Goal: Task Accomplishment & Management: Manage account settings

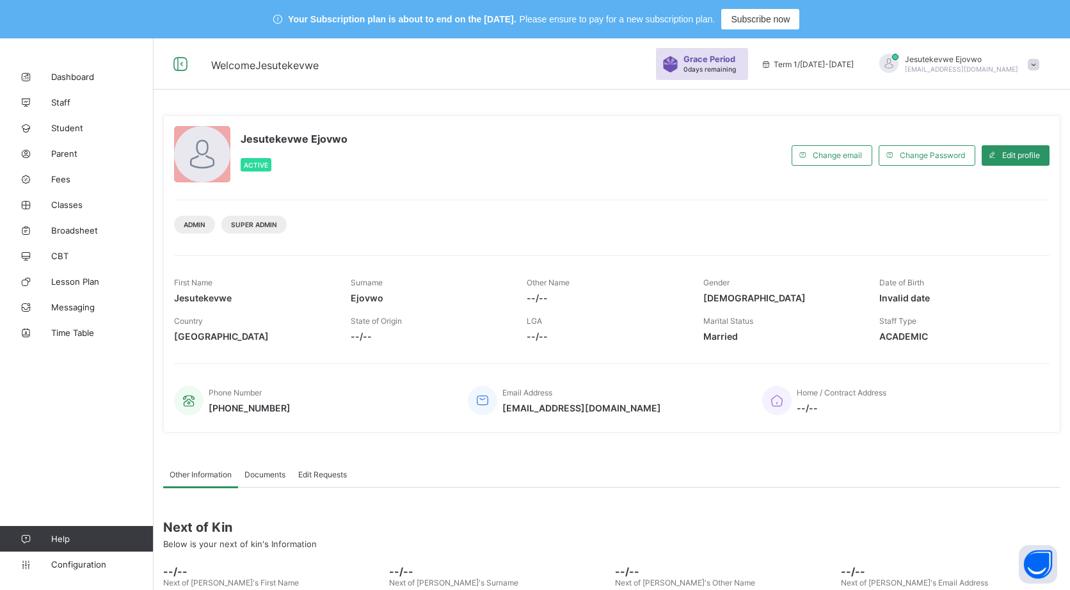
click at [67, 123] on span "Student" at bounding box center [102, 128] width 102 height 10
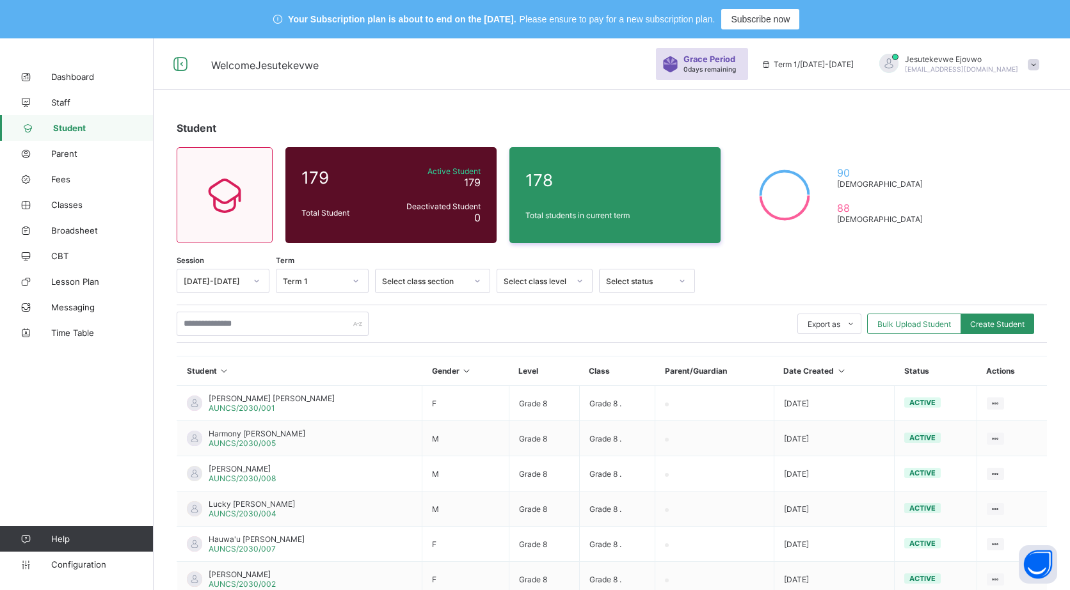
click at [937, 320] on span "Bulk Upload Student" at bounding box center [914, 324] width 74 height 10
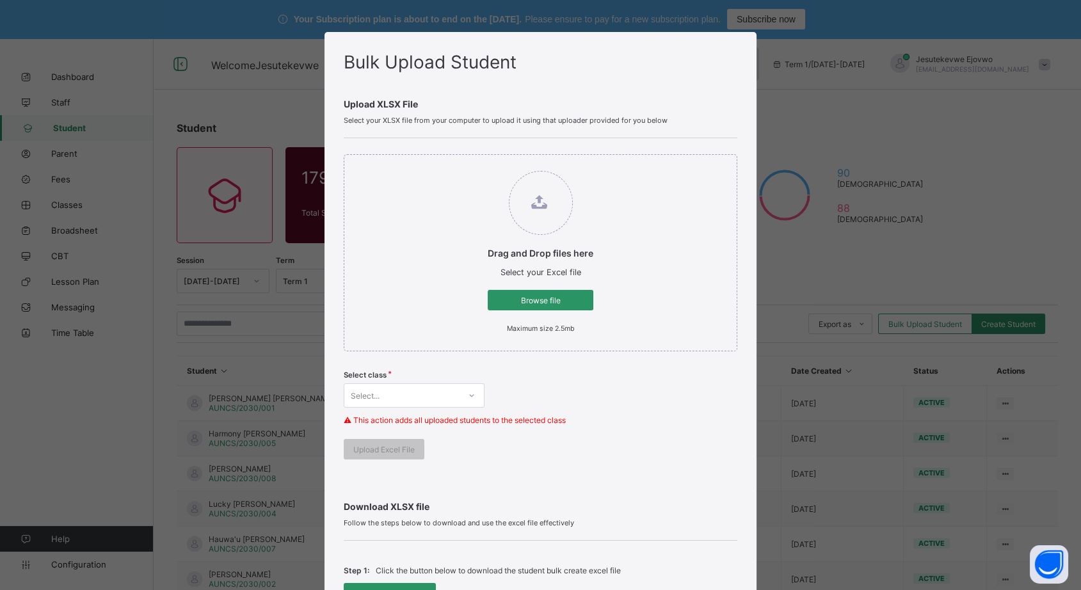
scroll to position [71, 0]
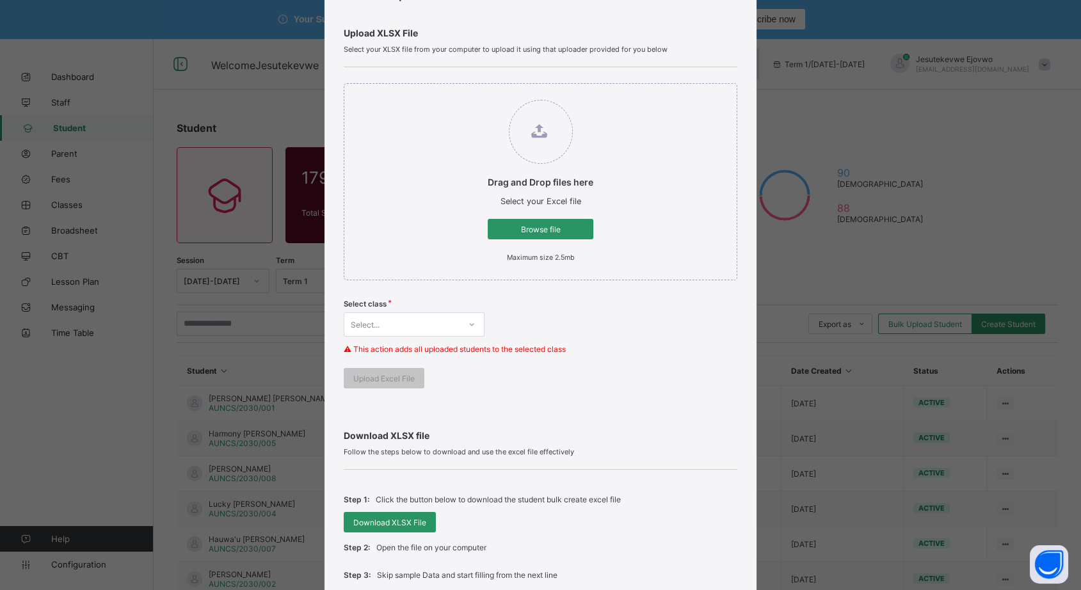
click at [521, 219] on div "Browse file" at bounding box center [540, 229] width 106 height 20
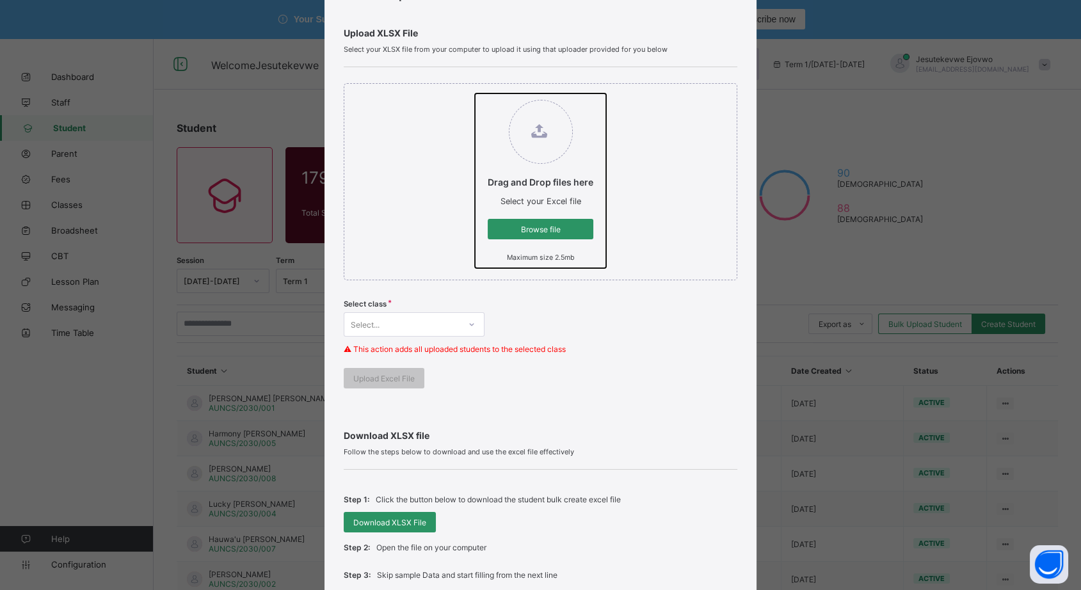
click at [475, 93] on input "Drag and Drop files here Select your Excel file Browse file Maximum size 2.5mb" at bounding box center [475, 93] width 0 height 0
type input "**********"
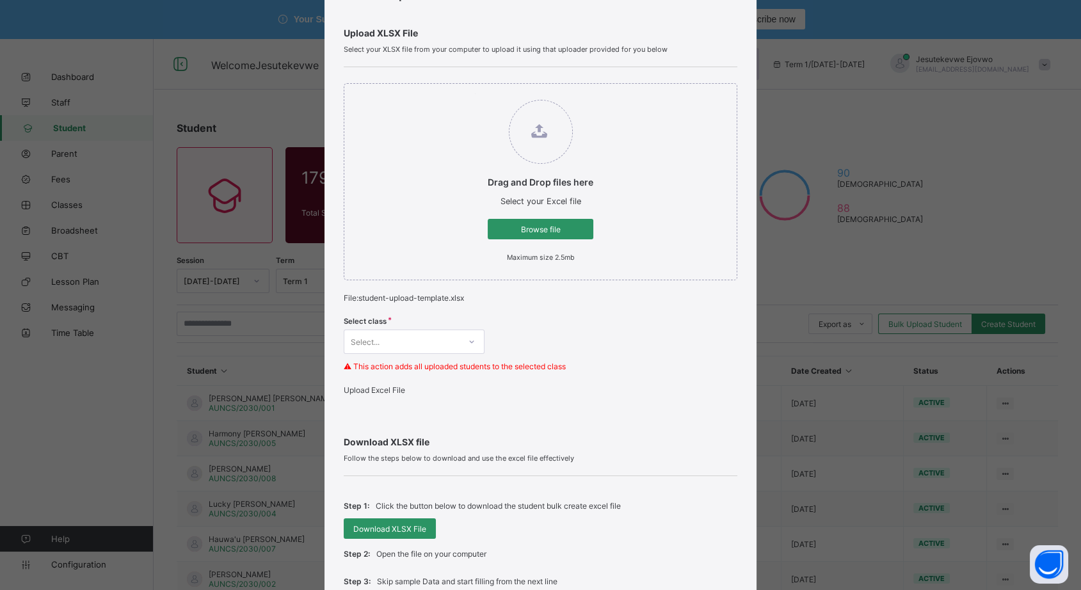
click at [431, 338] on div "Select..." at bounding box center [401, 342] width 115 height 18
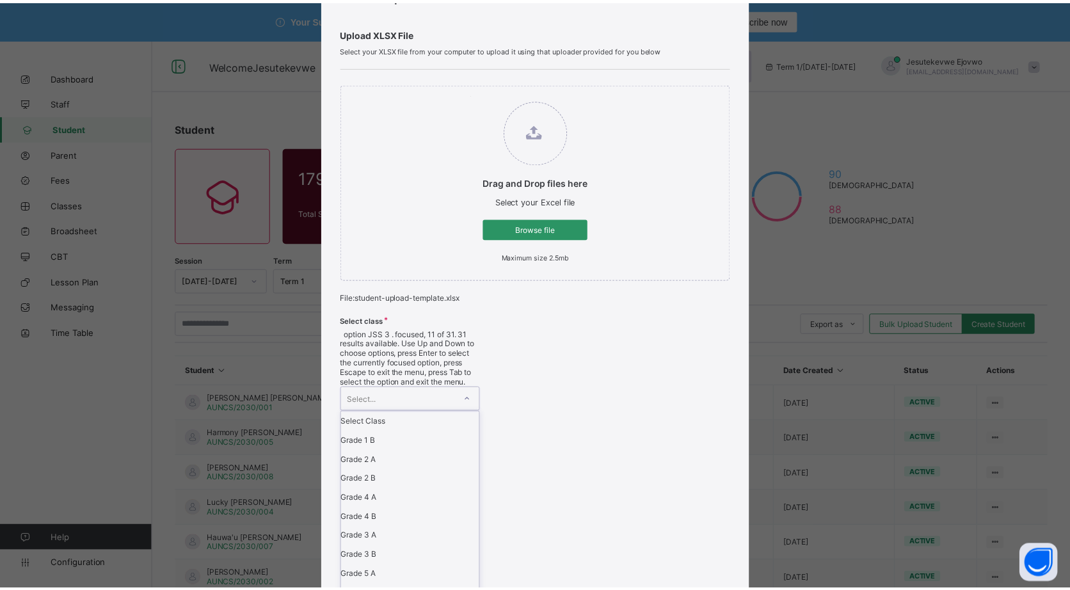
scroll to position [265, 0]
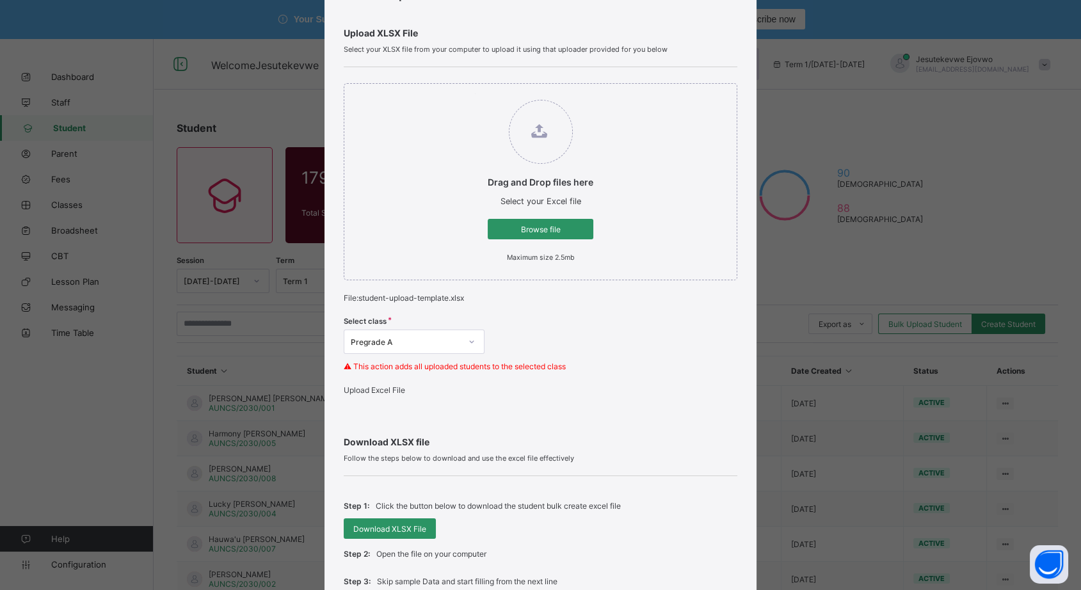
click at [394, 395] on span "Upload Excel File" at bounding box center [374, 390] width 61 height 10
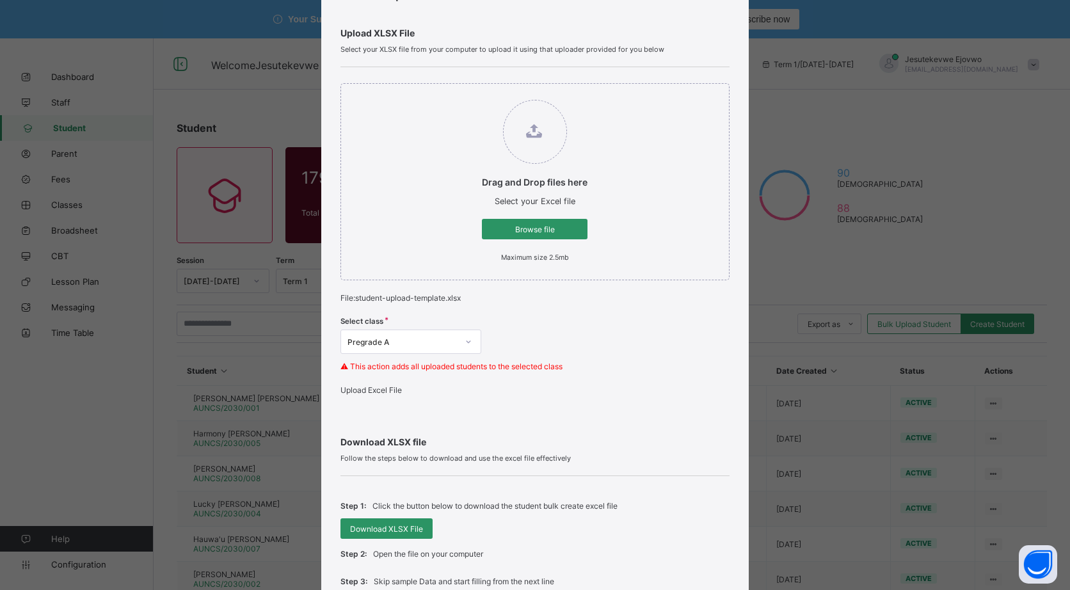
click at [555, 228] on span "Browse file" at bounding box center [534, 230] width 86 height 10
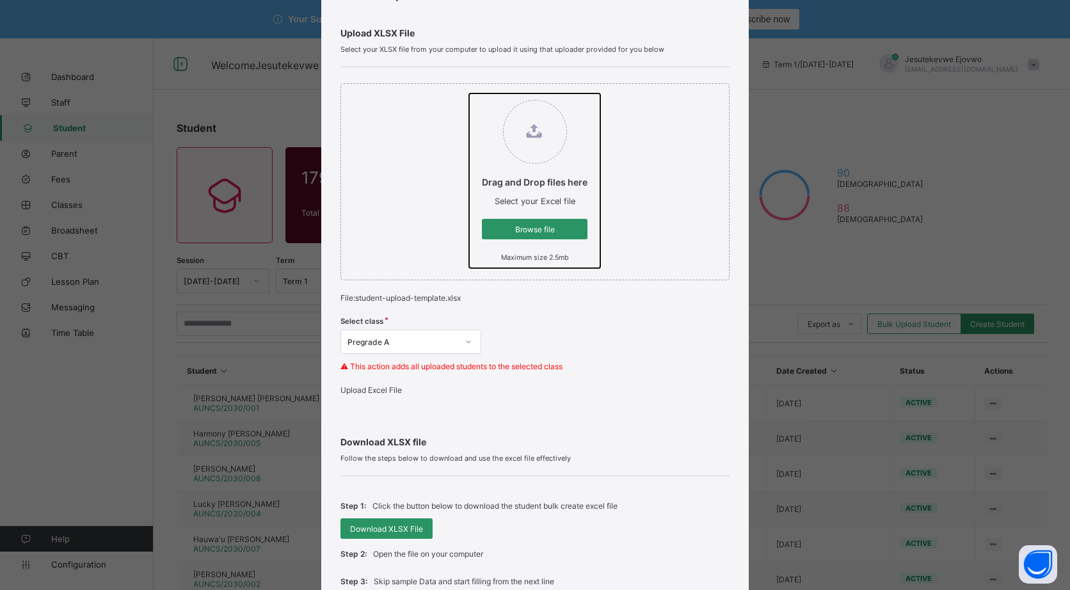
click at [469, 93] on input "Drag and Drop files here Select your Excel file Browse file Maximum size 2.5mb" at bounding box center [469, 93] width 0 height 0
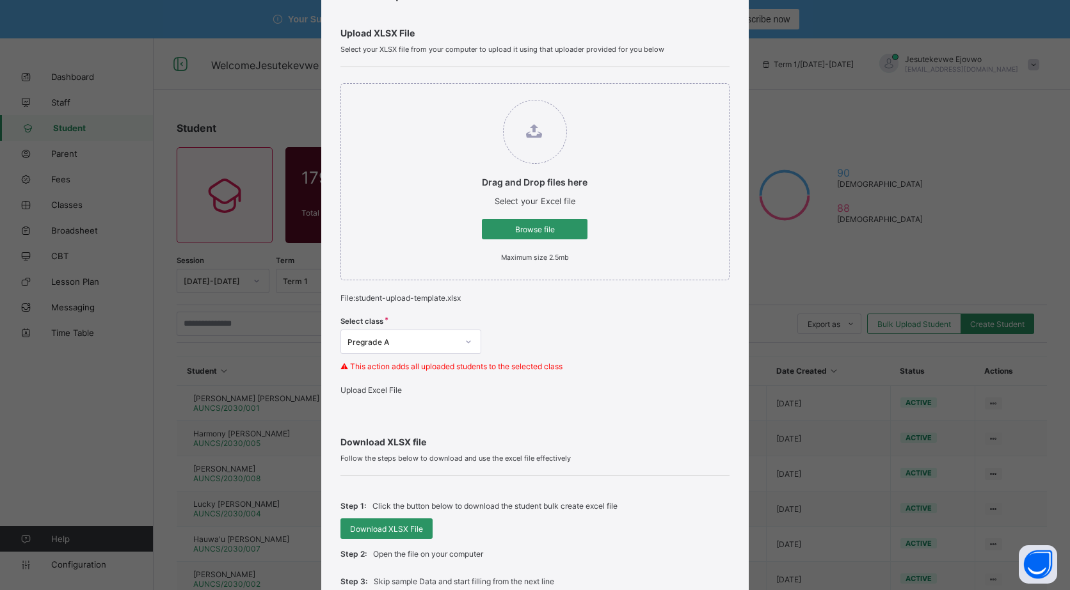
click at [387, 395] on span "Upload Excel File" at bounding box center [370, 390] width 61 height 10
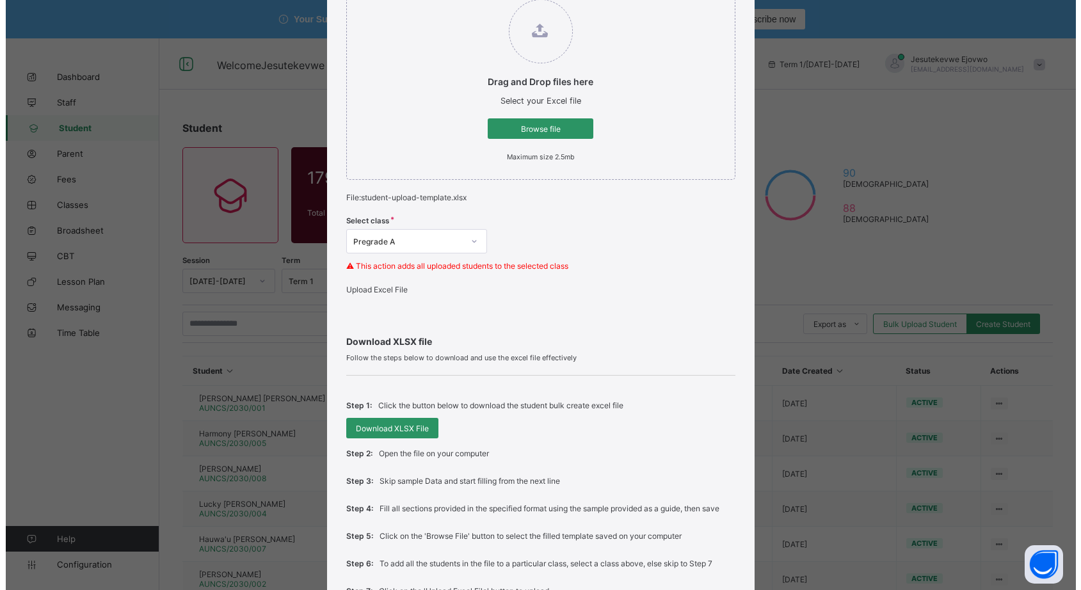
scroll to position [305, 0]
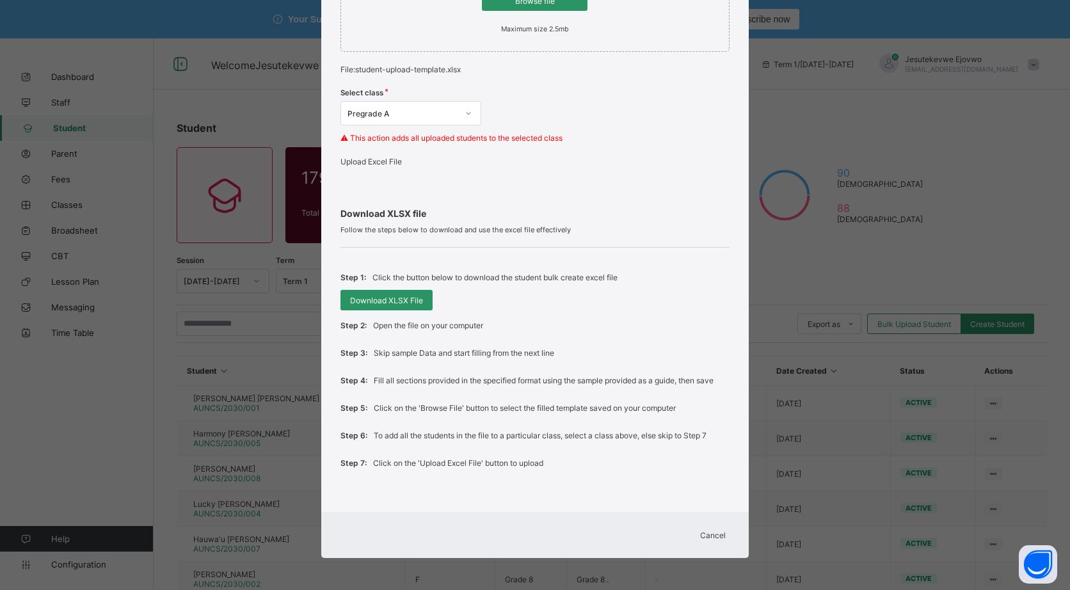
click at [700, 534] on span "Cancel" at bounding box center [713, 535] width 26 height 10
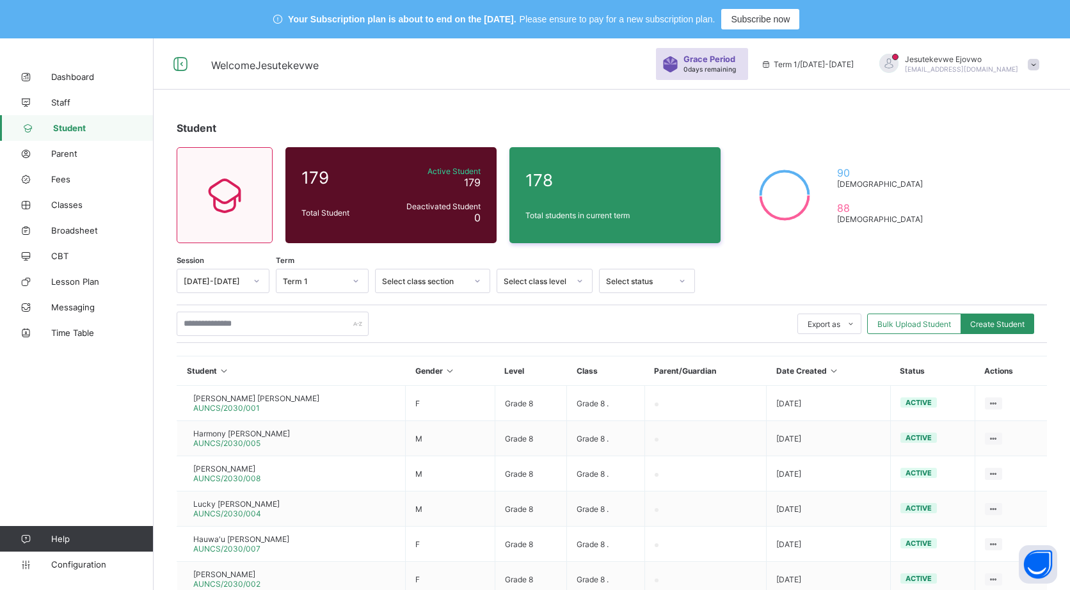
click at [922, 324] on span "Bulk Upload Student" at bounding box center [914, 324] width 74 height 10
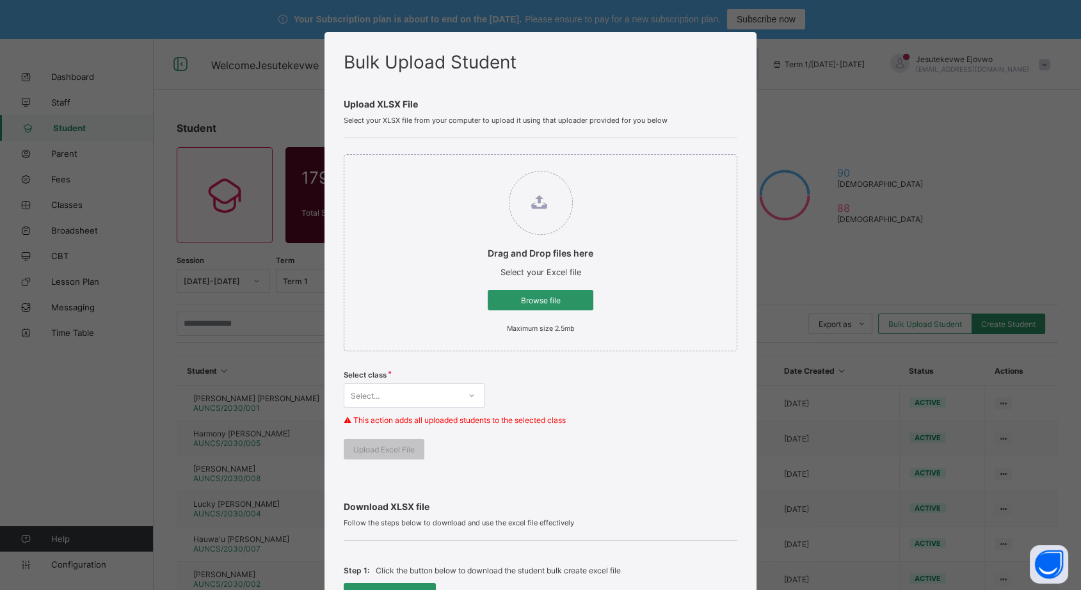
click at [550, 305] on div "Browse file" at bounding box center [540, 300] width 106 height 20
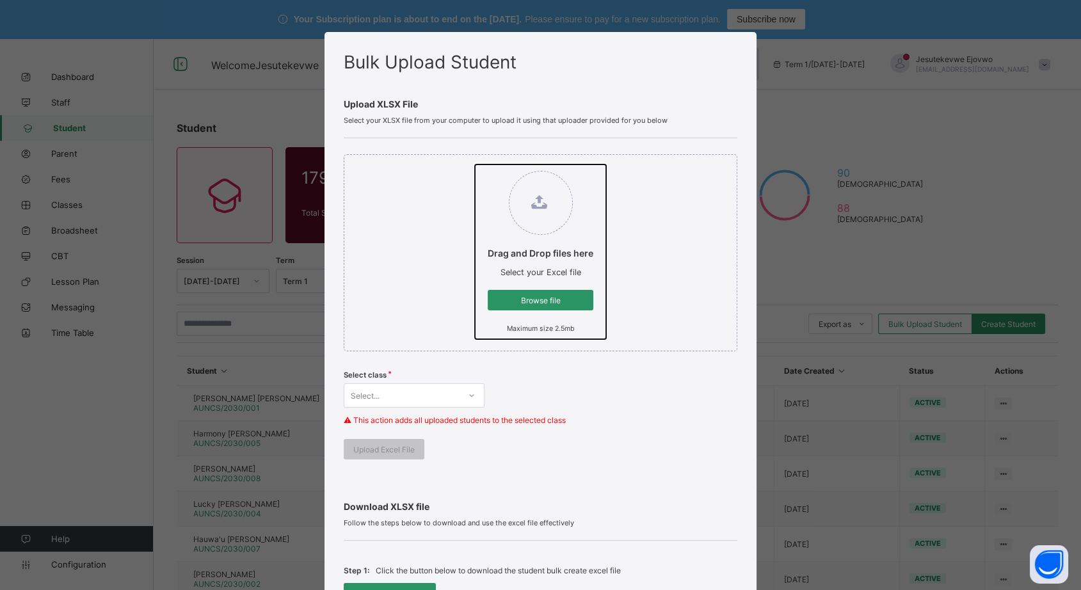
click at [475, 164] on input "Drag and Drop files here Select your Excel file Browse file Maximum size 2.5mb" at bounding box center [475, 164] width 0 height 0
type input "**********"
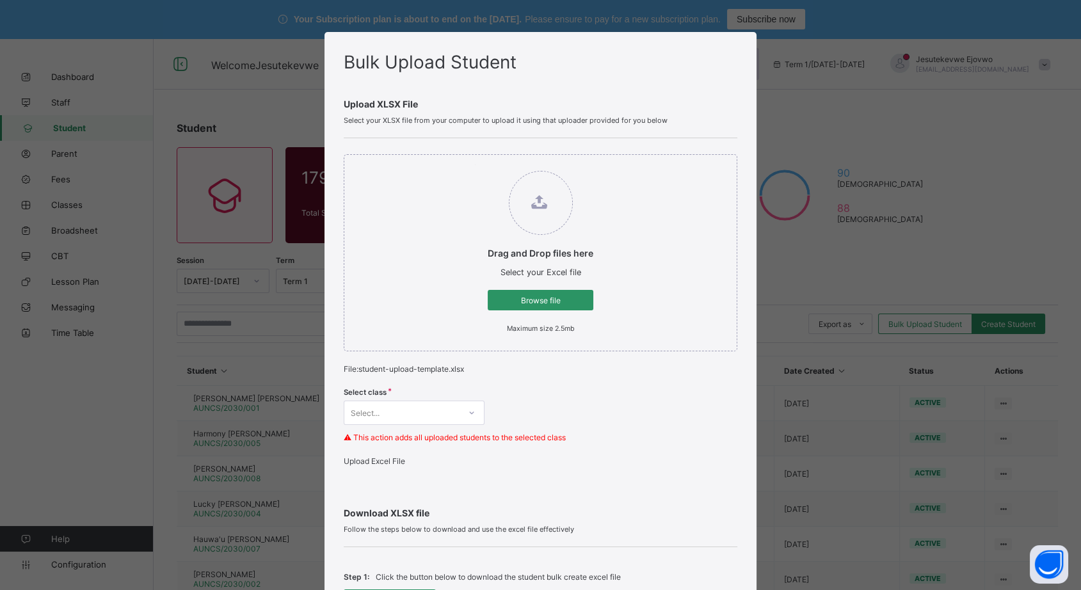
click at [453, 411] on div "Select..." at bounding box center [414, 412] width 141 height 24
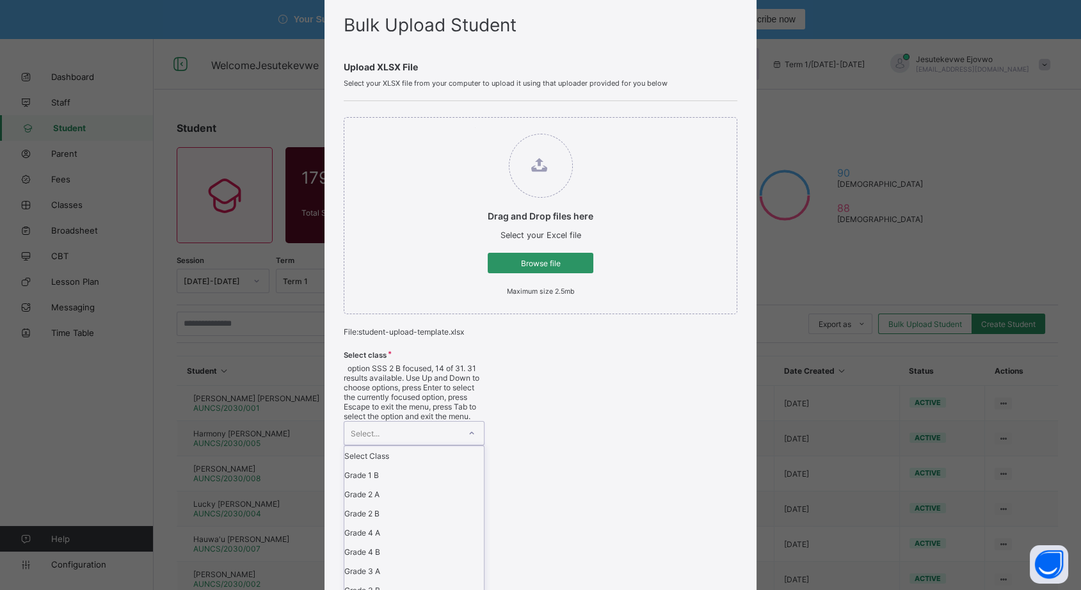
scroll to position [284, 0]
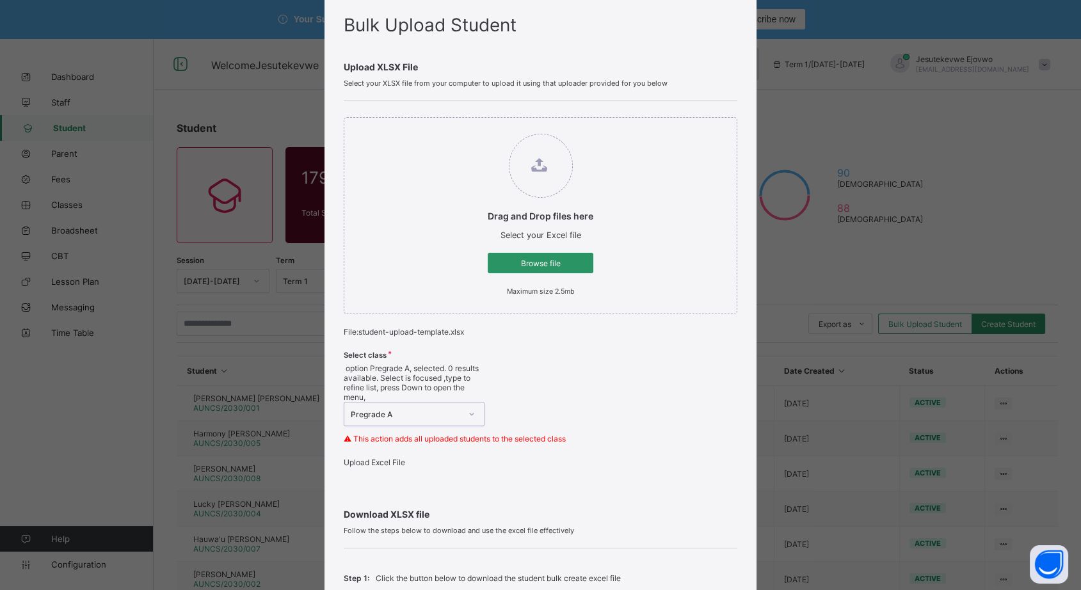
click at [381, 457] on span "Upload Excel File" at bounding box center [374, 462] width 61 height 10
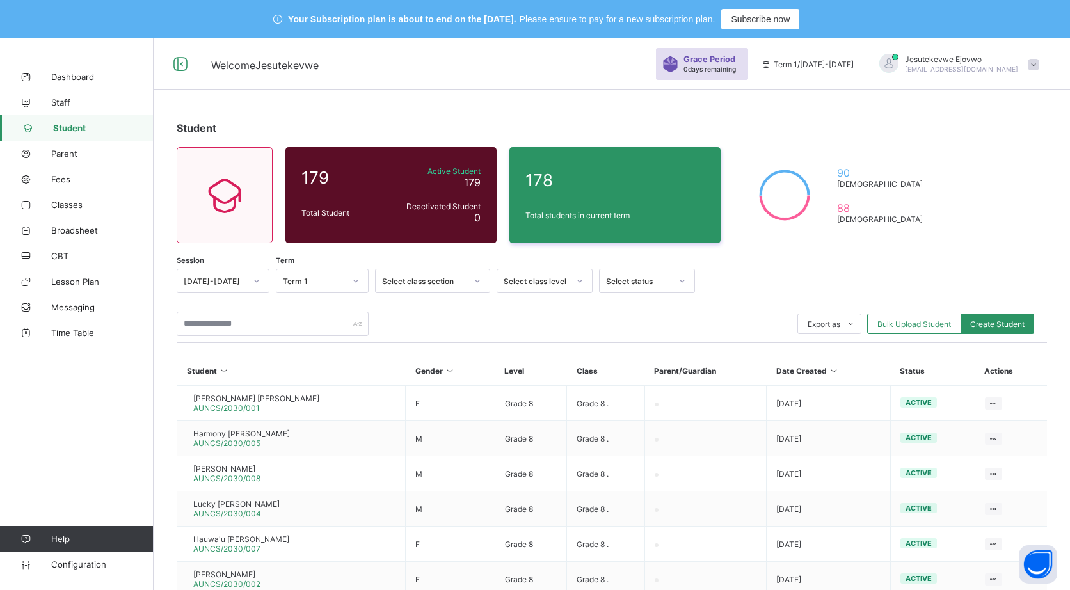
click at [1006, 324] on span "Create Student" at bounding box center [997, 324] width 54 height 10
select select "**"
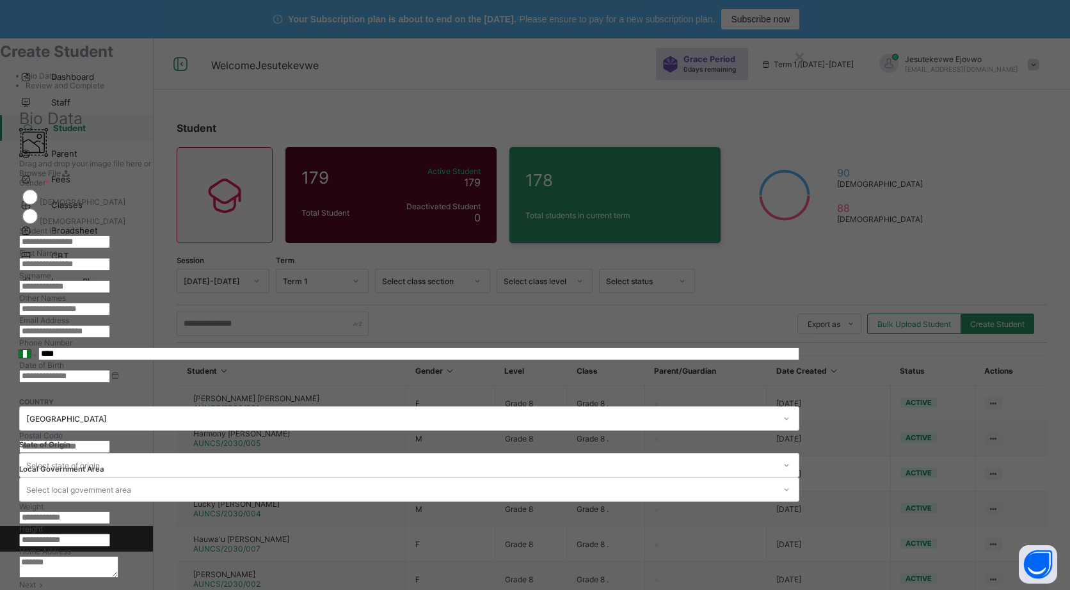
click at [805, 55] on div "×" at bounding box center [799, 56] width 12 height 22
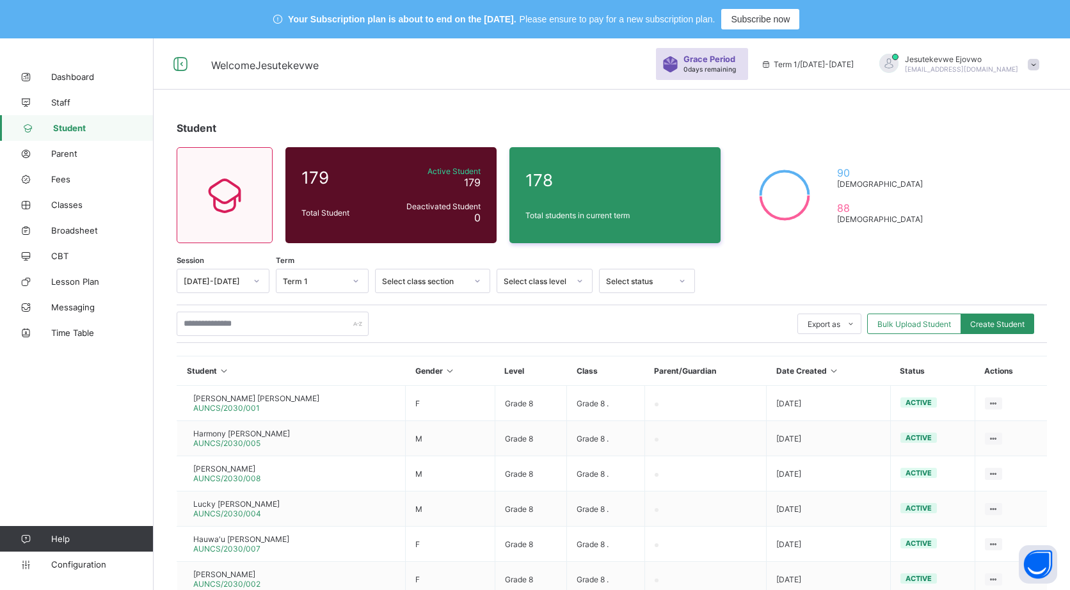
click at [913, 317] on div "Bulk Upload Student" at bounding box center [914, 323] width 94 height 20
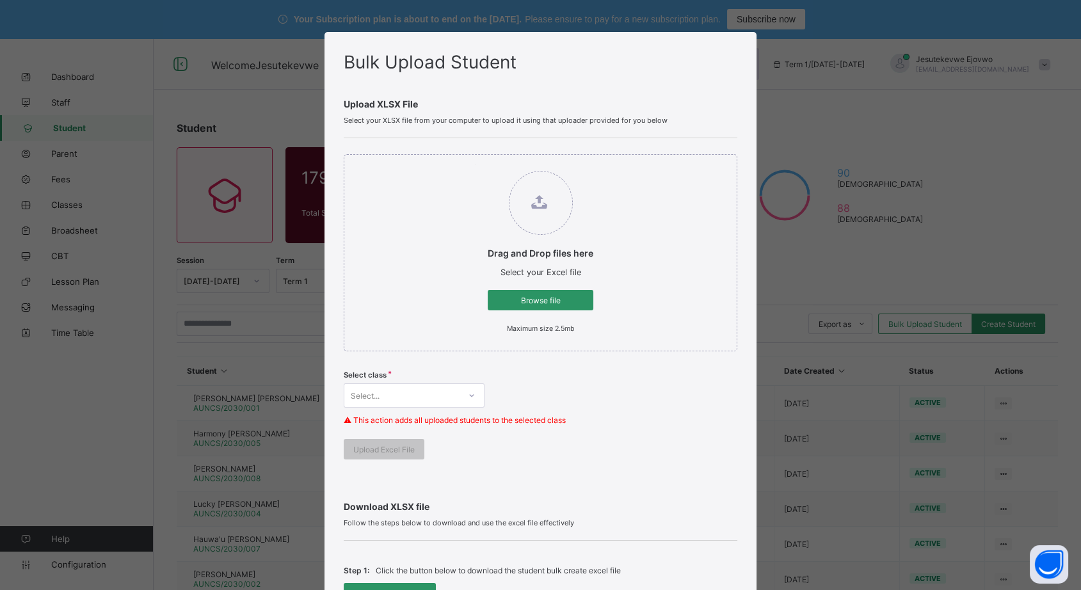
click at [538, 303] on span "Browse file" at bounding box center [540, 301] width 86 height 10
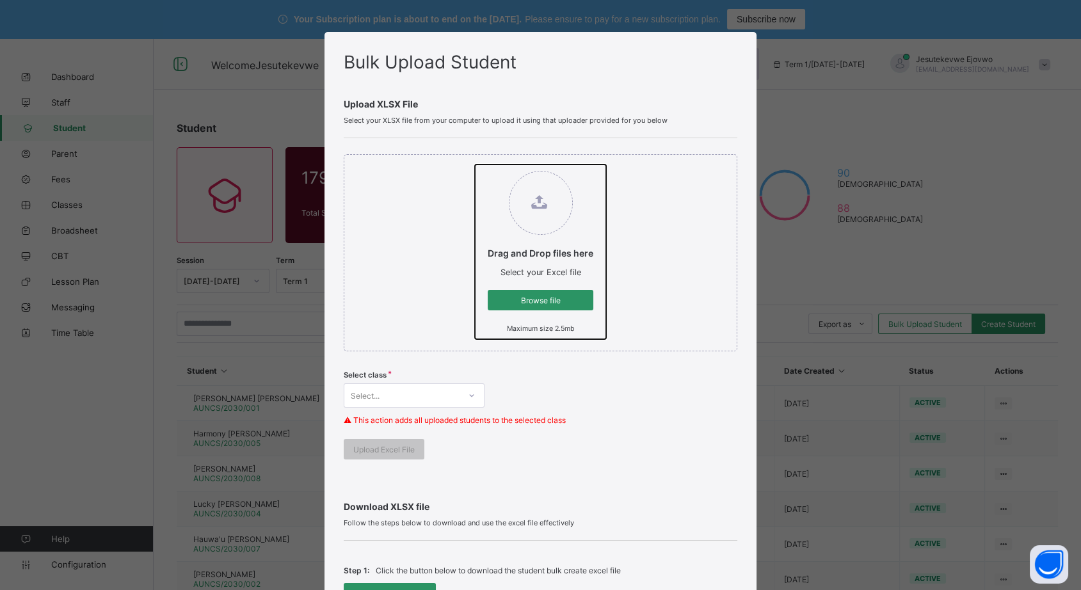
click at [475, 164] on input "Drag and Drop files here Select your Excel file Browse file Maximum size 2.5mb" at bounding box center [475, 164] width 0 height 0
type input "**********"
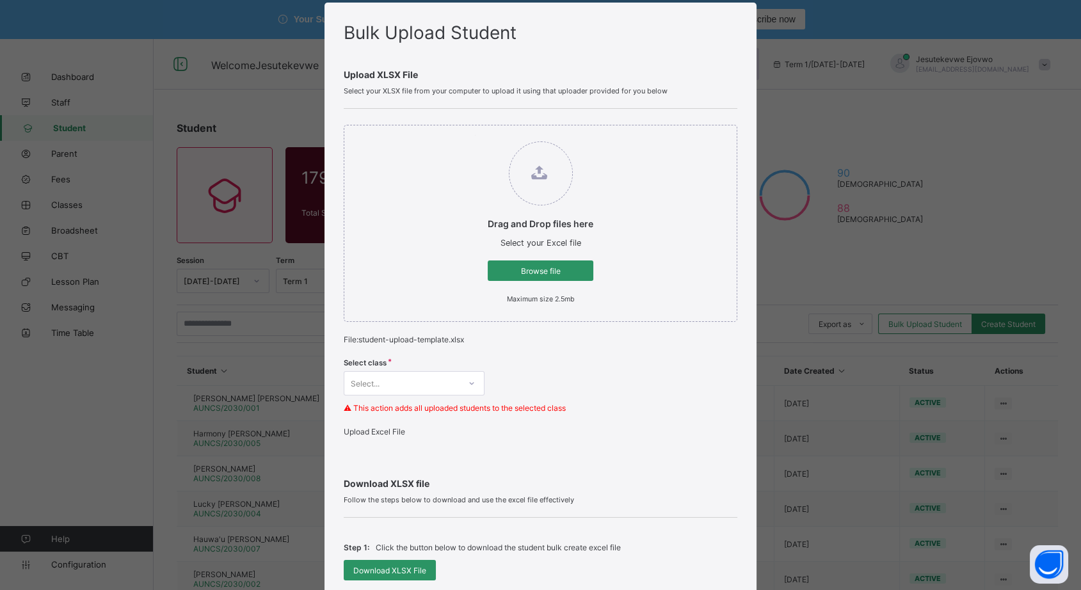
click at [390, 395] on div "Select..." at bounding box center [414, 383] width 141 height 24
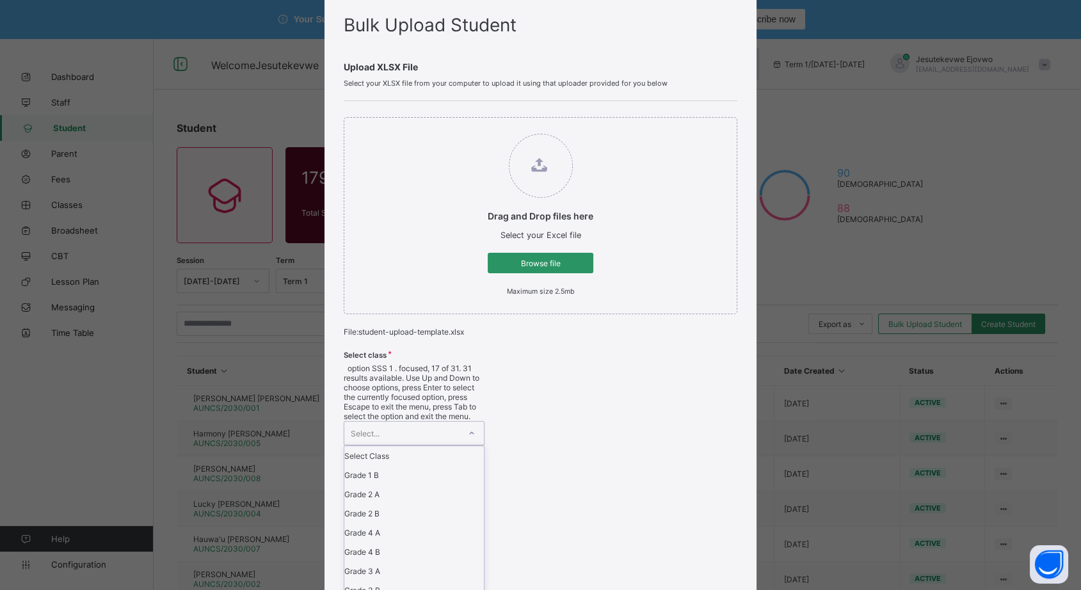
scroll to position [355, 0]
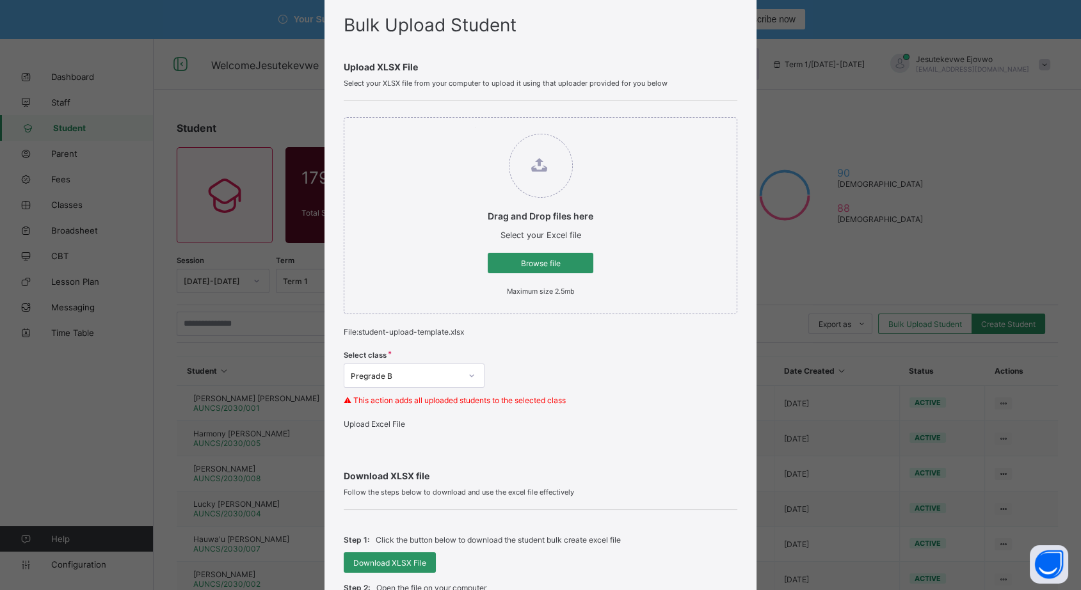
click at [403, 429] on span "Upload Excel File" at bounding box center [374, 424] width 61 height 10
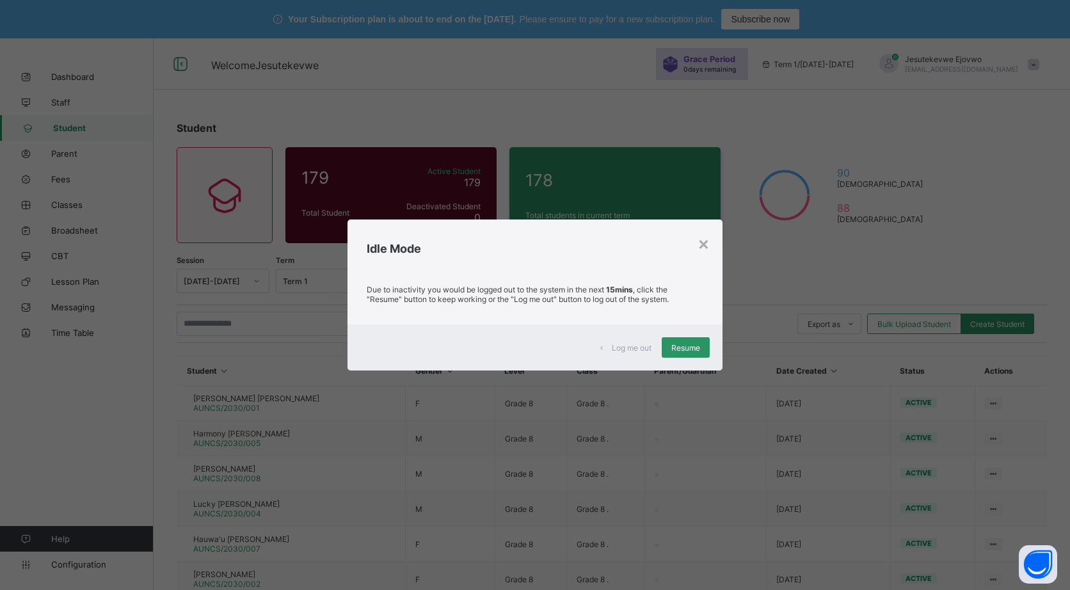
click at [691, 351] on span "Resume" at bounding box center [685, 348] width 29 height 10
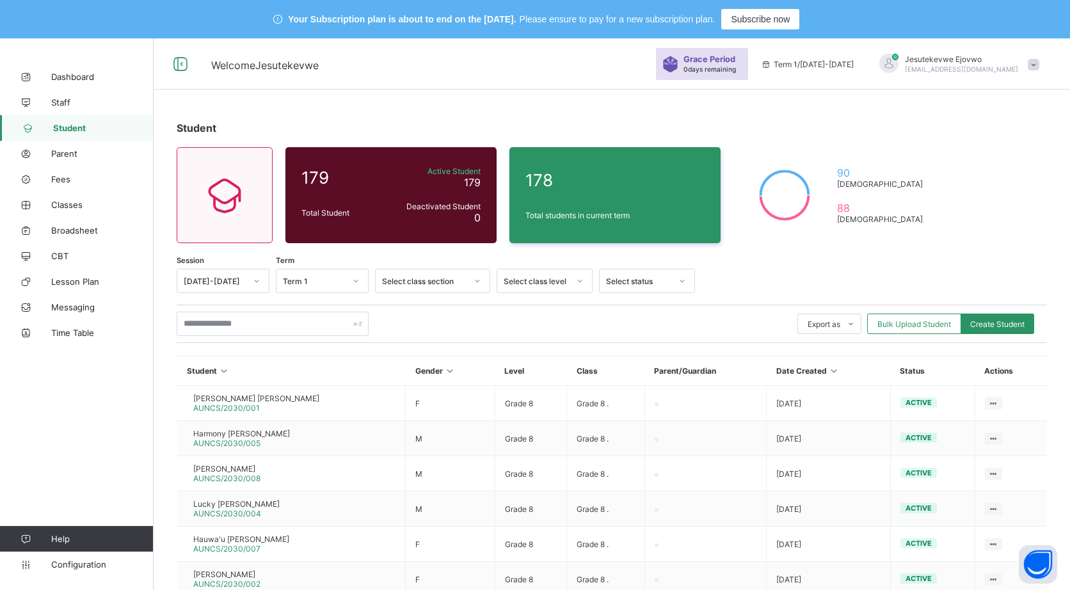
click at [918, 320] on span "Bulk Upload Student" at bounding box center [914, 324] width 74 height 10
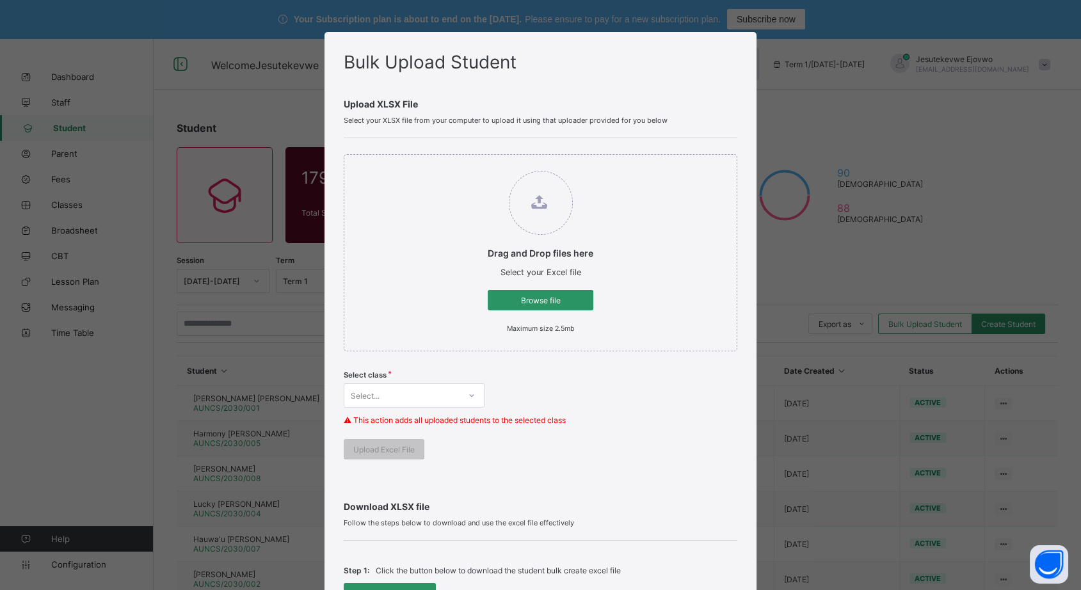
click at [526, 303] on span "Browse file" at bounding box center [540, 301] width 86 height 10
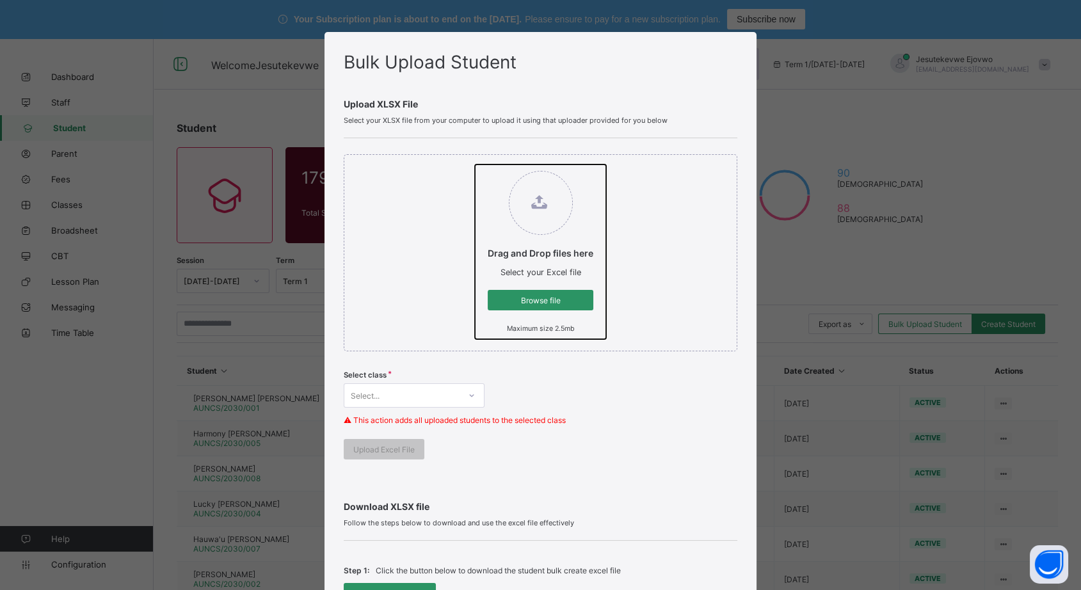
click at [475, 164] on input "Drag and Drop files here Select your Excel file Browse file Maximum size 2.5mb" at bounding box center [475, 164] width 0 height 0
type input "**********"
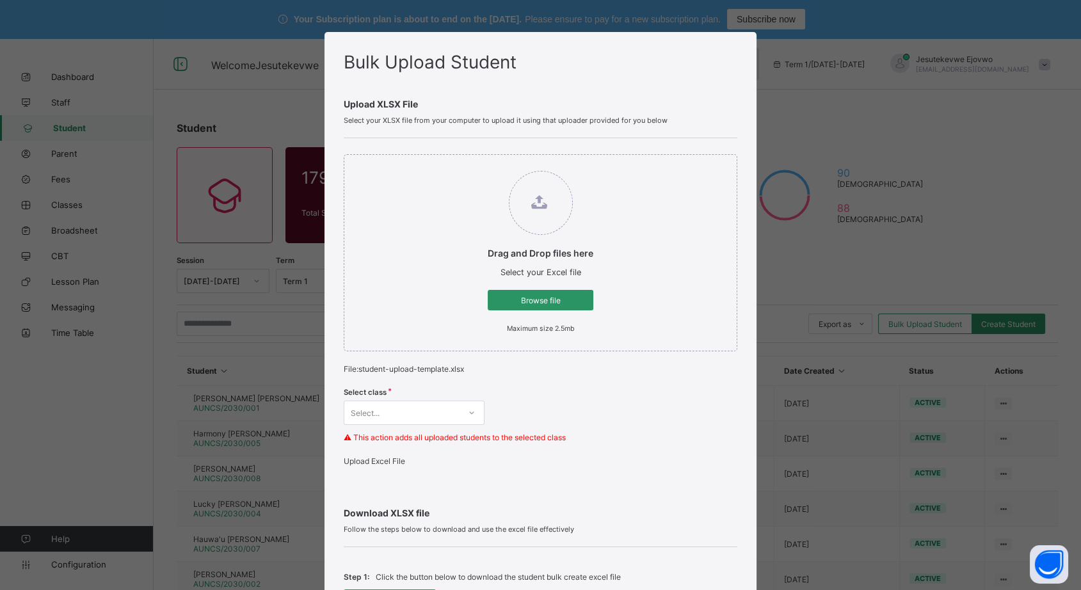
click at [422, 419] on div "Select..." at bounding box center [414, 412] width 141 height 24
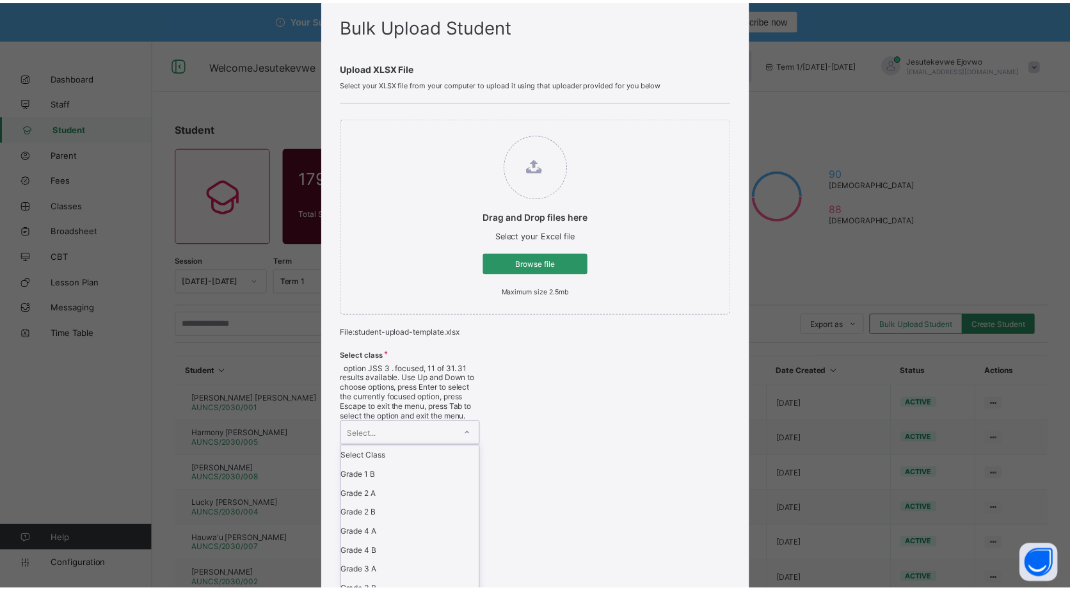
scroll to position [213, 0]
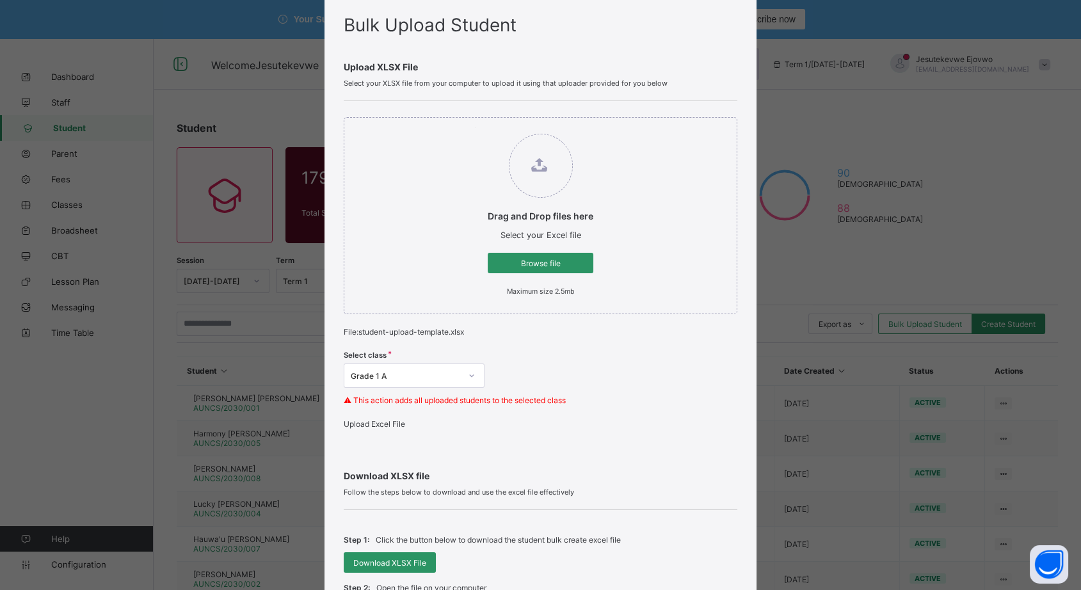
click at [403, 426] on span "Upload Excel File" at bounding box center [374, 424] width 61 height 10
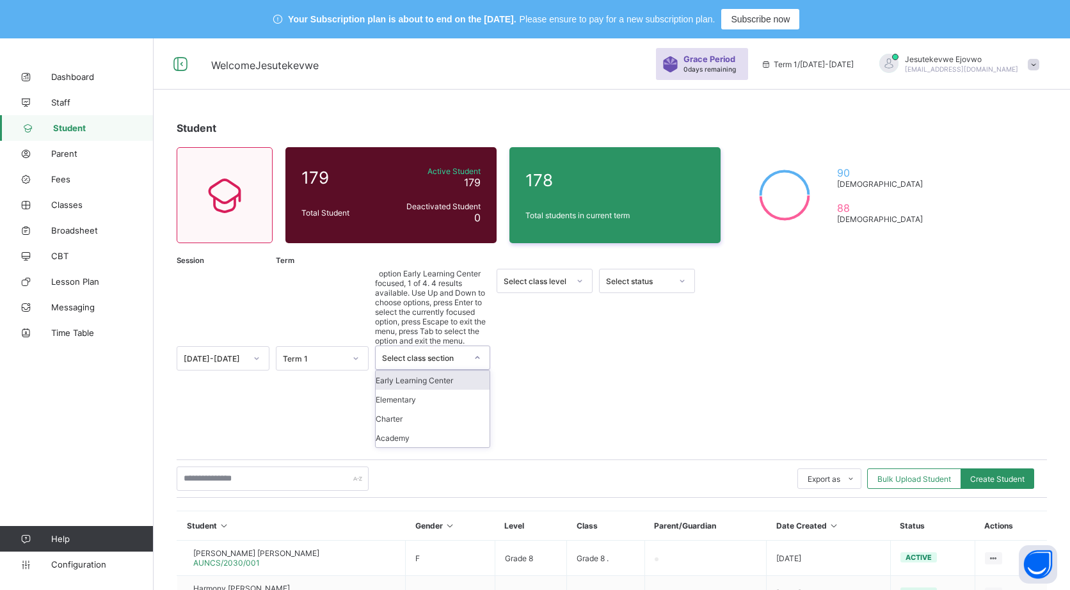
click at [477, 351] on icon at bounding box center [477, 357] width 8 height 13
click at [429, 390] on div "Elementary" at bounding box center [433, 399] width 114 height 19
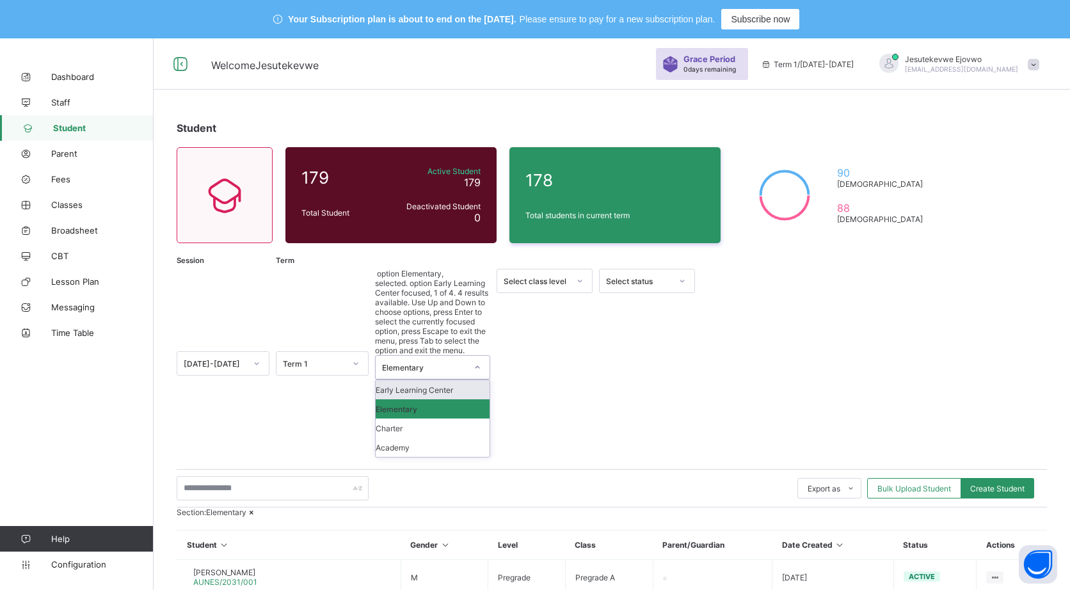
click at [476, 361] on icon at bounding box center [477, 367] width 8 height 13
click at [544, 276] on div "Select class level" at bounding box center [535, 281] width 65 height 10
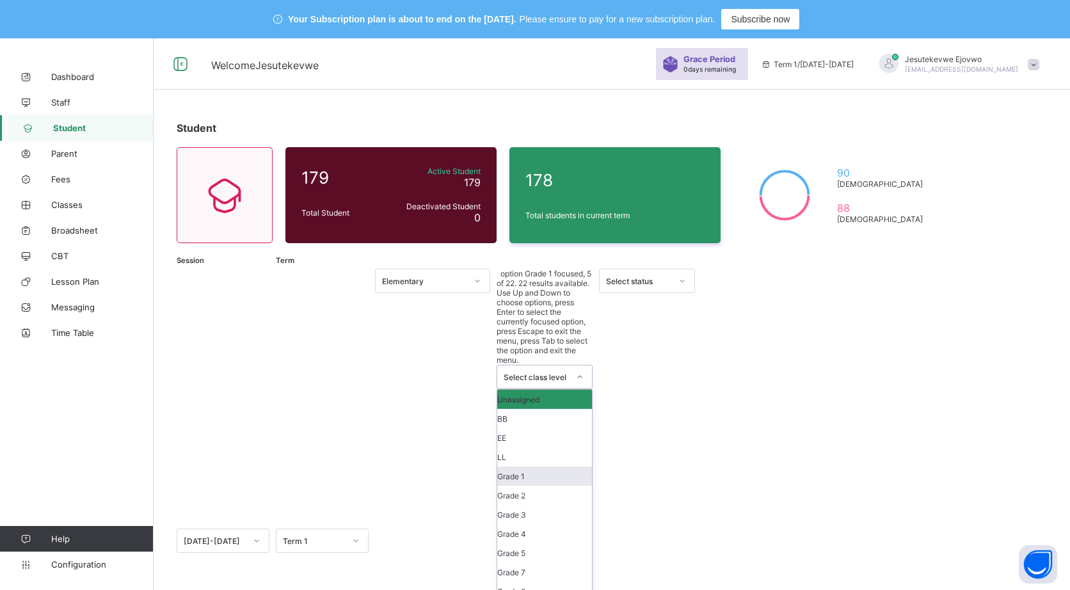
click at [536, 466] on div "Grade 1" at bounding box center [544, 475] width 95 height 19
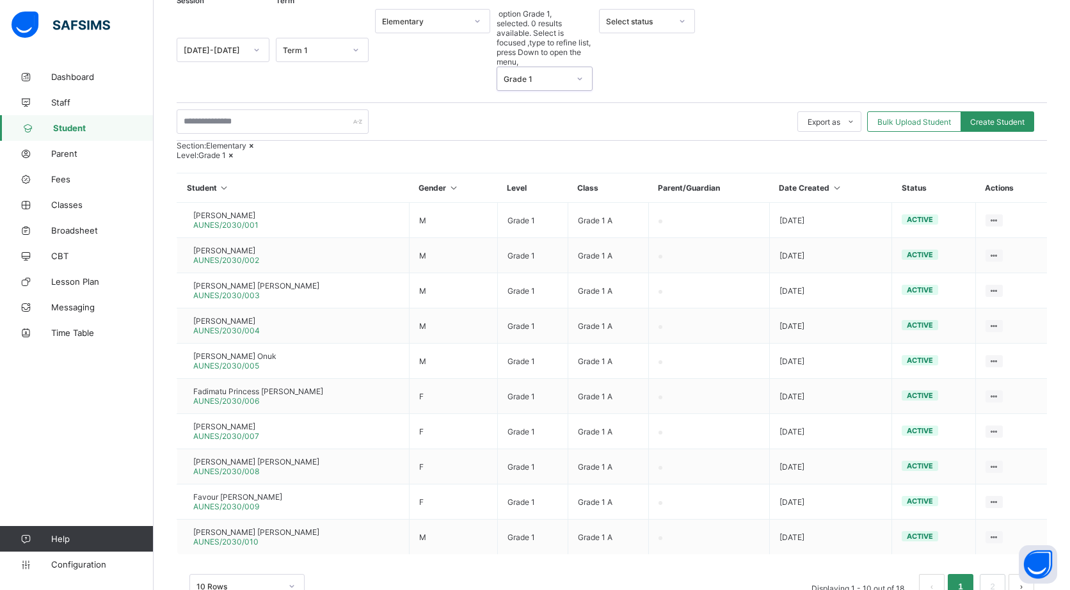
scroll to position [291, 0]
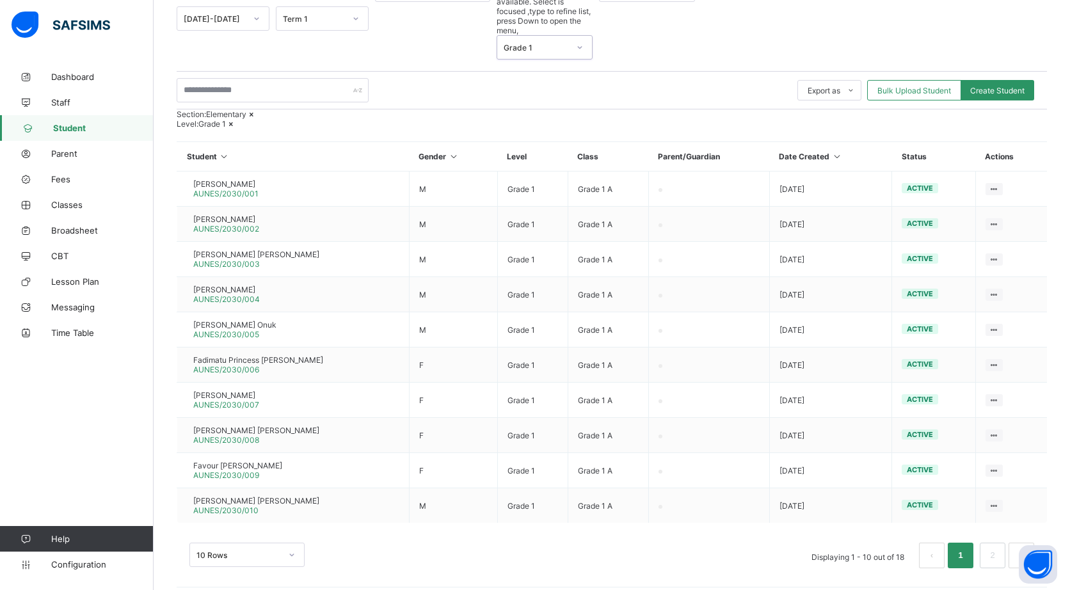
click at [290, 542] on div "10 Rows" at bounding box center [246, 554] width 115 height 24
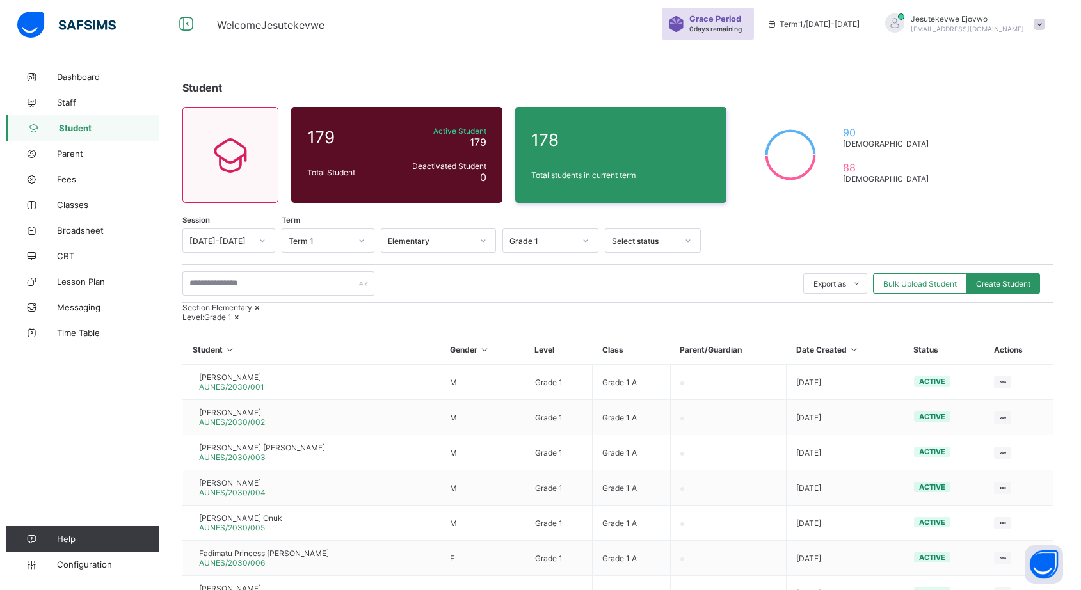
scroll to position [0, 0]
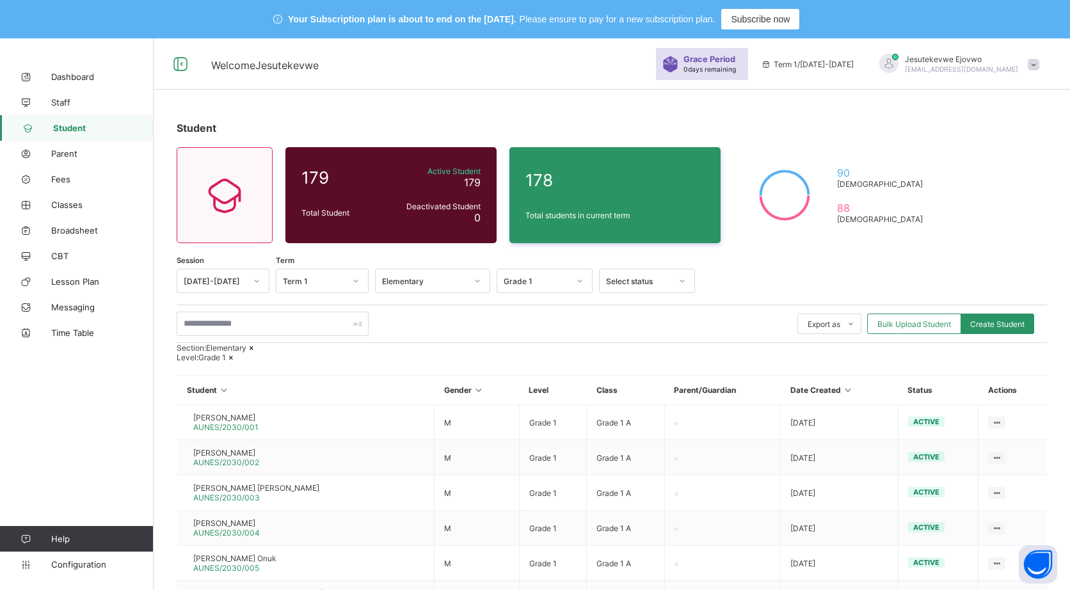
click at [893, 324] on span "Bulk Upload Student" at bounding box center [914, 324] width 74 height 10
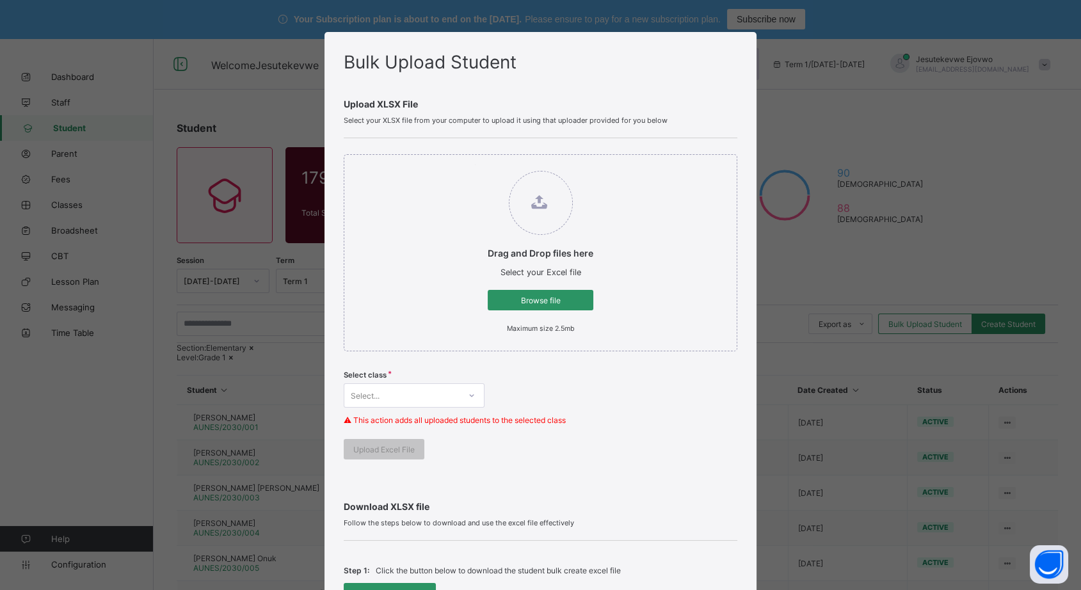
click at [534, 297] on span "Browse file" at bounding box center [540, 301] width 86 height 10
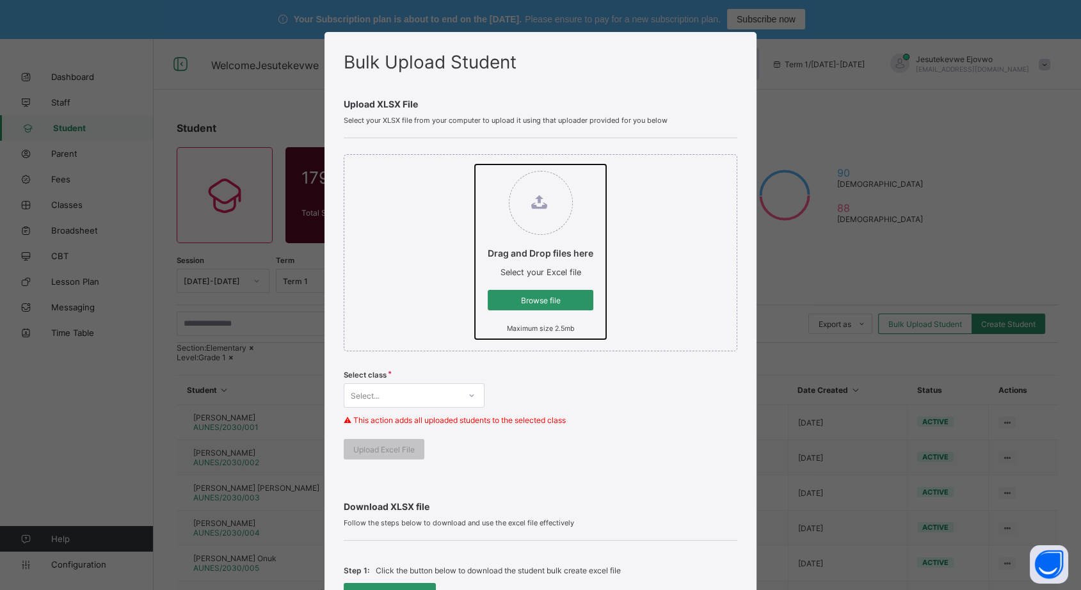
click at [475, 164] on input "Drag and Drop files here Select your Excel file Browse file Maximum size 2.5mb" at bounding box center [475, 164] width 0 height 0
type input "**********"
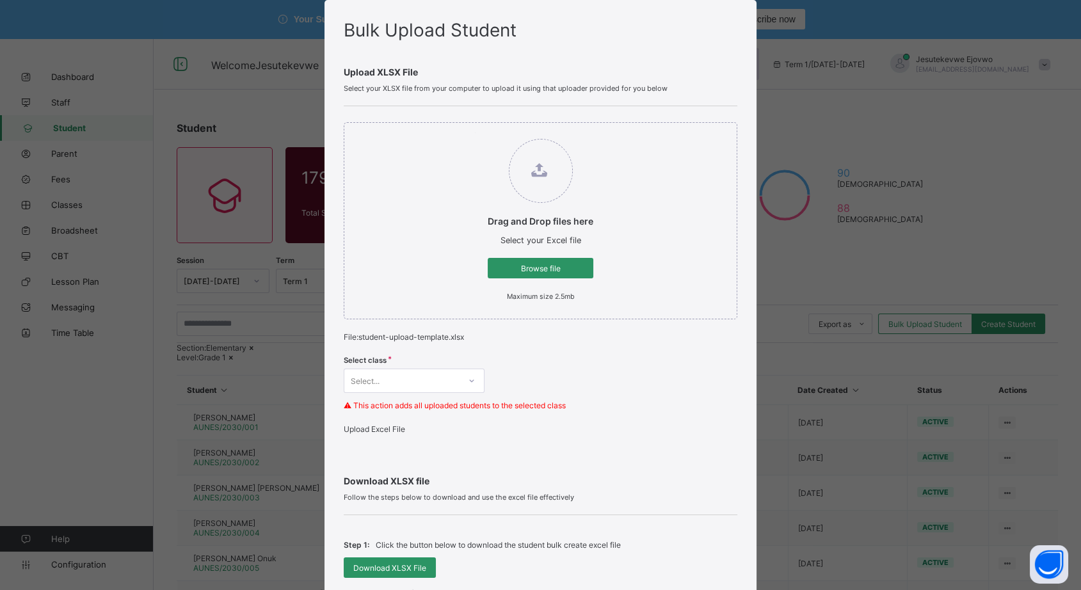
click at [407, 393] on div "Select..." at bounding box center [414, 380] width 141 height 24
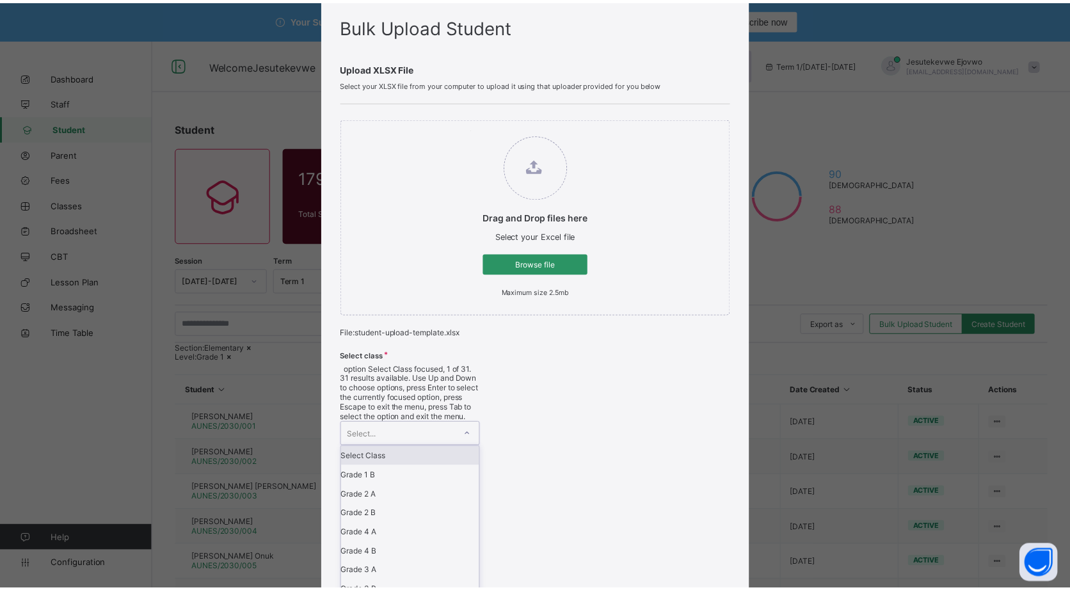
scroll to position [37, 0]
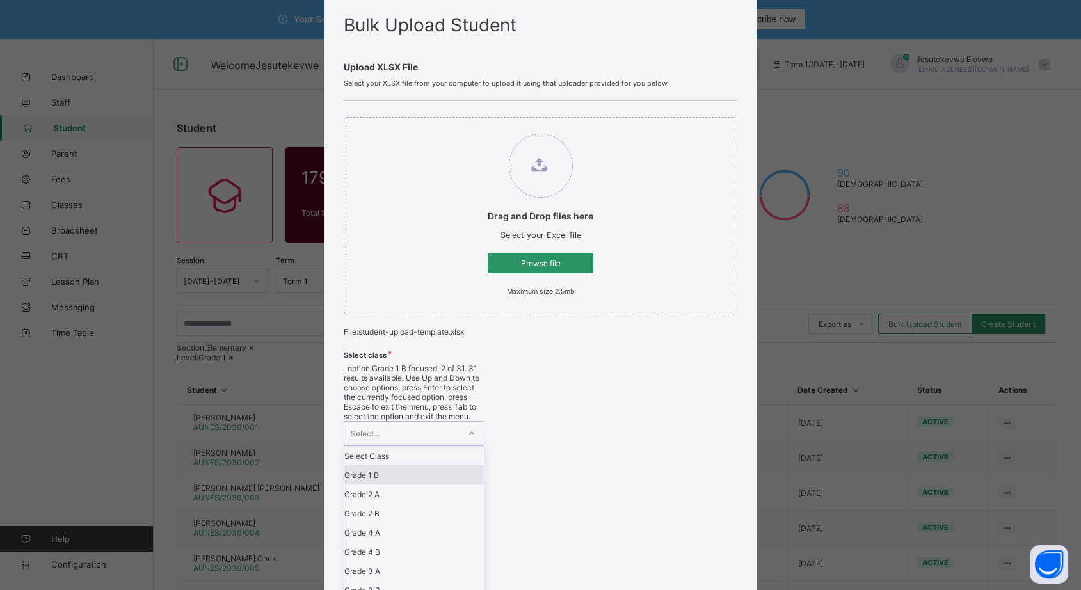
click at [403, 465] on div "Grade 1 B" at bounding box center [413, 474] width 139 height 19
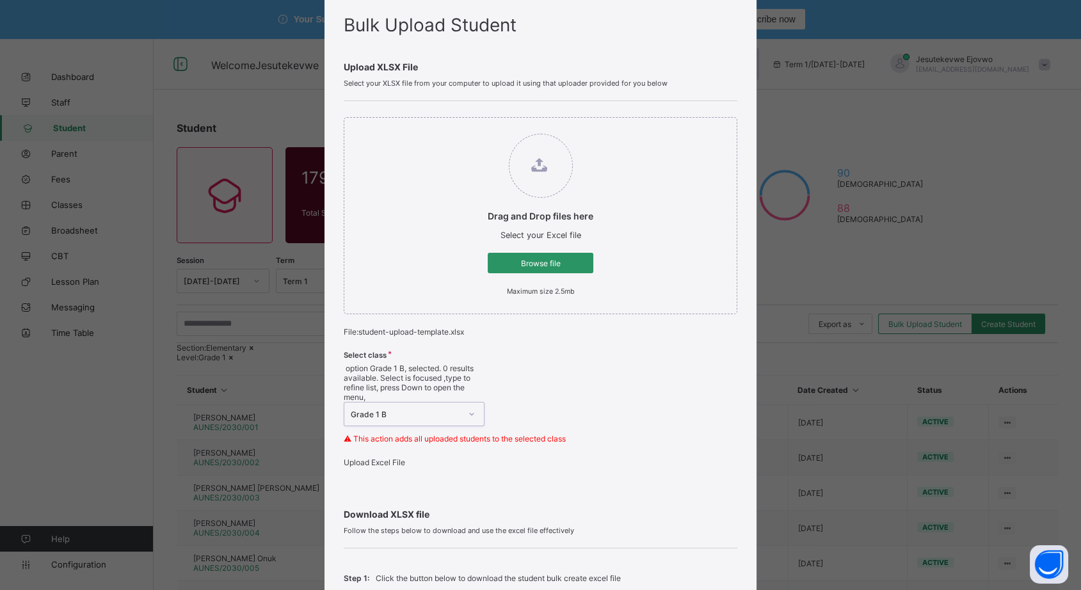
click at [405, 457] on span "Upload Excel File" at bounding box center [374, 462] width 61 height 10
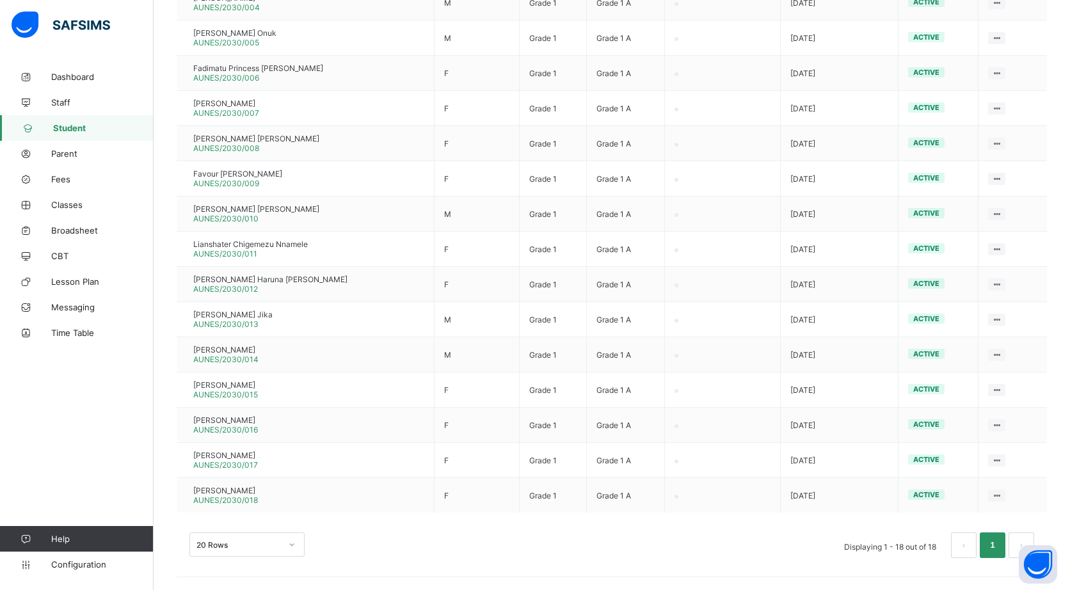
scroll to position [566, 0]
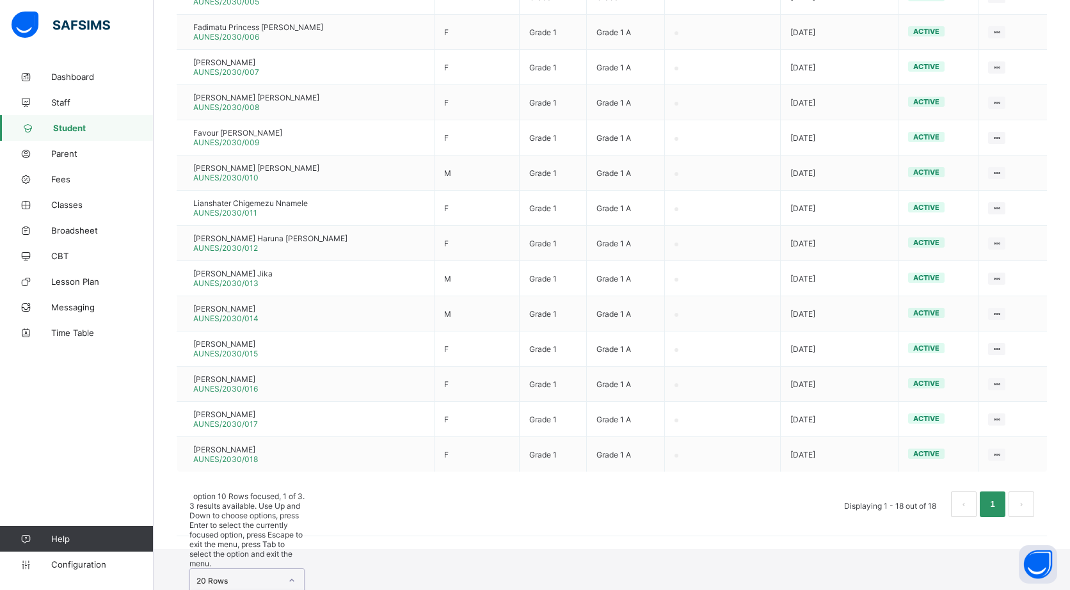
click at [289, 545] on div "option 10 Rows focused, 1 of 3. 3 results available. Use Up and Down to choose …" at bounding box center [246, 571] width 115 height 160
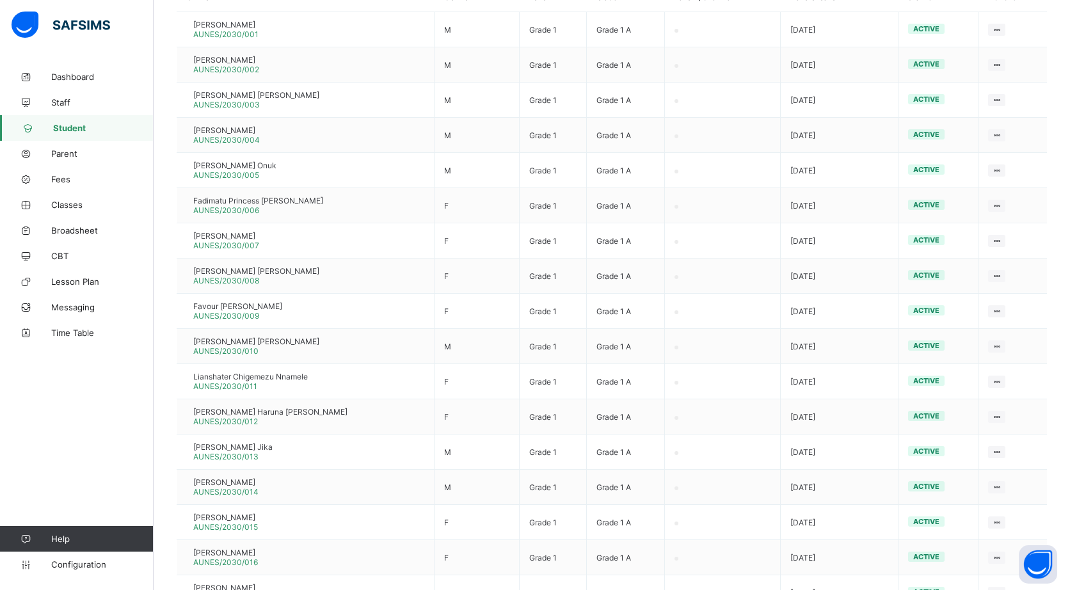
scroll to position [322, 0]
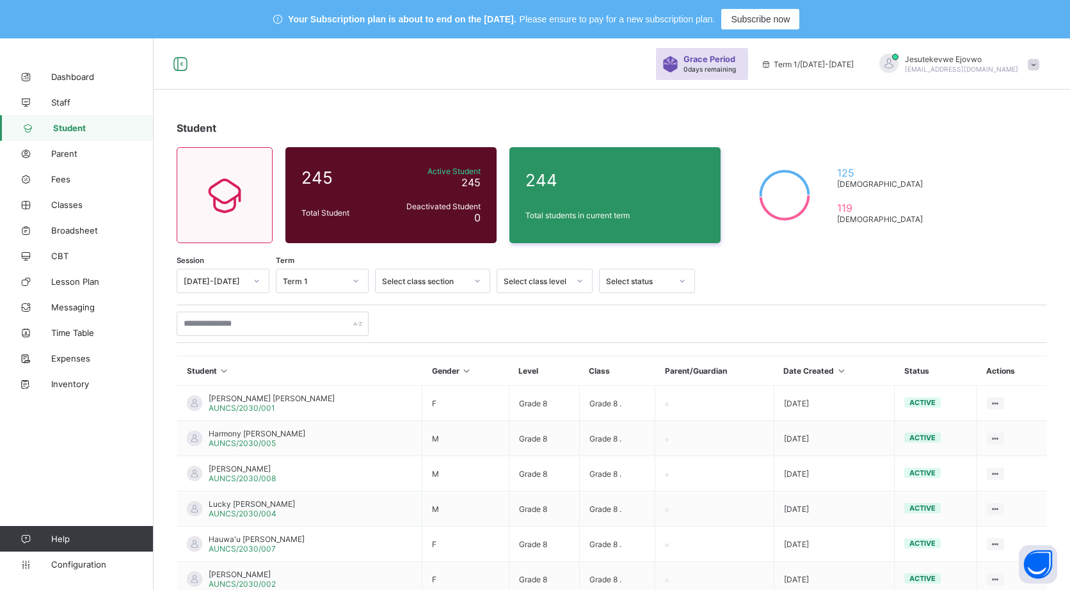
click at [532, 278] on div "Select class level" at bounding box center [535, 281] width 65 height 10
click at [536, 318] on div "Grade 1" at bounding box center [544, 317] width 95 height 20
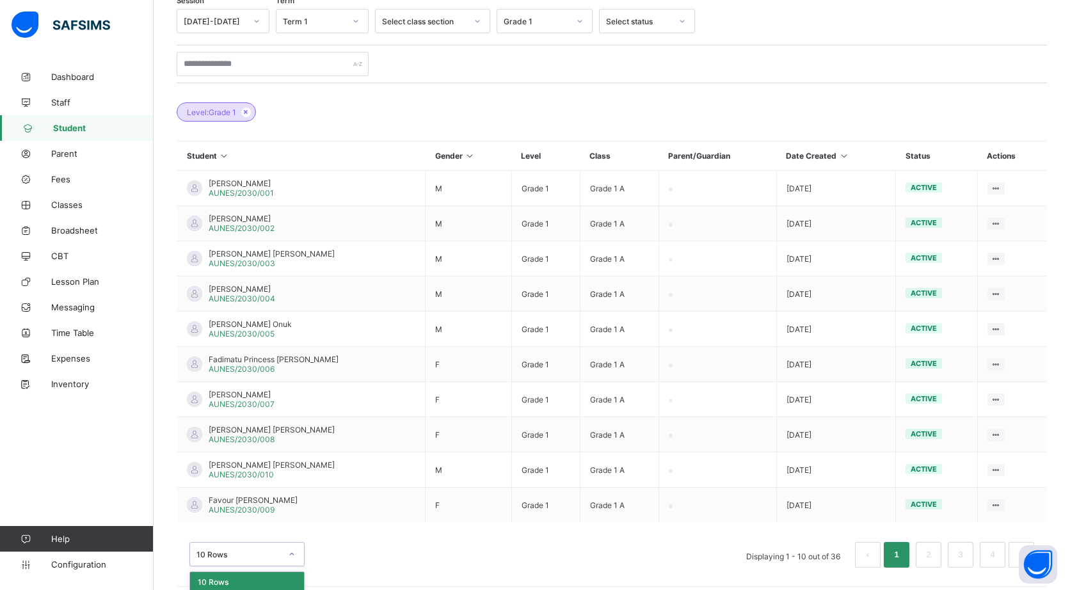
scroll to position [291, 0]
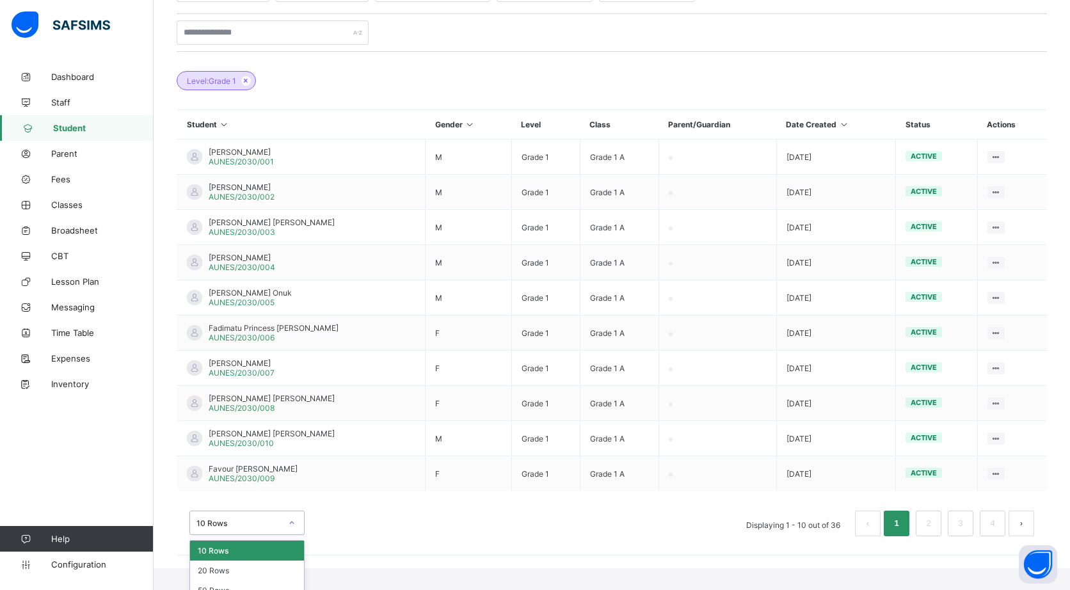
click at [292, 535] on div "option 10 Rows focused, 1 of 3. 3 results available. Use Up and Down to choose …" at bounding box center [246, 523] width 115 height 24
click at [248, 580] on div "50 Rows" at bounding box center [247, 590] width 114 height 20
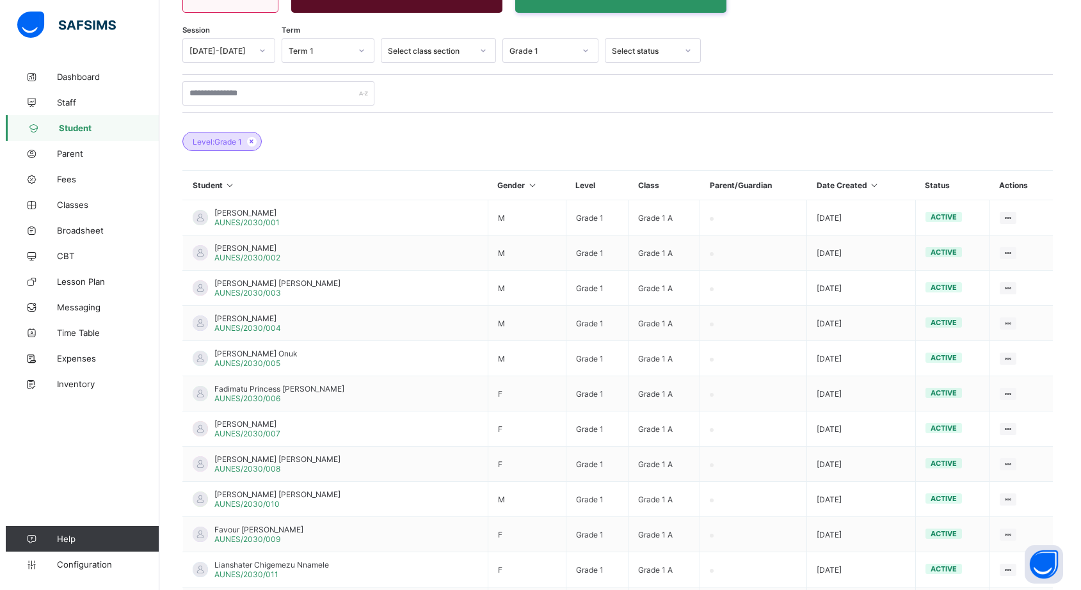
scroll to position [0, 0]
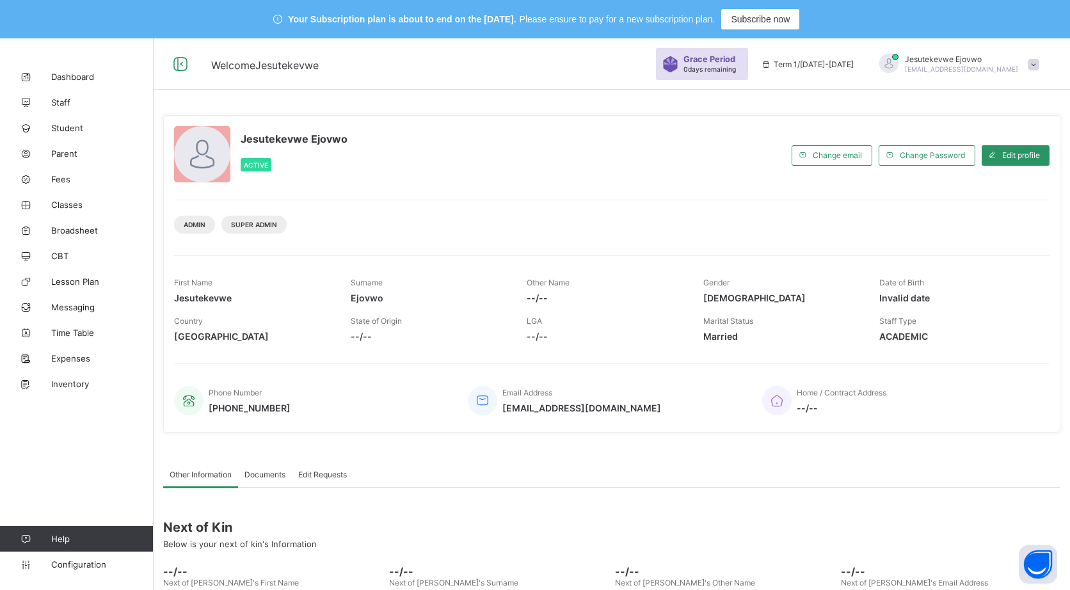
click at [63, 124] on span "Student" at bounding box center [102, 128] width 102 height 10
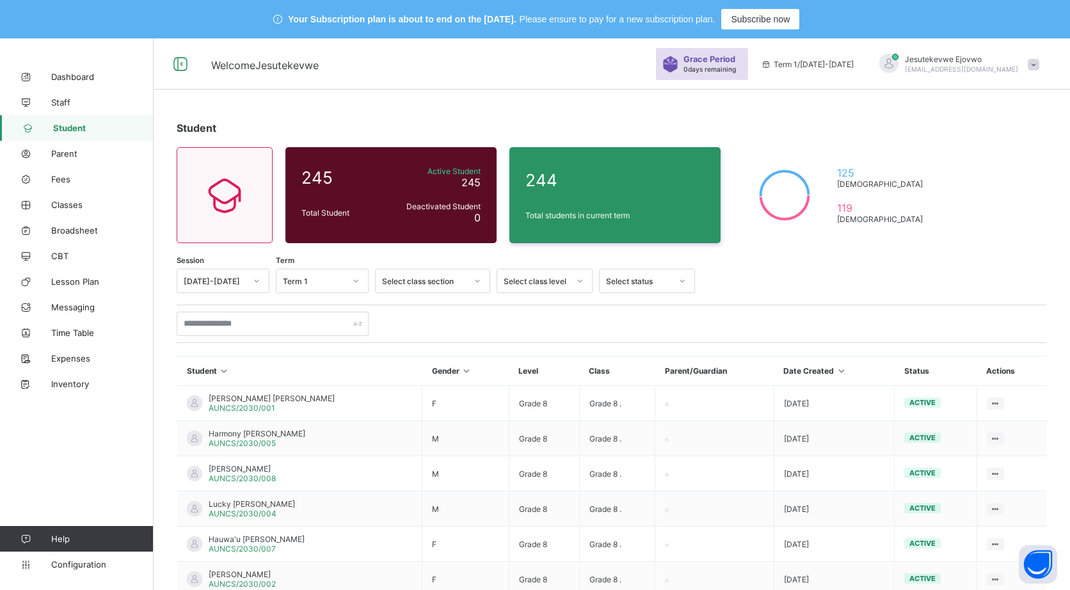
click at [1014, 198] on div "Student 245 Total Student Active Student 245 Deactivated Student 0 244 Total st…" at bounding box center [612, 458] width 916 height 712
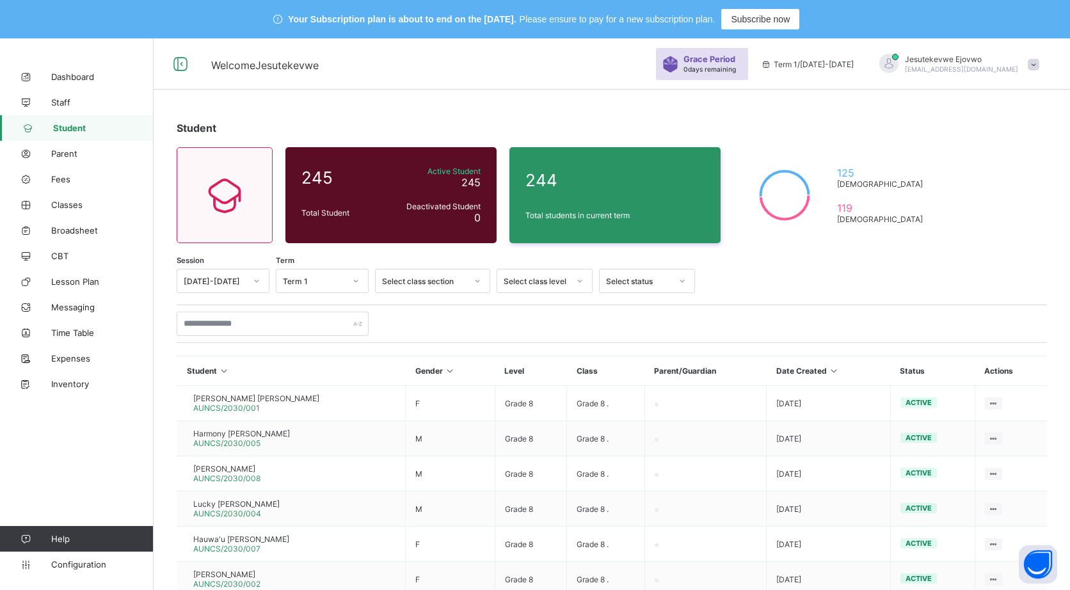
click at [65, 125] on span "Student" at bounding box center [103, 128] width 100 height 10
click at [81, 168] on link "Fees" at bounding box center [77, 179] width 154 height 26
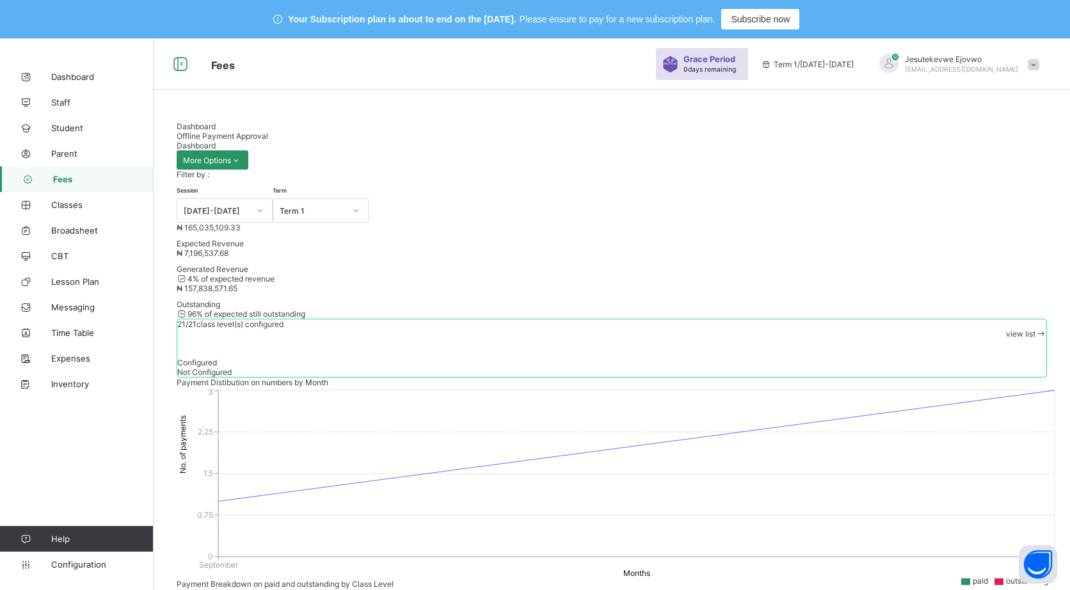
click at [86, 127] on span "Student" at bounding box center [102, 128] width 102 height 10
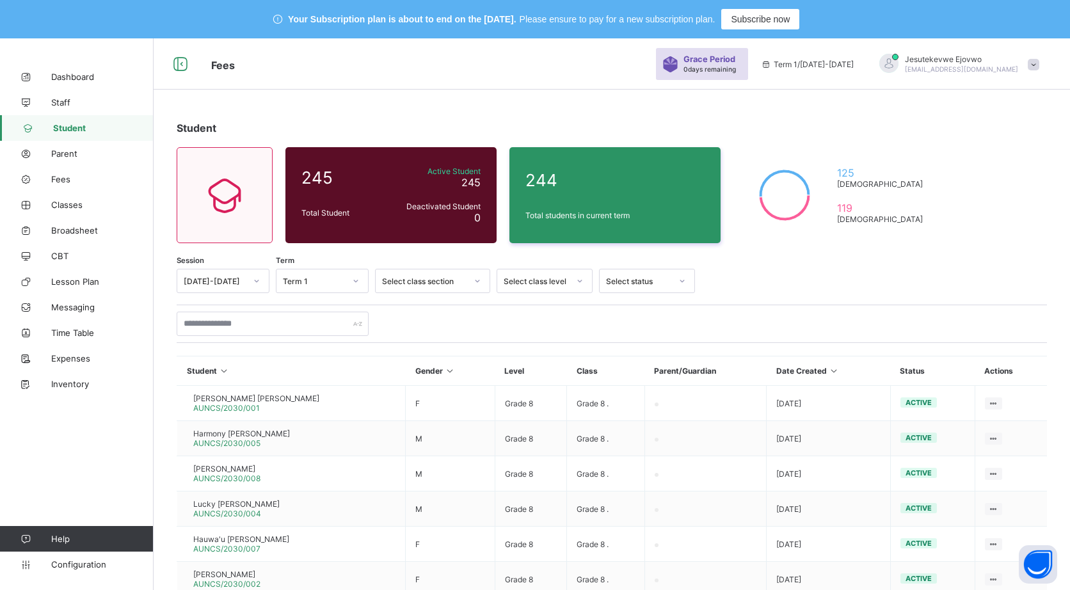
click at [1039, 59] on span at bounding box center [1033, 65] width 12 height 12
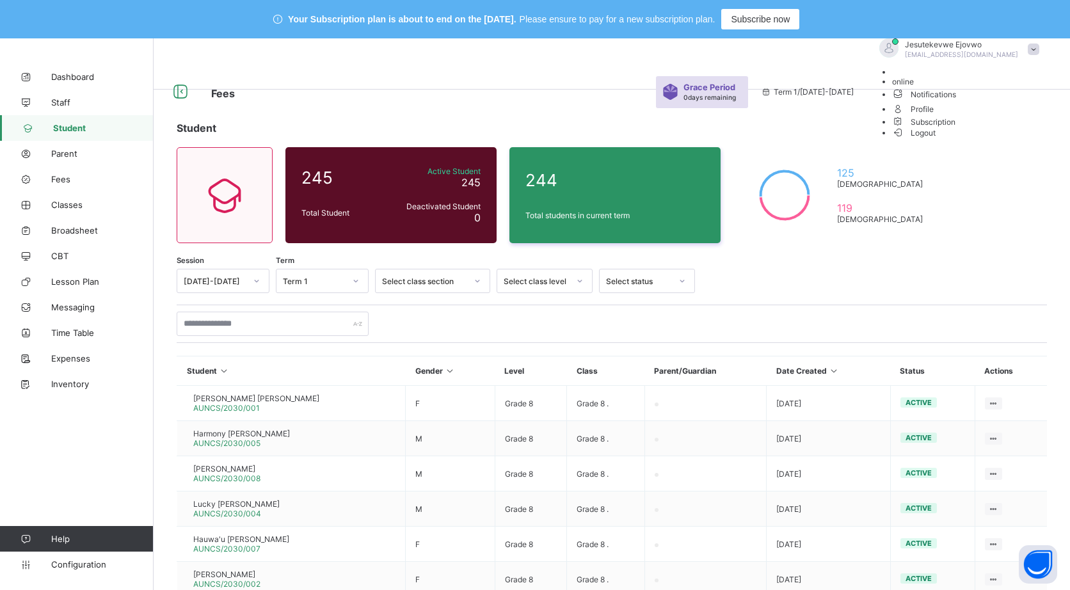
click at [936, 139] on span "Logout" at bounding box center [914, 132] width 44 height 13
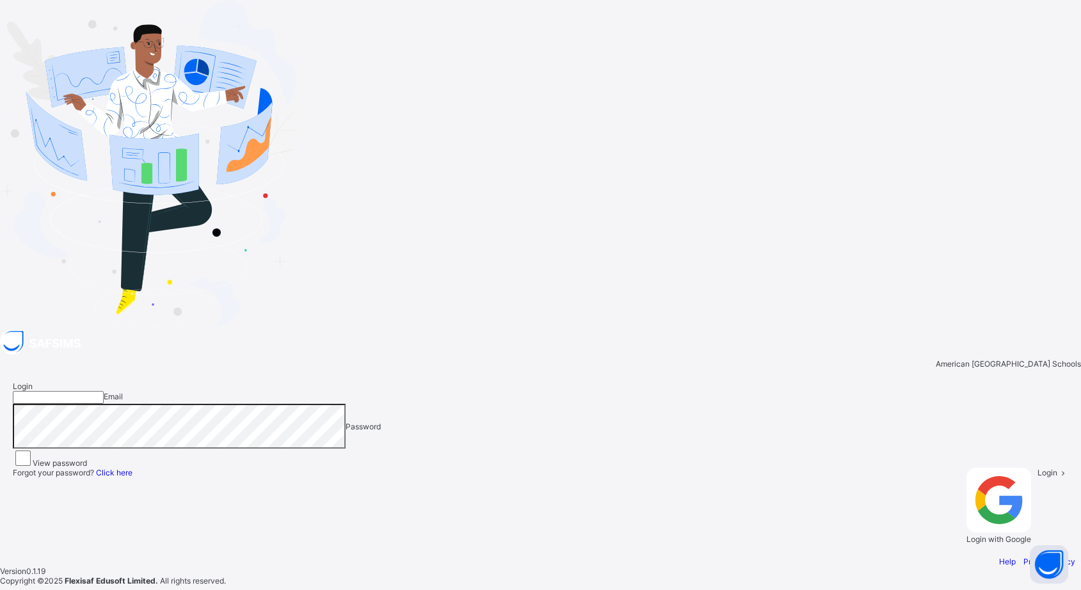
type input "**********"
click at [1037, 468] on div "Login" at bounding box center [1052, 506] width 31 height 76
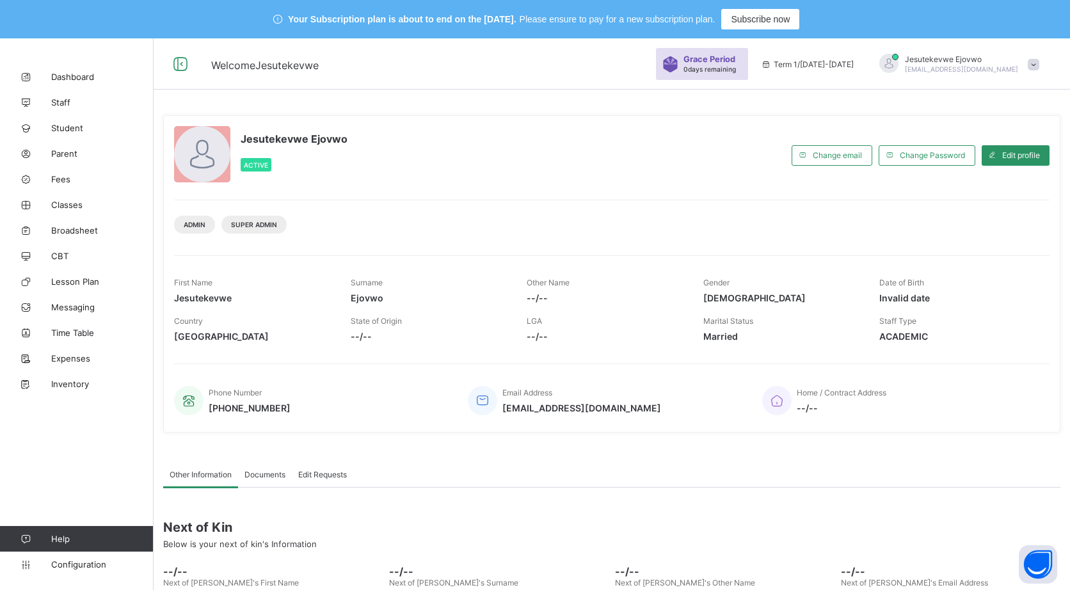
click at [80, 127] on span "Student" at bounding box center [102, 128] width 102 height 10
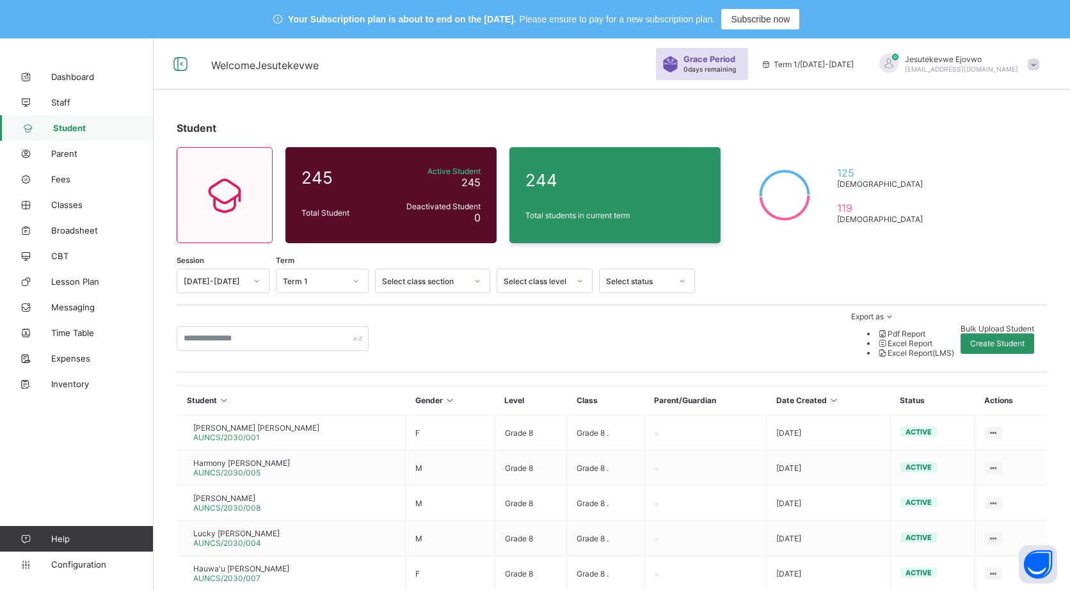
click at [960, 324] on span "Bulk Upload Student" at bounding box center [997, 329] width 74 height 10
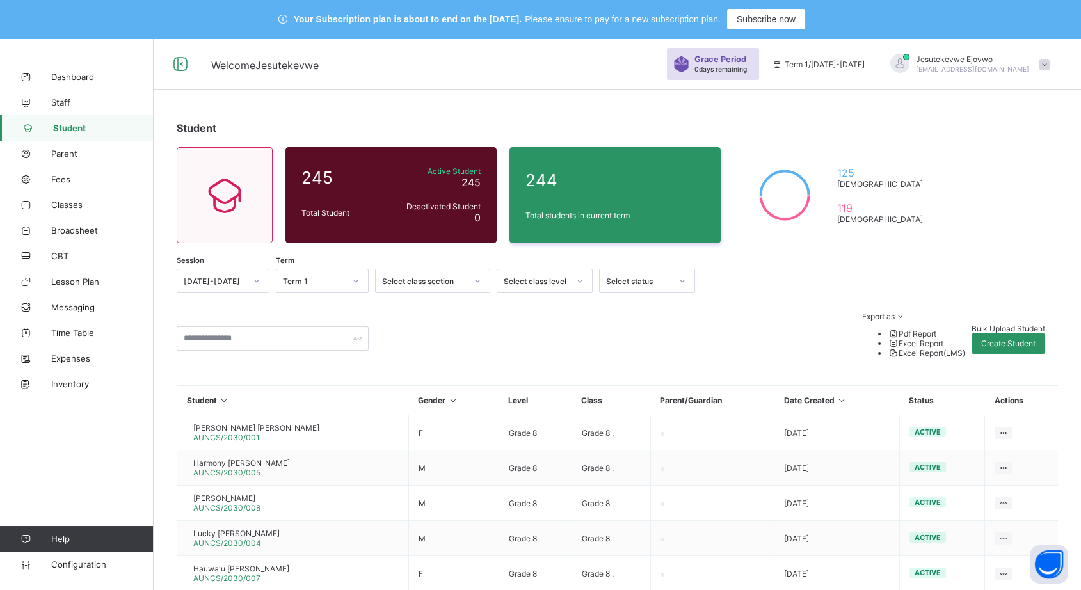
type input "**********"
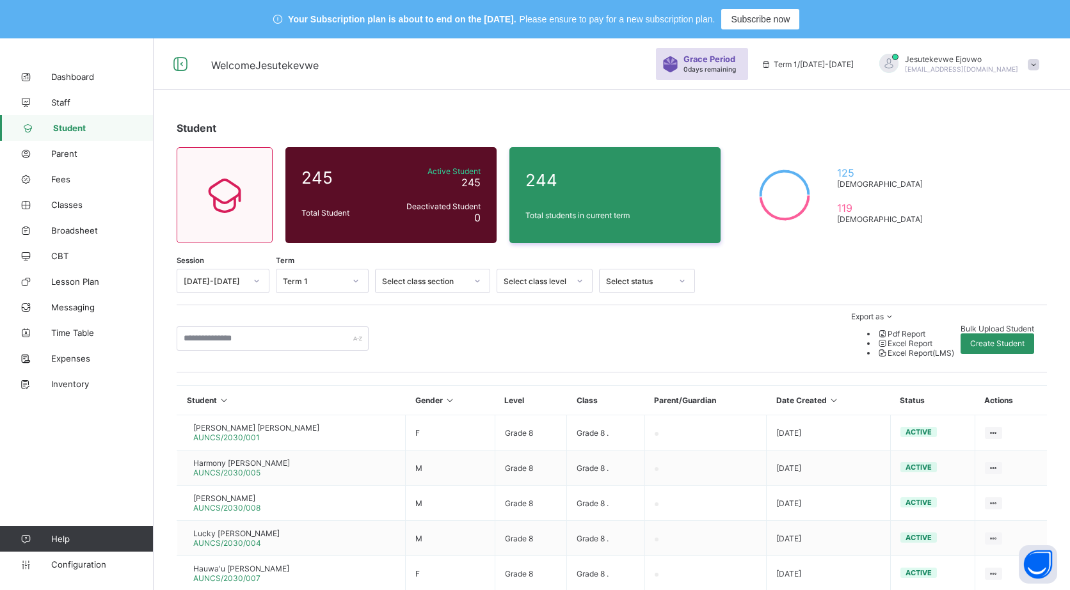
click at [960, 324] on div "Bulk Upload Student" at bounding box center [997, 329] width 74 height 10
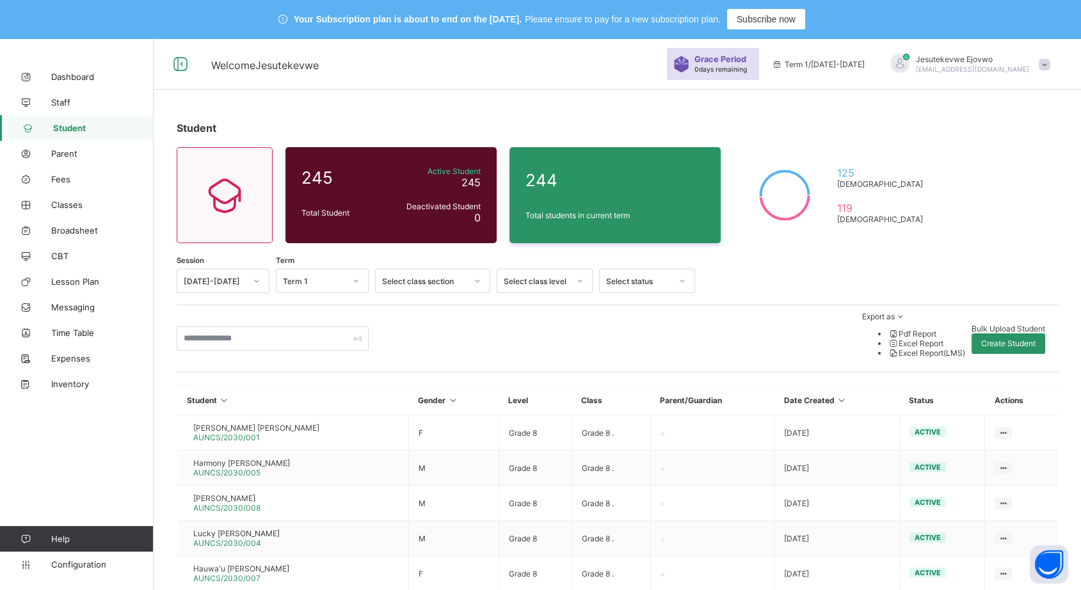
type input "**********"
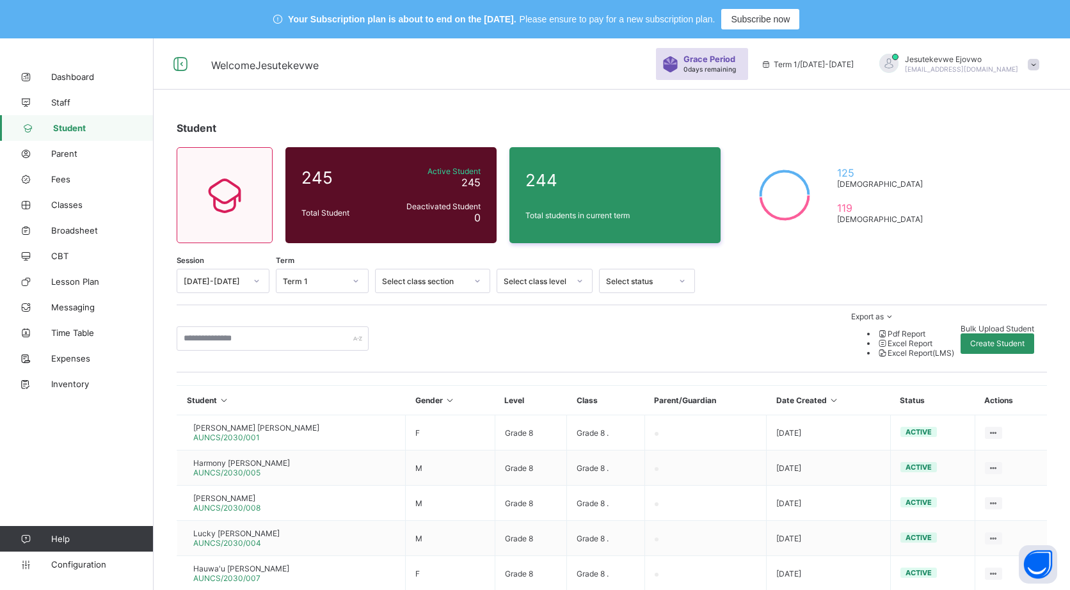
click at [960, 324] on span "Bulk Upload Student" at bounding box center [997, 329] width 74 height 10
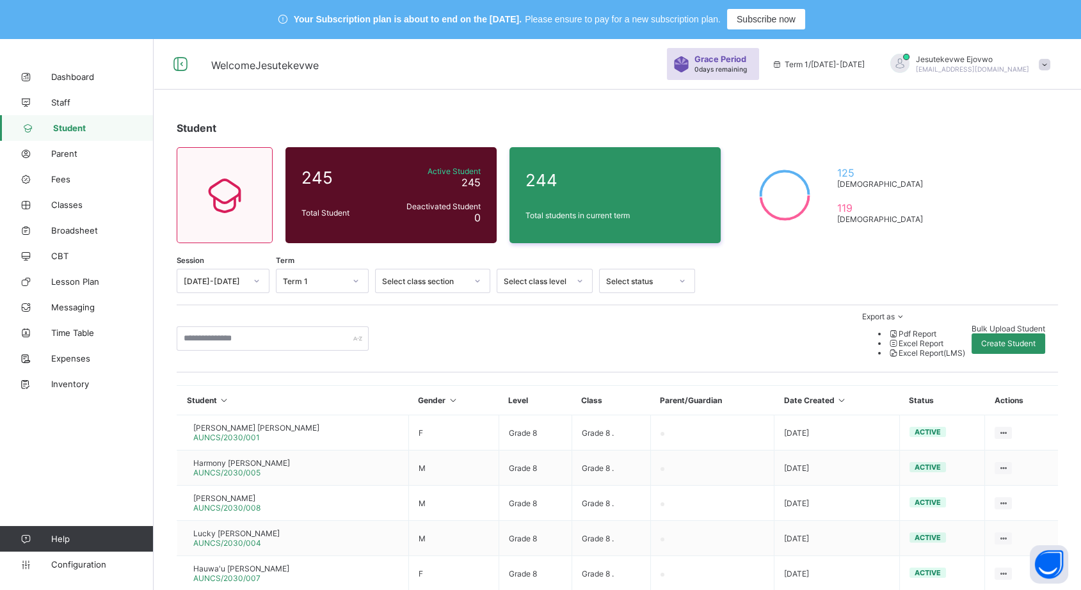
type input "**********"
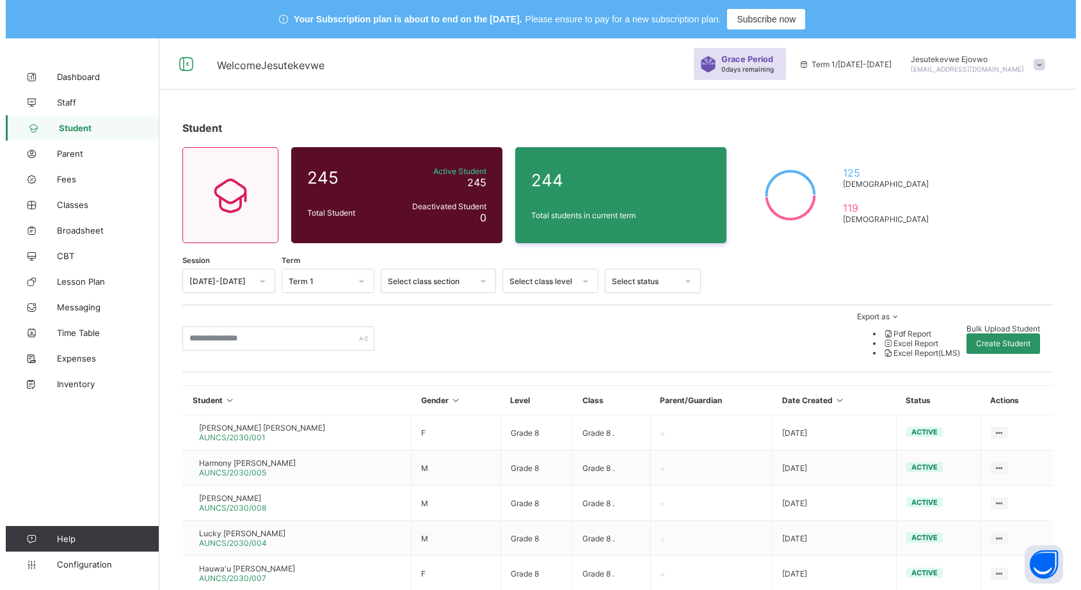
scroll to position [305, 0]
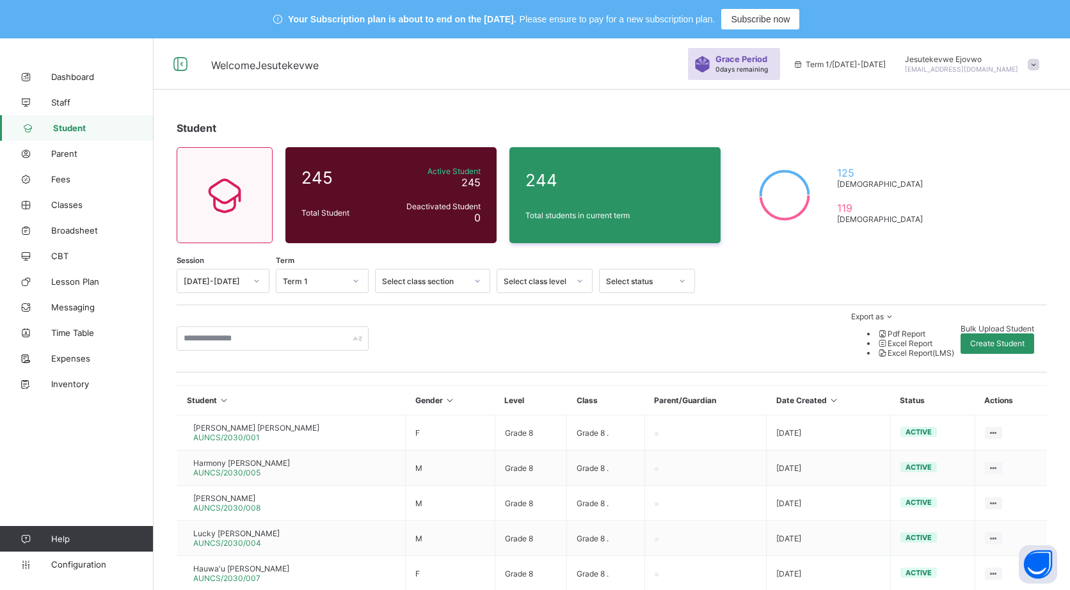
click at [960, 324] on div "Bulk Upload Student" at bounding box center [997, 329] width 74 height 10
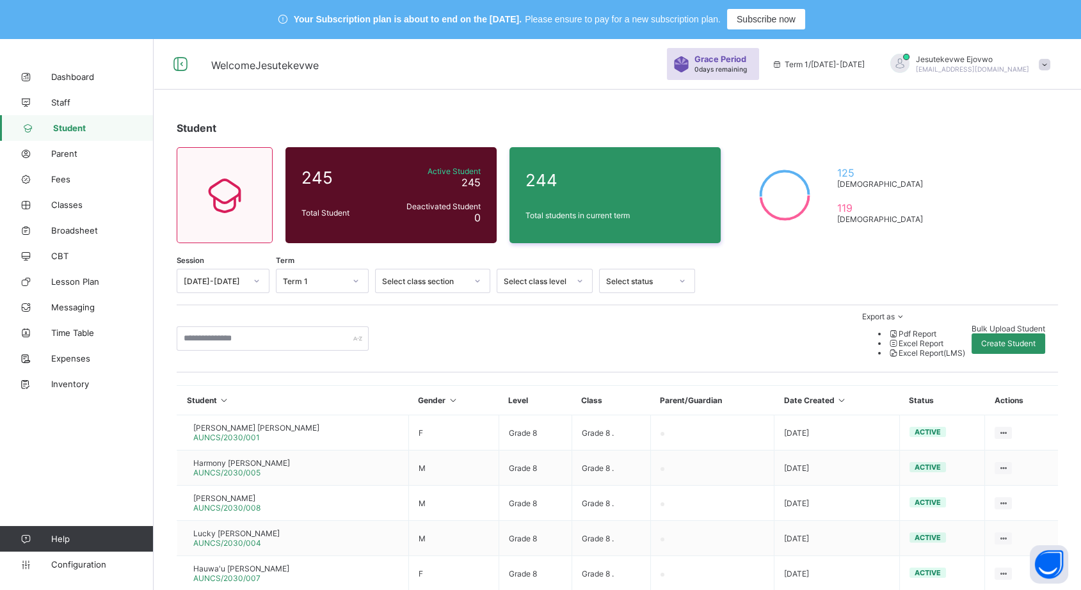
type input "**********"
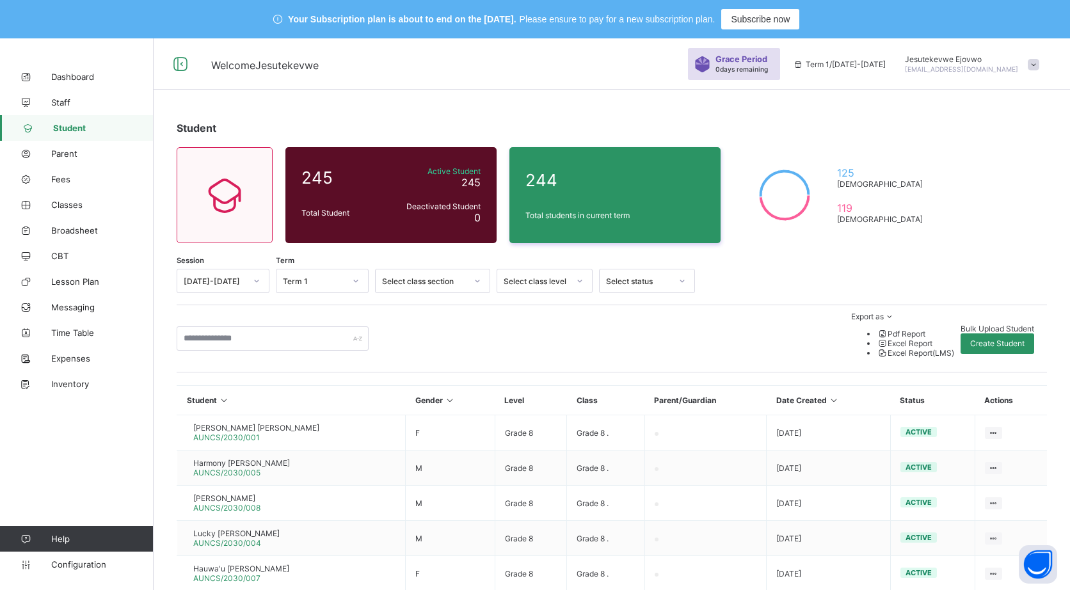
click at [960, 324] on span "Bulk Upload Student" at bounding box center [997, 329] width 74 height 10
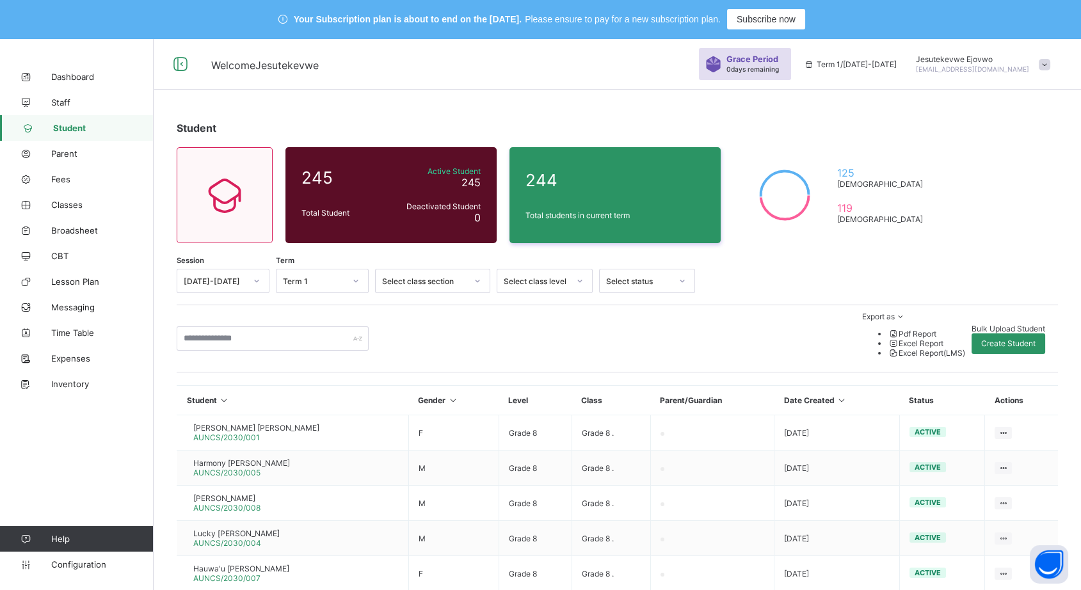
type input "**********"
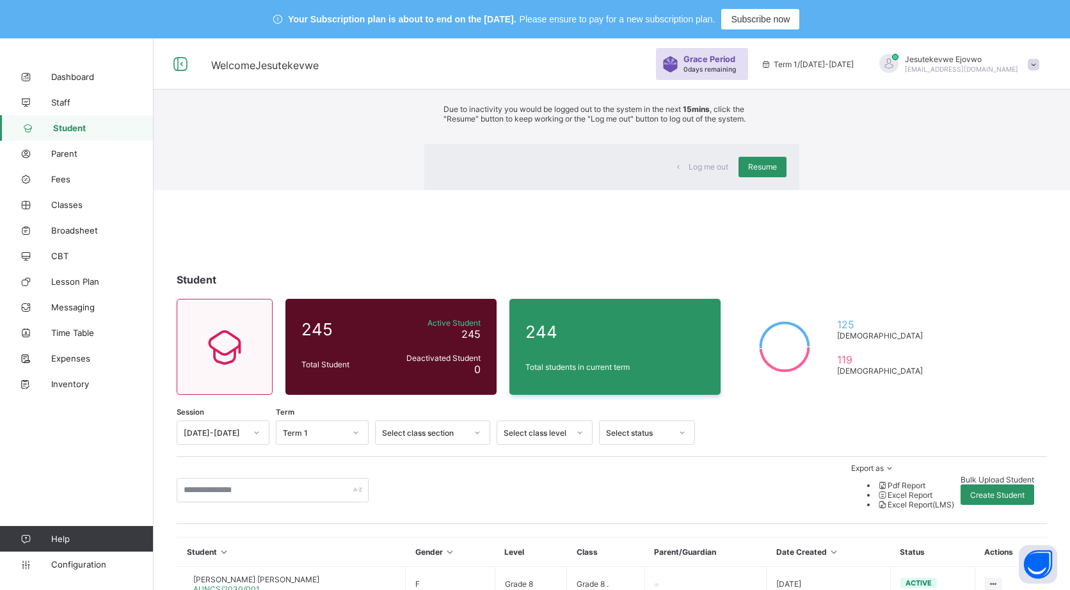
click at [774, 73] on div "×" at bounding box center [780, 62] width 12 height 22
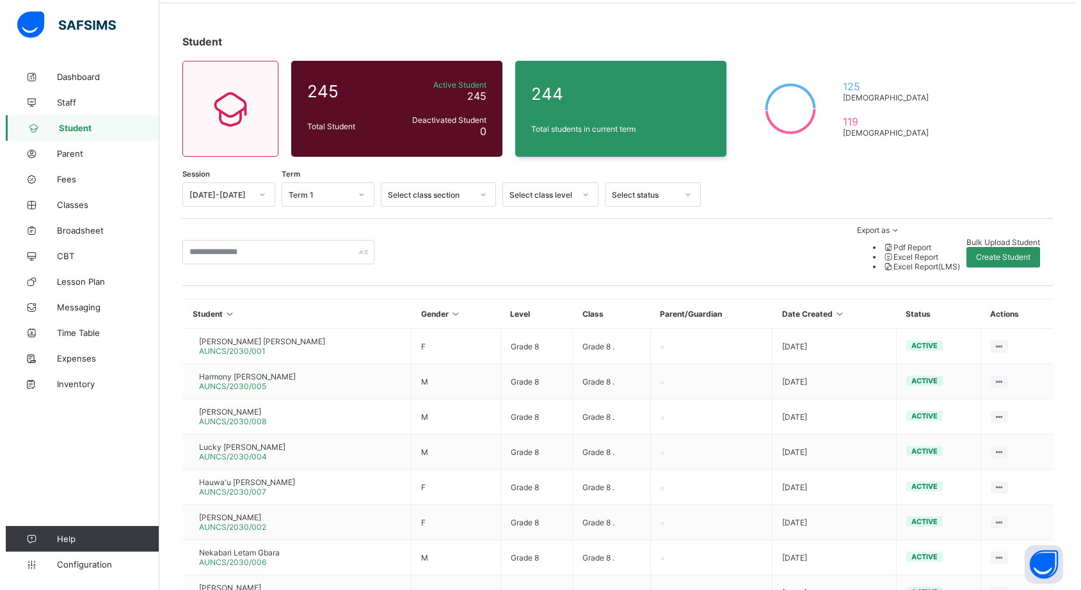
scroll to position [0, 0]
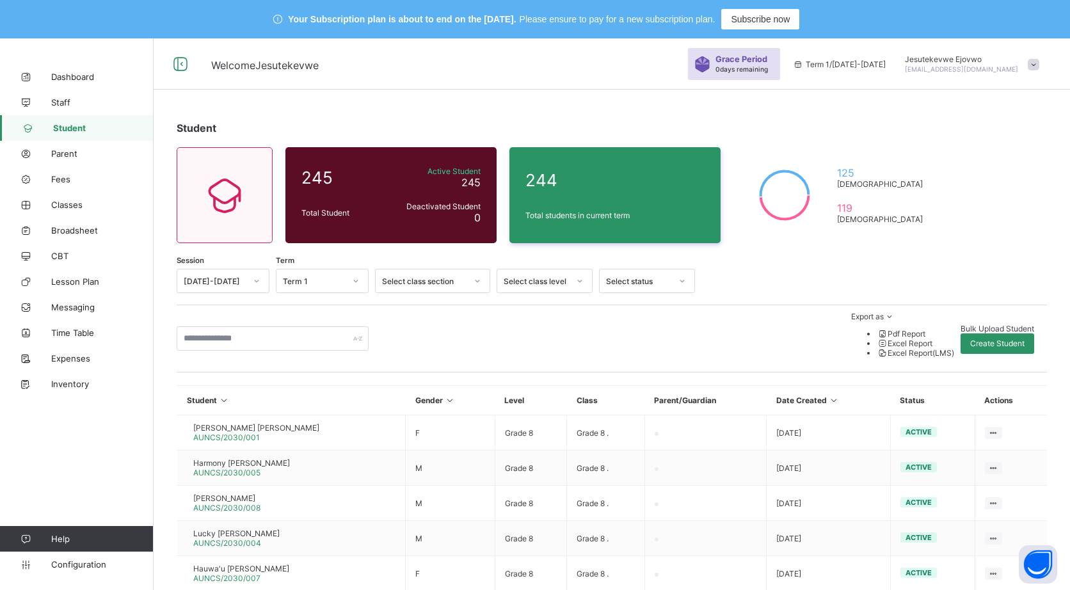
click at [1002, 148] on div "Student 245 Total Student Active Student 245 Deactivated Student 0 244 Total st…" at bounding box center [612, 472] width 916 height 741
click at [960, 329] on div "Bulk Upload Student" at bounding box center [997, 329] width 74 height 10
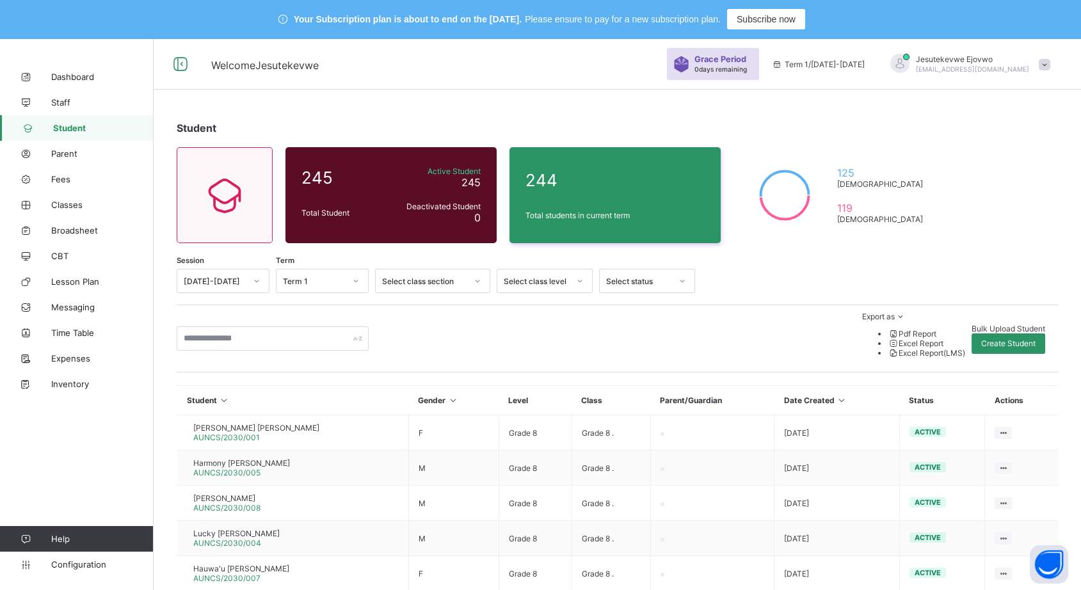
type input "**********"
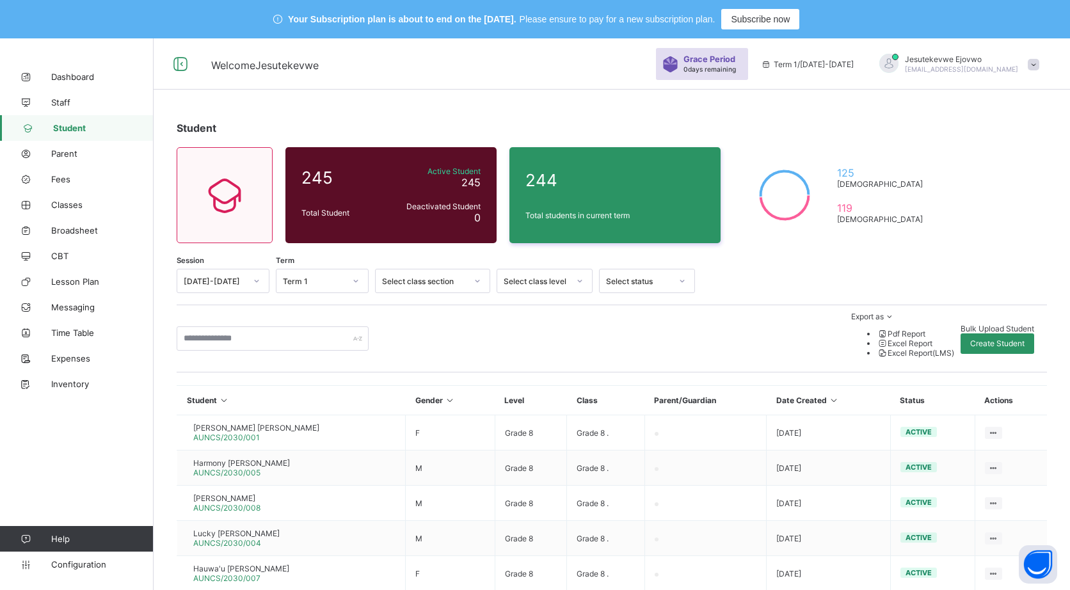
click at [960, 326] on span "Bulk Upload Student" at bounding box center [997, 329] width 74 height 10
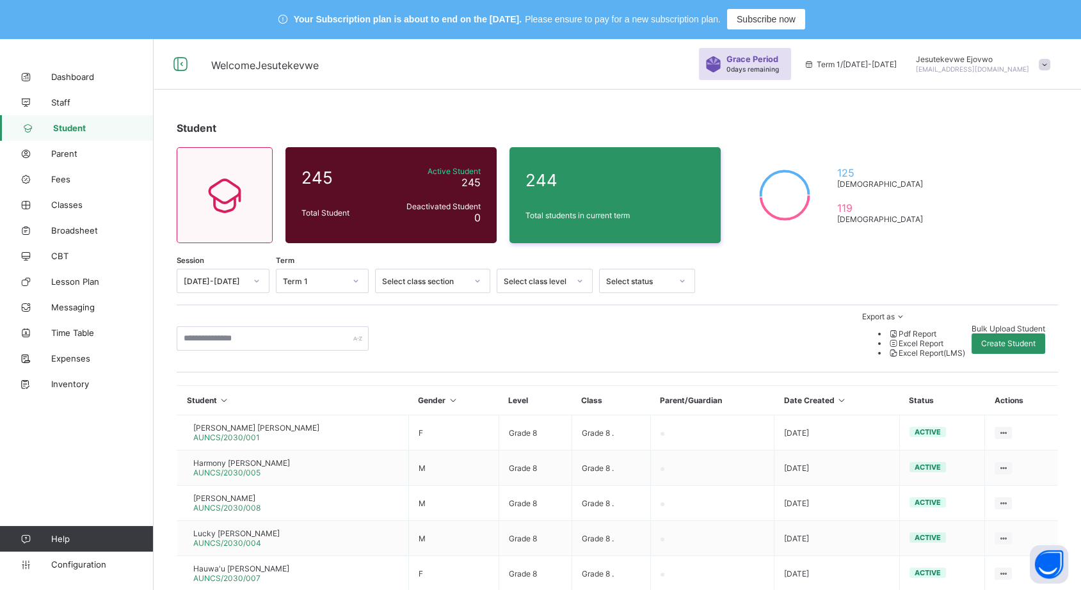
type input "**********"
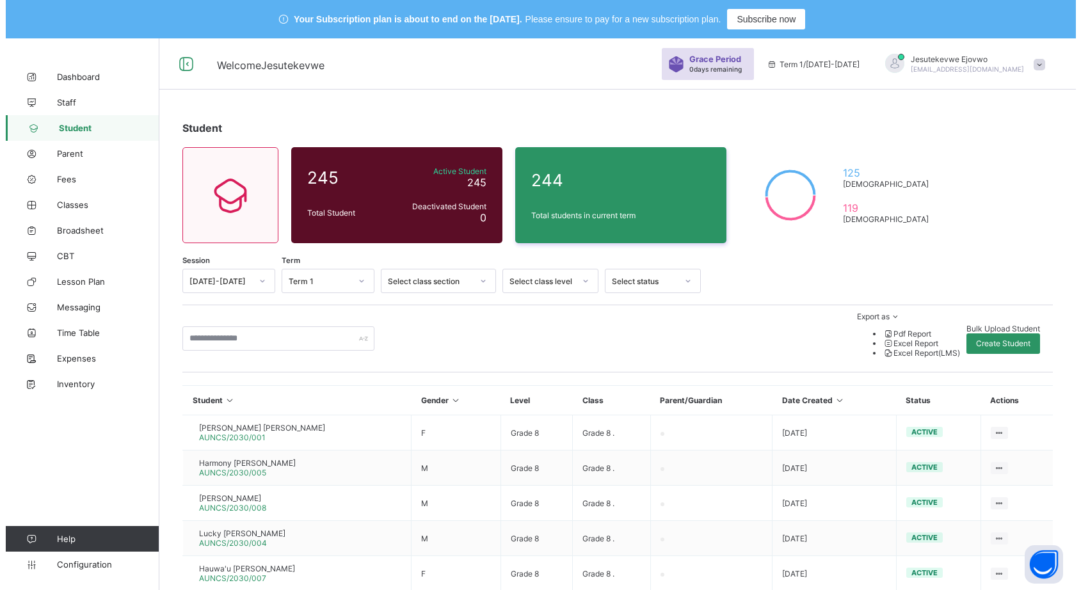
scroll to position [305, 0]
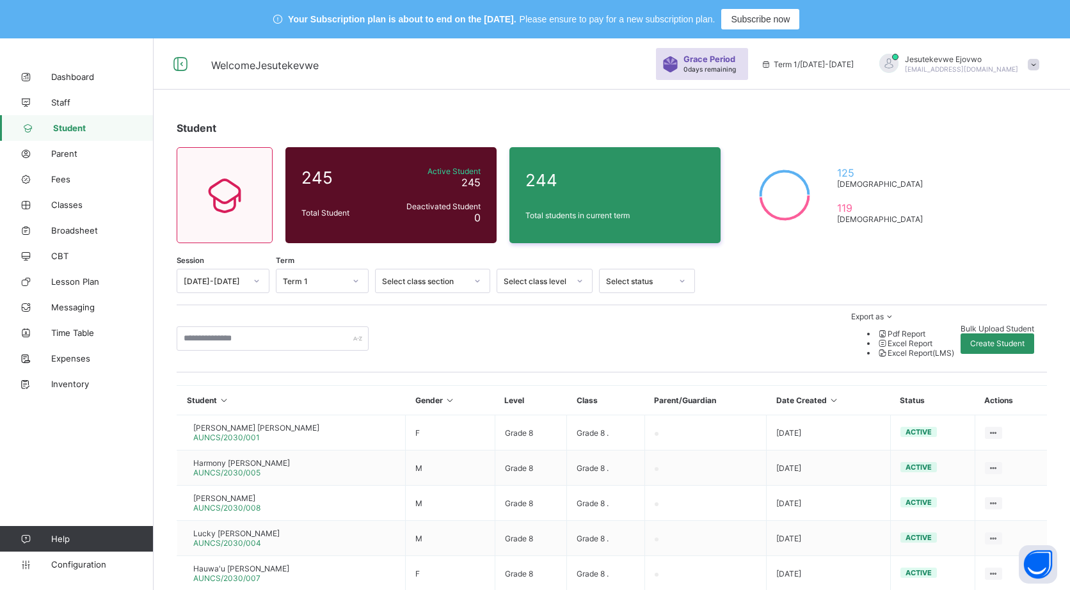
click at [960, 324] on span "Bulk Upload Student" at bounding box center [997, 329] width 74 height 10
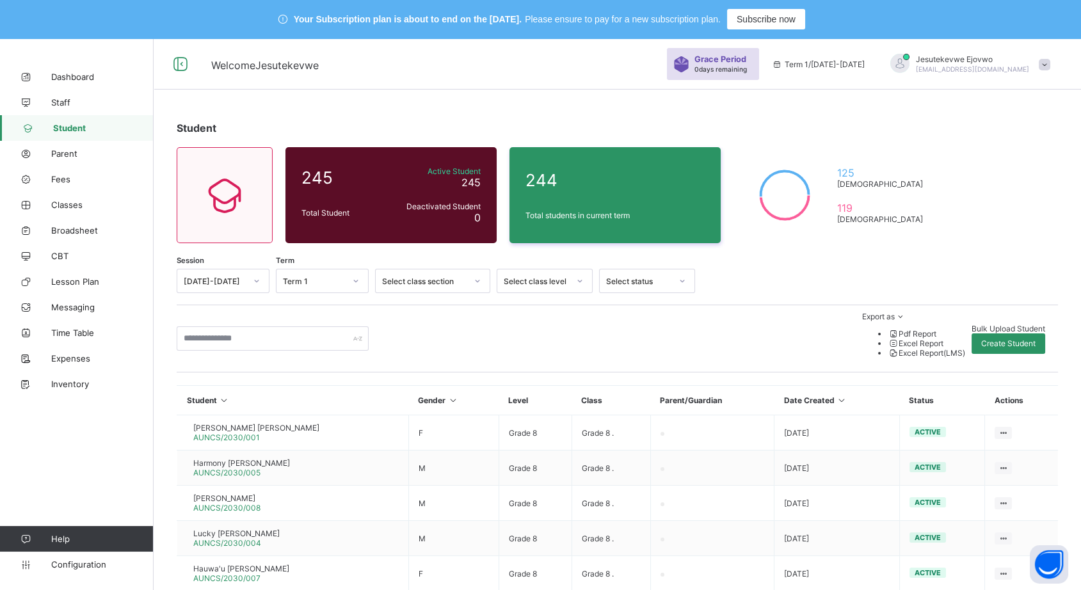
type input "**********"
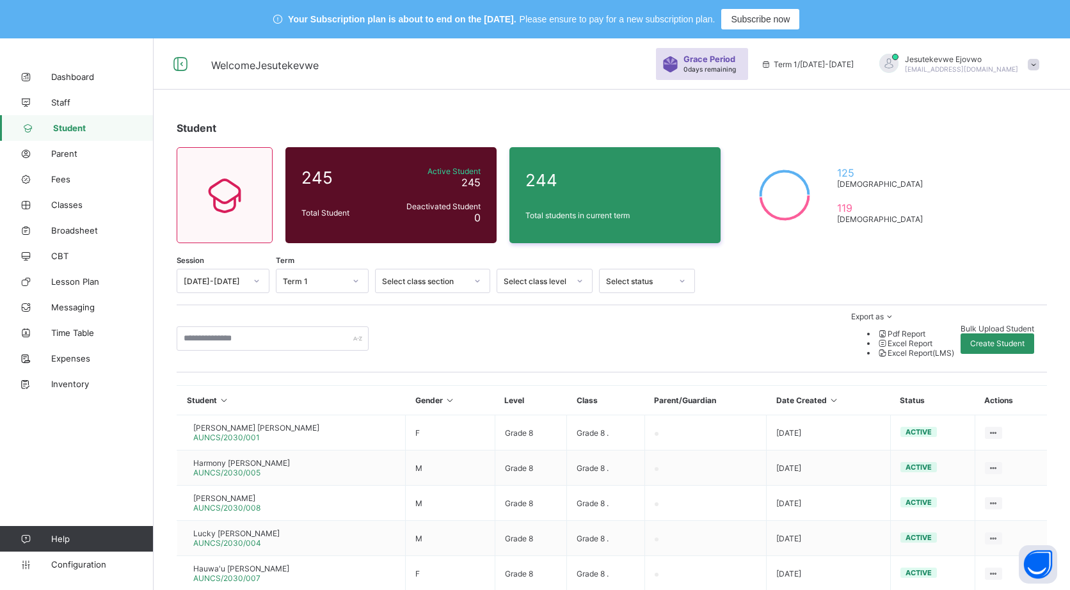
click at [960, 328] on div "Bulk Upload Student" at bounding box center [997, 329] width 74 height 10
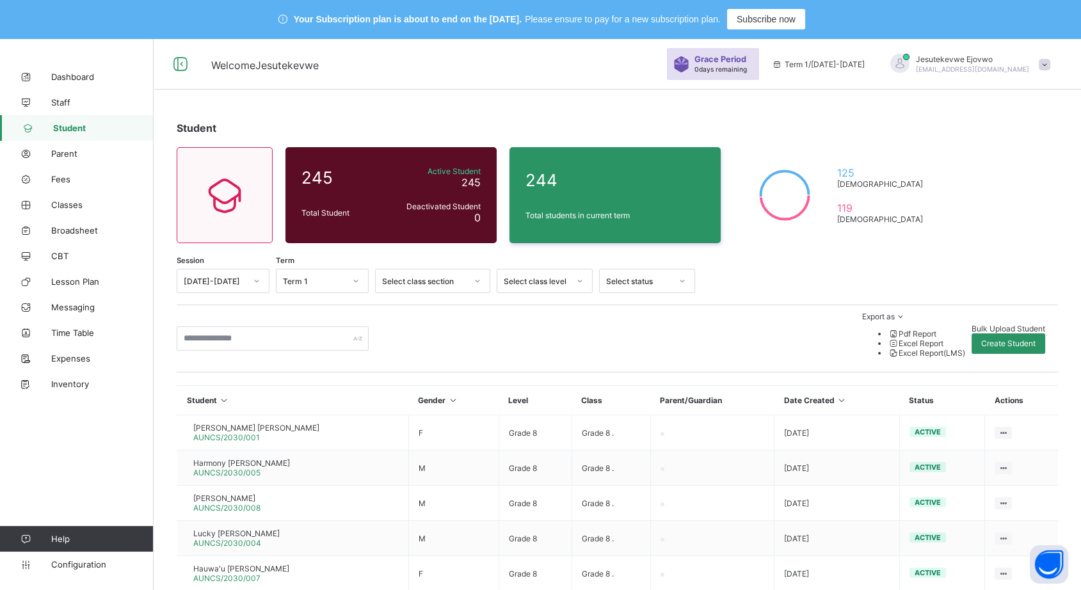
type input "**********"
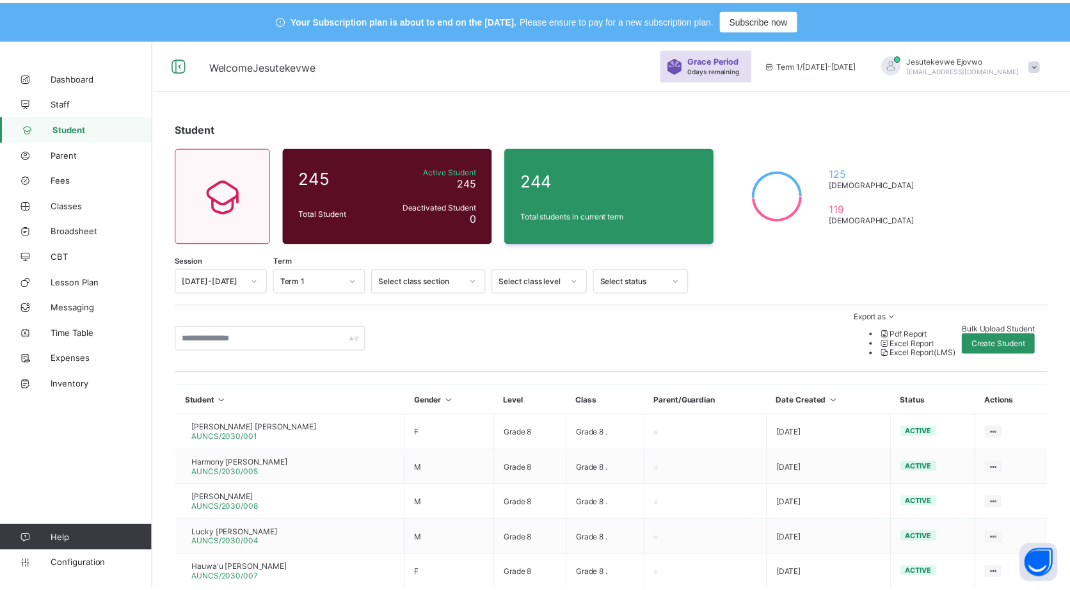
scroll to position [142, 0]
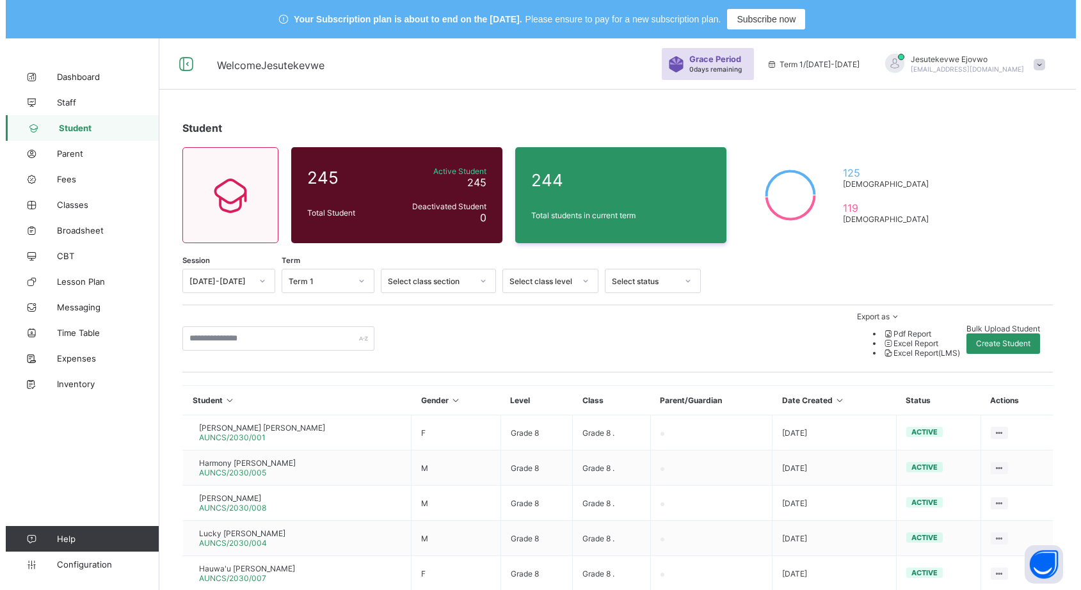
scroll to position [305, 0]
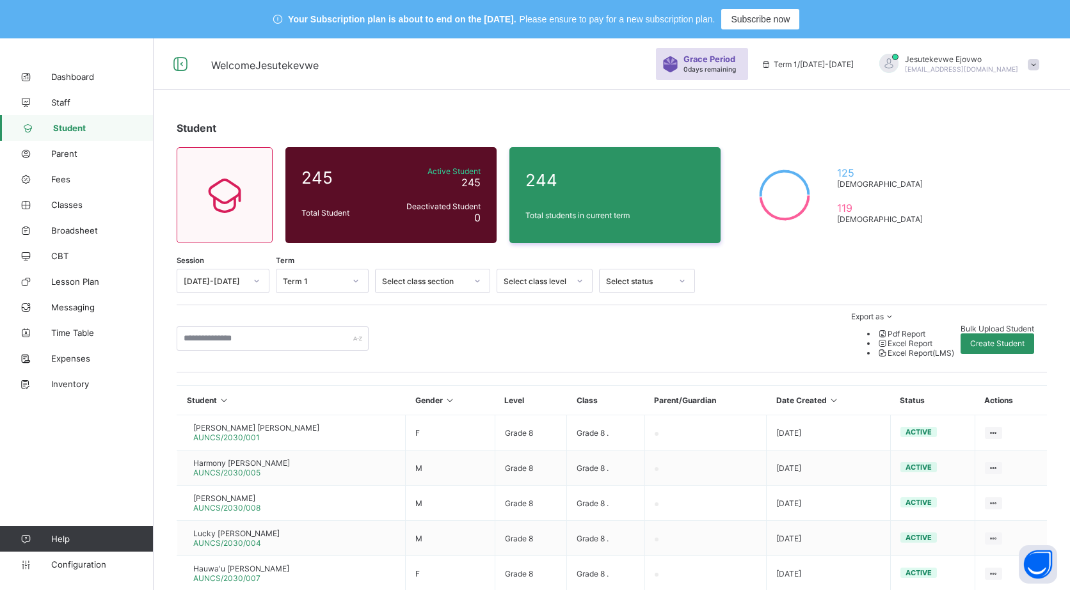
click at [960, 324] on span "Bulk Upload Student" at bounding box center [997, 329] width 74 height 10
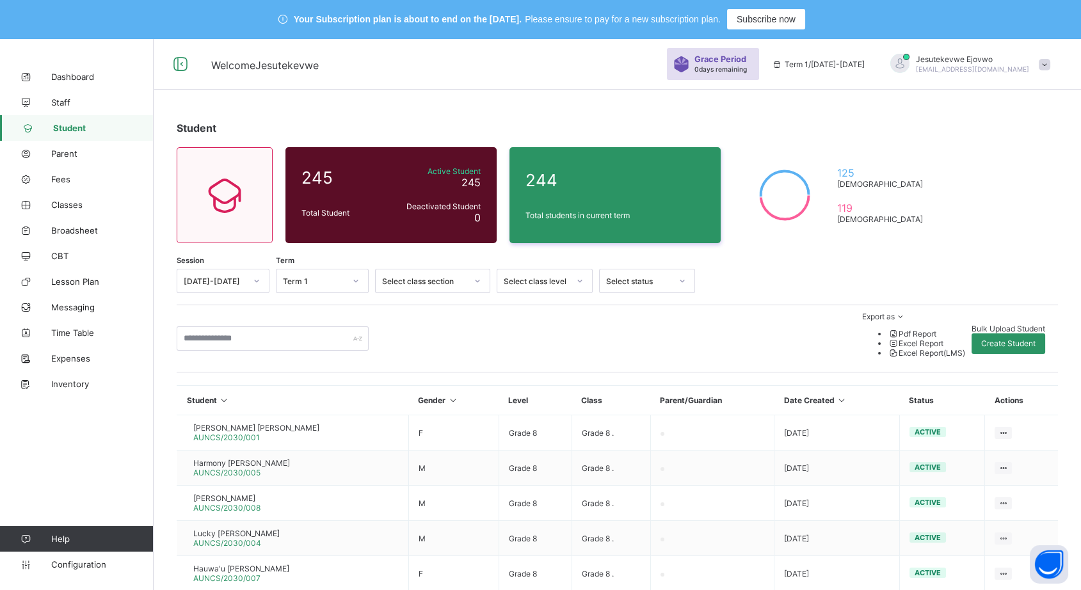
type input "**********"
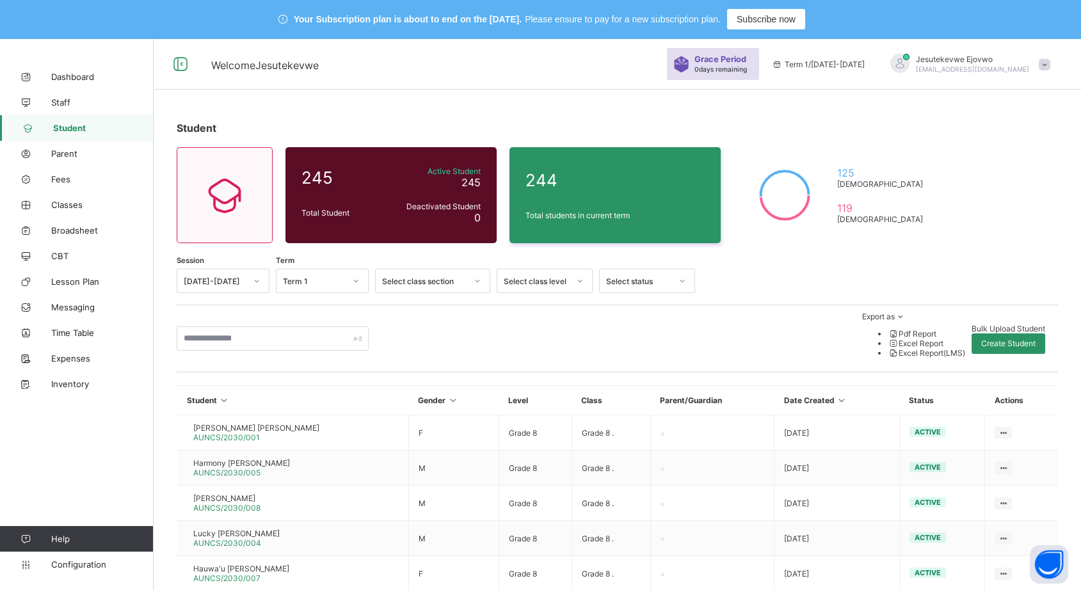
drag, startPoint x: 392, startPoint y: 431, endPoint x: 589, endPoint y: 26, distance: 450.1
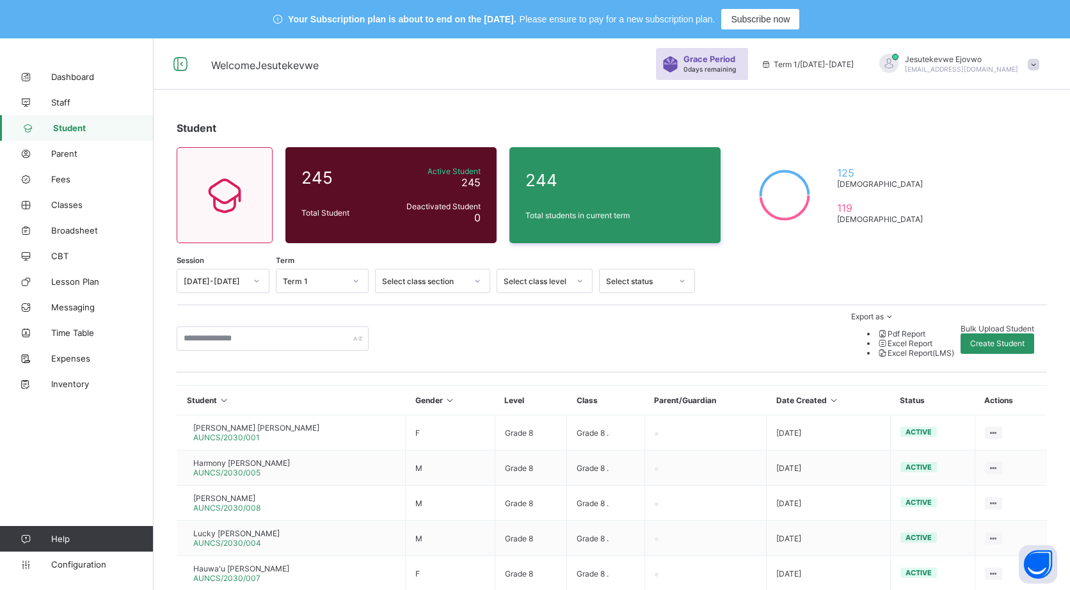
click at [960, 324] on div "Bulk Upload Student" at bounding box center [997, 329] width 74 height 10
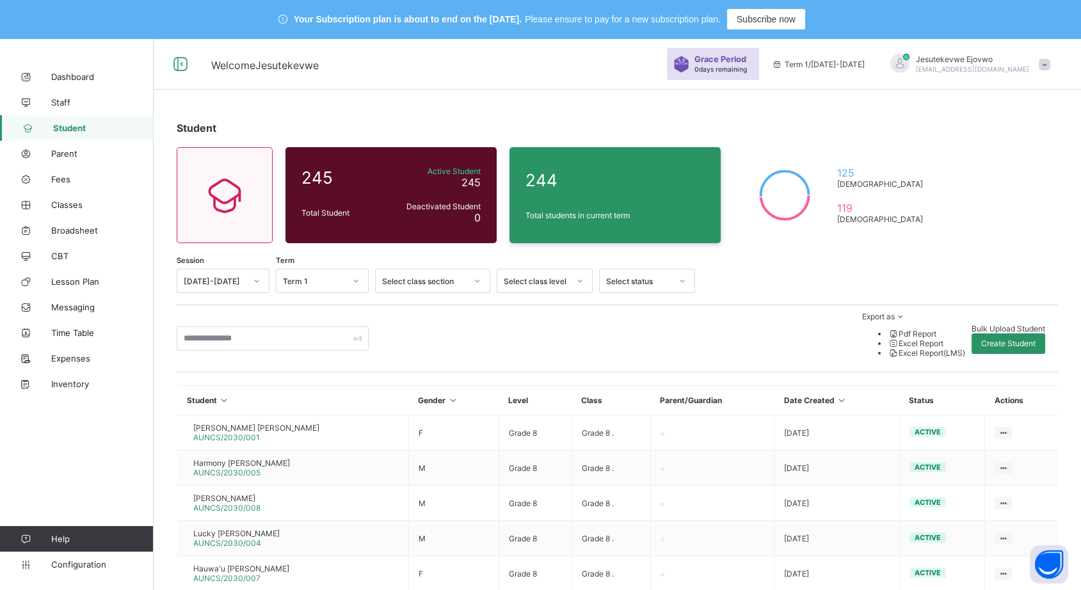
type input "**********"
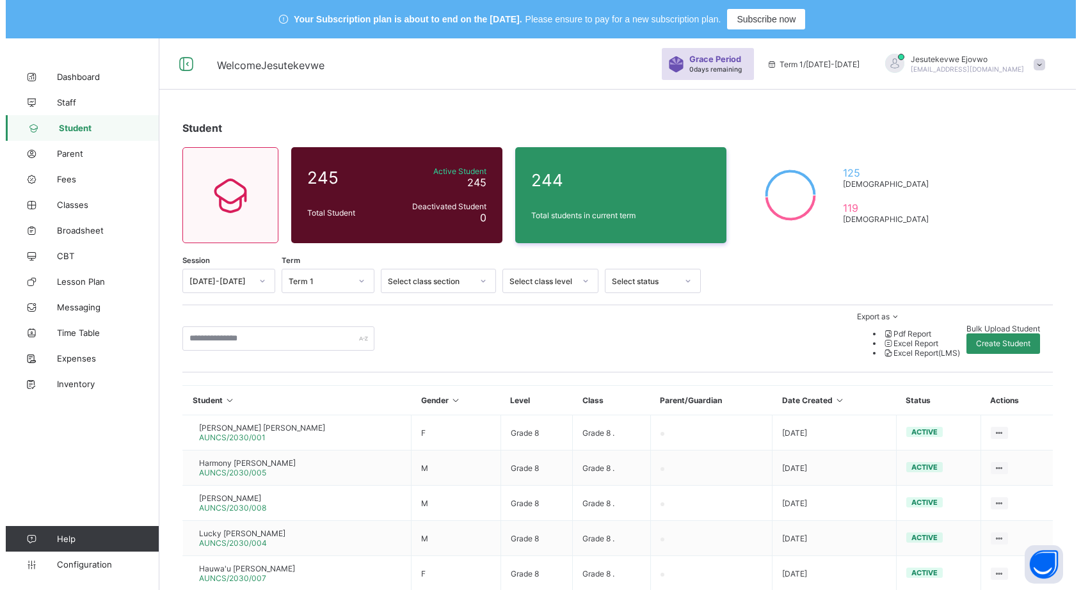
scroll to position [305, 0]
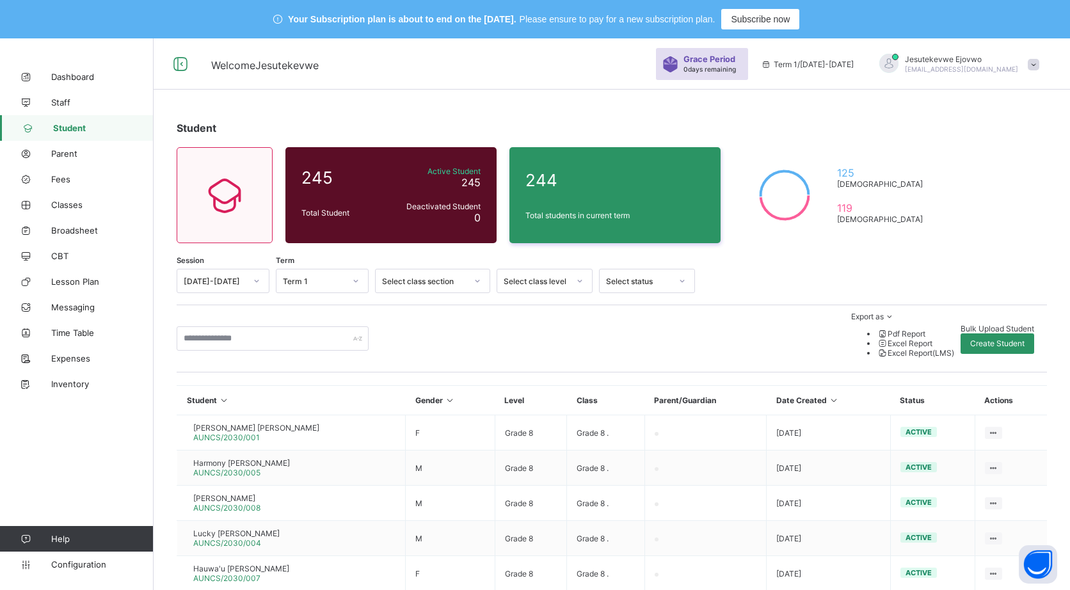
click at [960, 324] on span "Bulk Upload Student" at bounding box center [997, 329] width 74 height 10
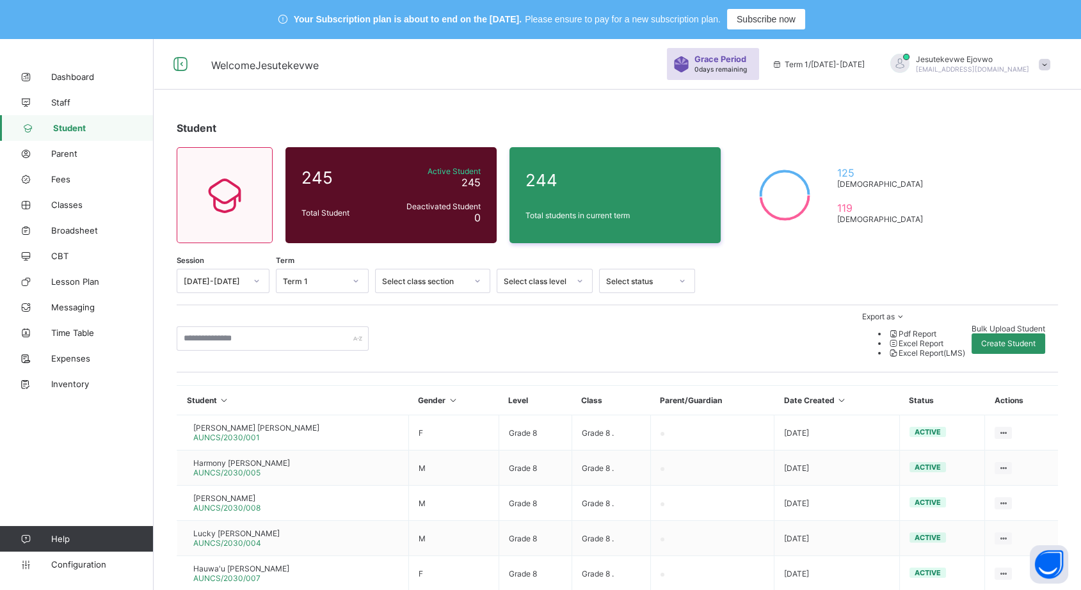
type input "**********"
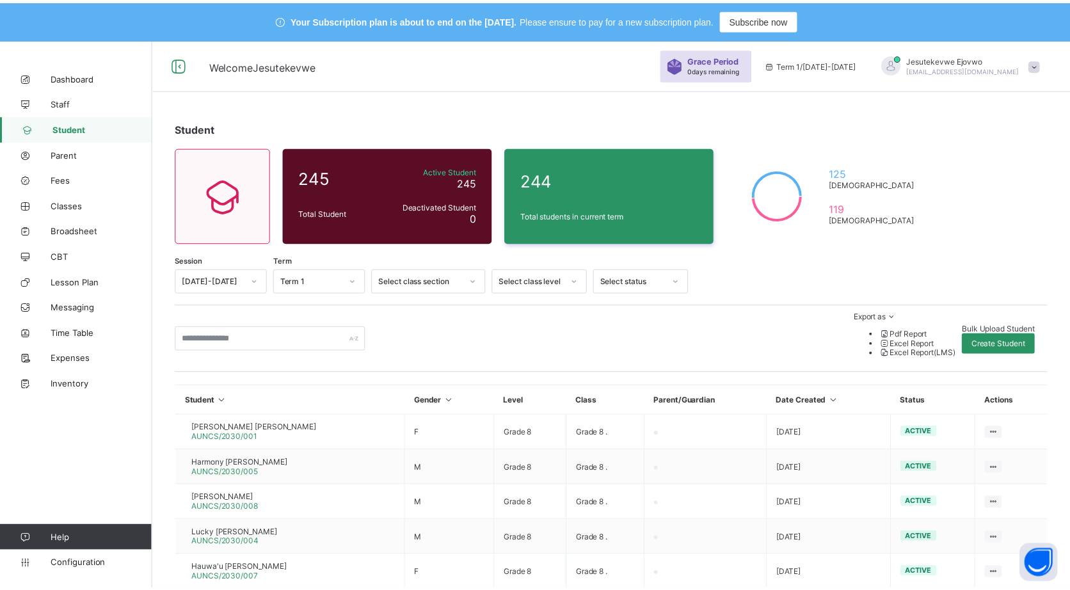
scroll to position [142, 0]
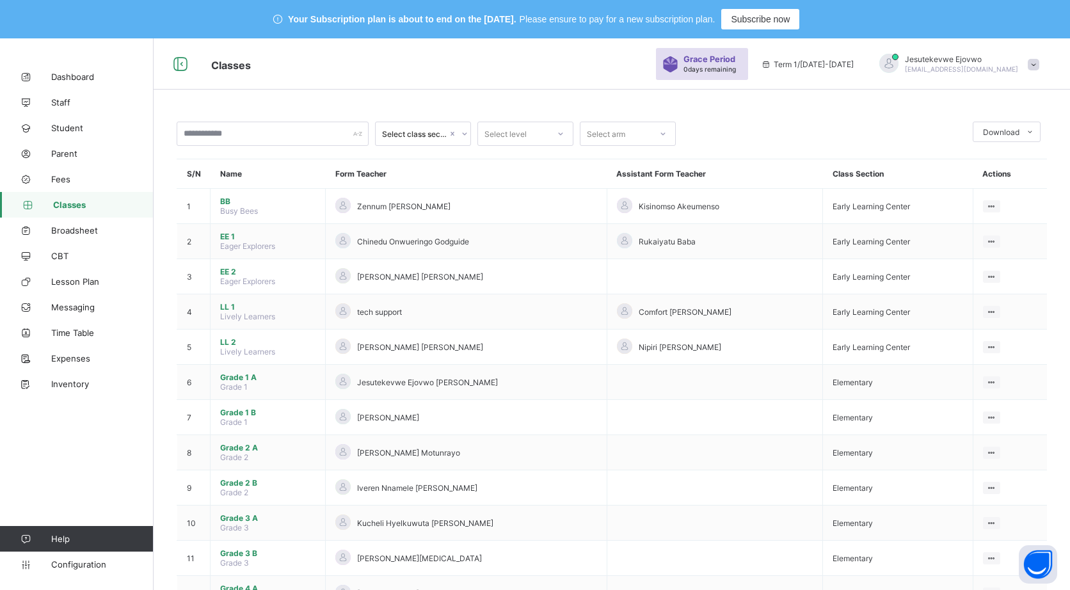
scroll to position [654, 0]
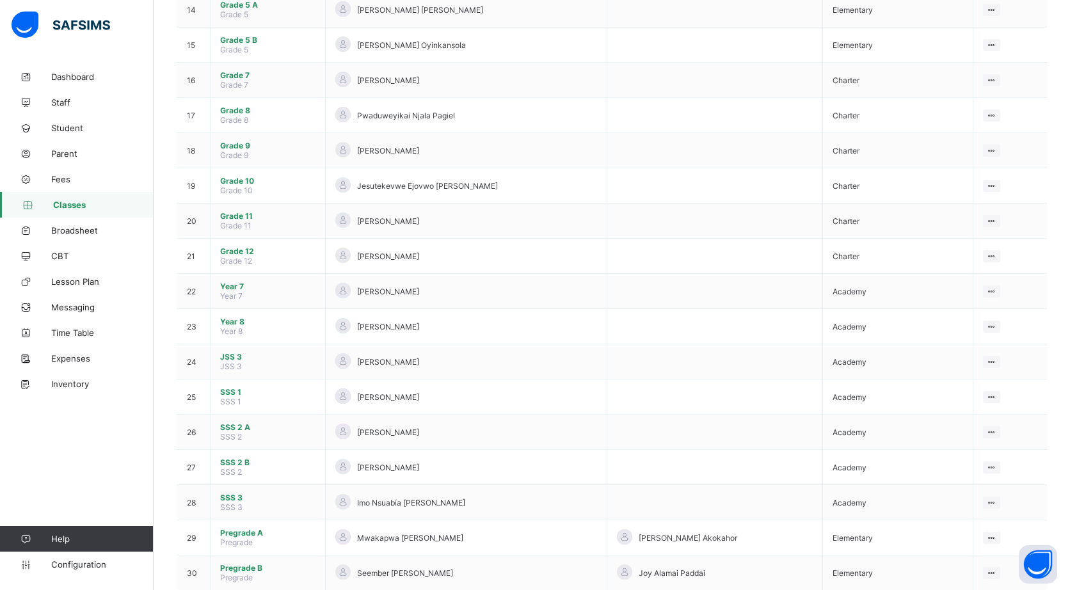
click at [253, 528] on span "Pregrade A" at bounding box center [267, 533] width 95 height 10
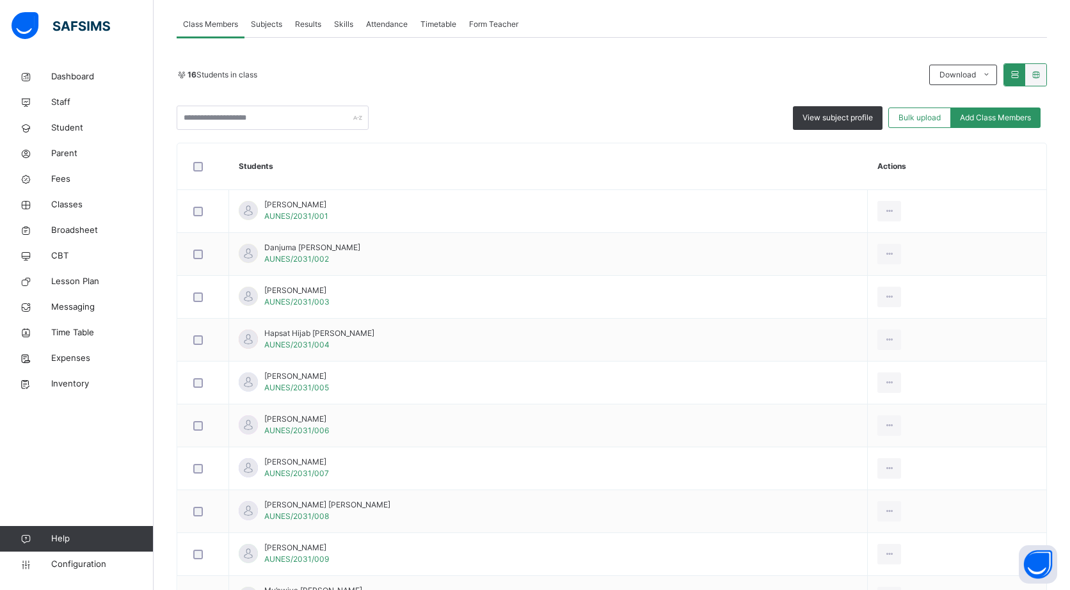
scroll to position [196, 0]
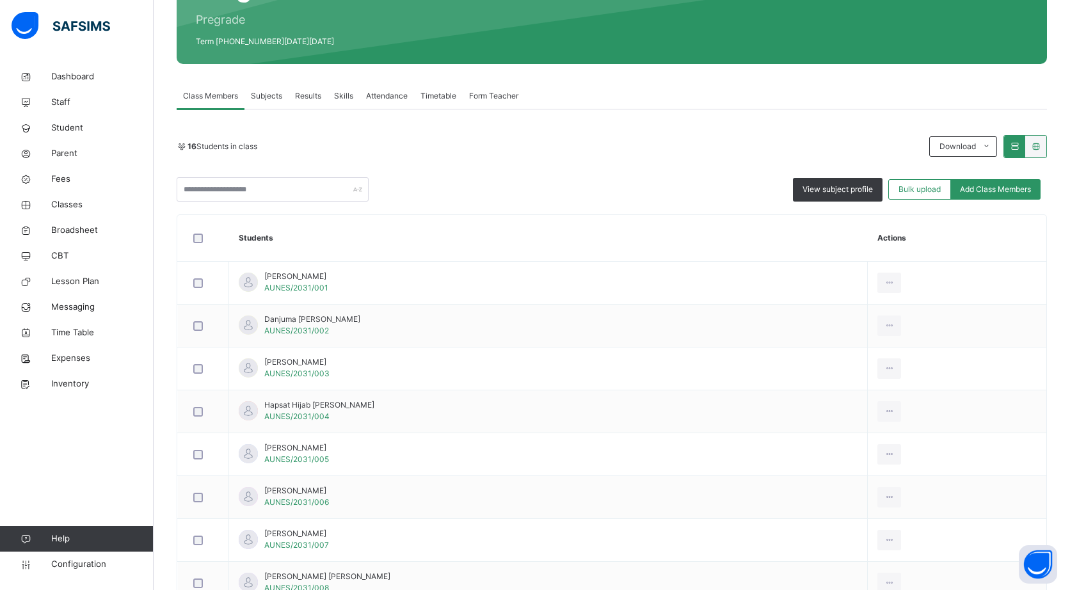
click at [870, 191] on span "View subject profile" at bounding box center [837, 190] width 70 height 12
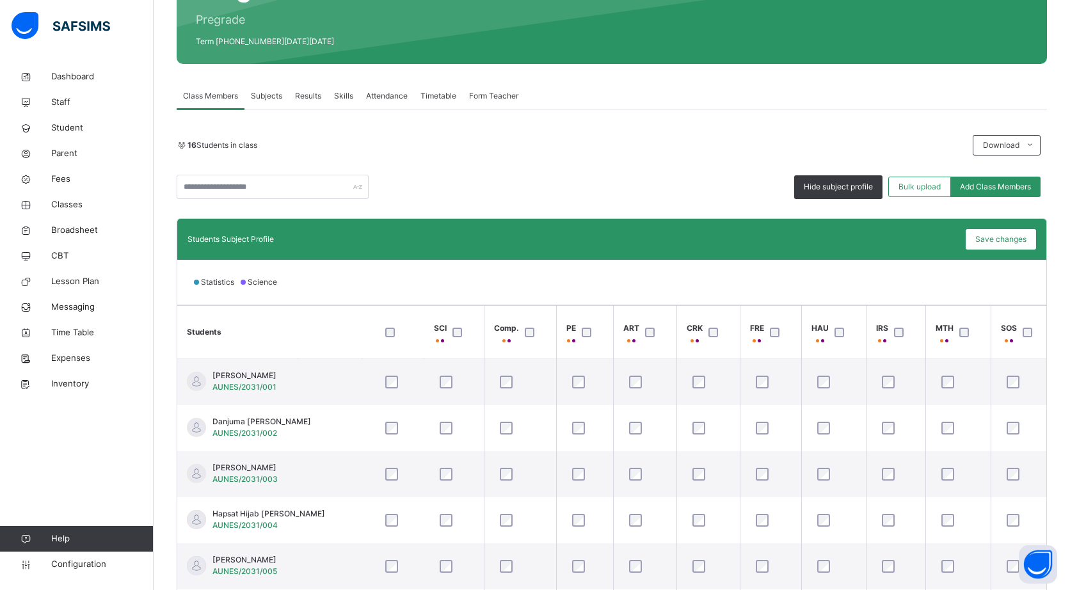
scroll to position [0, 0]
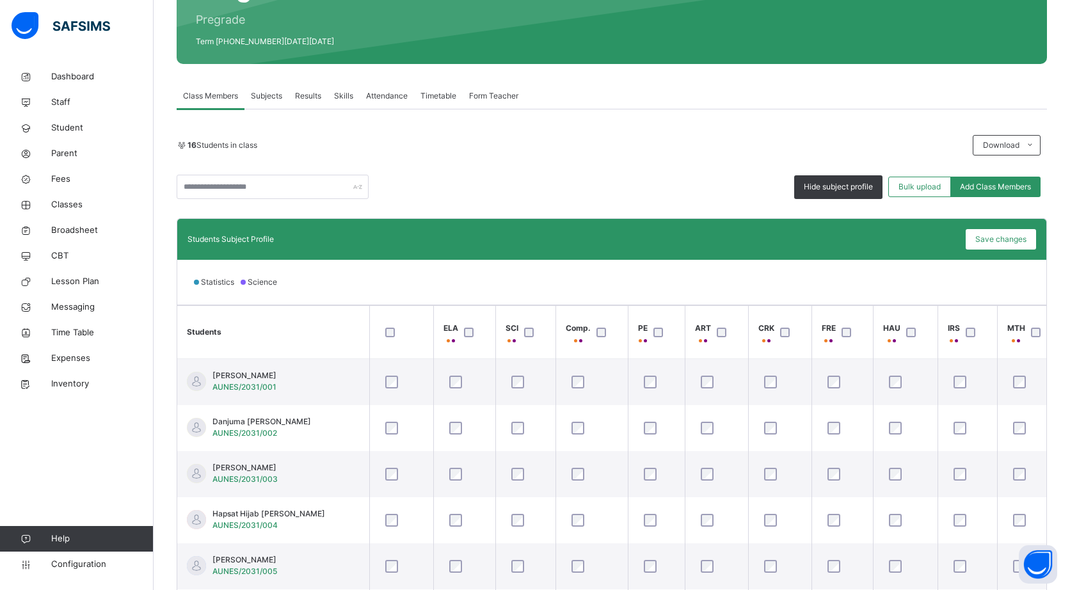
click at [1008, 234] on span "Save changes" at bounding box center [1000, 240] width 51 height 12
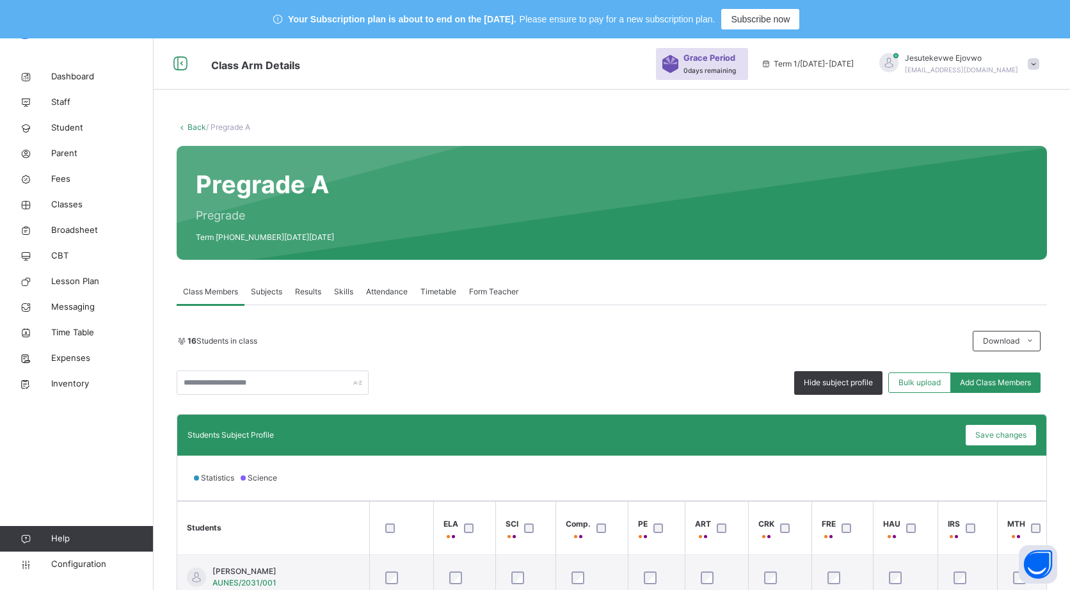
click at [200, 126] on link "Back" at bounding box center [196, 127] width 19 height 10
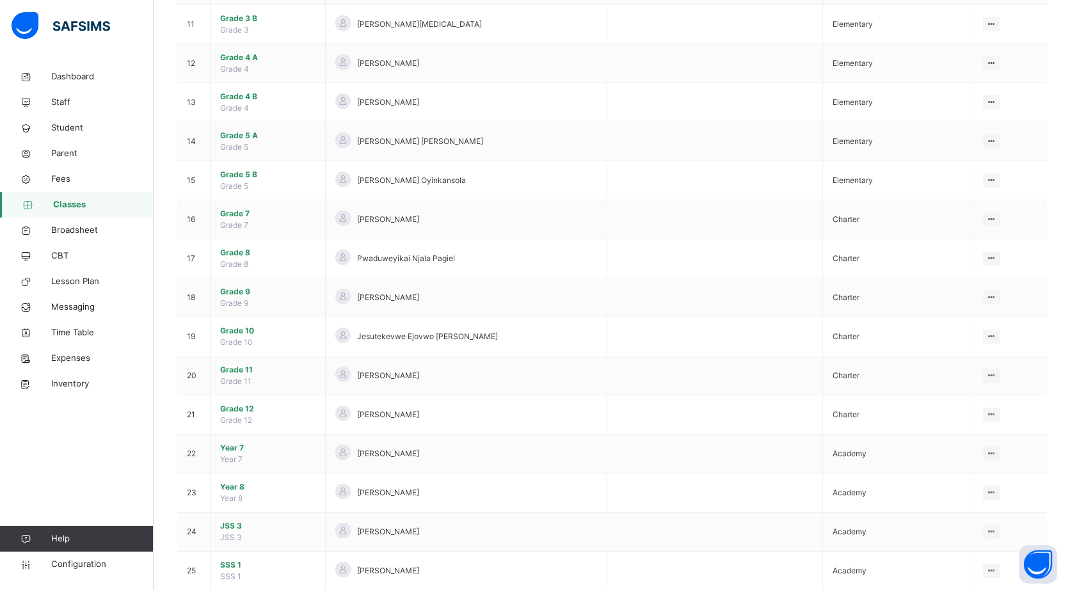
scroll to position [782, 0]
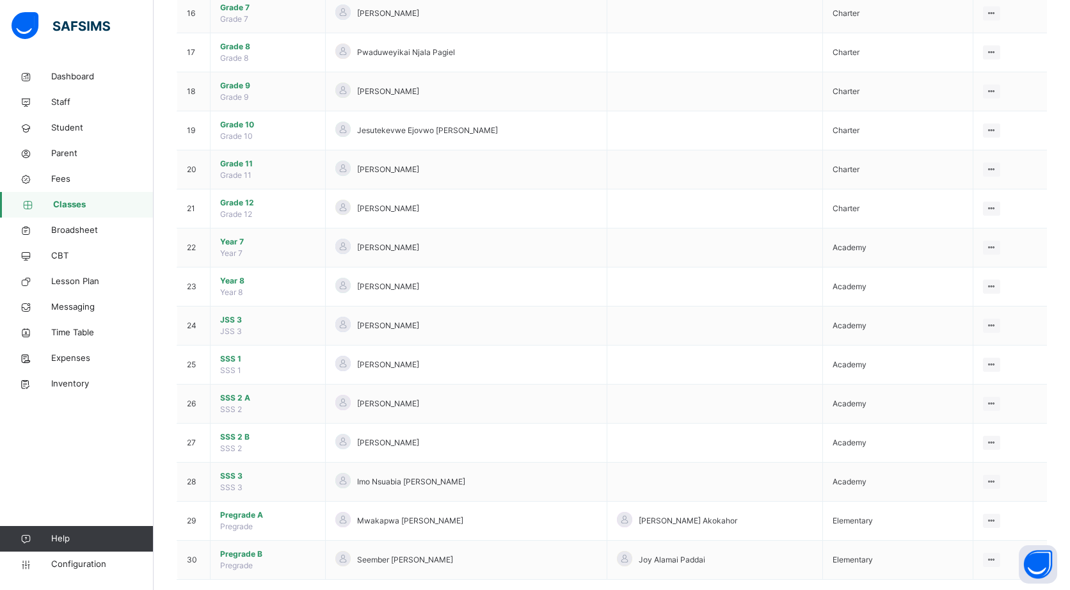
click at [271, 548] on span "Pregrade B" at bounding box center [267, 554] width 95 height 12
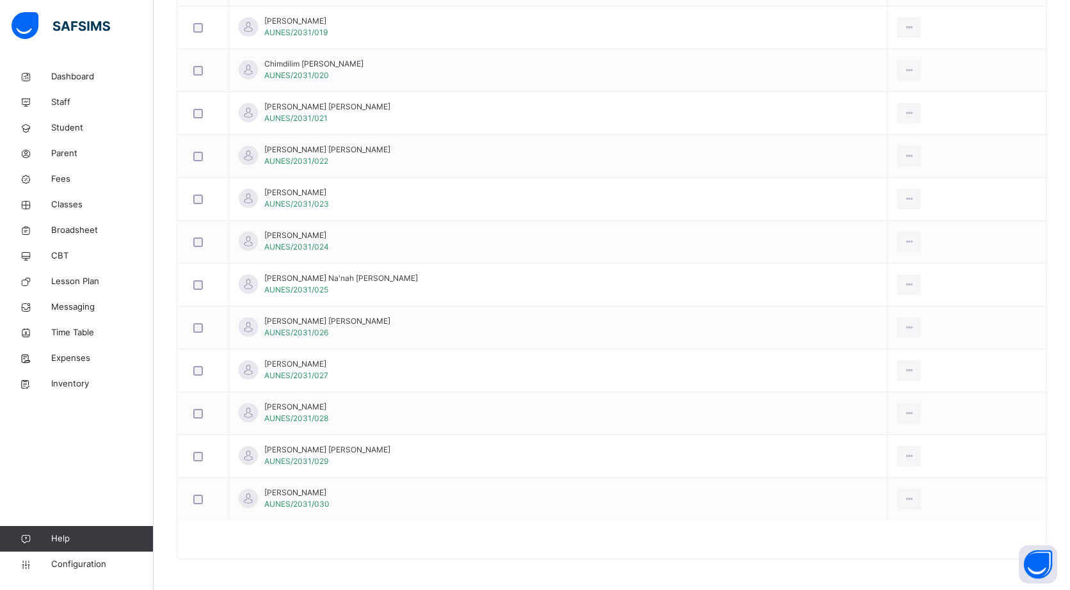
scroll to position [181, 0]
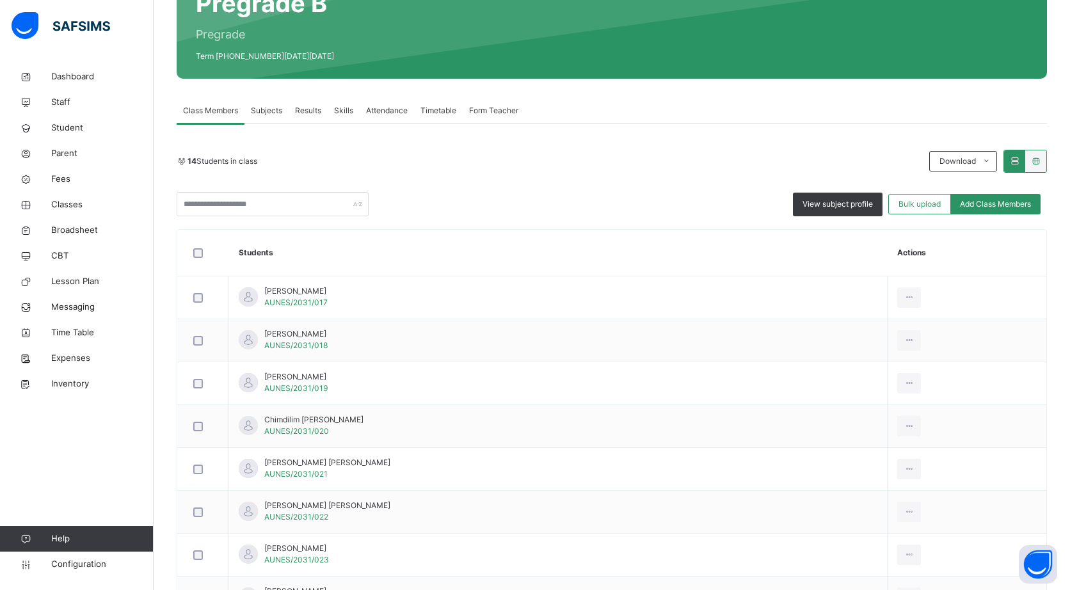
click at [857, 203] on span "View subject profile" at bounding box center [837, 204] width 70 height 12
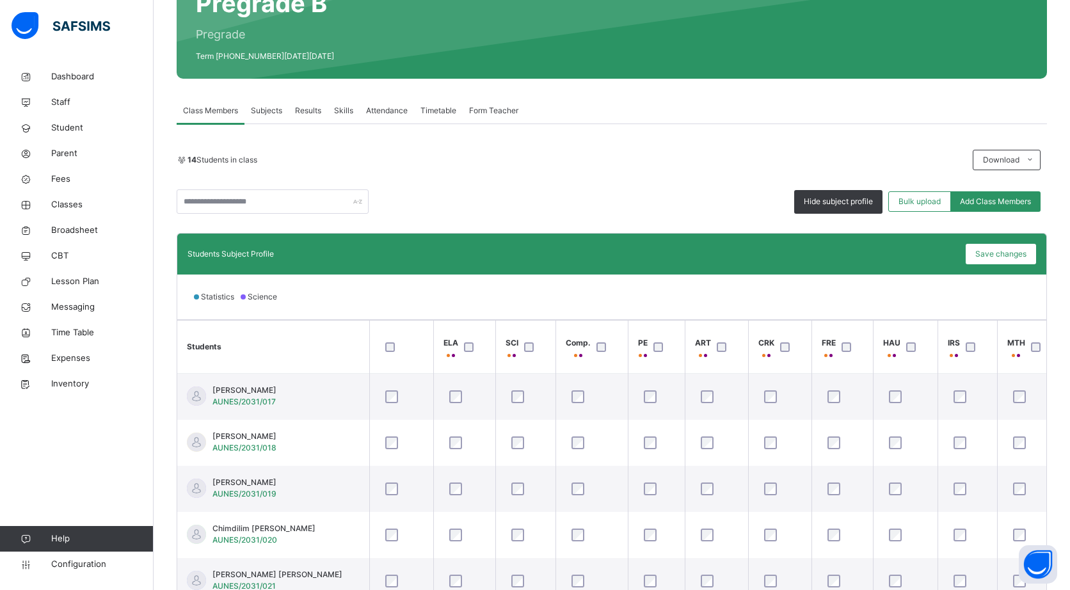
scroll to position [0, 72]
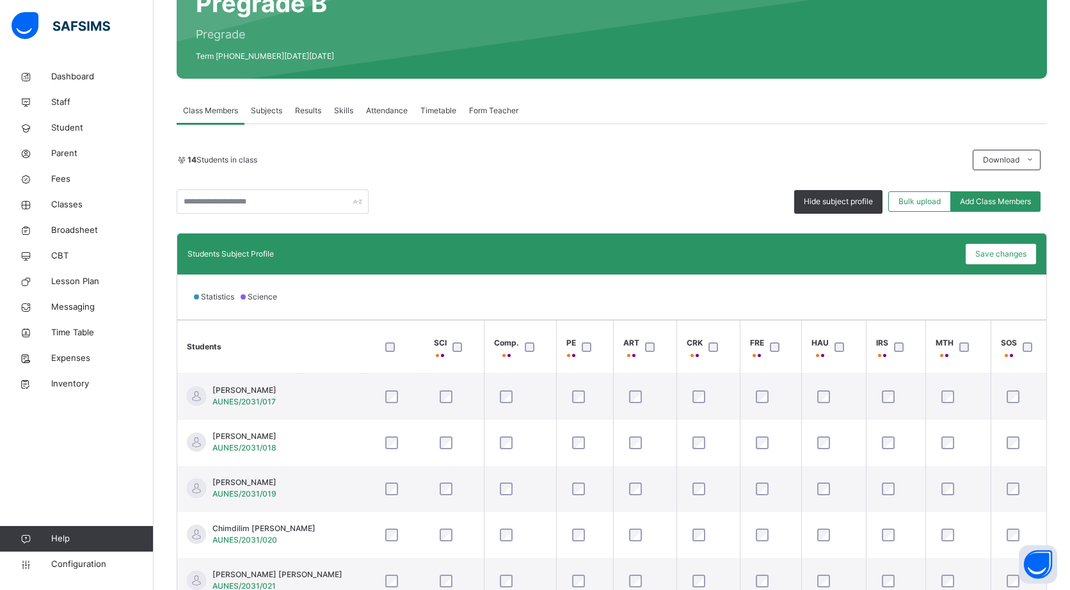
click at [996, 256] on span "Save changes" at bounding box center [1000, 254] width 51 height 12
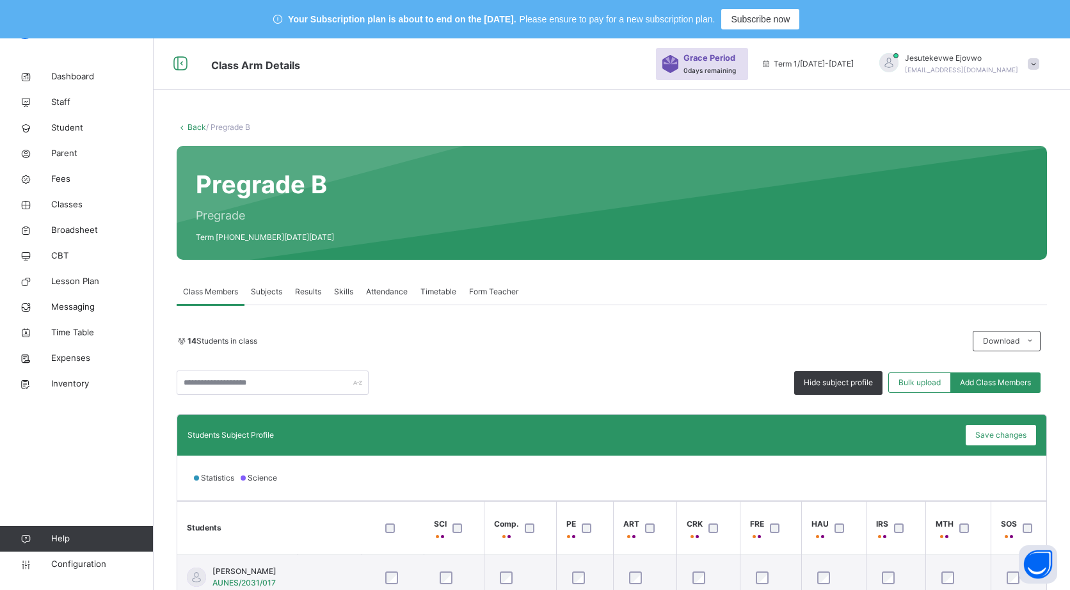
click at [198, 129] on link "Back" at bounding box center [196, 127] width 19 height 10
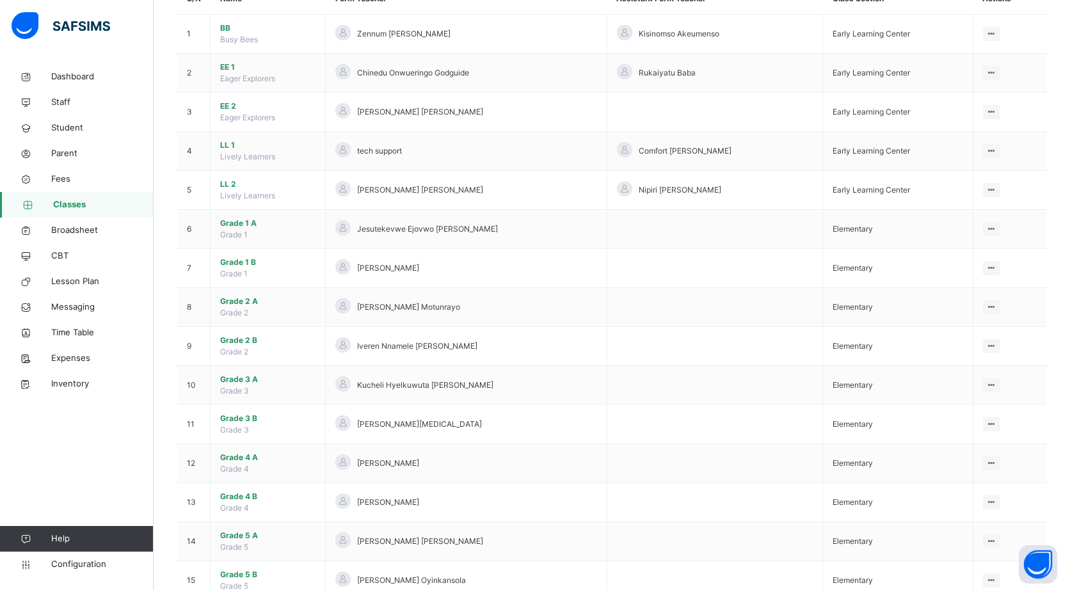
scroll to position [90, 0]
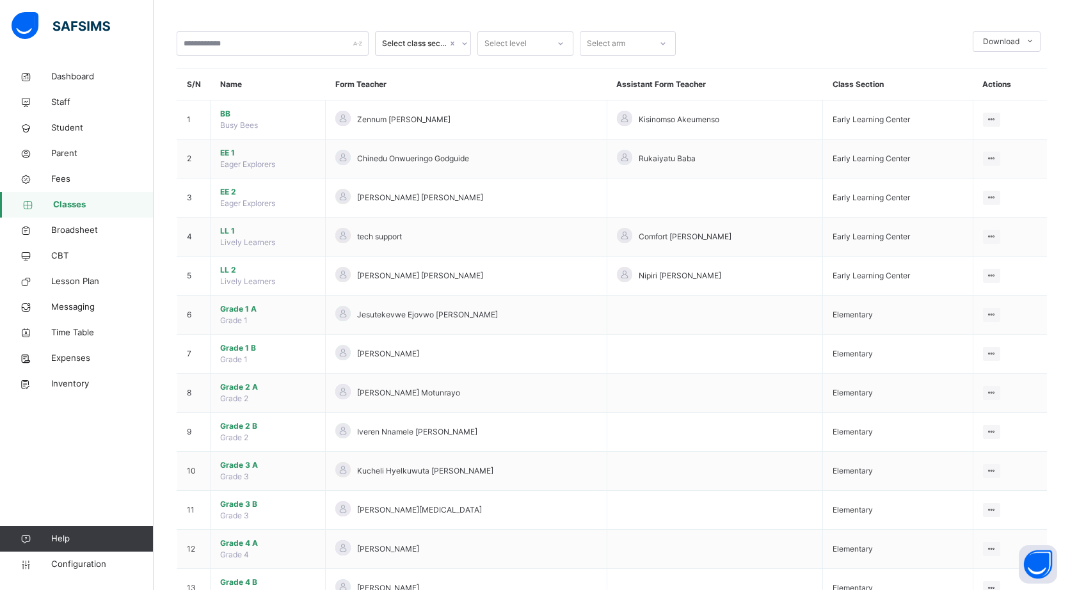
click at [253, 305] on span "Grade 1 A" at bounding box center [267, 309] width 95 height 12
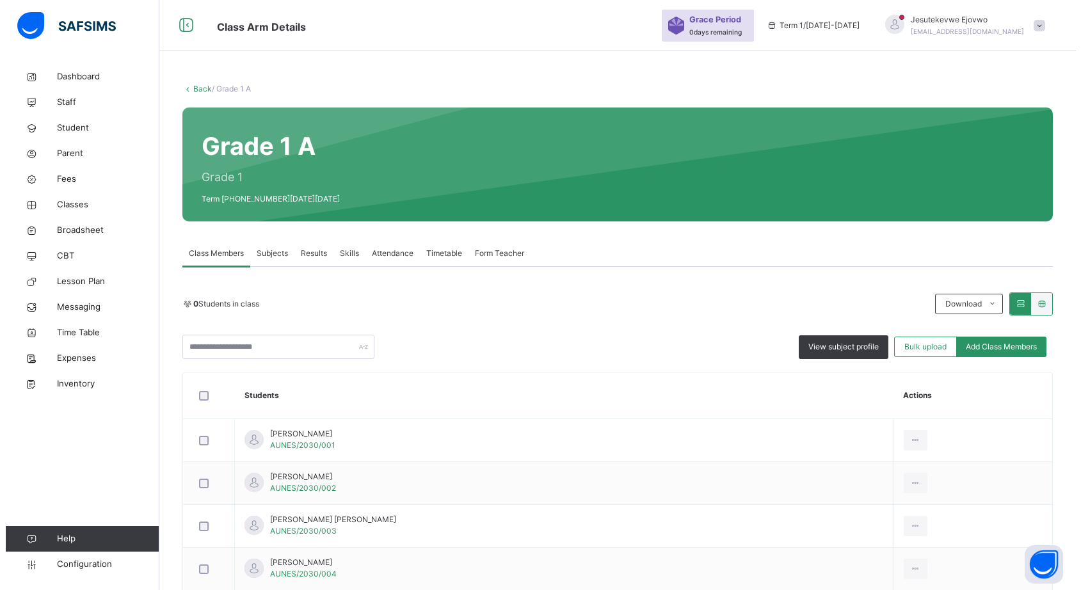
scroll to position [90, 0]
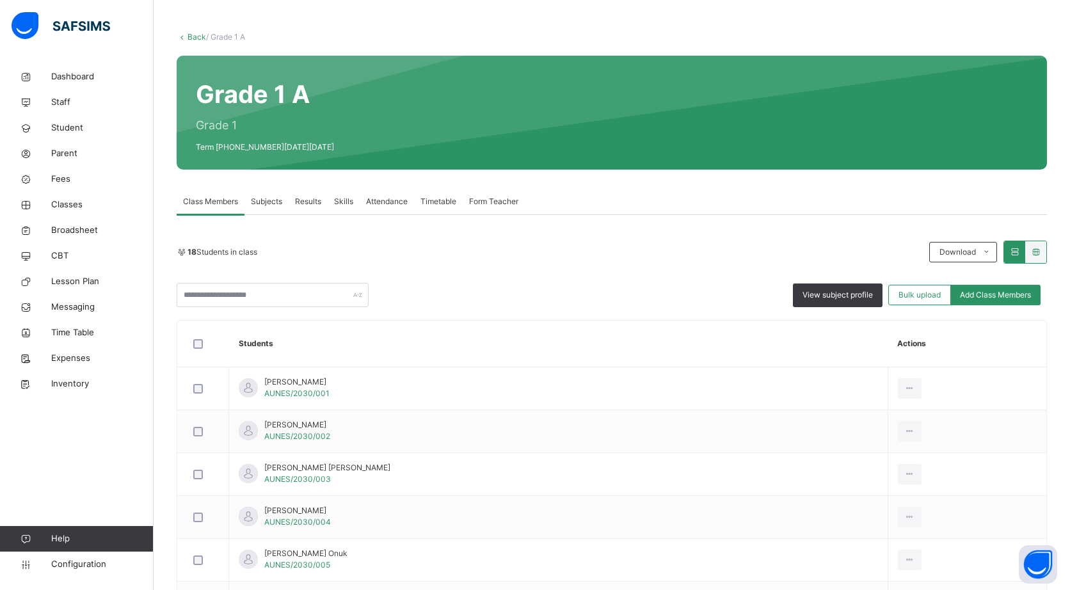
click at [824, 302] on div "View subject profile" at bounding box center [838, 295] width 90 height 24
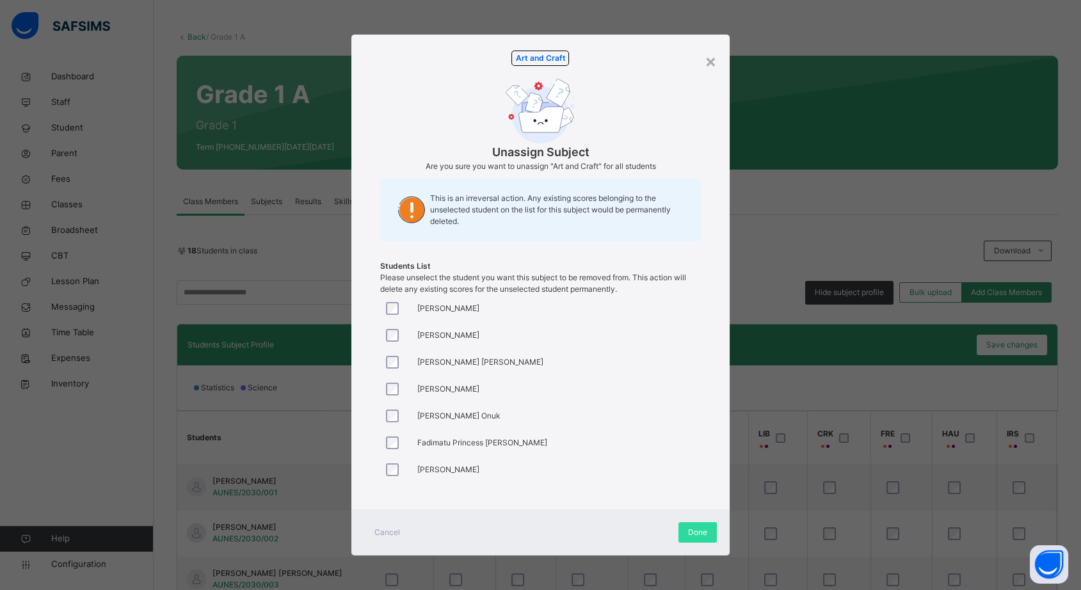
click at [689, 536] on span "Done" at bounding box center [697, 533] width 19 height 12
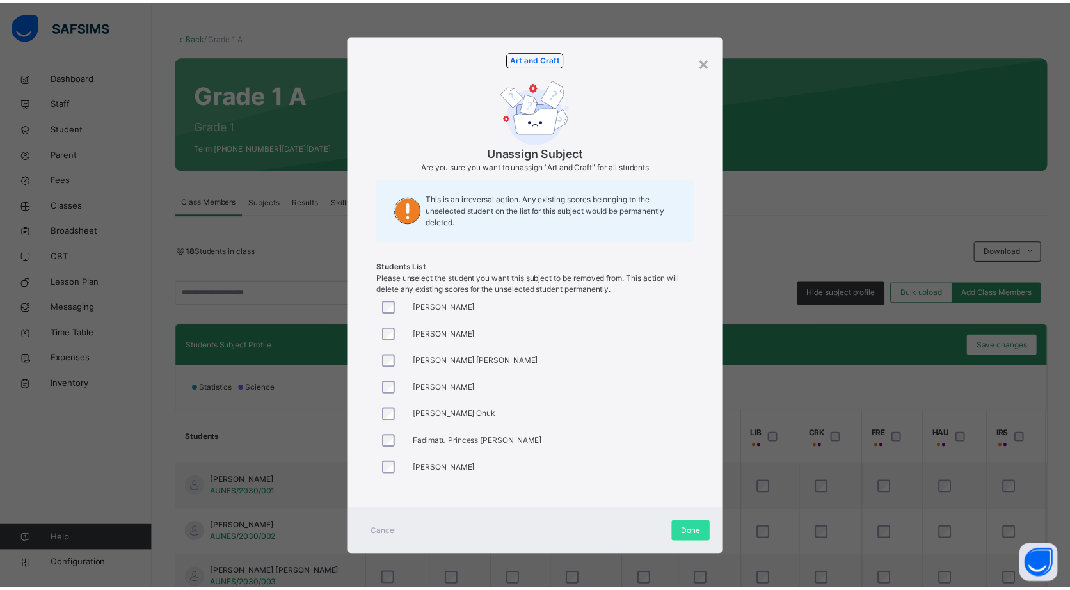
scroll to position [0, 0]
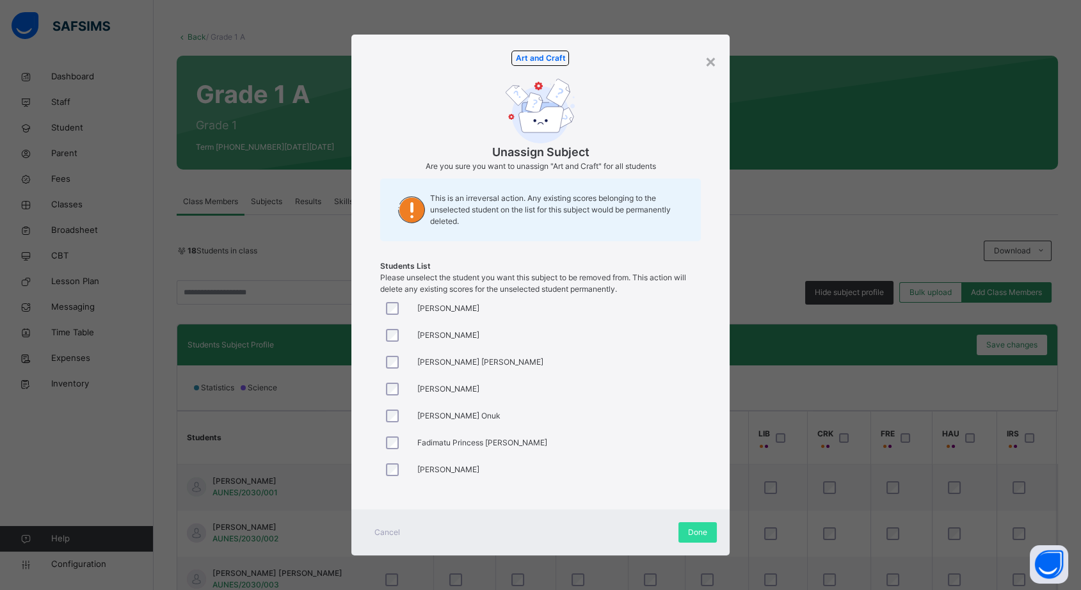
click at [686, 529] on div "Done" at bounding box center [697, 532] width 38 height 20
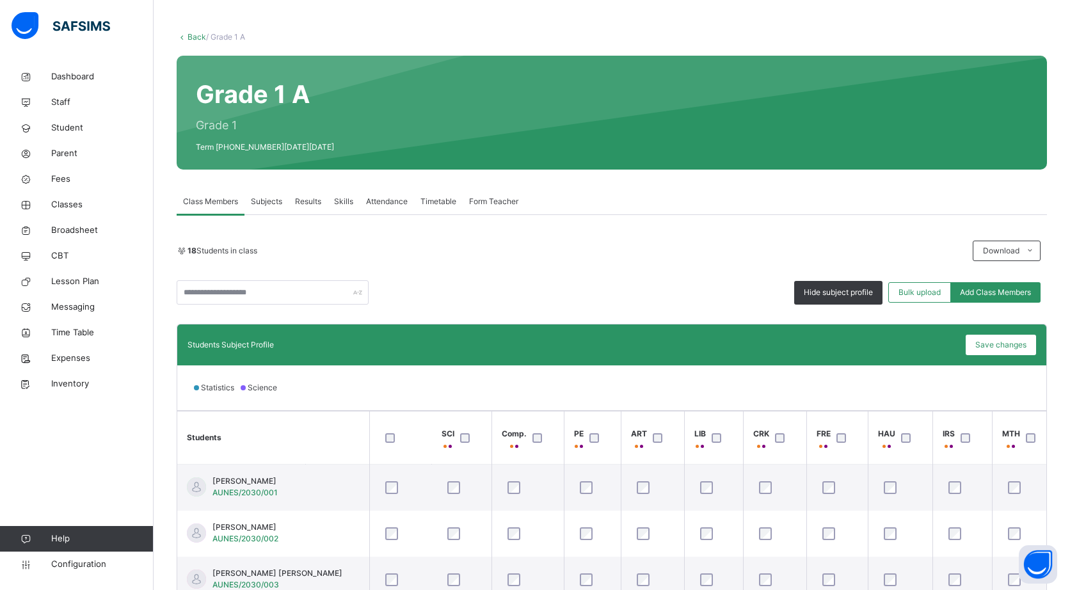
scroll to position [0, 131]
click at [1003, 342] on span "Save changes" at bounding box center [1000, 345] width 51 height 12
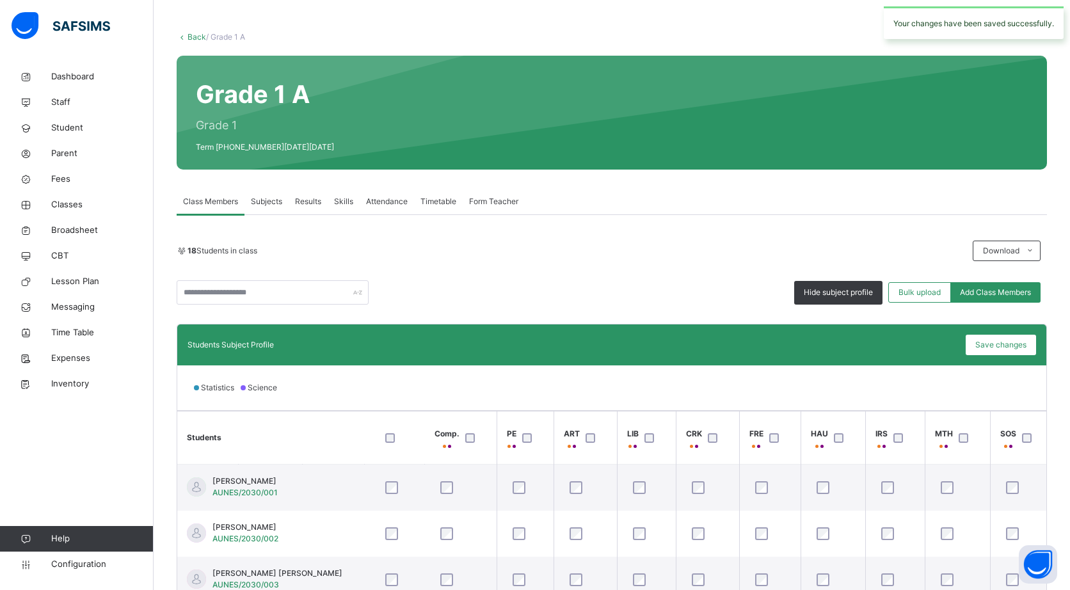
click at [1003, 343] on span "Save changes" at bounding box center [1000, 345] width 51 height 12
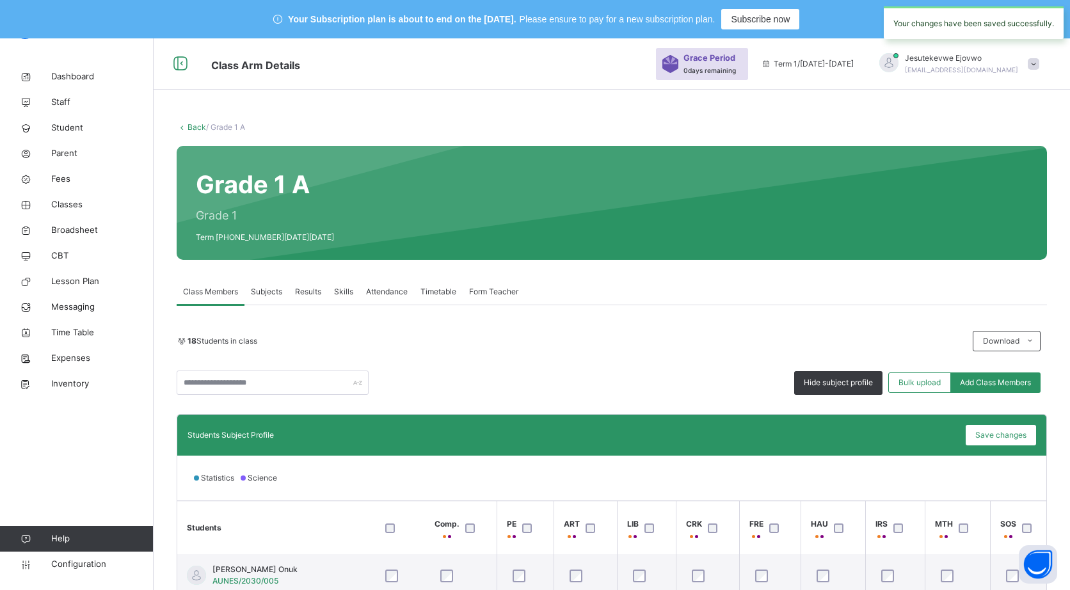
scroll to position [284, 131]
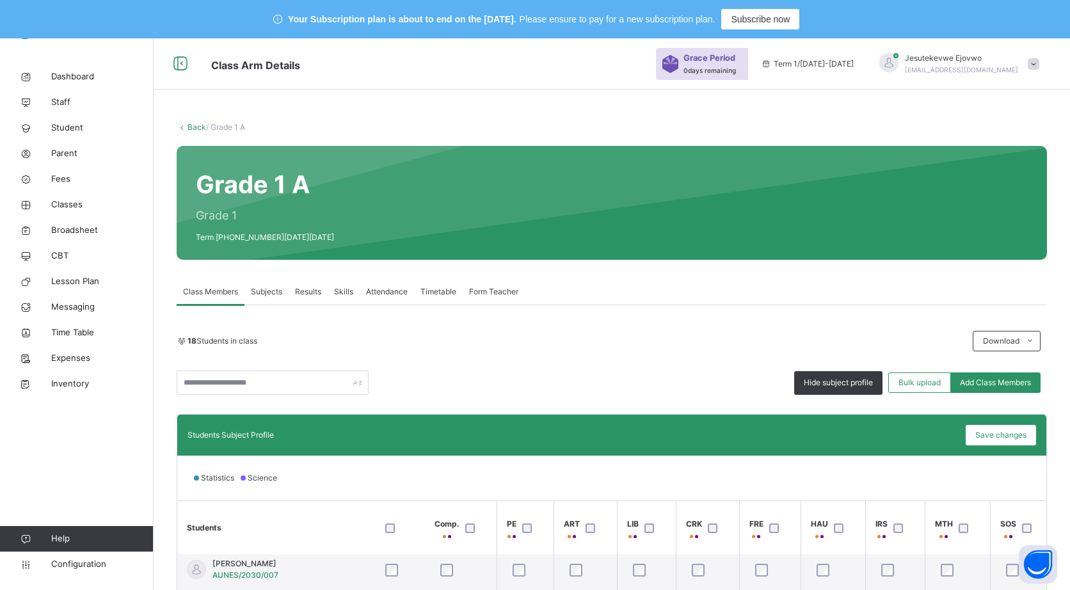
click at [1008, 436] on span "Save changes" at bounding box center [1000, 435] width 51 height 12
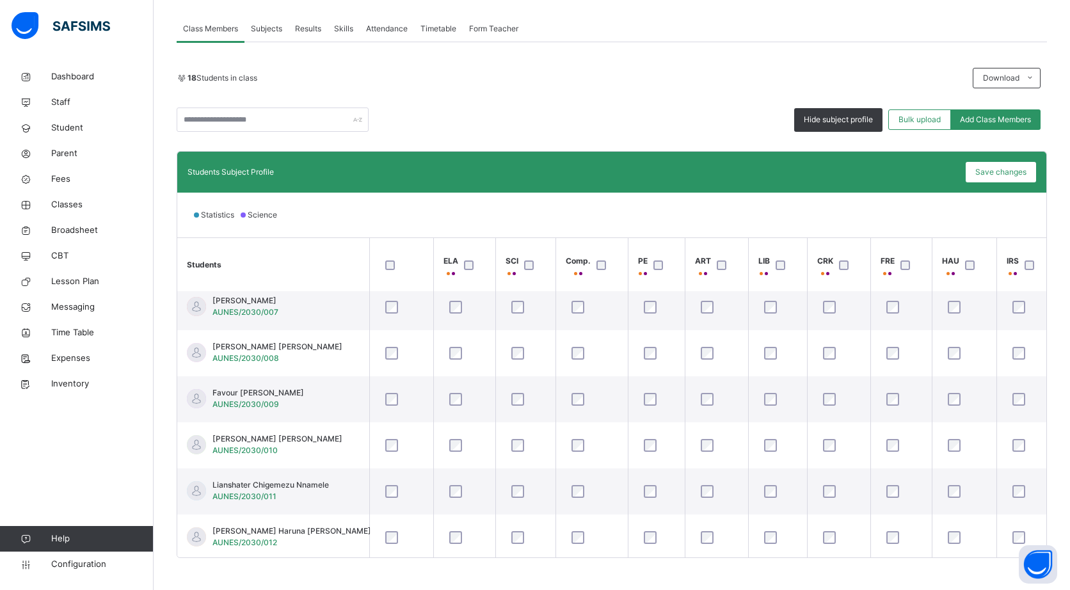
scroll to position [0, 0]
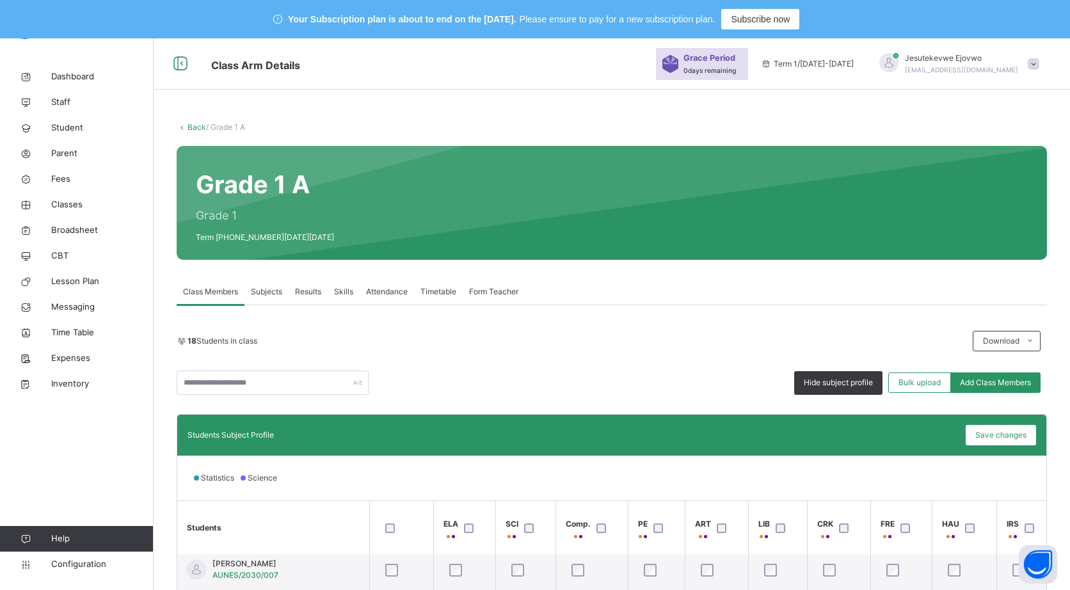
click at [200, 125] on link "Back" at bounding box center [196, 127] width 19 height 10
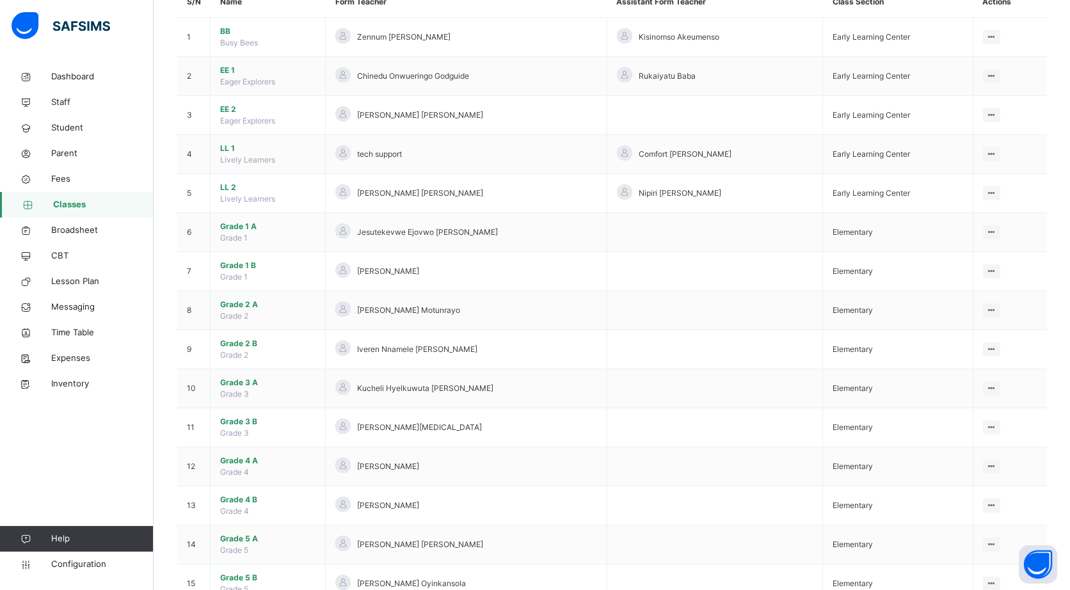
click at [270, 262] on span "Grade 1 B" at bounding box center [267, 266] width 95 height 12
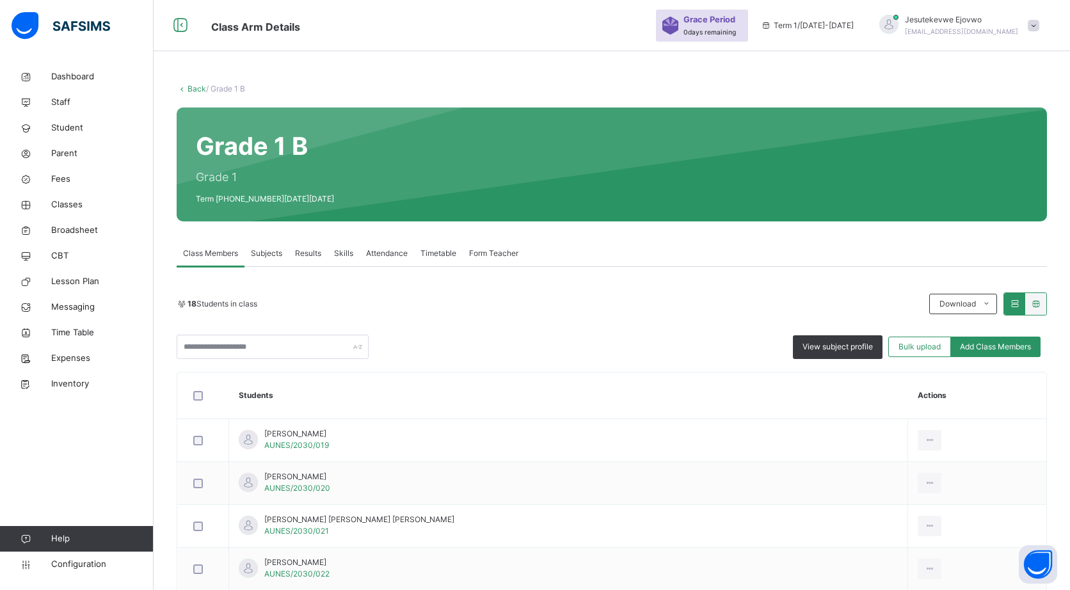
scroll to position [173, 0]
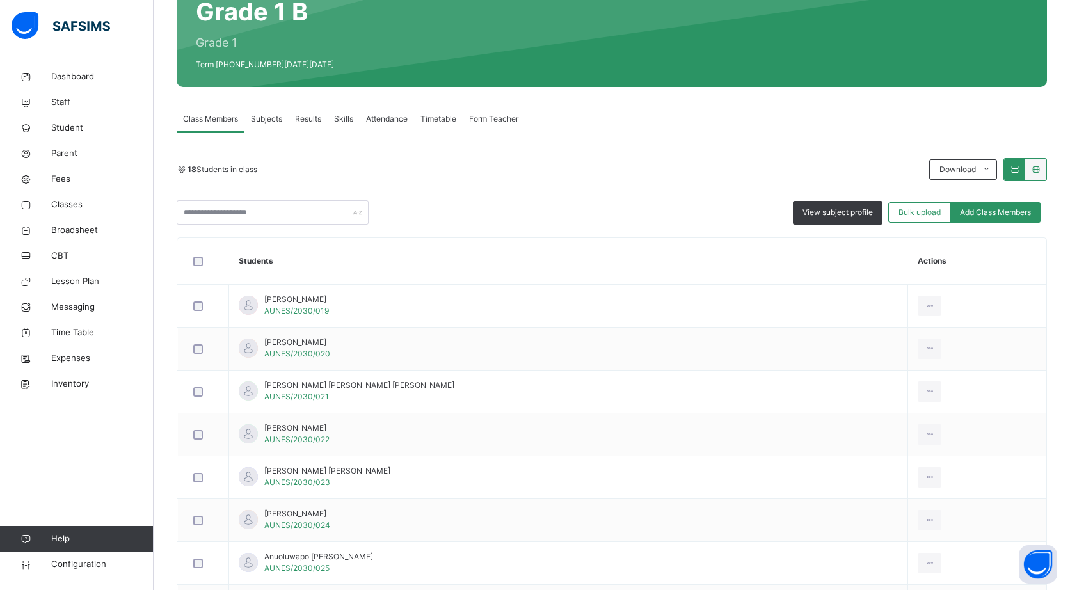
click at [214, 258] on div at bounding box center [204, 262] width 26 height 10
click at [853, 214] on span "View subject profile" at bounding box center [837, 213] width 70 height 12
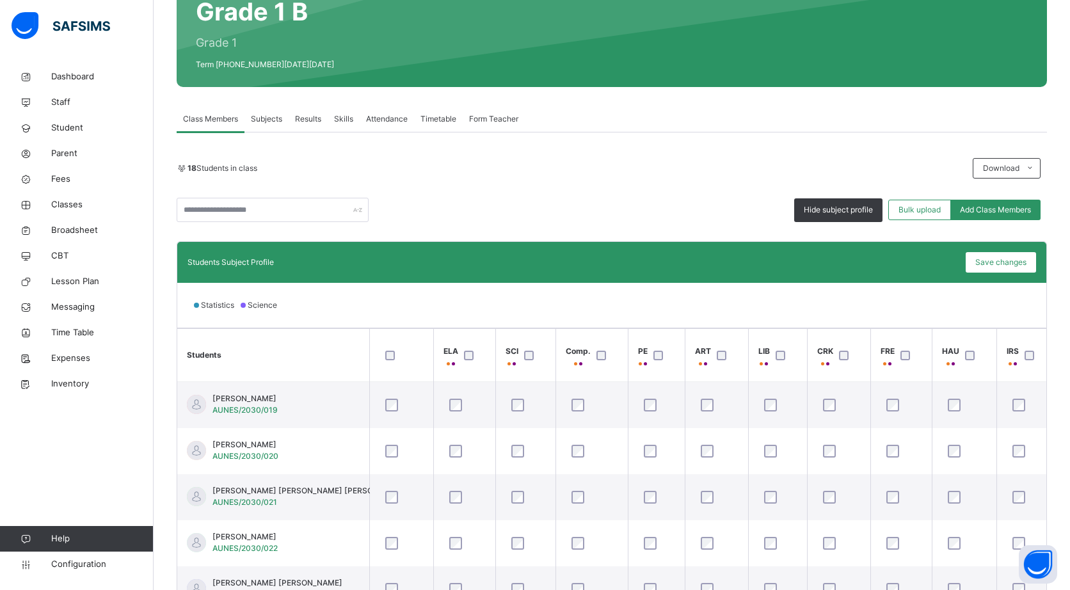
click at [533, 358] on div at bounding box center [531, 356] width 21 height 10
click at [706, 351] on div at bounding box center [715, 356] width 21 height 10
click at [1006, 261] on span "Save changes" at bounding box center [1000, 263] width 51 height 12
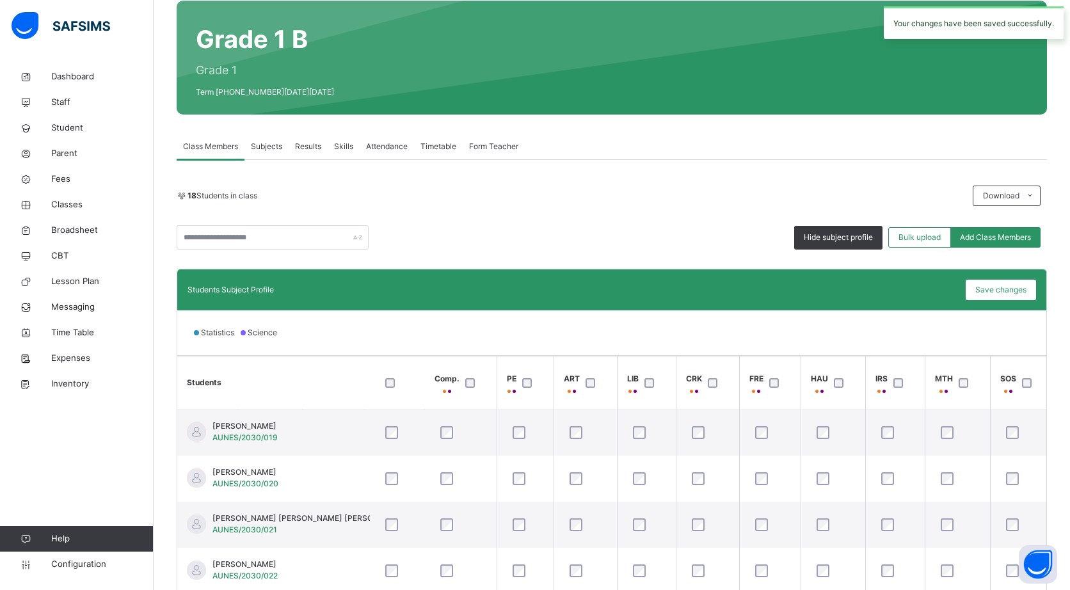
scroll to position [0, 0]
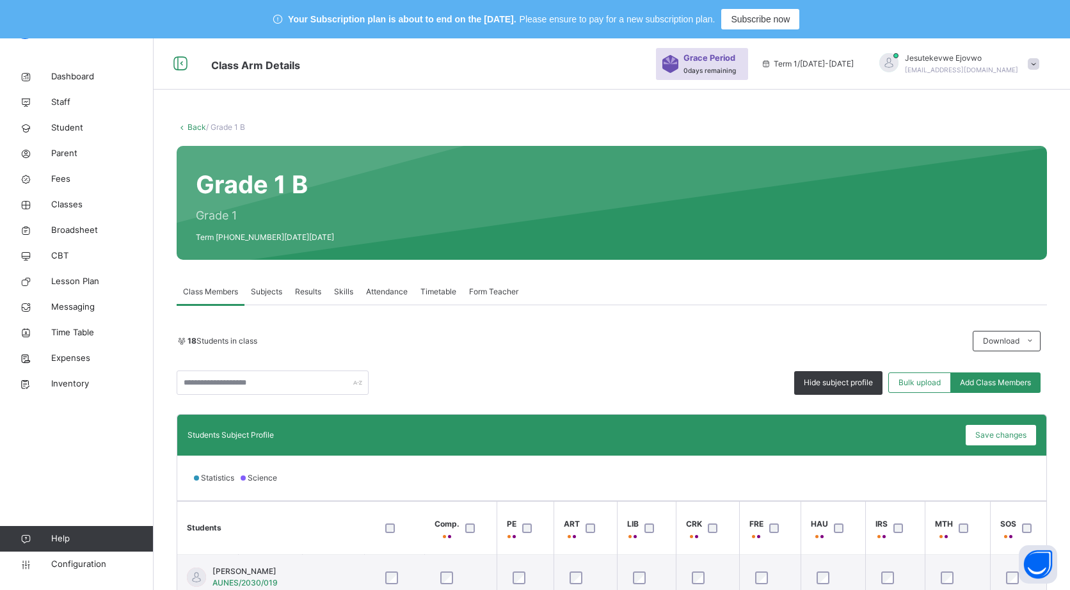
click at [203, 128] on link "Back" at bounding box center [196, 127] width 19 height 10
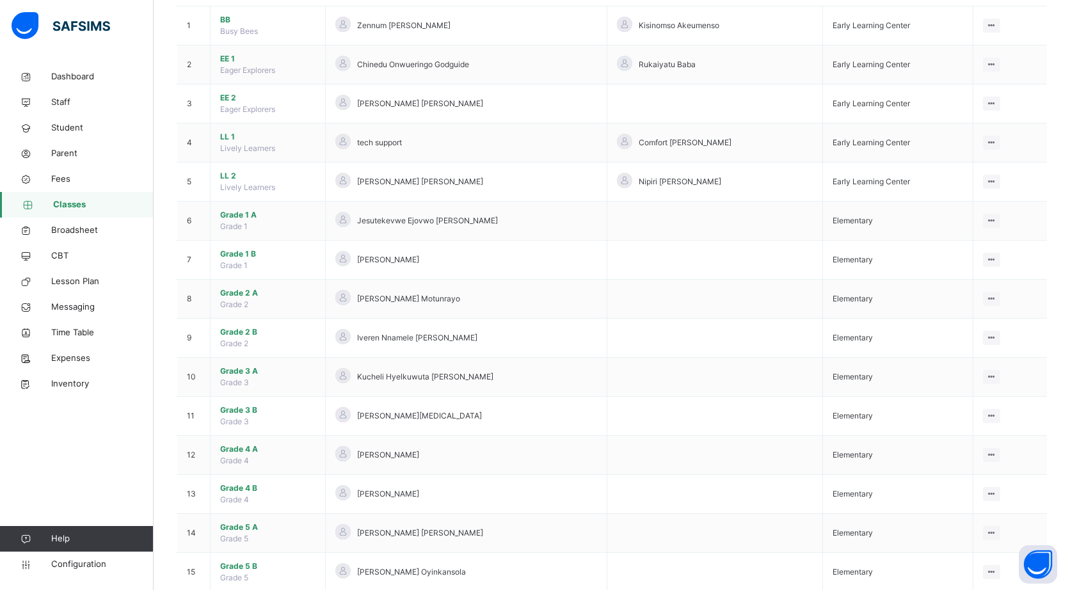
scroll to position [186, 0]
click at [283, 289] on span "Grade 2 A" at bounding box center [267, 292] width 95 height 12
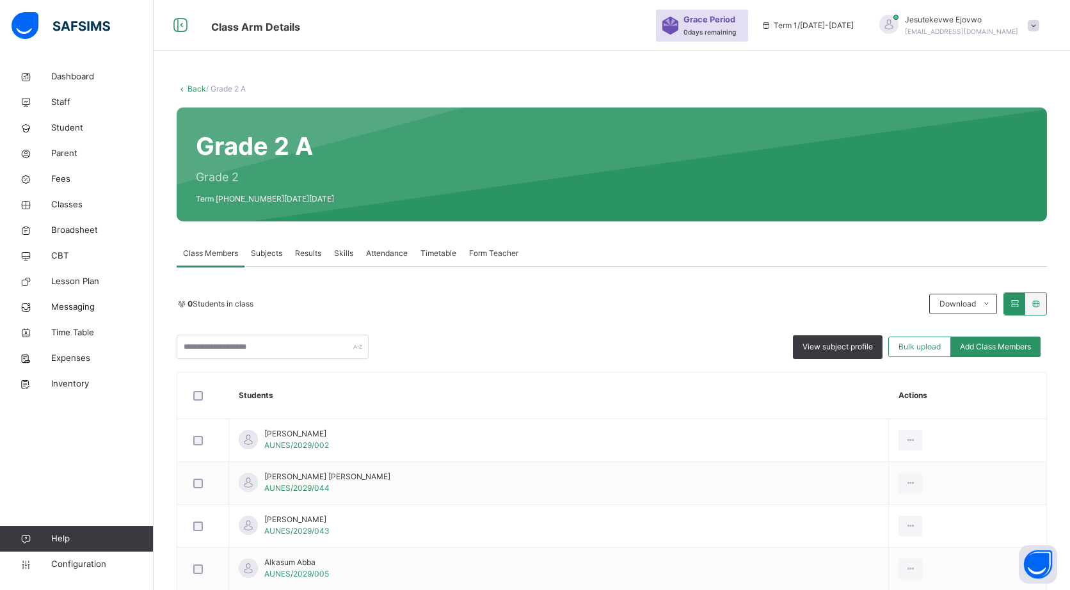
scroll to position [186, 0]
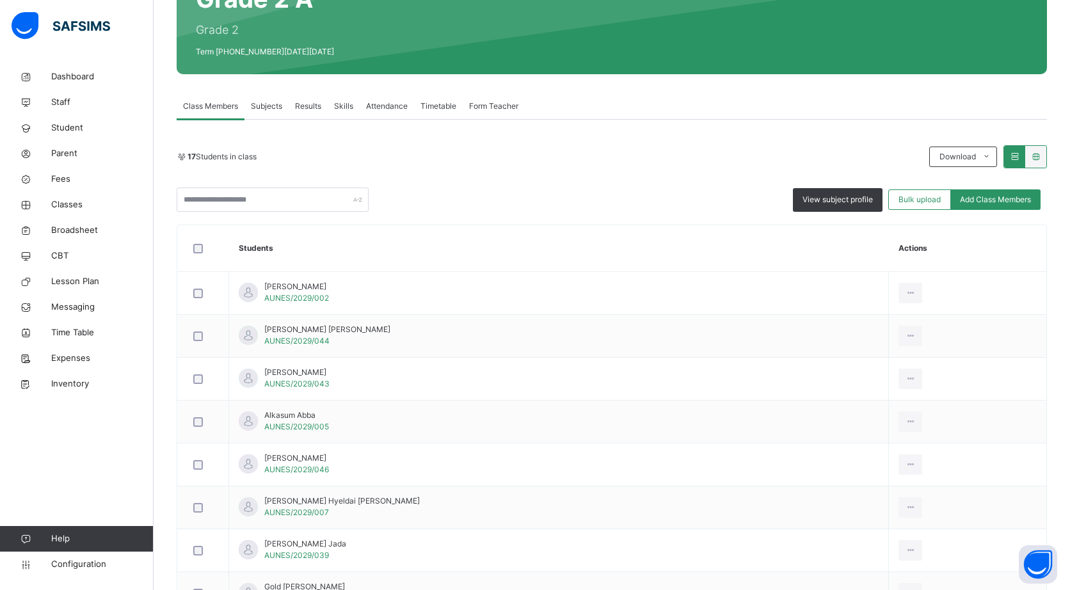
click at [852, 204] on span "View subject profile" at bounding box center [837, 200] width 70 height 12
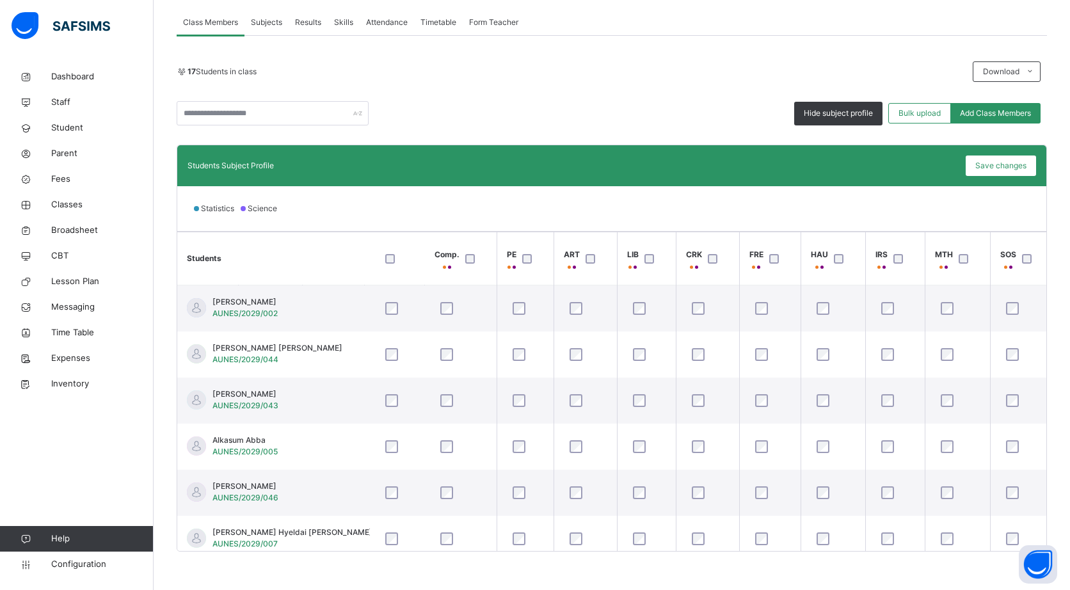
scroll to position [0, 0]
click at [1013, 168] on span "Save changes" at bounding box center [1000, 166] width 51 height 12
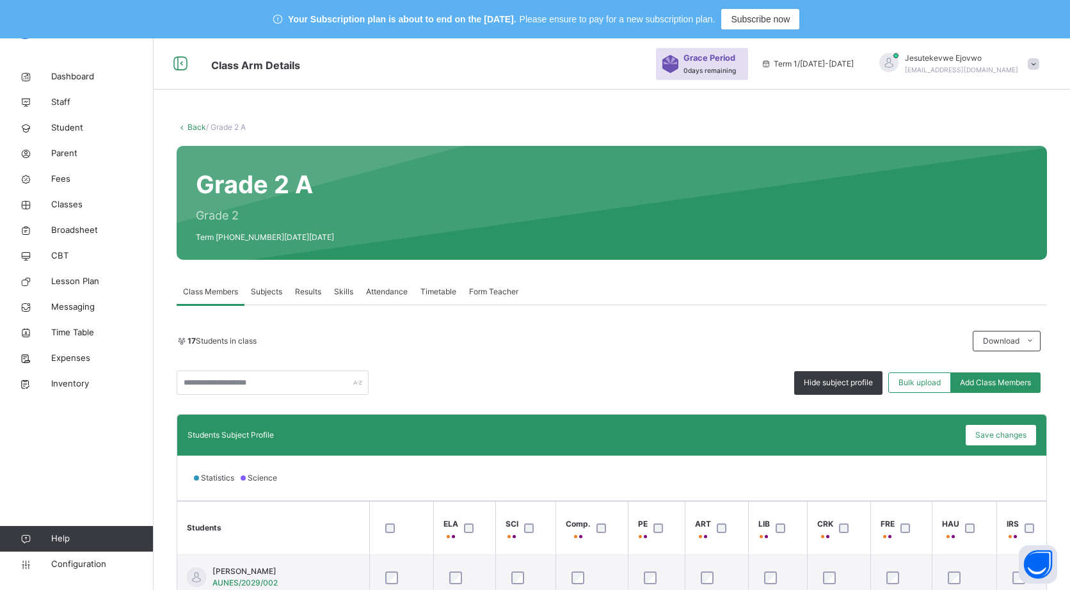
click at [196, 127] on link "Back" at bounding box center [196, 127] width 19 height 10
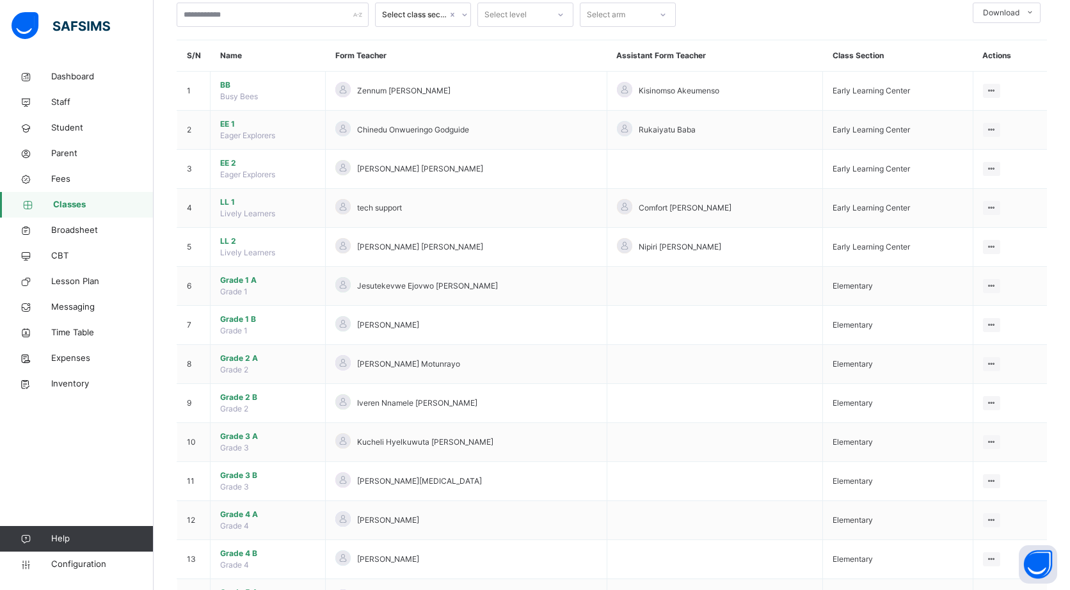
scroll to position [121, 0]
click at [262, 397] on span "Grade 2 B" at bounding box center [267, 396] width 95 height 12
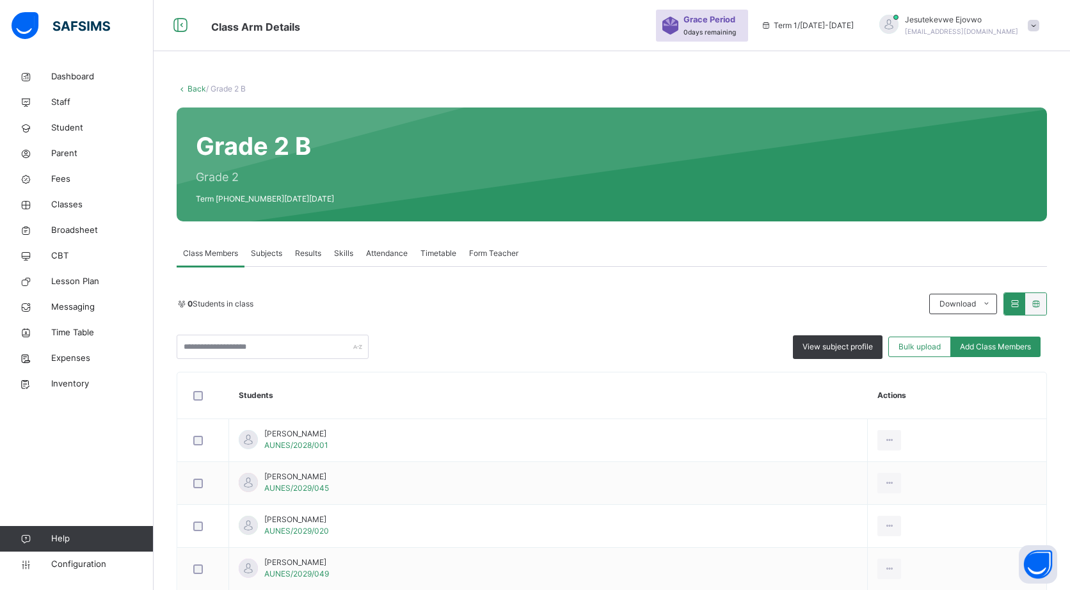
scroll to position [121, 0]
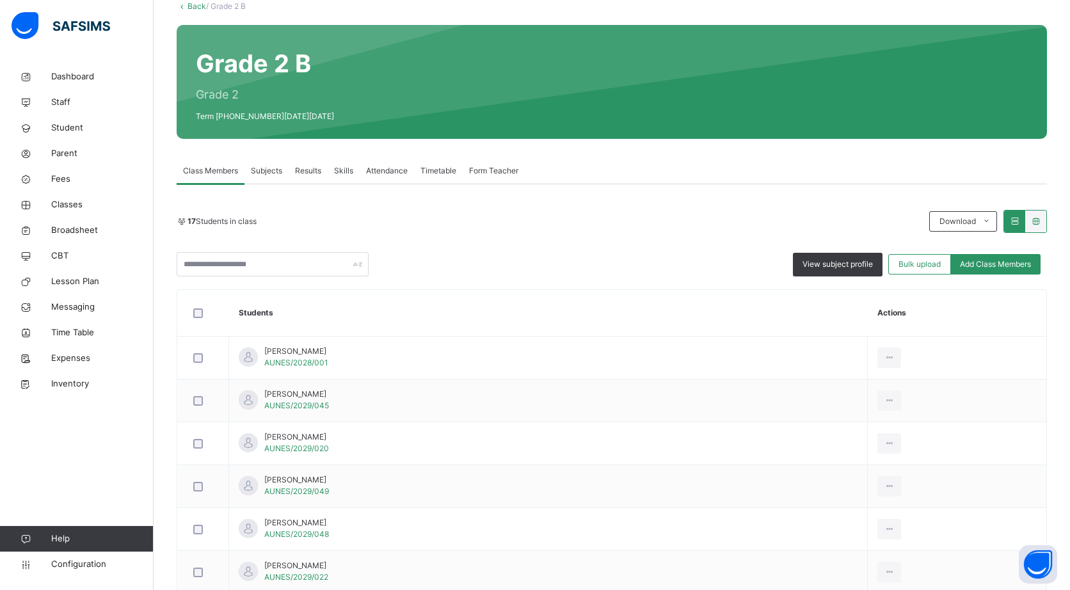
click at [858, 265] on span "View subject profile" at bounding box center [837, 264] width 70 height 12
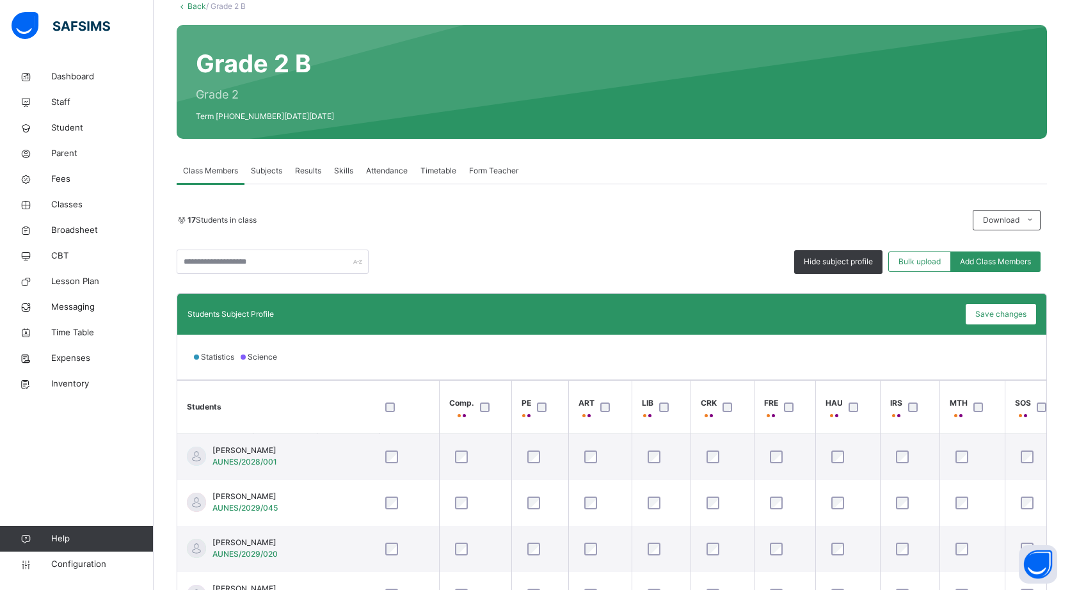
scroll to position [0, 131]
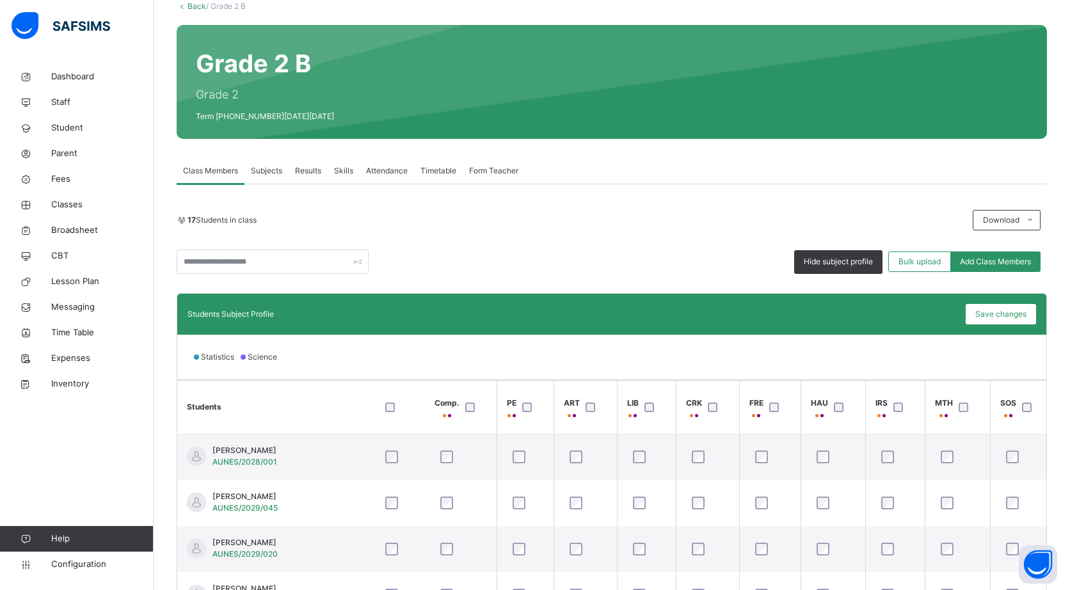
click at [1017, 312] on span "Save changes" at bounding box center [1000, 314] width 51 height 12
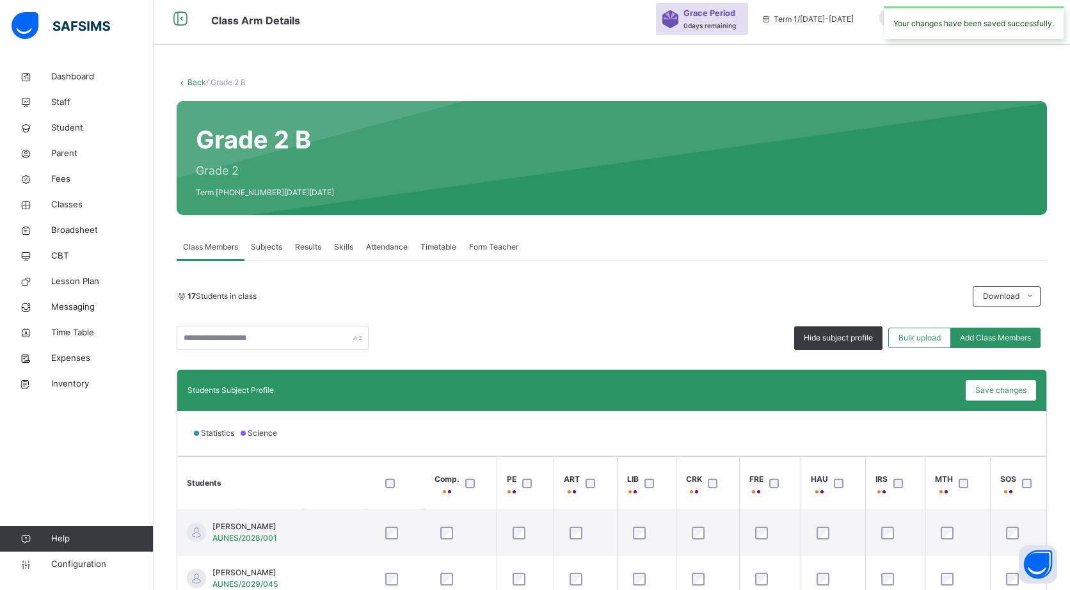
scroll to position [0, 0]
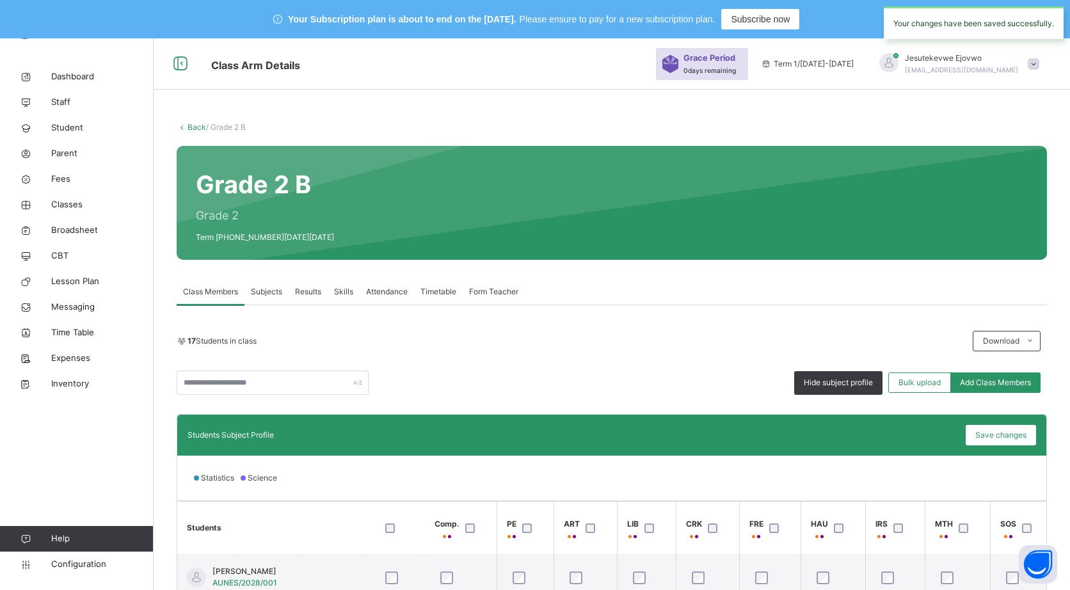
click at [198, 136] on div "Back / Grade 2 B Grade 2 B Grade 2 Term 1 2025-2026 Class Members Subjects Resu…" at bounding box center [612, 480] width 916 height 757
click at [200, 128] on link "Back" at bounding box center [196, 127] width 19 height 10
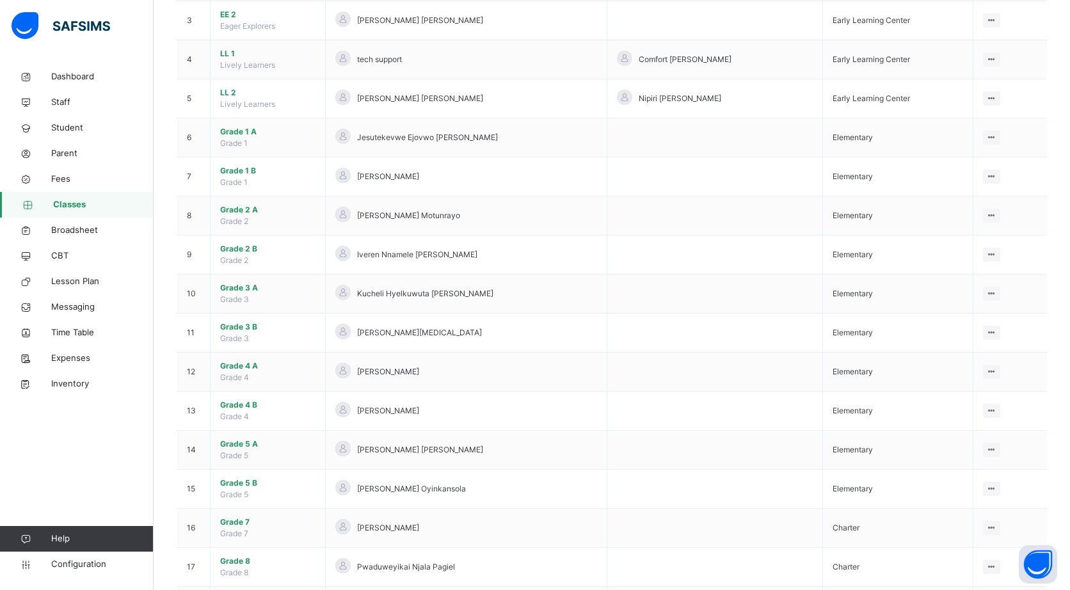
click at [253, 289] on span "Grade 3 A" at bounding box center [267, 288] width 95 height 12
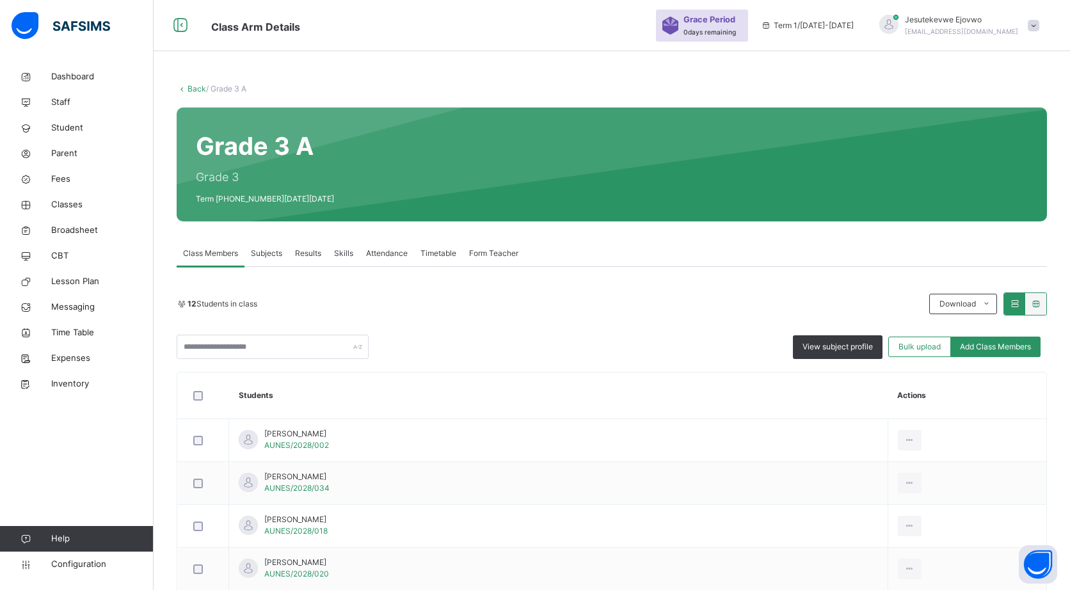
scroll to position [267, 0]
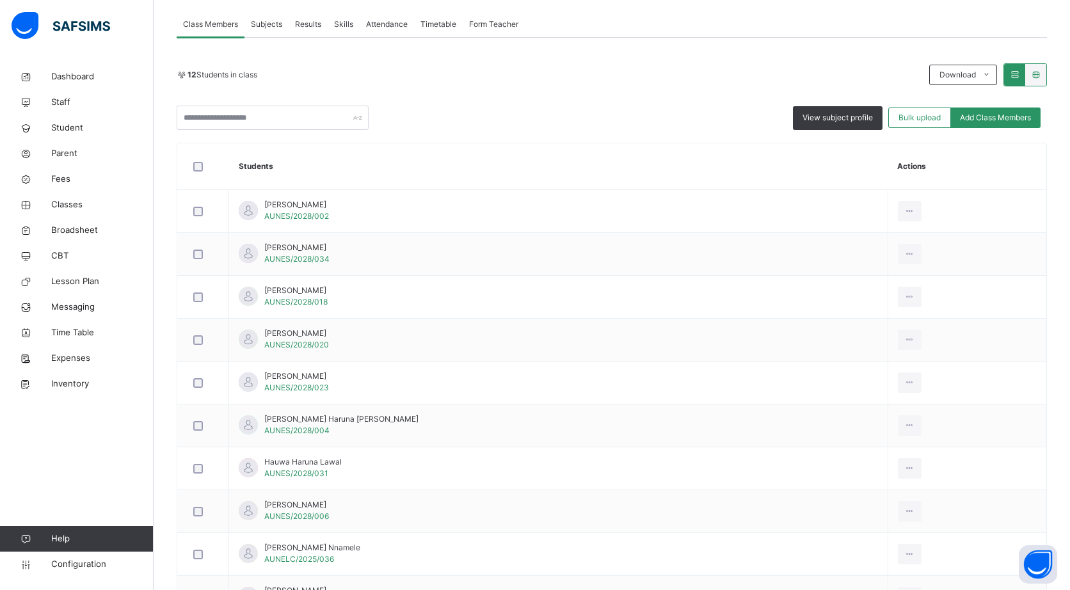
click at [823, 122] on span "View subject profile" at bounding box center [837, 118] width 70 height 12
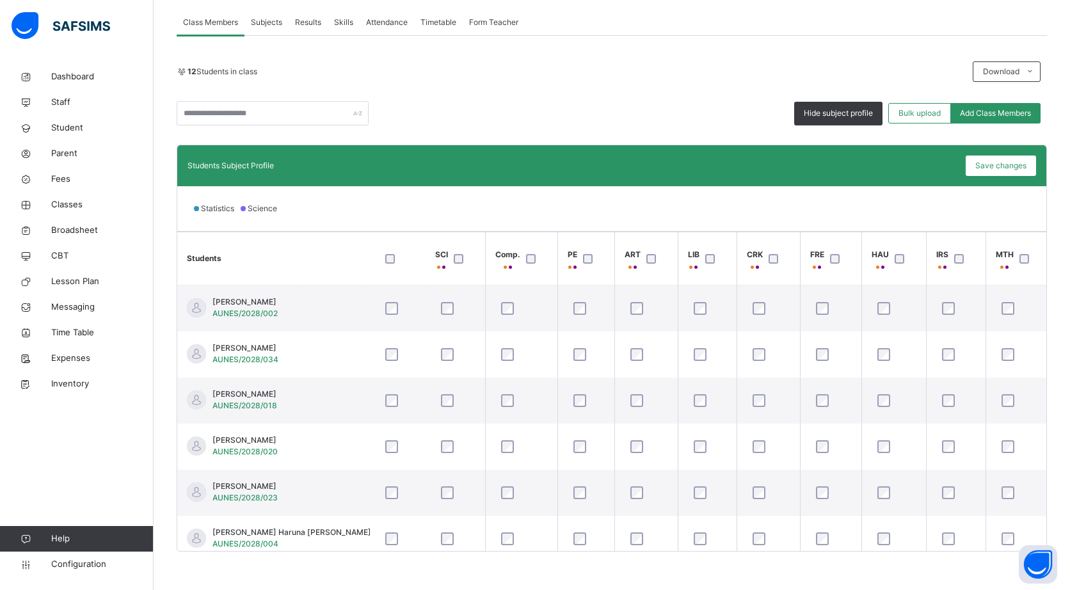
scroll to position [0, 131]
click at [1018, 166] on span "Save changes" at bounding box center [1000, 166] width 51 height 12
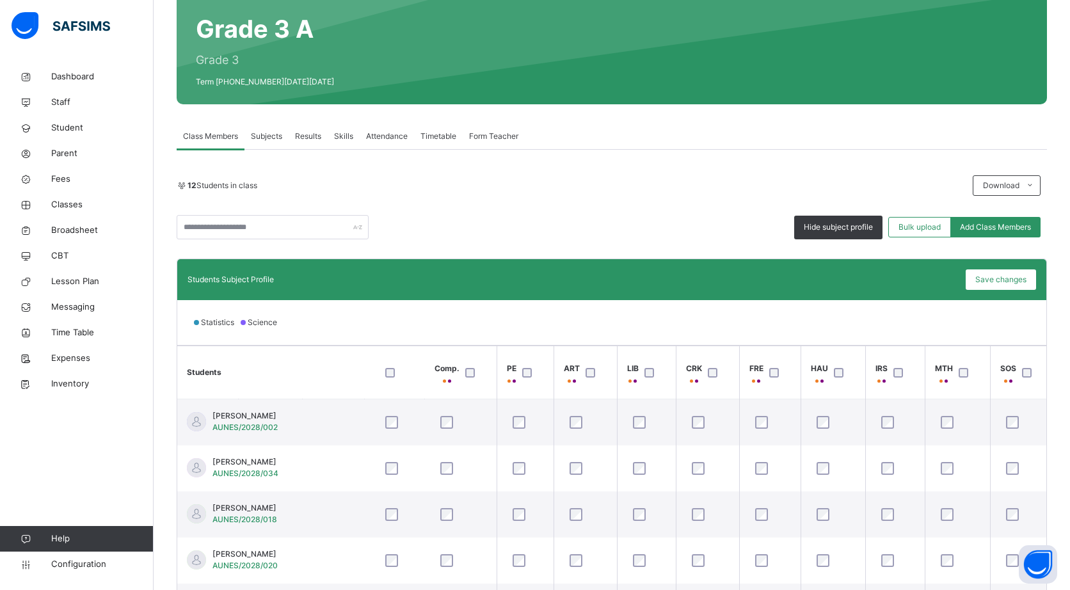
scroll to position [0, 0]
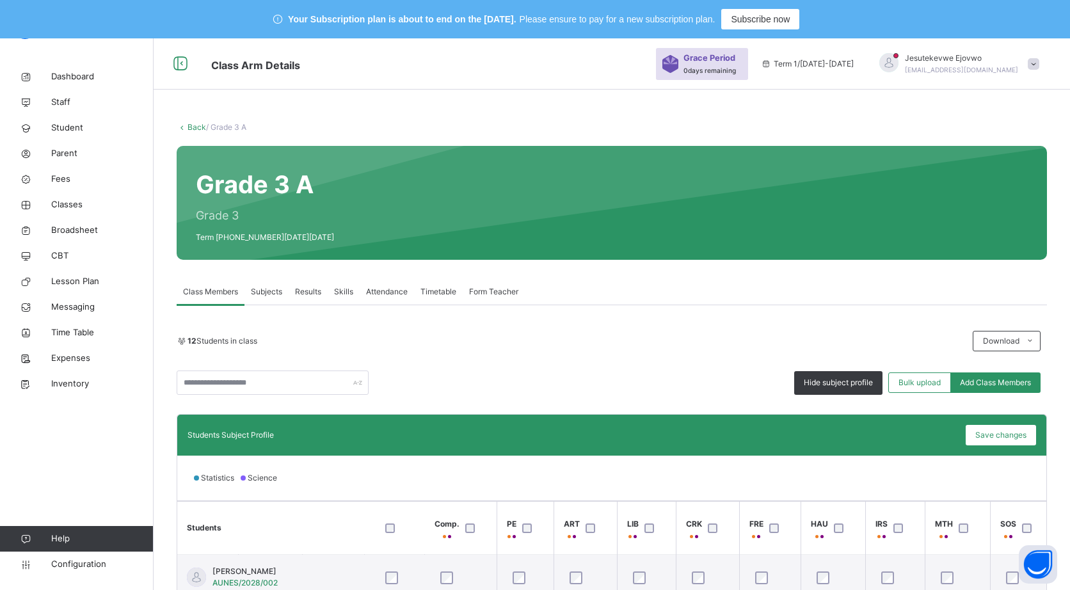
click at [194, 124] on link "Back" at bounding box center [196, 127] width 19 height 10
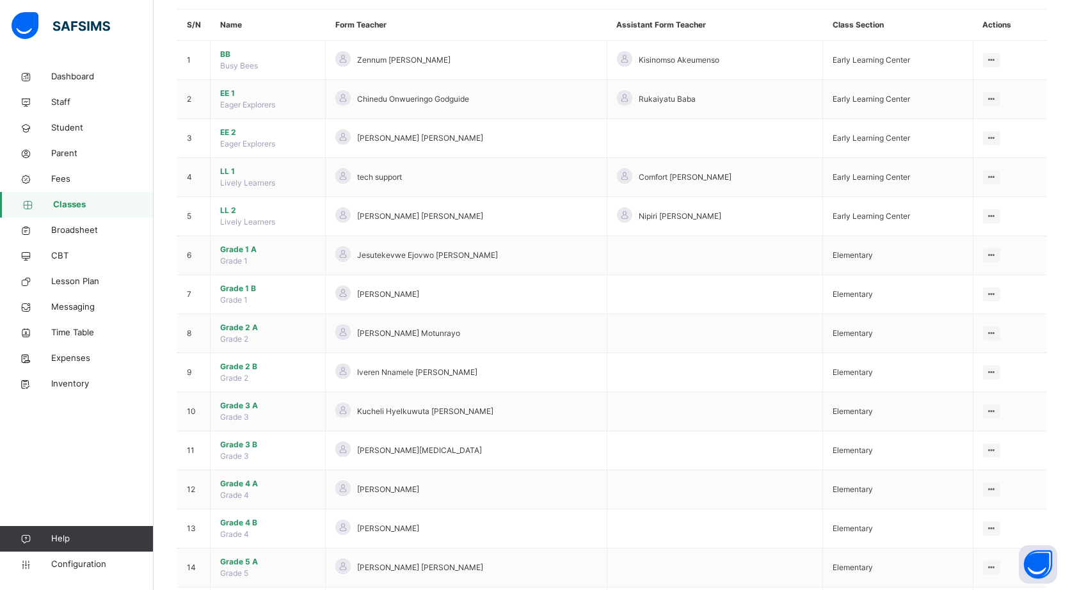
scroll to position [152, 0]
click at [253, 403] on span "Grade 3 A" at bounding box center [267, 404] width 95 height 12
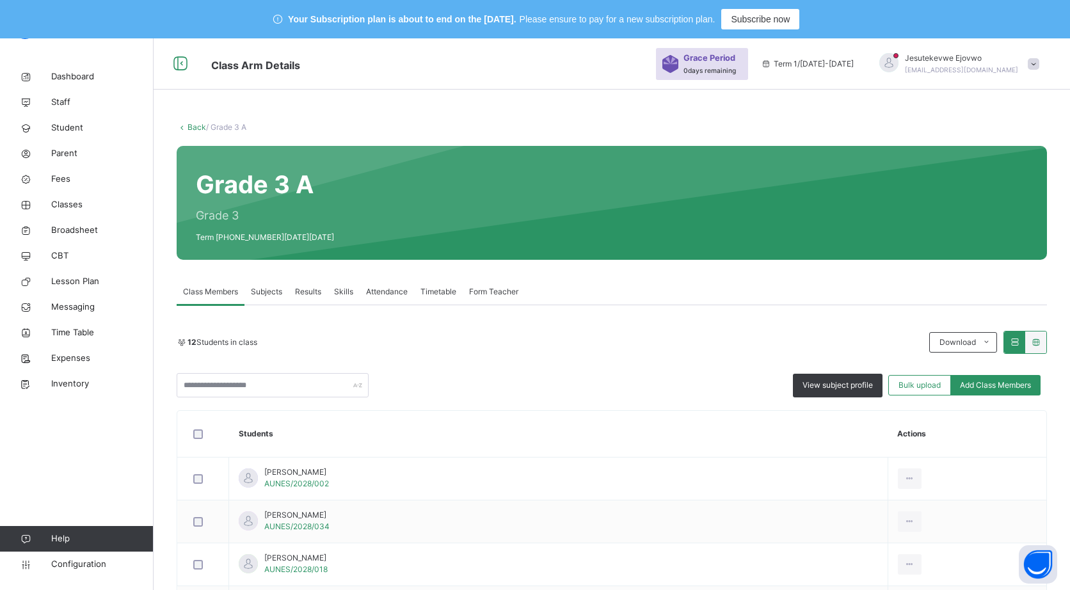
click at [200, 128] on link "Back" at bounding box center [196, 127] width 19 height 10
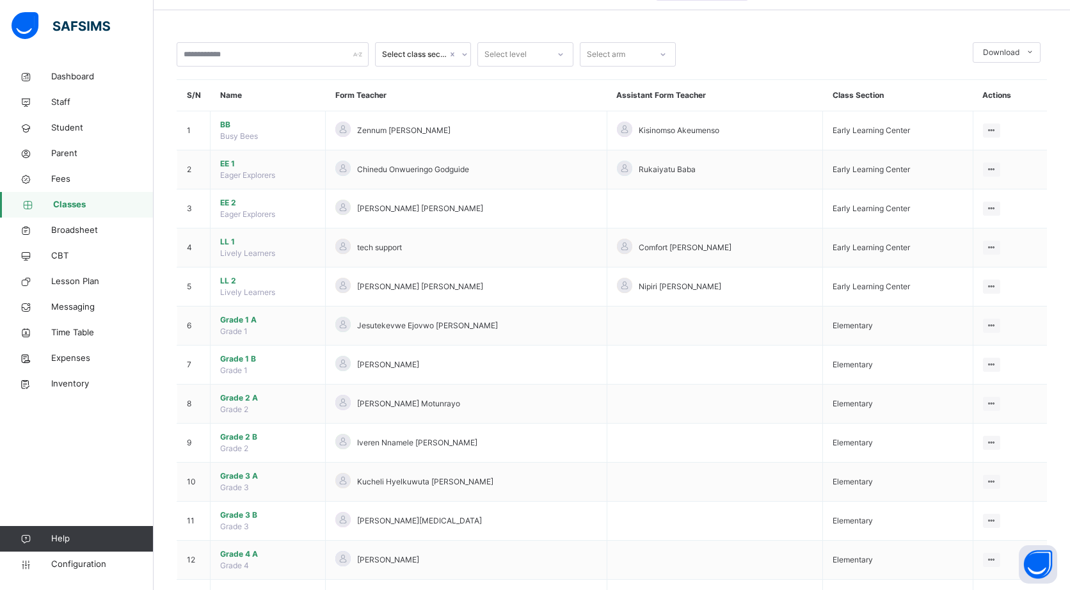
scroll to position [172, 0]
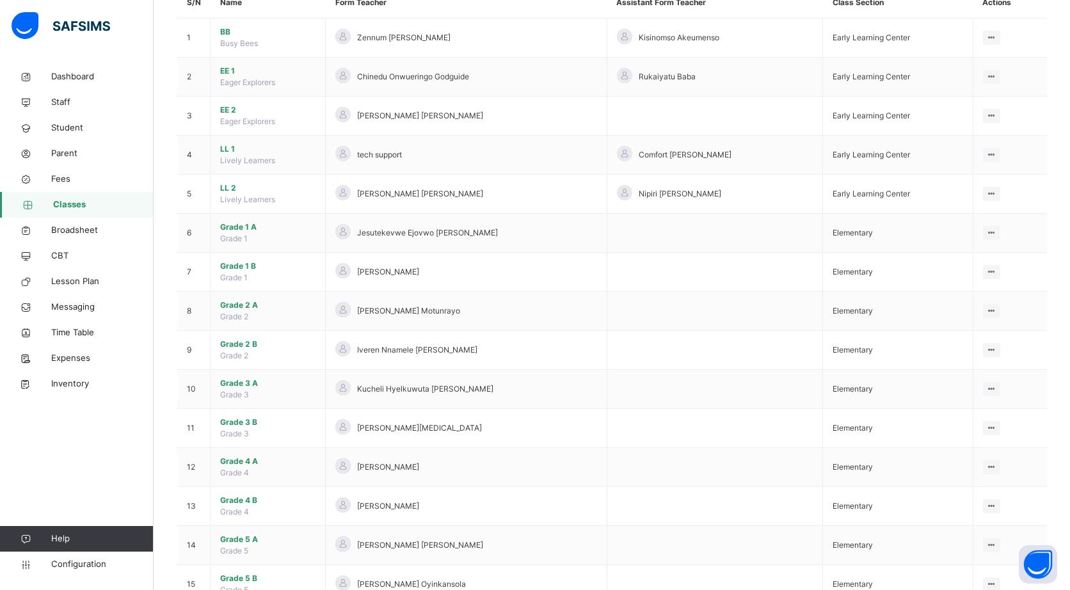
click at [253, 422] on span "Grade 3 B" at bounding box center [267, 422] width 95 height 12
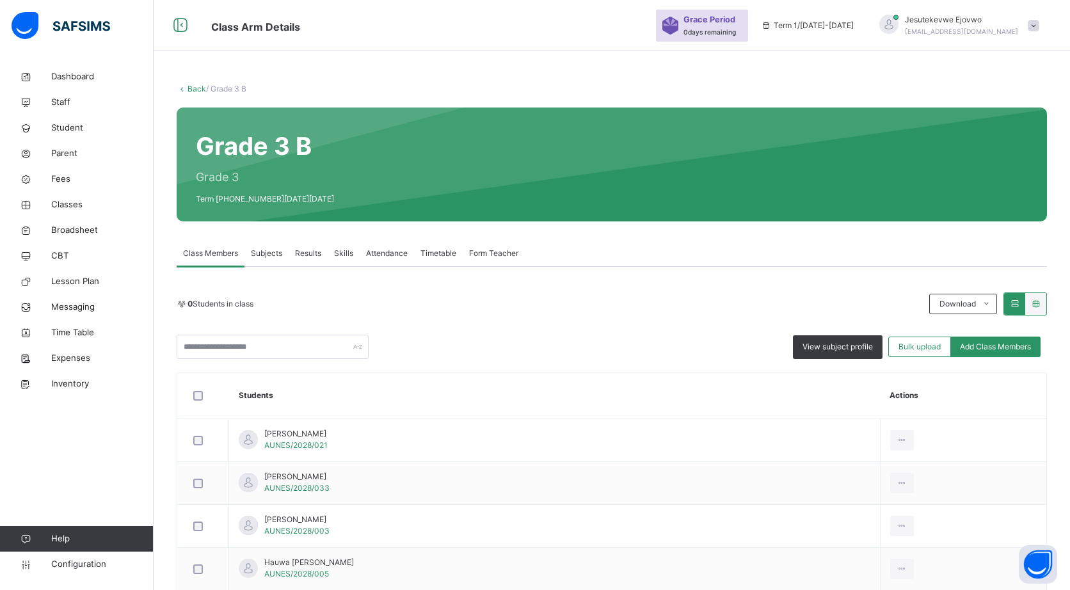
scroll to position [172, 0]
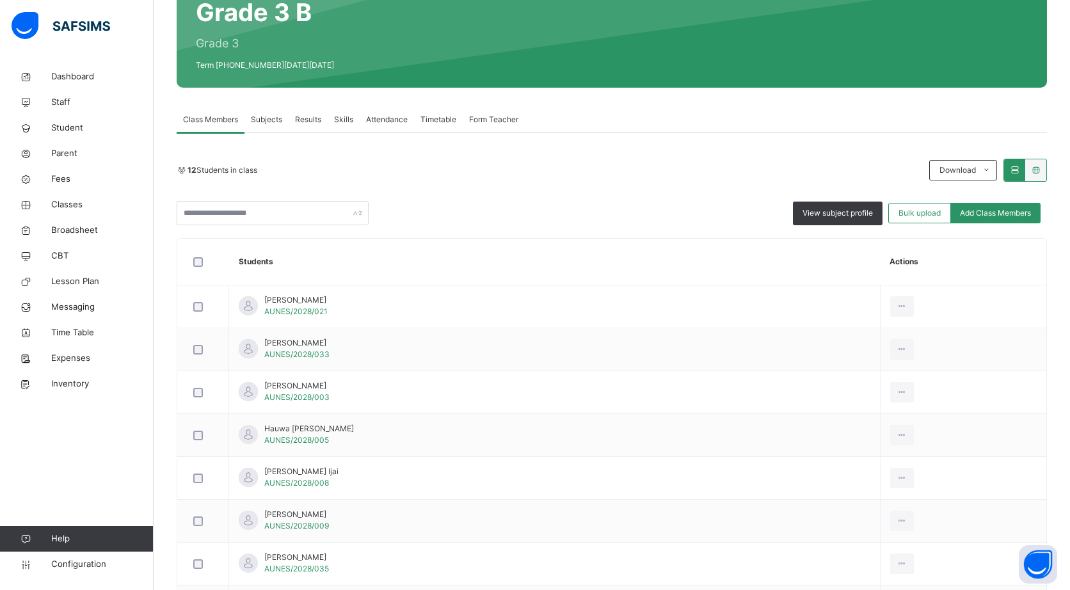
click at [853, 214] on span "View subject profile" at bounding box center [837, 213] width 70 height 12
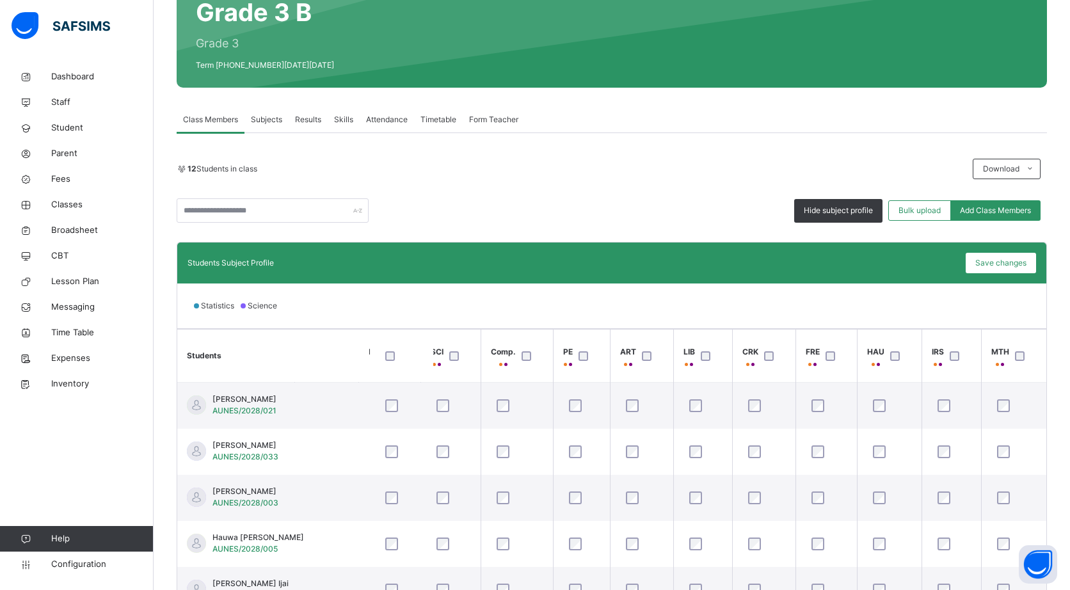
scroll to position [0, 131]
click at [1022, 264] on span "Save changes" at bounding box center [1000, 263] width 51 height 12
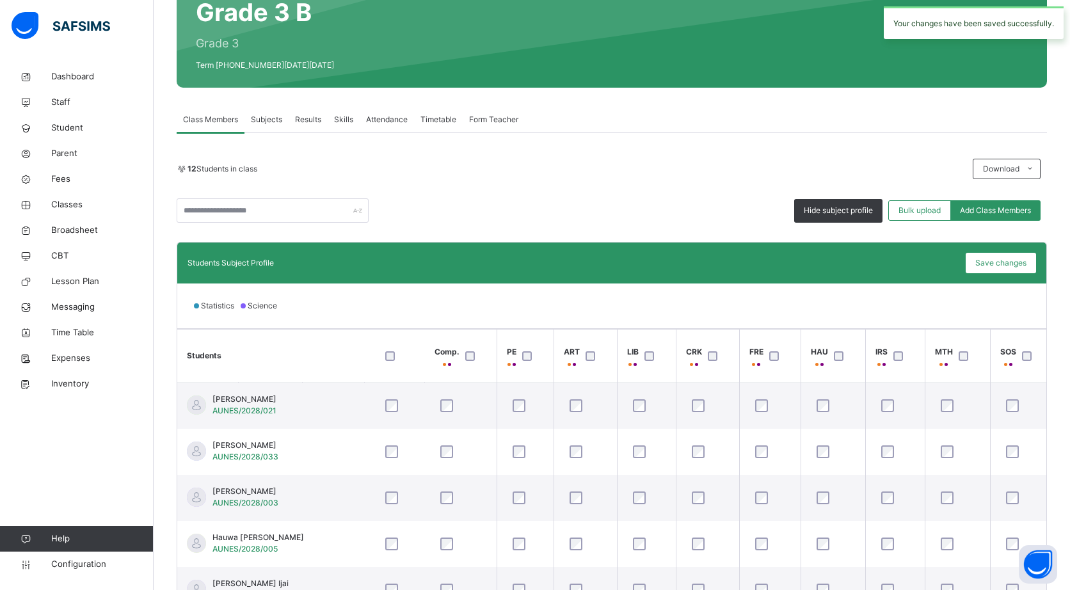
click at [857, 210] on span "Hide subject profile" at bounding box center [838, 211] width 69 height 12
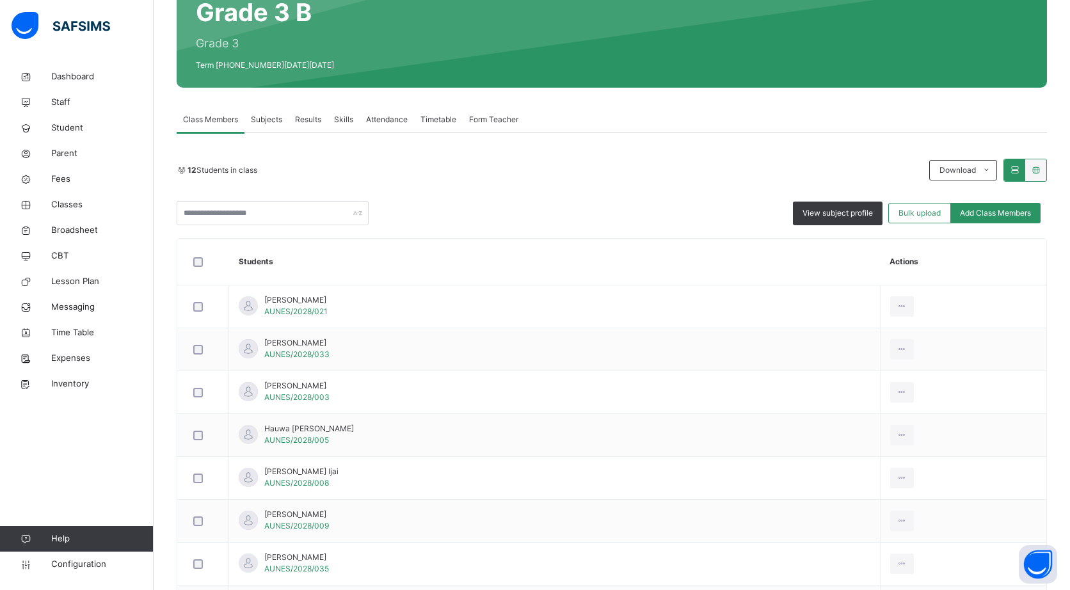
click at [858, 214] on span "View subject profile" at bounding box center [837, 213] width 70 height 12
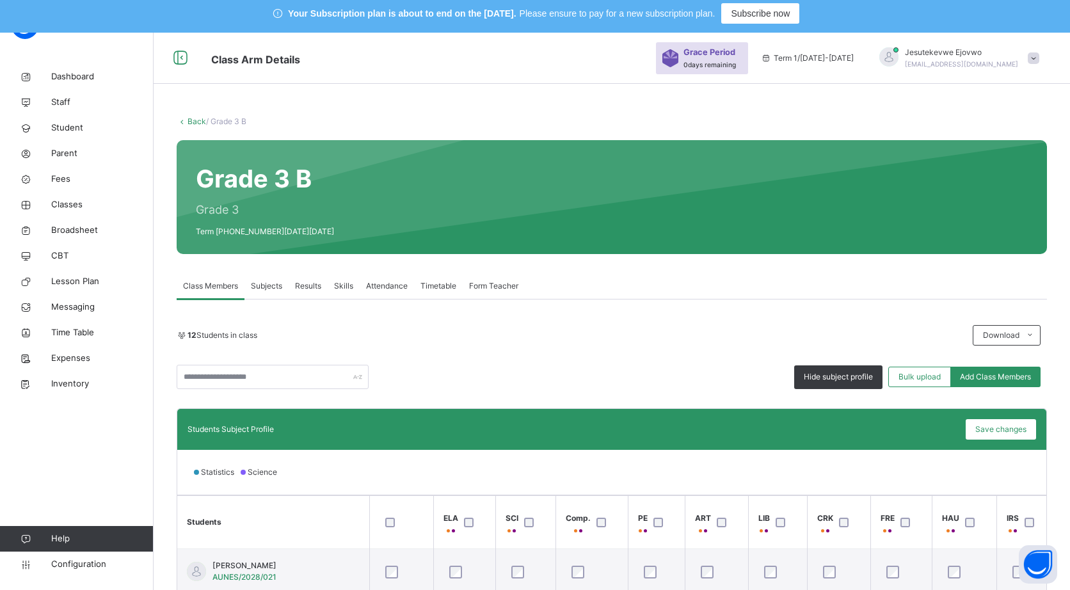
scroll to position [0, 0]
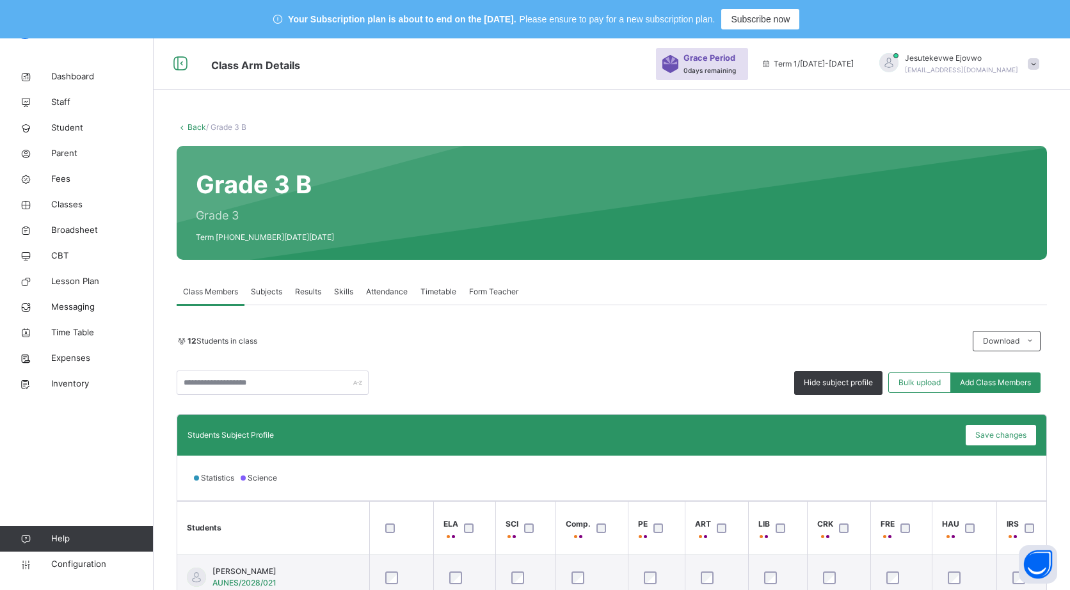
click at [193, 123] on link "Back" at bounding box center [196, 127] width 19 height 10
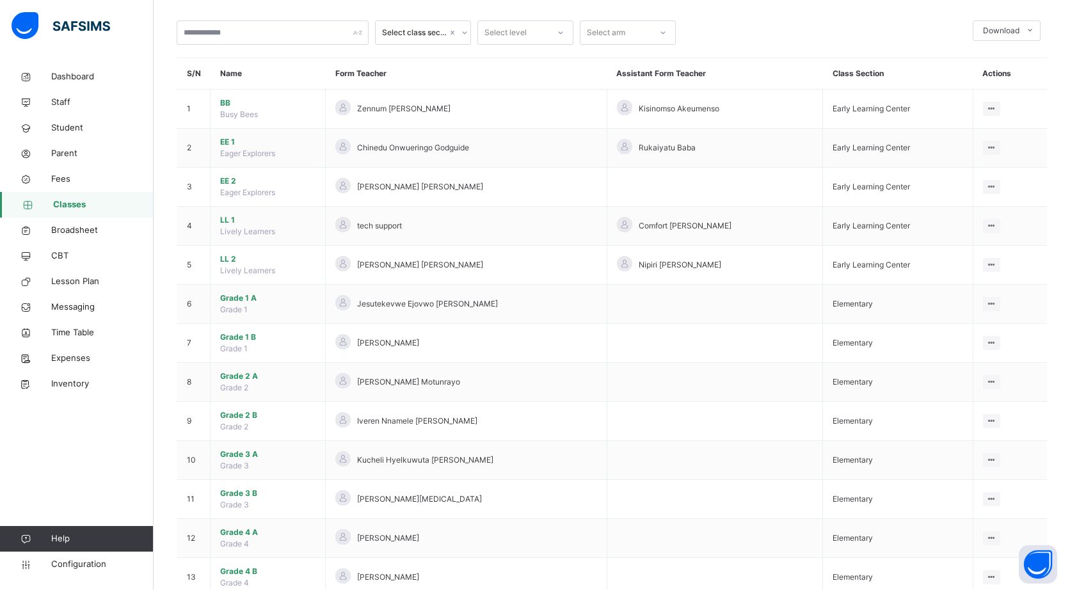
scroll to position [102, 0]
click at [256, 455] on span "Grade 3 A" at bounding box center [267, 454] width 95 height 12
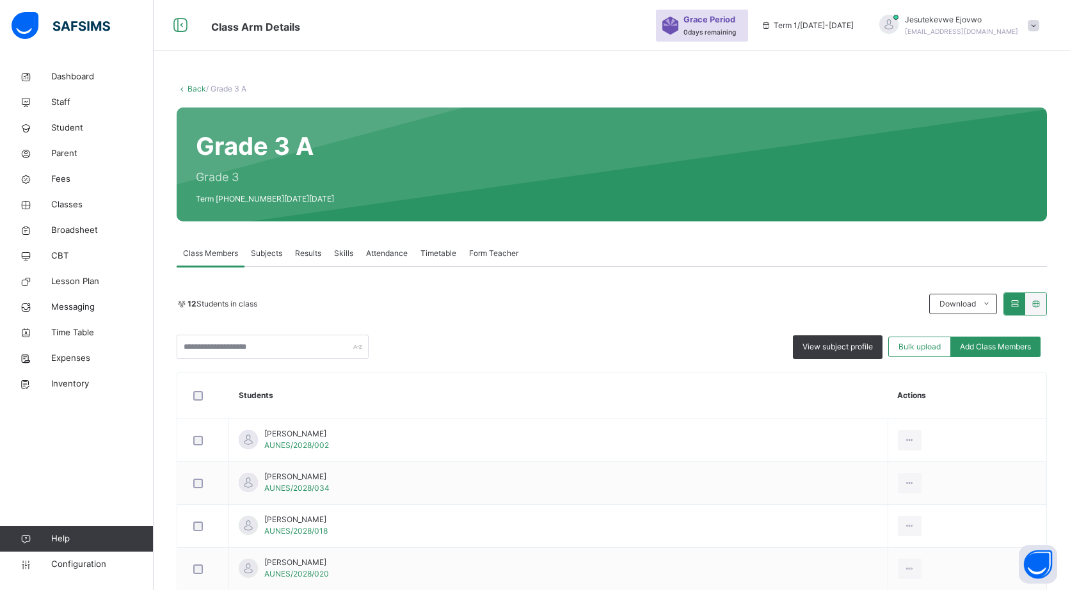
scroll to position [102, 0]
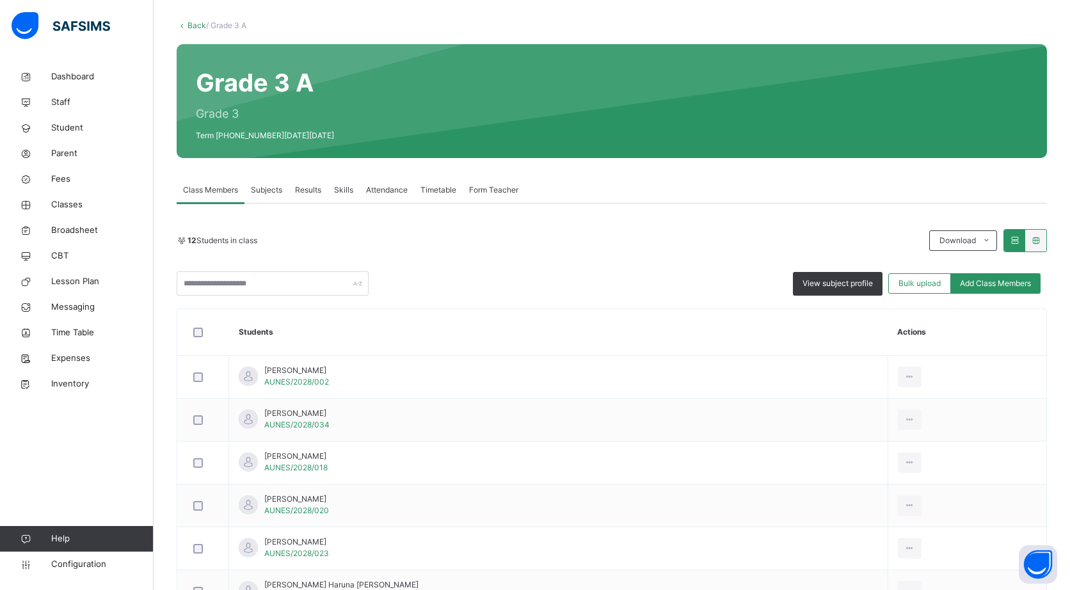
click at [860, 283] on span "View subject profile" at bounding box center [837, 284] width 70 height 12
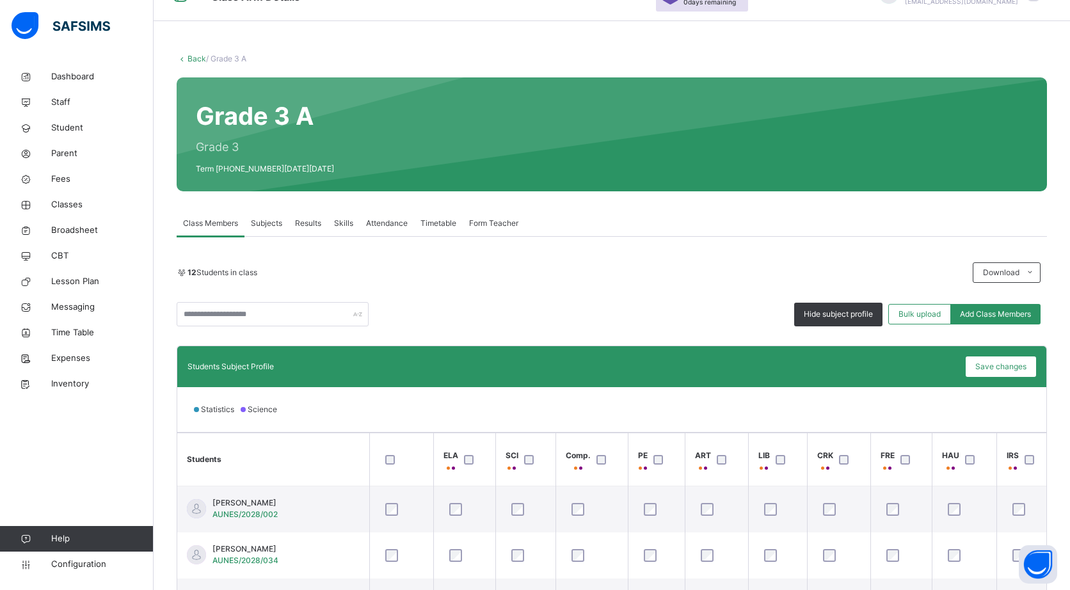
scroll to position [0, 0]
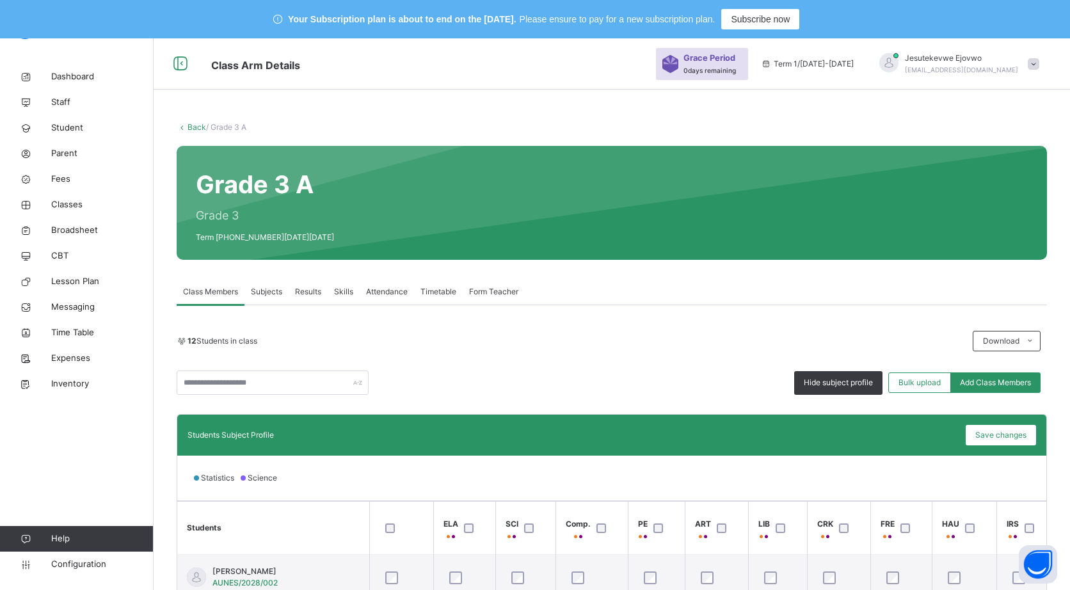
click at [189, 123] on link "Back" at bounding box center [196, 127] width 19 height 10
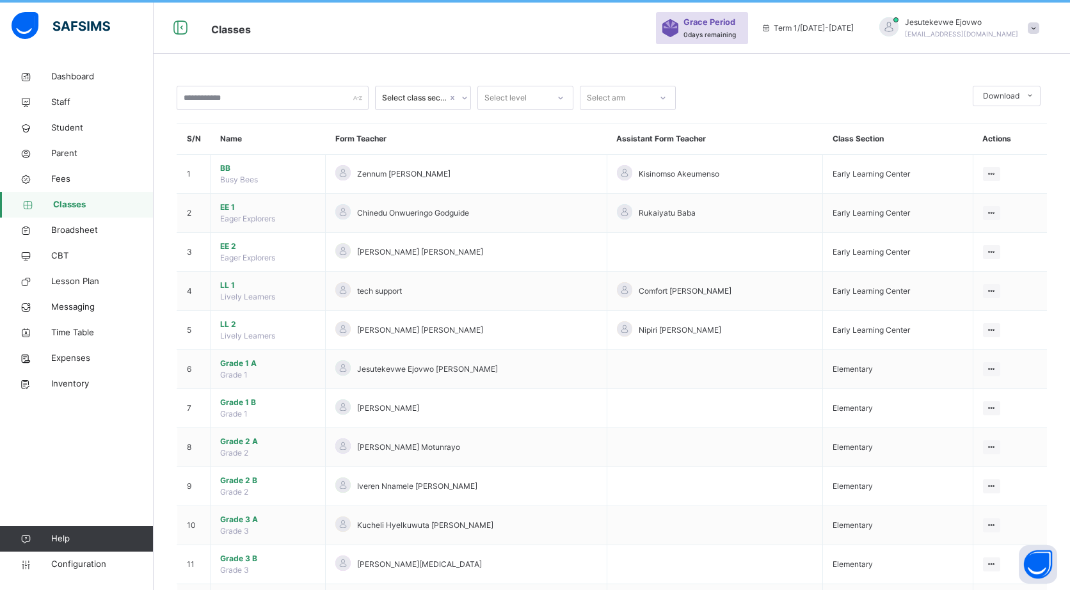
scroll to position [109, 0]
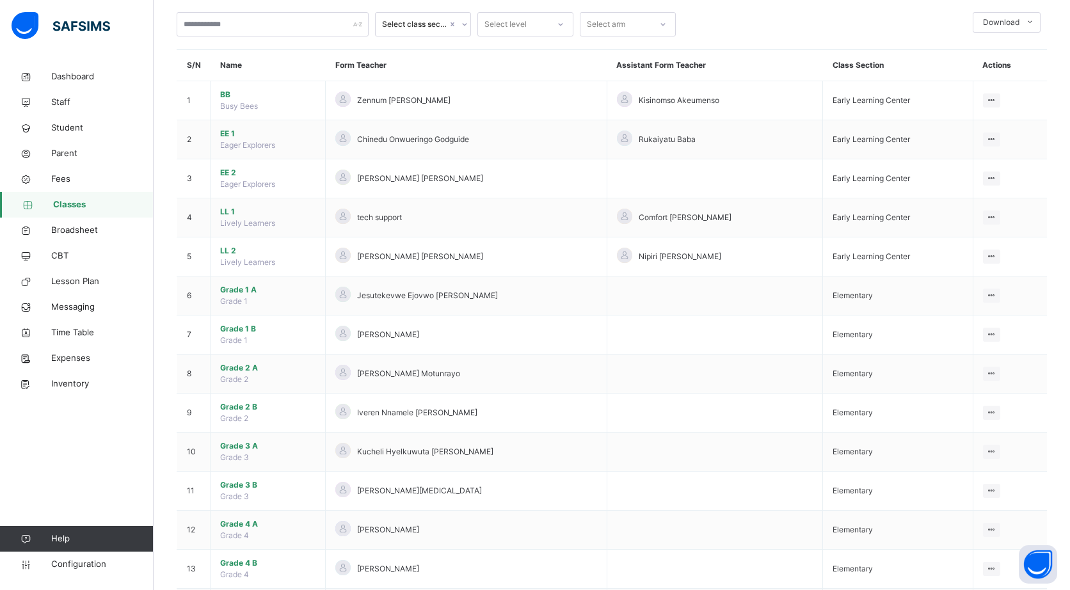
click at [253, 483] on span "Grade 3 B" at bounding box center [267, 485] width 95 height 12
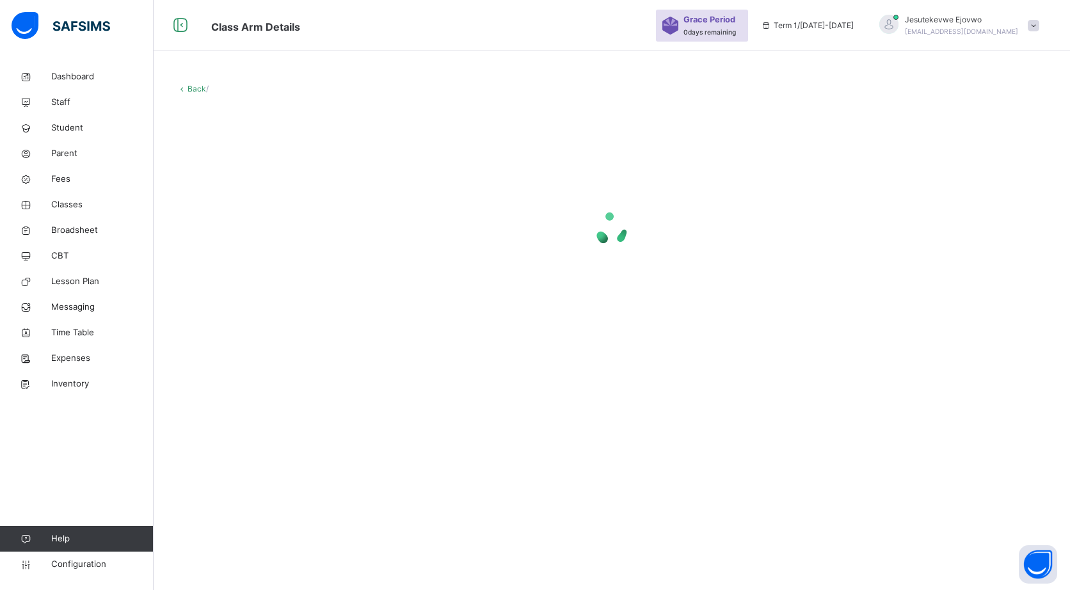
scroll to position [109, 0]
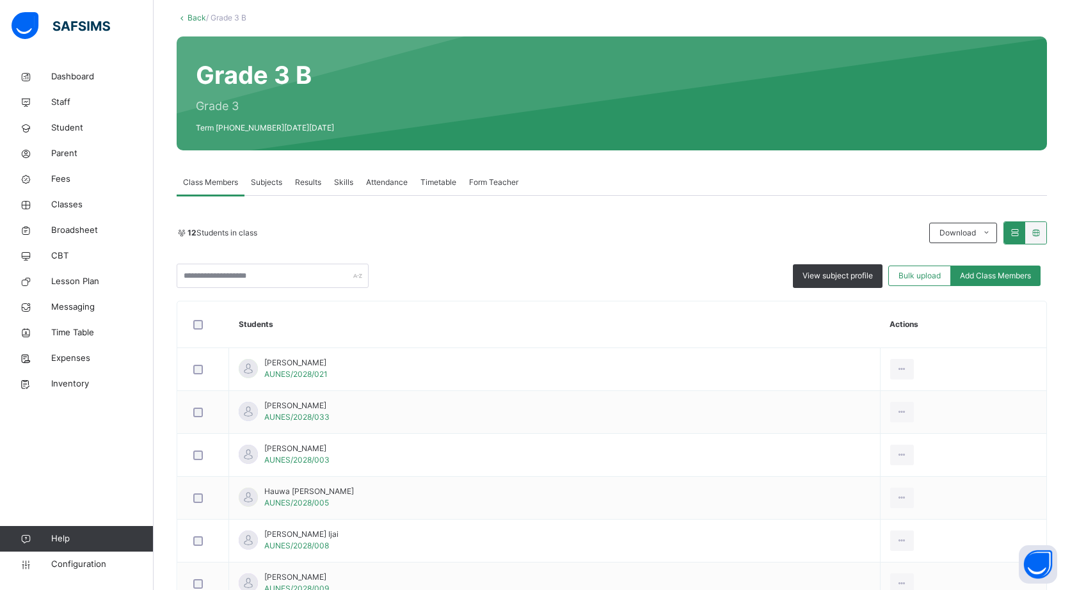
click at [850, 270] on span "View subject profile" at bounding box center [837, 276] width 70 height 12
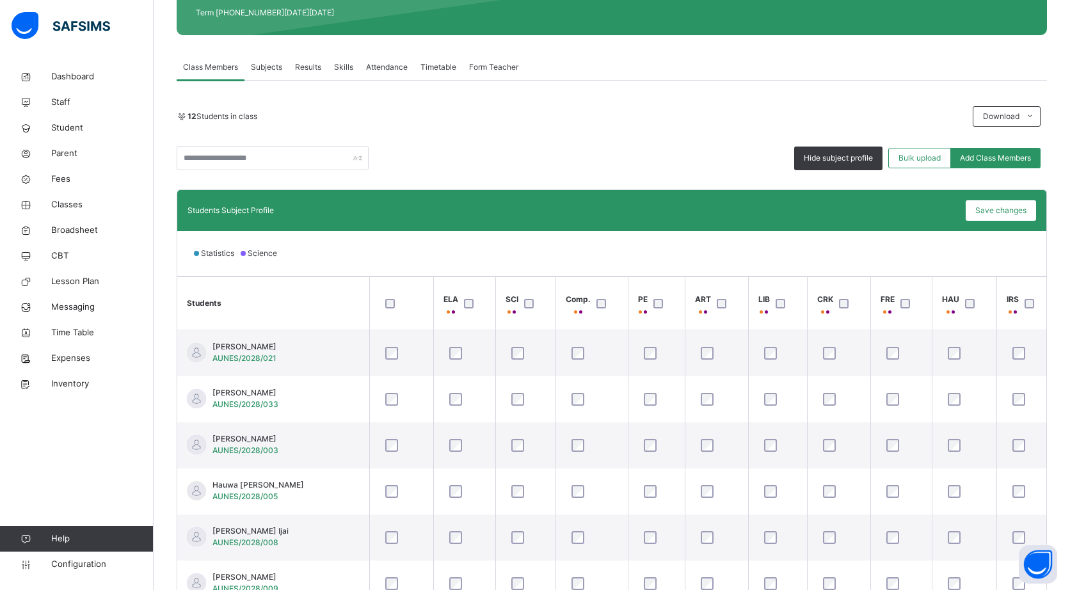
scroll to position [0, 0]
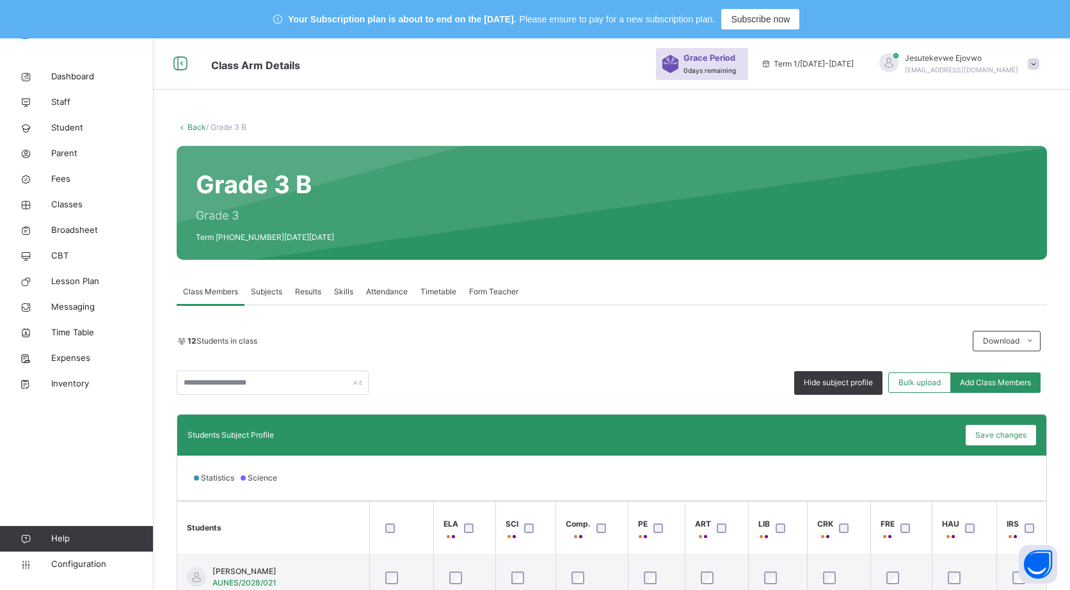
click at [187, 139] on div "Back / Grade 3 B Grade 3 B Grade 3 Term 1 2025-2026 Class Members Subjects Resu…" at bounding box center [612, 480] width 916 height 757
click at [200, 127] on link "Back" at bounding box center [196, 127] width 19 height 10
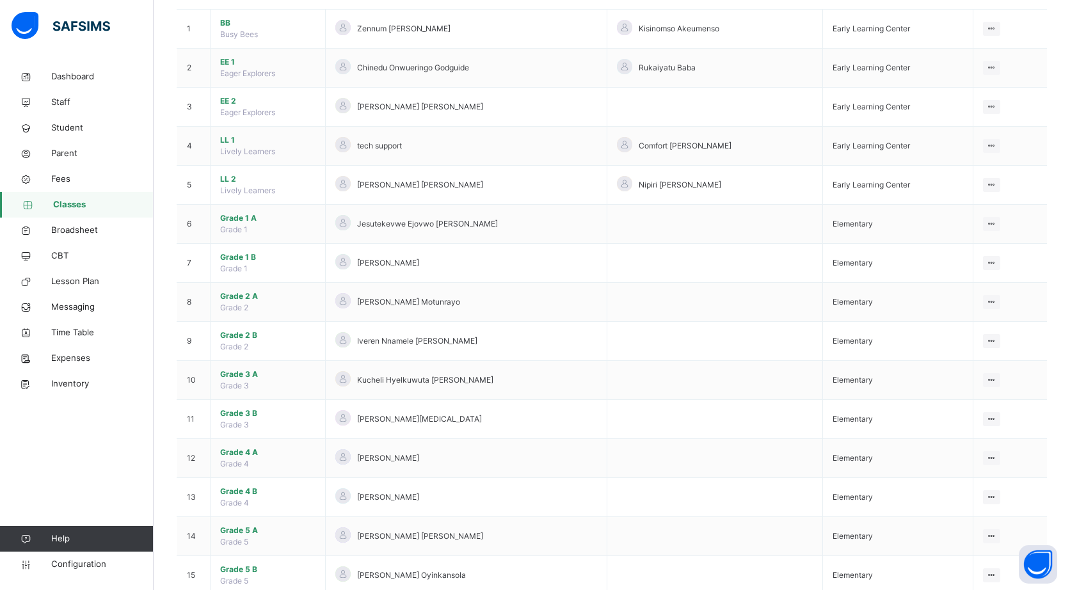
scroll to position [196, 0]
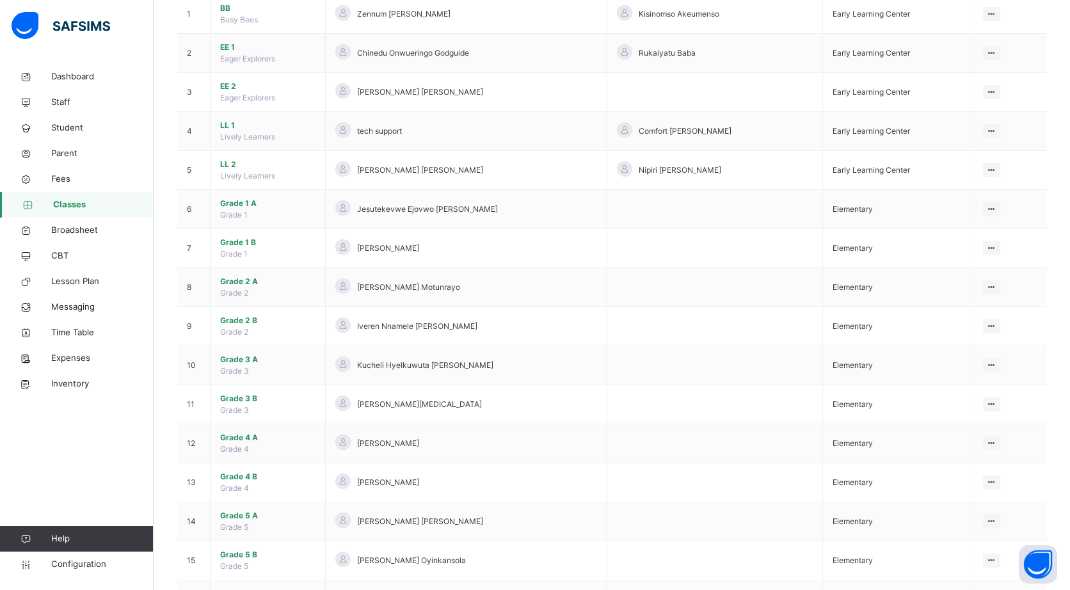
click at [259, 440] on span "Grade 4 A" at bounding box center [267, 438] width 95 height 12
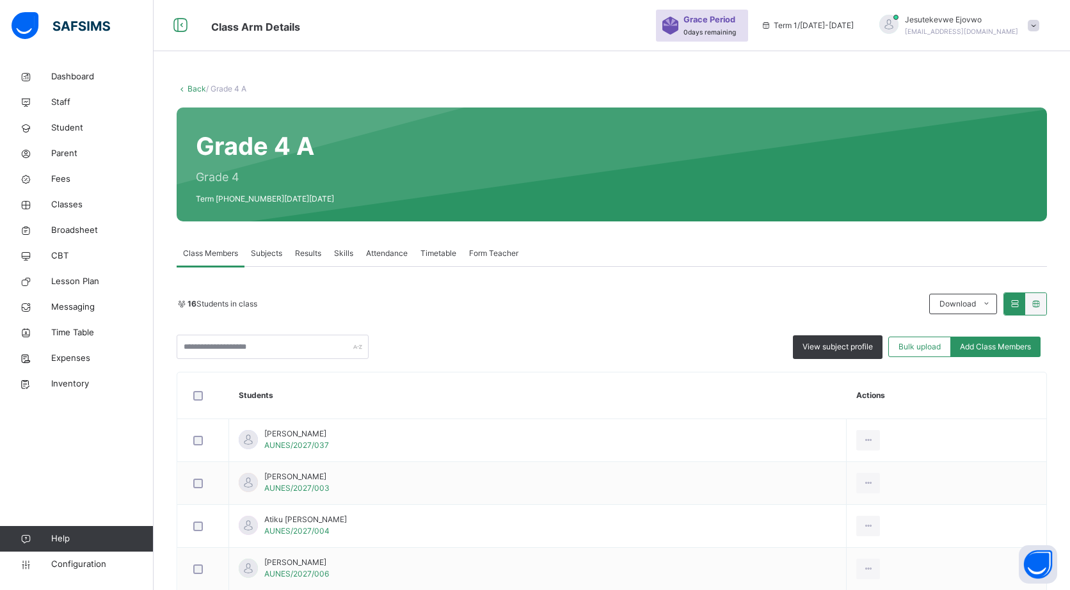
scroll to position [196, 0]
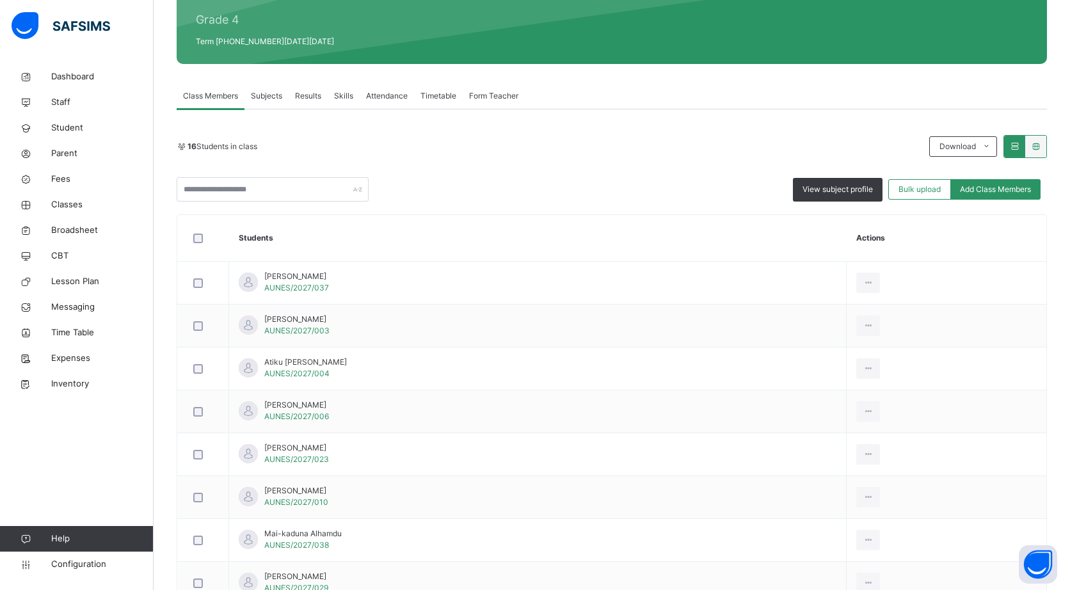
click at [831, 190] on span "View subject profile" at bounding box center [837, 190] width 70 height 12
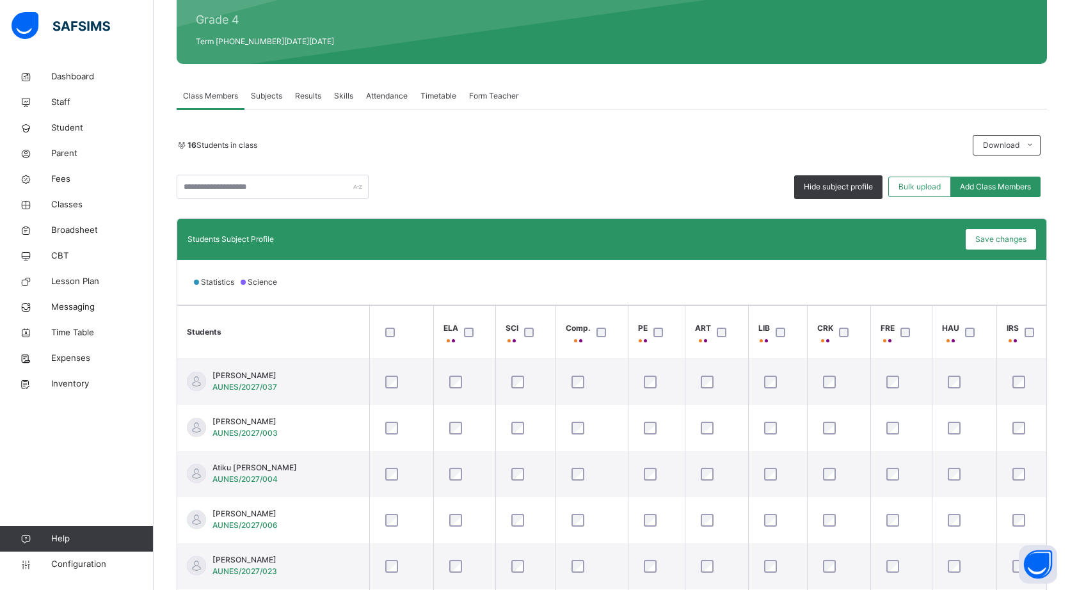
click at [339, 93] on span "Skills" at bounding box center [343, 96] width 19 height 12
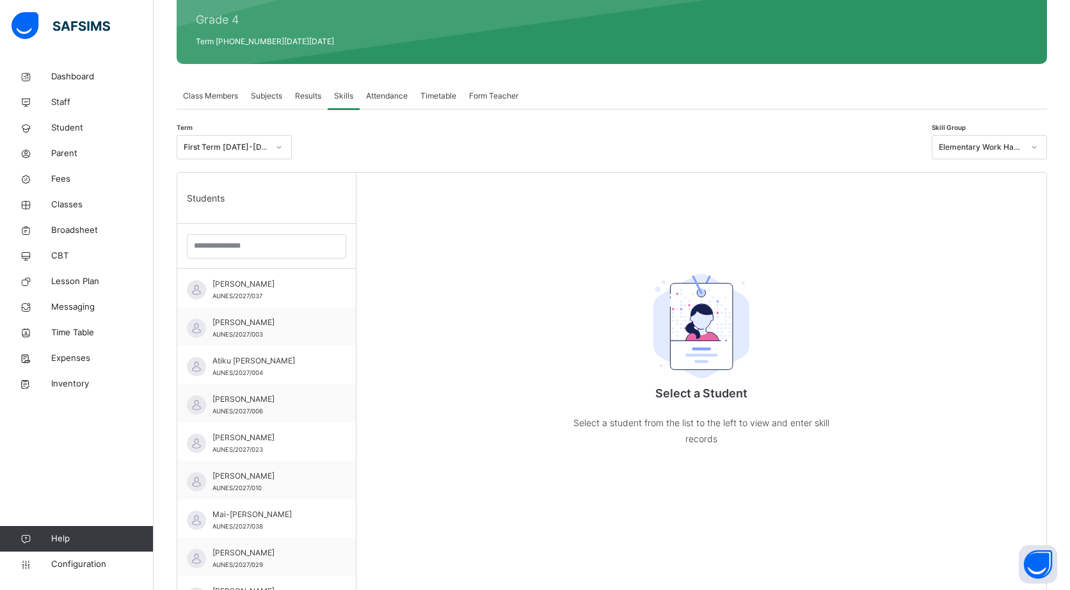
click at [299, 289] on div "Abbas Abdulrahman Abba AUNES/2027/037" at bounding box center [269, 289] width 115 height 23
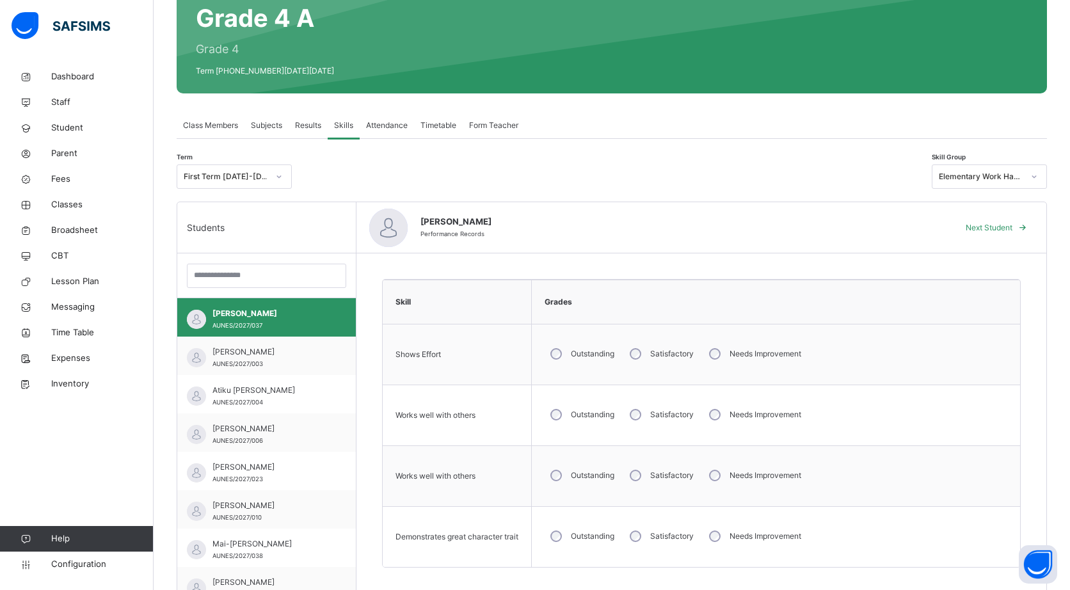
scroll to position [164, 0]
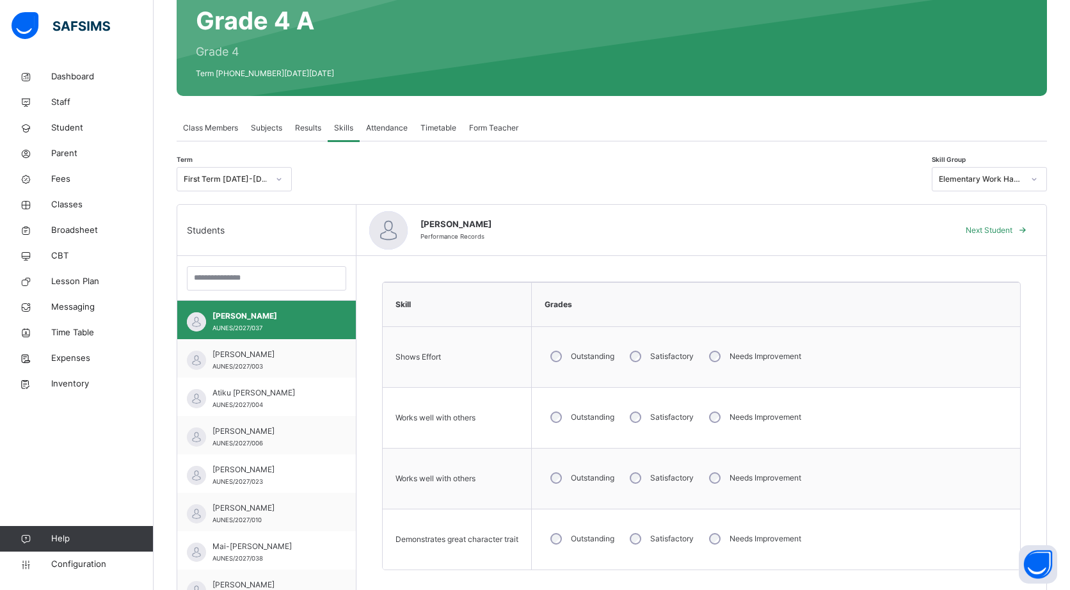
click at [311, 128] on span "Results" at bounding box center [308, 128] width 26 height 12
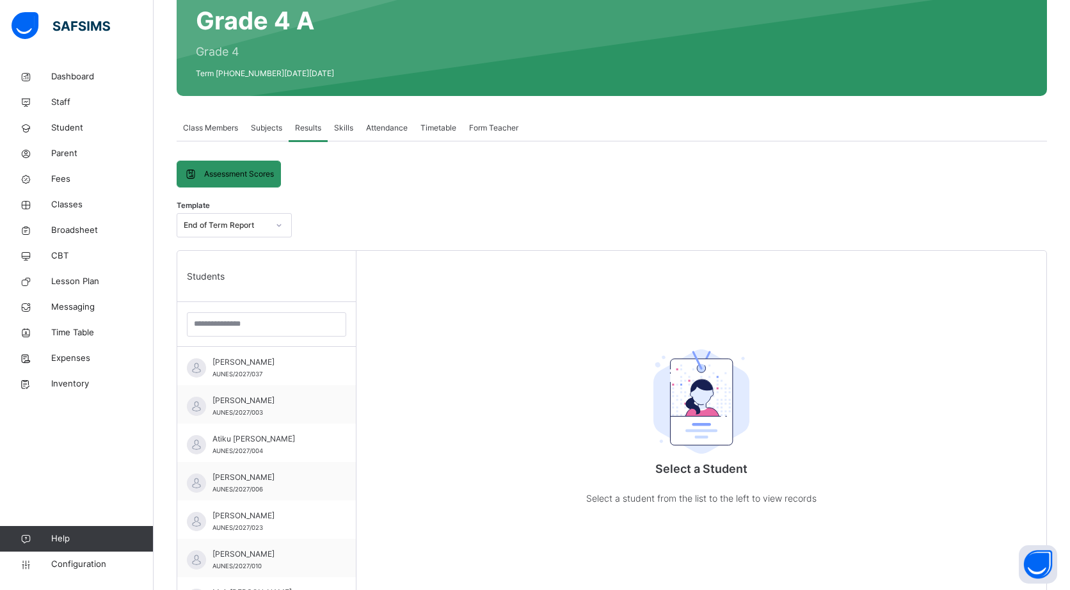
click at [290, 372] on div "Abbas Abdulrahman Abba AUNES/2027/037" at bounding box center [269, 367] width 115 height 23
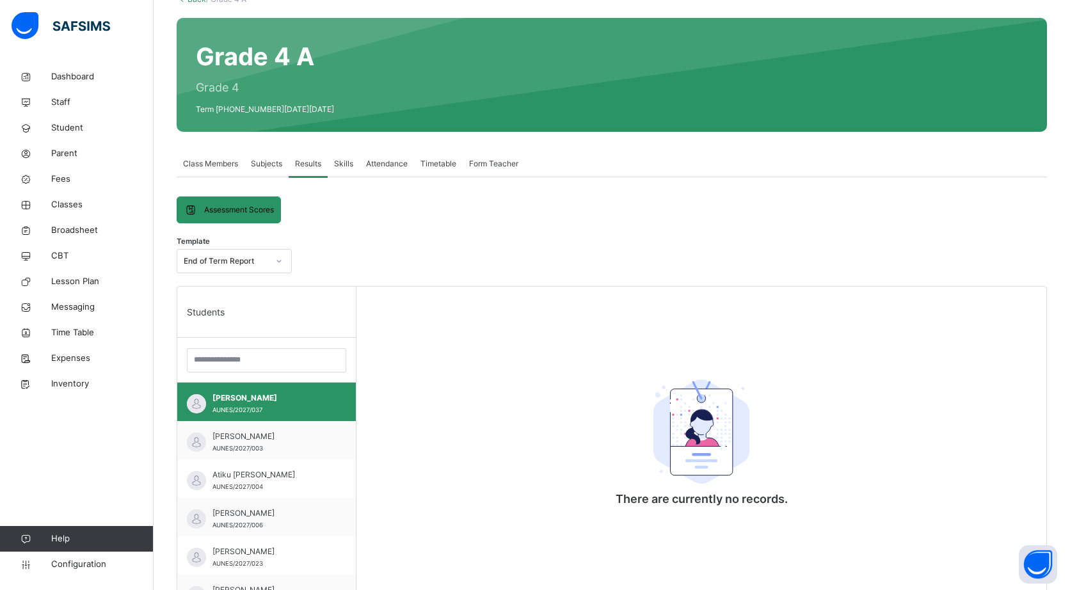
scroll to position [117, 0]
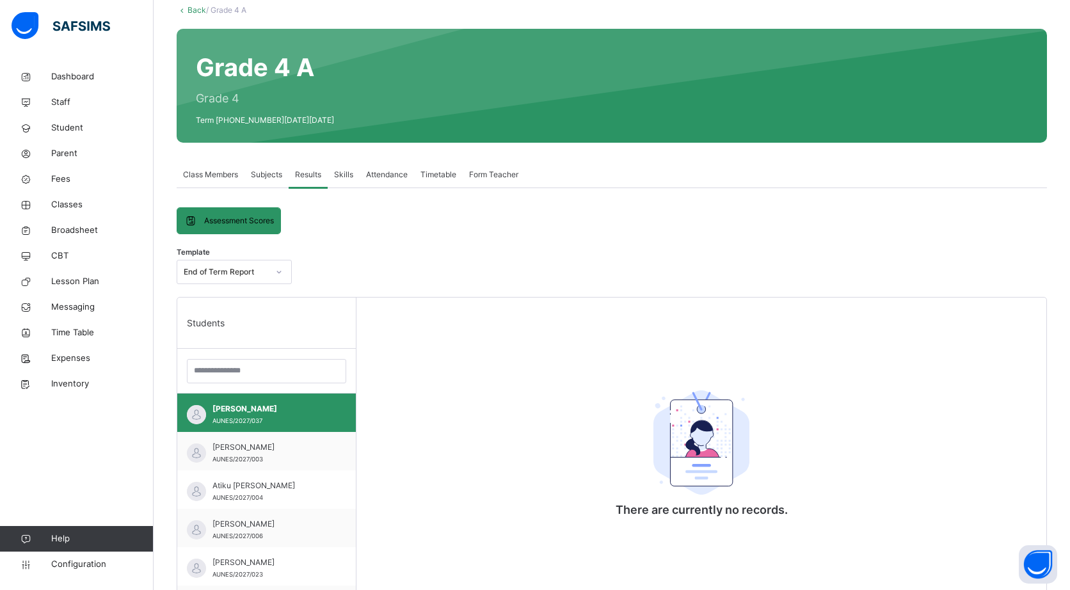
click at [347, 184] on div "Skills" at bounding box center [344, 175] width 32 height 26
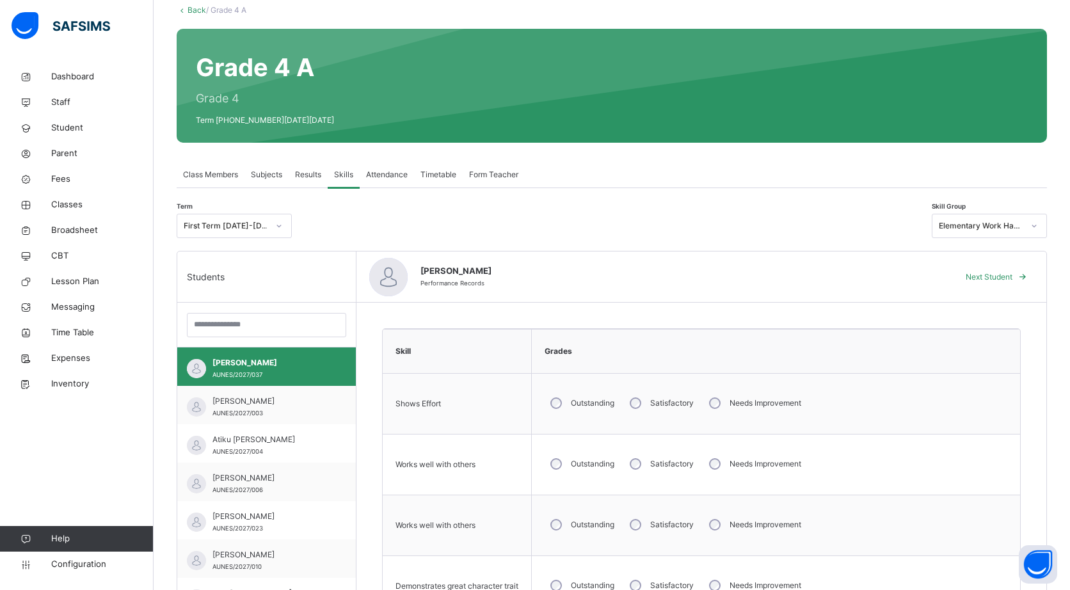
click at [388, 174] on span "Attendance" at bounding box center [387, 175] width 42 height 12
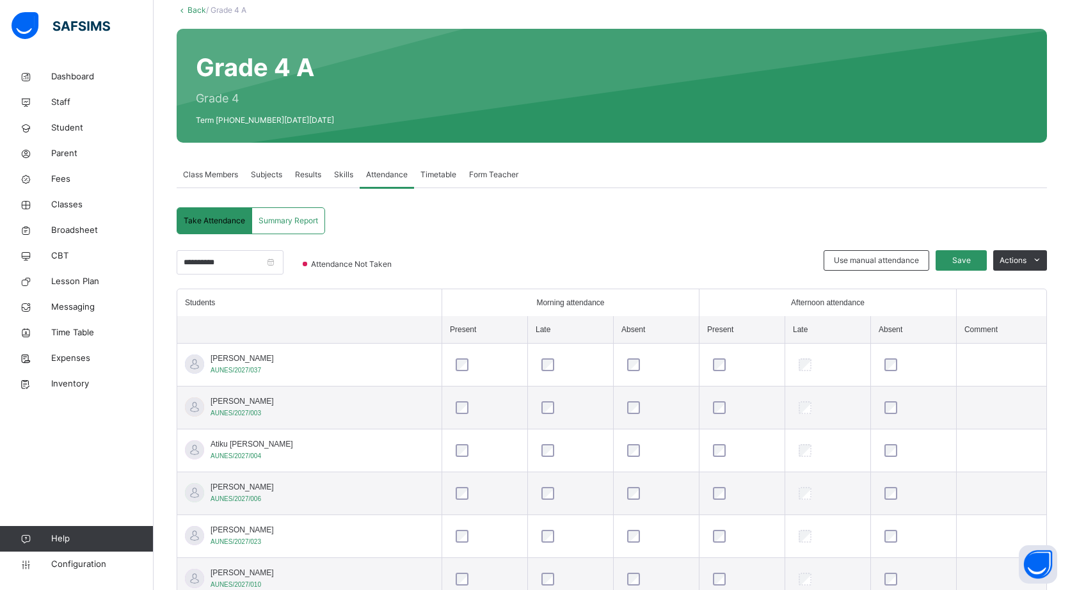
click at [429, 179] on span "Timetable" at bounding box center [438, 175] width 36 height 12
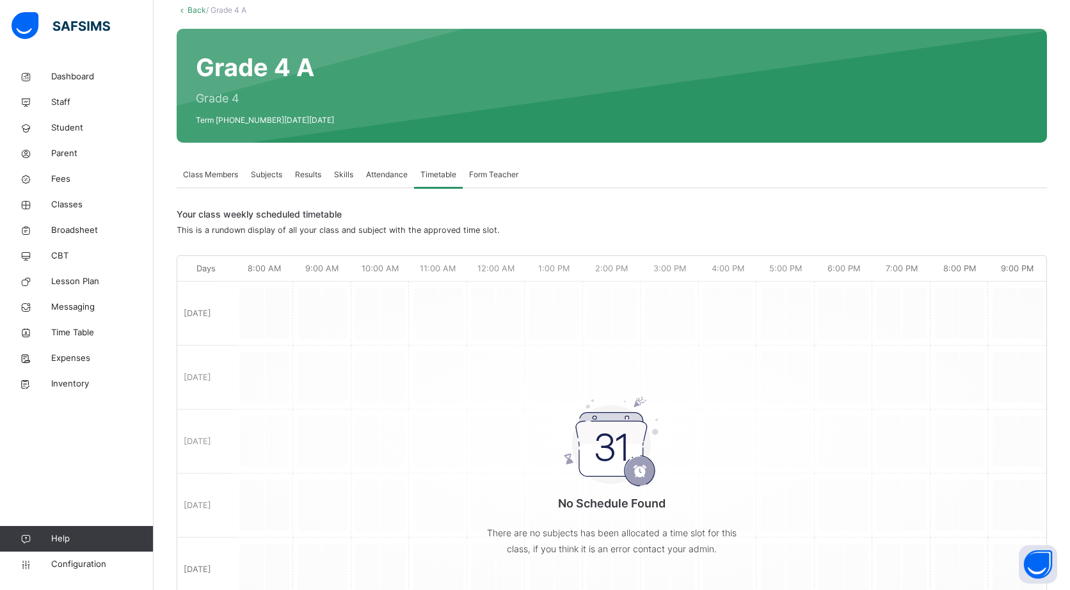
click at [504, 170] on span "Form Teacher" at bounding box center [493, 175] width 49 height 12
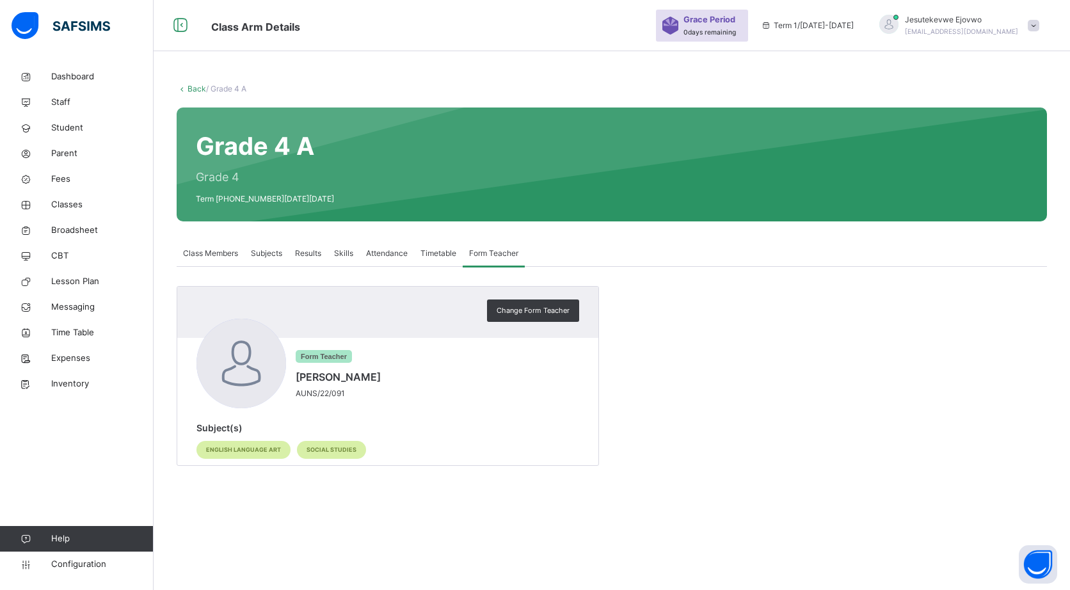
click at [316, 249] on span "Results" at bounding box center [308, 254] width 26 height 12
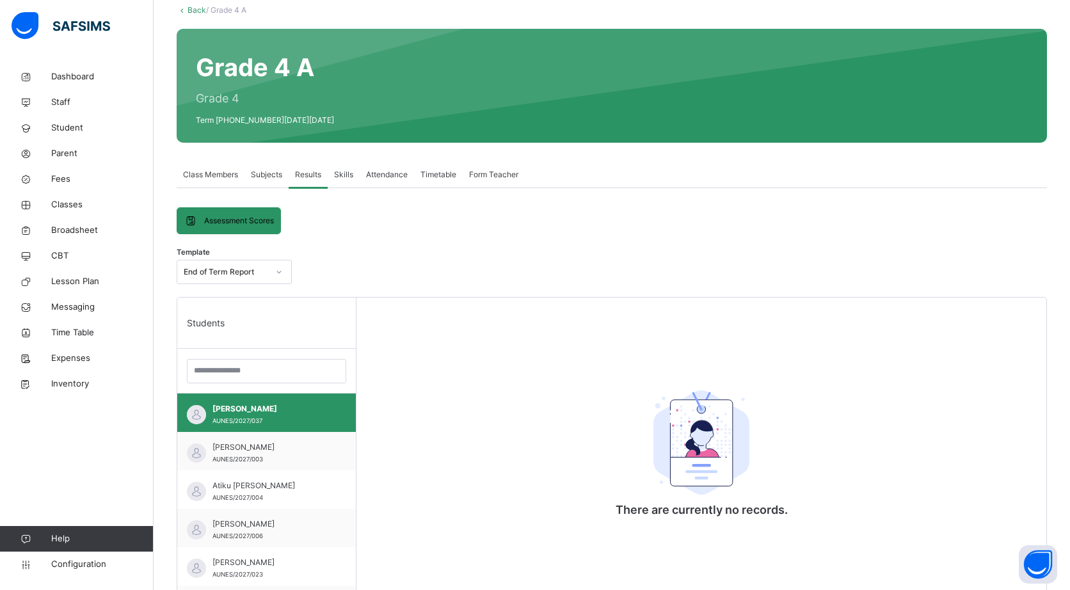
click at [267, 170] on span "Subjects" at bounding box center [266, 175] width 31 height 12
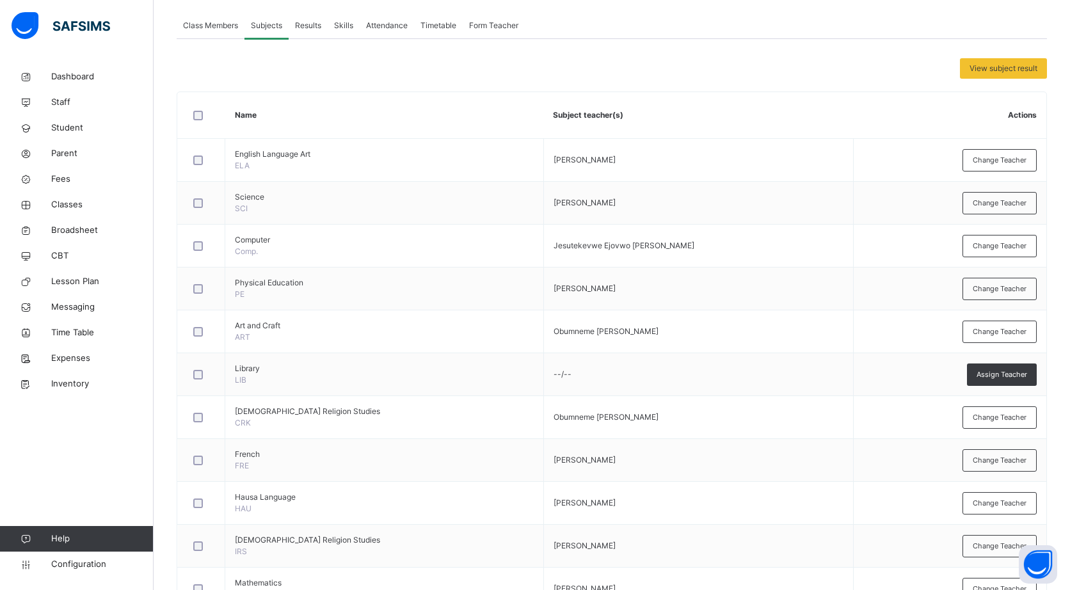
scroll to position [0, 0]
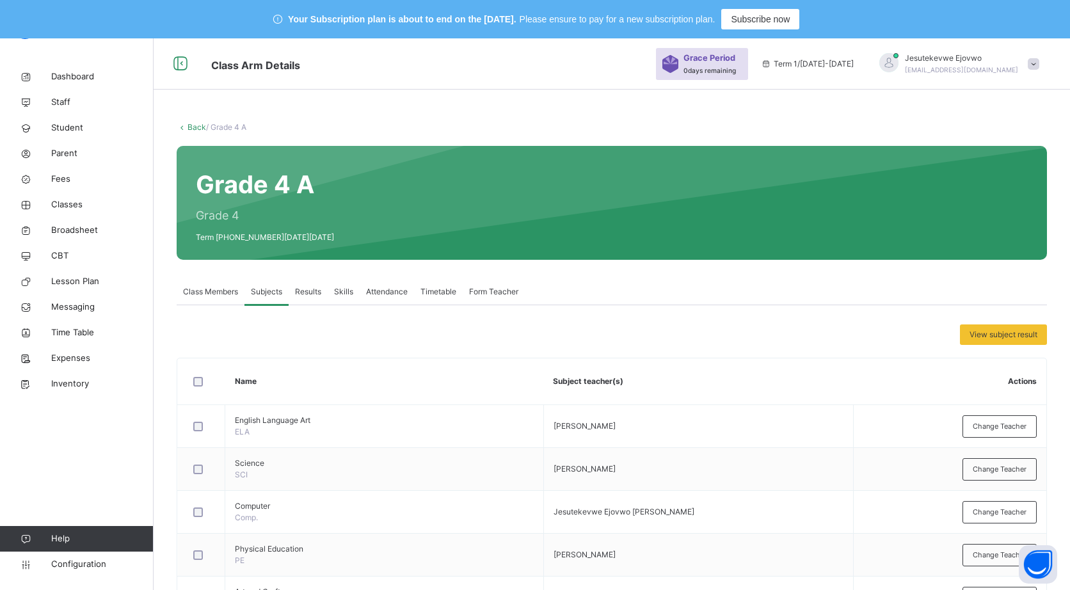
click at [230, 289] on span "Class Members" at bounding box center [210, 292] width 55 height 12
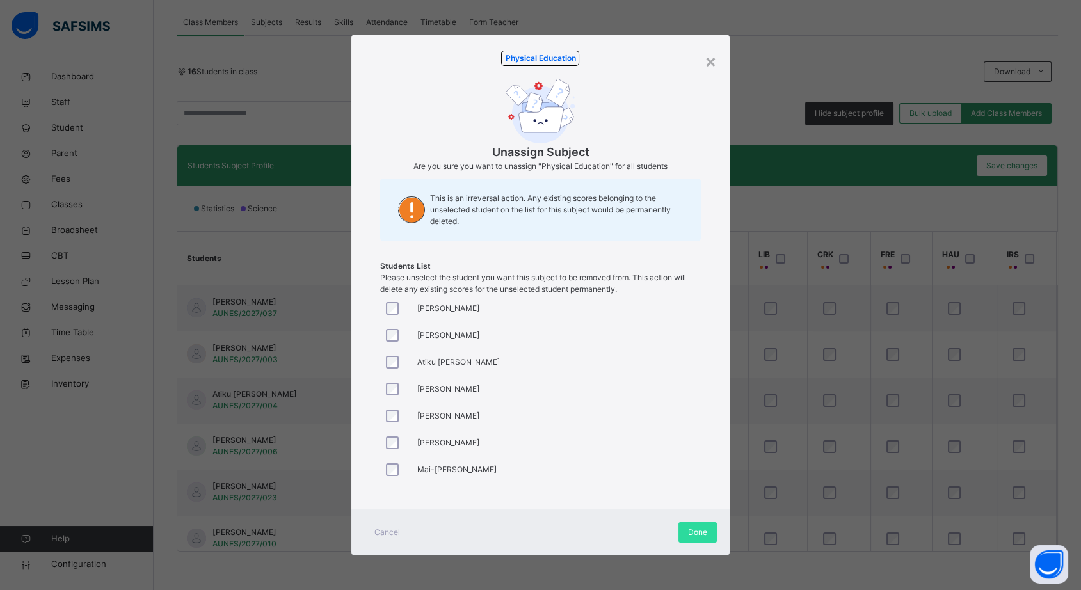
click at [713, 56] on div "×" at bounding box center [710, 60] width 12 height 27
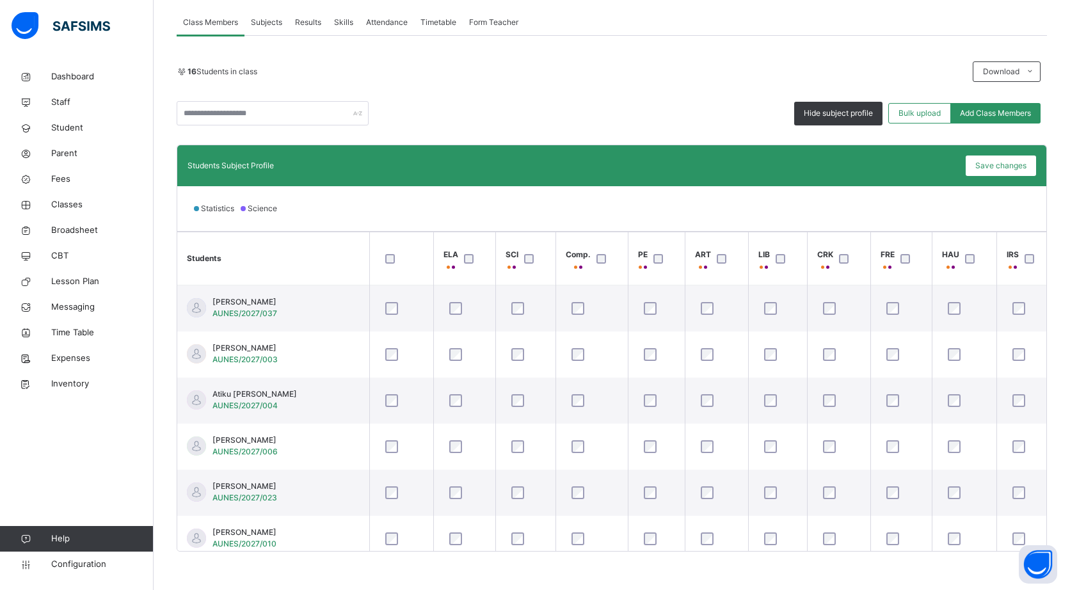
click at [640, 258] on span "PE" at bounding box center [643, 255] width 10 height 12
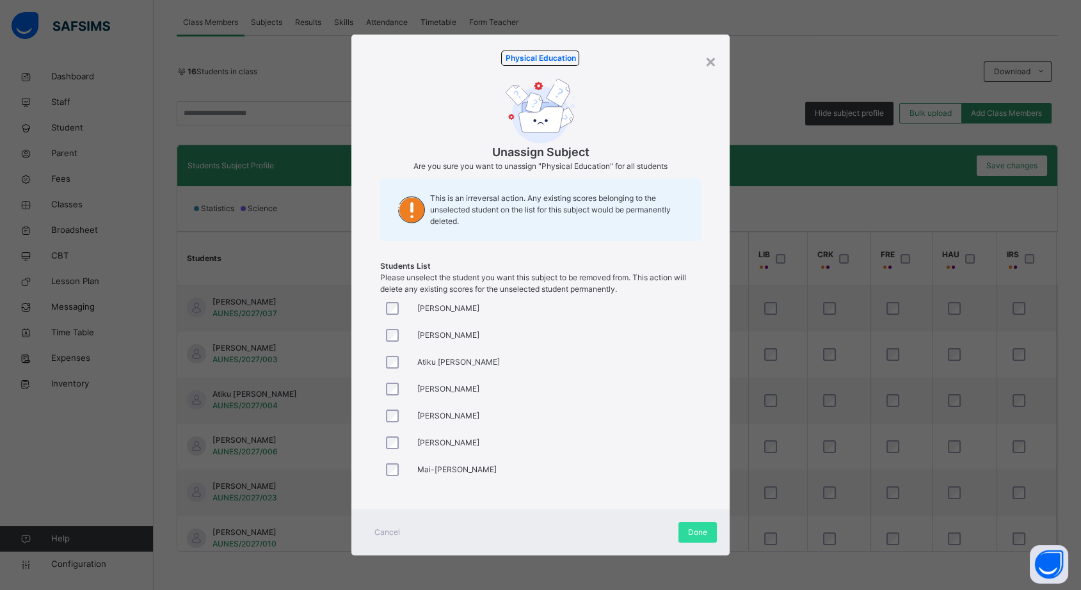
click at [706, 527] on span "Done" at bounding box center [697, 533] width 19 height 12
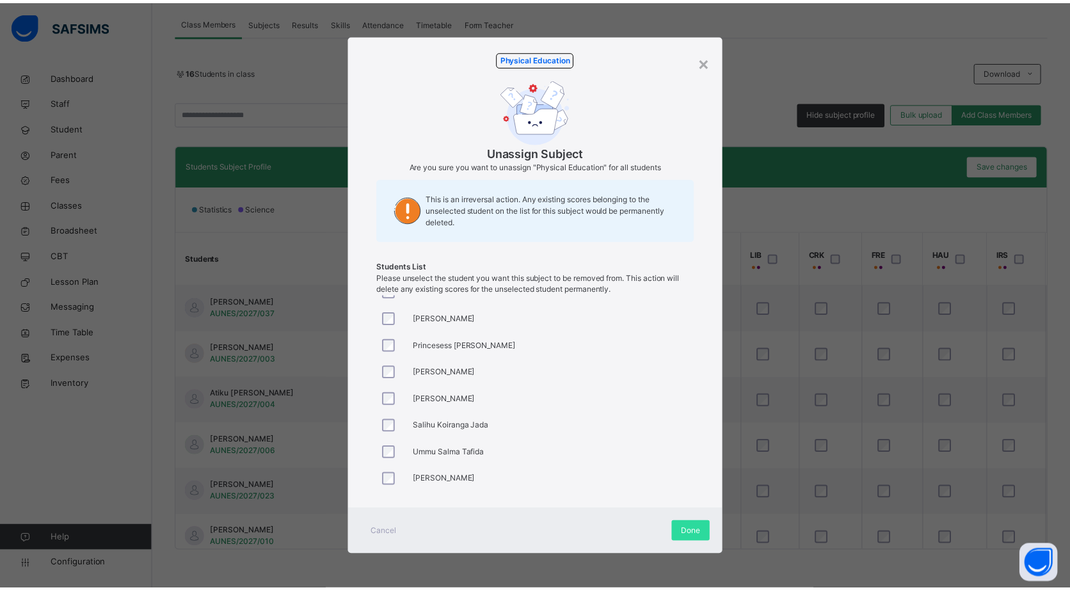
scroll to position [237, 0]
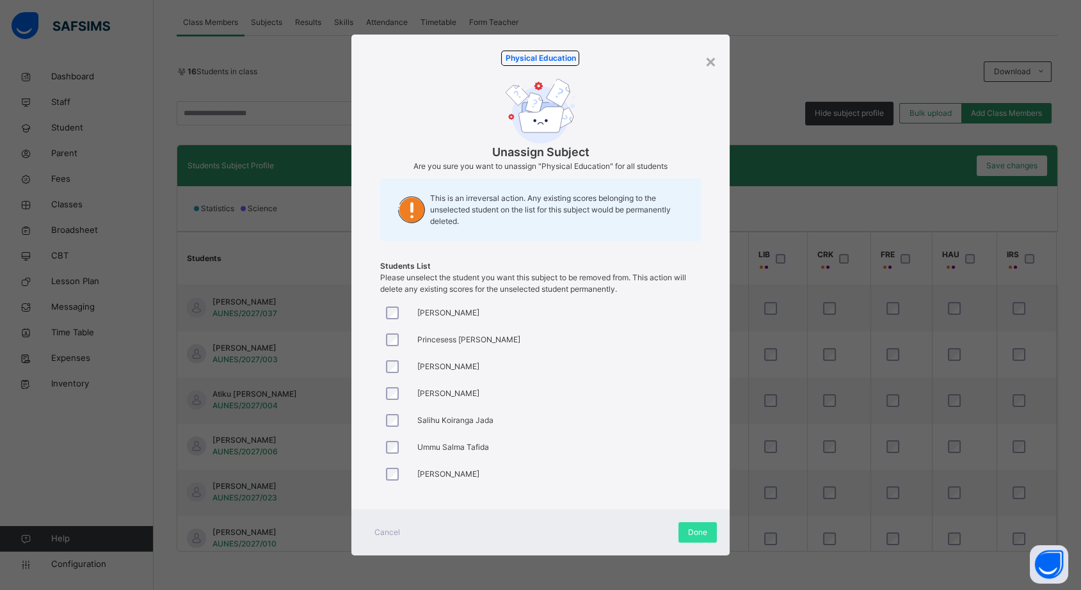
click at [711, 530] on div "Done" at bounding box center [697, 532] width 38 height 20
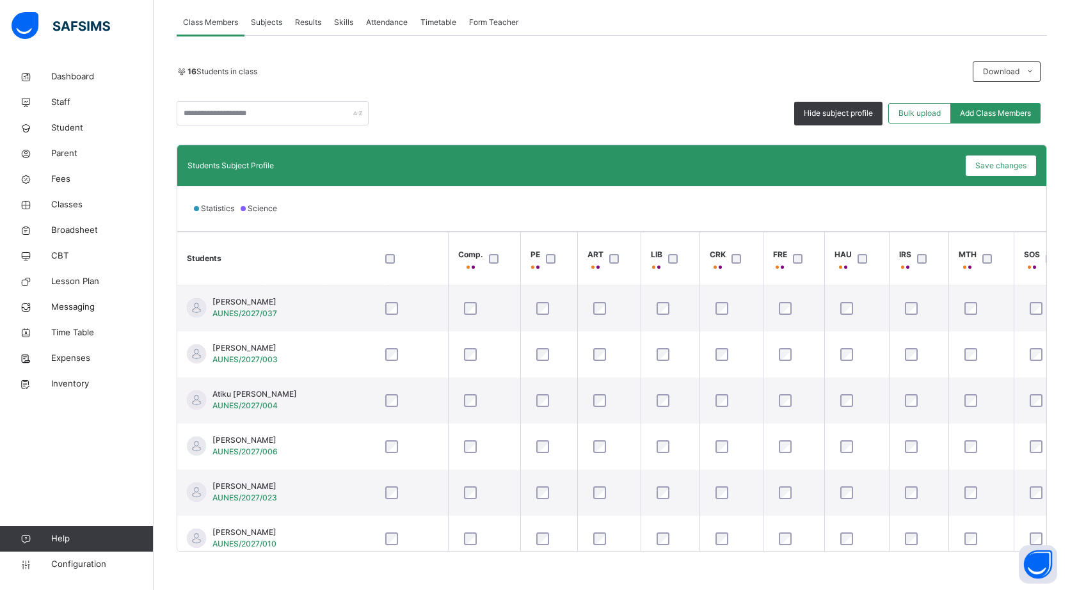
scroll to position [0, 131]
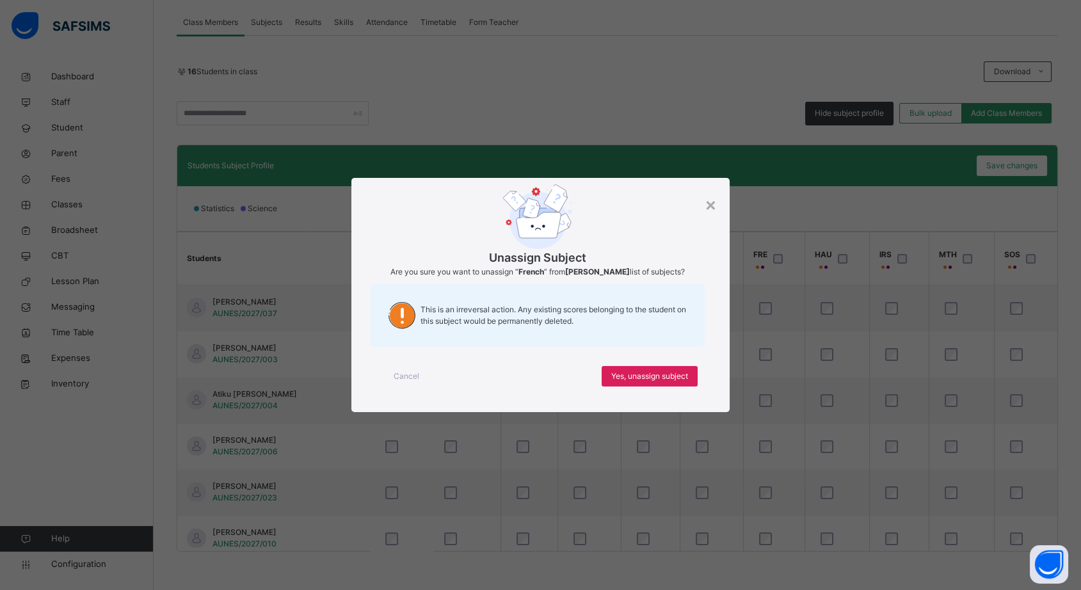
click at [712, 191] on div "×" at bounding box center [710, 204] width 12 height 27
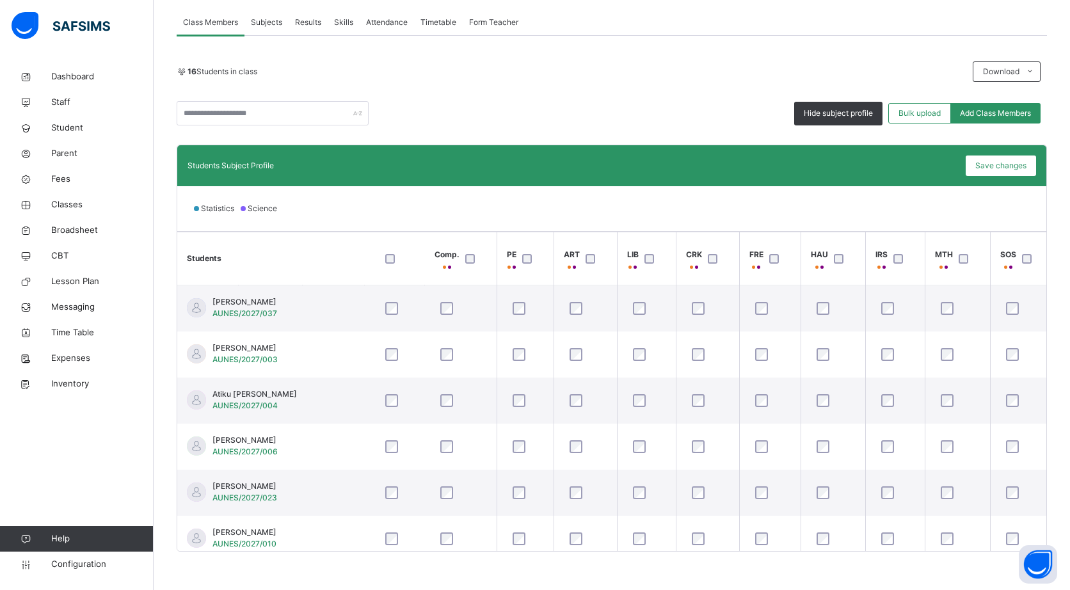
click at [998, 168] on span "Save changes" at bounding box center [1000, 166] width 51 height 12
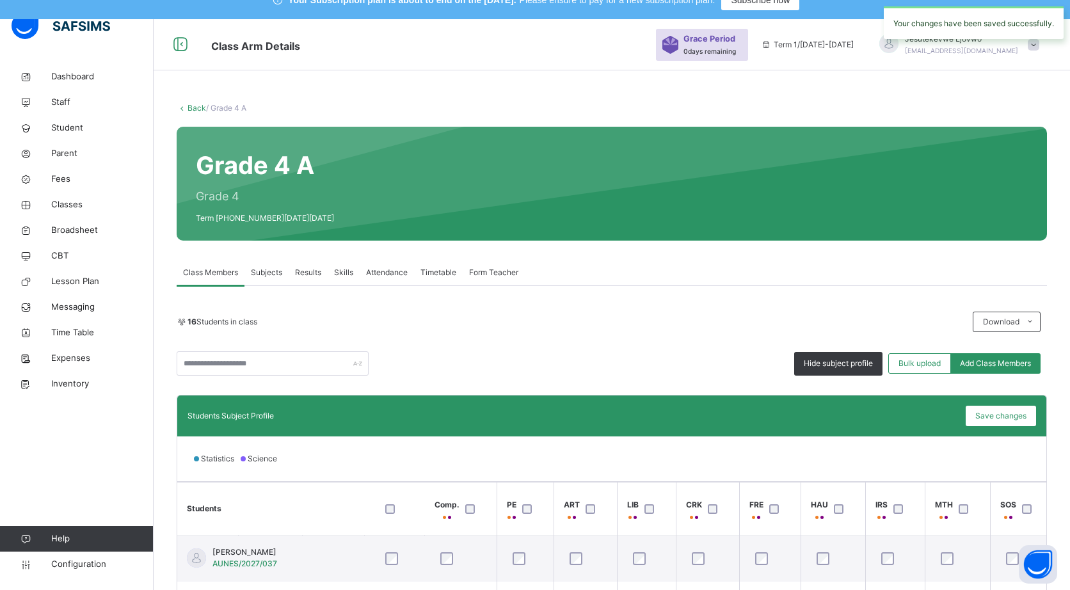
scroll to position [0, 0]
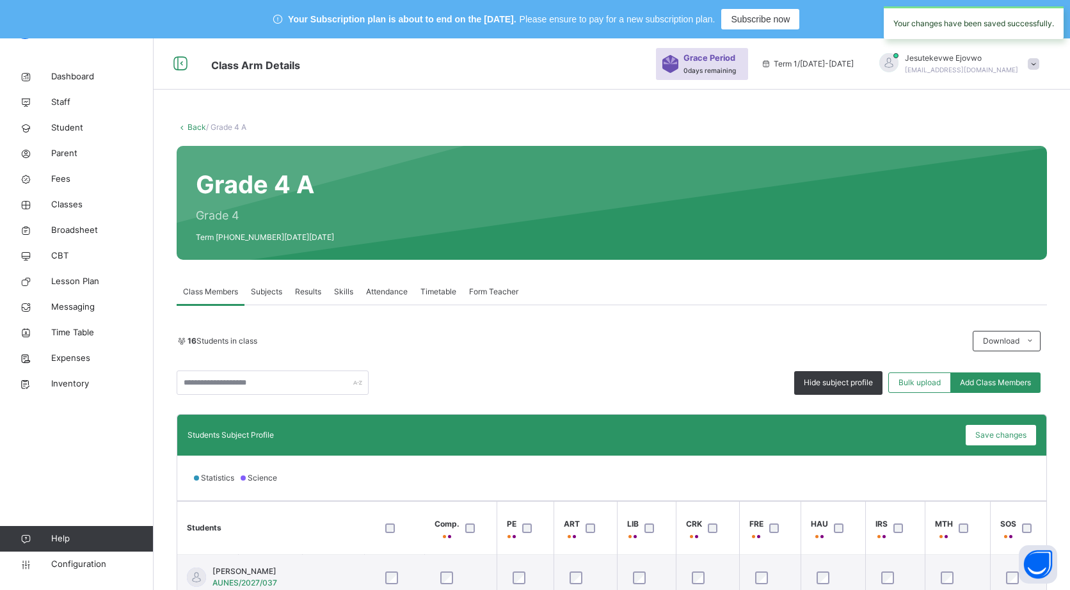
click at [203, 125] on link "Back" at bounding box center [196, 127] width 19 height 10
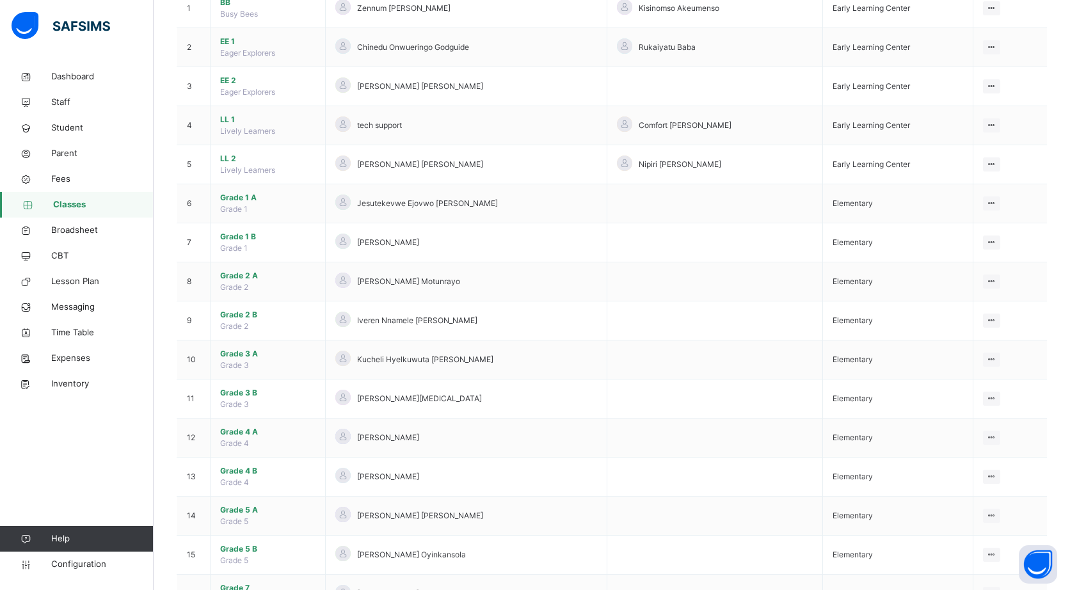
scroll to position [203, 0]
click at [253, 468] on span "Grade 4 B" at bounding box center [267, 470] width 95 height 12
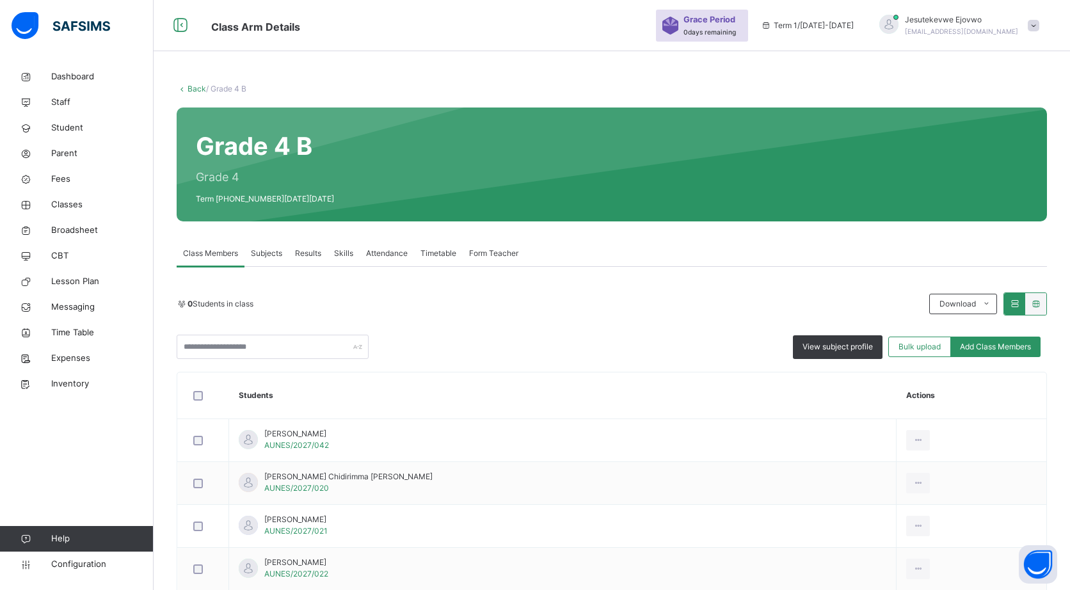
scroll to position [203, 0]
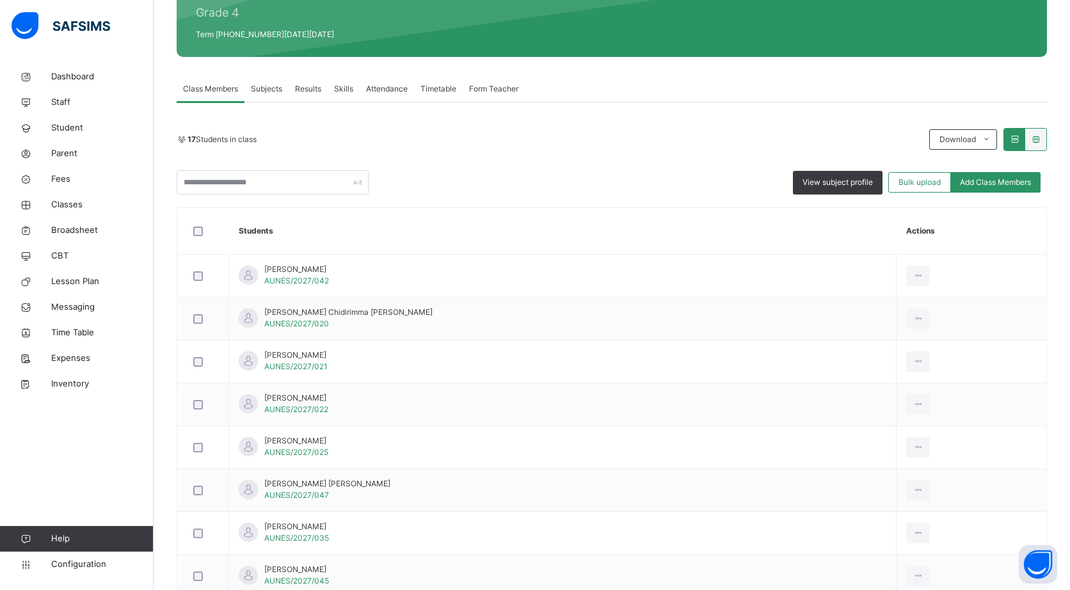
click at [846, 192] on div "View subject profile" at bounding box center [838, 183] width 90 height 24
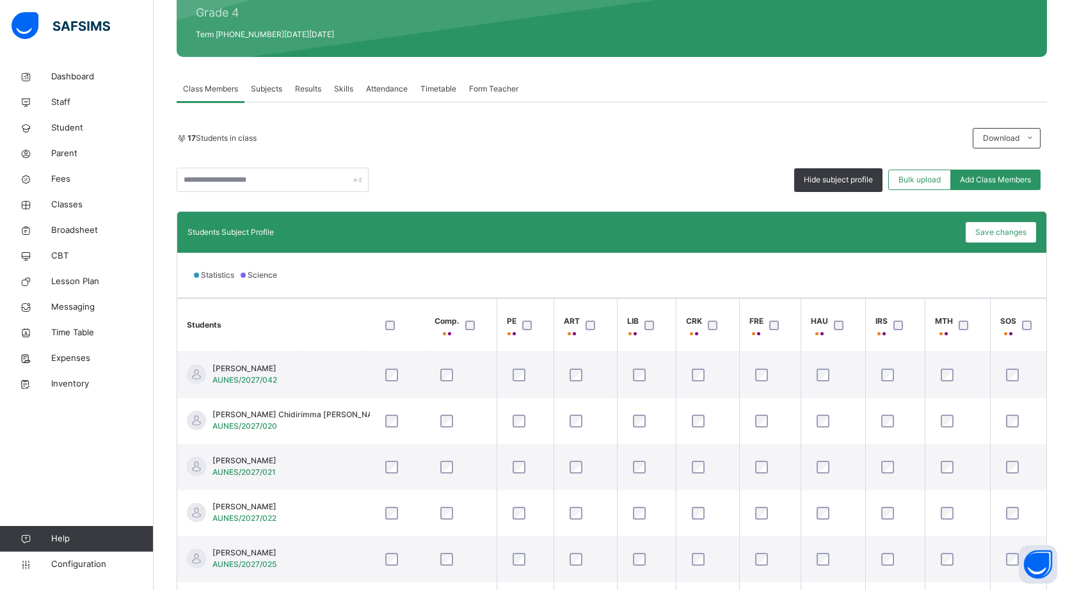
scroll to position [0, 129]
click at [1036, 225] on div "Save changes" at bounding box center [1000, 232] width 70 height 20
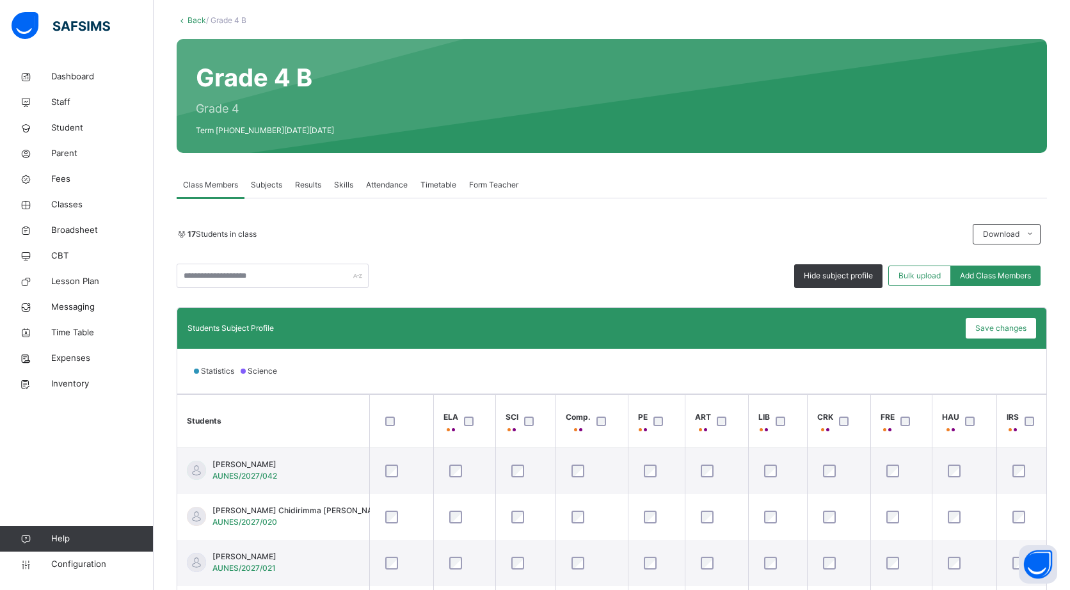
scroll to position [0, 0]
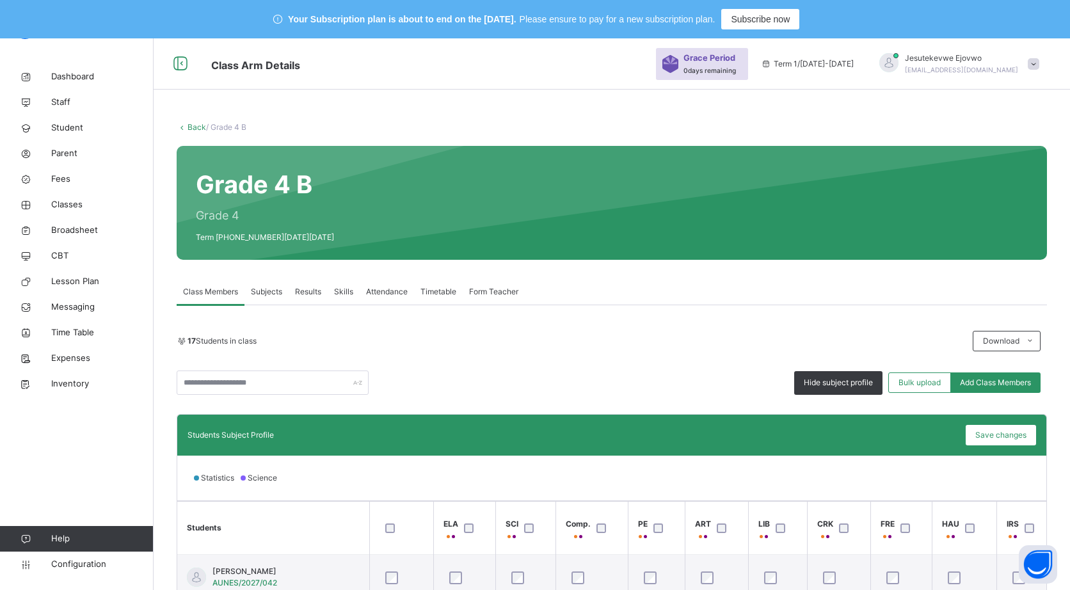
click at [198, 127] on link "Back" at bounding box center [196, 127] width 19 height 10
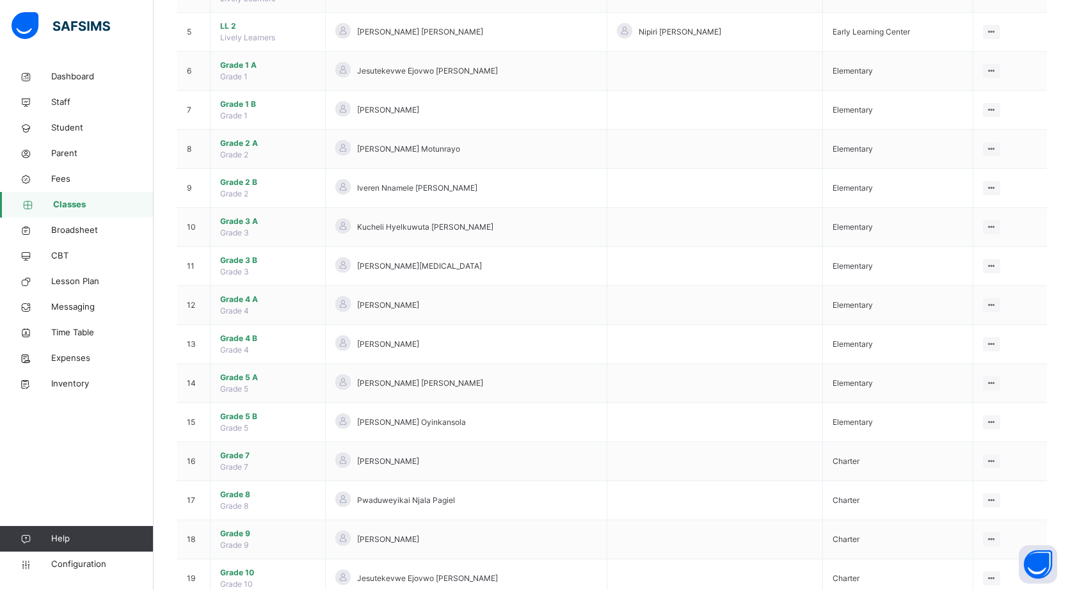
click at [253, 376] on span "Grade 5 A" at bounding box center [267, 378] width 95 height 12
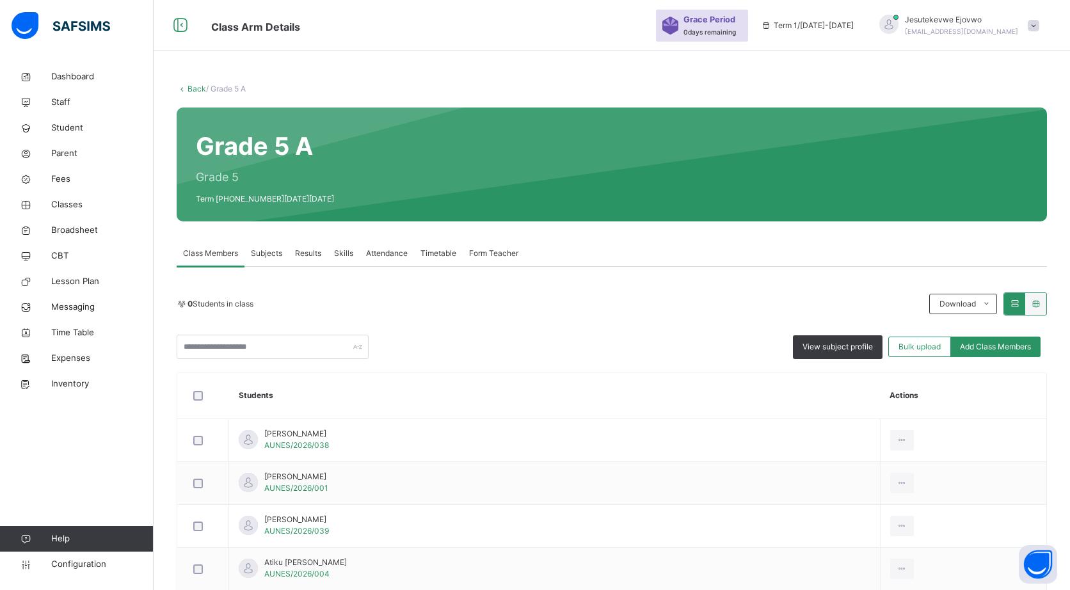
scroll to position [334, 0]
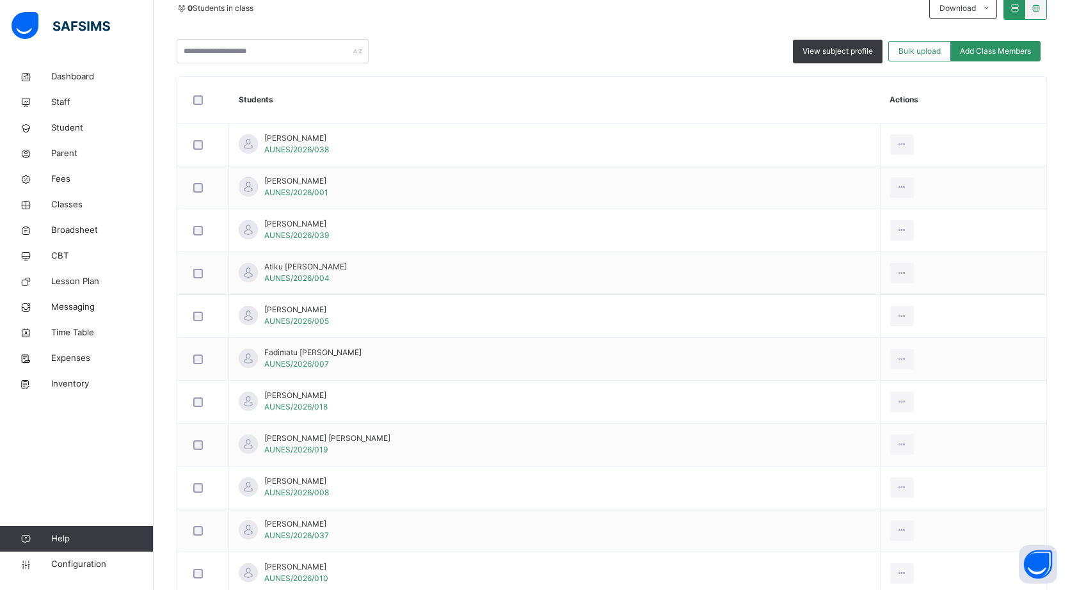
click at [846, 50] on span "View subject profile" at bounding box center [837, 51] width 70 height 12
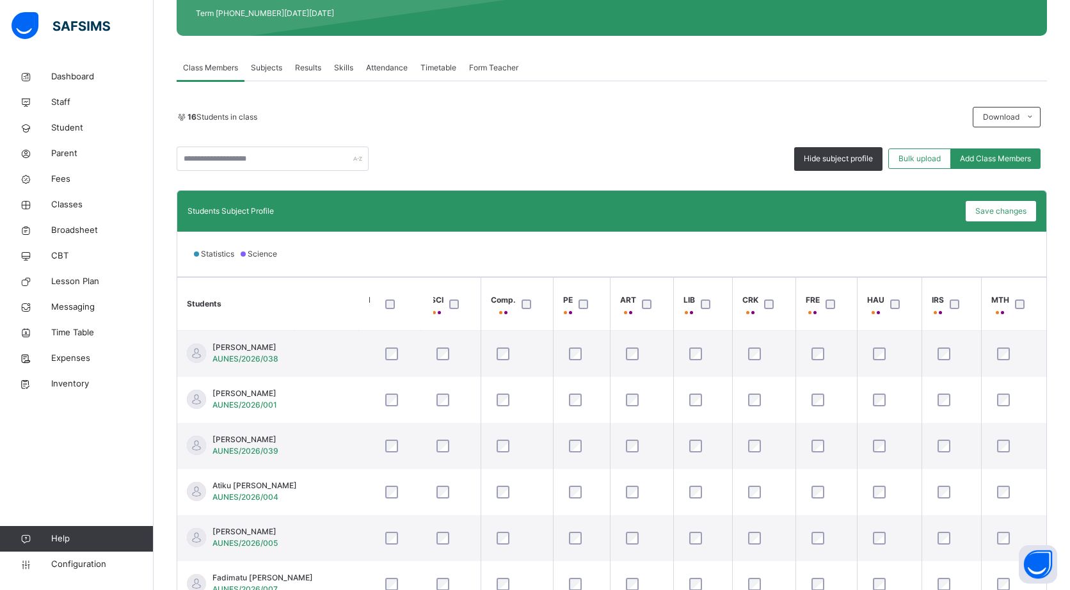
scroll to position [0, 131]
click at [1012, 210] on span "Save changes" at bounding box center [1000, 211] width 51 height 12
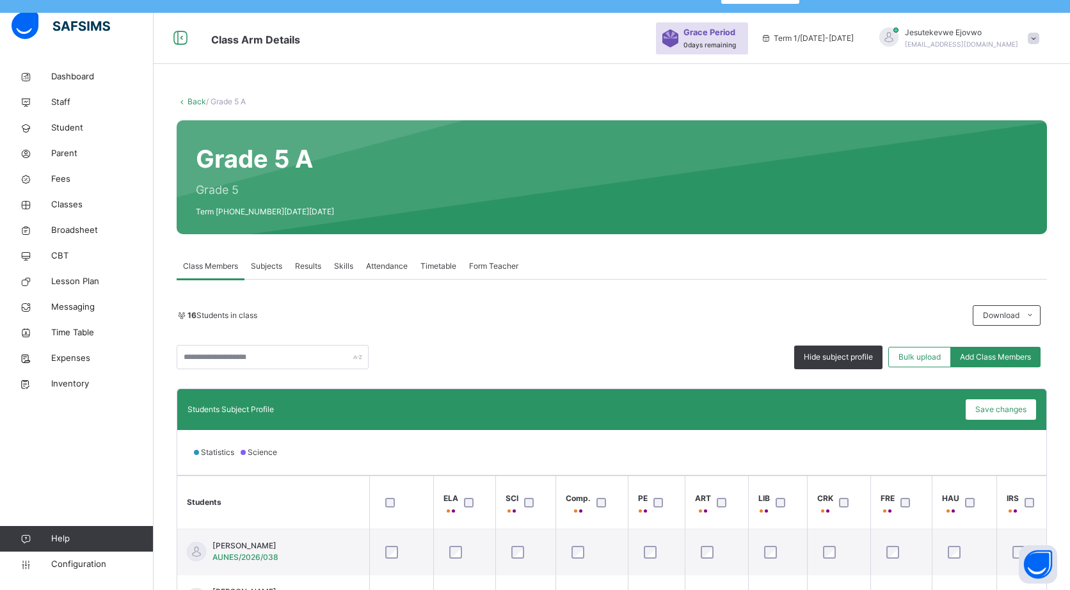
scroll to position [0, 0]
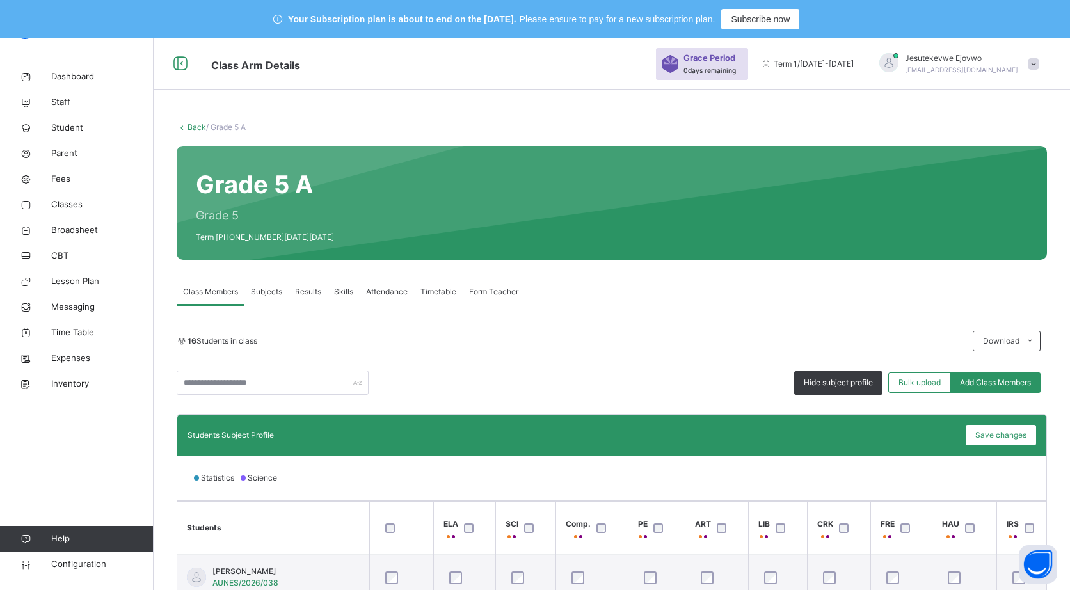
click at [200, 123] on link "Back" at bounding box center [196, 127] width 19 height 10
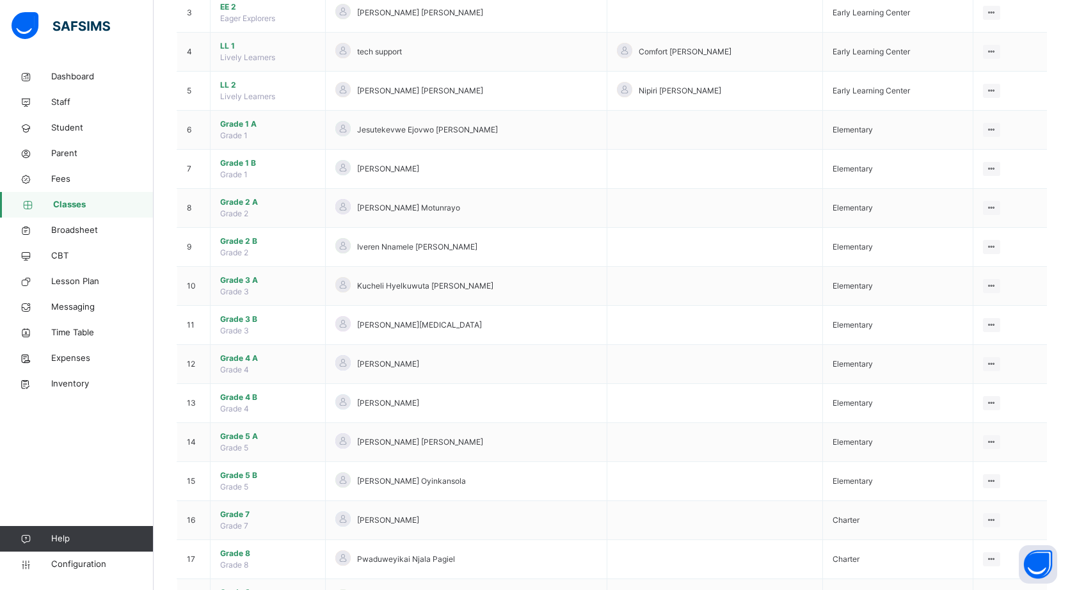
scroll to position [280, 0]
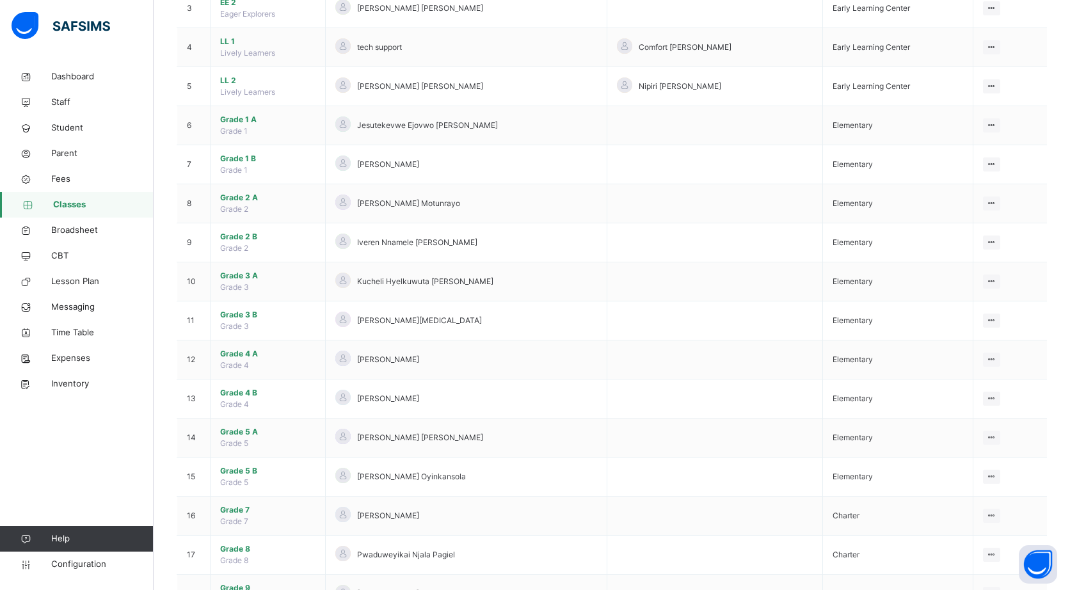
click at [267, 390] on span "Grade 4 B" at bounding box center [267, 393] width 95 height 12
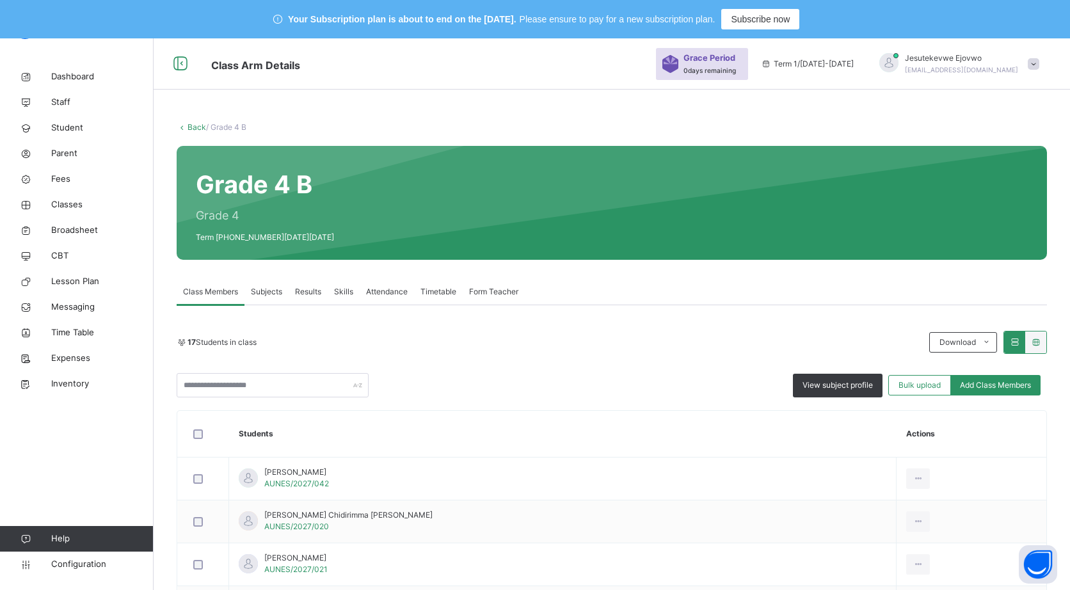
click at [844, 387] on span "View subject profile" at bounding box center [837, 385] width 70 height 12
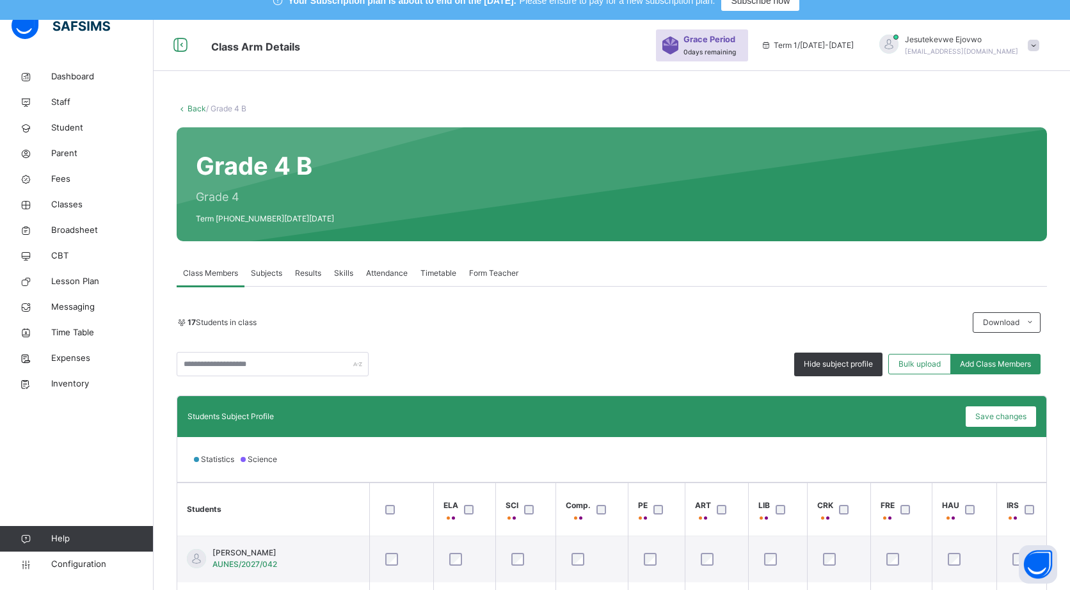
scroll to position [18, 0]
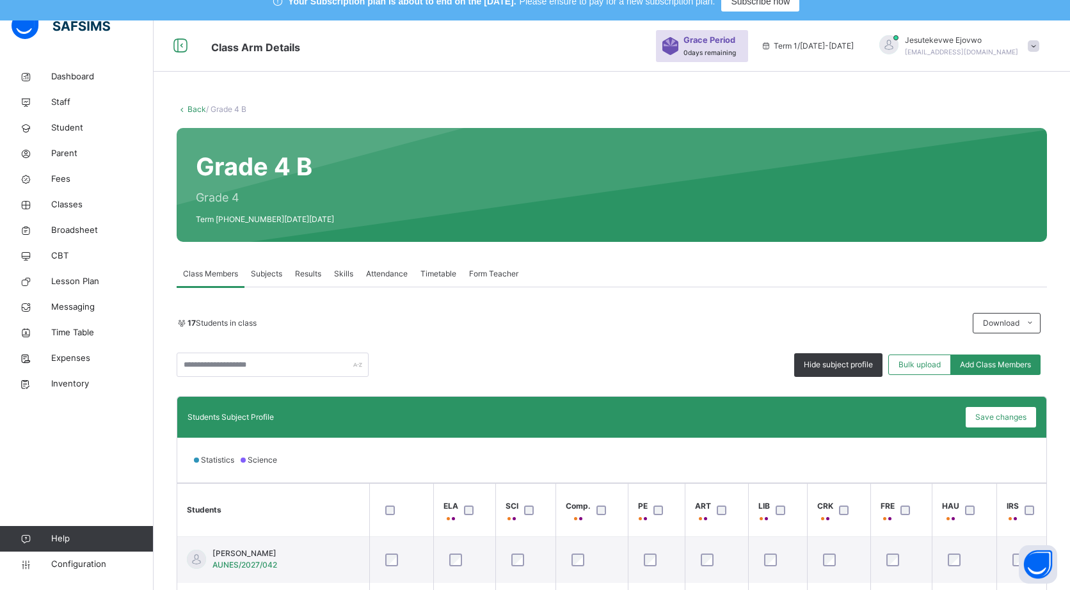
click at [218, 109] on span "/ Grade 4 B" at bounding box center [226, 109] width 40 height 10
click at [202, 120] on div "Back / Grade 4 B Grade 4 B Grade 4 Term 1 2025-2026 Class Members Subjects Resu…" at bounding box center [612, 462] width 916 height 757
click at [195, 118] on div "Back / Grade 4 B Grade 4 B Grade 4 Term 1 2025-2026 Class Members Subjects Resu…" at bounding box center [612, 462] width 916 height 757
click at [192, 108] on link "Back" at bounding box center [196, 109] width 19 height 10
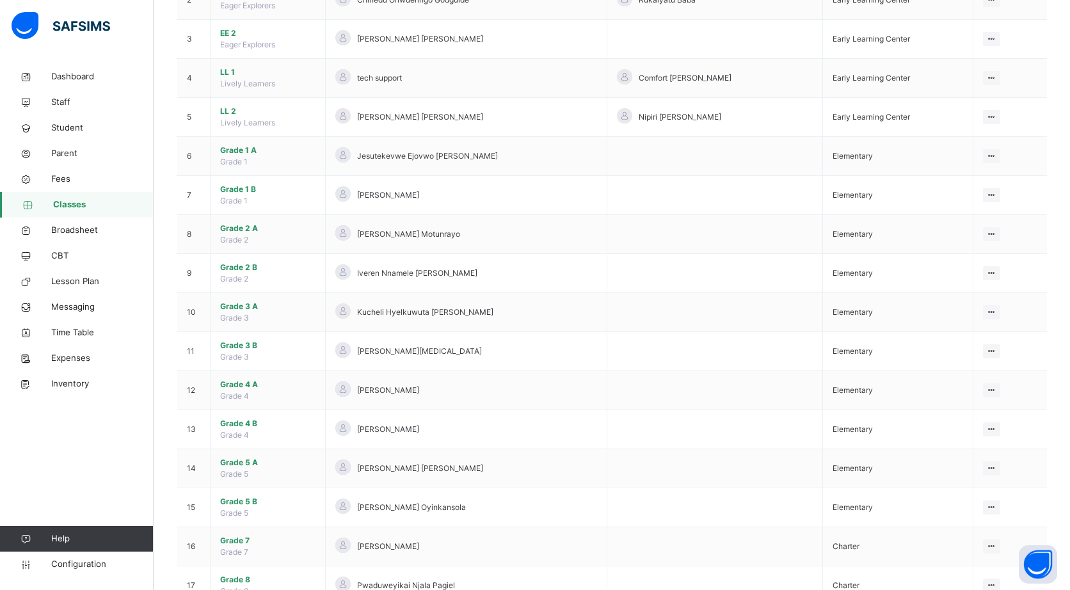
click at [256, 465] on span "Grade 5 A" at bounding box center [267, 463] width 95 height 12
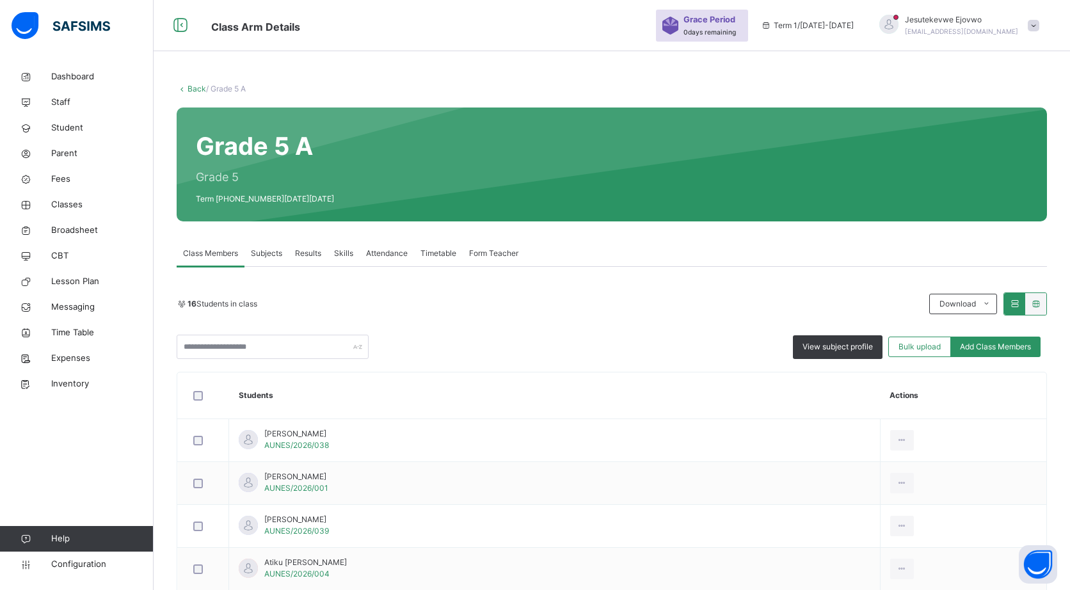
scroll to position [249, 0]
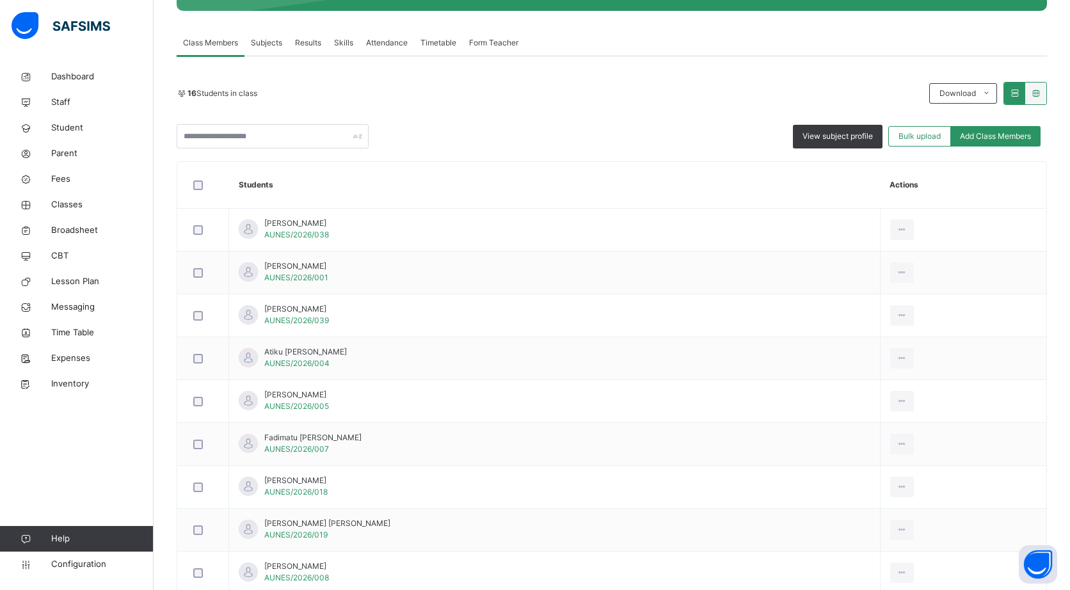
click at [855, 134] on span "View subject profile" at bounding box center [837, 137] width 70 height 12
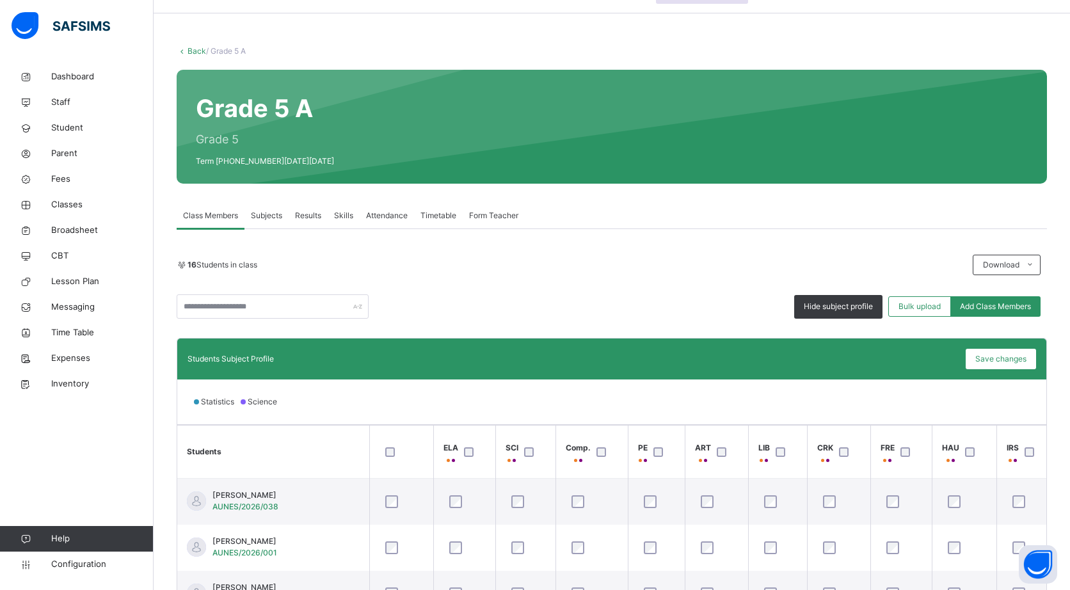
click at [196, 51] on link "Back" at bounding box center [196, 51] width 19 height 10
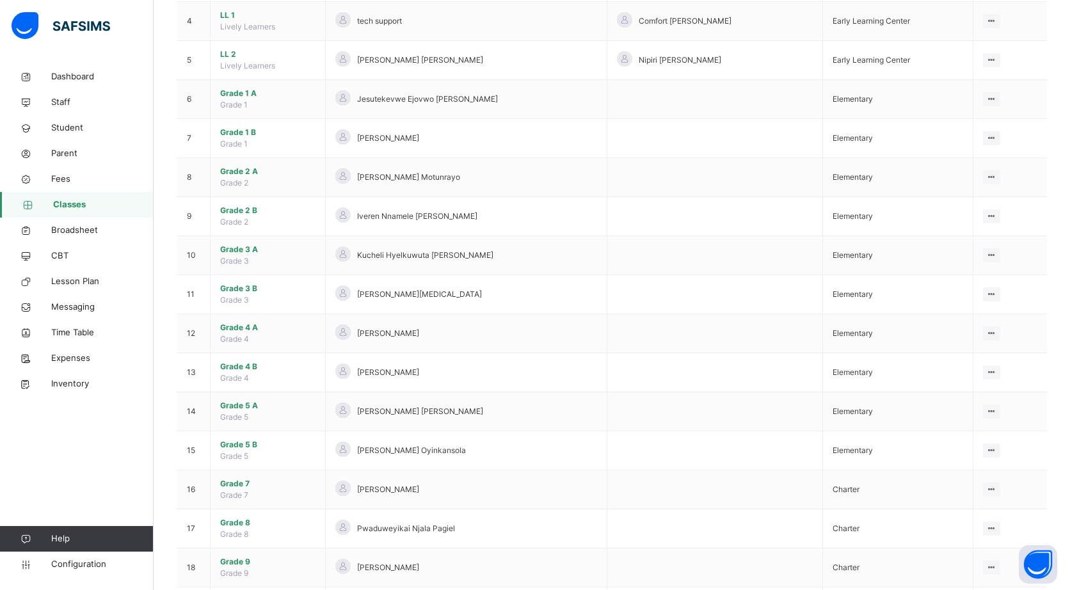
click at [253, 443] on span "Grade 5 B" at bounding box center [267, 445] width 95 height 12
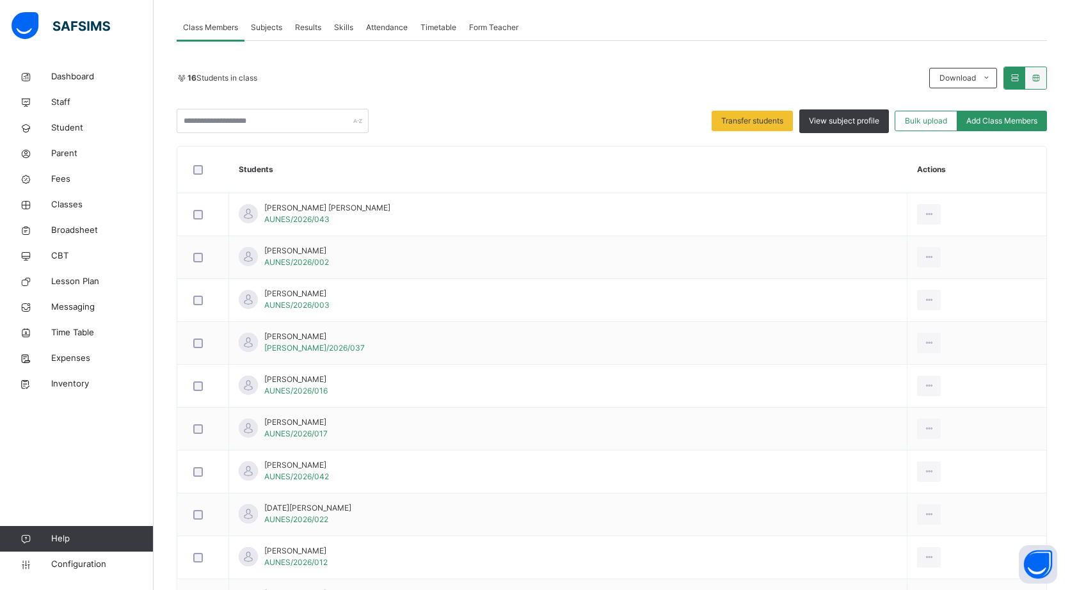
scroll to position [264, 0]
click at [848, 120] on span "View subject profile" at bounding box center [844, 122] width 70 height 12
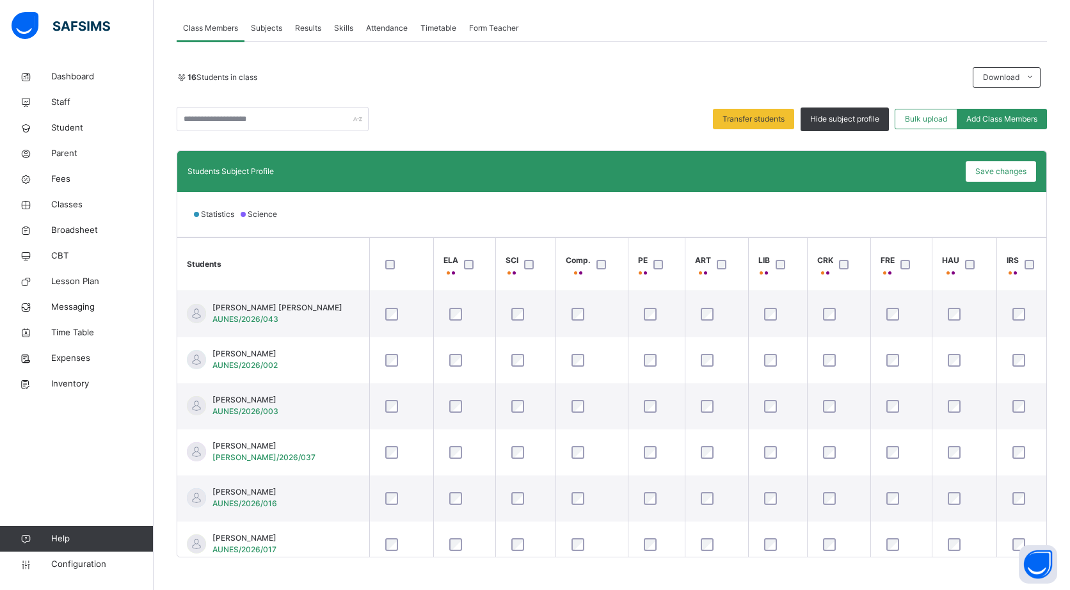
click at [441, 256] on th "ELA" at bounding box center [464, 264] width 62 height 53
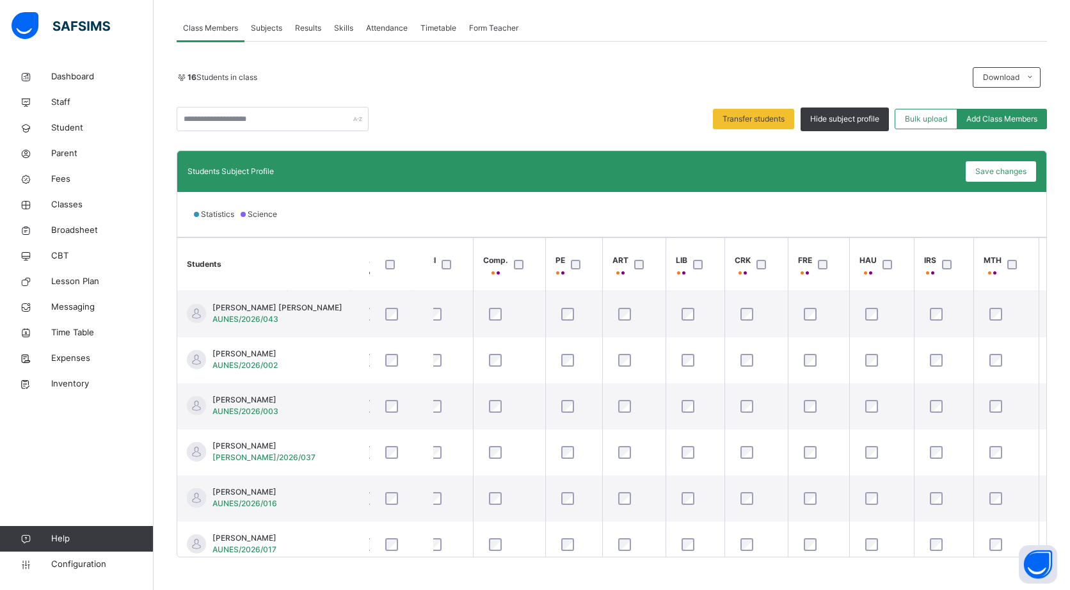
scroll to position [0, 131]
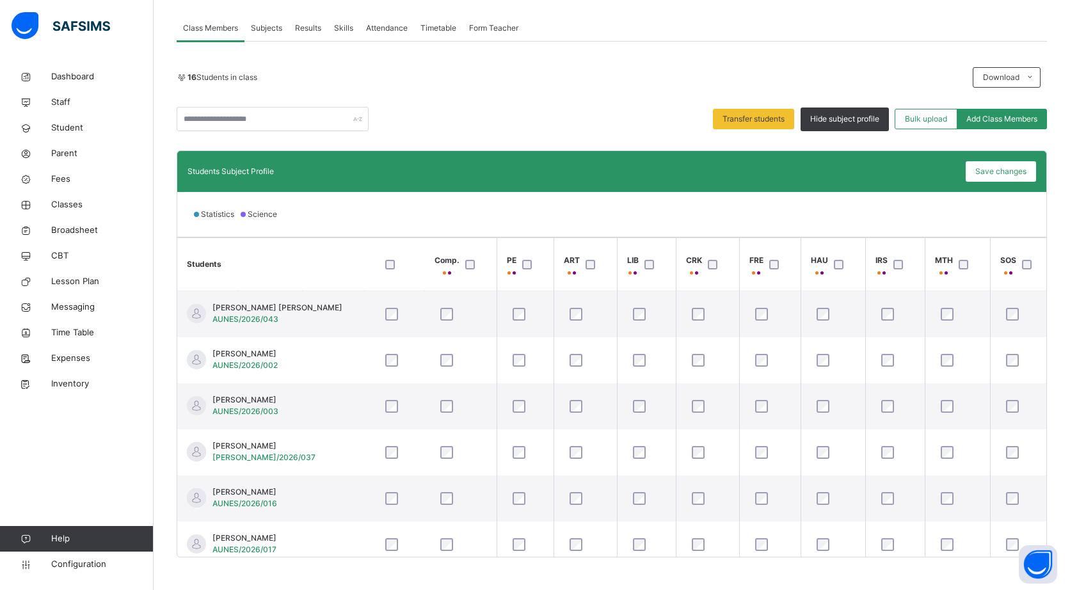
click at [1011, 171] on span "Save changes" at bounding box center [1000, 172] width 51 height 12
click at [79, 205] on span "Classes" at bounding box center [102, 204] width 102 height 13
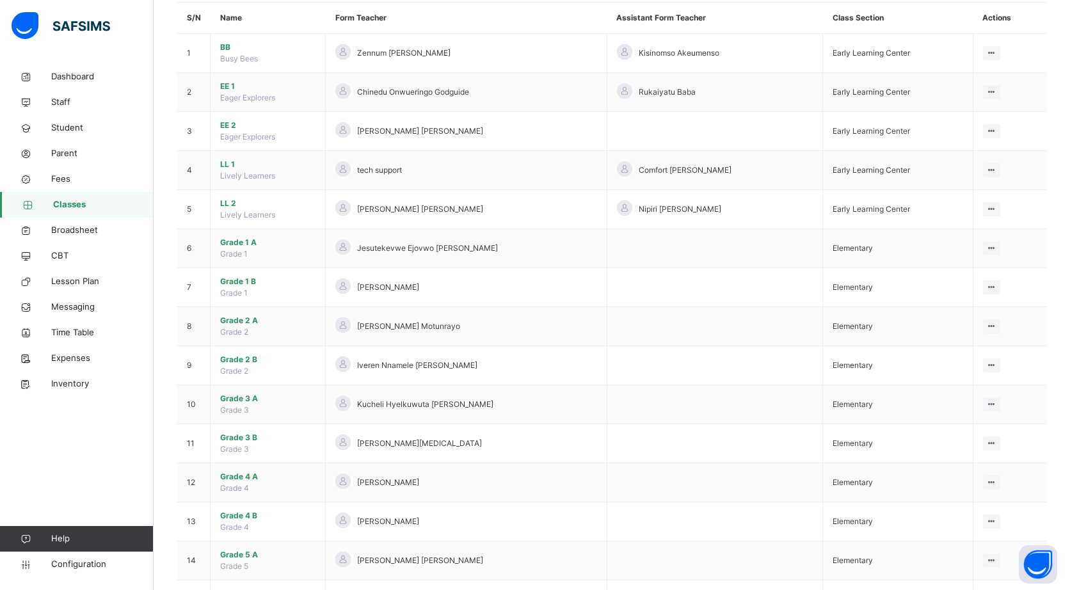
scroll to position [160, 0]
click at [252, 241] on span "Grade 1 A" at bounding box center [267, 240] width 95 height 12
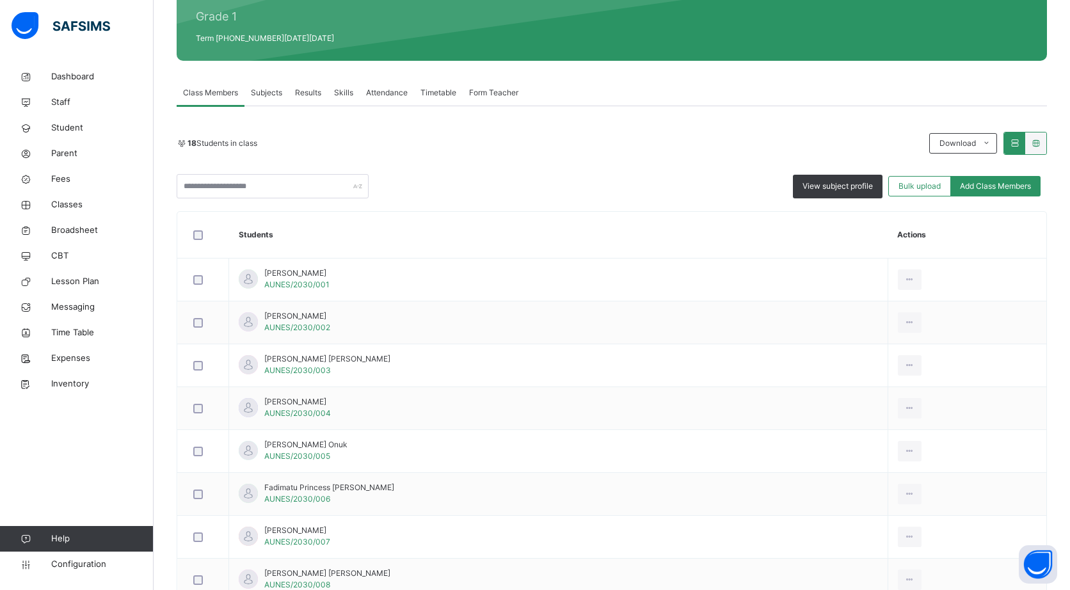
scroll to position [194, 0]
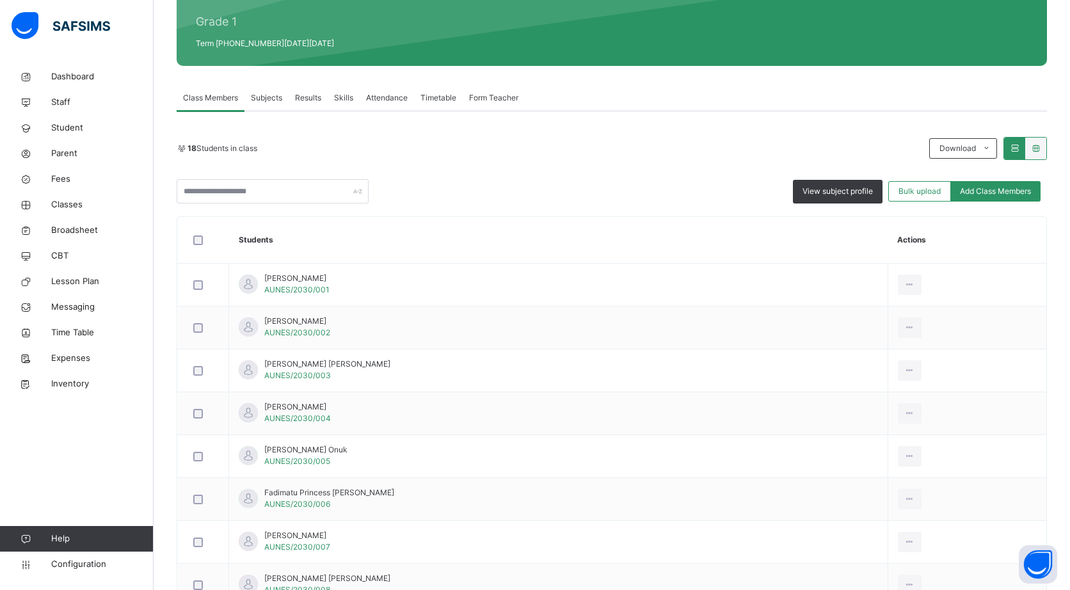
click at [276, 92] on span "Subjects" at bounding box center [266, 98] width 31 height 12
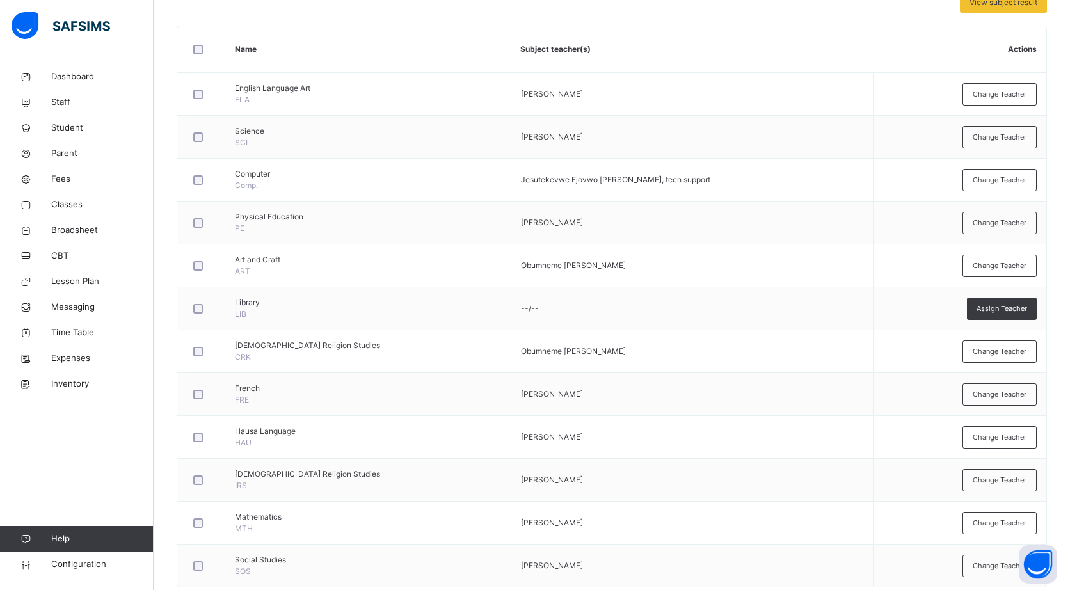
scroll to position [360, 0]
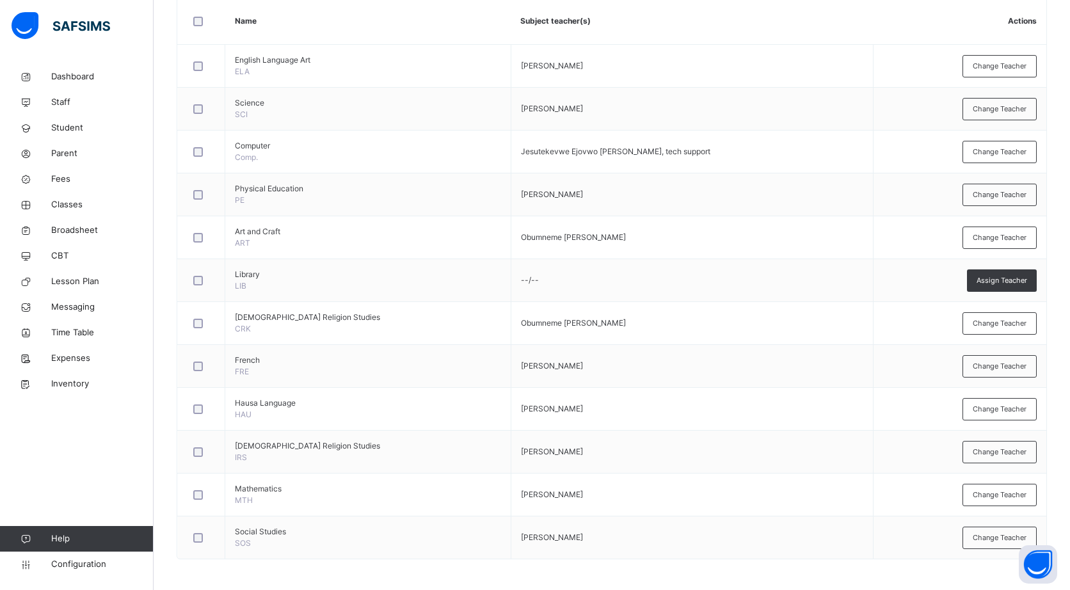
click at [304, 368] on td "French FRE" at bounding box center [368, 366] width 286 height 43
click at [279, 440] on span "Islamic Religion Studies" at bounding box center [368, 446] width 266 height 12
click at [1015, 155] on span "Change Teacher" at bounding box center [999, 151] width 54 height 11
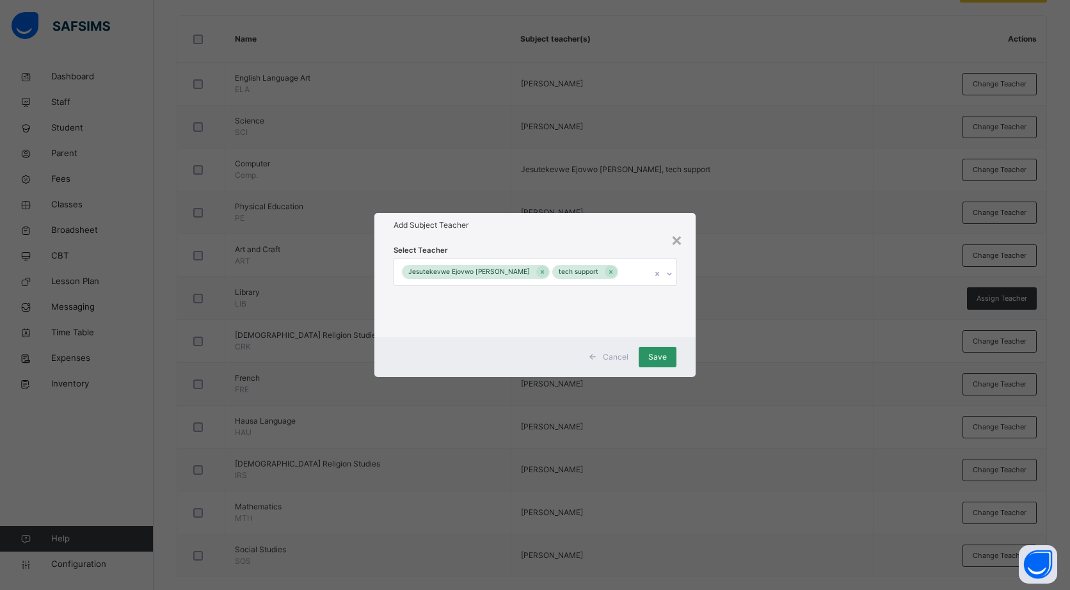
scroll to position [343, 0]
click at [615, 478] on div "× Add Subject Teacher Select Teacher Jesutekevwe Ejovwo Peter tech support Canc…" at bounding box center [535, 295] width 1070 height 590
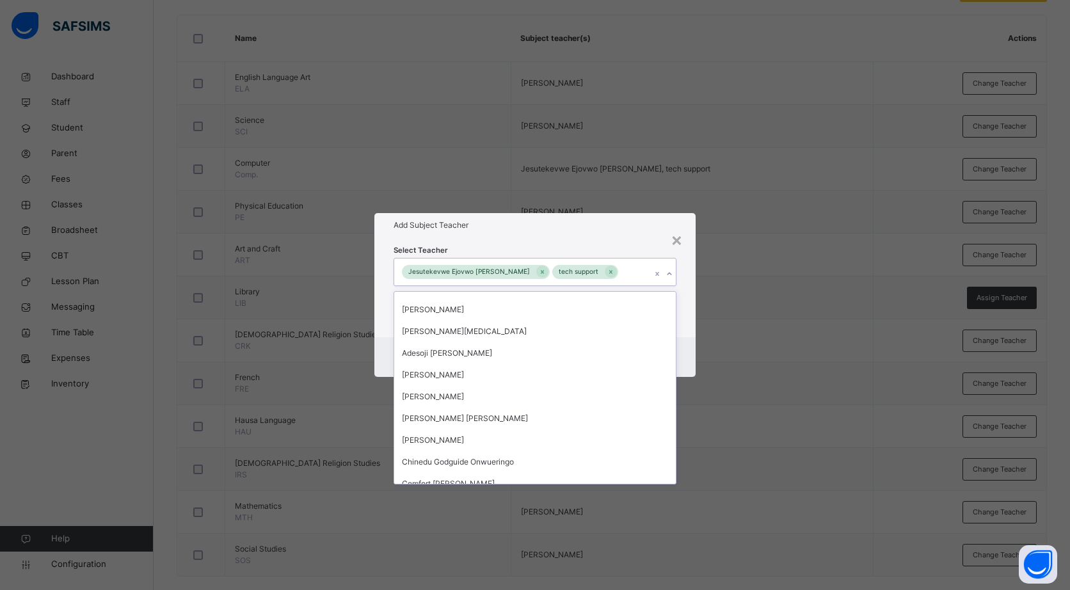
scroll to position [51, 0]
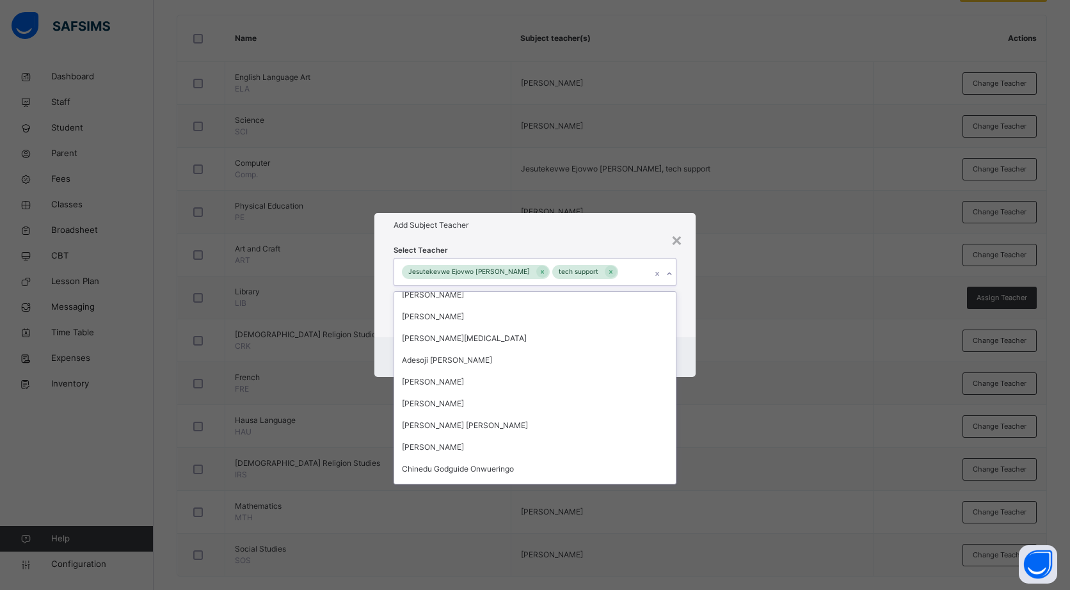
click at [679, 242] on div "×" at bounding box center [676, 239] width 12 height 27
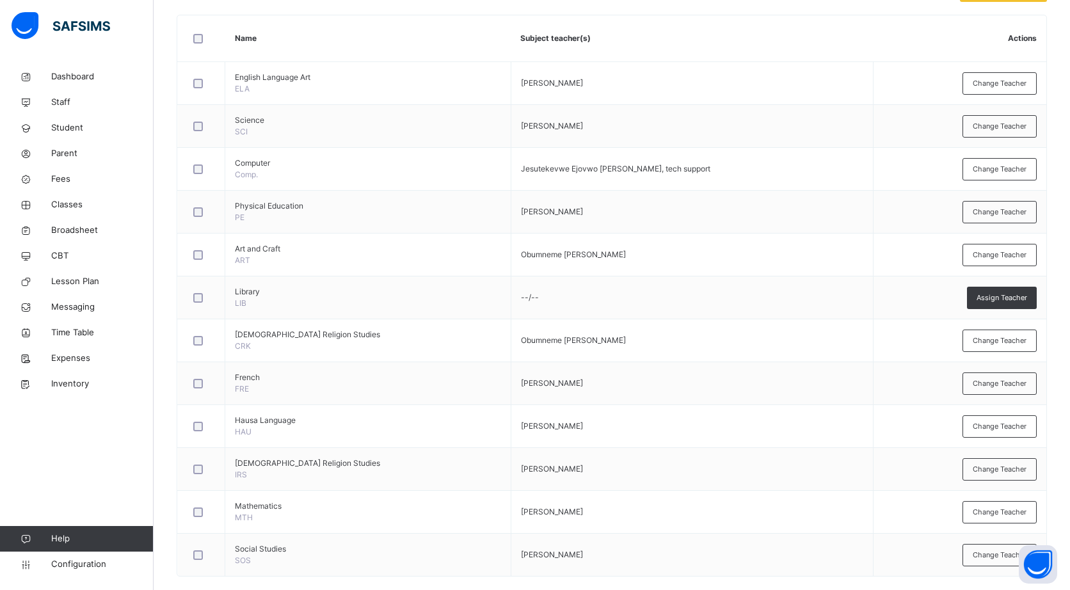
click at [1005, 221] on div "Change Teacher" at bounding box center [999, 212] width 74 height 22
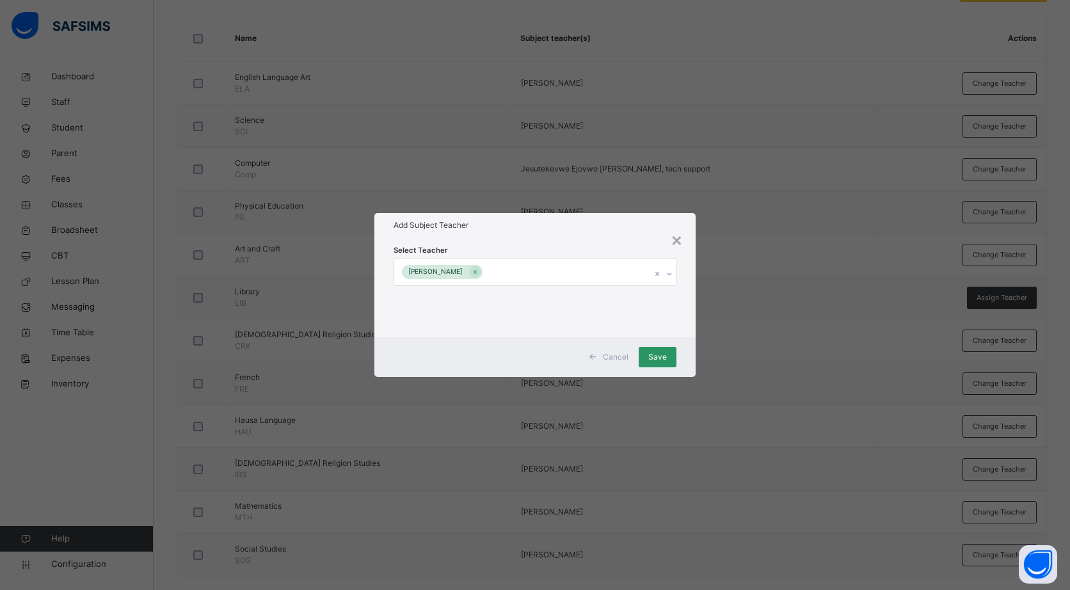
click at [757, 300] on div "× Add Subject Teacher Select Teacher Geoffrey Gabriel Nushu Cancel Save" at bounding box center [535, 295] width 1070 height 590
click at [690, 216] on div "Add Subject Teacher" at bounding box center [534, 225] width 321 height 24
click at [678, 230] on div "×" at bounding box center [676, 239] width 12 height 27
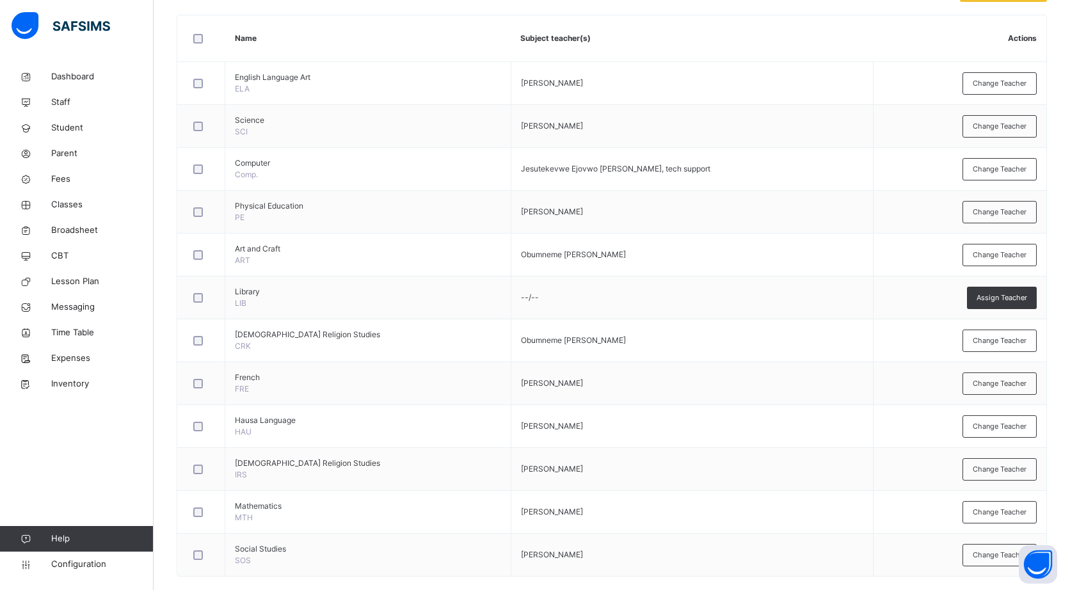
click at [1008, 174] on div "Change Teacher" at bounding box center [999, 169] width 74 height 22
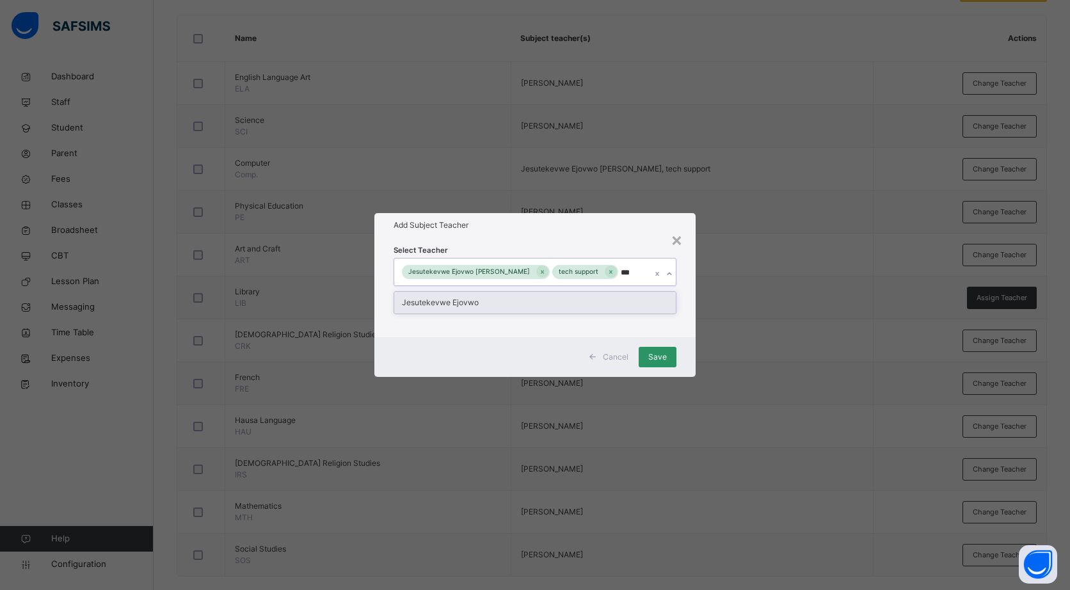
type input "****"
click at [629, 299] on div "Jesutekevwe Ejovwo" at bounding box center [534, 303] width 281 height 22
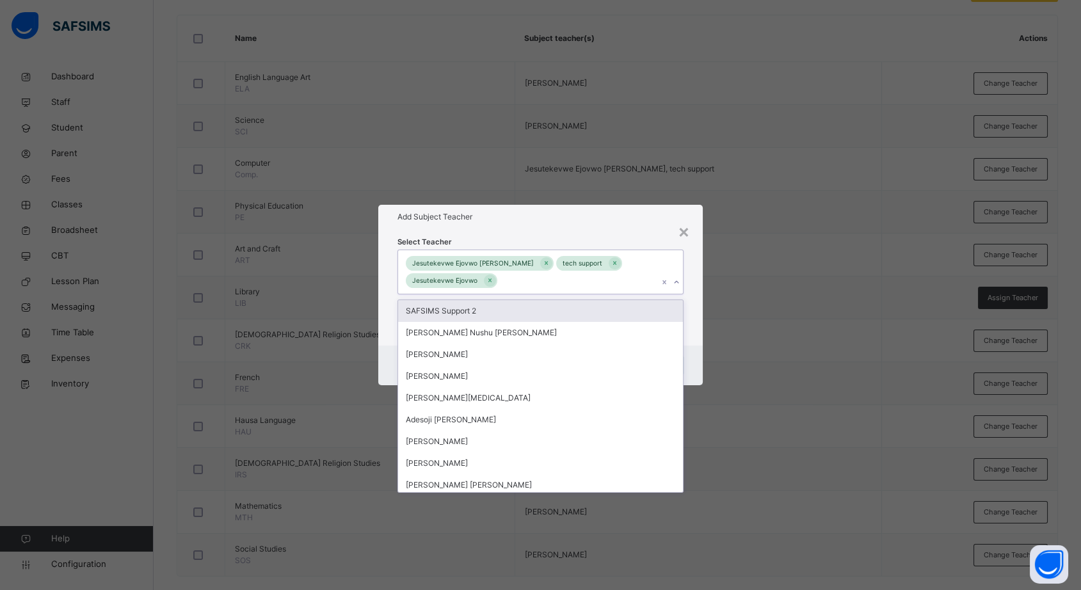
click at [626, 235] on div "Select Teacher option Jesutekevwe Ejovwo, selected. option SAFSIMS Support 2 fo…" at bounding box center [540, 287] width 286 height 104
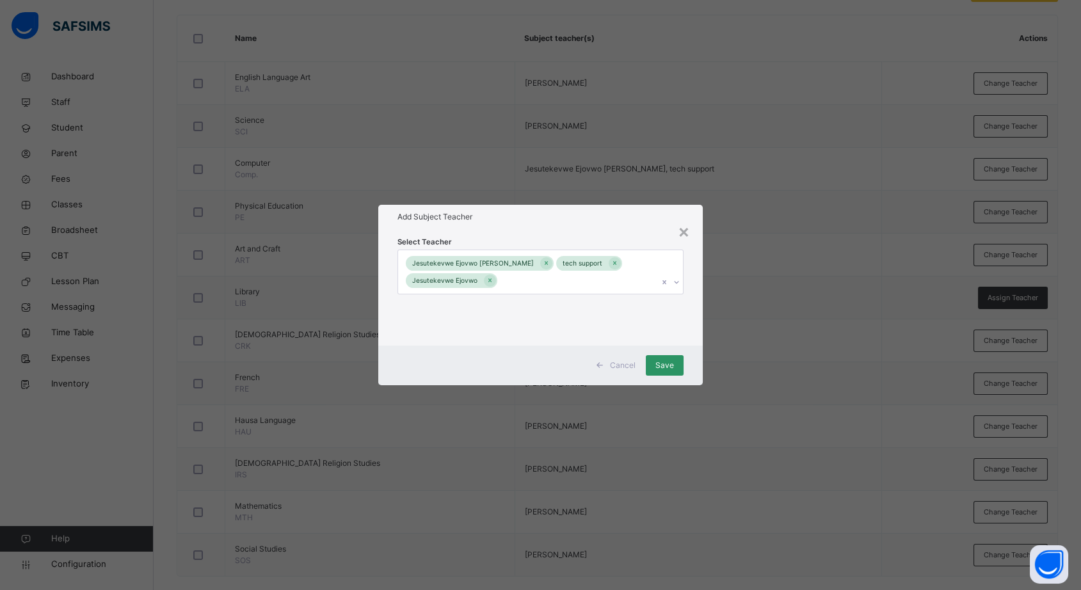
click at [667, 369] on span "Save" at bounding box center [664, 366] width 19 height 12
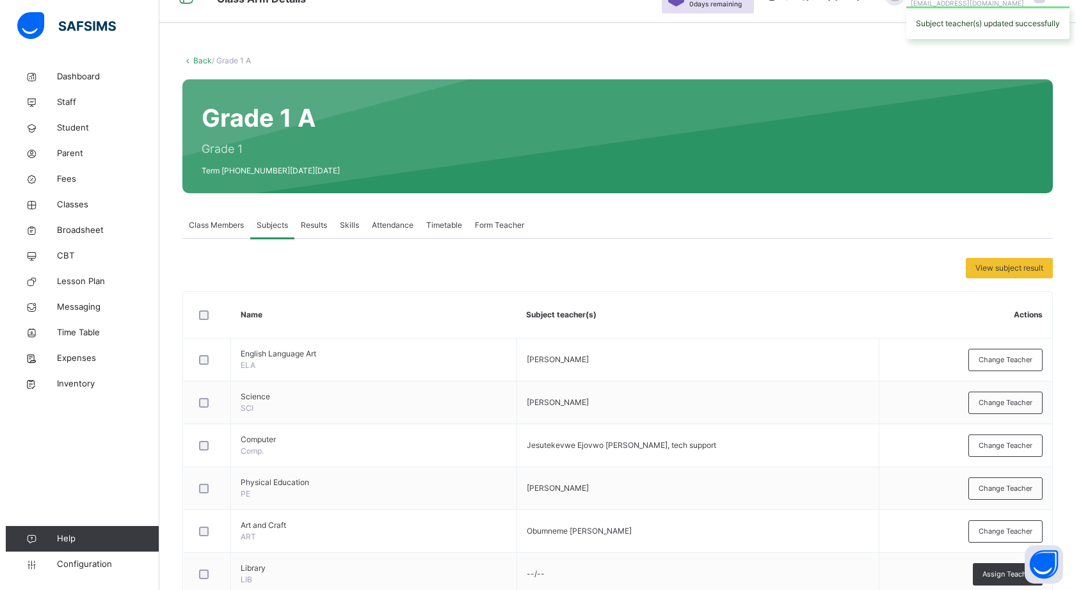
scroll to position [0, 0]
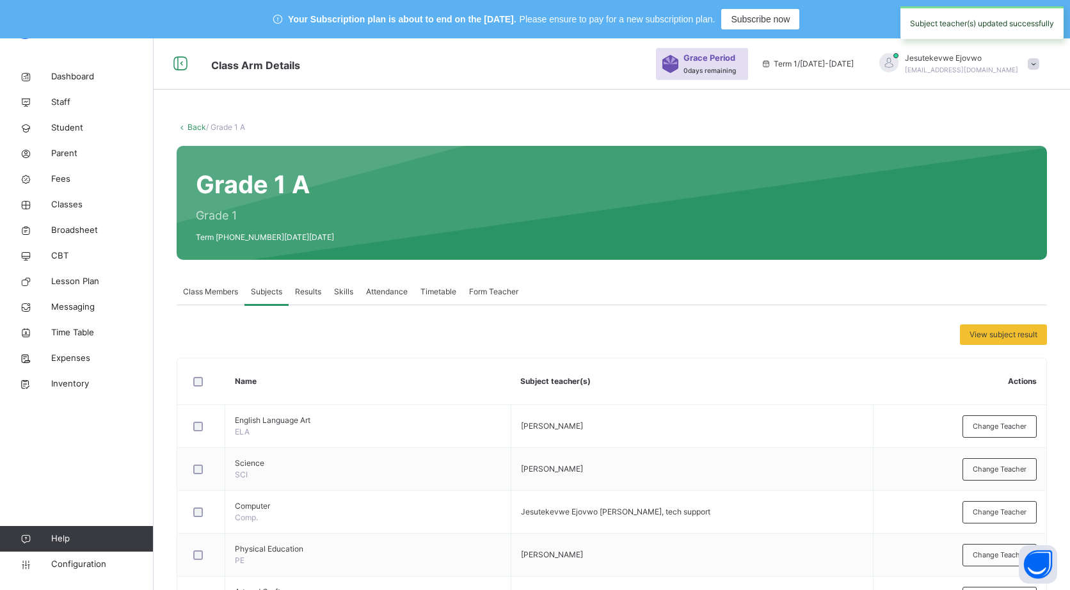
click at [1022, 331] on span "View subject result" at bounding box center [1003, 335] width 68 height 12
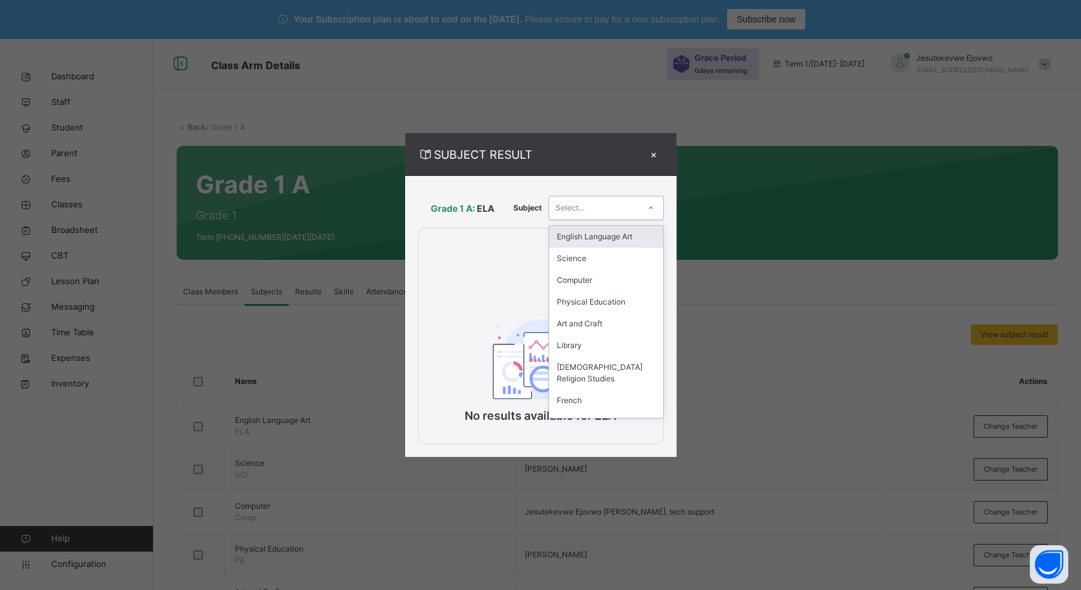
click at [507, 412] on p "No results available for ELA" at bounding box center [540, 415] width 244 height 17
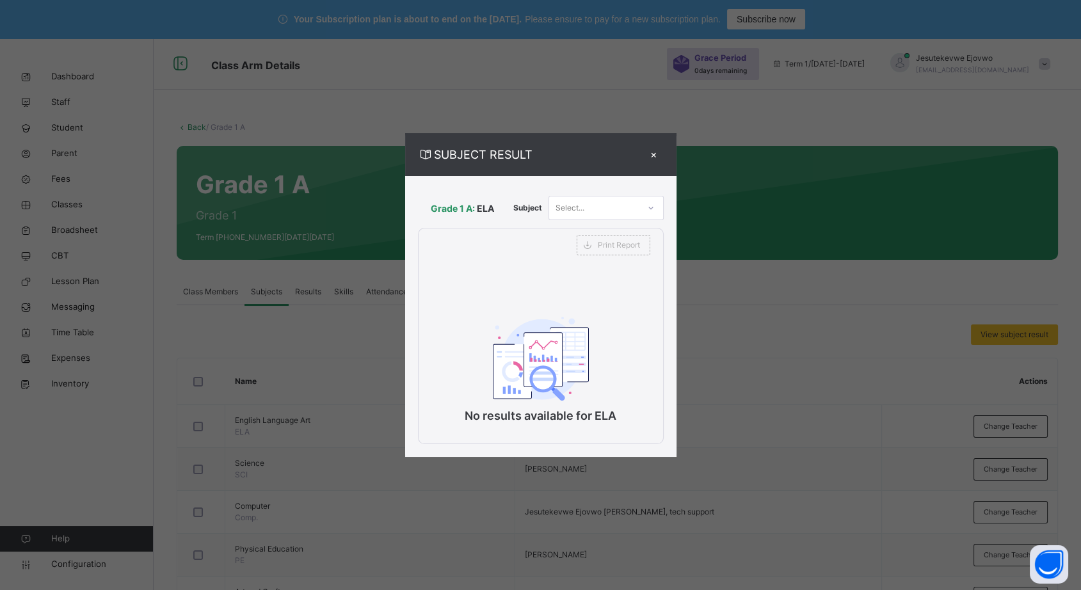
click at [651, 154] on div "×" at bounding box center [653, 154] width 19 height 17
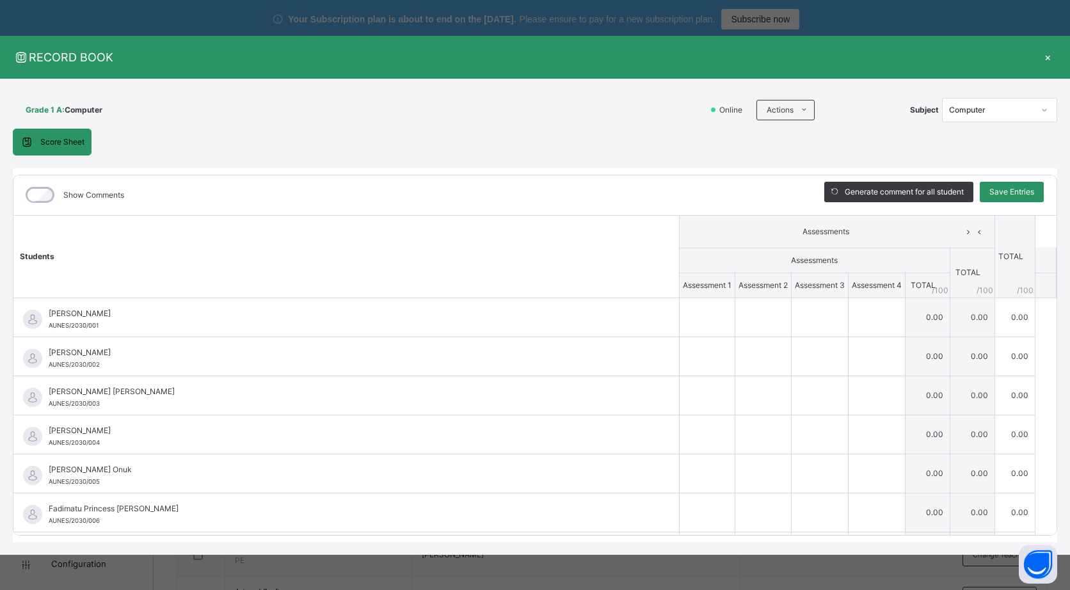
scroll to position [200, 0]
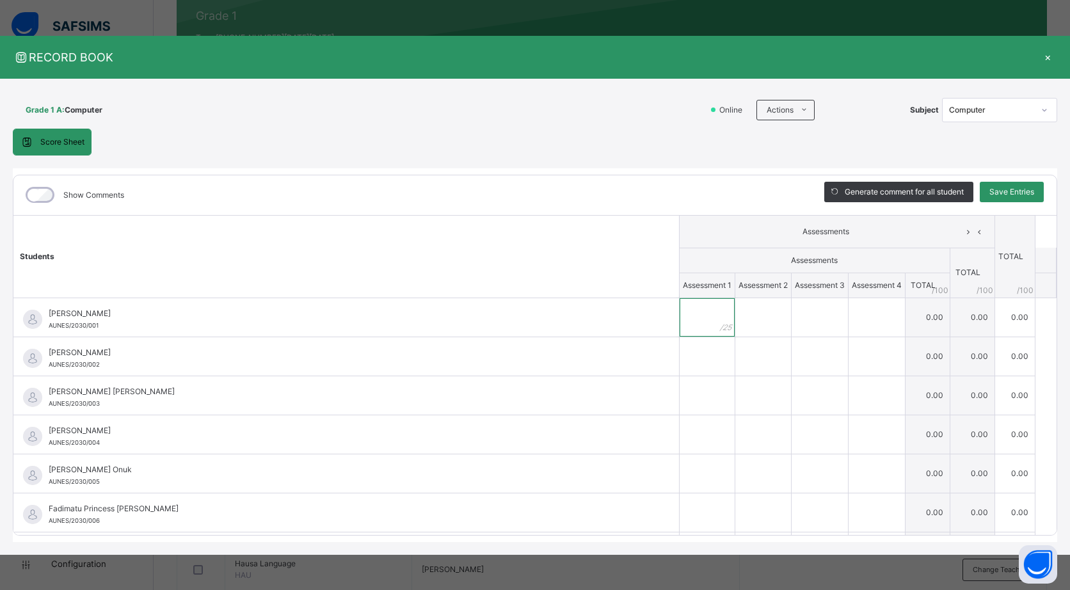
click at [701, 317] on div at bounding box center [706, 317] width 55 height 38
type input "**"
click at [1003, 191] on span "Save Entries" at bounding box center [1011, 192] width 45 height 12
click at [1054, 61] on div "×" at bounding box center [1047, 57] width 19 height 17
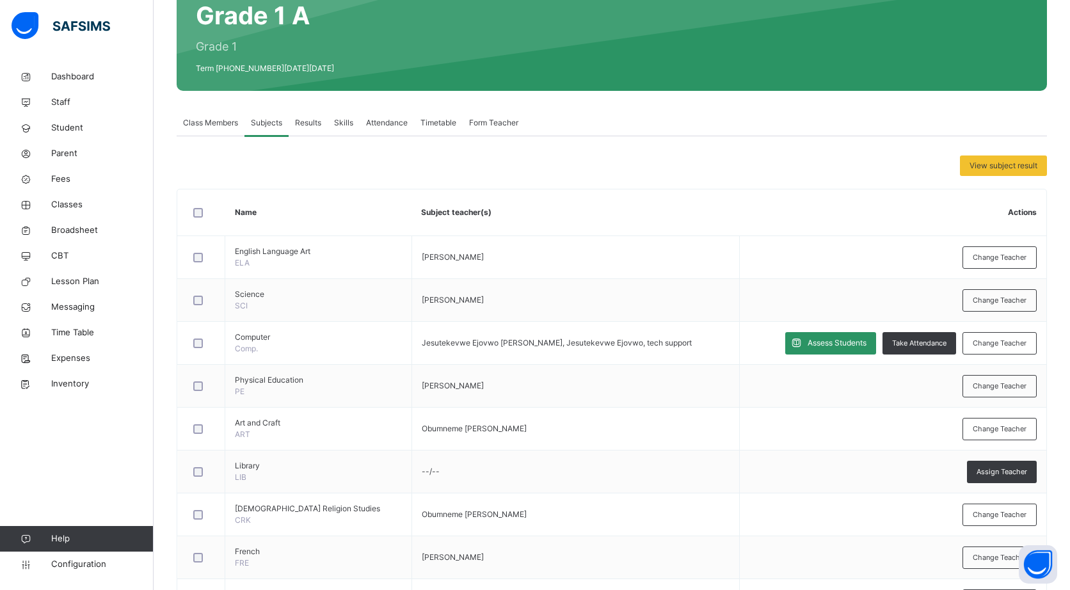
scroll to position [172, 0]
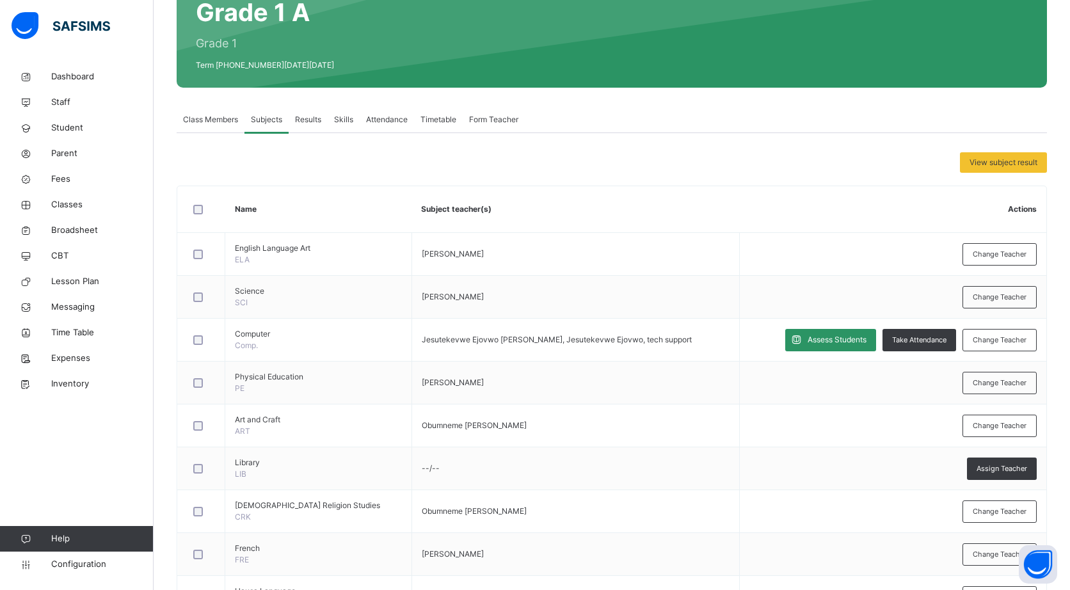
click at [305, 114] on span "Results" at bounding box center [308, 120] width 26 height 12
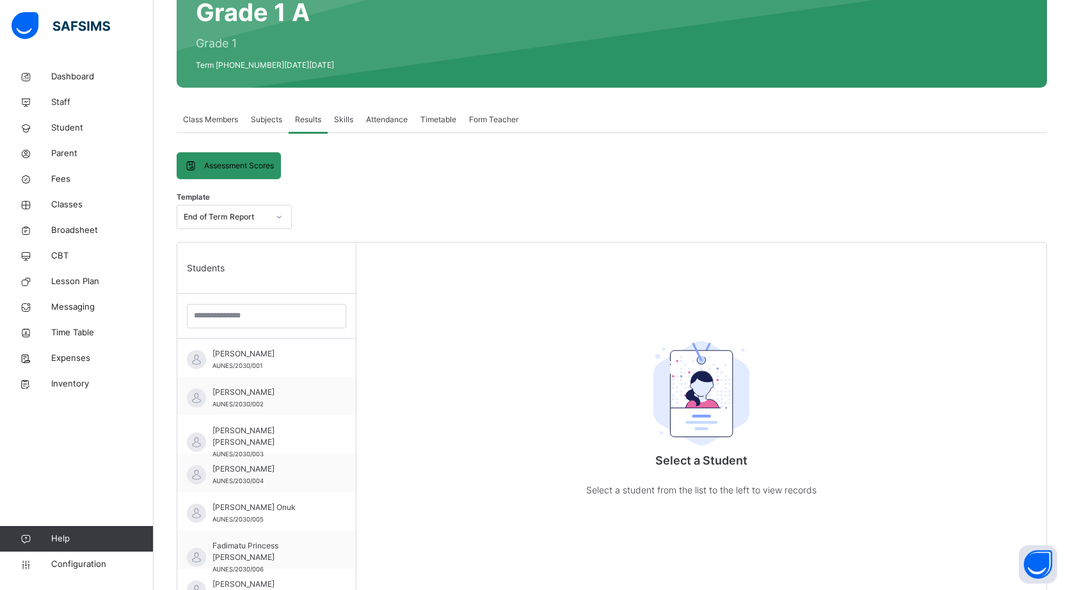
click at [280, 363] on div "[PERSON_NAME] AUNES/2030/001" at bounding box center [269, 359] width 115 height 23
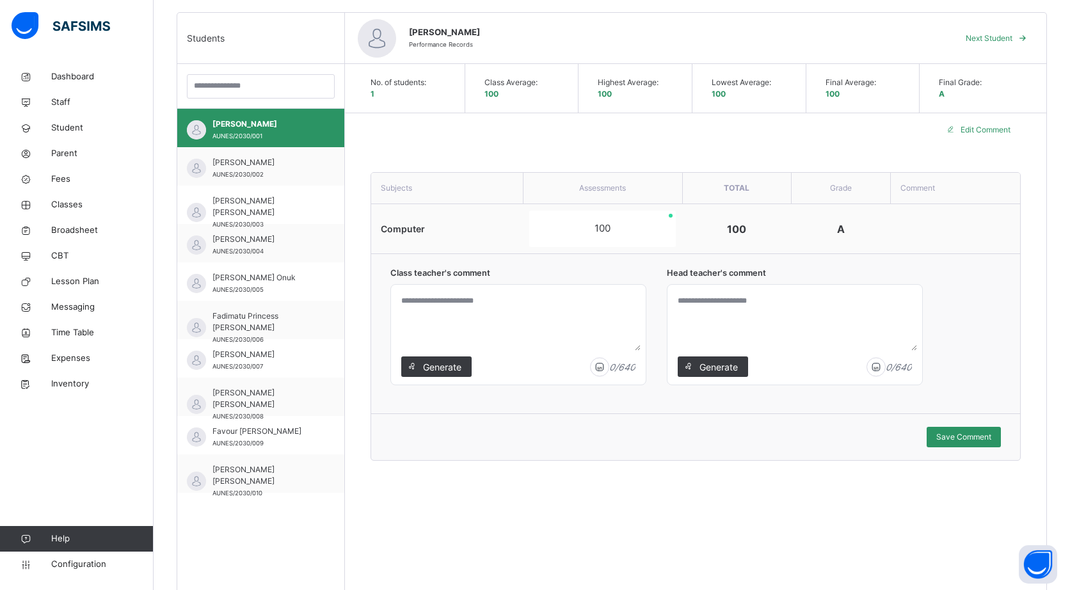
scroll to position [404, 0]
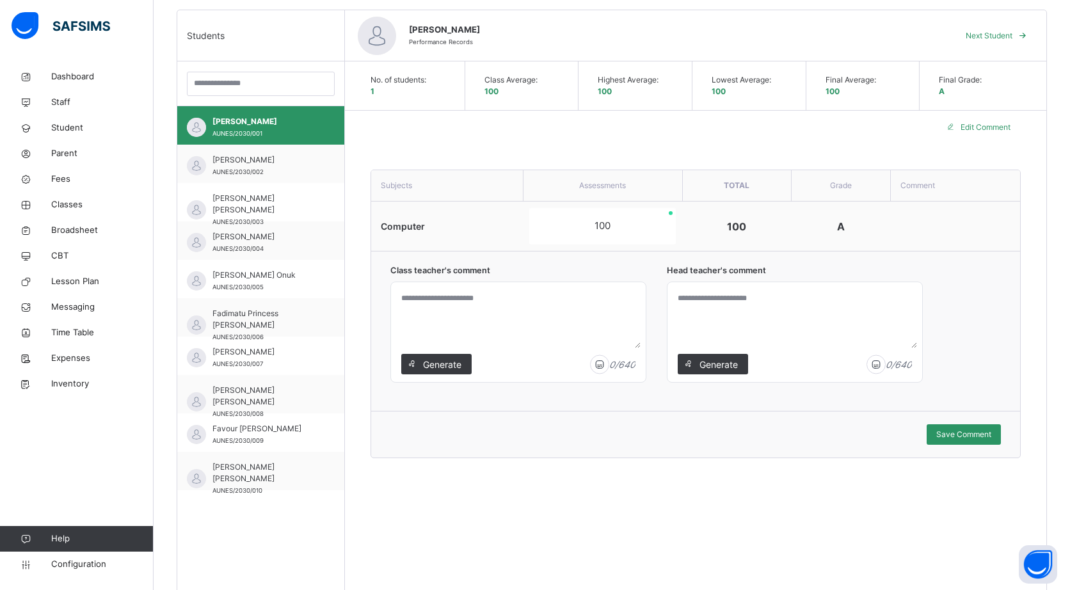
click at [280, 212] on span "[PERSON_NAME] [PERSON_NAME]" at bounding box center [263, 204] width 103 height 23
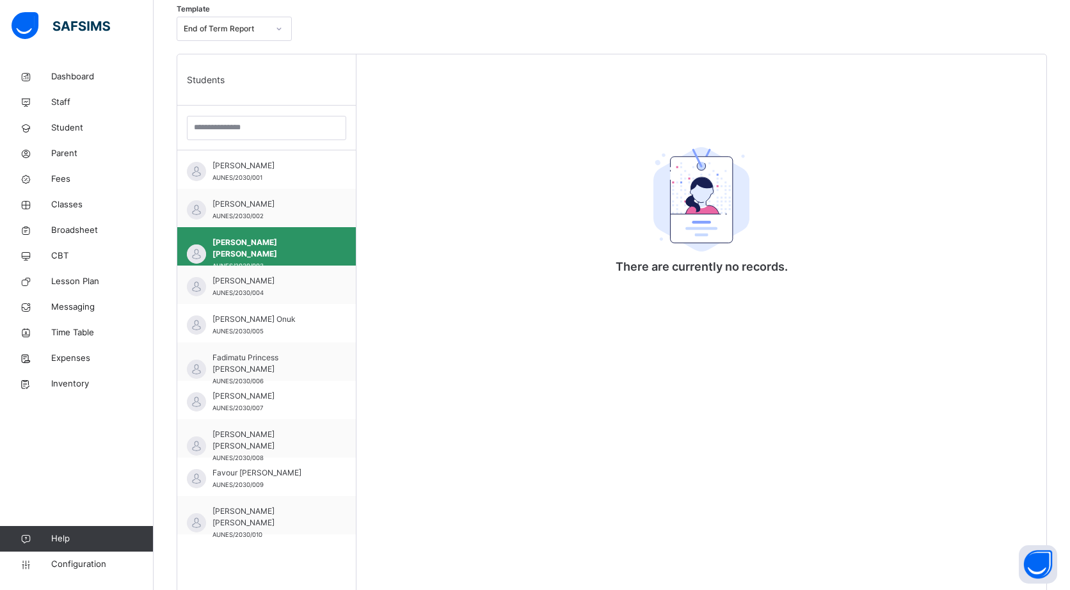
scroll to position [356, 0]
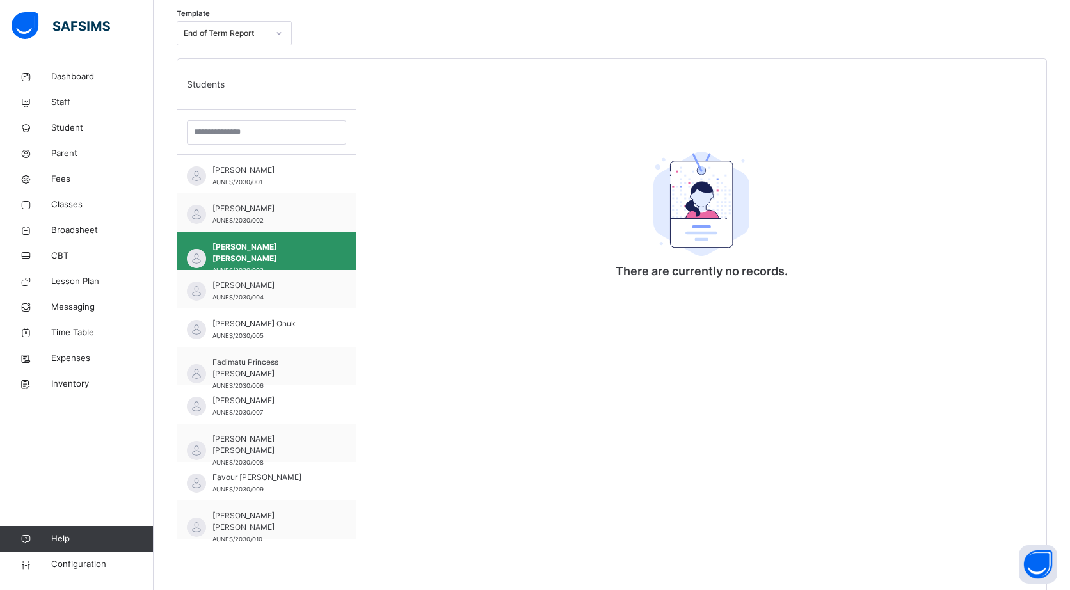
click at [284, 226] on div "[PERSON_NAME]/2030/002" at bounding box center [266, 212] width 178 height 38
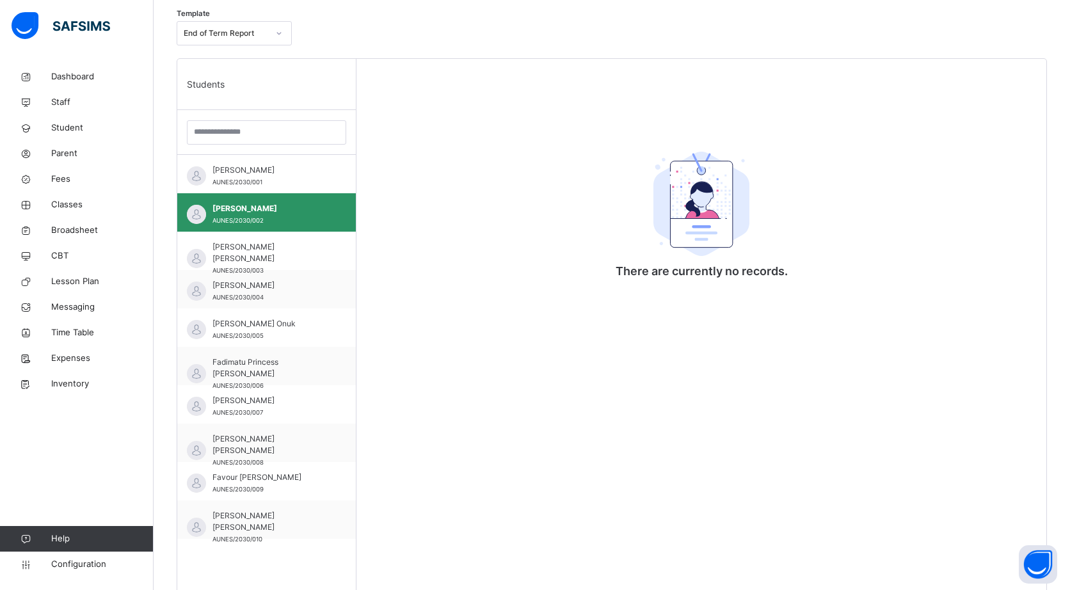
click at [297, 174] on span "[PERSON_NAME]" at bounding box center [269, 170] width 115 height 12
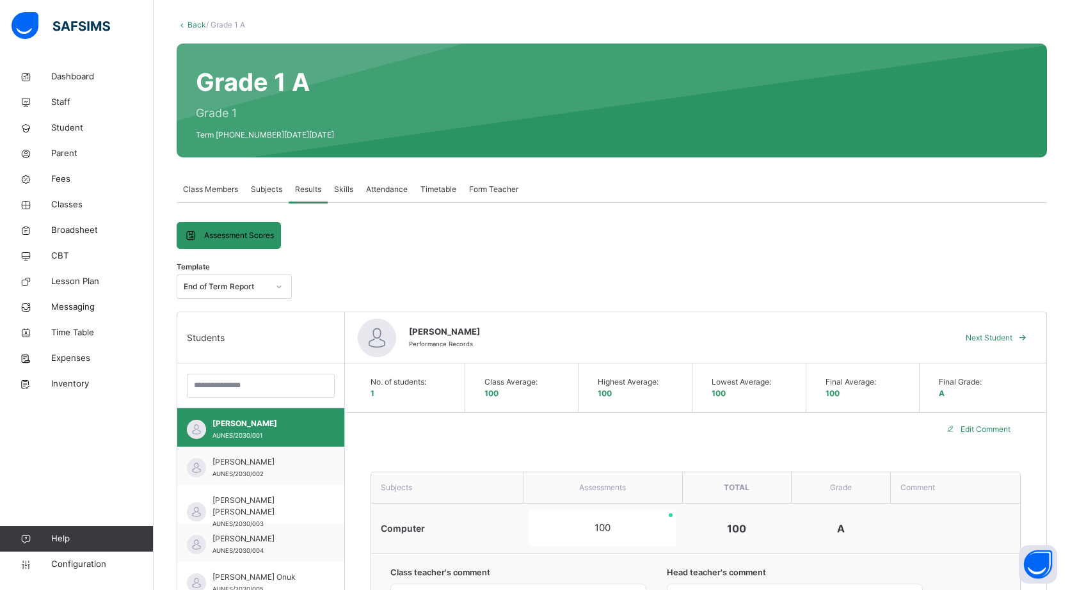
scroll to position [97, 0]
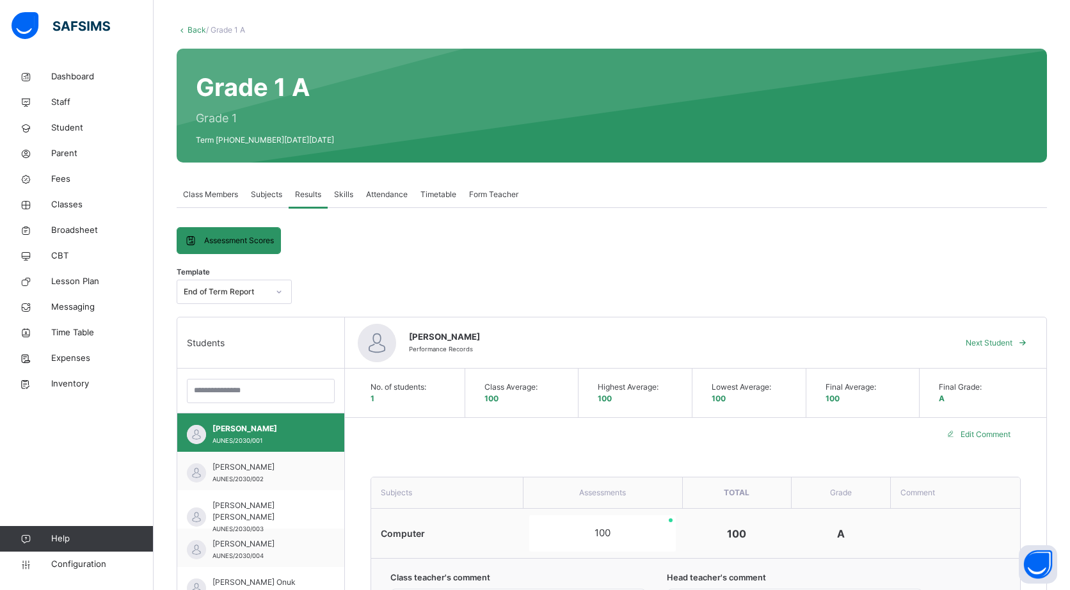
click at [266, 194] on span "Subjects" at bounding box center [266, 195] width 31 height 12
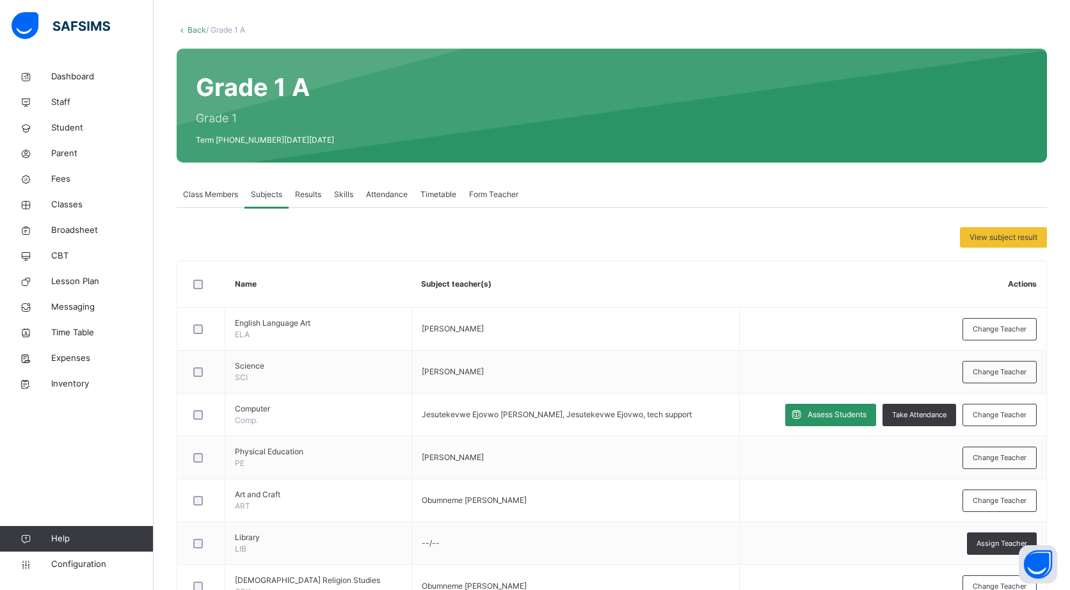
click at [828, 413] on span "Assess Students" at bounding box center [836, 415] width 59 height 12
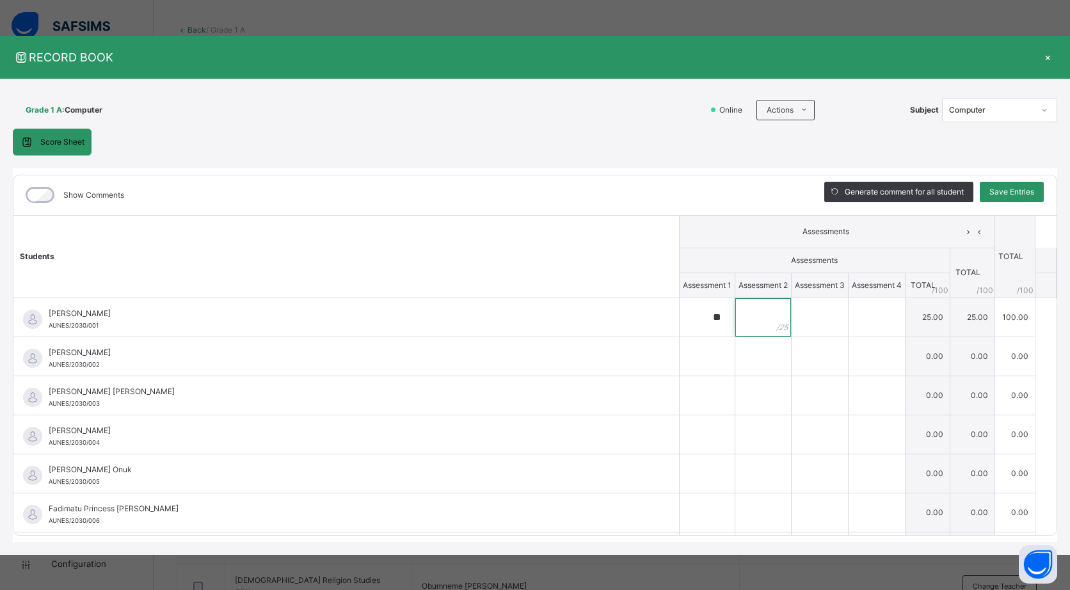
click at [751, 311] on input "text" at bounding box center [763, 317] width 56 height 38
click at [489, 343] on div "[PERSON_NAME]/2030/002" at bounding box center [345, 356] width 665 height 38
click at [697, 317] on div "**" at bounding box center [706, 317] width 55 height 38
click at [742, 337] on input "text" at bounding box center [763, 356] width 56 height 38
click at [692, 317] on input "**" at bounding box center [706, 317] width 55 height 38
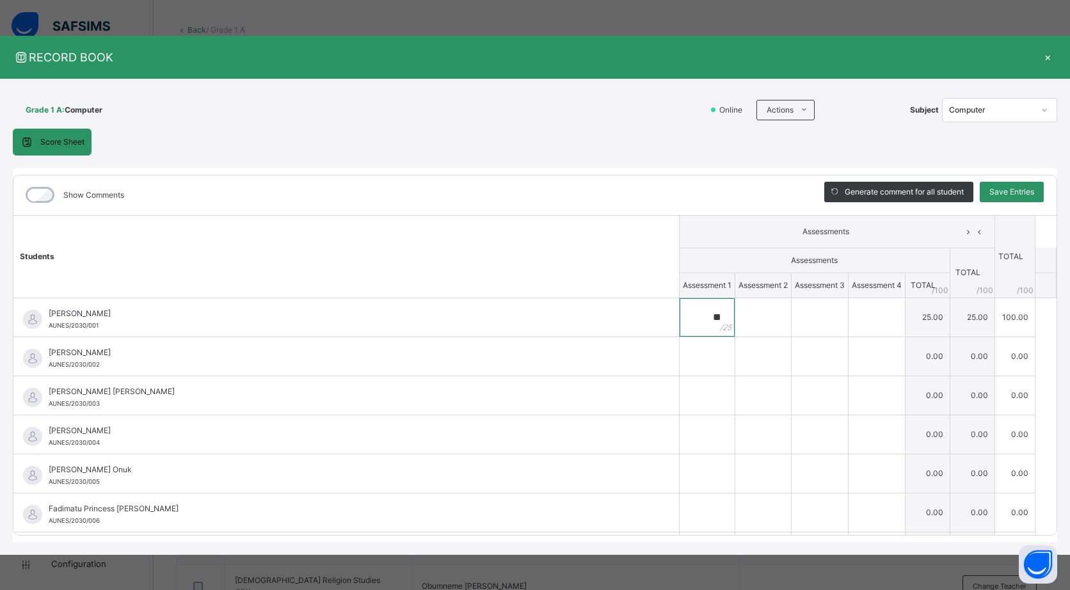
type input "*"
type input "**"
click at [848, 410] on td at bounding box center [876, 395] width 57 height 39
click at [752, 317] on input "text" at bounding box center [763, 317] width 56 height 38
click at [811, 315] on input "text" at bounding box center [819, 317] width 56 height 38
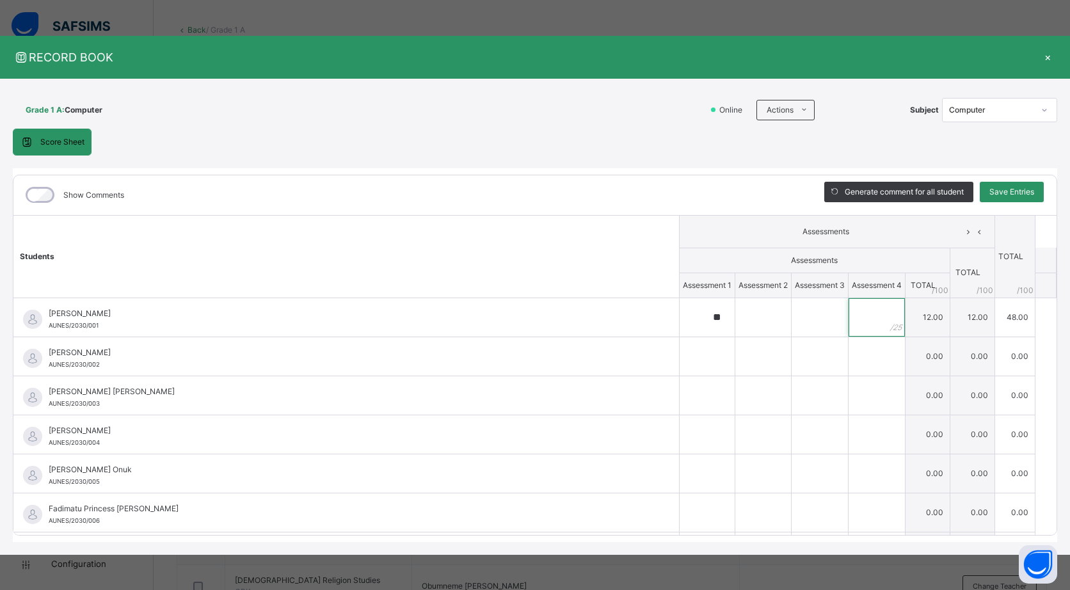
click at [868, 321] on input "text" at bounding box center [876, 317] width 56 height 38
click at [757, 317] on div at bounding box center [763, 317] width 56 height 38
type input "**"
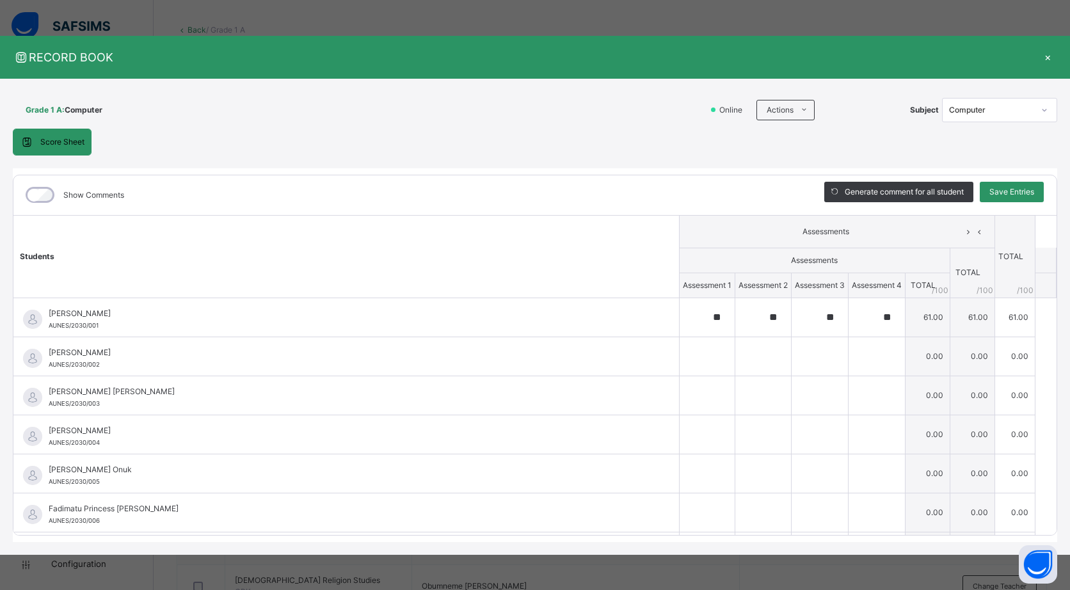
click at [425, 454] on div "Ethan Aniebet Onuk AUNES/2030/005" at bounding box center [345, 473] width 665 height 38
click at [123, 309] on span "[PERSON_NAME]" at bounding box center [349, 314] width 601 height 12
click at [1015, 193] on span "Save Entries" at bounding box center [1011, 192] width 45 height 12
type input "**"
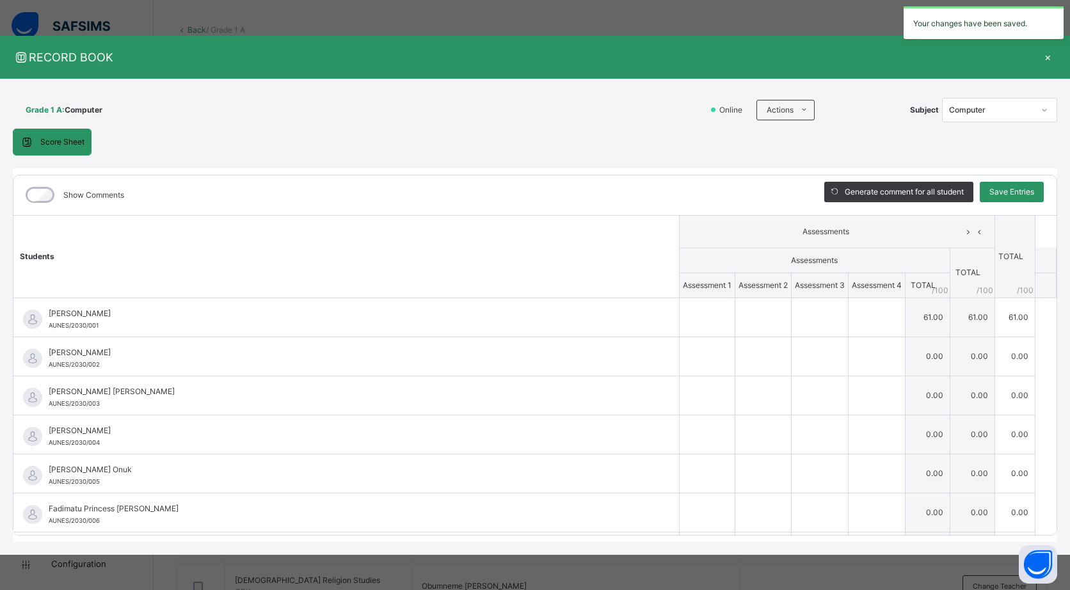
type input "**"
click at [899, 191] on span "Generate comment for all student" at bounding box center [903, 192] width 119 height 12
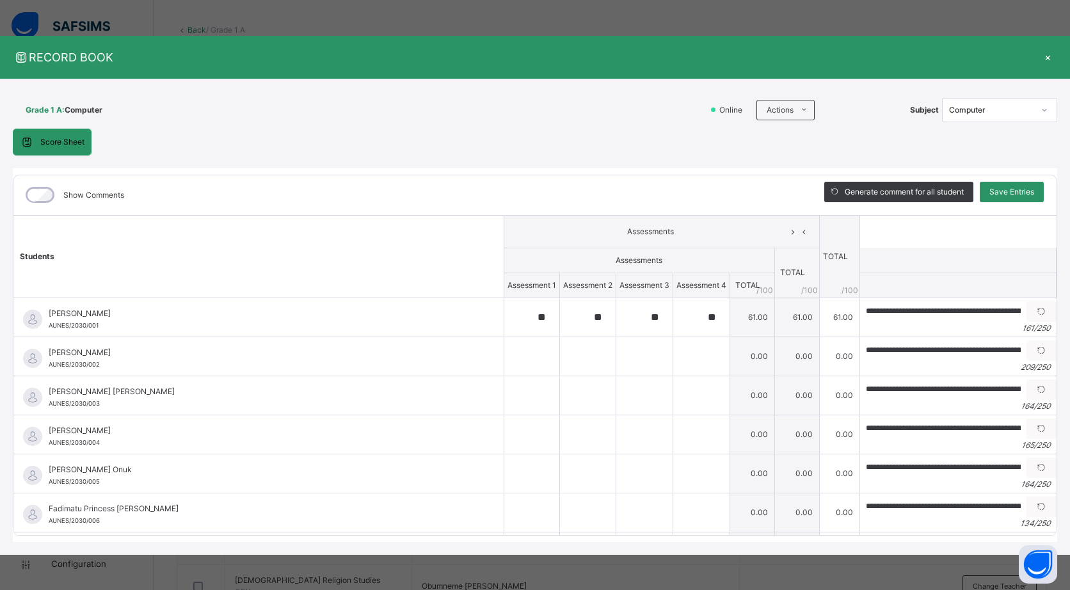
scroll to position [0, 22]
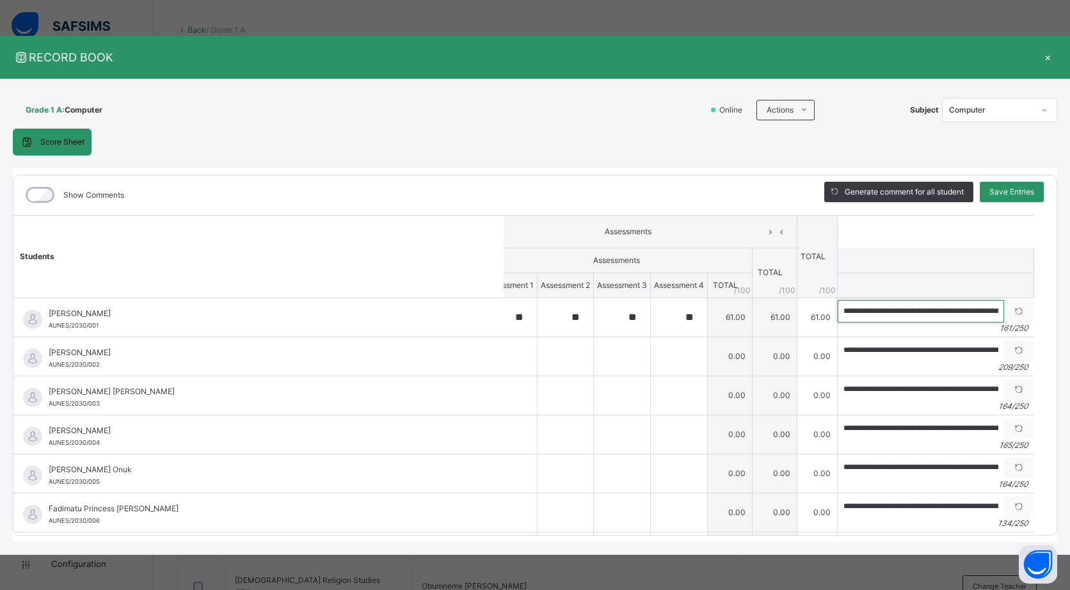
click at [910, 310] on input "**********" at bounding box center [920, 311] width 166 height 22
click at [889, 308] on input "**********" at bounding box center [920, 311] width 166 height 22
click at [889, 313] on input "**********" at bounding box center [920, 311] width 166 height 22
click at [960, 313] on input "**********" at bounding box center [920, 311] width 166 height 22
click at [958, 312] on input "**********" at bounding box center [920, 311] width 166 height 22
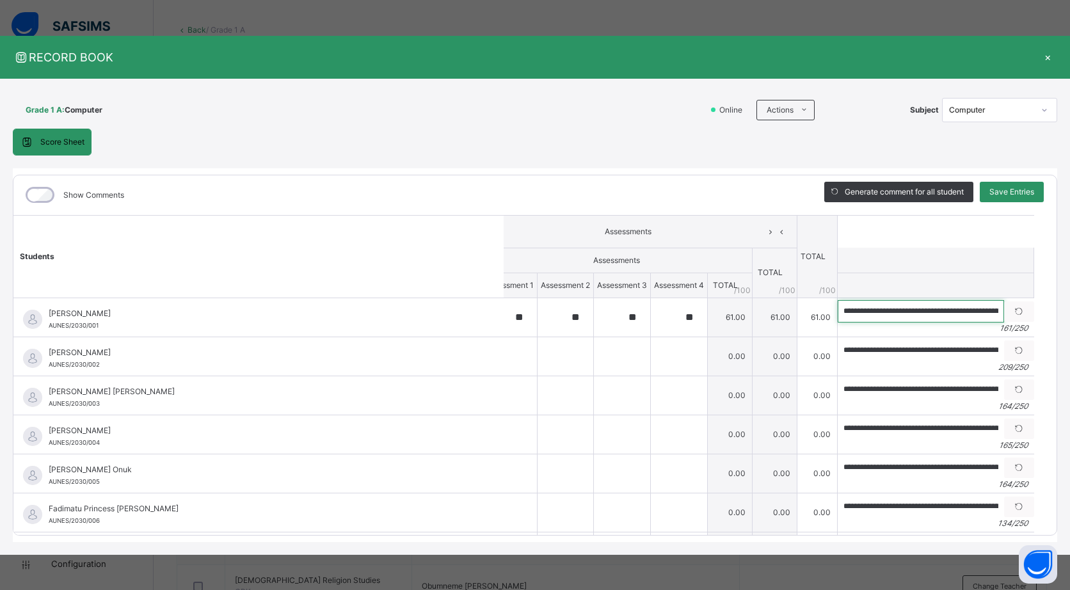
click at [963, 306] on input "**********" at bounding box center [920, 311] width 166 height 22
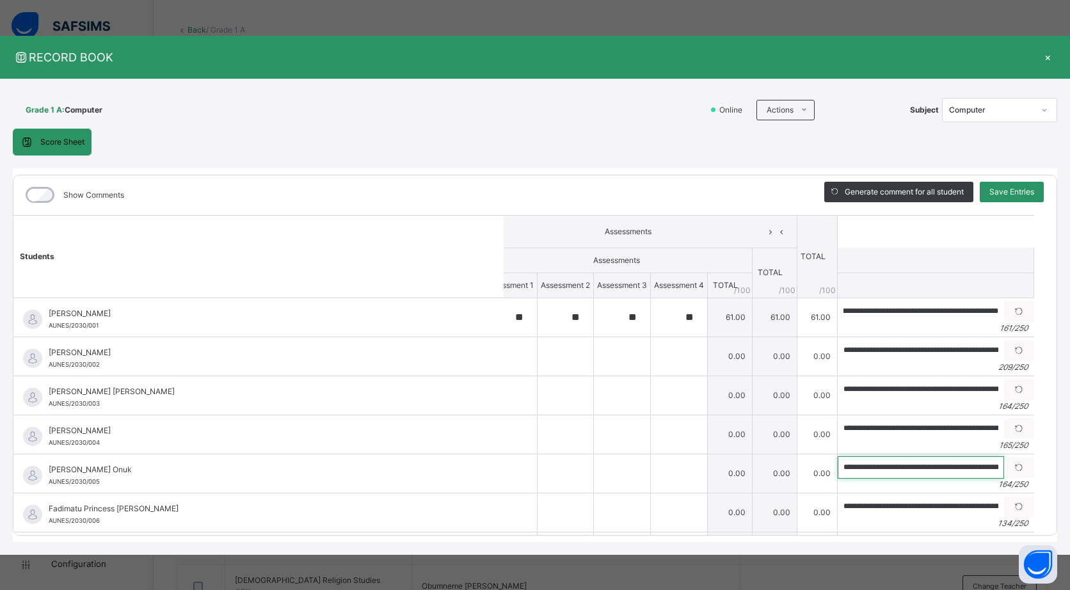
click at [924, 466] on input "**********" at bounding box center [920, 467] width 166 height 22
click at [1013, 463] on icon at bounding box center [1018, 468] width 11 height 12
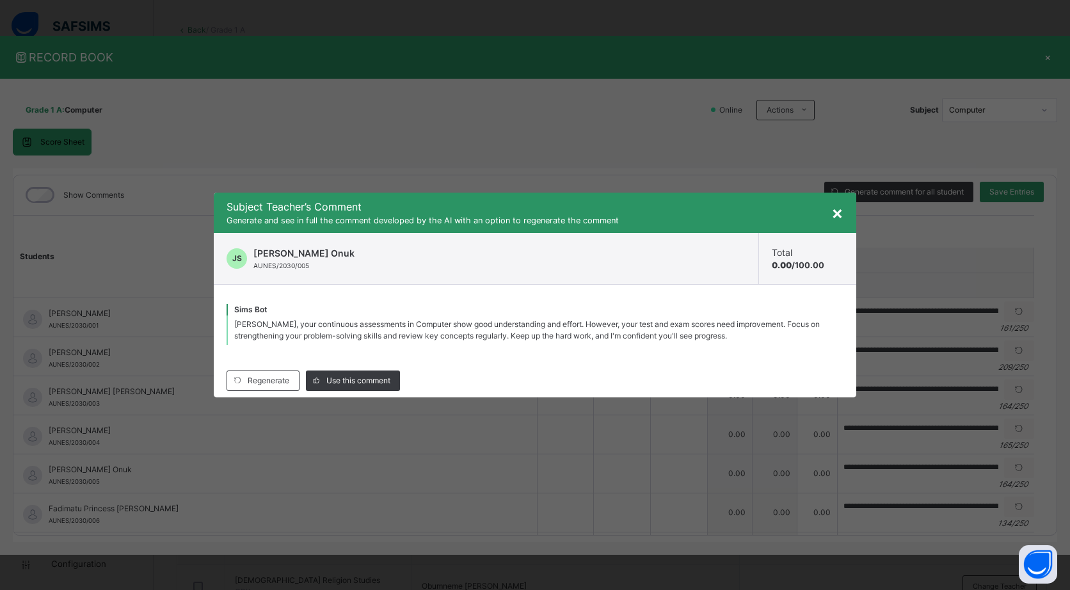
click at [832, 223] on span "×" at bounding box center [837, 213] width 12 height 22
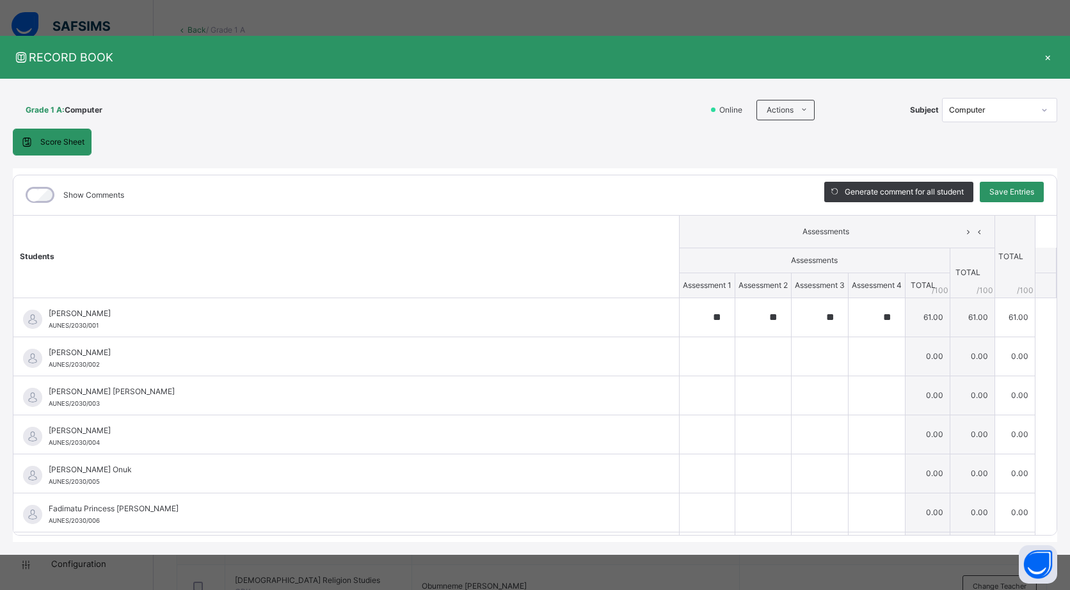
click at [1008, 189] on span "Save Entries" at bounding box center [1011, 192] width 45 height 12
click at [1054, 59] on div "×" at bounding box center [1047, 57] width 19 height 17
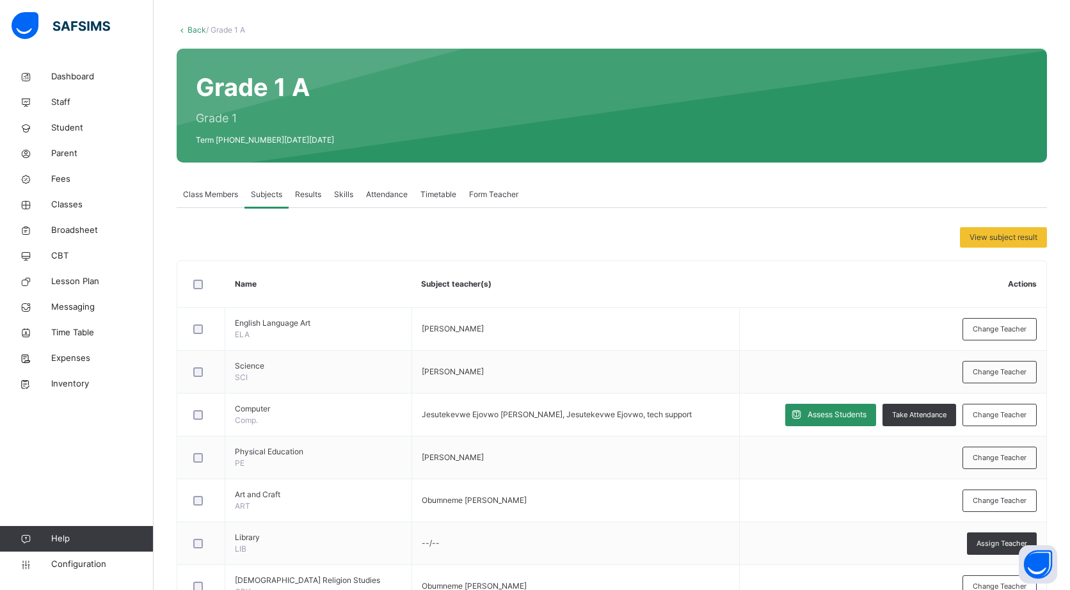
click at [315, 194] on span "Results" at bounding box center [308, 195] width 26 height 12
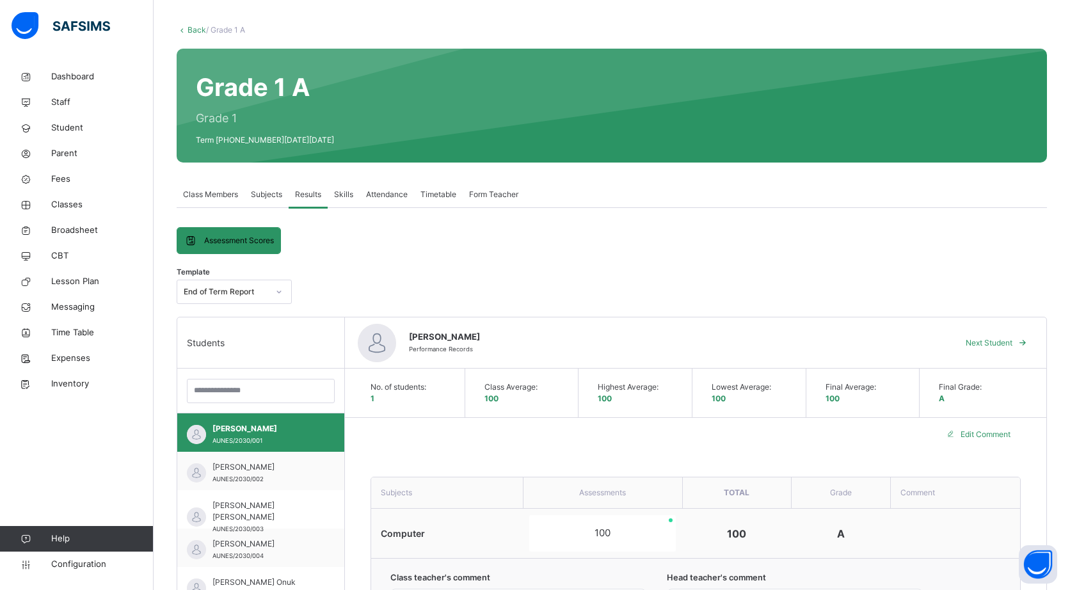
click at [246, 464] on span "Abubakar Bin Muhammad" at bounding box center [263, 467] width 103 height 12
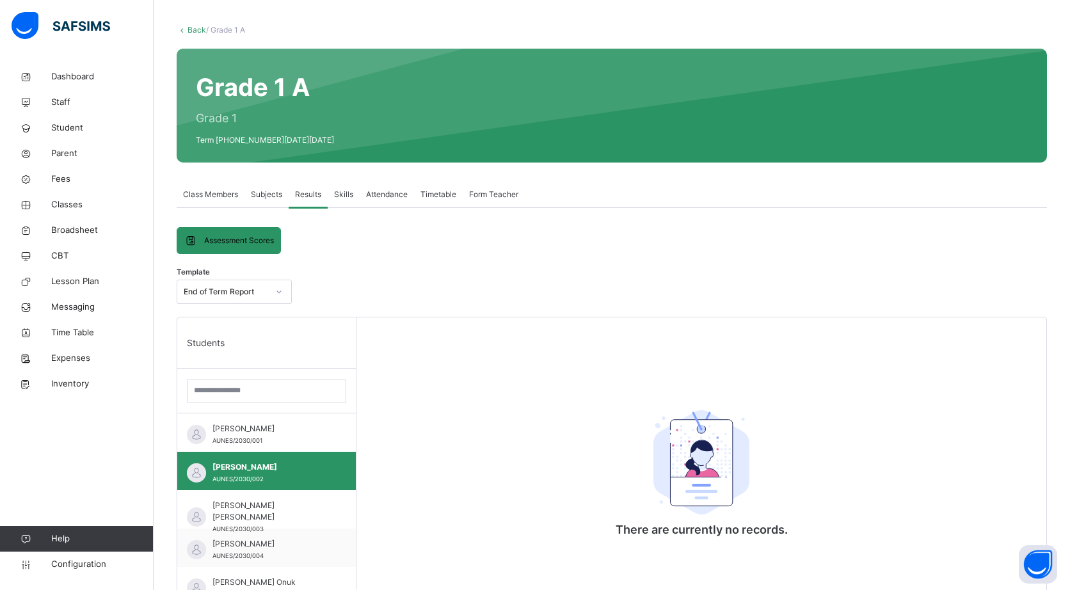
click at [256, 437] on span "AUNES/2030/001" at bounding box center [237, 440] width 50 height 7
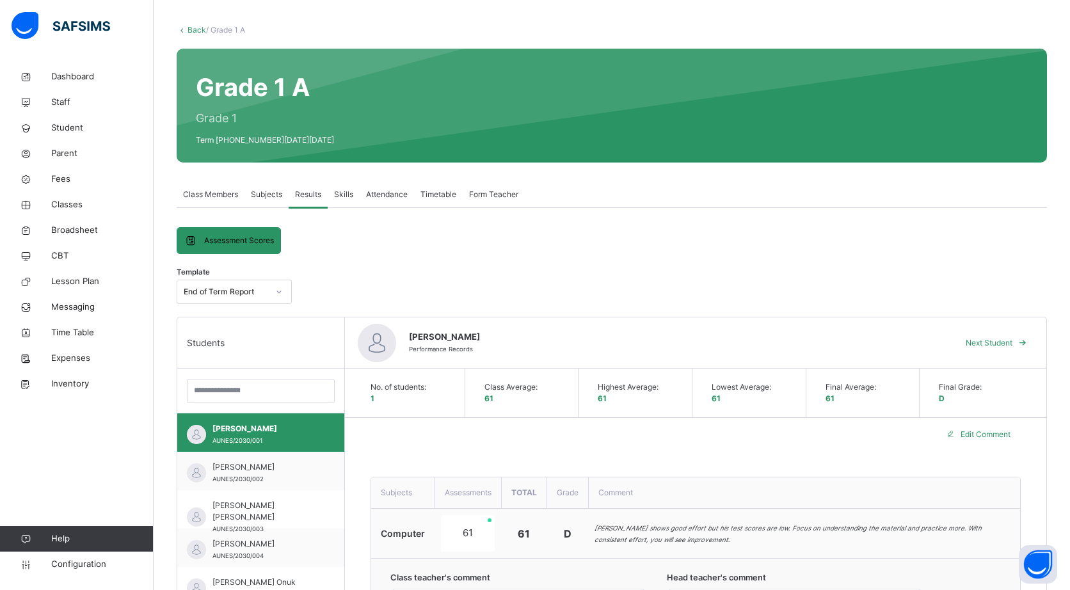
click at [995, 434] on span "Edit Comment" at bounding box center [985, 435] width 50 height 12
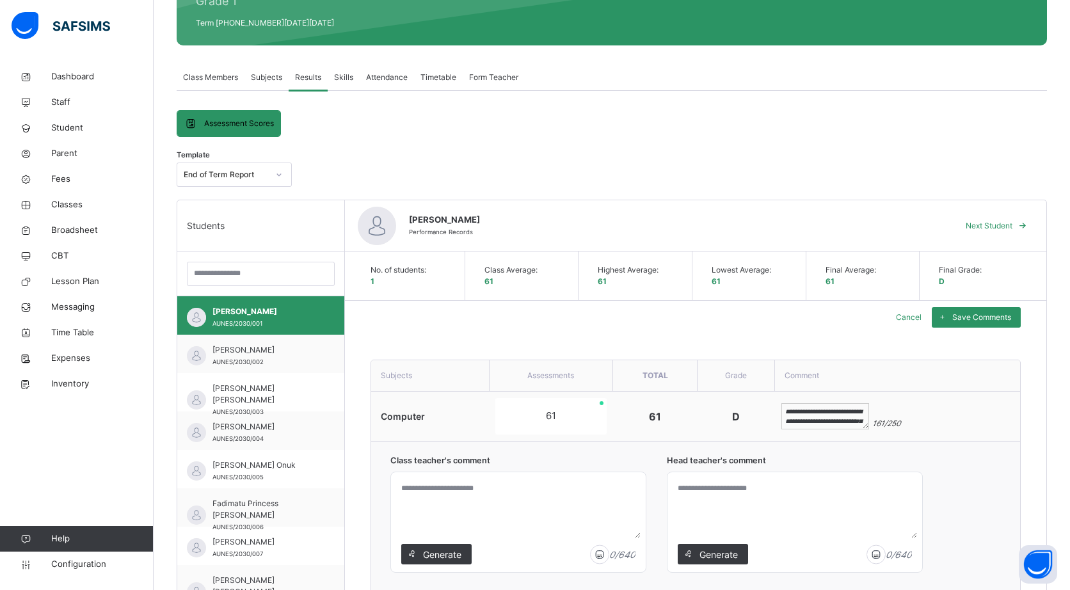
scroll to position [215, 0]
click at [261, 344] on span "Abubakar Bin Muhammad" at bounding box center [263, 350] width 103 height 12
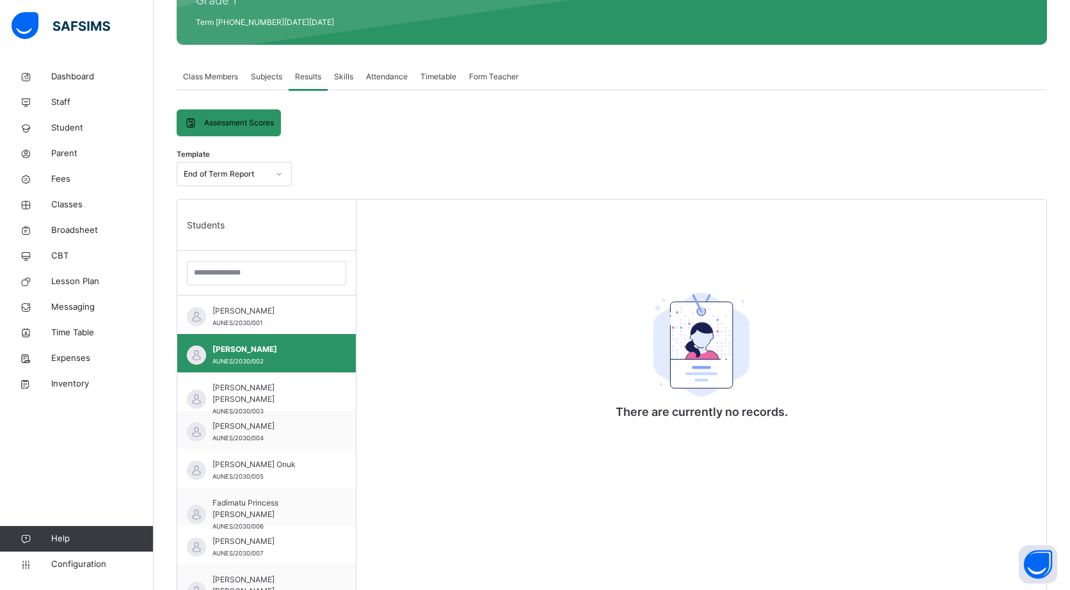
click at [272, 322] on div "Abdullahi Saidu Bello AUNES/2030/001" at bounding box center [269, 316] width 115 height 23
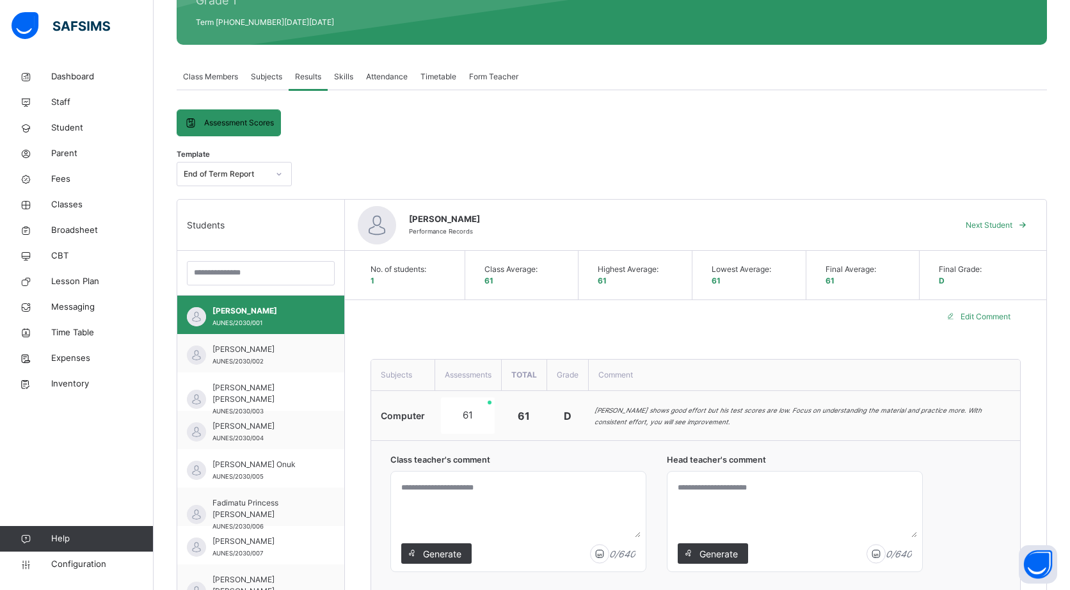
click at [433, 556] on span "Generate" at bounding box center [442, 553] width 40 height 13
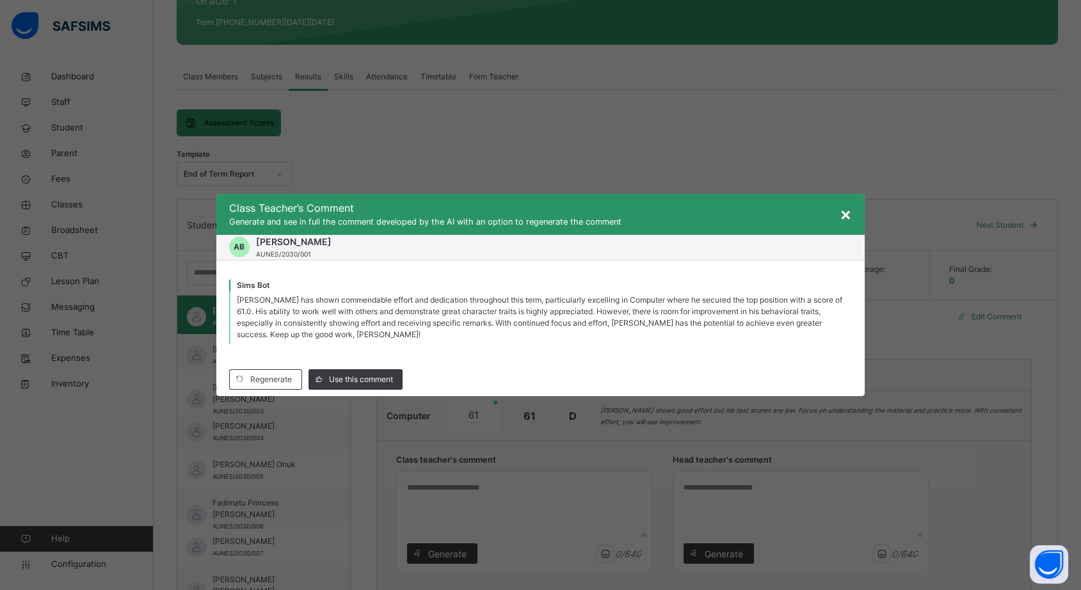
click at [847, 216] on span "×" at bounding box center [845, 214] width 12 height 22
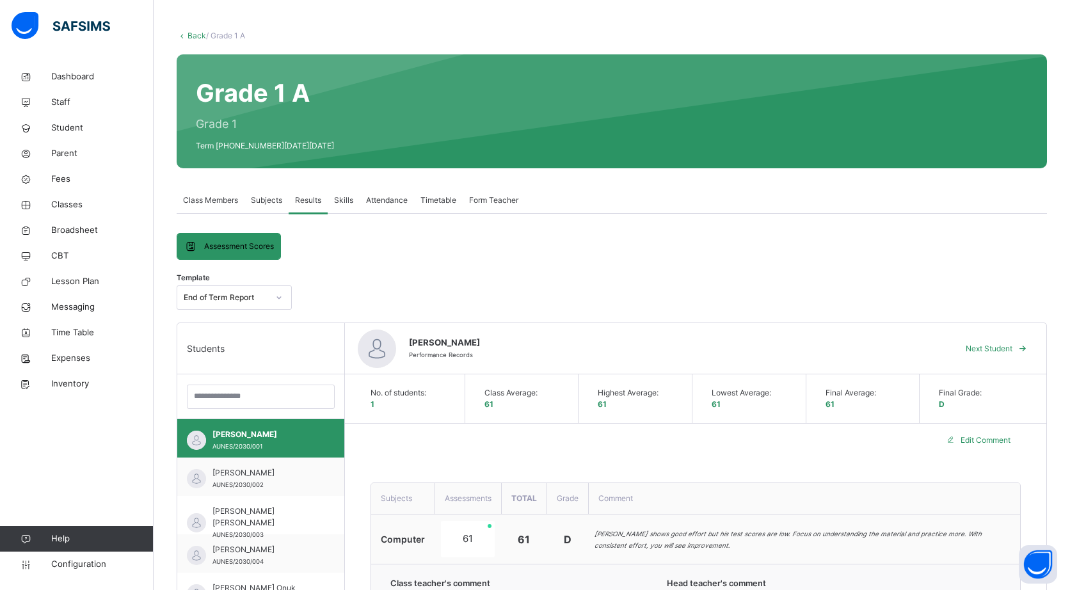
scroll to position [92, 0]
click at [215, 199] on span "Class Members" at bounding box center [210, 200] width 55 height 12
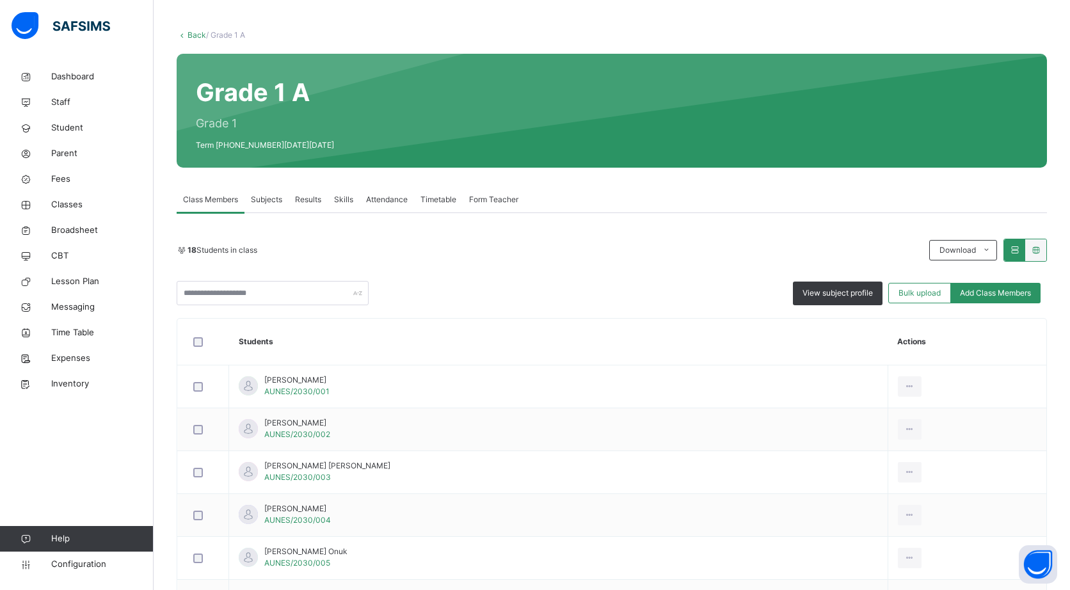
click at [489, 198] on span "Form Teacher" at bounding box center [493, 200] width 49 height 12
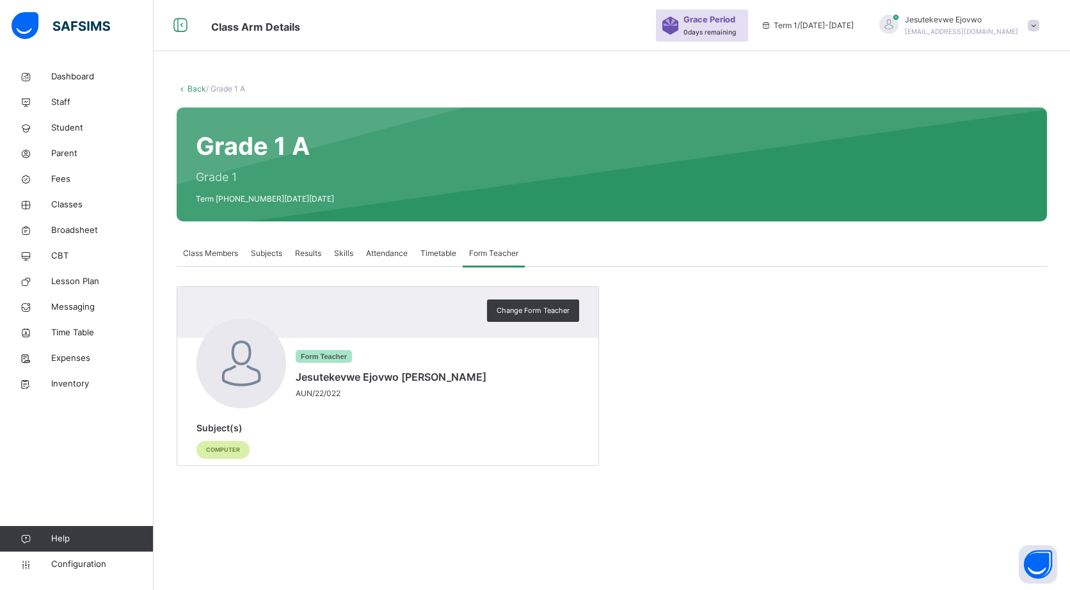
scroll to position [38, 0]
click at [72, 384] on span "Inventory" at bounding box center [102, 383] width 102 height 13
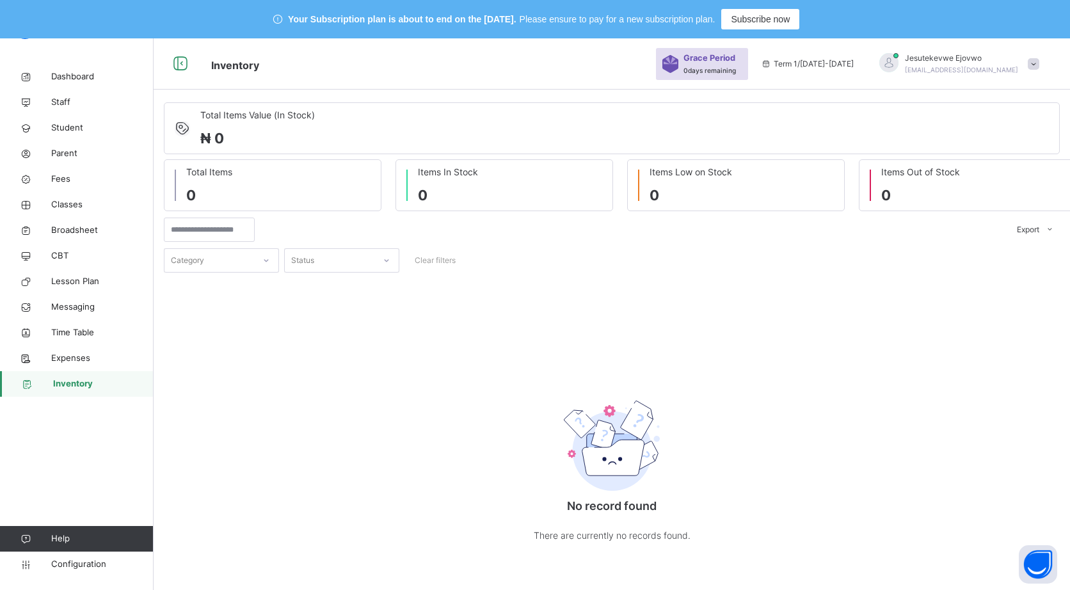
click at [112, 353] on span "Expenses" at bounding box center [102, 358] width 102 height 13
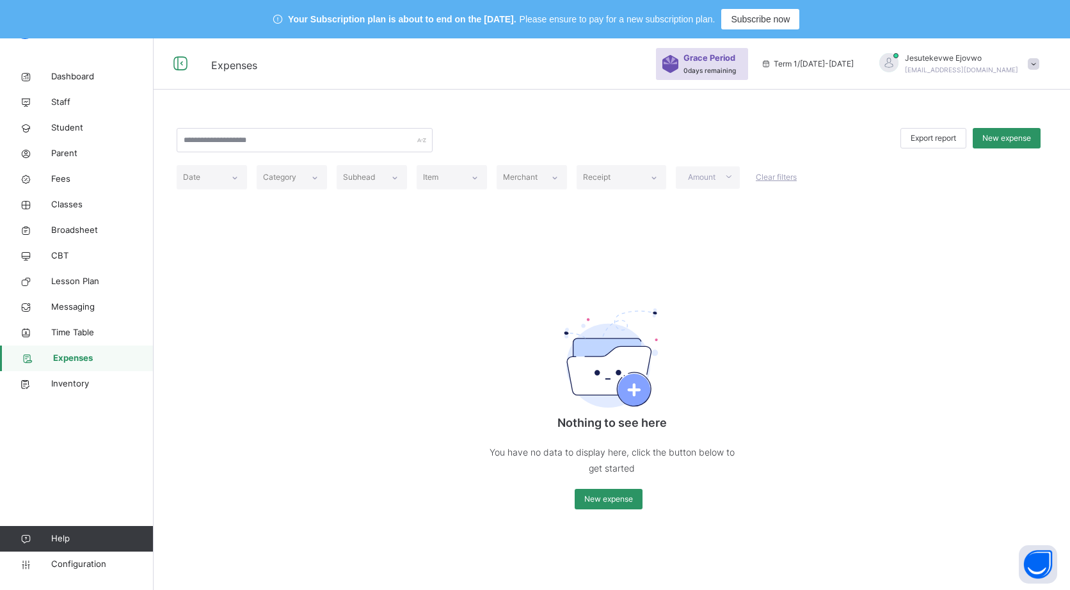
click at [592, 498] on span "New expense" at bounding box center [608, 499] width 49 height 12
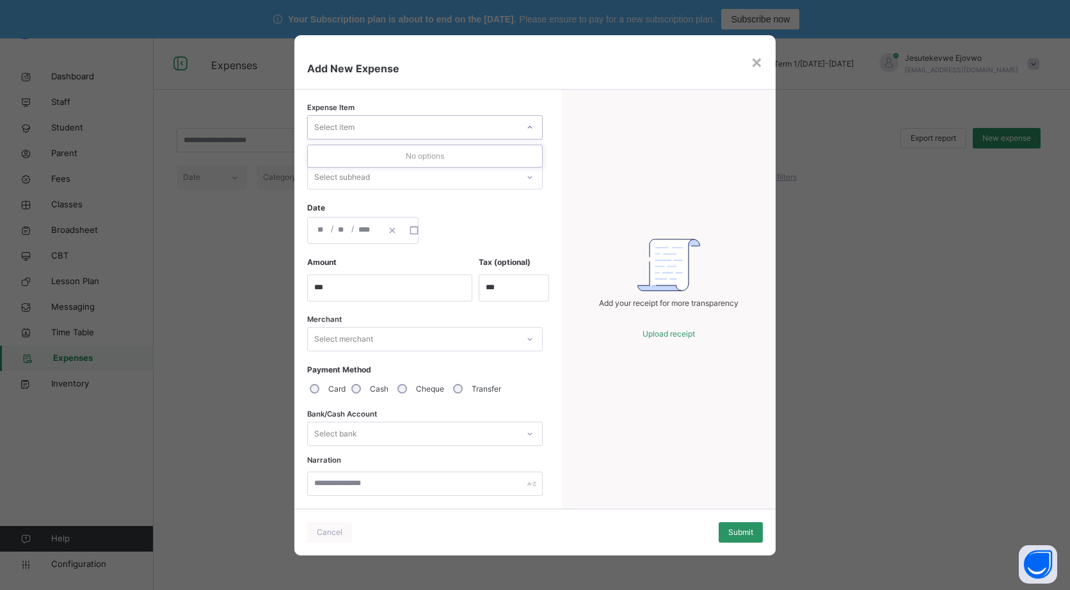
click at [589, 139] on div "Add your receipt for more transparency Upload receipt" at bounding box center [669, 299] width 214 height 419
click at [209, 356] on div "× Add New Expense Expense Item Select item Subhead Select subhead Date / / Amou…" at bounding box center [535, 295] width 1070 height 590
click at [97, 392] on div "× Add New Expense Expense Item Select item Subhead Select subhead Date / / Amou…" at bounding box center [535, 295] width 1070 height 590
click at [92, 392] on div "× Add New Expense Expense Item Select item Subhead Select subhead Date / / Amou…" at bounding box center [535, 295] width 1070 height 590
click at [91, 386] on div "× Add New Expense Expense Item Select item Subhead Select subhead Date / / Amou…" at bounding box center [535, 295] width 1070 height 590
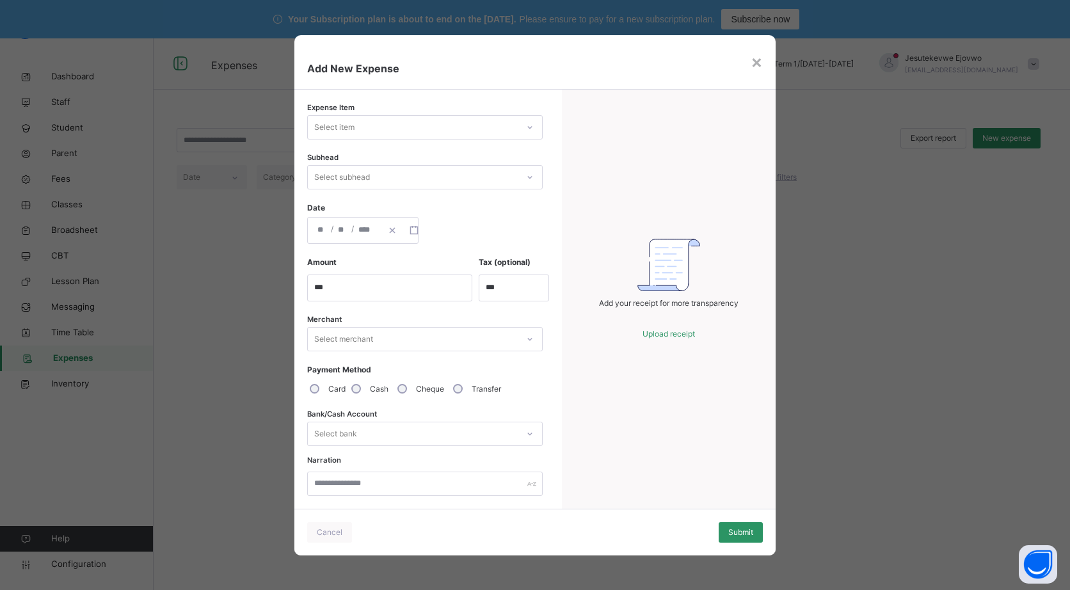
click at [92, 380] on div "× Add New Expense Expense Item Select item Subhead Select subhead Date / / Amou…" at bounding box center [535, 295] width 1070 height 590
click at [754, 54] on div "×" at bounding box center [756, 61] width 12 height 27
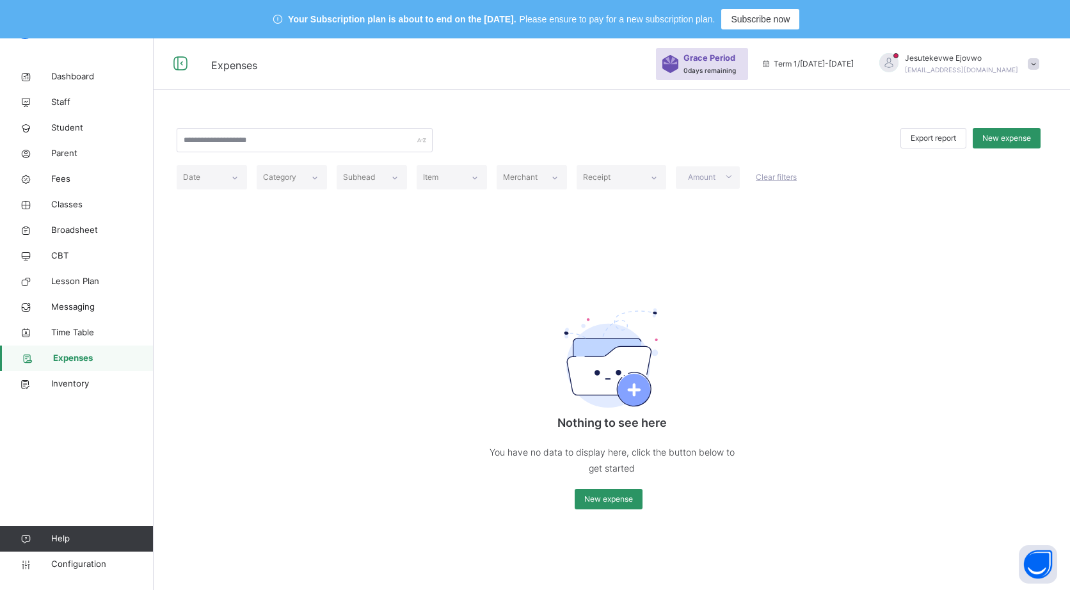
click at [91, 384] on span "Inventory" at bounding box center [102, 383] width 102 height 13
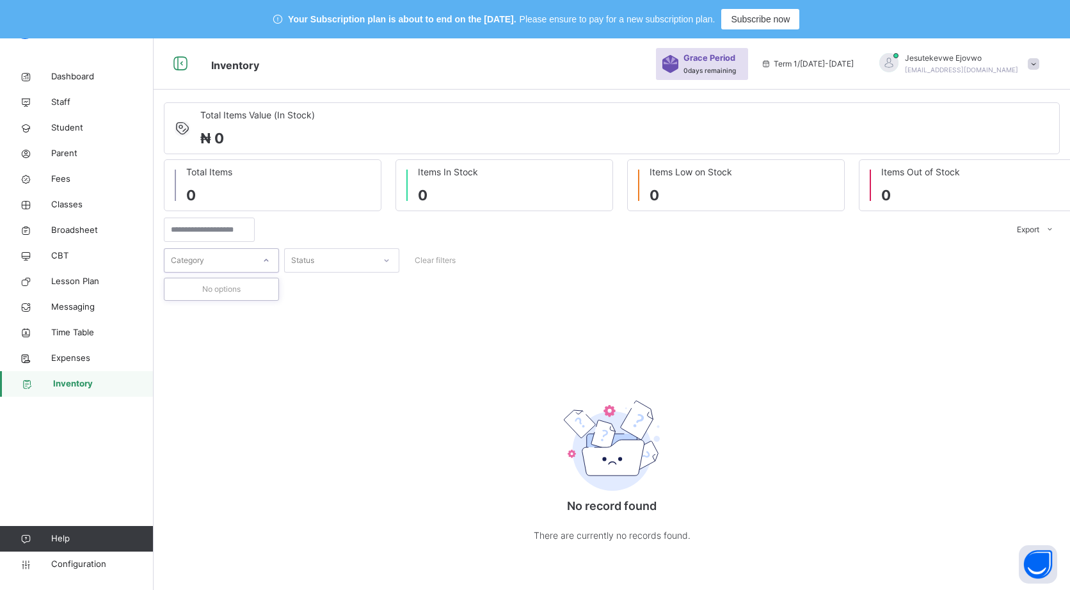
click at [266, 392] on div "No record found There are currently no records found." at bounding box center [612, 466] width 896 height 203
click at [107, 573] on link "Configuration" at bounding box center [76, 564] width 153 height 26
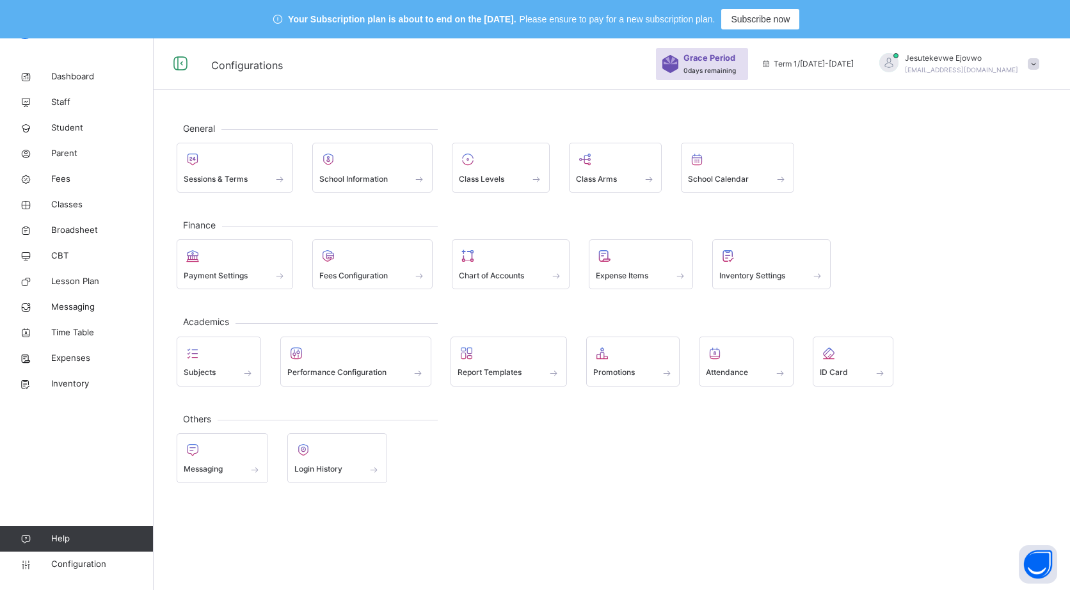
click at [483, 270] on span "Chart of Accounts" at bounding box center [491, 276] width 65 height 12
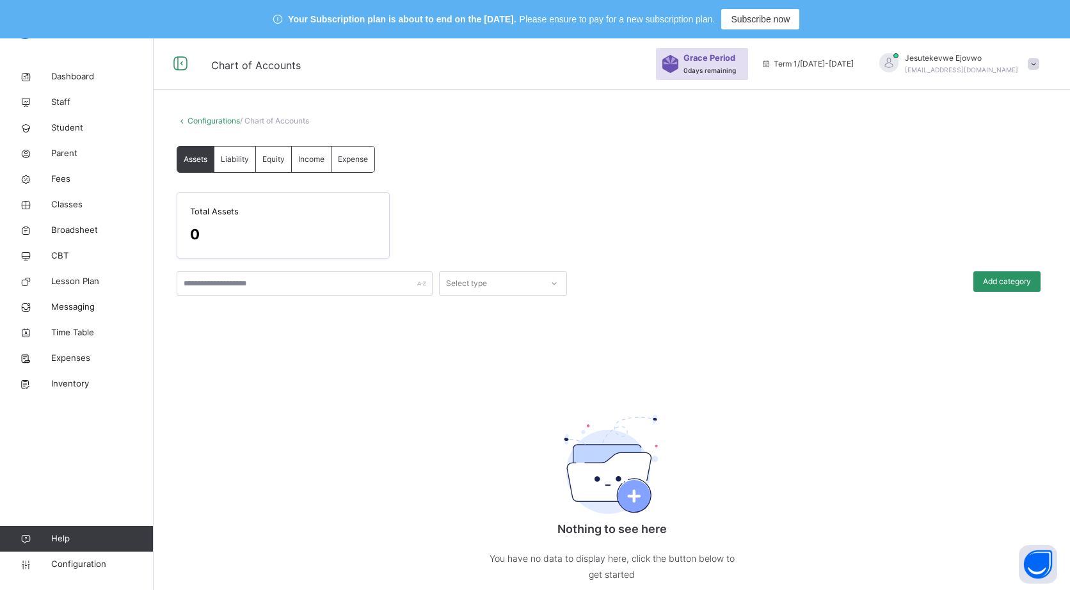
click at [238, 159] on span "Liability" at bounding box center [235, 160] width 28 height 12
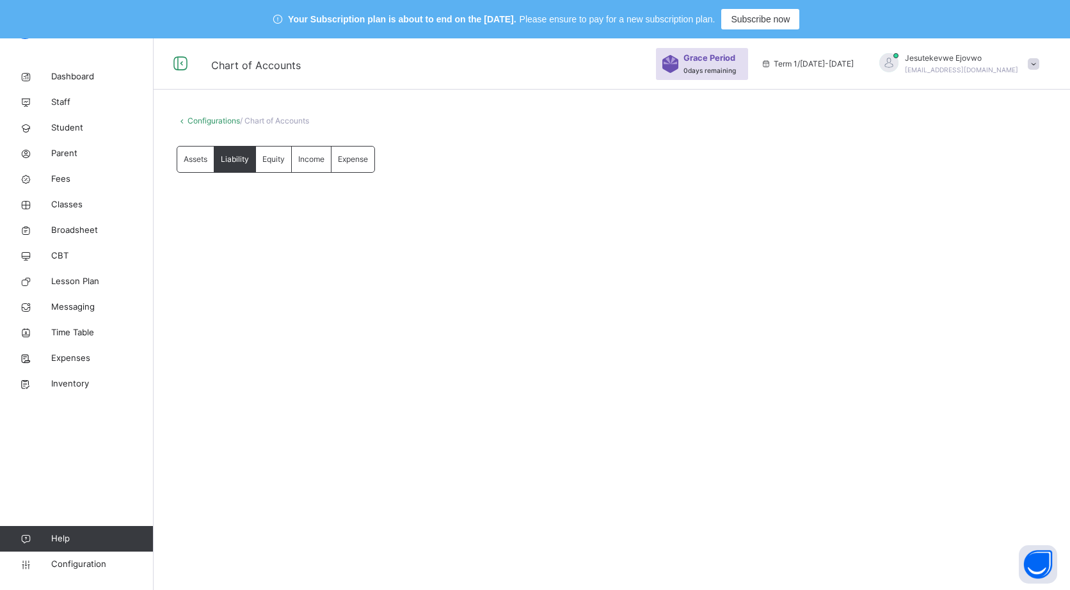
click at [288, 164] on div "Equity" at bounding box center [274, 159] width 36 height 26
click at [324, 168] on div "Income" at bounding box center [312, 159] width 40 height 26
click at [360, 169] on div "Expense" at bounding box center [352, 159] width 43 height 26
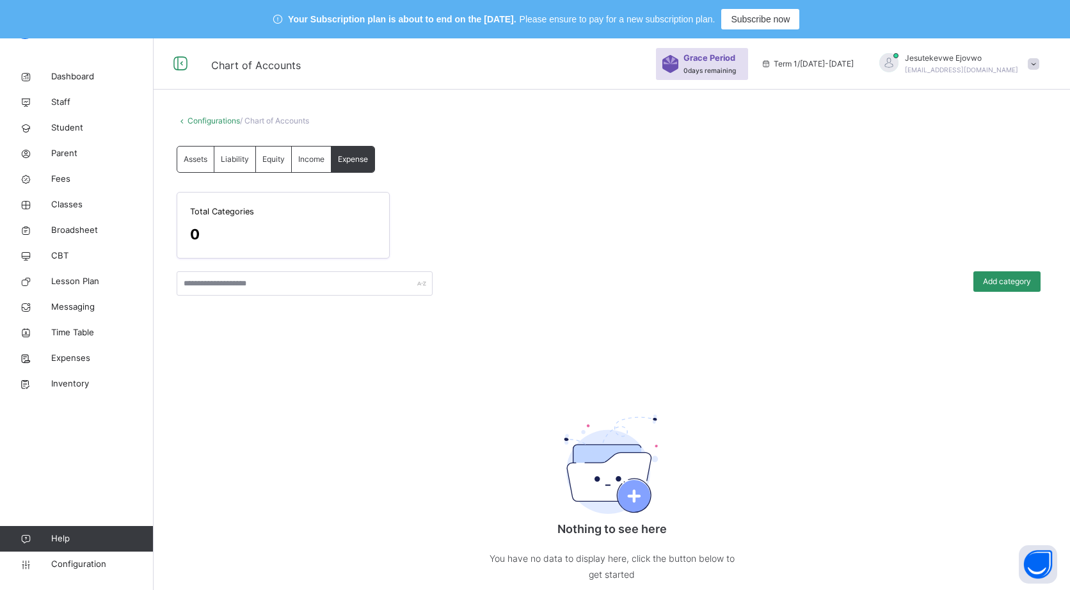
click at [311, 158] on span "Income" at bounding box center [311, 160] width 26 height 12
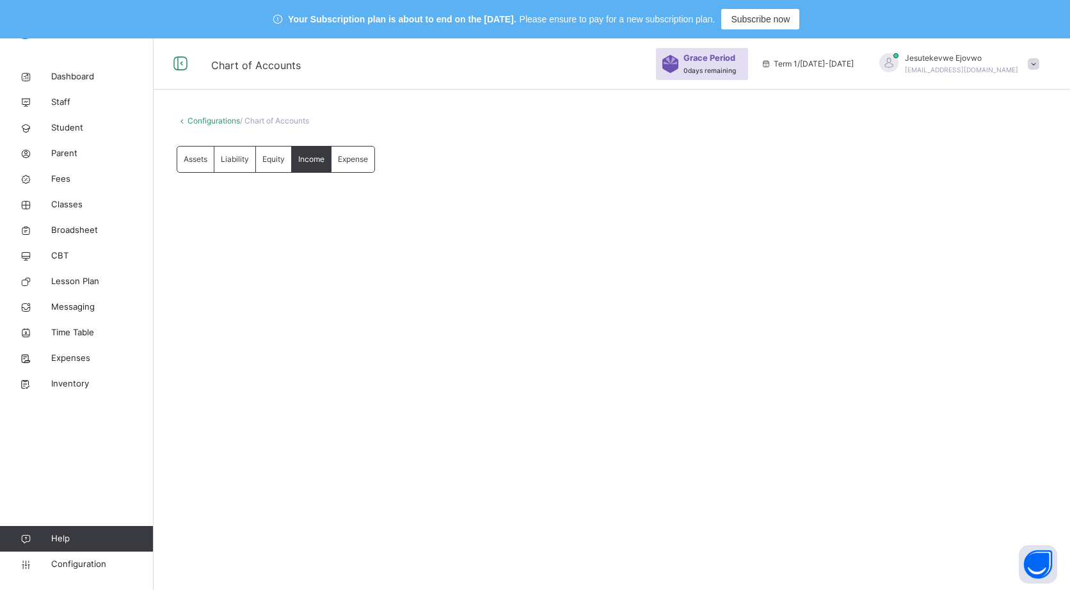
click at [276, 155] on span "Equity" at bounding box center [273, 160] width 22 height 12
click at [242, 157] on span "Liability" at bounding box center [235, 160] width 28 height 12
click at [193, 156] on span "Assets" at bounding box center [196, 160] width 24 height 12
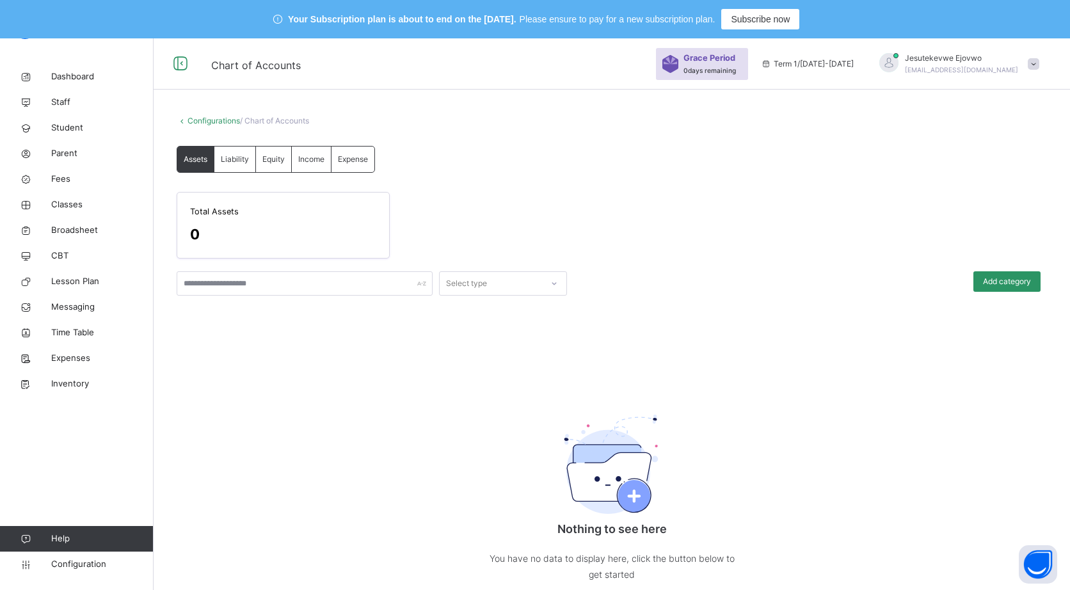
click at [353, 155] on span "Expense" at bounding box center [353, 160] width 30 height 12
click at [202, 160] on span "Assets" at bounding box center [196, 160] width 24 height 12
click at [212, 120] on link "Configurations" at bounding box center [213, 121] width 52 height 10
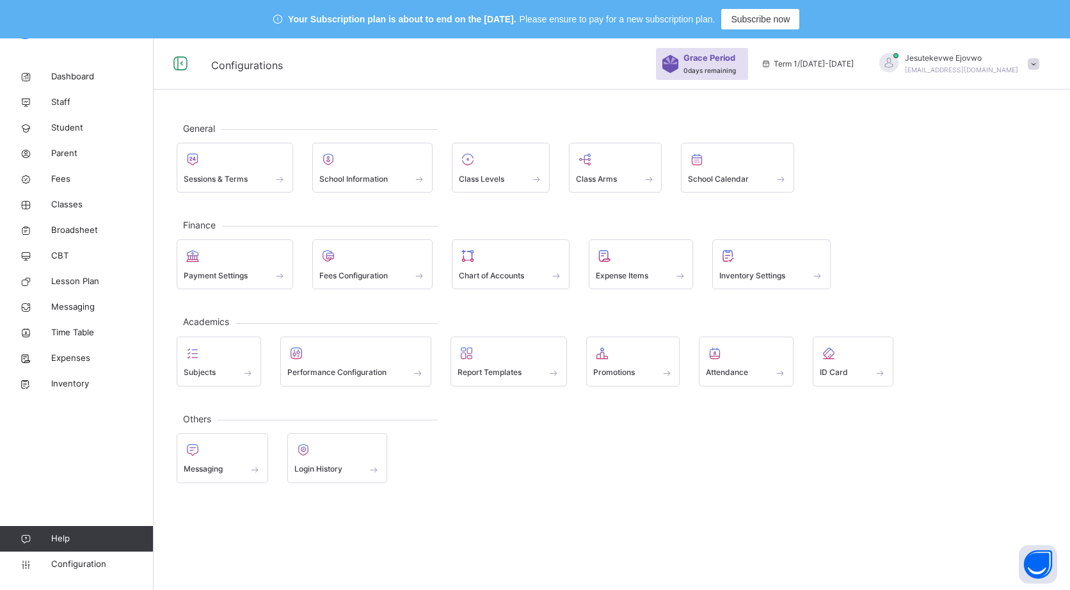
click at [489, 267] on span at bounding box center [511, 266] width 104 height 3
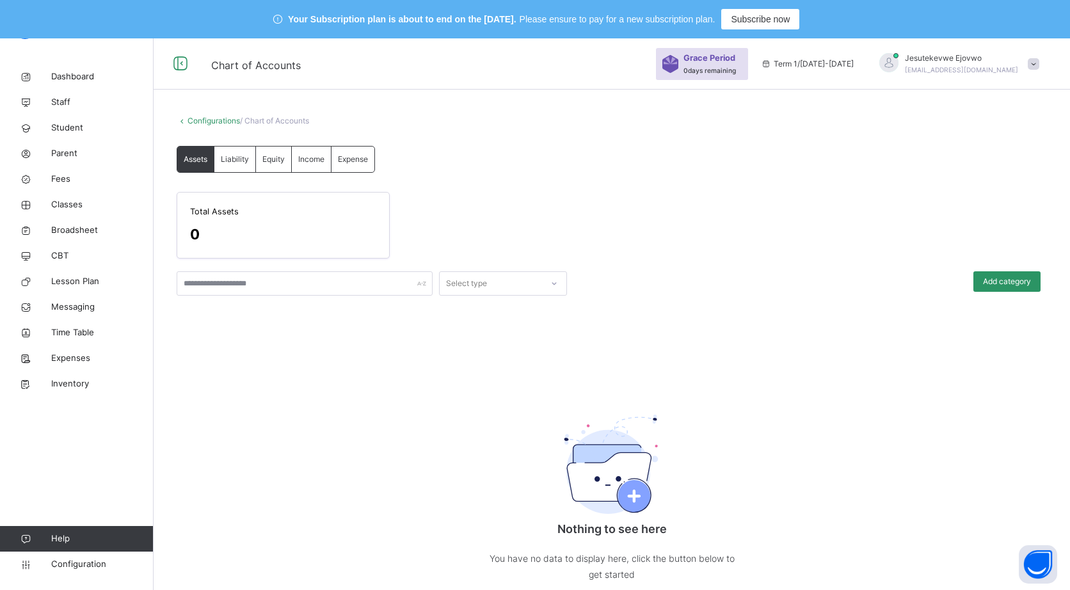
click at [351, 157] on span "Expense" at bounding box center [353, 160] width 30 height 12
click at [189, 159] on span "Assets" at bounding box center [196, 160] width 24 height 12
click at [212, 118] on link "Configurations" at bounding box center [213, 121] width 52 height 10
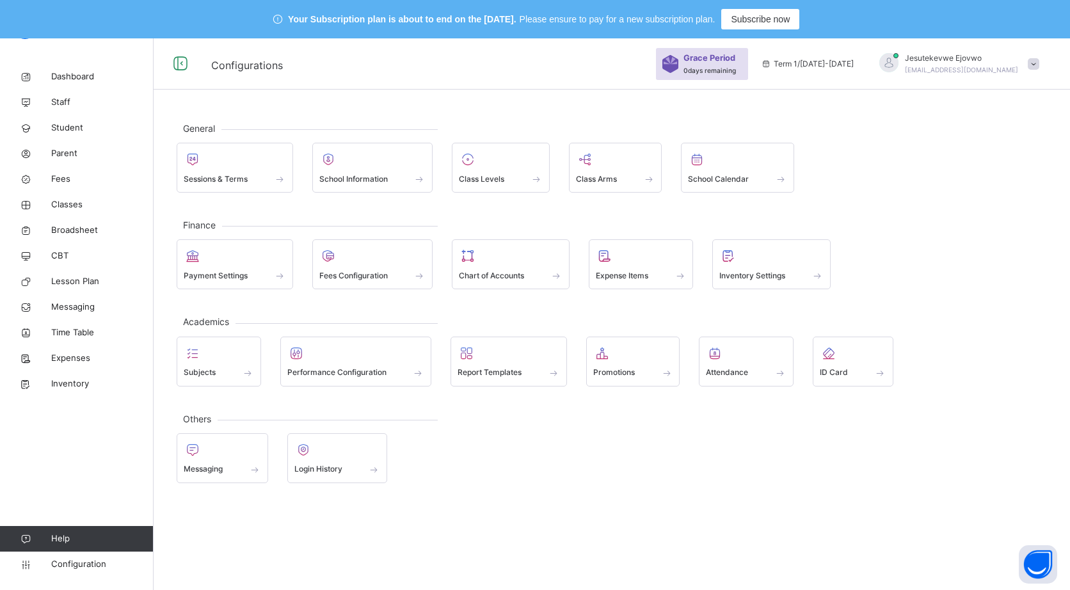
click at [591, 277] on div "Expense Items" at bounding box center [641, 264] width 105 height 50
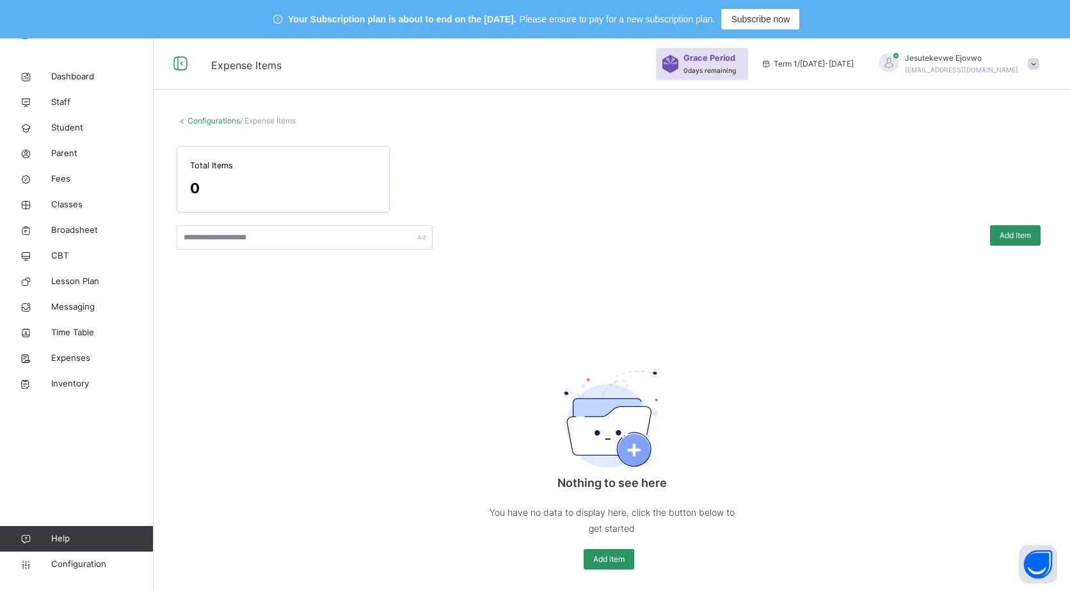
click at [210, 120] on link "Configurations" at bounding box center [213, 121] width 52 height 10
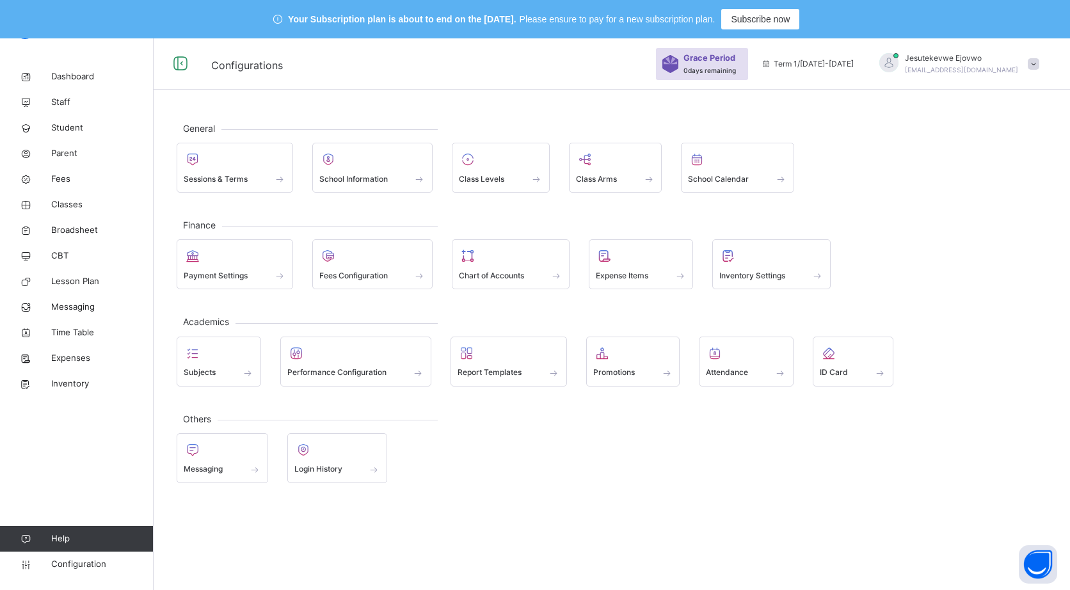
click at [763, 260] on div at bounding box center [771, 255] width 104 height 19
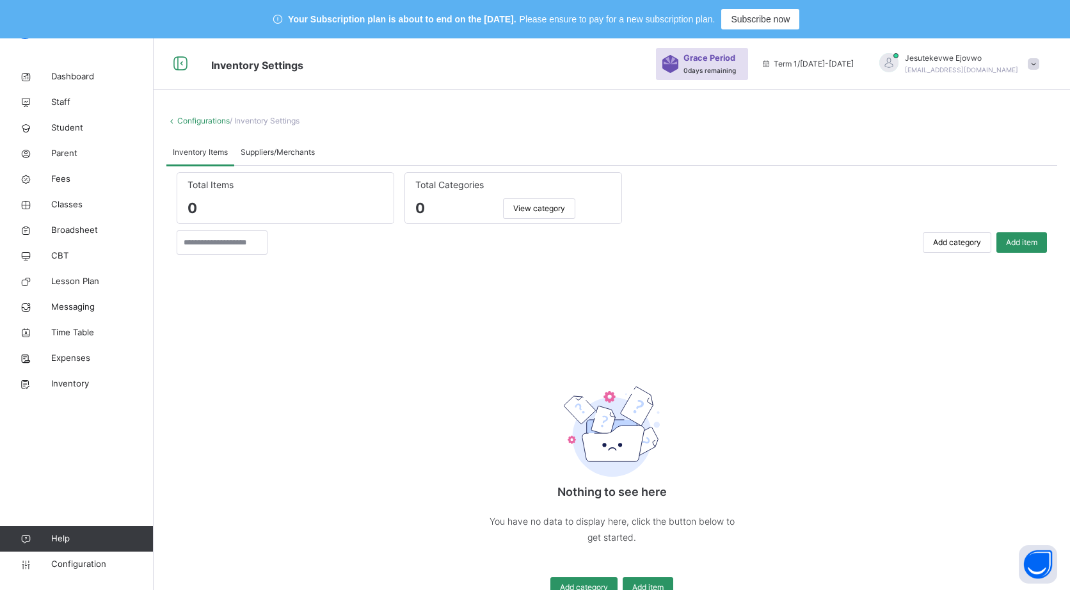
scroll to position [41, 0]
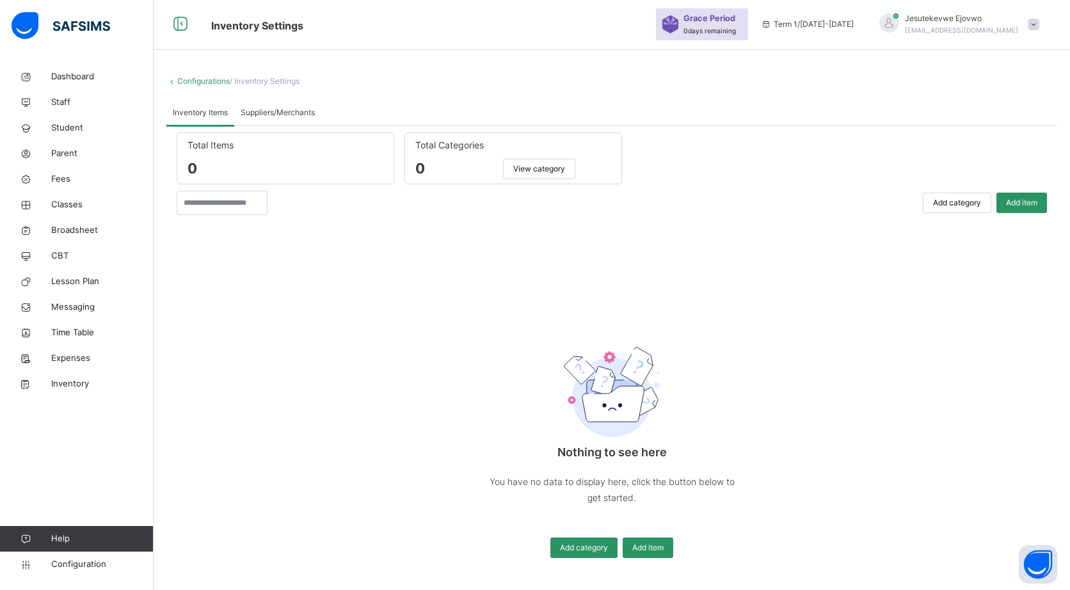
click at [287, 107] on span "Suppliers/Merchants" at bounding box center [278, 113] width 74 height 12
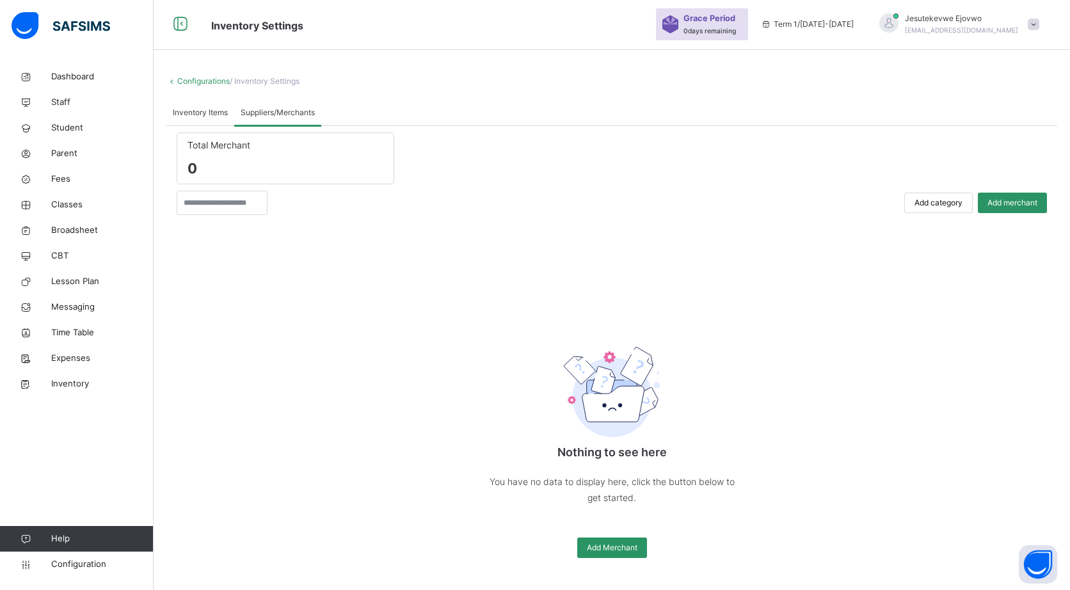
click at [196, 122] on div "Inventory Items" at bounding box center [200, 113] width 68 height 26
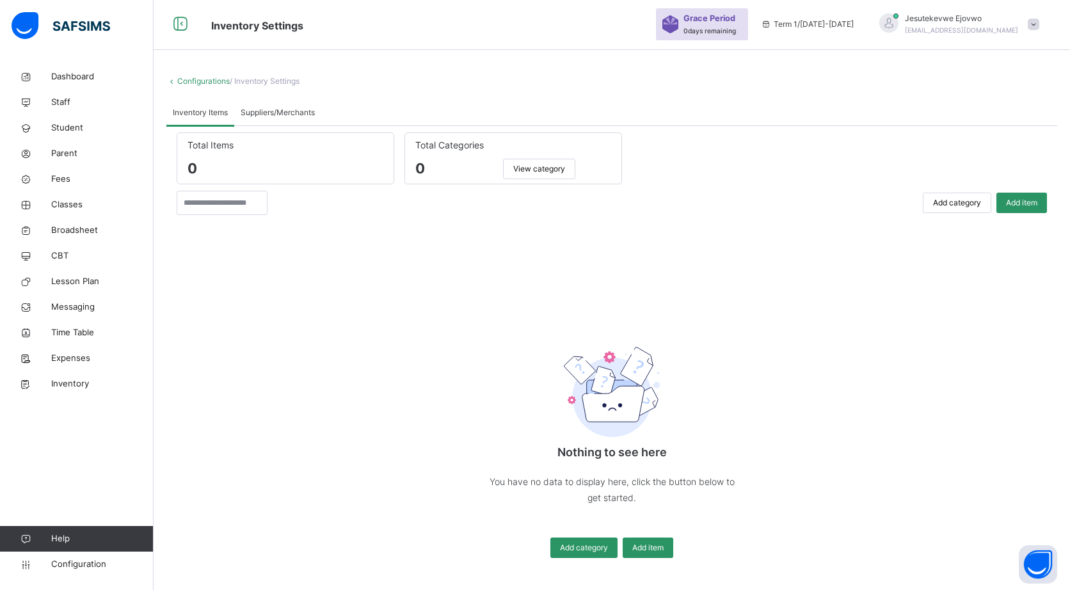
click at [203, 80] on link "Configurations" at bounding box center [203, 81] width 52 height 10
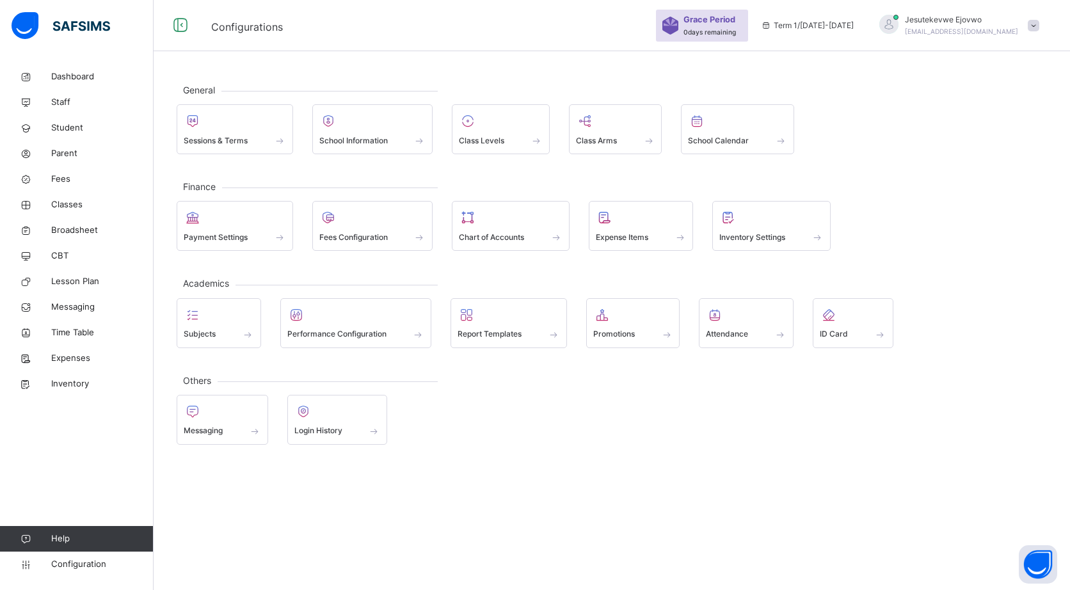
scroll to position [38, 0]
click at [624, 227] on span at bounding box center [641, 228] width 91 height 3
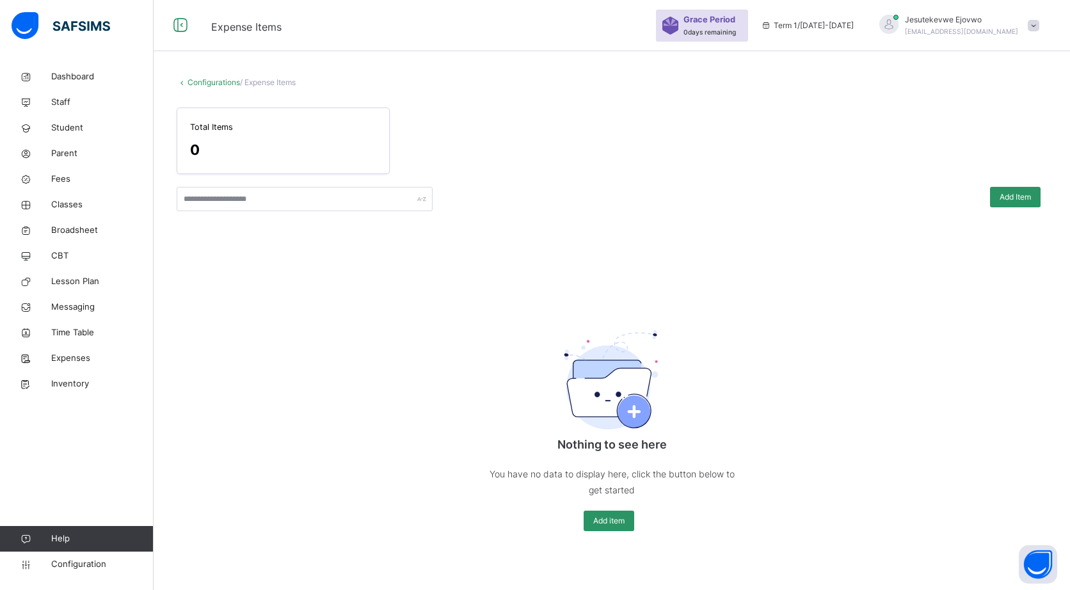
click at [287, 81] on span "/ Expense Items" at bounding box center [268, 82] width 56 height 10
click at [287, 79] on span "/ Expense Items" at bounding box center [268, 82] width 56 height 10
click at [283, 77] on div "Configurations / Expense Items" at bounding box center [612, 83] width 870 height 12
click at [1022, 191] on span "Add Item" at bounding box center [1014, 197] width 31 height 12
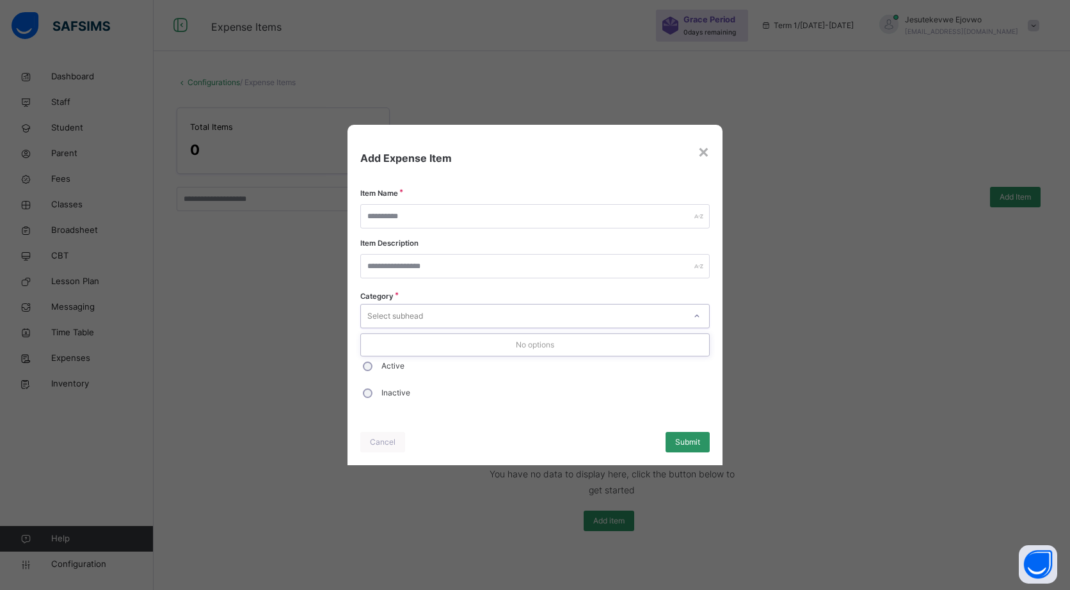
click at [637, 289] on div "Item Name Item Description Category 0 results available. Use Up and Down to cho…" at bounding box center [534, 305] width 349 height 202
click at [583, 265] on input "text" at bounding box center [534, 266] width 349 height 24
click at [703, 154] on div "×" at bounding box center [703, 151] width 12 height 27
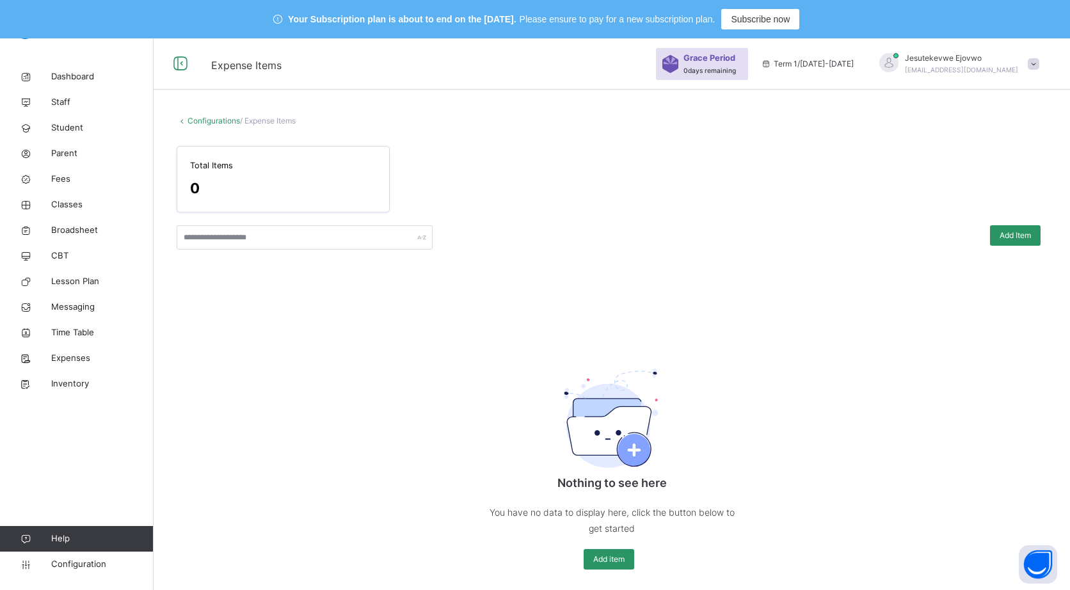
click at [207, 123] on link "Configurations" at bounding box center [213, 121] width 52 height 10
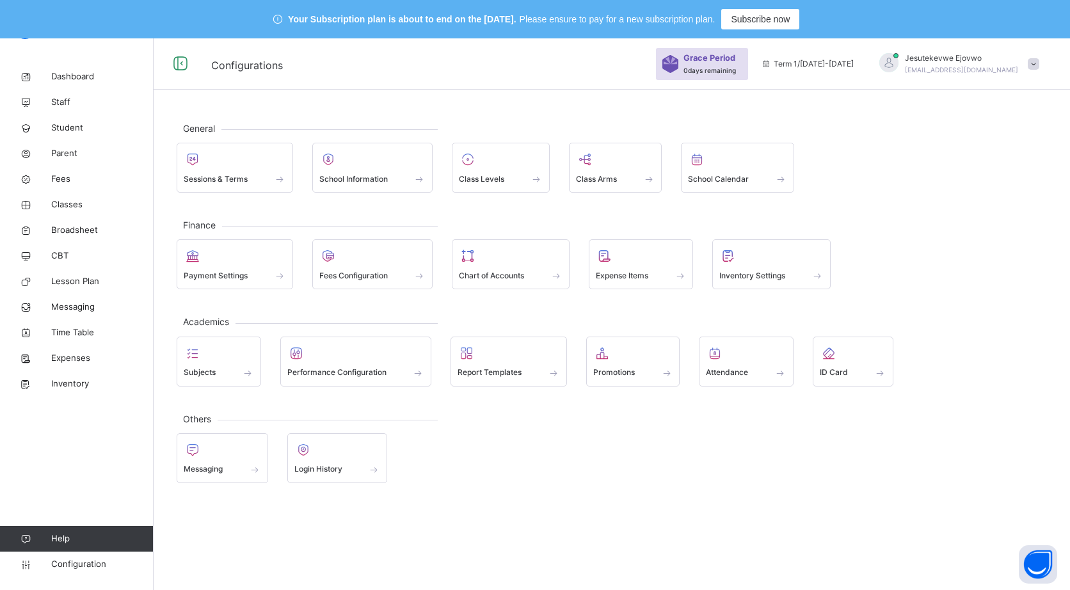
click at [759, 274] on span "Inventory Settings" at bounding box center [752, 276] width 66 height 12
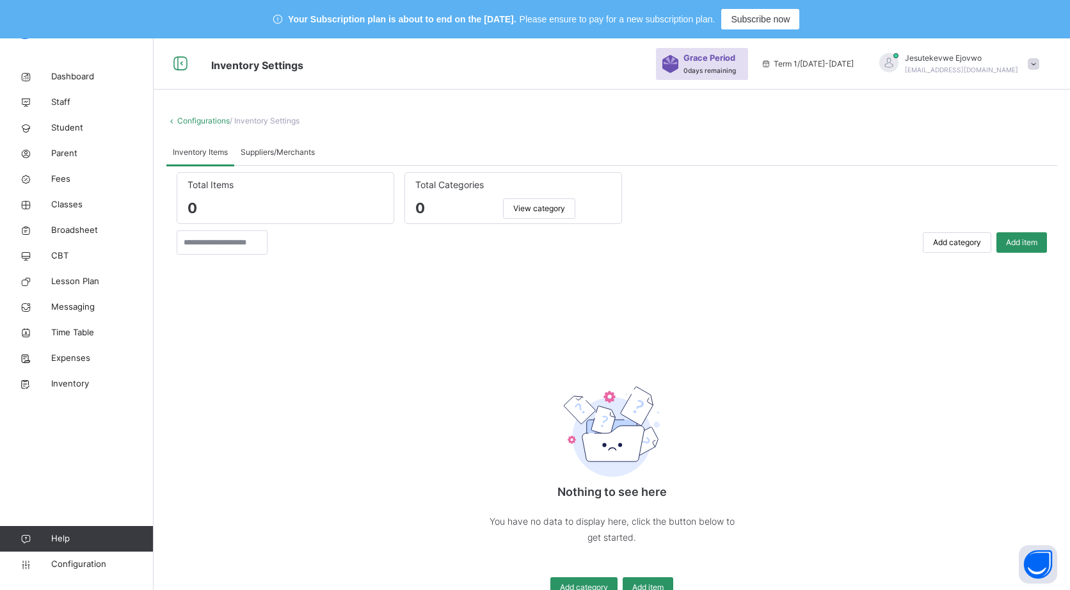
scroll to position [41, 0]
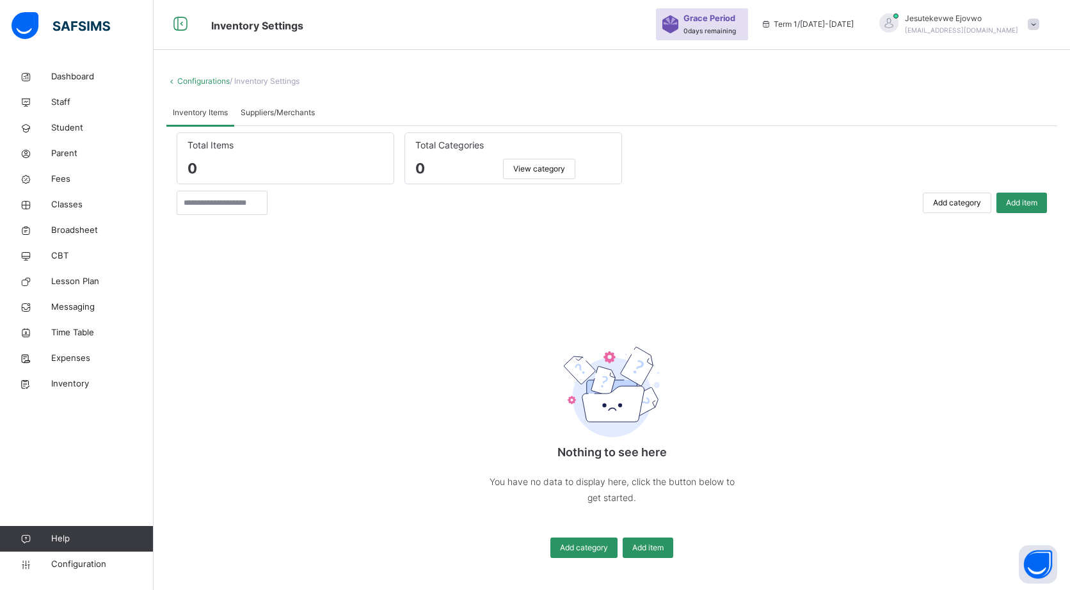
click at [564, 163] on span "View category" at bounding box center [539, 169] width 52 height 12
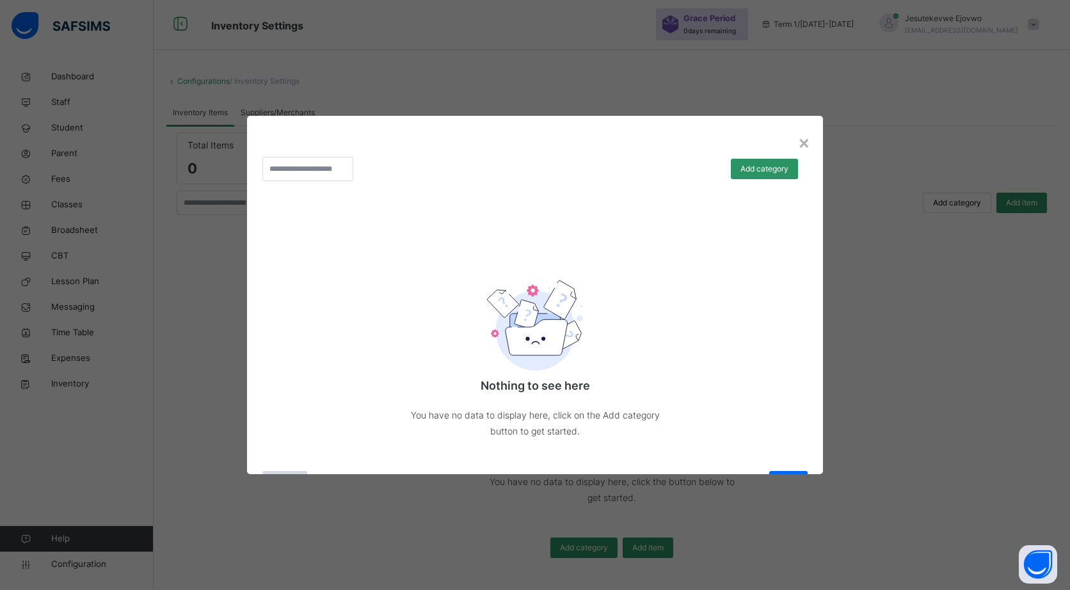
scroll to position [31, 0]
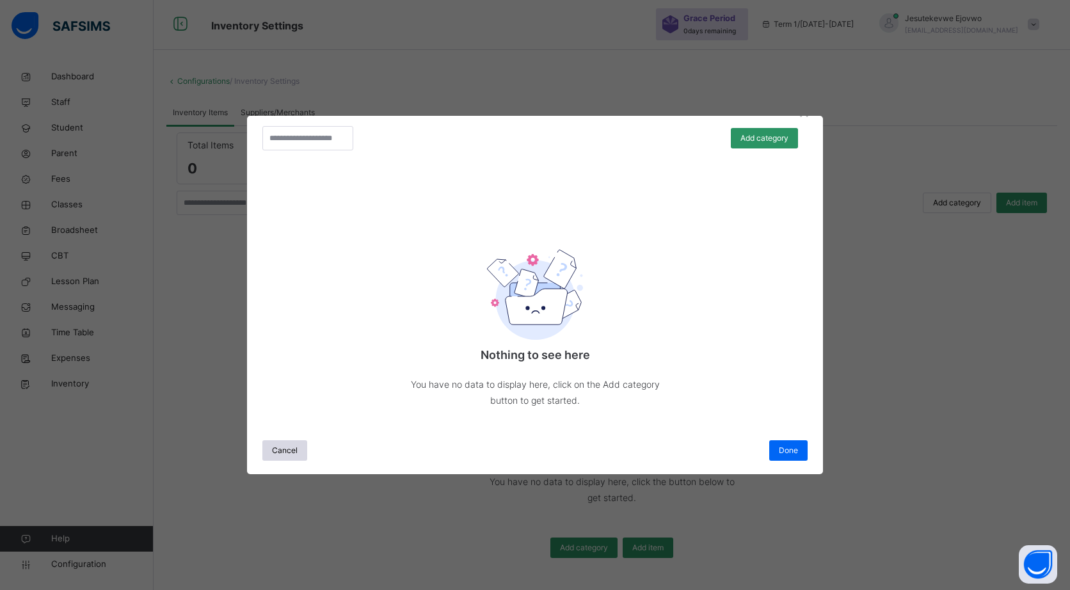
click at [377, 221] on div "Nothing to see here You have no data to display here, click on the Add category…" at bounding box center [534, 323] width 545 height 219
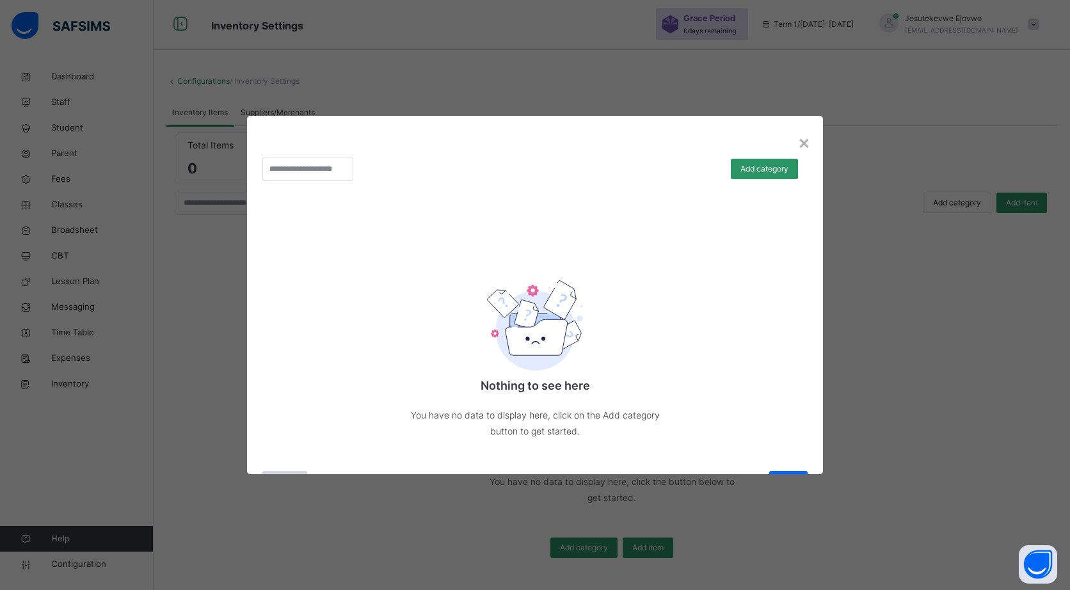
click at [798, 141] on div "×" at bounding box center [804, 142] width 12 height 27
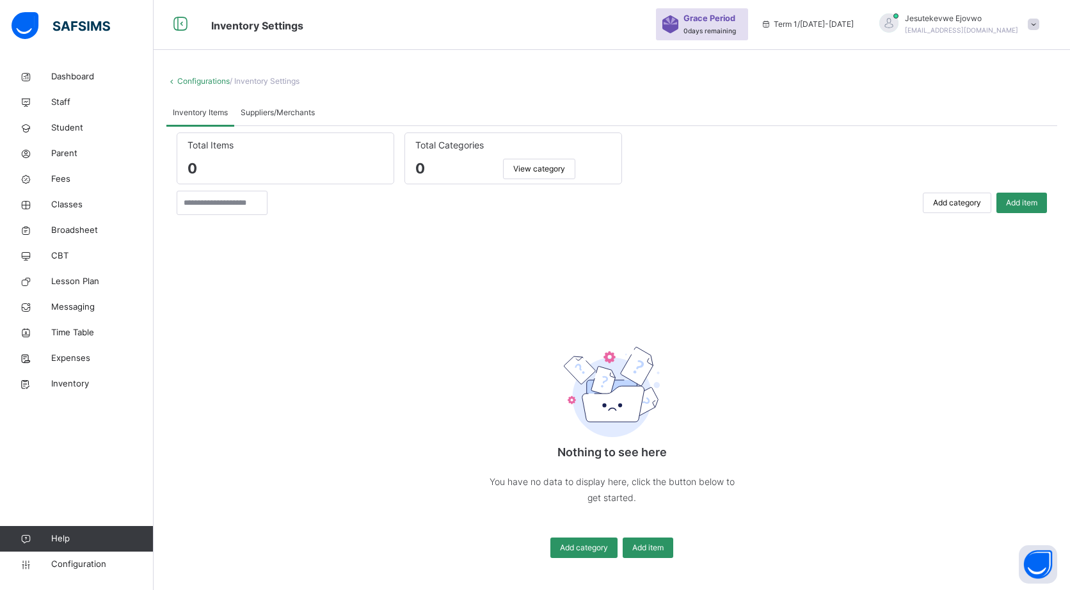
click at [454, 306] on div "Nothing to see here You have no data to display here, click the button below to…" at bounding box center [612, 396] width 870 height 337
click at [735, 21] on span "Grace Period" at bounding box center [709, 18] width 52 height 12
click at [735, 19] on span "Grace Period" at bounding box center [709, 18] width 52 height 12
click at [1018, 17] on span "Jesutekevwe Ejovwo" at bounding box center [961, 19] width 113 height 12
click at [994, 128] on span "Subscription" at bounding box center [987, 133] width 64 height 10
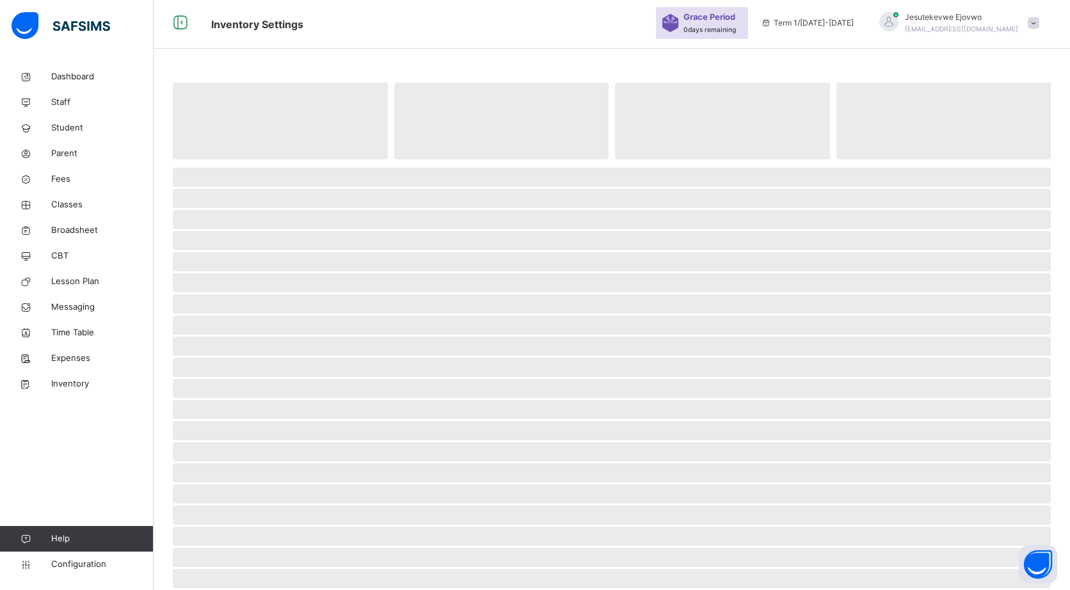
scroll to position [38, 0]
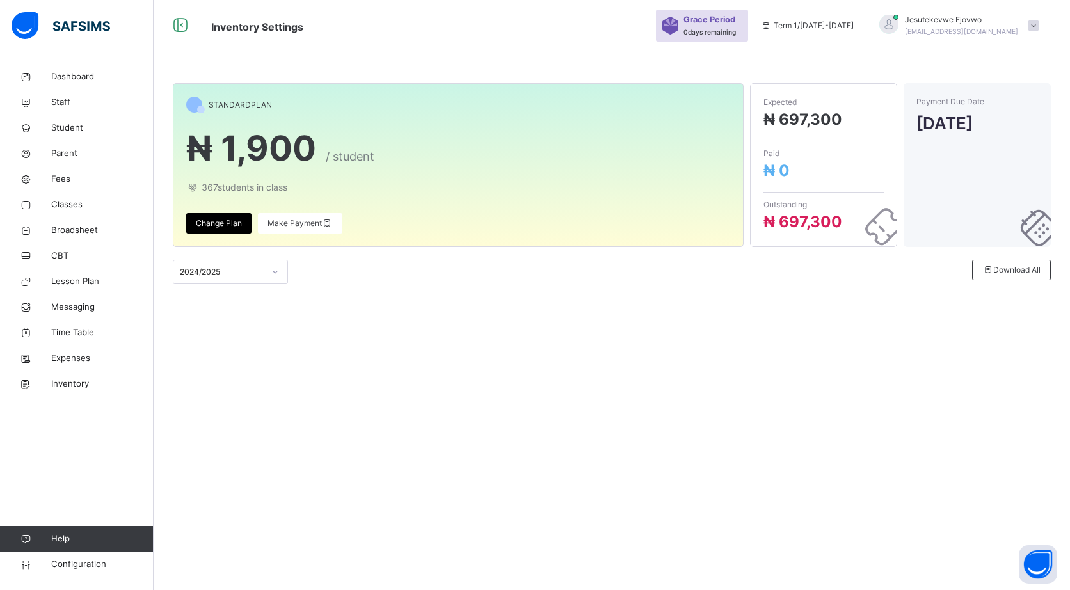
click at [229, 222] on span "Change Plan" at bounding box center [219, 224] width 46 height 12
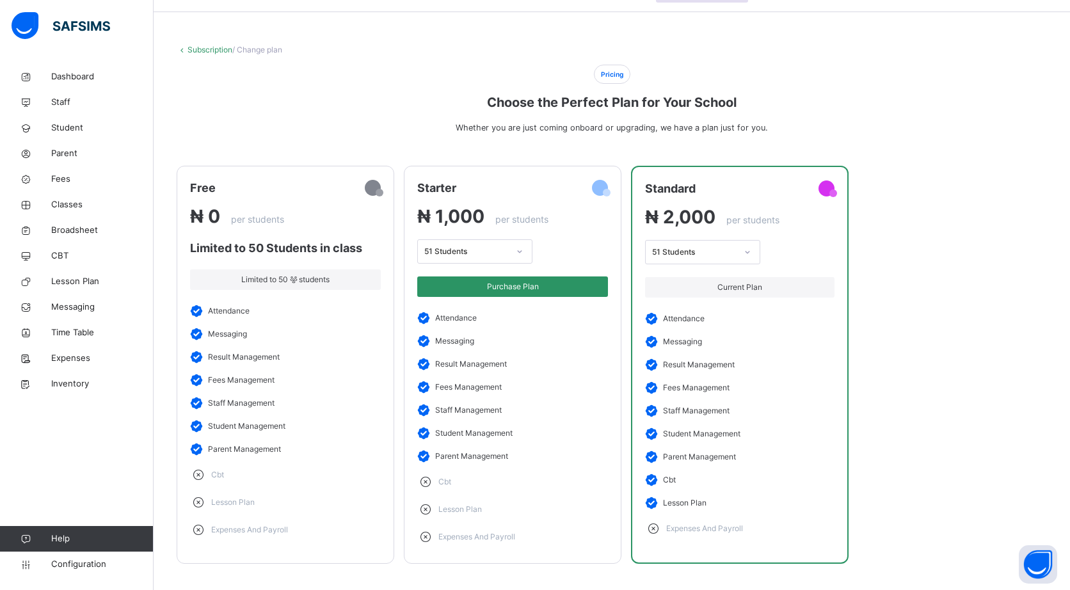
scroll to position [94, 0]
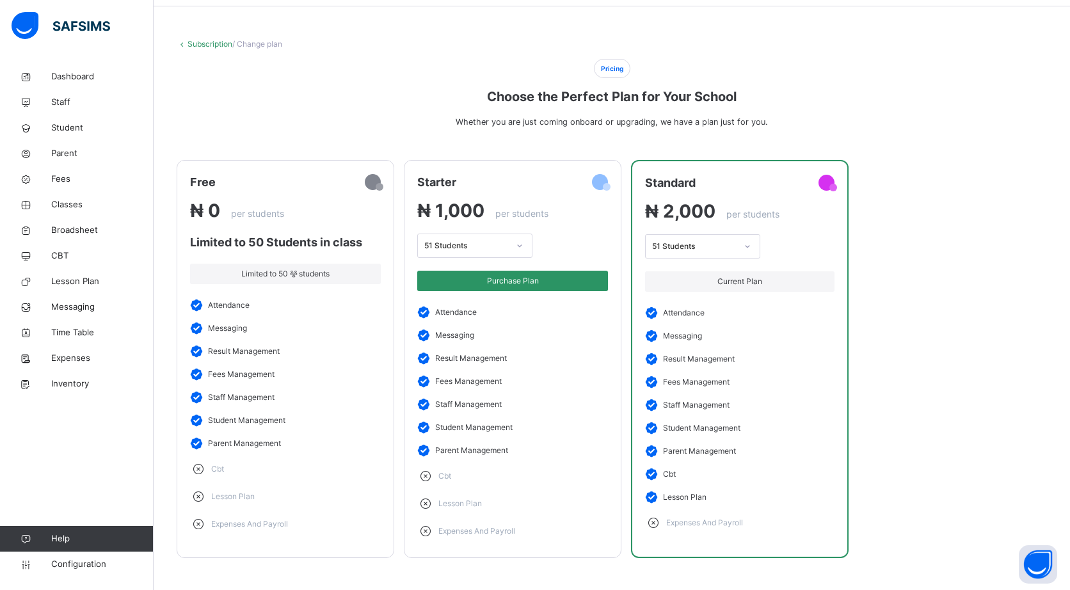
click at [512, 393] on li "staff management" at bounding box center [512, 404] width 191 height 23
click at [555, 275] on span "Purchase Plan" at bounding box center [512, 281] width 171 height 12
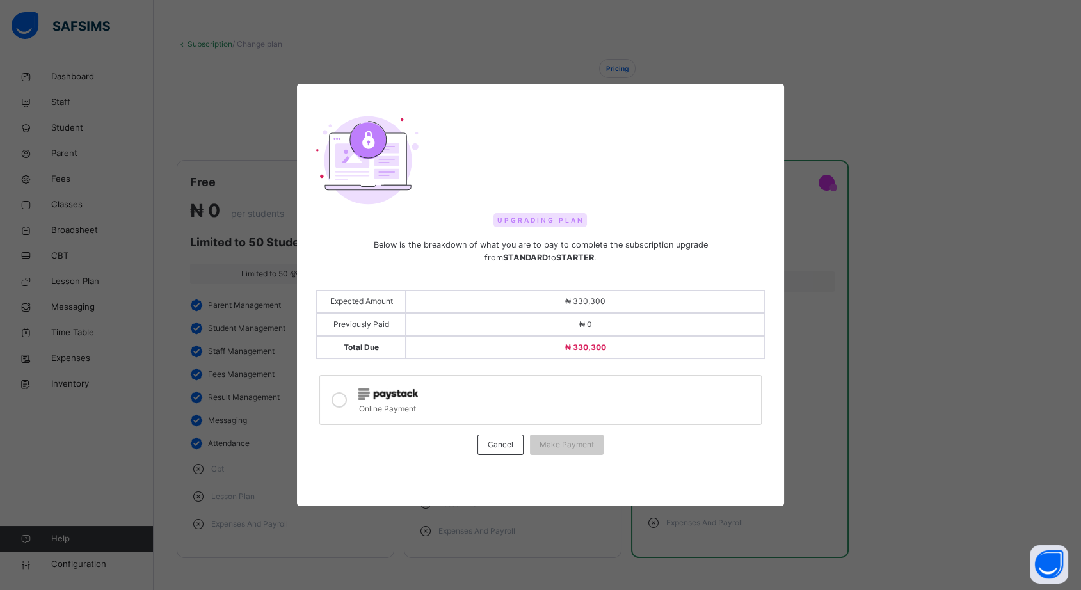
click at [494, 445] on span "Cancel" at bounding box center [500, 445] width 26 height 12
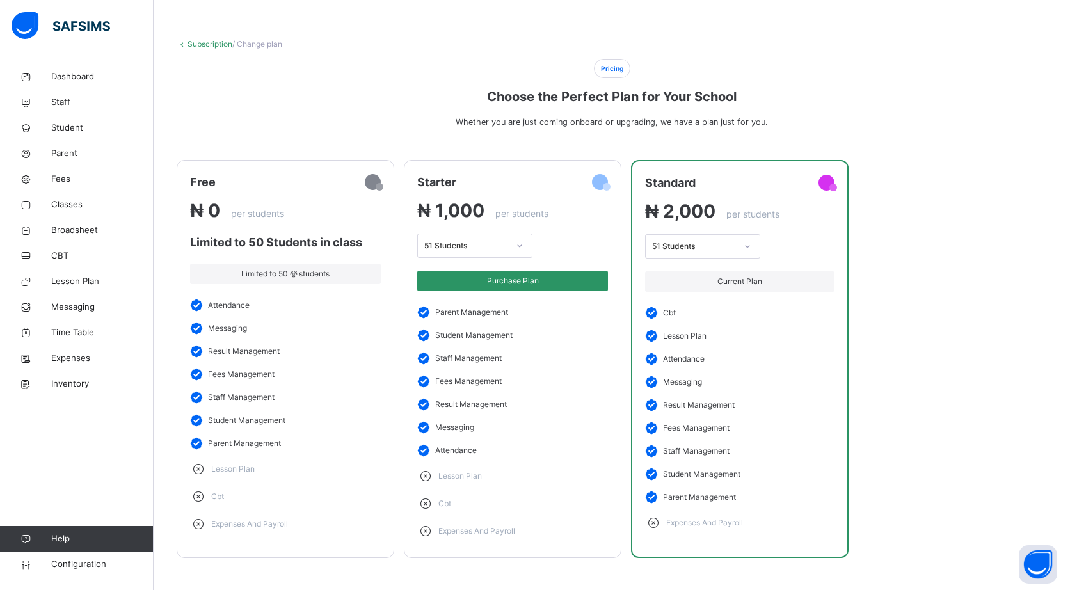
click at [763, 276] on span "Current Plan" at bounding box center [739, 282] width 170 height 12
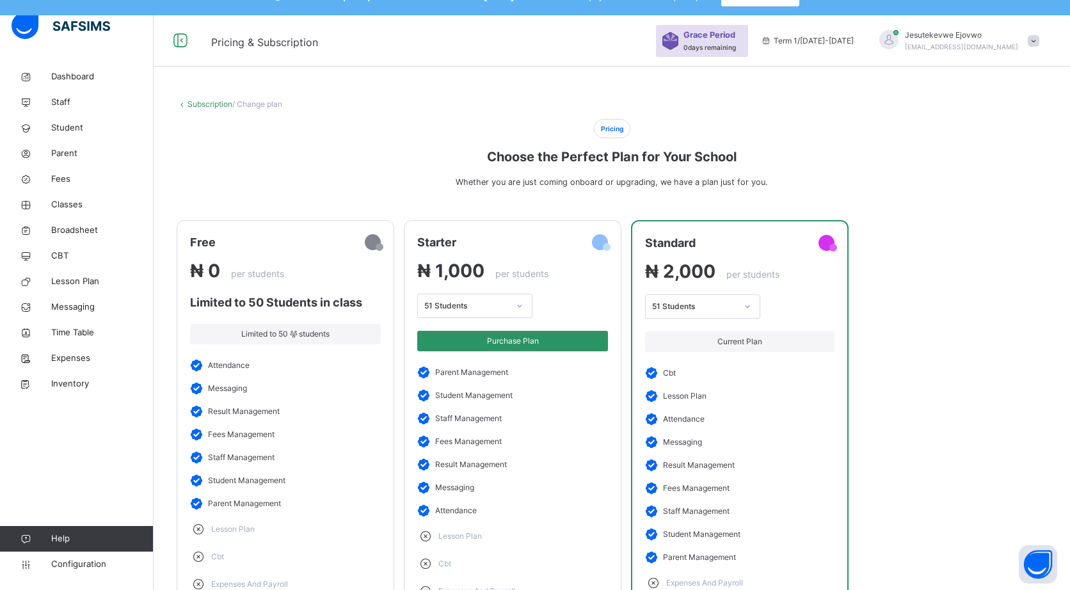
scroll to position [21, 0]
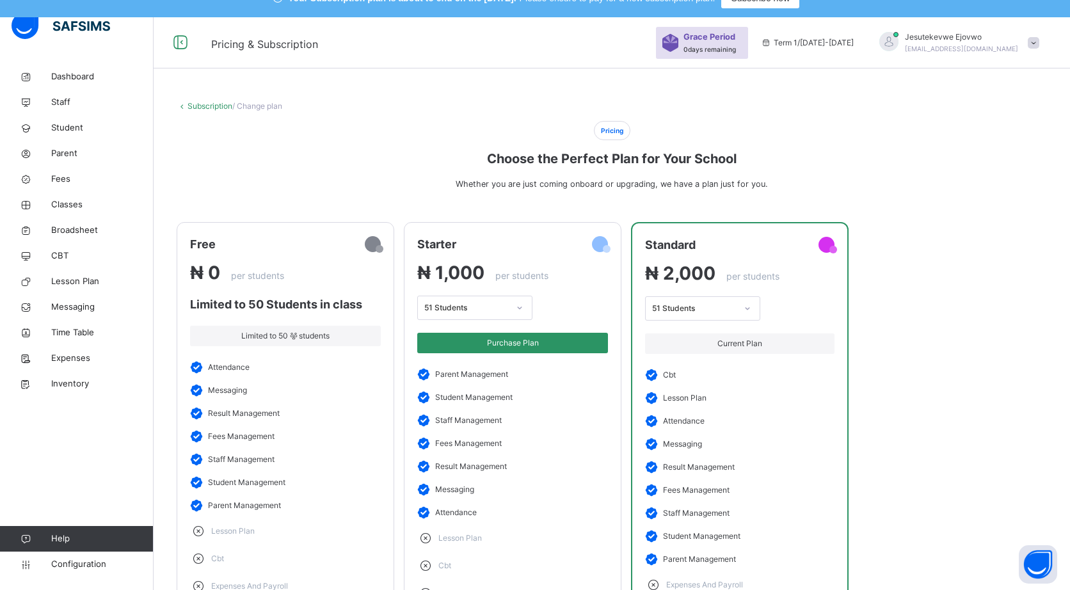
click at [190, 49] on icon at bounding box center [181, 42] width 22 height 23
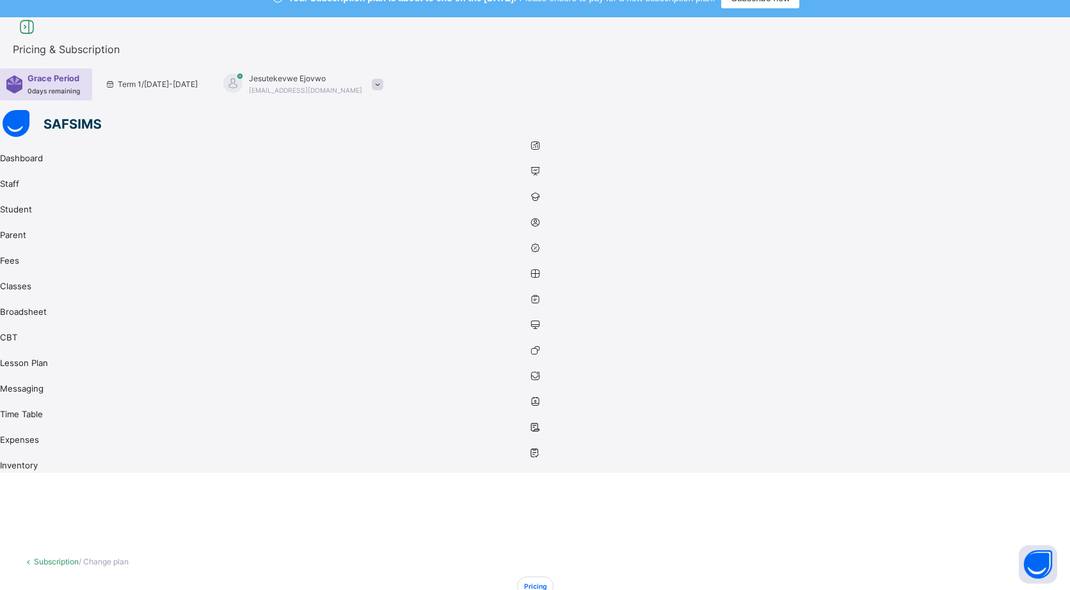
click at [38, 39] on icon at bounding box center [27, 27] width 22 height 23
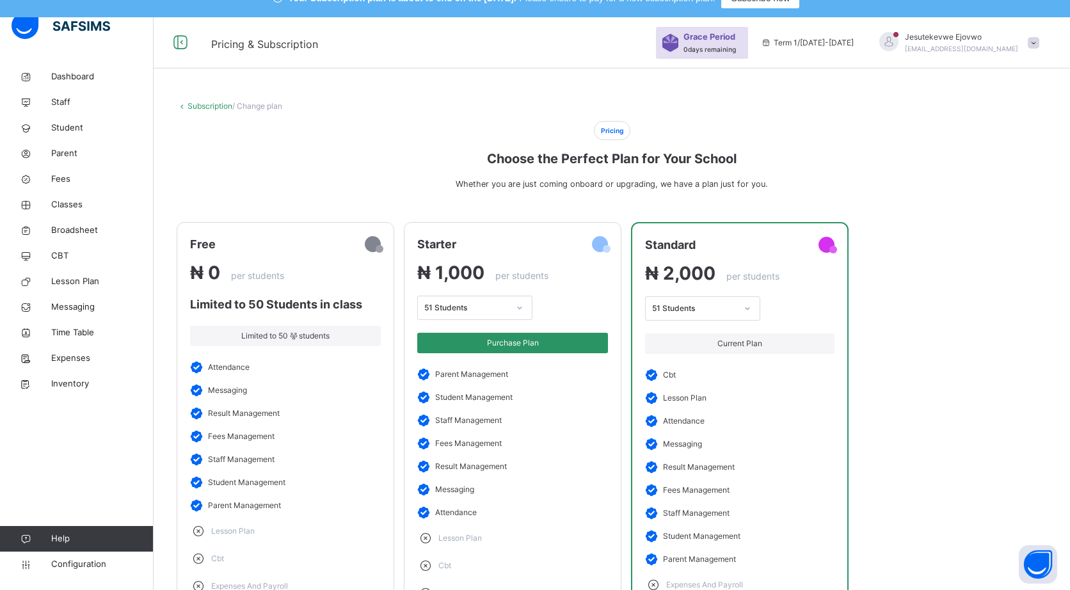
click at [71, 568] on span "Configuration" at bounding box center [102, 564] width 102 height 13
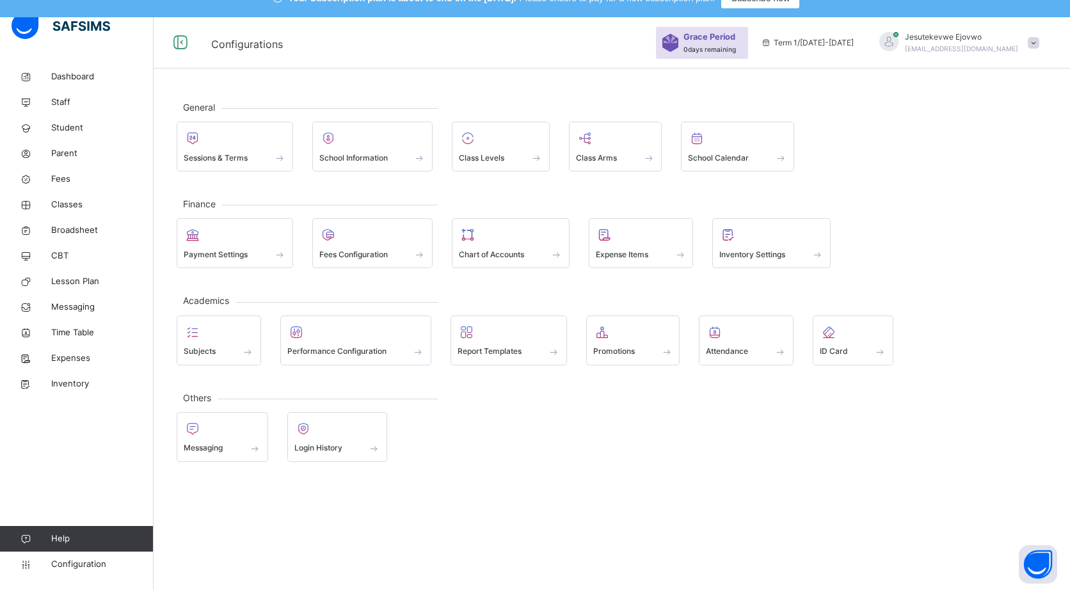
click at [66, 96] on span "Staff" at bounding box center [102, 102] width 102 height 13
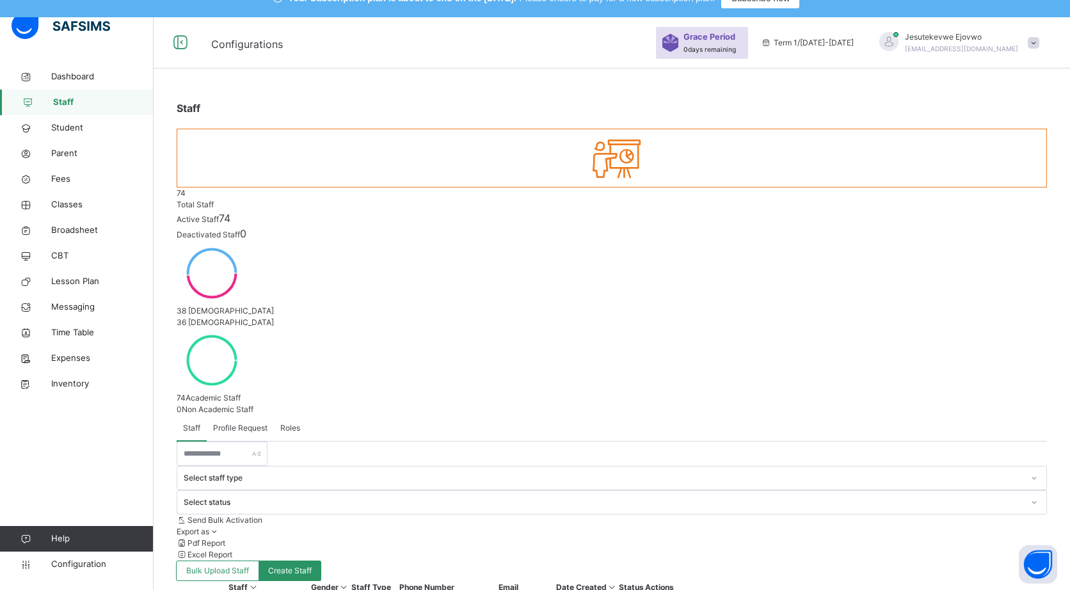
click at [295, 422] on span "Roles" at bounding box center [290, 428] width 20 height 12
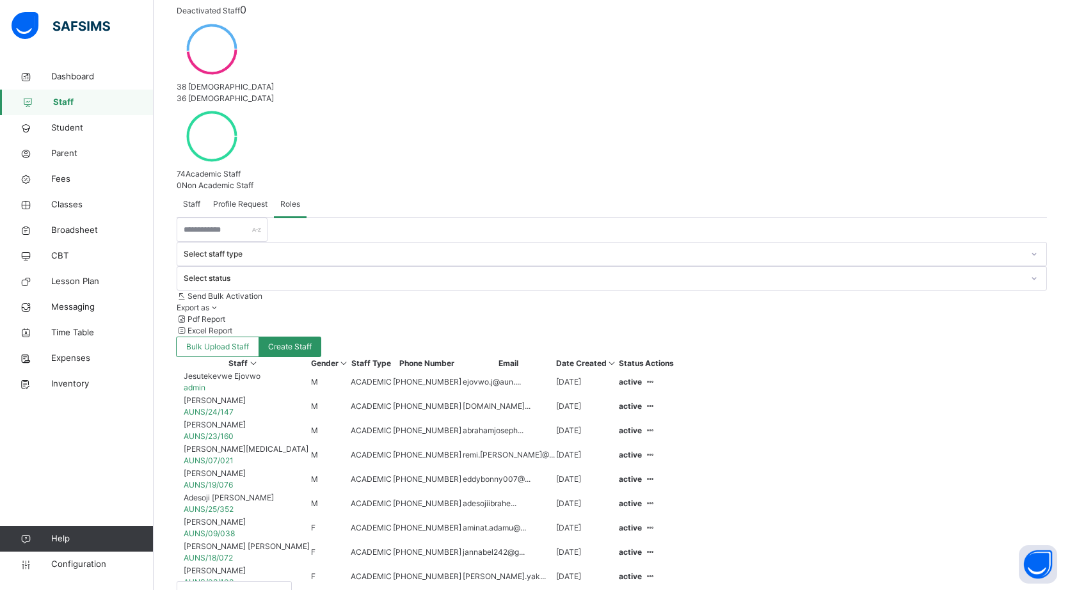
scroll to position [247, 0]
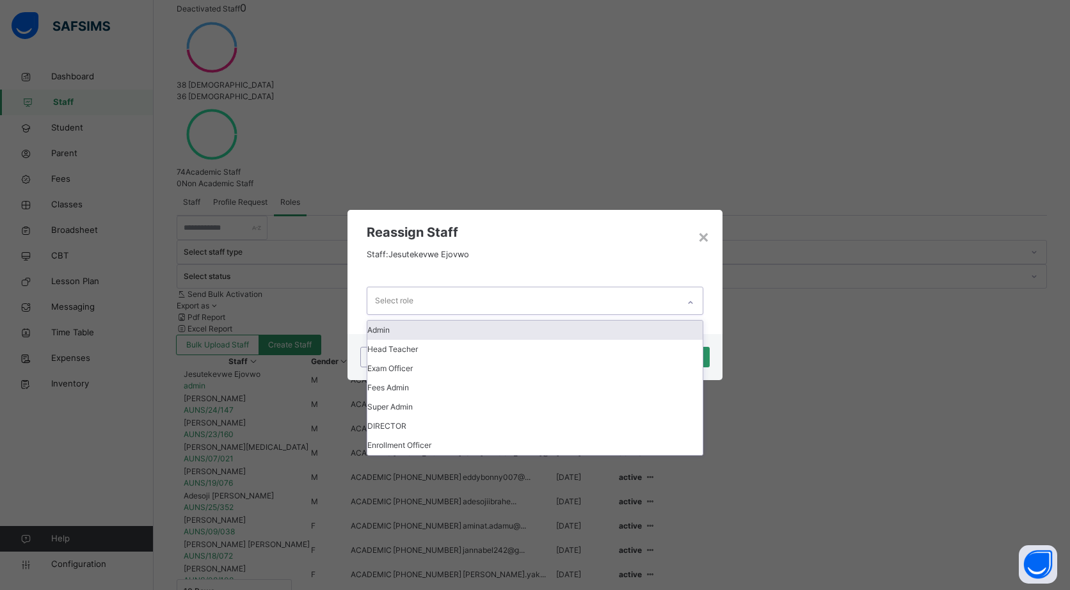
click at [706, 232] on div "×" at bounding box center [703, 236] width 12 height 27
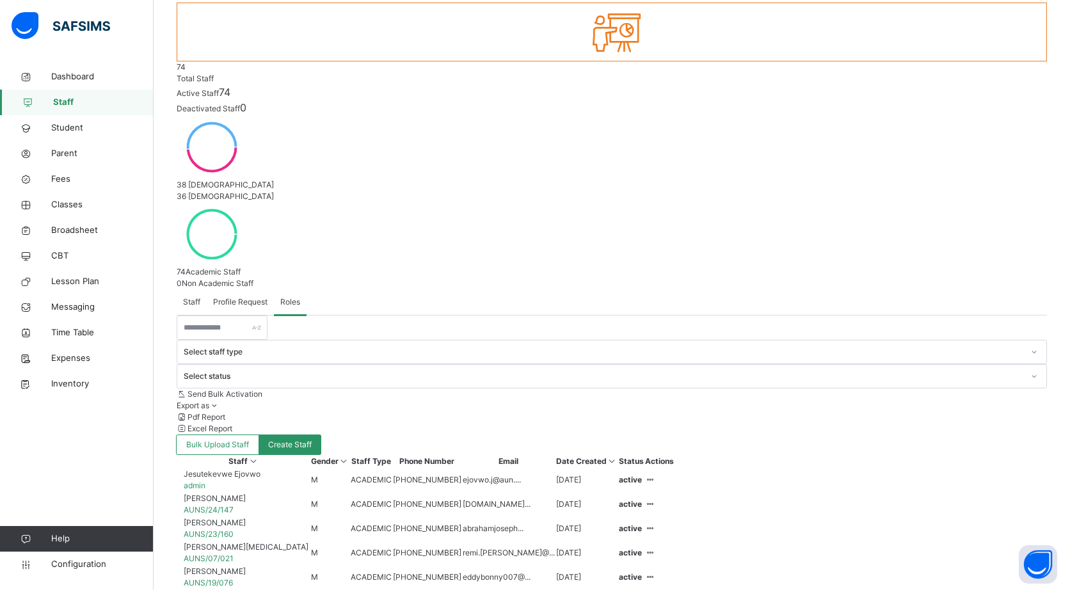
scroll to position [0, 0]
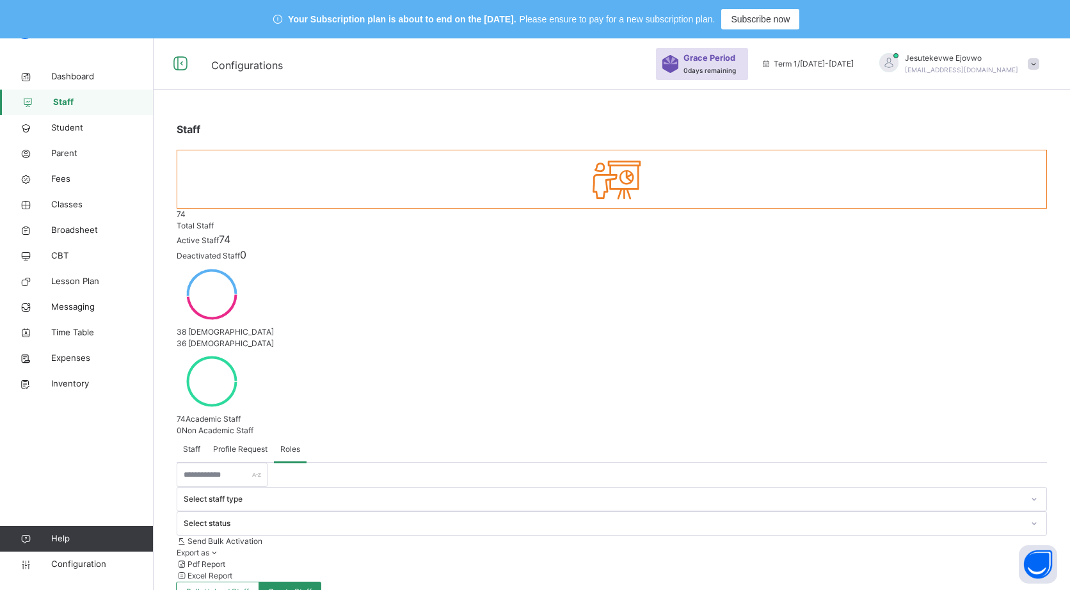
click at [68, 386] on span "Inventory" at bounding box center [102, 383] width 102 height 13
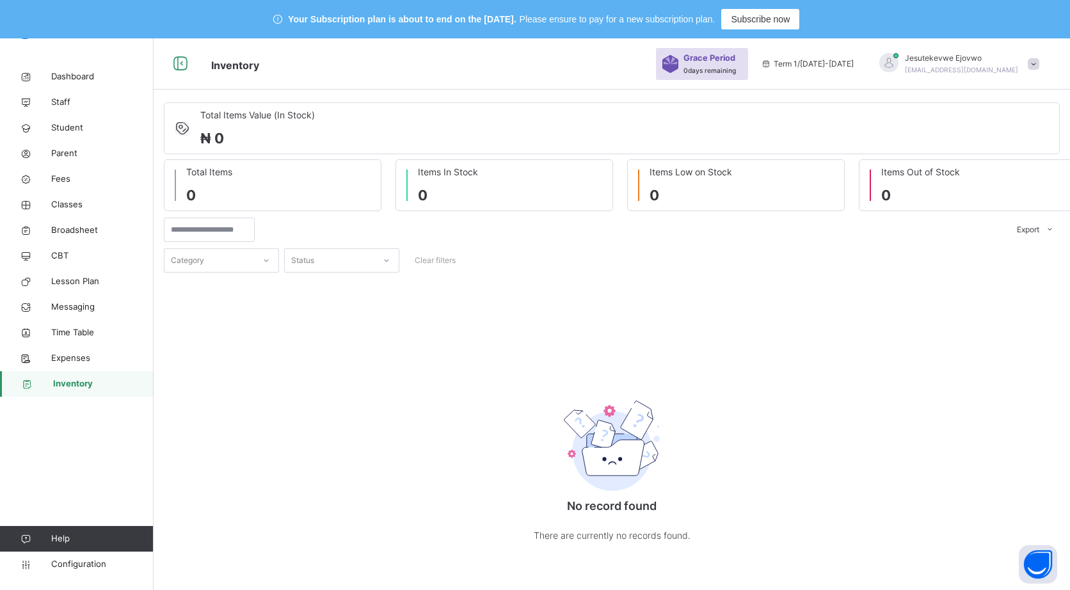
click at [72, 357] on span "Expenses" at bounding box center [102, 358] width 102 height 13
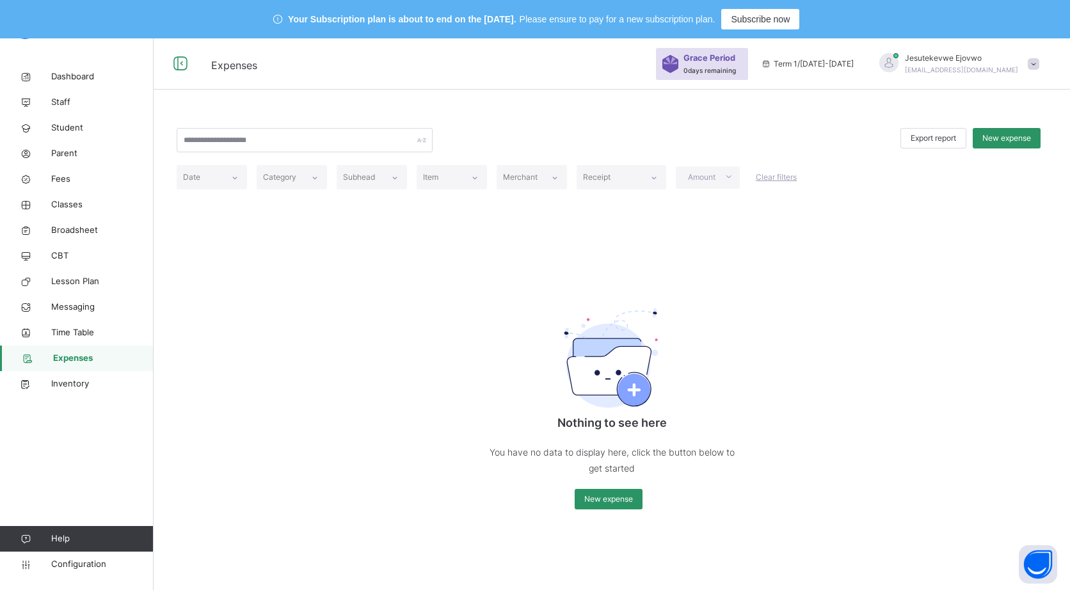
click at [1039, 61] on span at bounding box center [1033, 64] width 12 height 12
click at [1019, 173] on span "Subscription" at bounding box center [987, 173] width 64 height 10
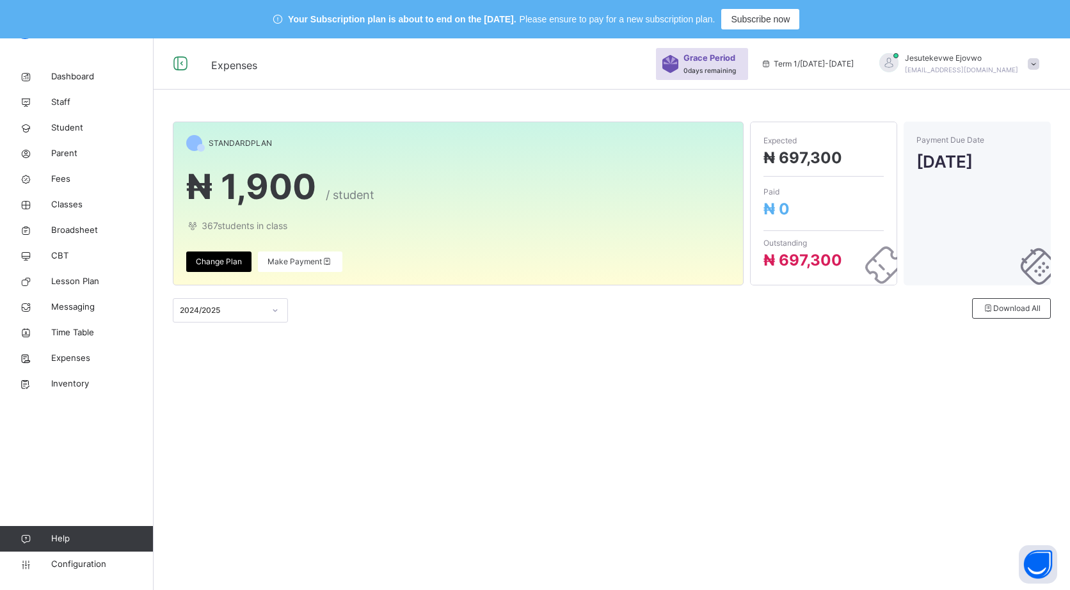
click at [1025, 308] on span "Download All" at bounding box center [1011, 309] width 58 height 12
click at [306, 261] on span "Make Payment" at bounding box center [299, 262] width 65 height 12
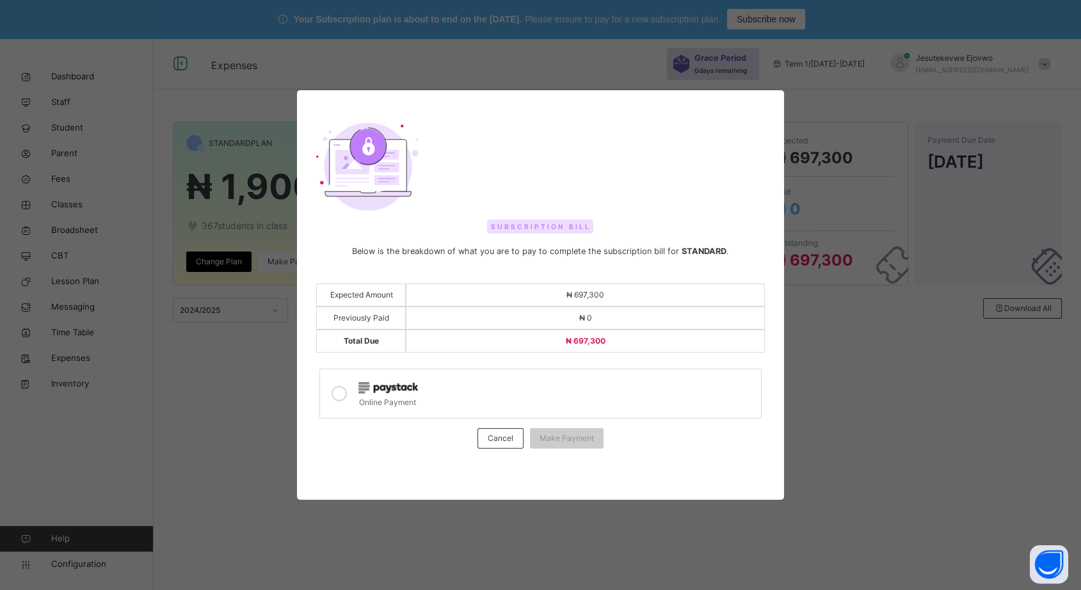
click at [281, 438] on div "Subscription Bill Below is the breakdown of what you are to pay to complete the…" at bounding box center [540, 295] width 1081 height 590
click at [246, 450] on div "Subscription Bill Below is the breakdown of what you are to pay to complete the…" at bounding box center [540, 295] width 1081 height 590
click at [226, 456] on div "Subscription Bill Below is the breakdown of what you are to pay to complete the…" at bounding box center [540, 295] width 1081 height 590
click at [486, 437] on div "Cancel" at bounding box center [500, 438] width 46 height 20
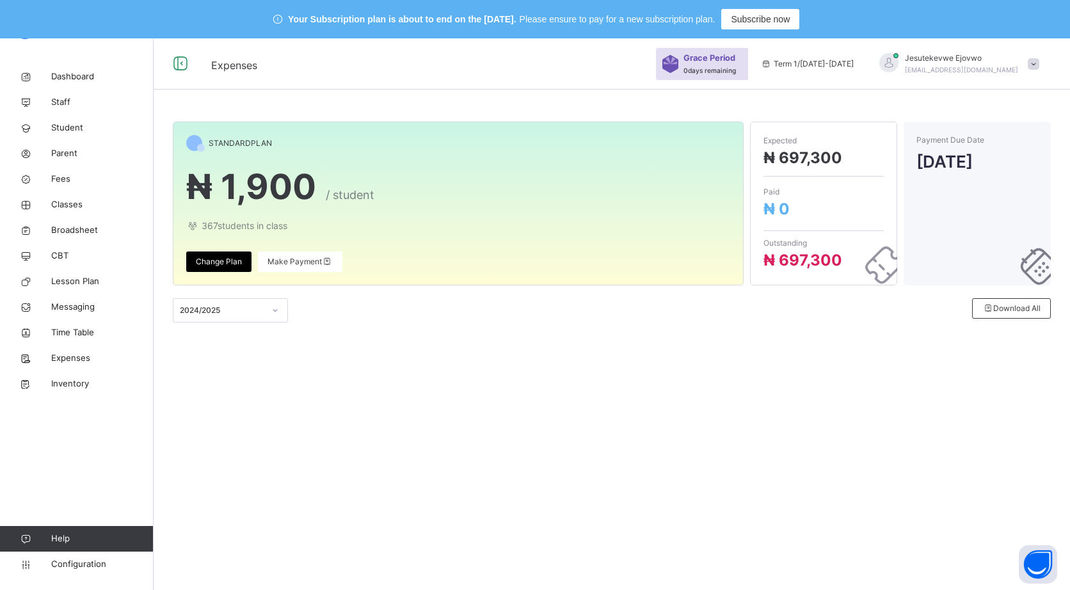
click at [58, 212] on link "Classes" at bounding box center [77, 205] width 154 height 26
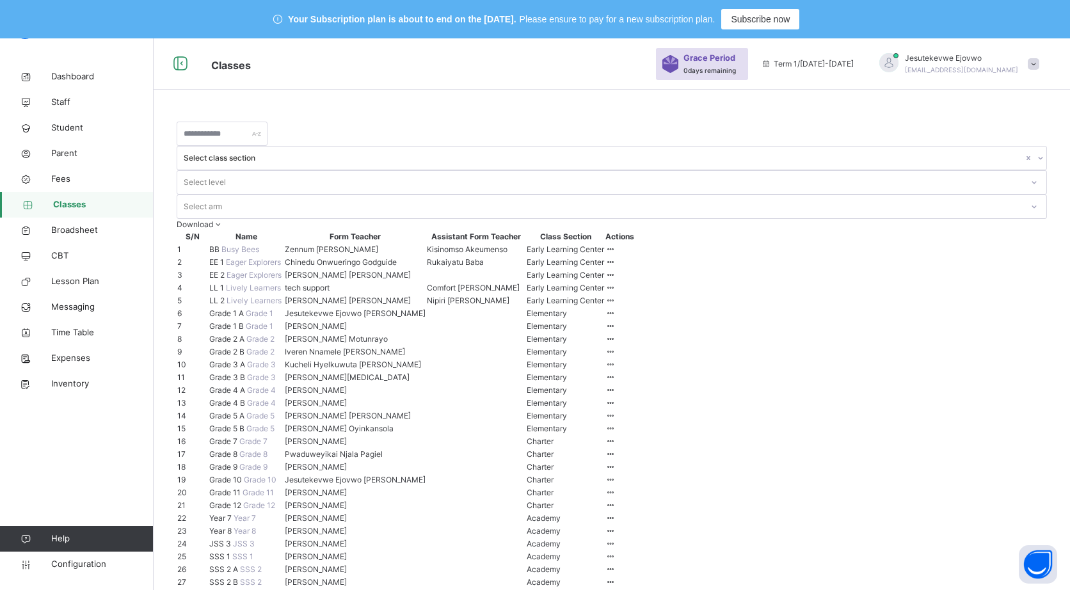
click at [0, 192] on link "Classes" at bounding box center [77, 205] width 154 height 26
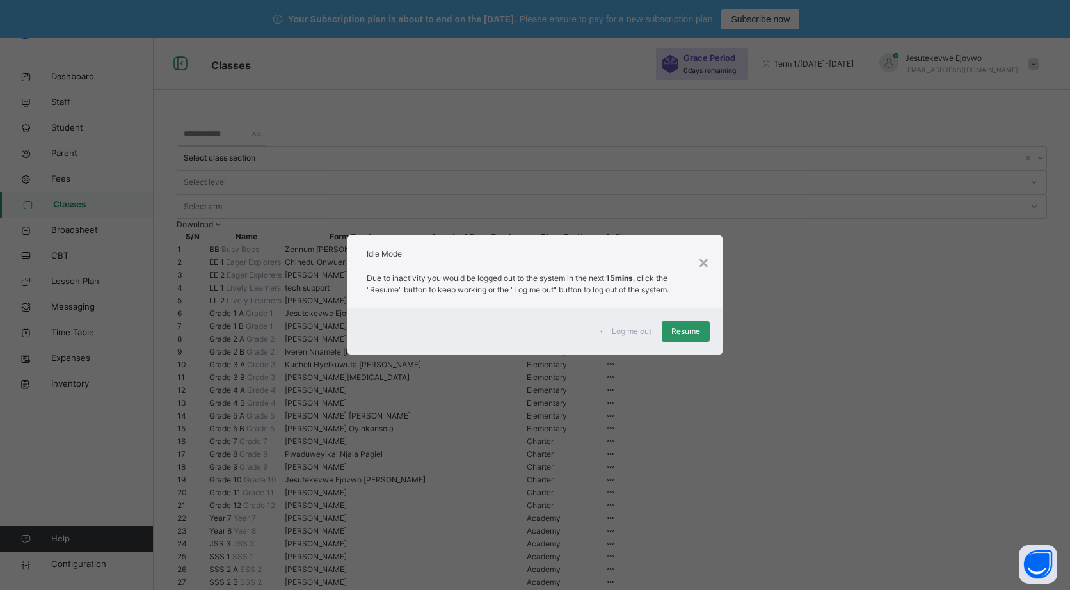
click at [698, 329] on span "Resume" at bounding box center [685, 332] width 29 height 12
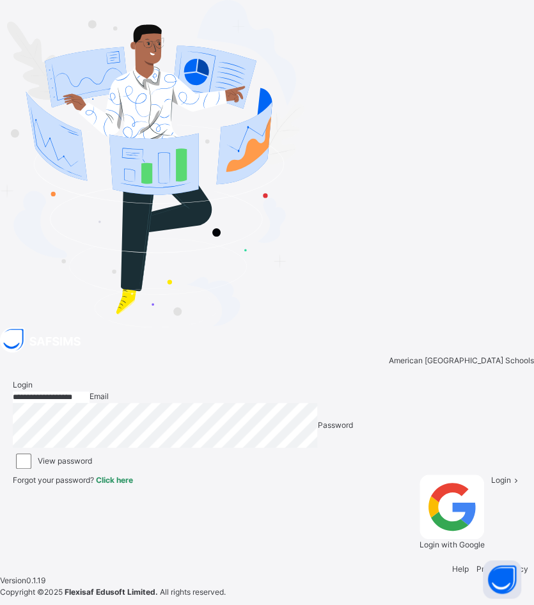
click at [90, 392] on input "**********" at bounding box center [51, 398] width 77 height 12
type input "**********"
click at [473, 429] on div "**********" at bounding box center [267, 465] width 534 height 197
click at [491, 475] on span "Login" at bounding box center [501, 480] width 20 height 10
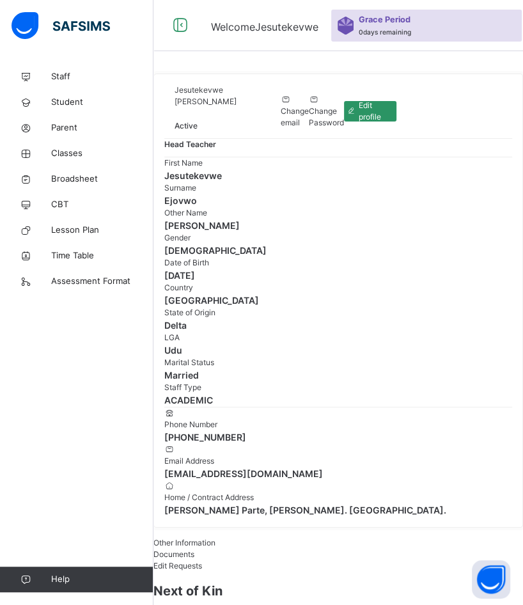
click at [73, 150] on span "Classes" at bounding box center [102, 153] width 102 height 13
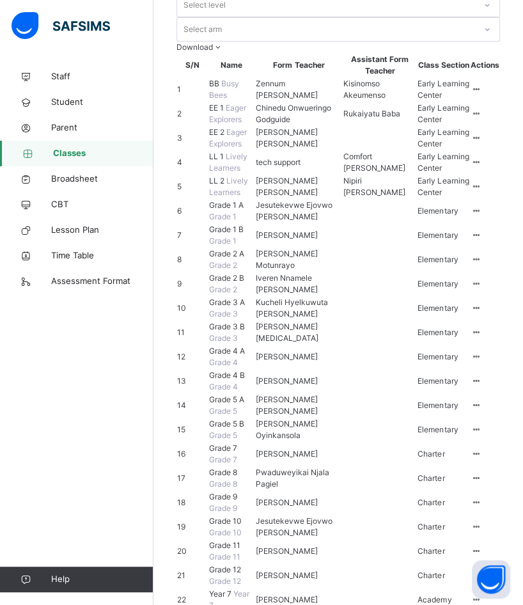
scroll to position [142, 0]
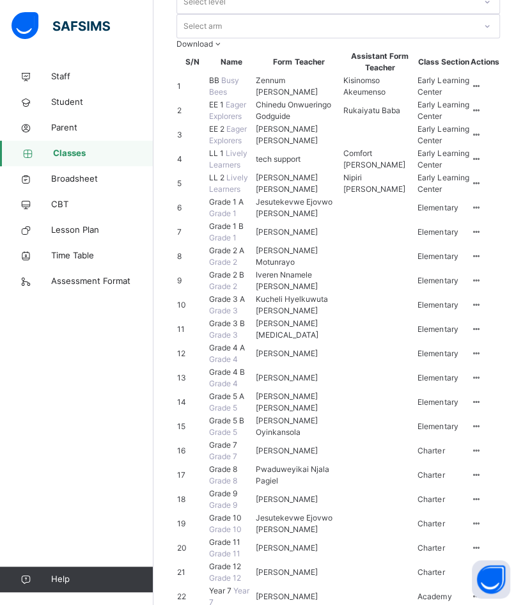
click at [234, 207] on span "Grade 1 A" at bounding box center [226, 202] width 35 height 10
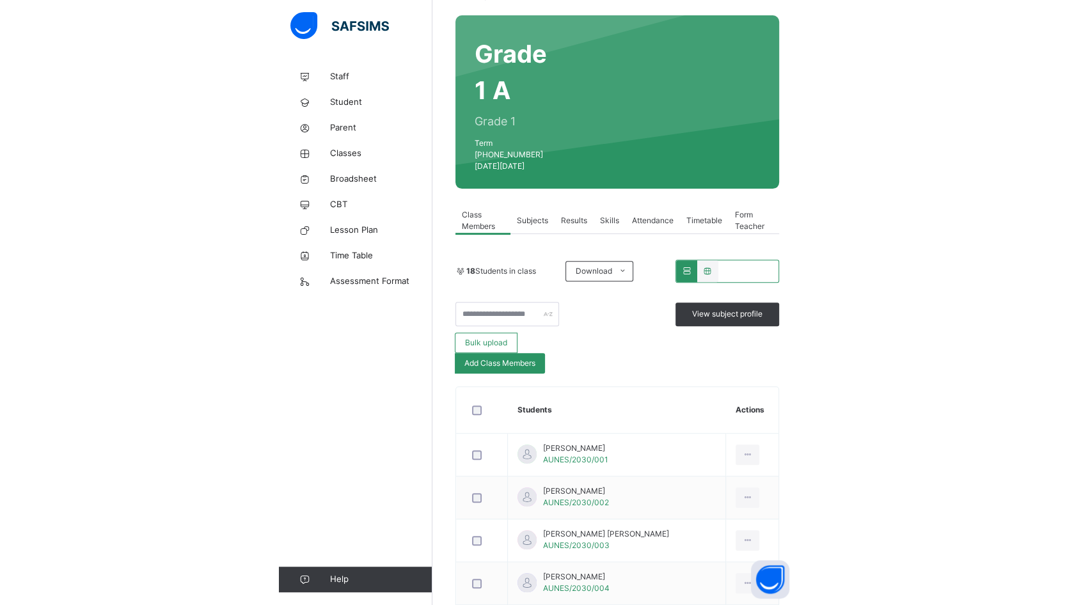
scroll to position [213, 0]
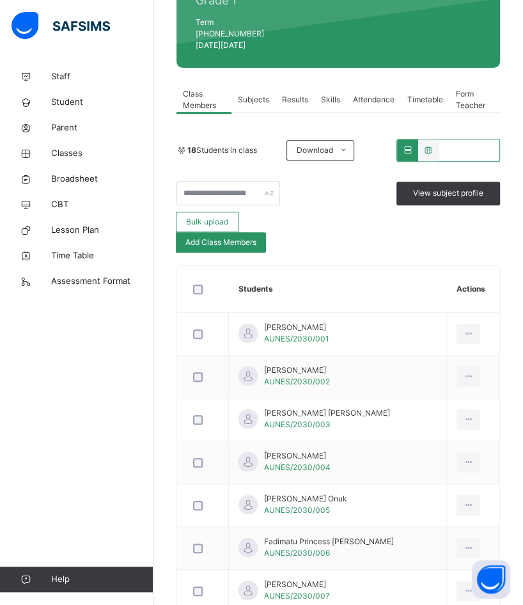
click at [259, 94] on span "Subjects" at bounding box center [253, 100] width 31 height 12
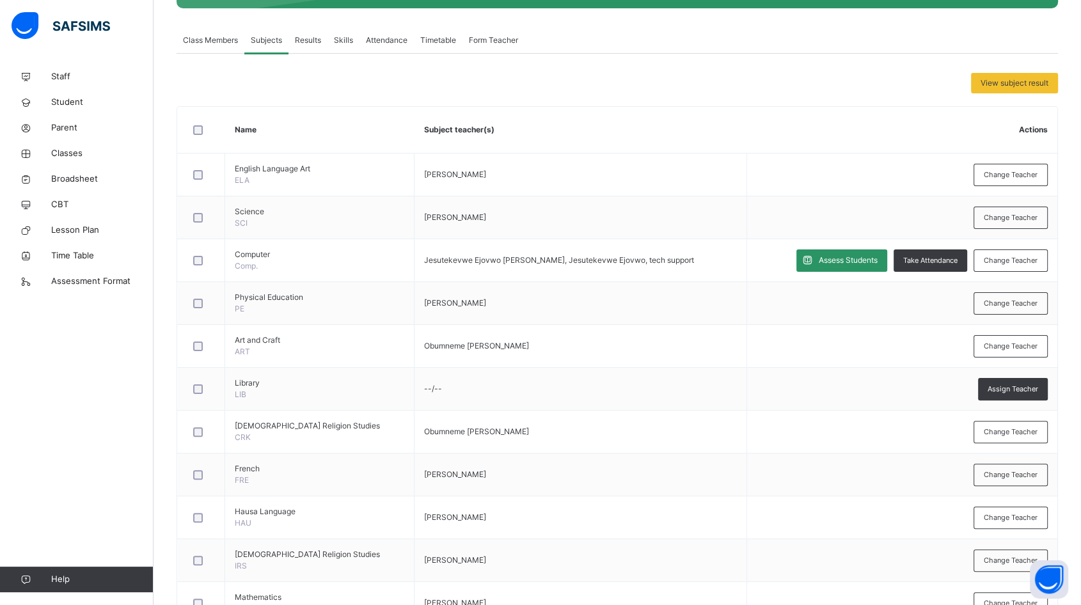
click at [839, 258] on span "Assess Students" at bounding box center [848, 261] width 59 height 12
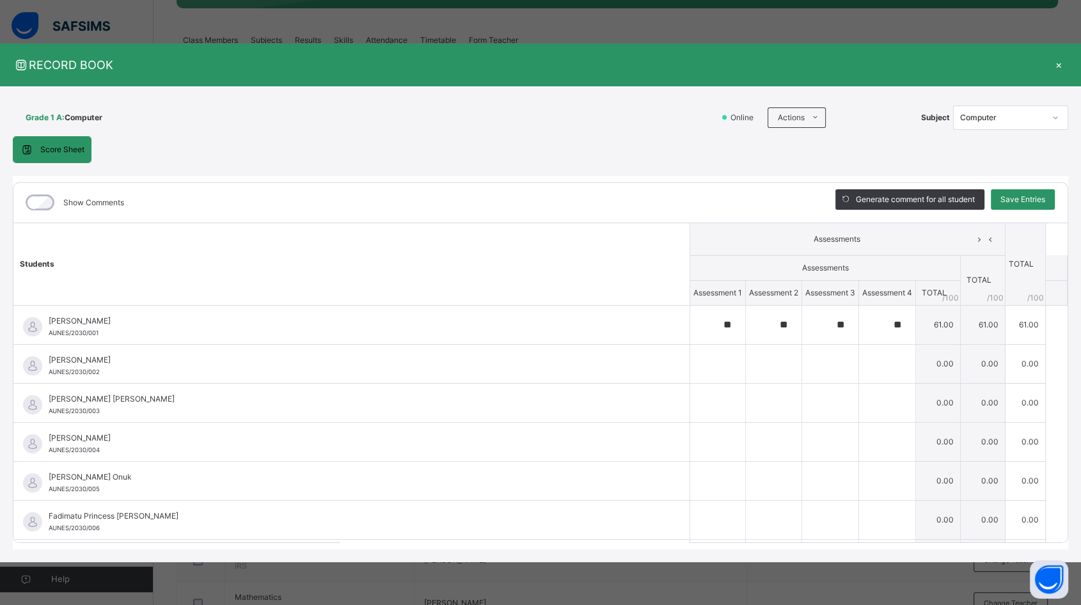
click at [71, 150] on span "Score Sheet" at bounding box center [62, 150] width 44 height 12
click at [0, 0] on li "Download Empty Score Sheet" at bounding box center [0, 0] width 0 height 0
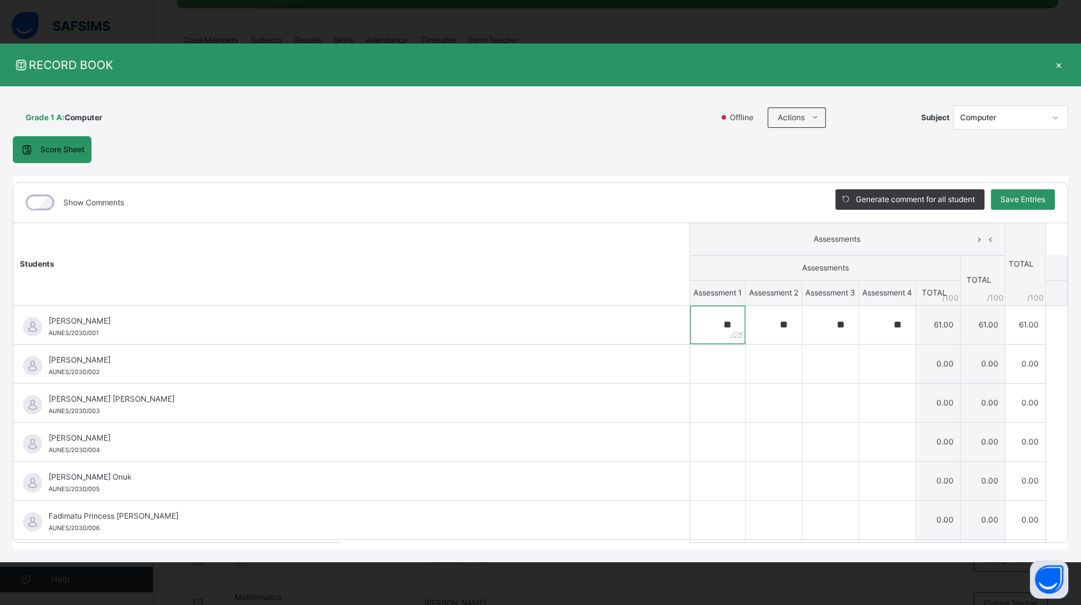
click at [701, 316] on input "**" at bounding box center [717, 325] width 55 height 38
drag, startPoint x: 701, startPoint y: 320, endPoint x: 844, endPoint y: 318, distance: 143.3
click at [844, 318] on tr "**********" at bounding box center [540, 324] width 1054 height 39
click at [777, 321] on div "**" at bounding box center [774, 325] width 56 height 38
type input "*"
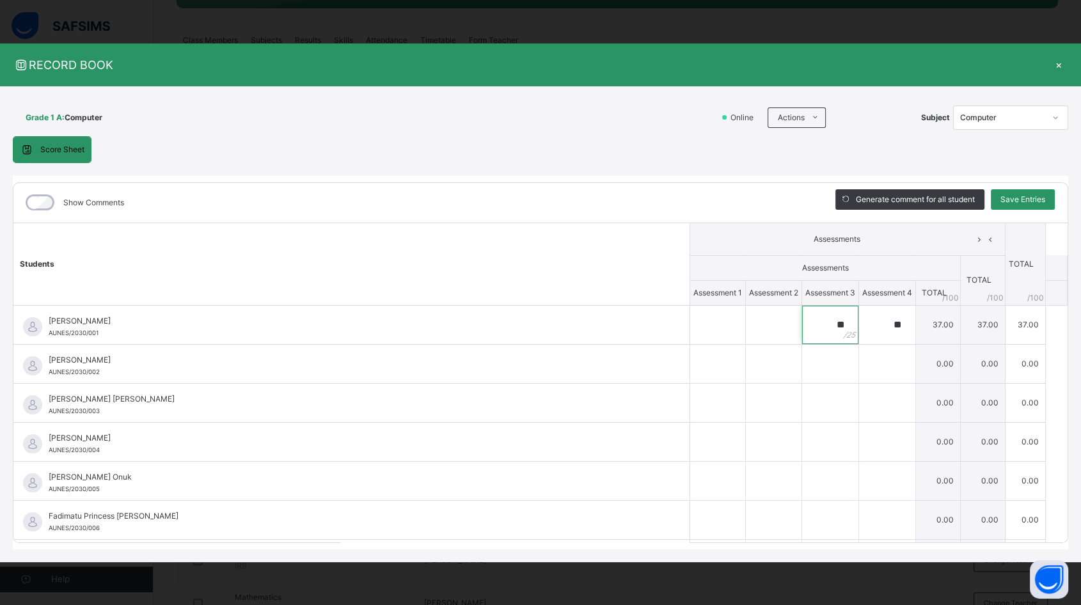
click at [827, 326] on div "**" at bounding box center [830, 325] width 56 height 38
type input "*"
click at [892, 323] on div "**" at bounding box center [887, 325] width 56 height 38
type input "*"
click at [1003, 201] on span "Save Entries" at bounding box center [1023, 200] width 45 height 12
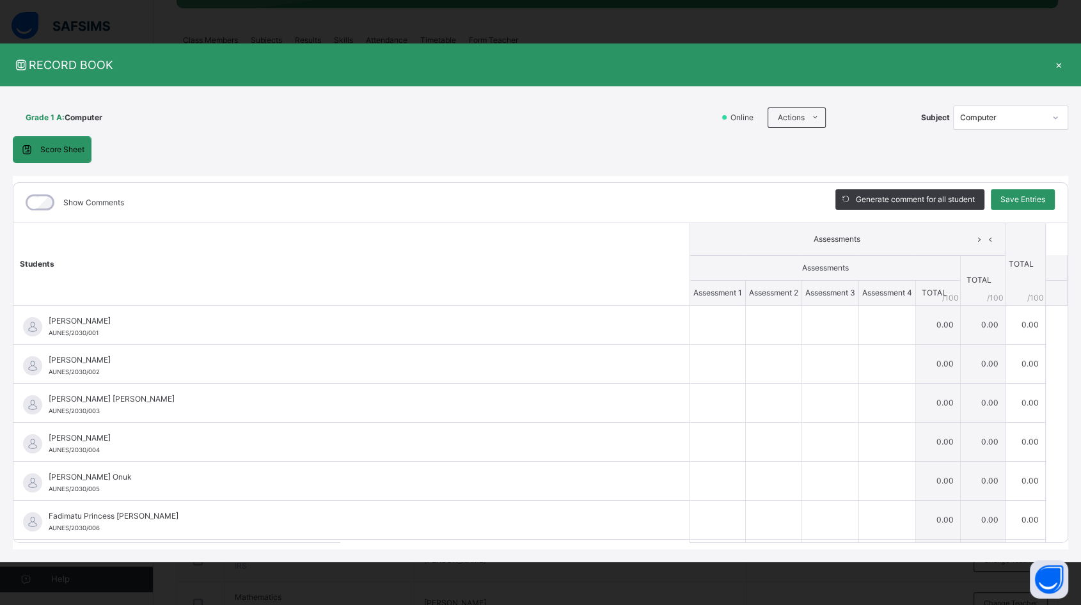
click at [1057, 64] on div "×" at bounding box center [1058, 64] width 19 height 17
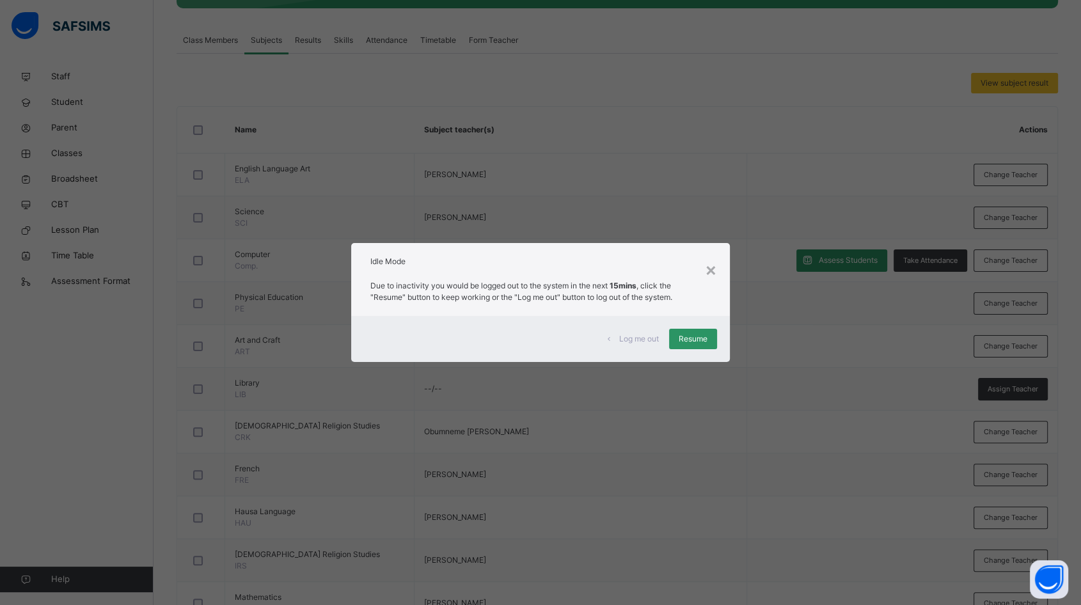
click at [698, 335] on span "Resume" at bounding box center [693, 339] width 29 height 12
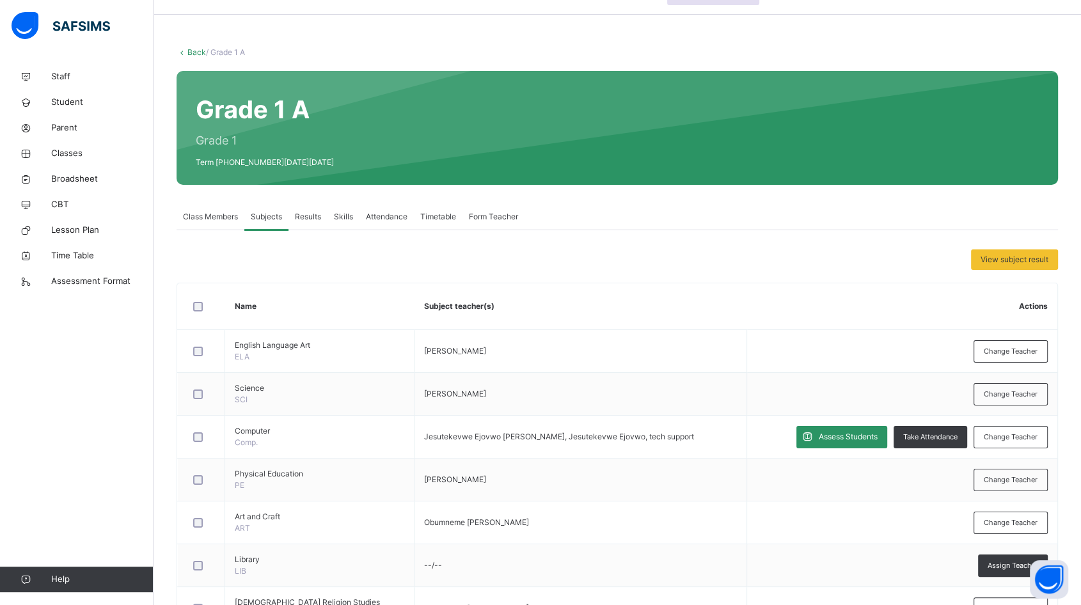
scroll to position [71, 0]
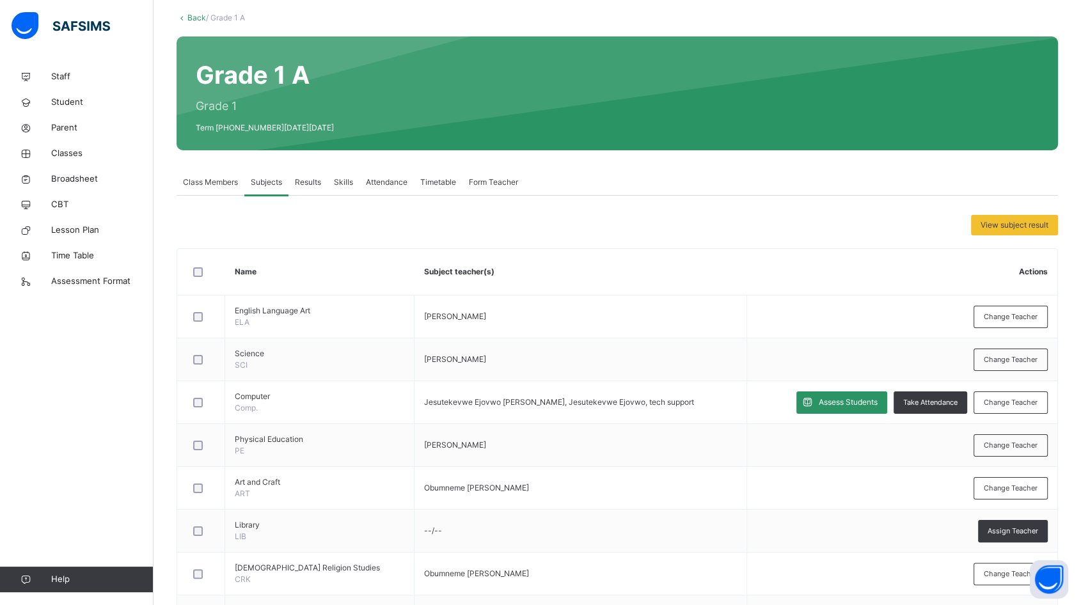
click at [198, 19] on link "Back" at bounding box center [196, 18] width 19 height 10
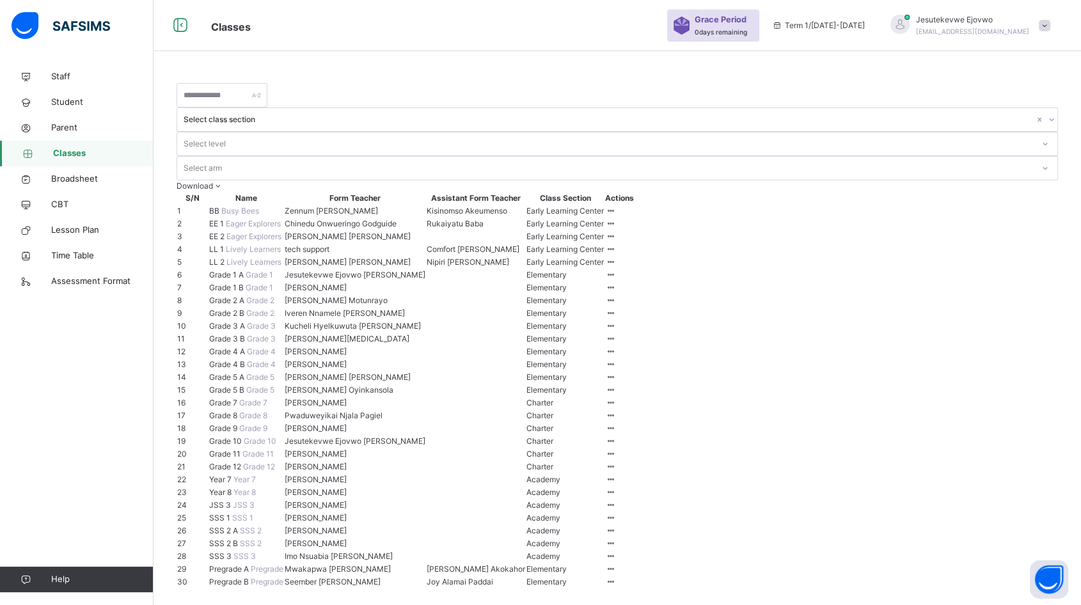
click at [246, 292] on span "Grade 1 B" at bounding box center [227, 288] width 36 height 10
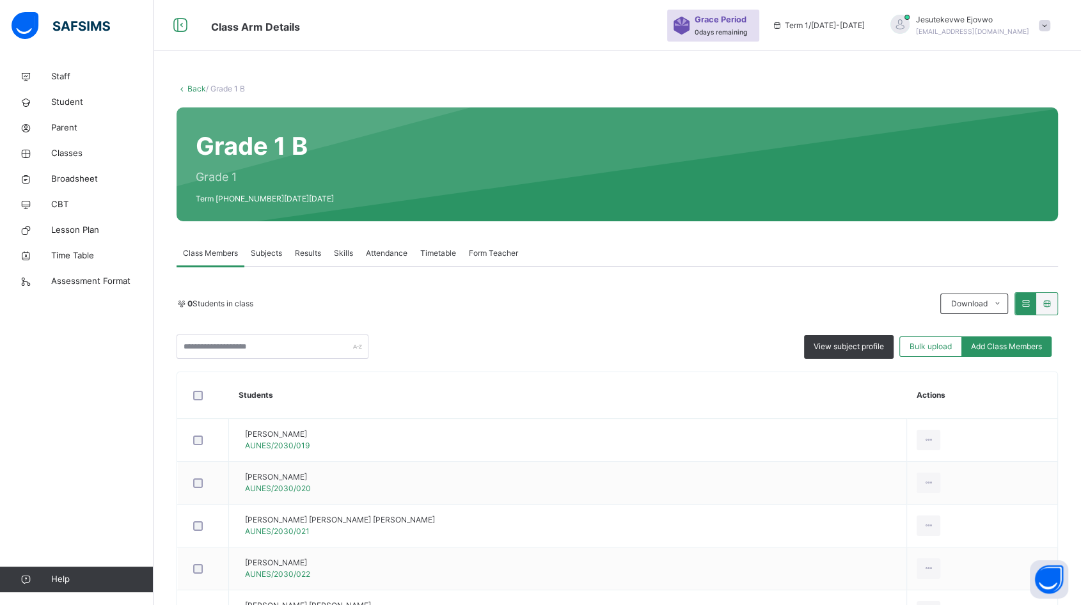
click at [305, 251] on span "Results" at bounding box center [308, 254] width 26 height 12
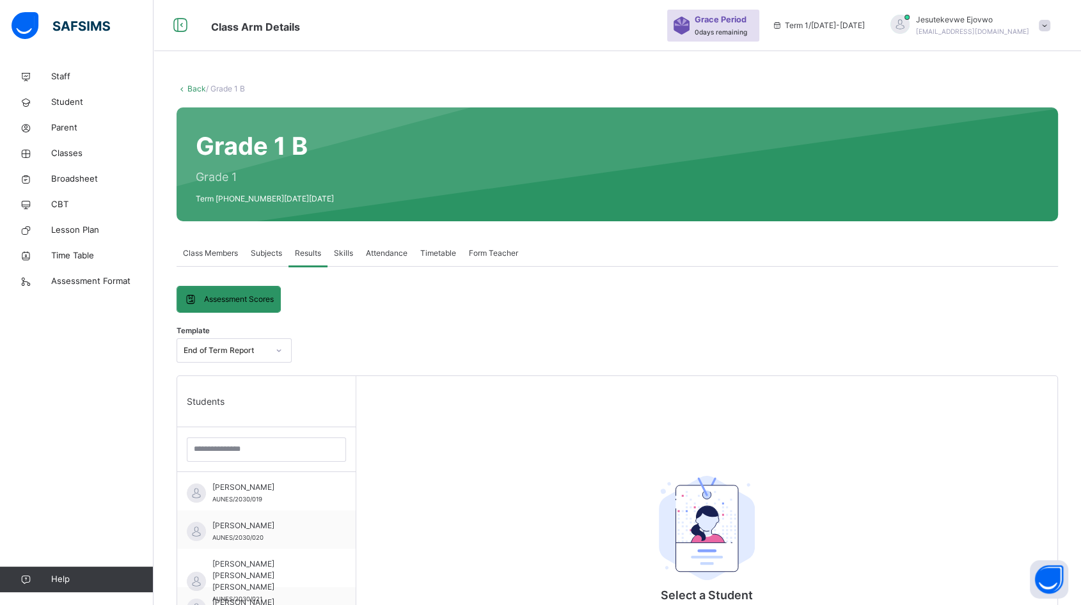
click at [270, 249] on span "Subjects" at bounding box center [266, 254] width 31 height 12
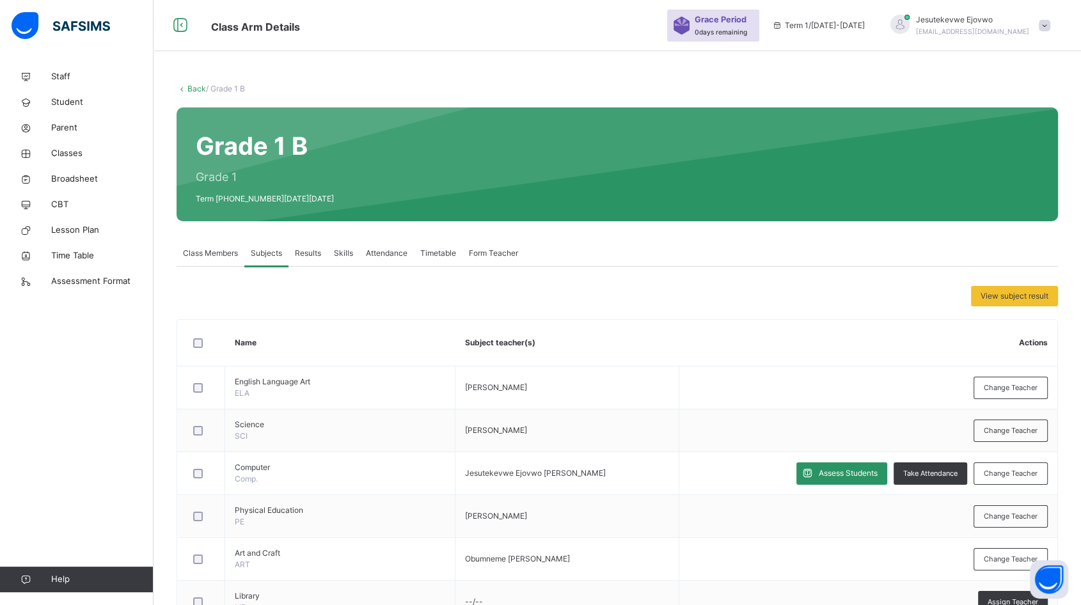
click at [851, 479] on div "Assess Students" at bounding box center [841, 474] width 91 height 22
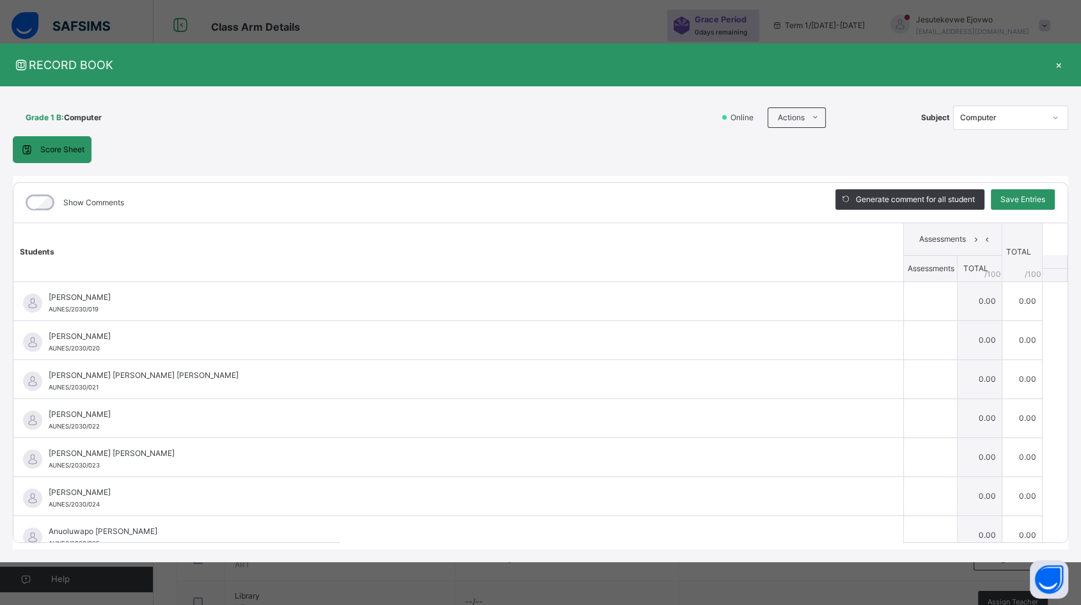
click at [0, 0] on ul "Download Empty Score Sheet Upload/map score sheet" at bounding box center [0, 0] width 0 height 0
click at [0, 0] on li "Download Empty Score Sheet" at bounding box center [0, 0] width 0 height 0
click at [1051, 63] on div "×" at bounding box center [1058, 64] width 19 height 17
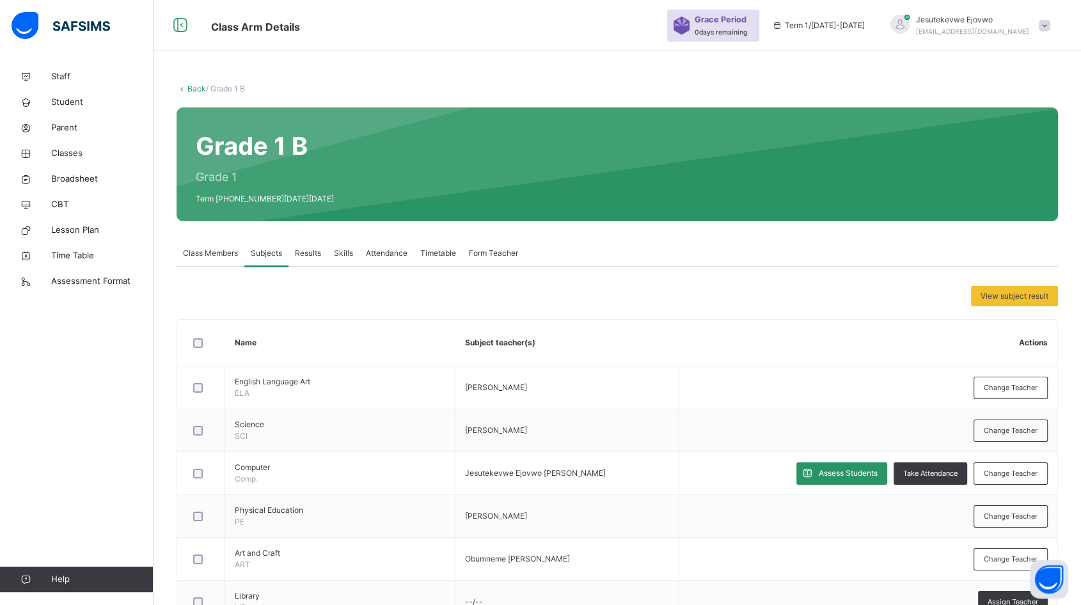
drag, startPoint x: 196, startPoint y: 88, endPoint x: 352, endPoint y: 381, distance: 332.5
click at [196, 88] on link "Back" at bounding box center [196, 89] width 19 height 10
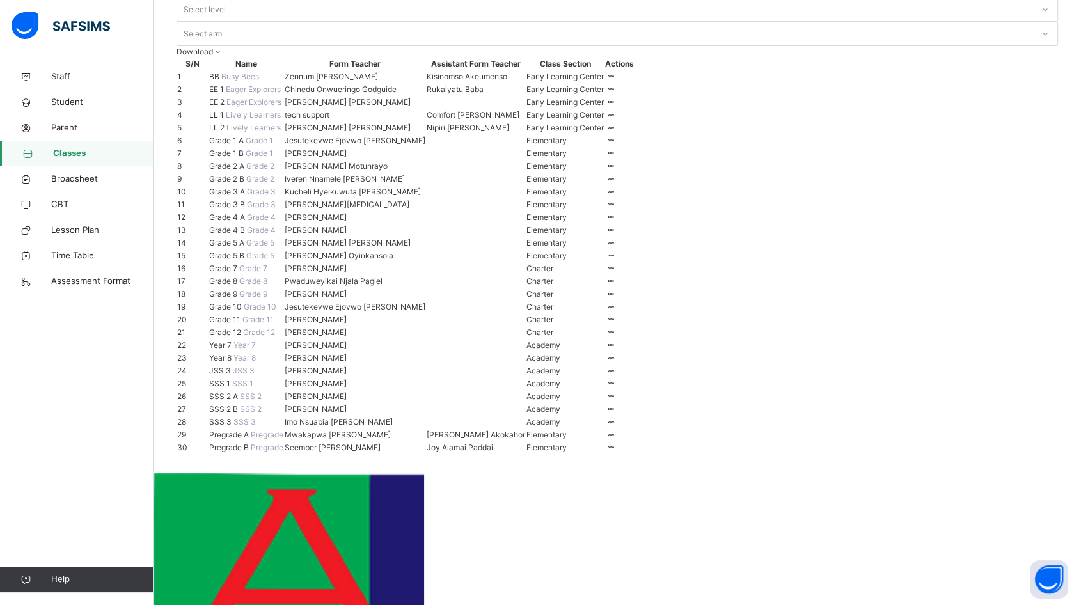
scroll to position [142, 0]
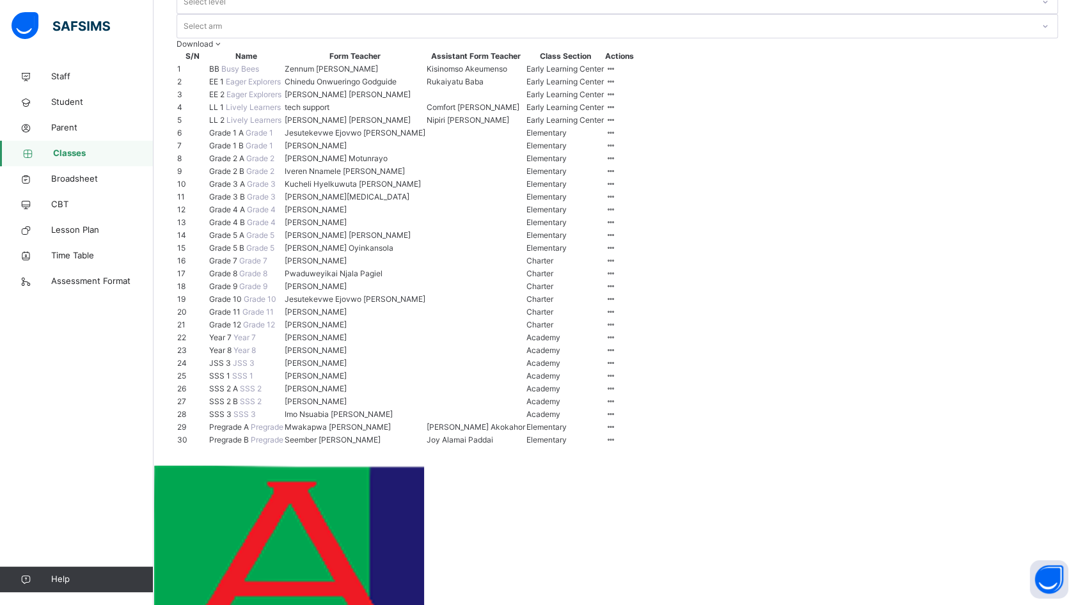
click at [235, 163] on span "Grade 2 A" at bounding box center [227, 159] width 37 height 10
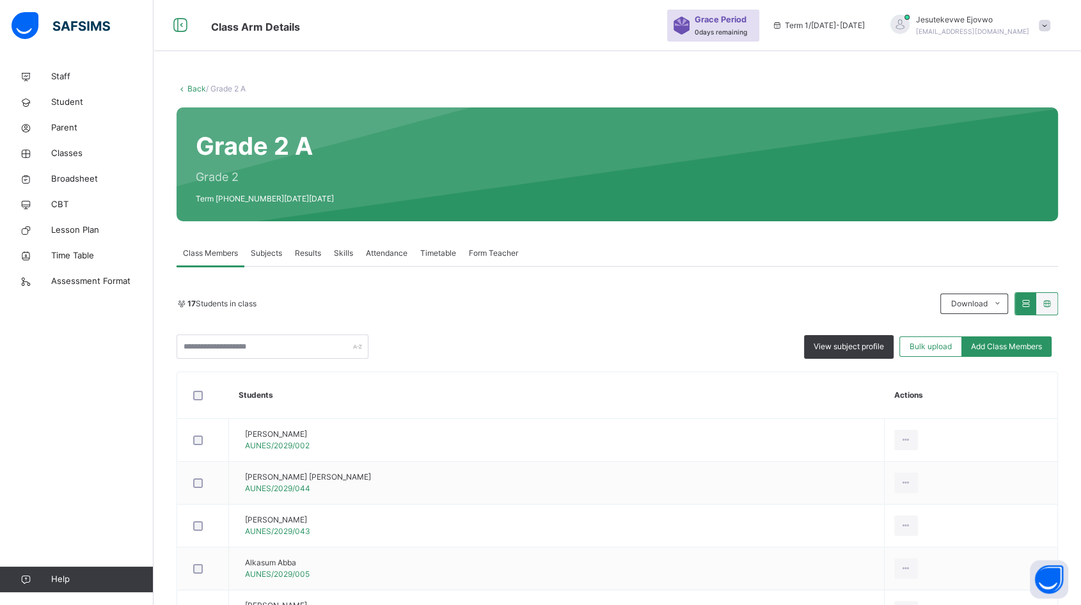
click at [272, 255] on span "Subjects" at bounding box center [266, 254] width 31 height 12
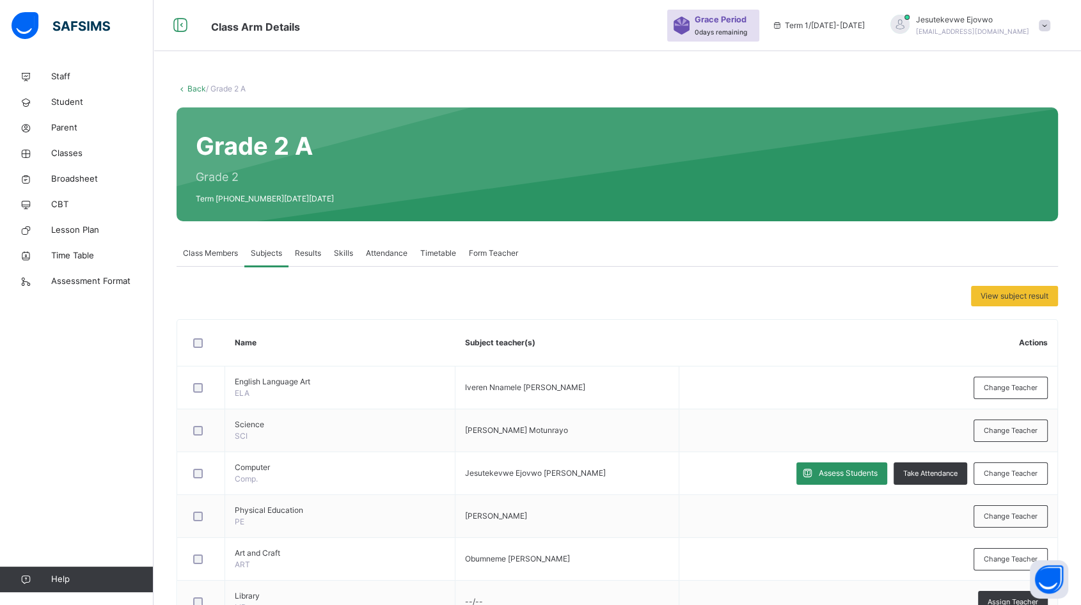
click at [865, 468] on span "Assess Students" at bounding box center [848, 474] width 59 height 12
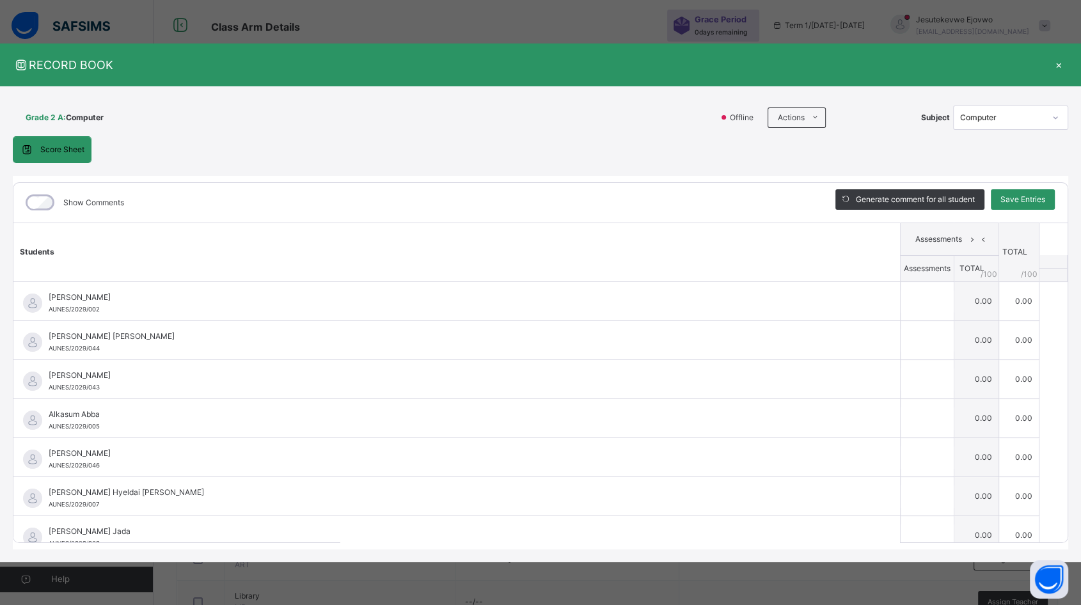
click at [0, 0] on li "Upload/map score sheet" at bounding box center [0, 0] width 0 height 0
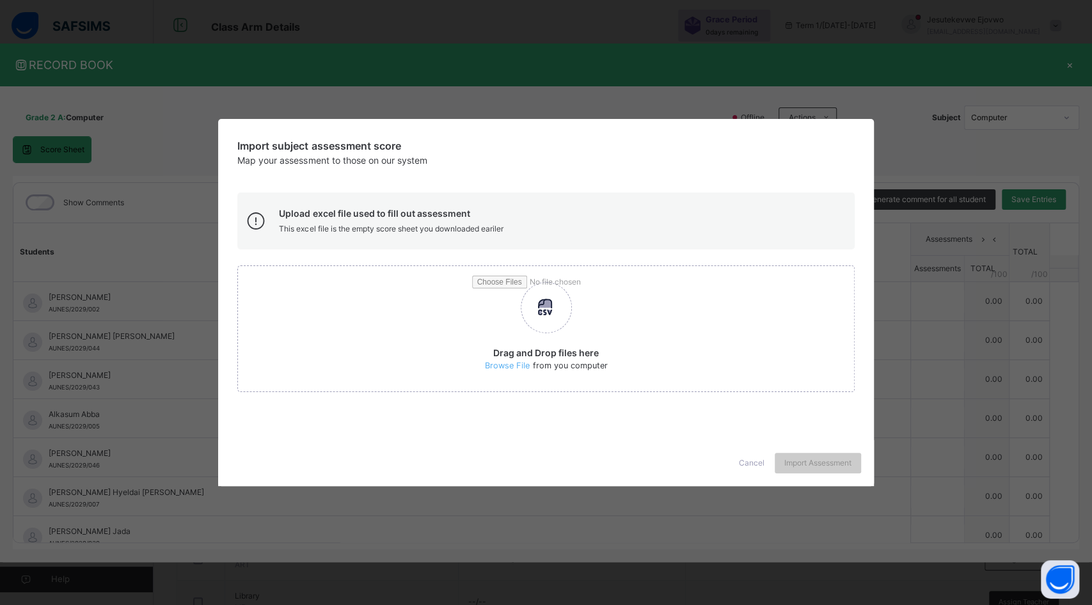
click at [749, 463] on span "Cancel" at bounding box center [752, 463] width 26 height 12
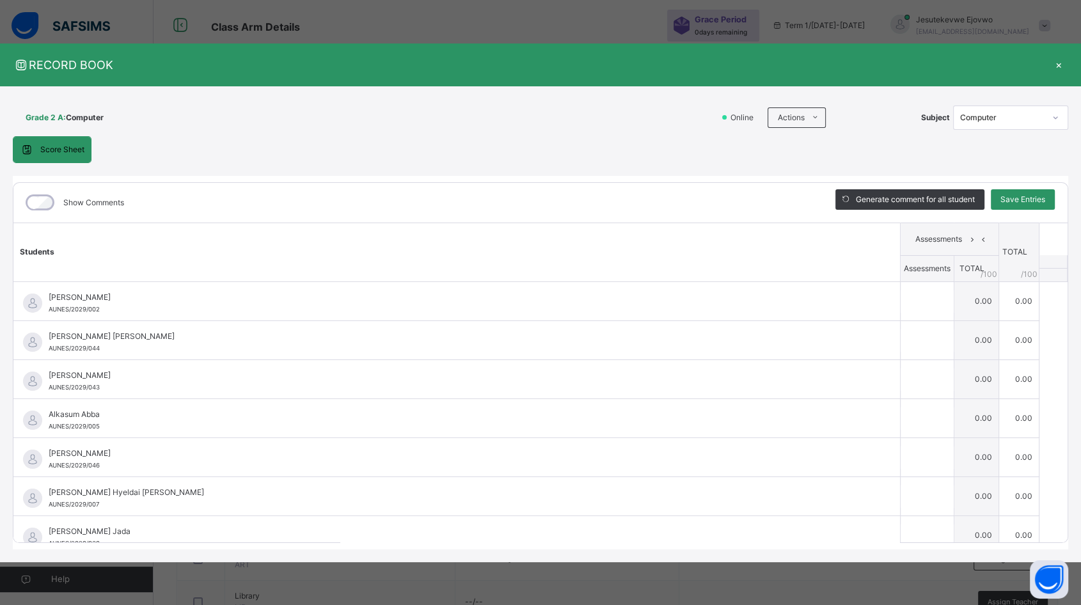
click at [0, 0] on li "Download Empty Score Sheet" at bounding box center [0, 0] width 0 height 0
click at [1058, 64] on div "×" at bounding box center [1058, 64] width 19 height 17
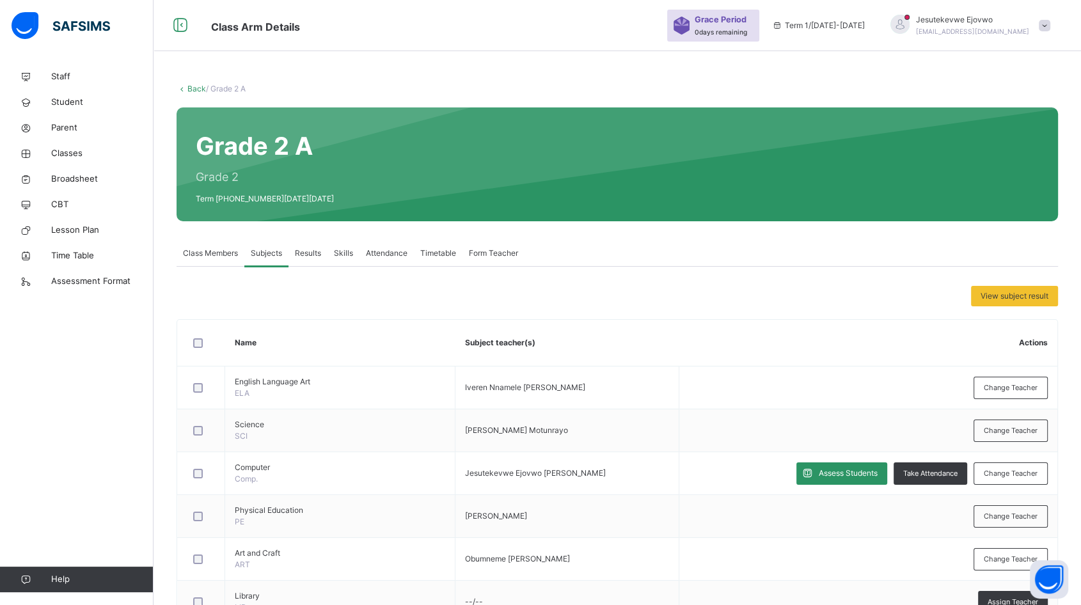
click at [195, 90] on link "Back" at bounding box center [196, 89] width 19 height 10
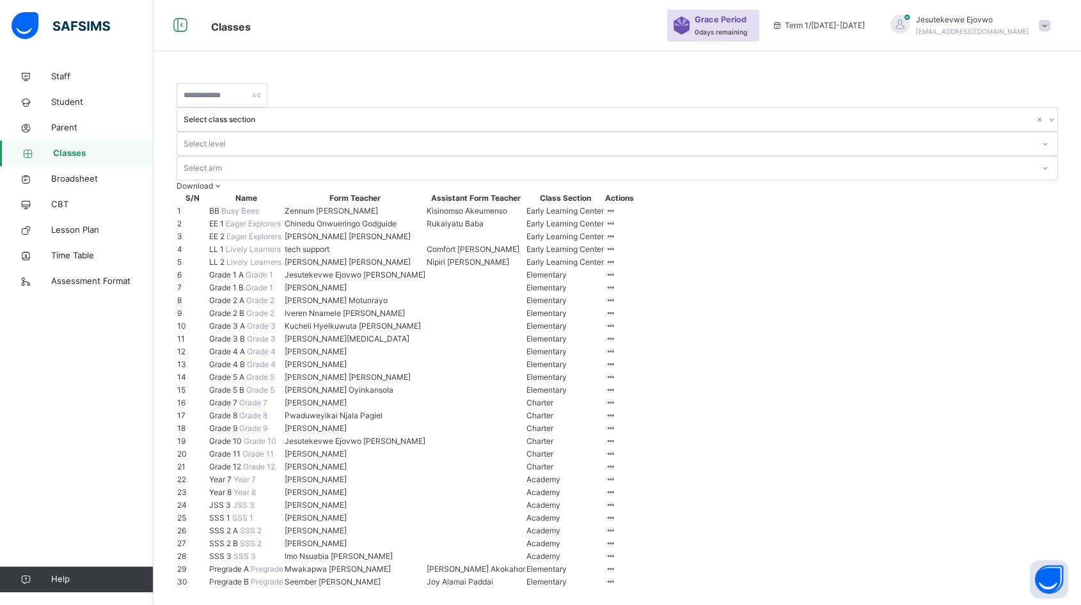
click at [244, 318] on span "Grade 2 B" at bounding box center [227, 313] width 37 height 10
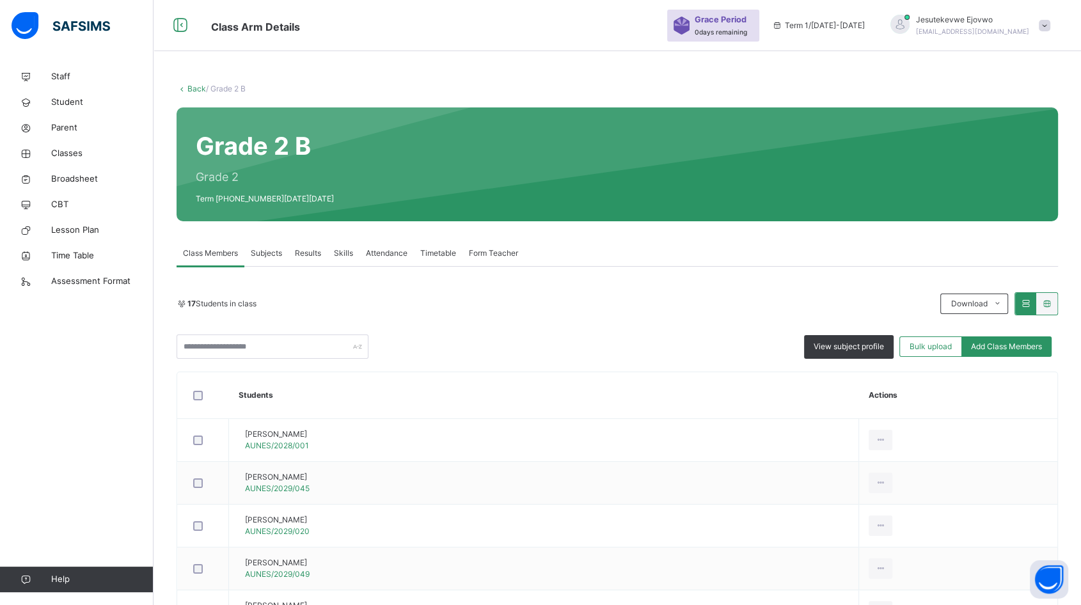
click at [279, 255] on span "Subjects" at bounding box center [266, 254] width 31 height 12
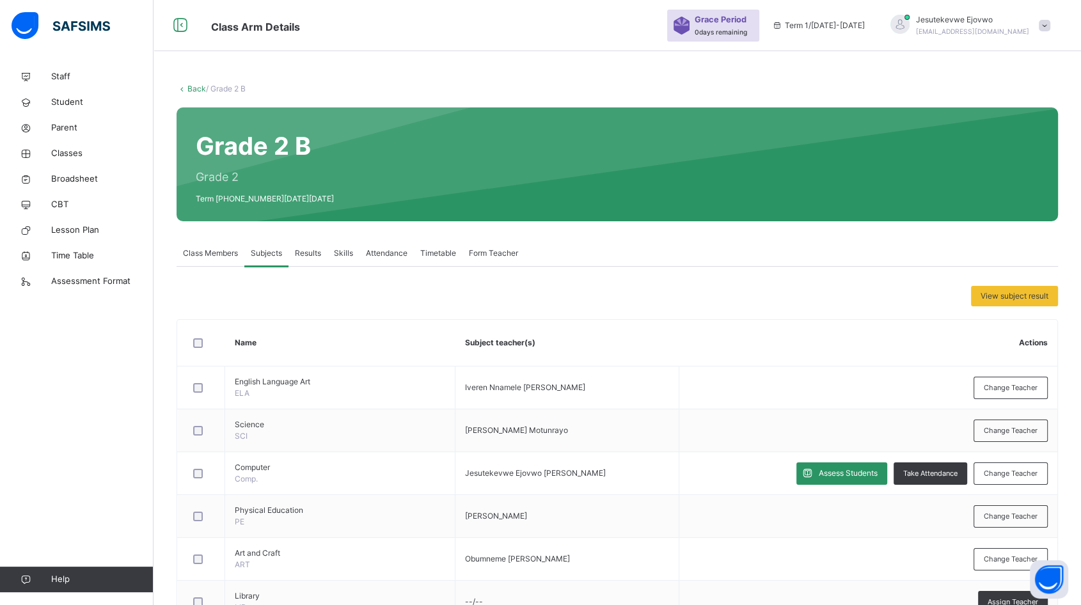
click at [847, 474] on span "Assess Students" at bounding box center [848, 474] width 59 height 12
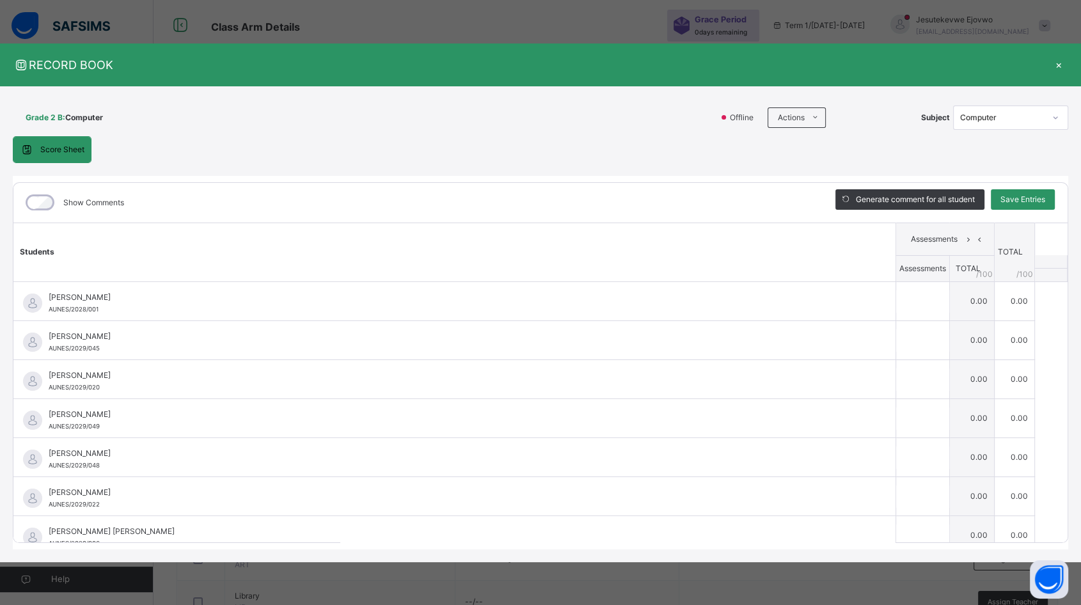
click at [0, 0] on li "Download Empty Score Sheet" at bounding box center [0, 0] width 0 height 0
click at [1059, 63] on div "×" at bounding box center [1058, 64] width 19 height 17
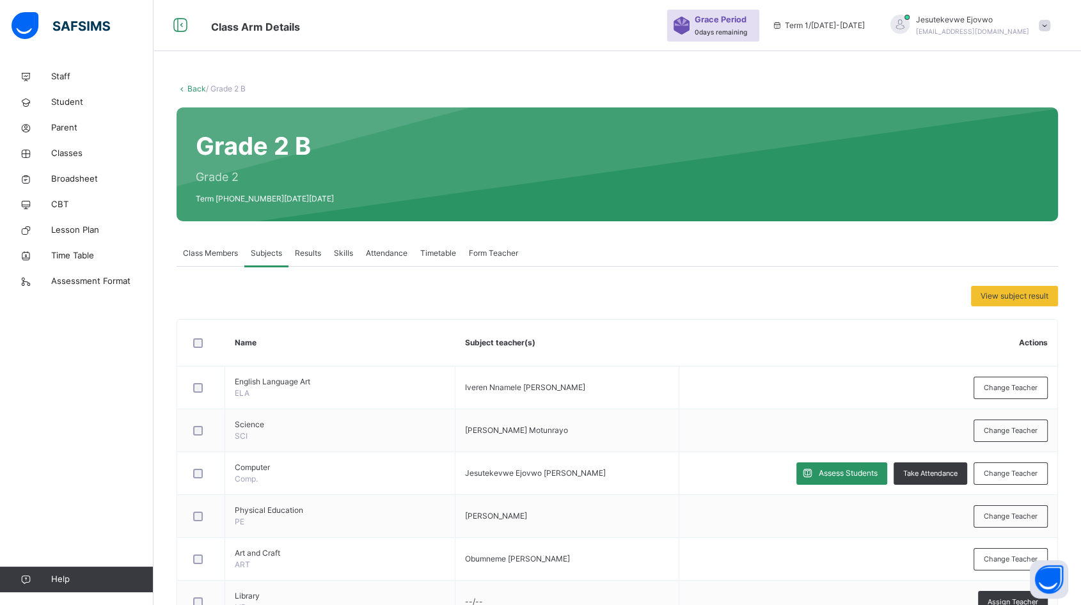
click at [198, 88] on link "Back" at bounding box center [196, 89] width 19 height 10
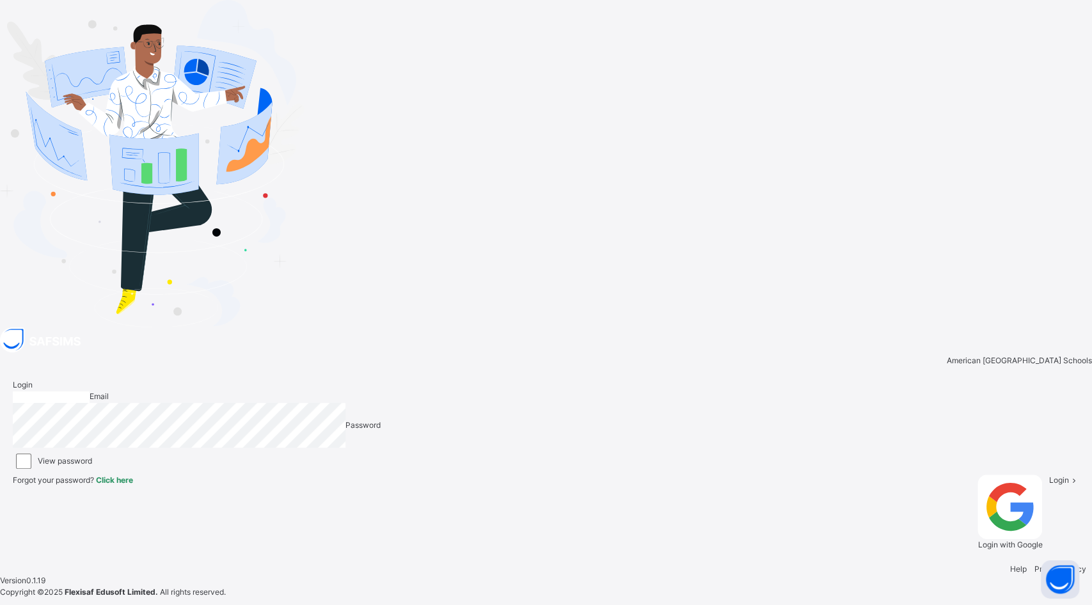
type input "**********"
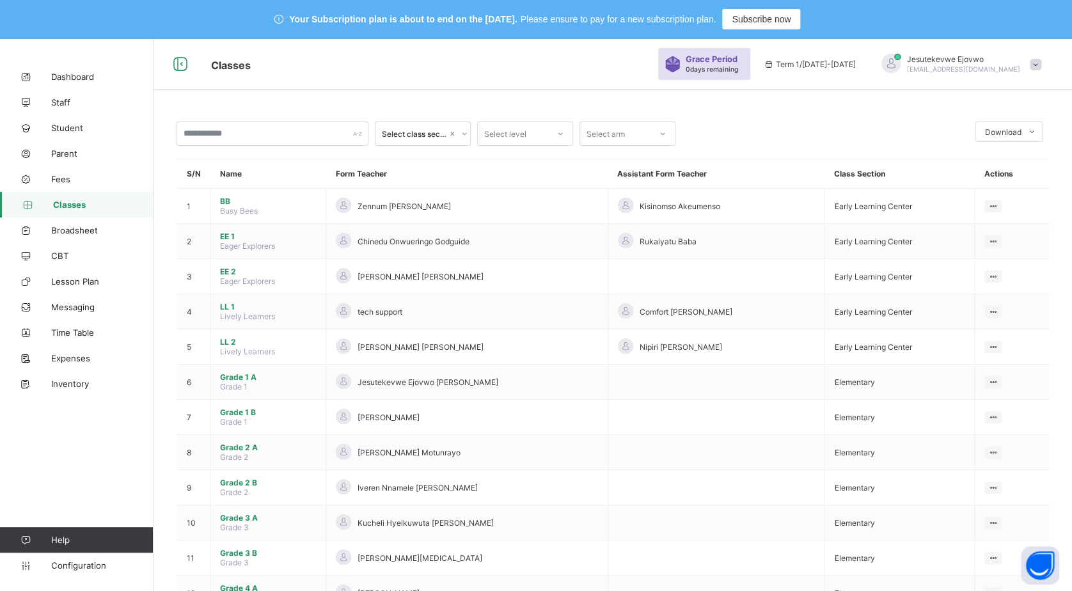
click at [70, 106] on span "Staff" at bounding box center [102, 102] width 102 height 10
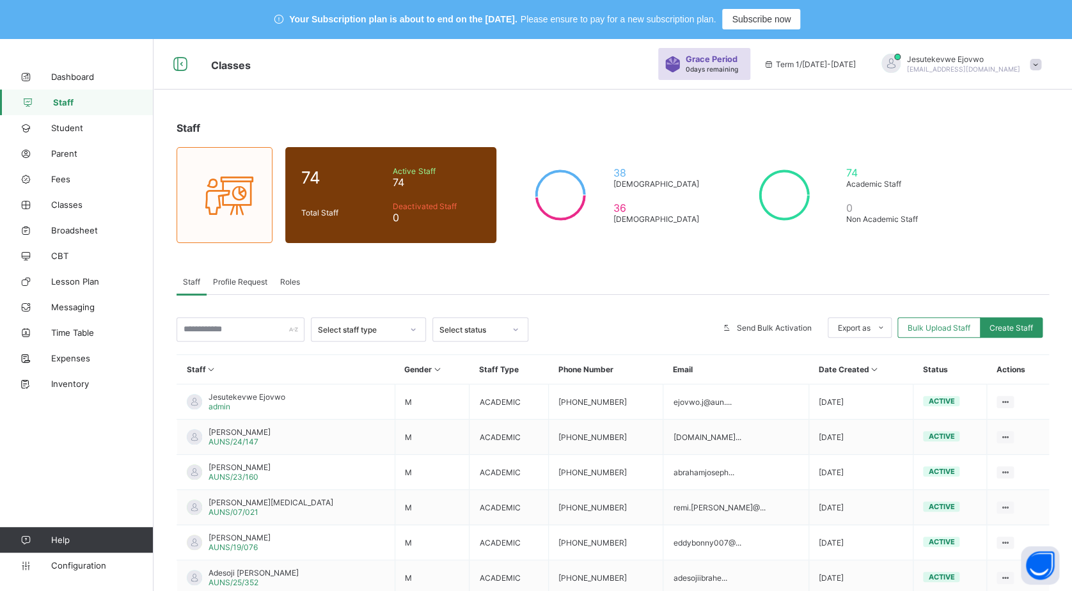
click at [1013, 326] on span "Create Staff" at bounding box center [1012, 328] width 44 height 10
select select "**"
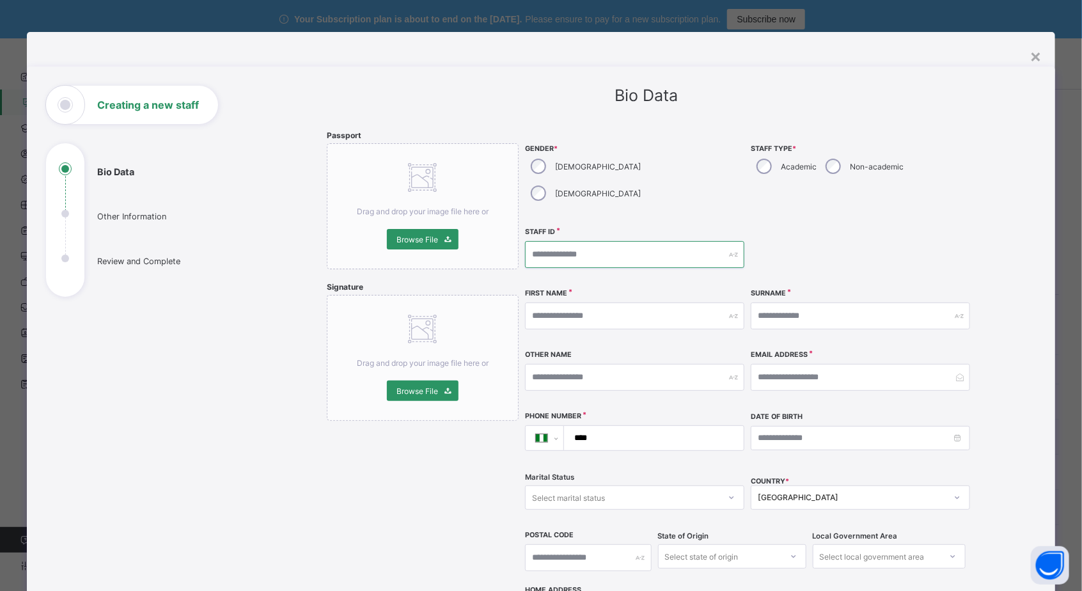
click at [595, 241] on input "text" at bounding box center [634, 254] width 219 height 27
click at [602, 241] on input "text" at bounding box center [634, 254] width 219 height 27
type input "**********"
click at [606, 303] on input "text" at bounding box center [634, 316] width 219 height 27
type input "*"
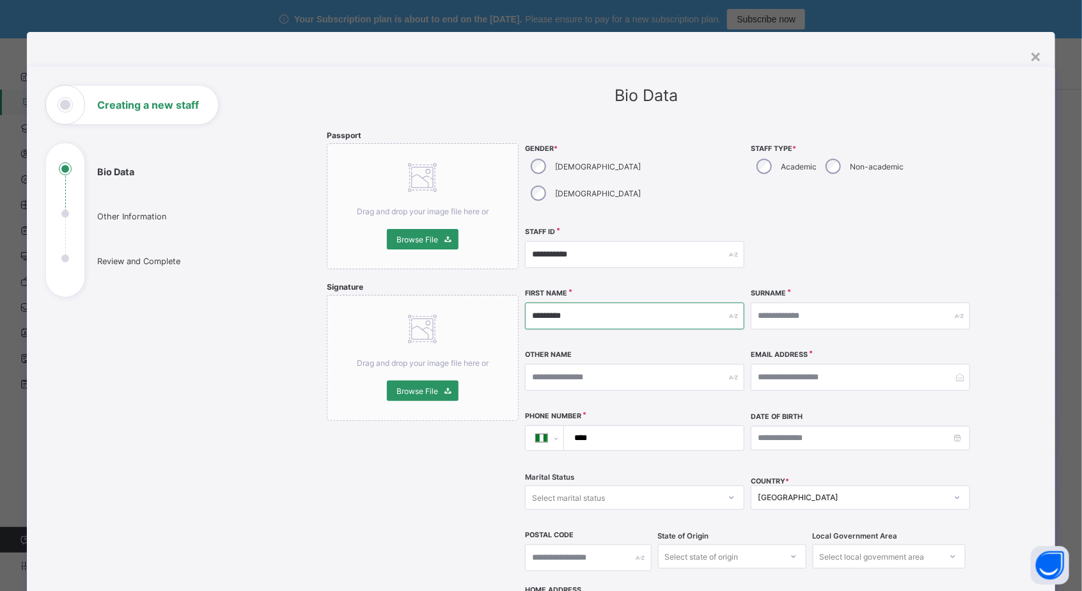
type input "********"
type input "*****"
click at [759, 364] on input "email" at bounding box center [860, 377] width 219 height 27
type input "**********"
click at [615, 426] on input "****" at bounding box center [652, 438] width 170 height 24
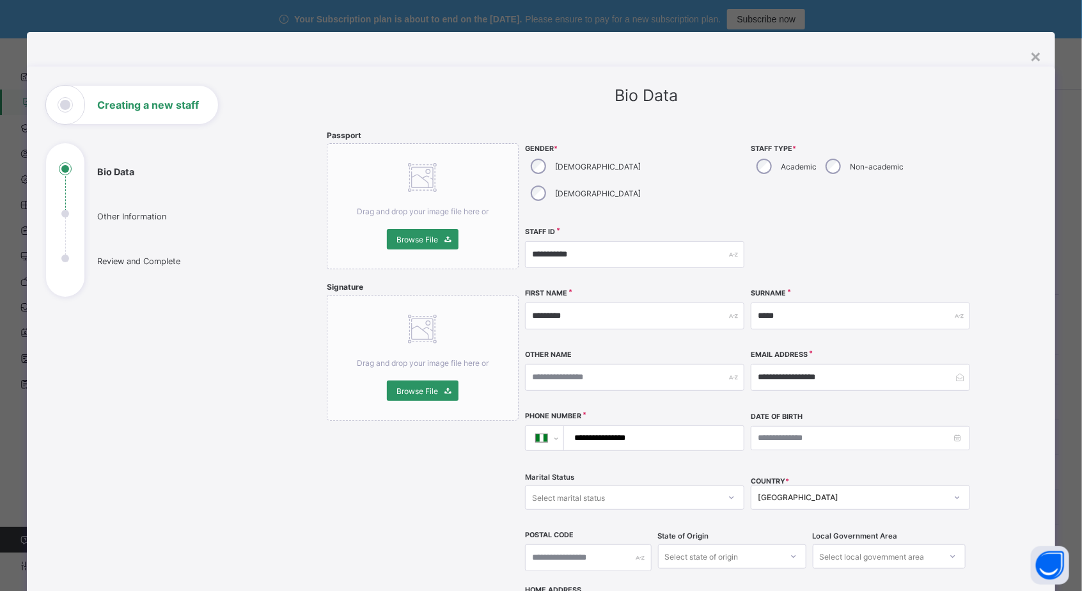
type input "**********"
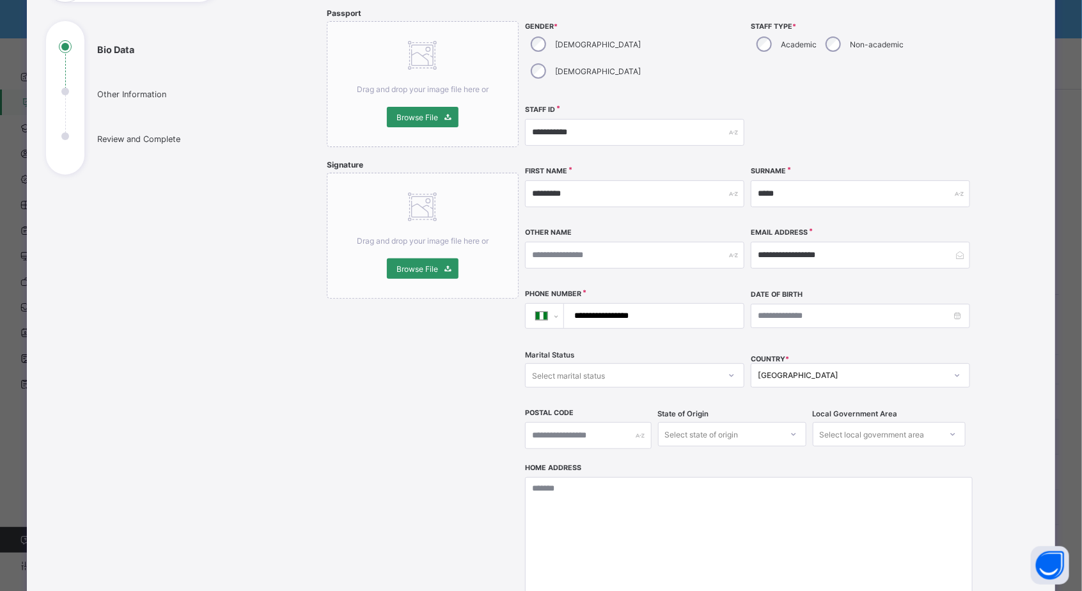
scroll to position [305, 0]
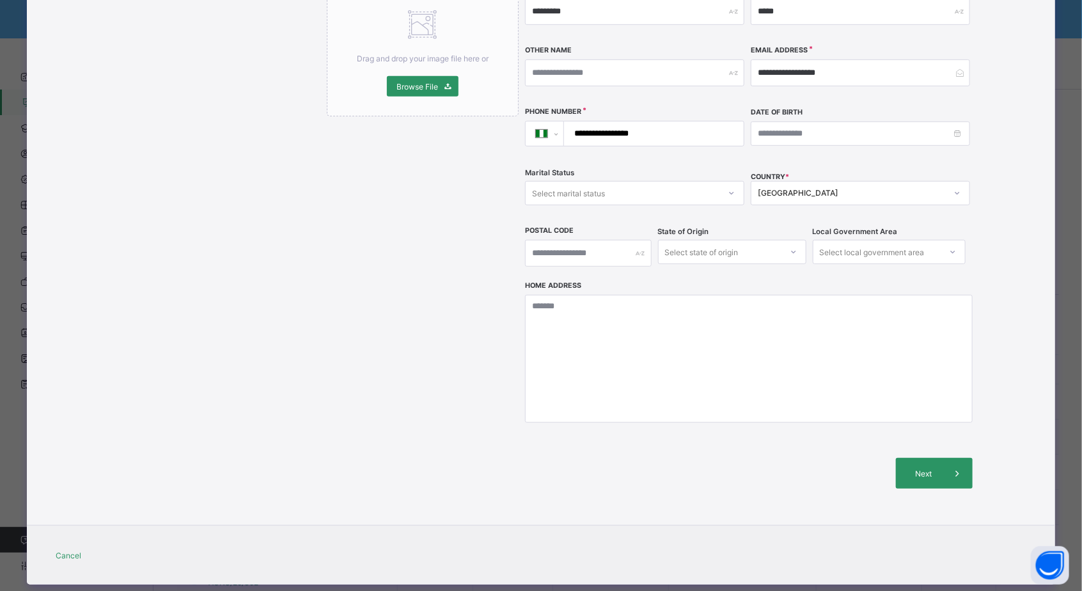
click at [915, 469] on span "Next" at bounding box center [924, 474] width 36 height 10
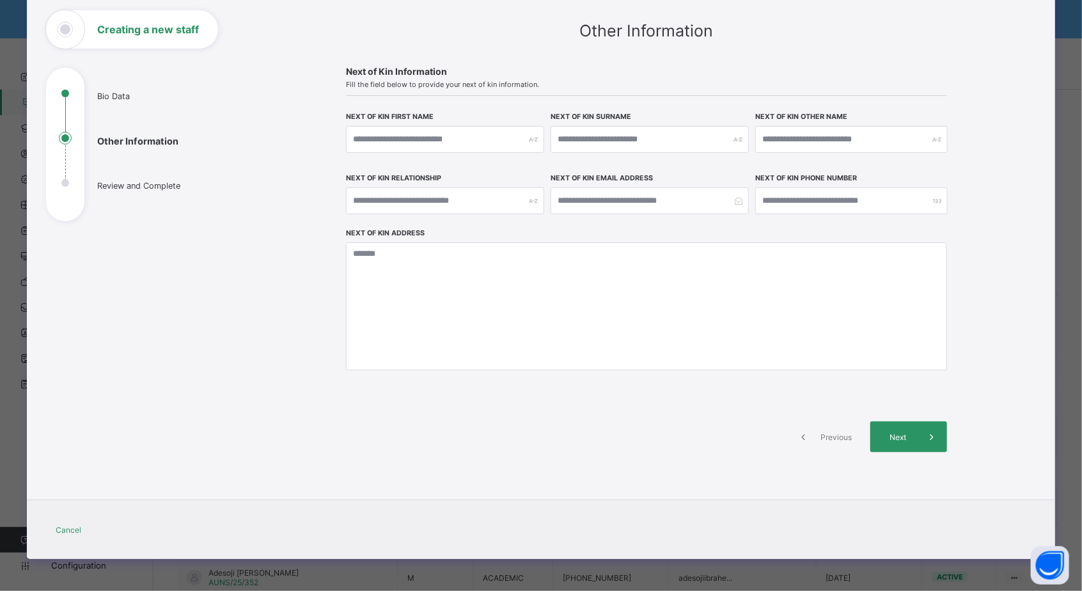
scroll to position [75, 0]
click at [910, 435] on span "Next" at bounding box center [898, 437] width 36 height 10
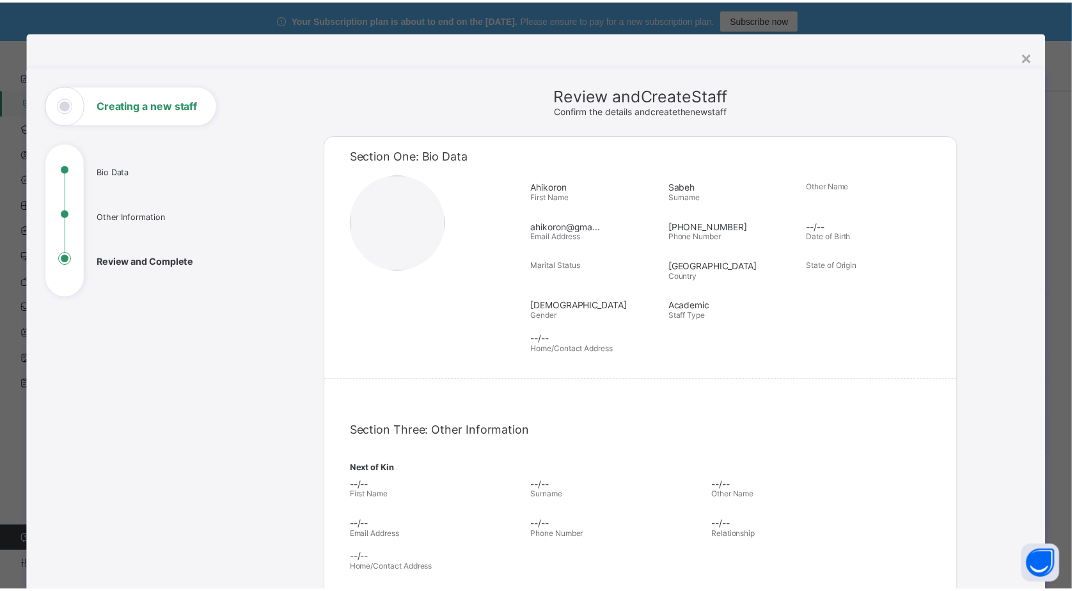
scroll to position [251, 0]
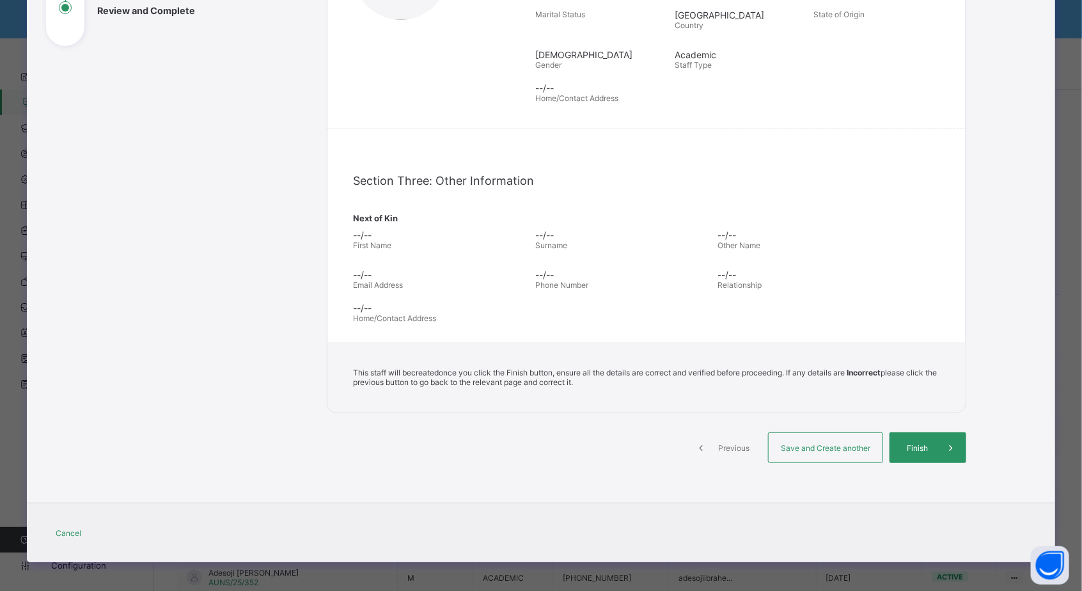
click at [944, 448] on icon at bounding box center [951, 447] width 14 height 13
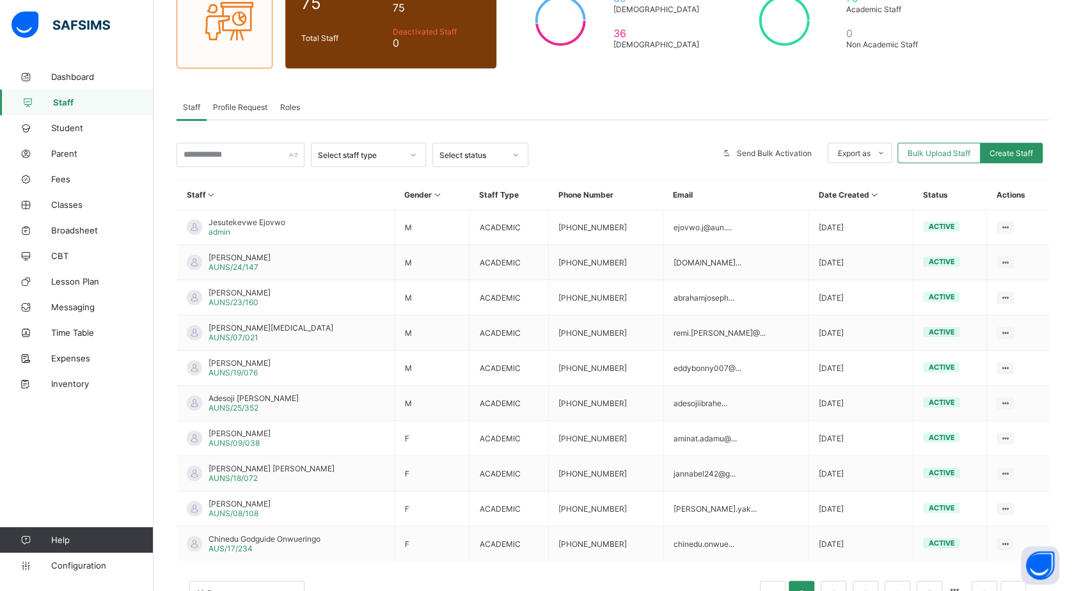
scroll to position [0, 0]
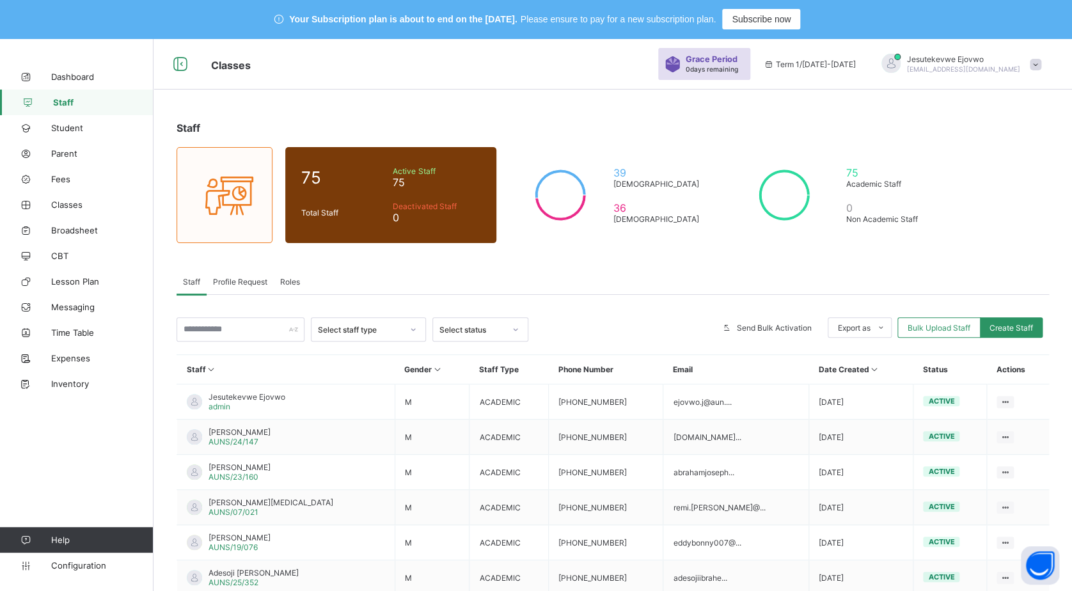
click at [72, 205] on span "Classes" at bounding box center [102, 205] width 102 height 10
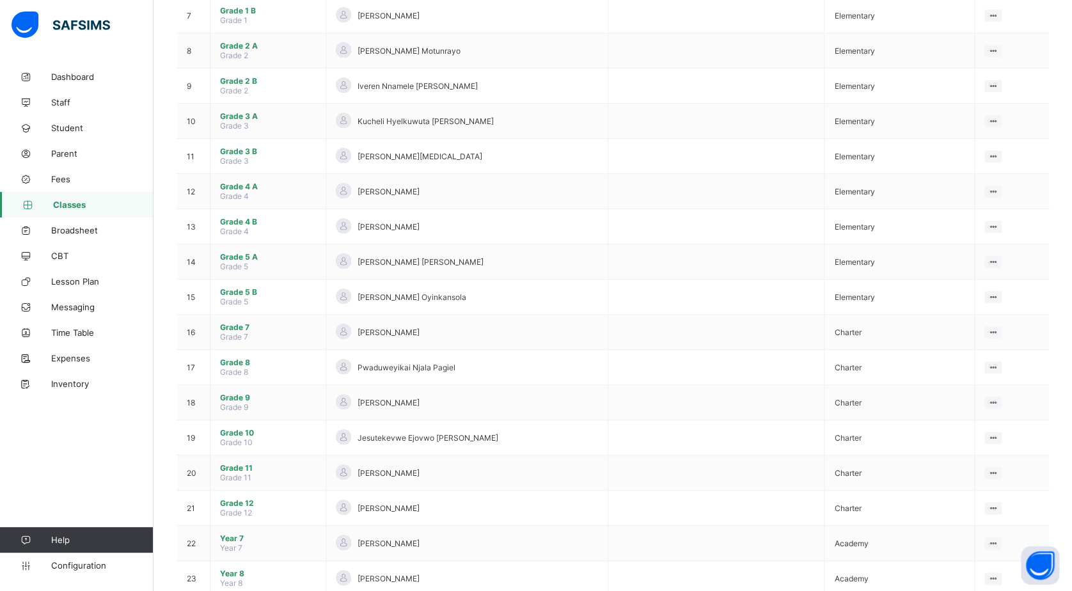
scroll to position [426, 0]
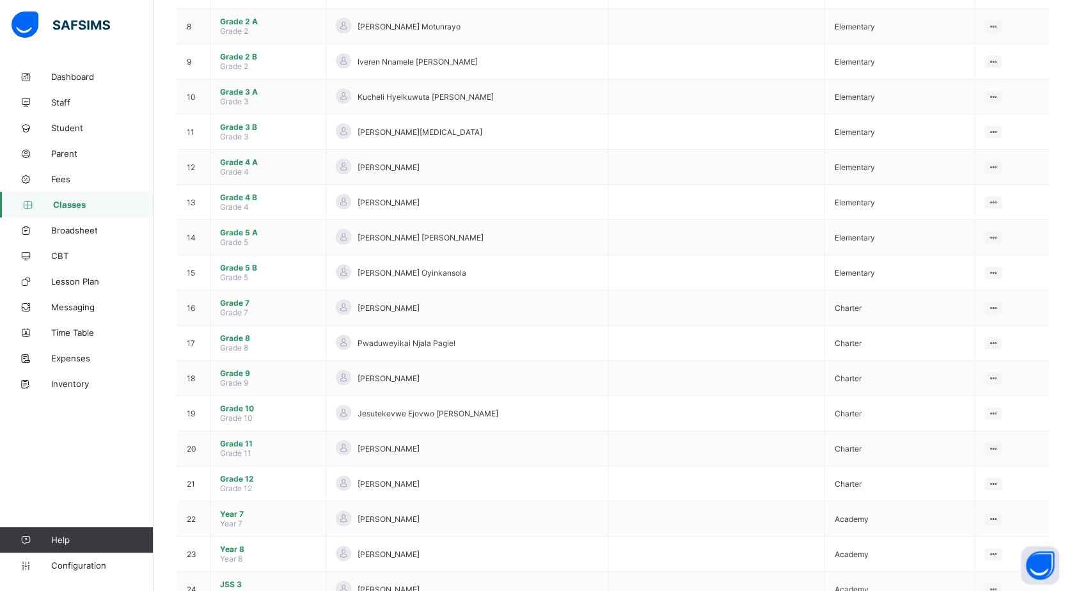
click at [270, 298] on span "Grade 7" at bounding box center [268, 303] width 96 height 10
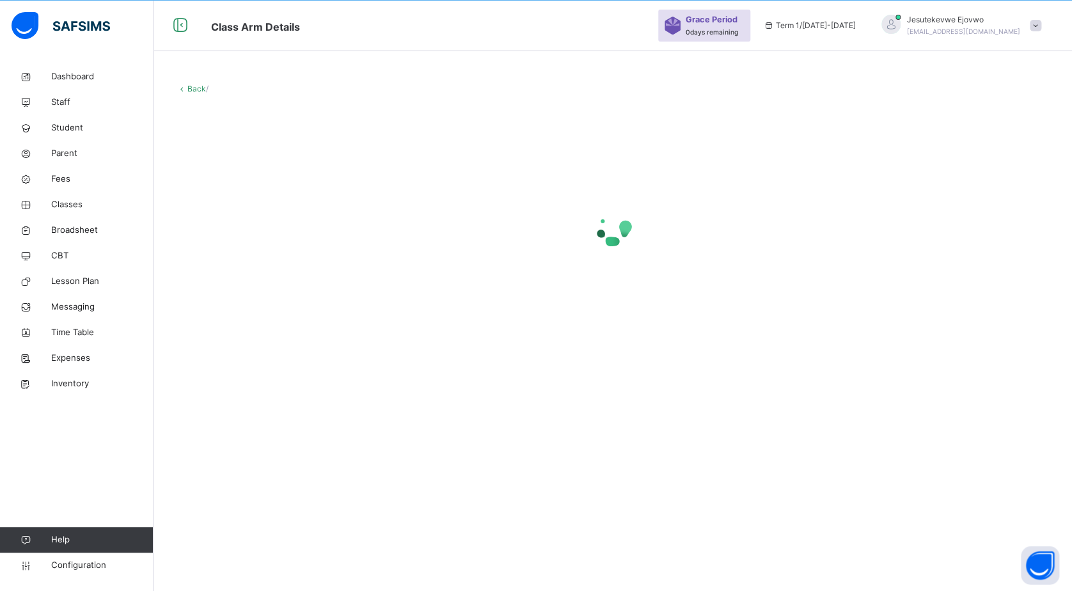
scroll to position [38, 0]
click at [77, 25] on img at bounding box center [61, 25] width 99 height 27
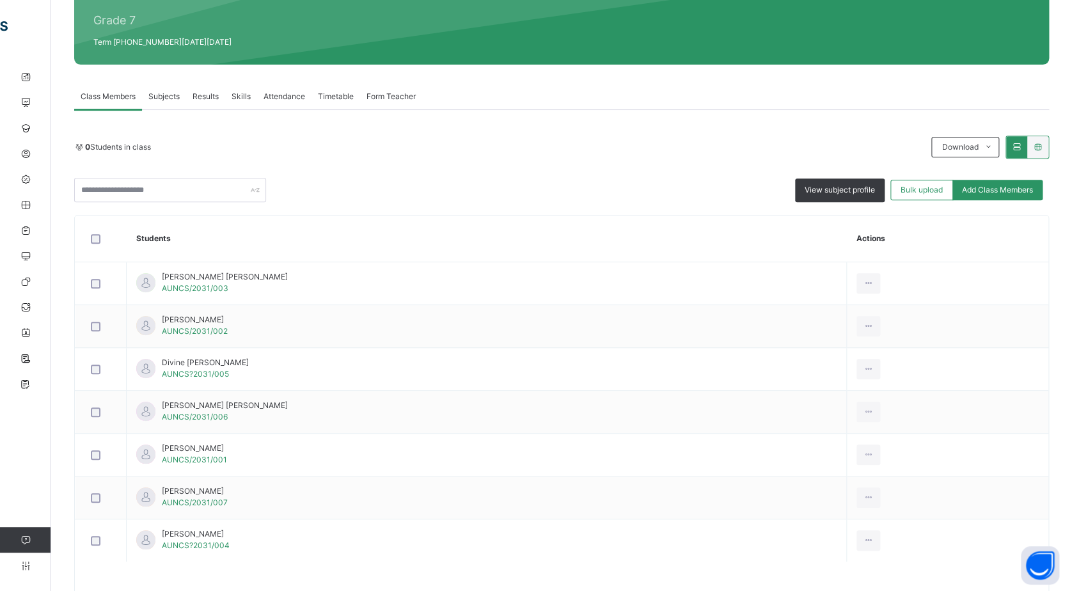
scroll to position [235, 0]
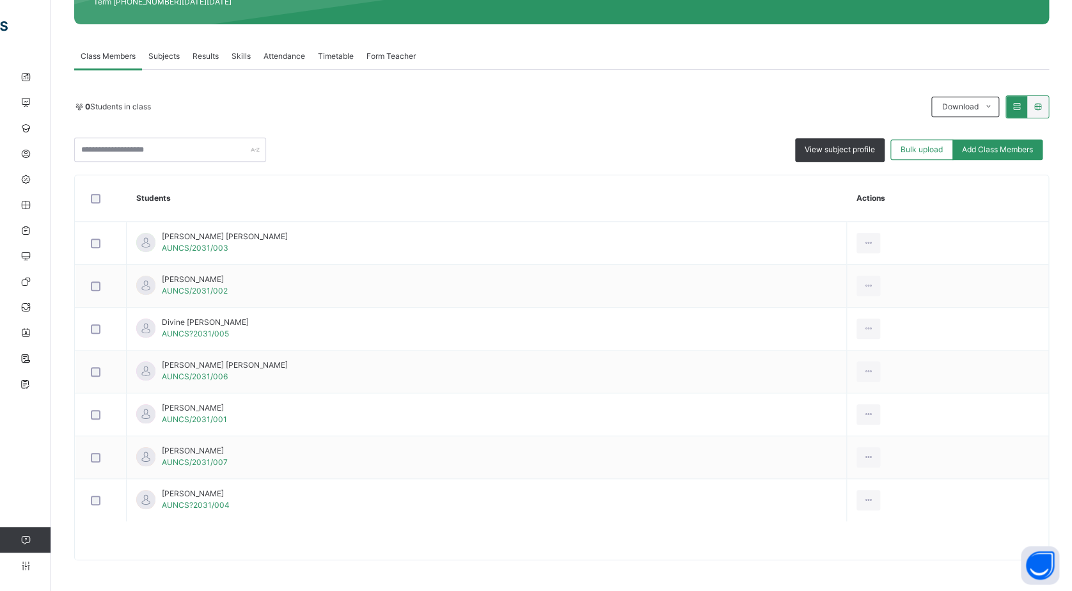
click at [170, 49] on div "Subjects" at bounding box center [164, 57] width 44 height 26
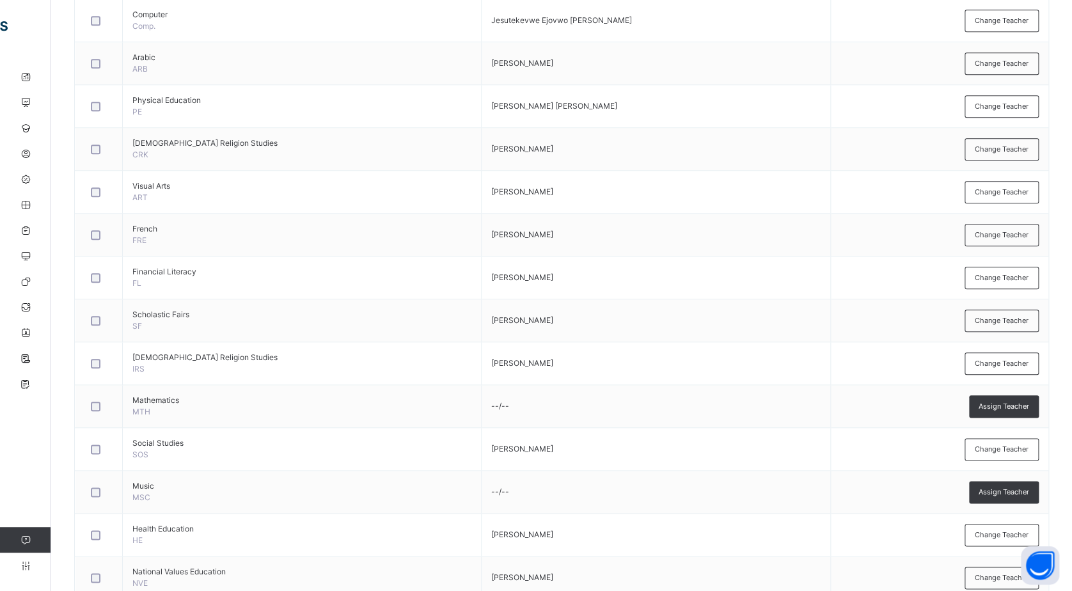
scroll to position [530, 0]
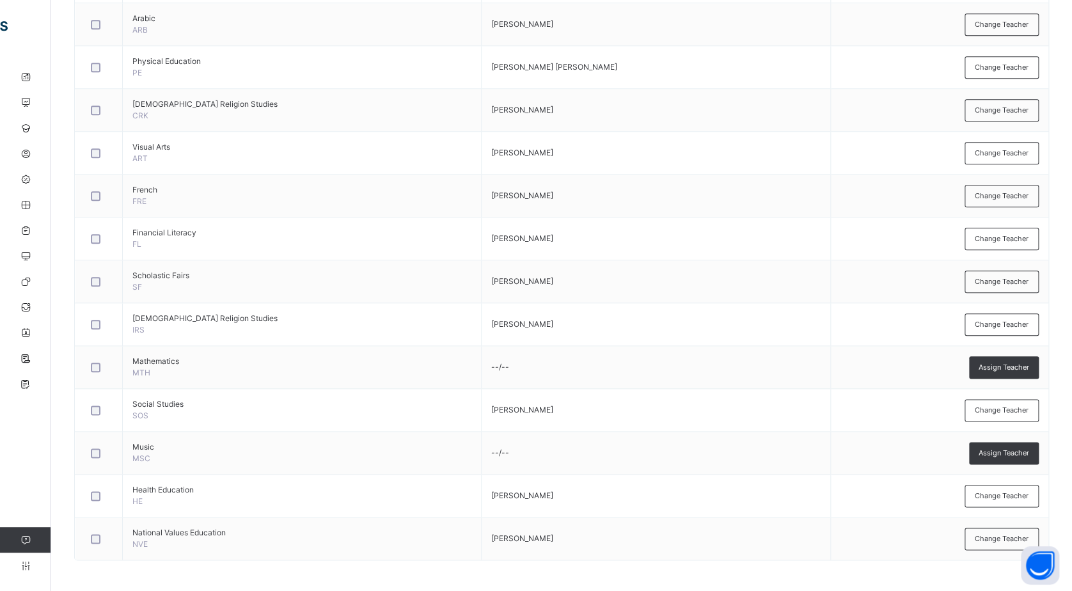
click at [1016, 367] on span "Assign Teacher" at bounding box center [1004, 367] width 51 height 11
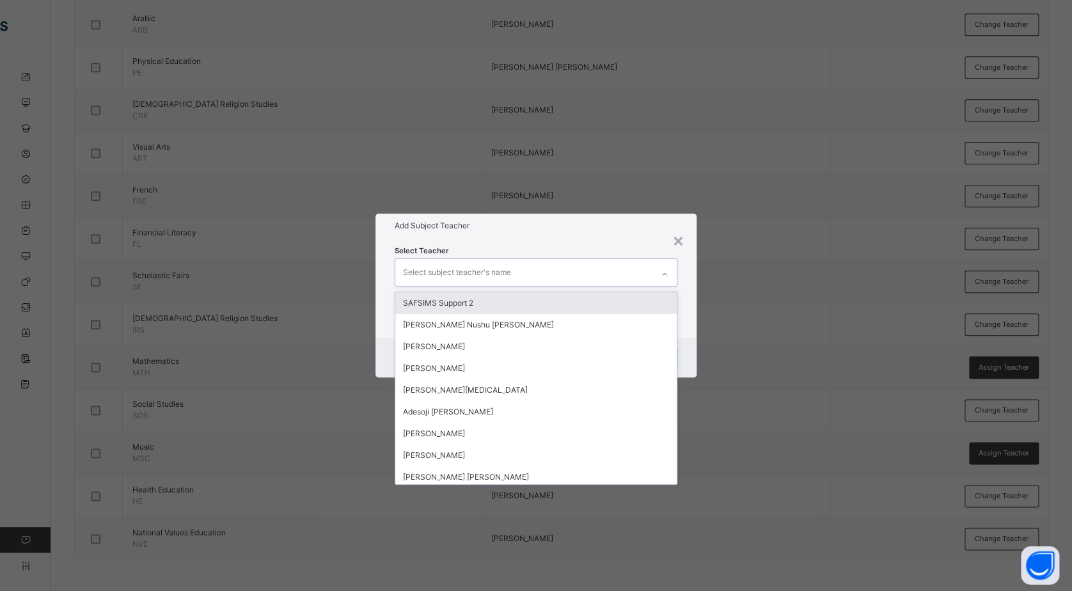
click at [530, 271] on div "Select subject teacher's name" at bounding box center [524, 272] width 258 height 27
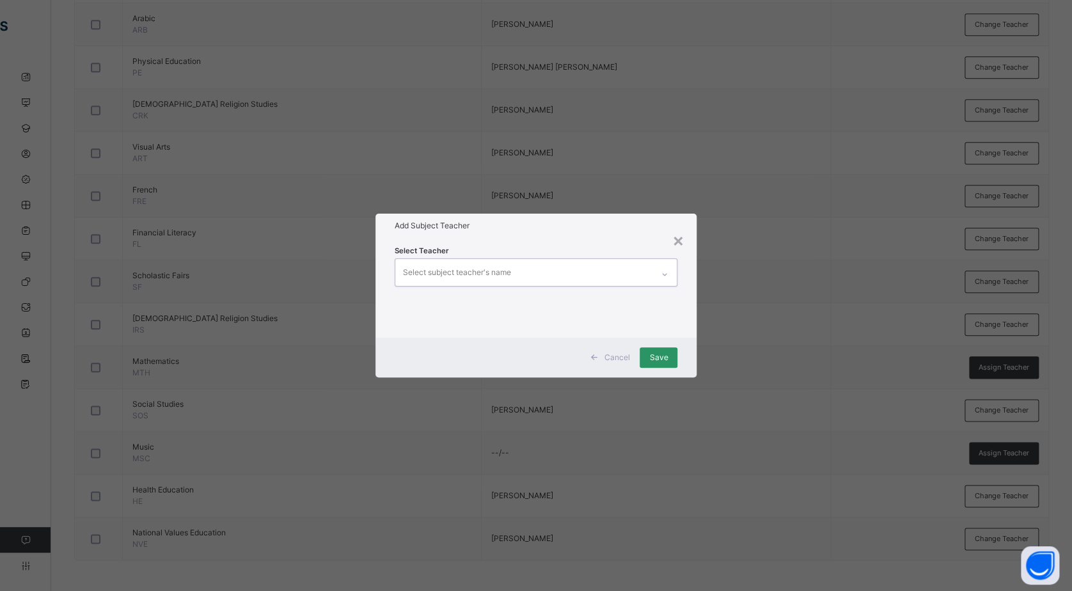
click at [528, 273] on div "Select subject teacher's name" at bounding box center [524, 272] width 258 height 27
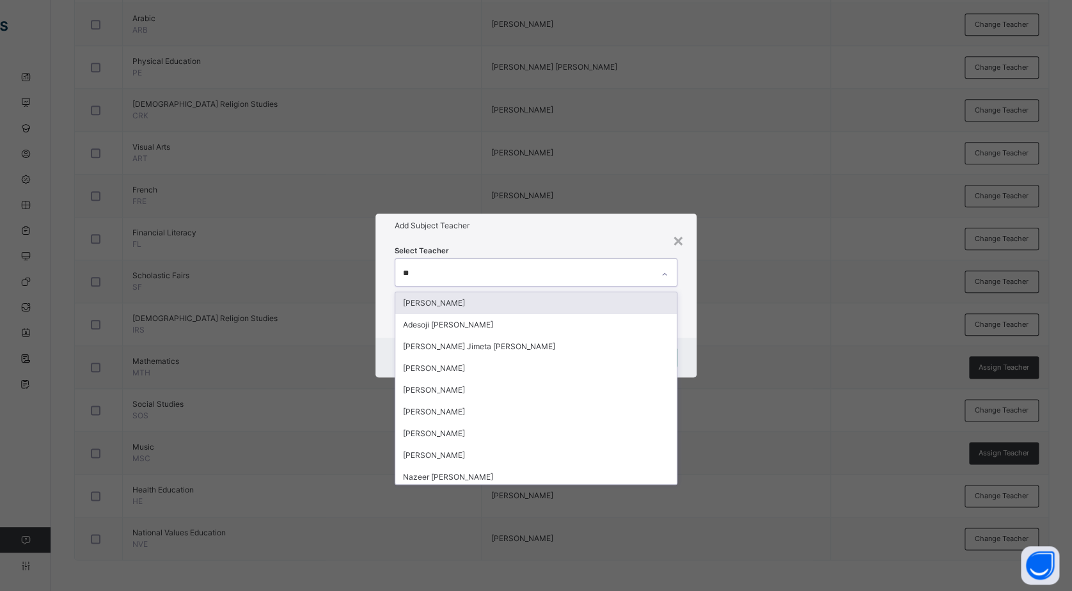
type input "***"
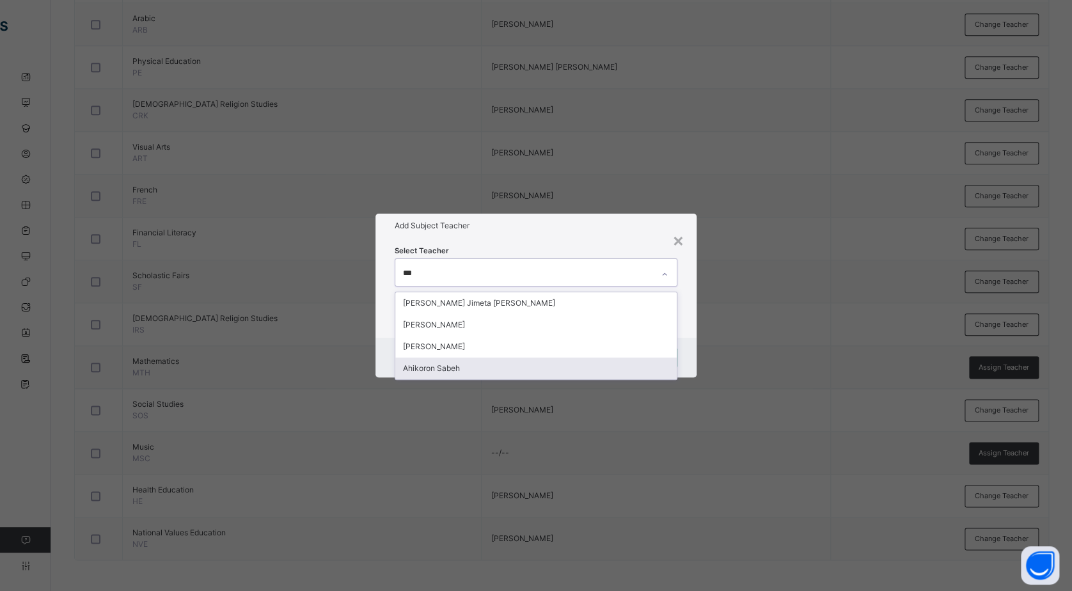
click at [455, 372] on div "Ahikoron Sabeh" at bounding box center [536, 369] width 282 height 22
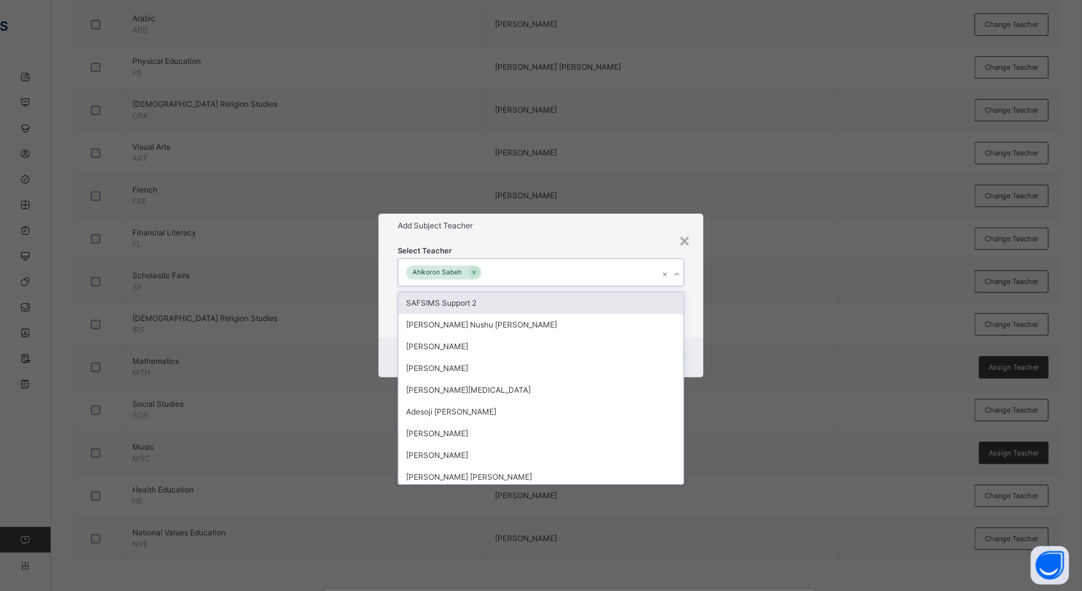
click at [617, 226] on h1 "Add Subject Teacher" at bounding box center [541, 226] width 287 height 12
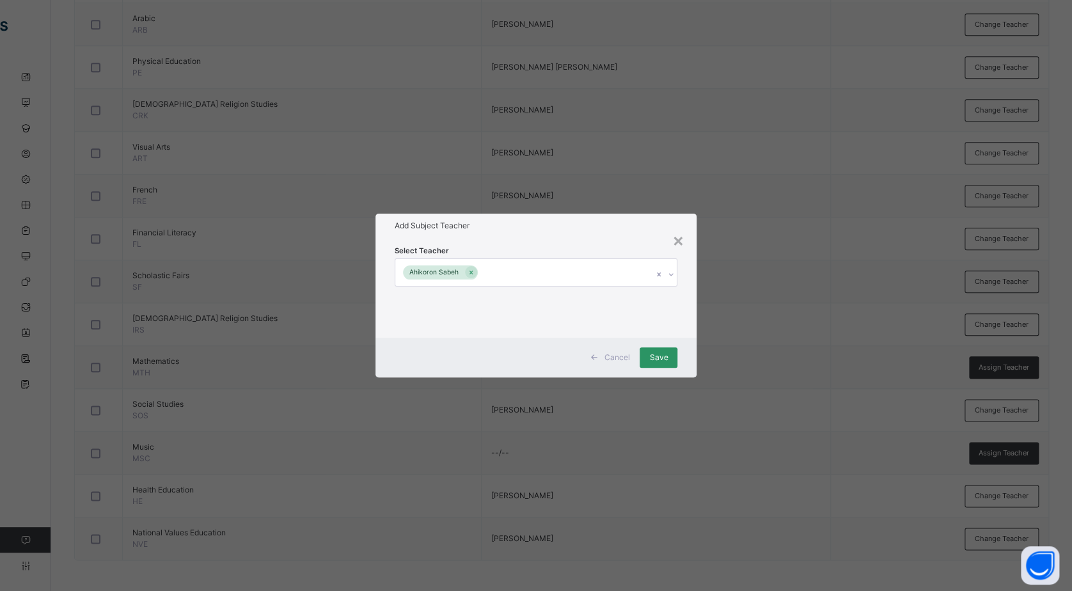
click at [673, 357] on div "Save" at bounding box center [659, 357] width 38 height 20
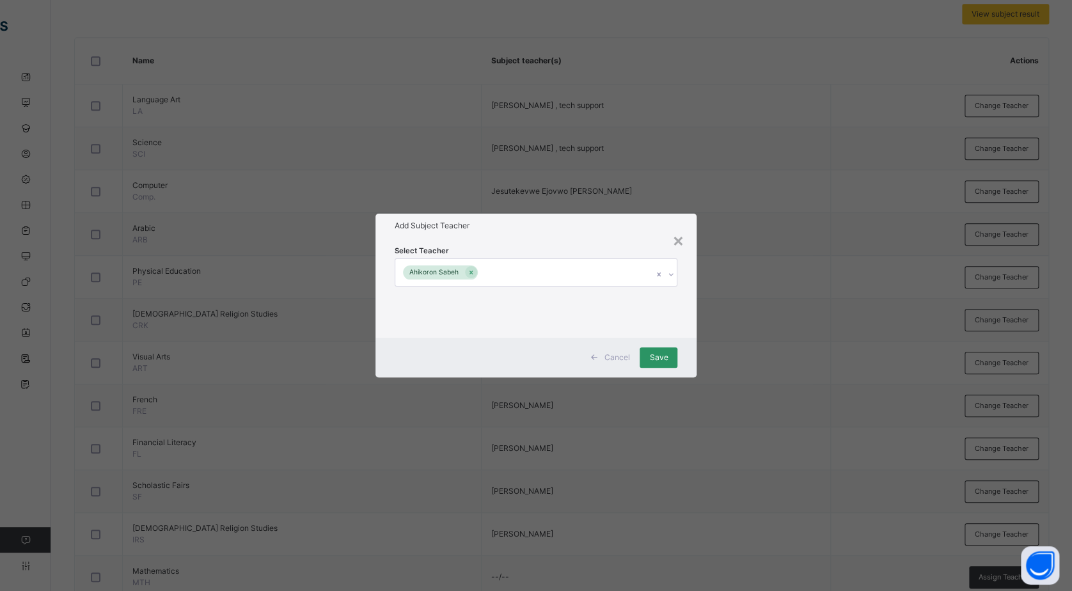
scroll to position [317, 0]
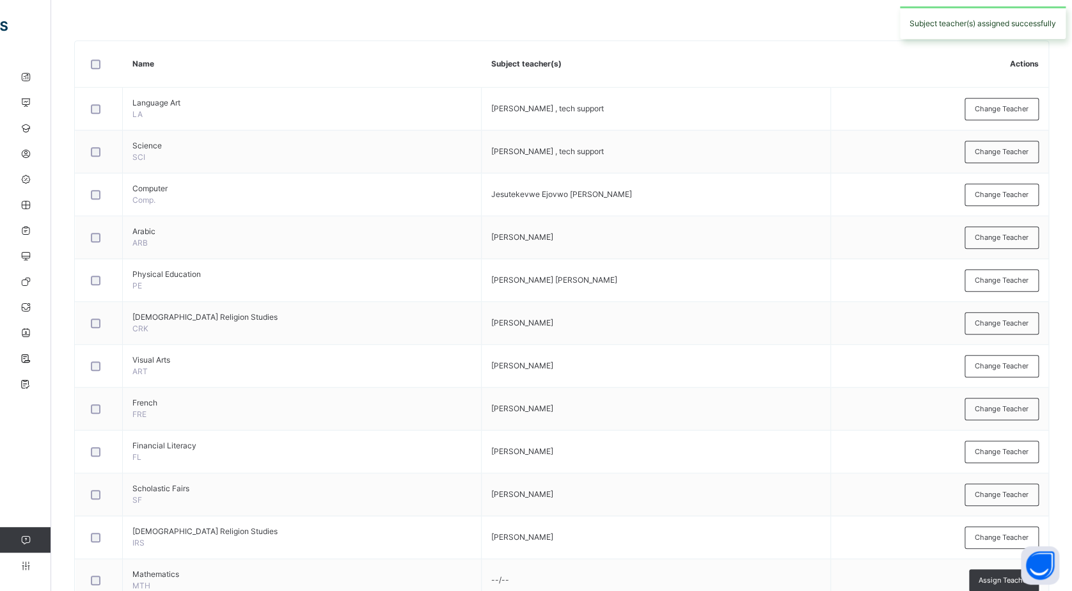
click at [1029, 189] on span "Change Teacher" at bounding box center [1002, 194] width 54 height 11
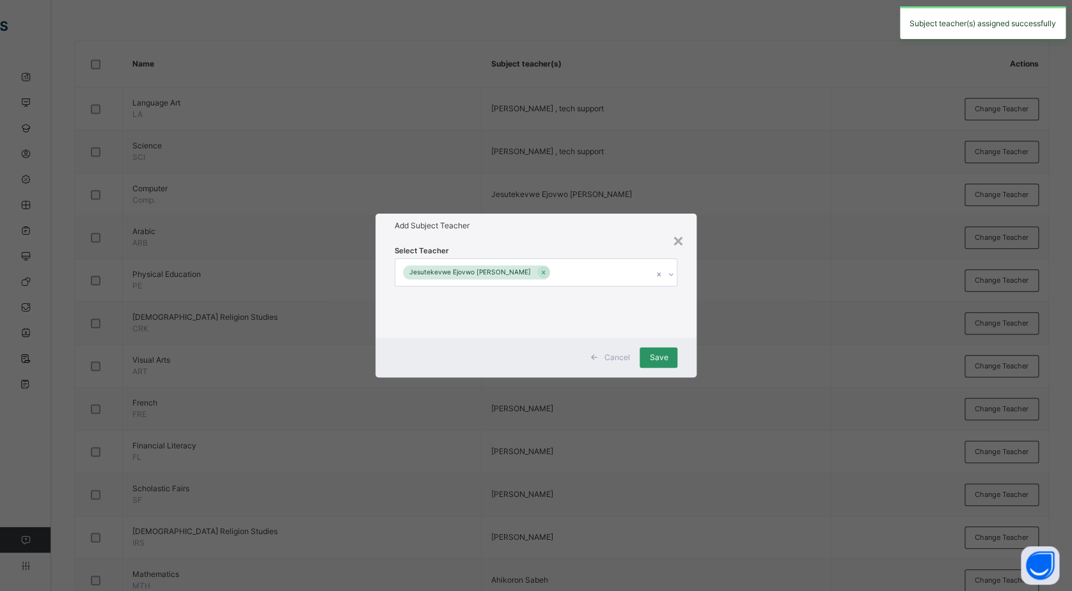
click at [542, 271] on icon at bounding box center [543, 273] width 3 height 4
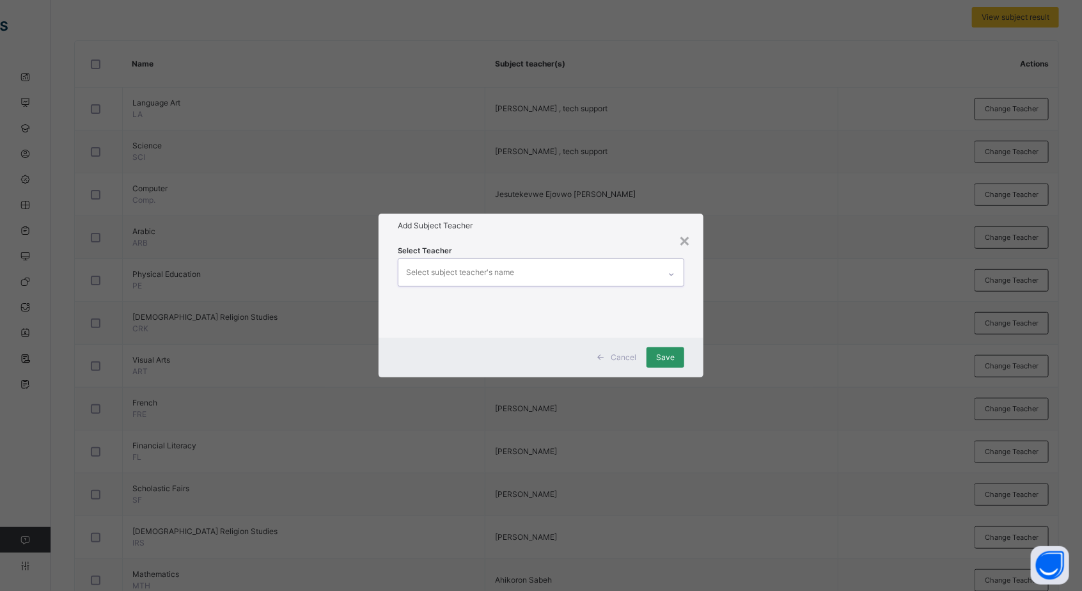
click at [638, 264] on div "Select subject teacher's name" at bounding box center [529, 272] width 261 height 27
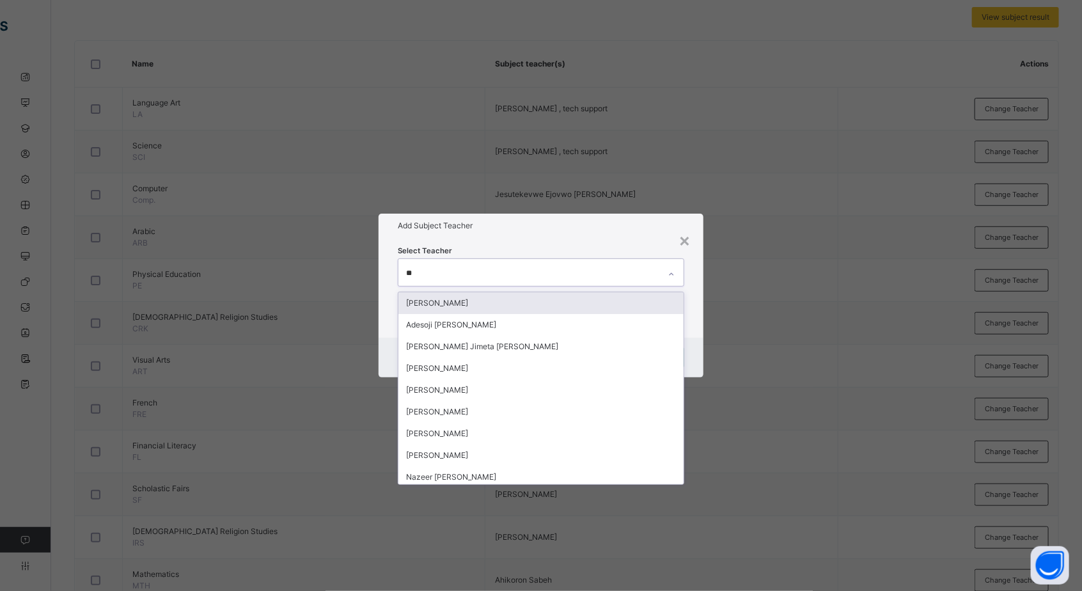
type input "***"
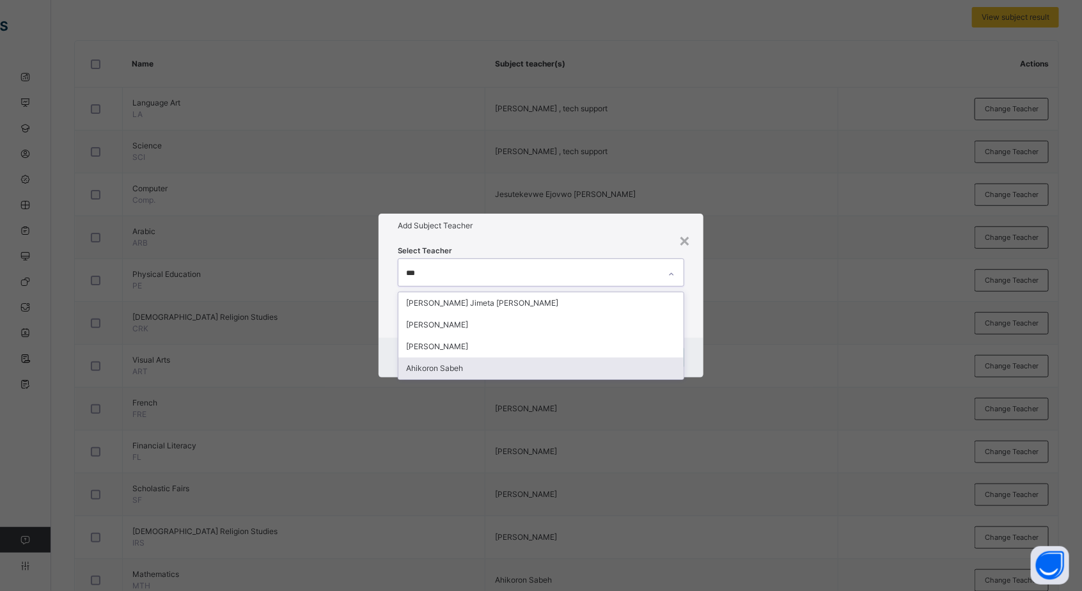
click at [514, 375] on div "Ahikoron Sabeh" at bounding box center [541, 369] width 285 height 22
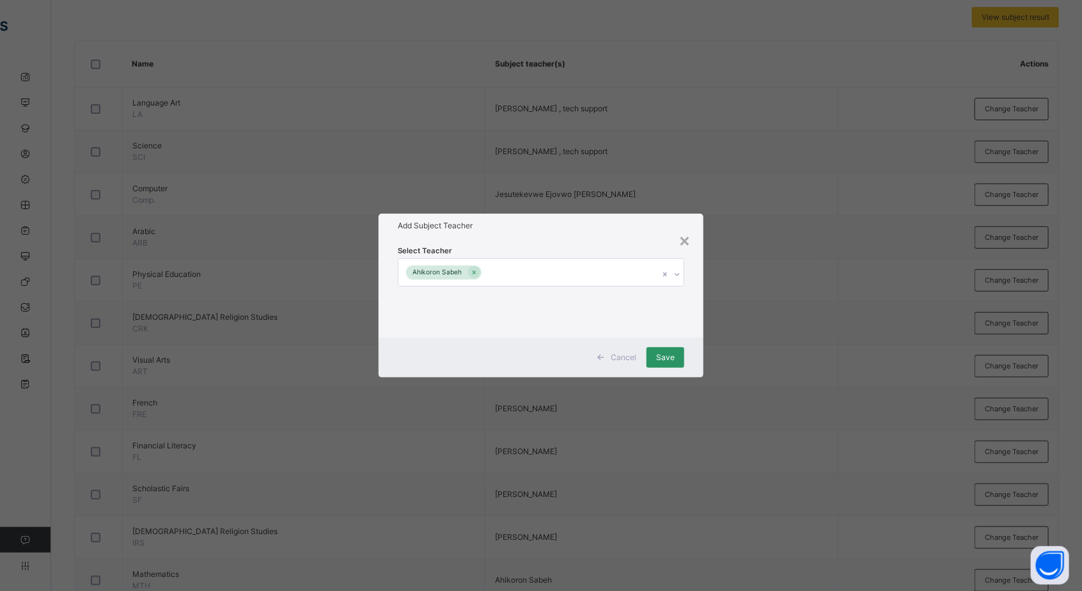
click at [604, 218] on div "Add Subject Teacher" at bounding box center [541, 226] width 325 height 24
click at [664, 356] on span "Save" at bounding box center [665, 358] width 19 height 12
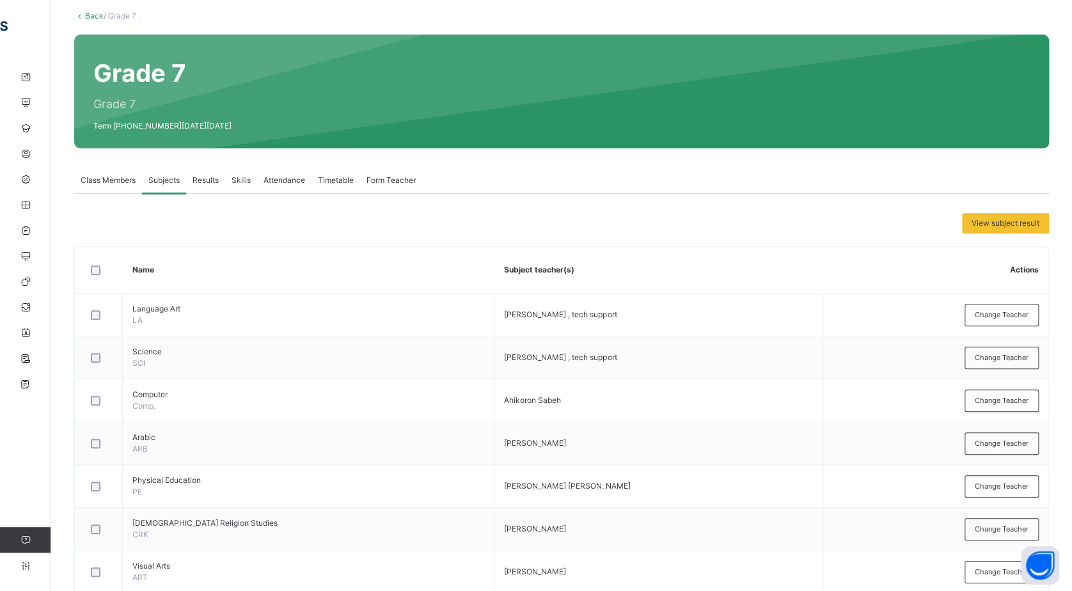
scroll to position [0, 0]
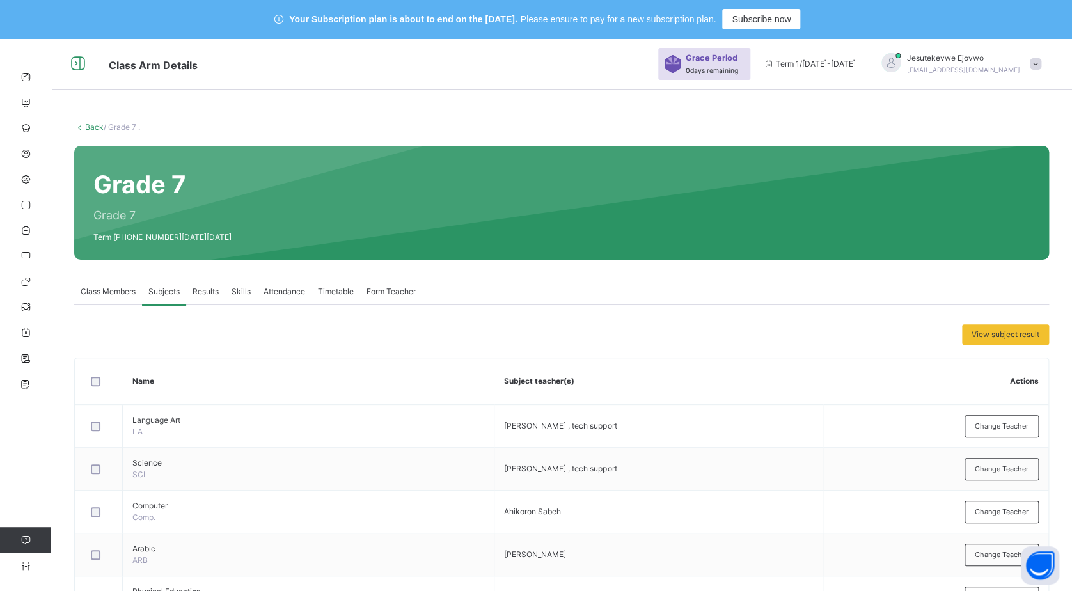
click at [92, 126] on link "Back" at bounding box center [94, 127] width 19 height 10
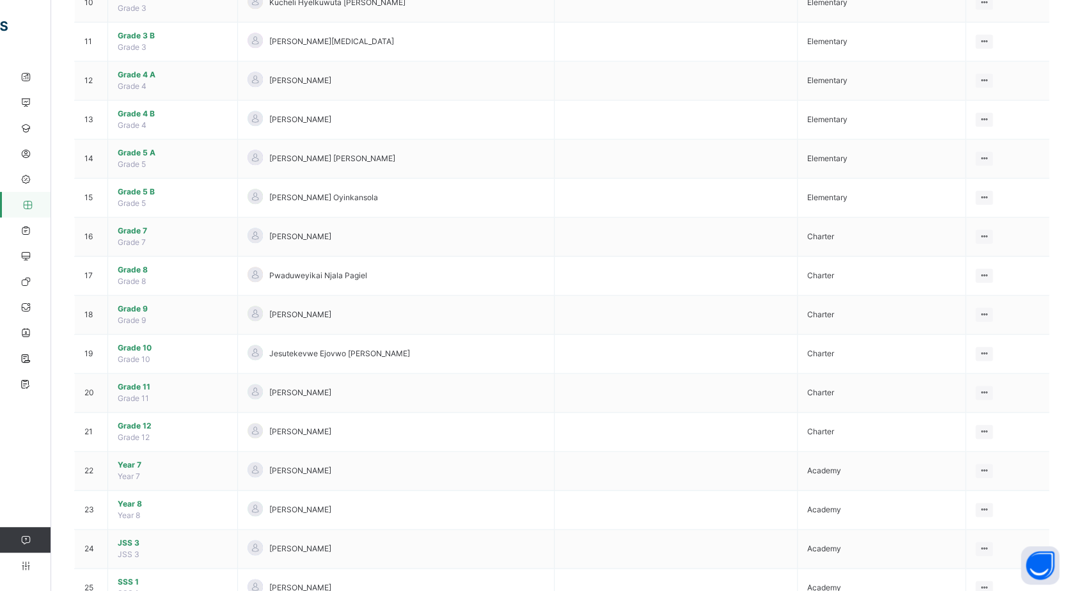
scroll to position [568, 0]
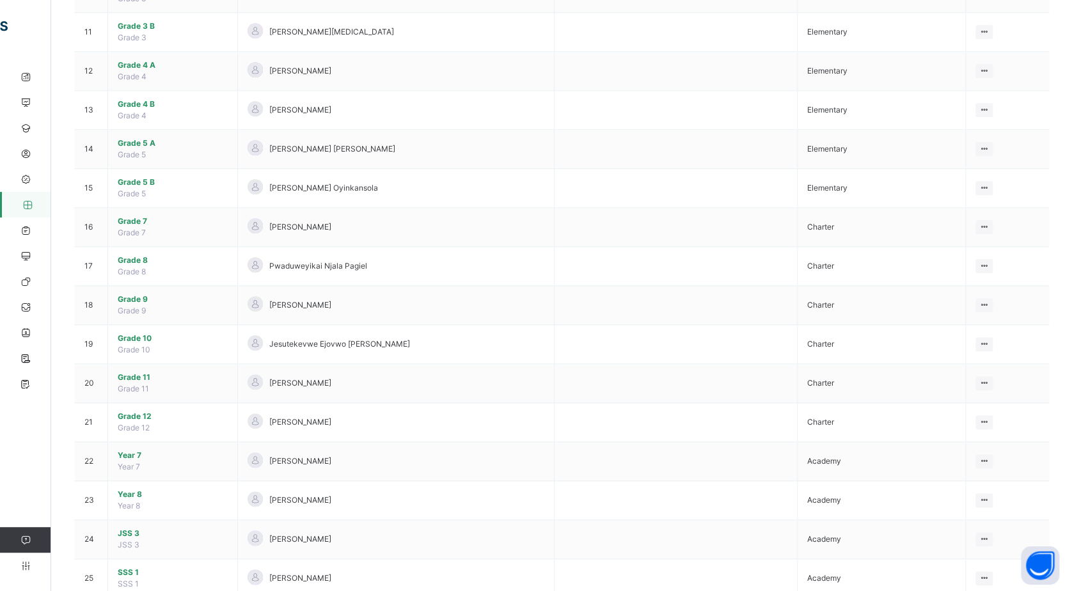
click at [120, 257] on span "Grade 8" at bounding box center [173, 261] width 110 height 12
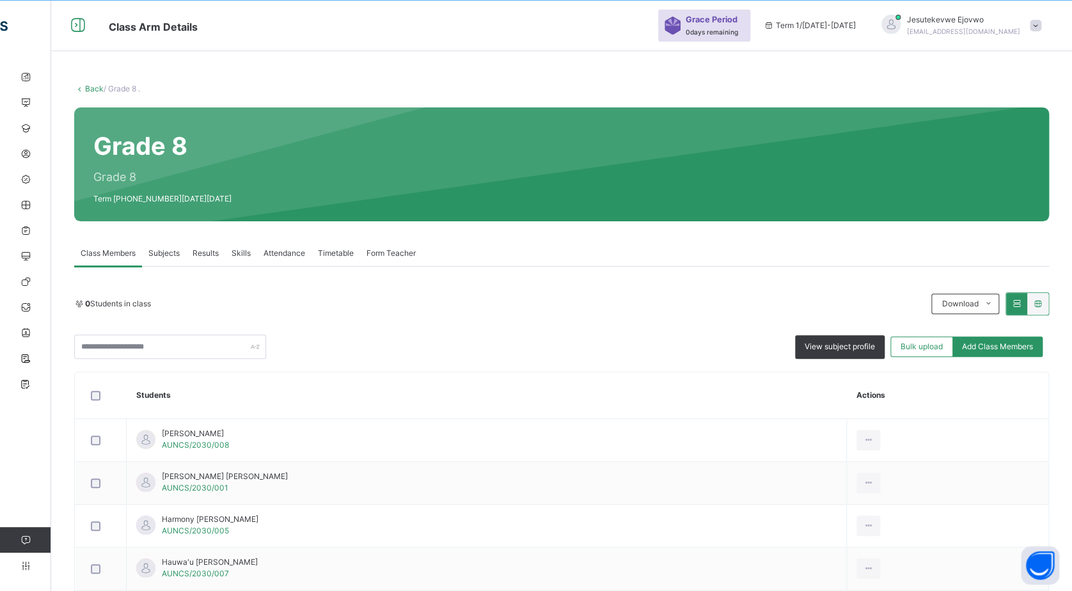
scroll to position [235, 0]
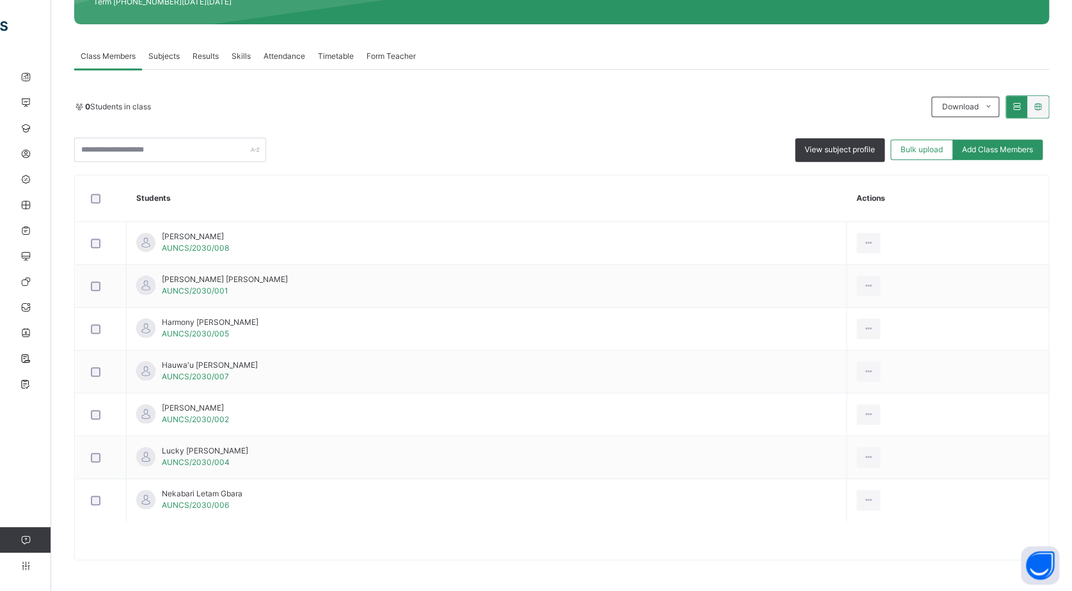
click at [159, 57] on span "Subjects" at bounding box center [163, 57] width 31 height 12
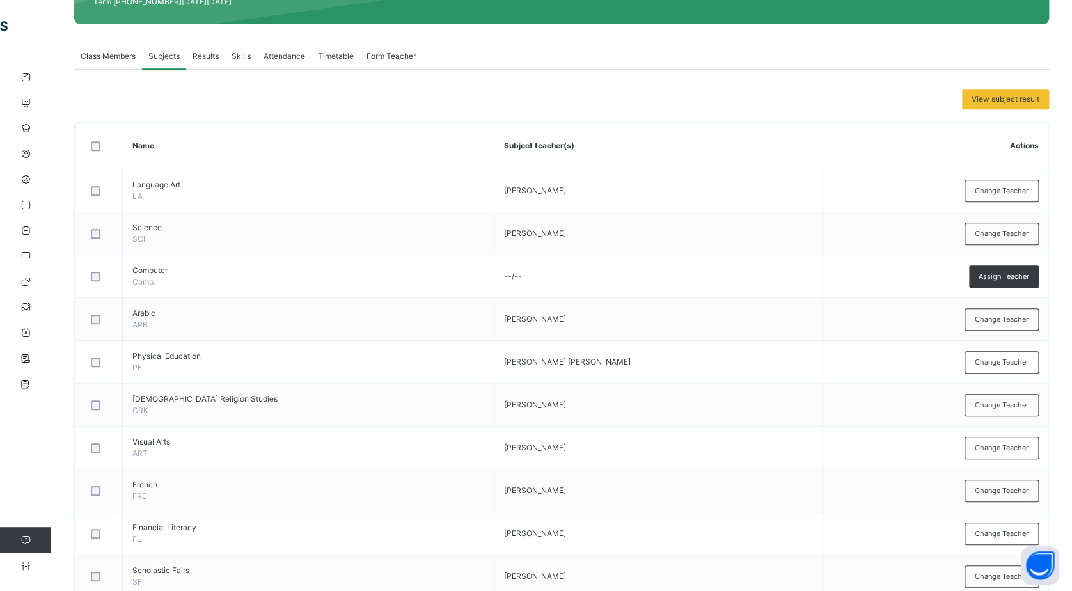
scroll to position [530, 0]
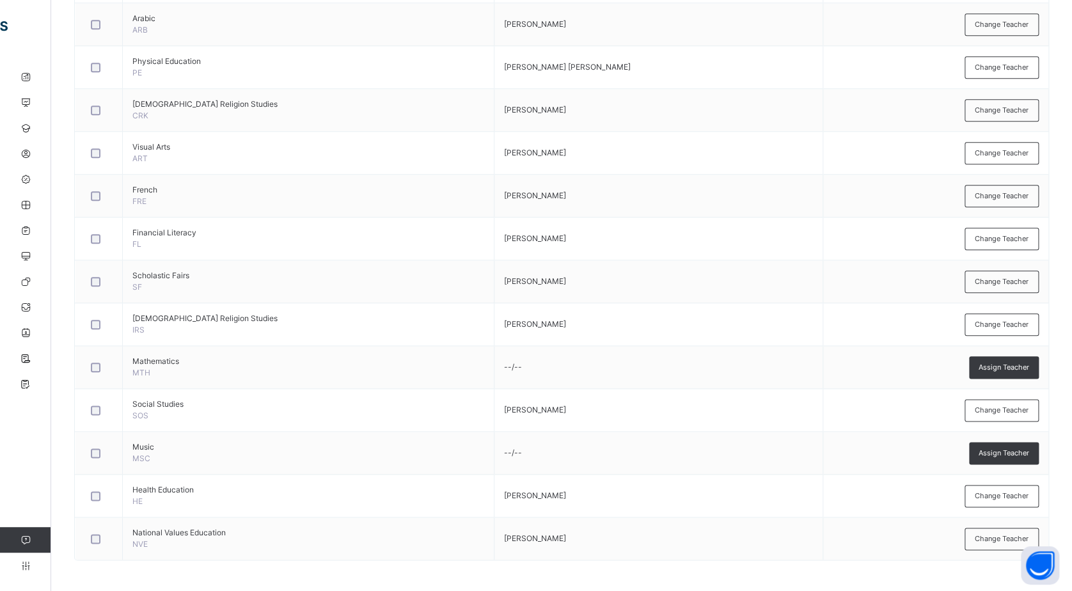
click at [1008, 363] on span "Assign Teacher" at bounding box center [1004, 367] width 51 height 11
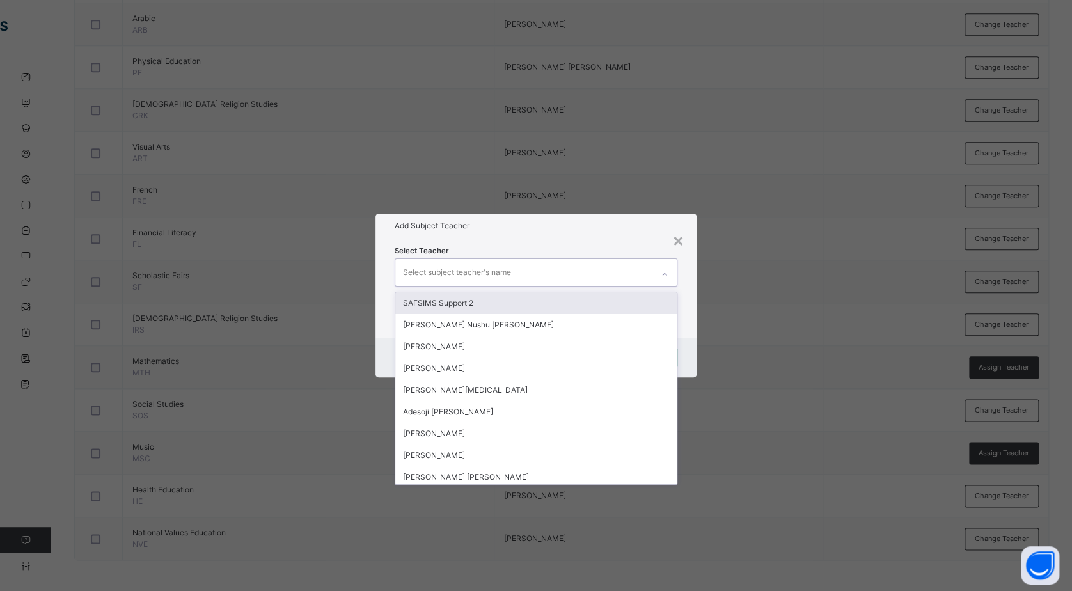
click at [535, 268] on div "Select subject teacher's name" at bounding box center [524, 272] width 258 height 27
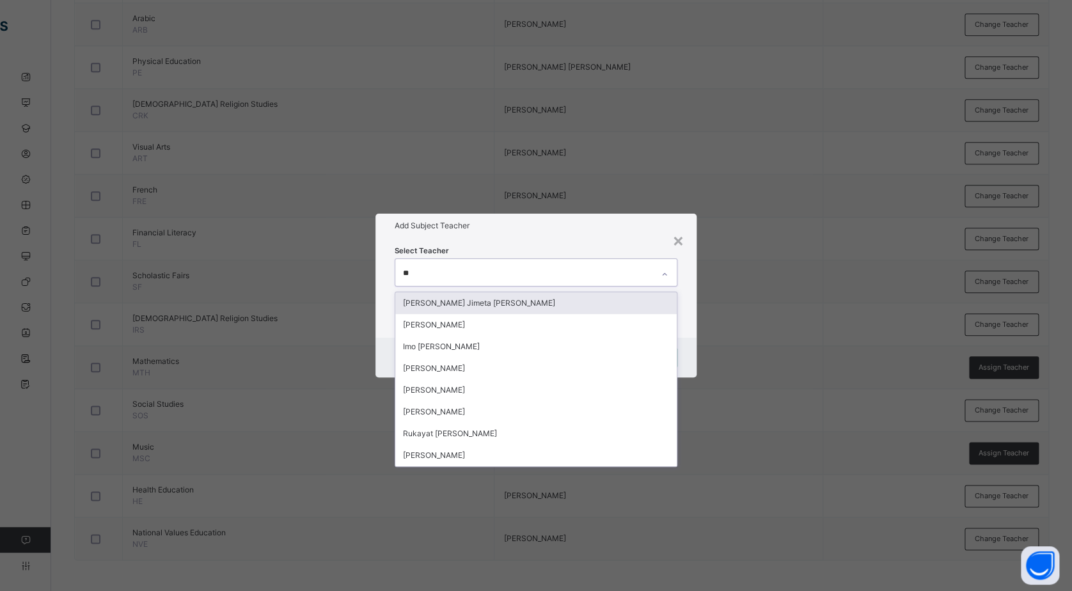
type input "***"
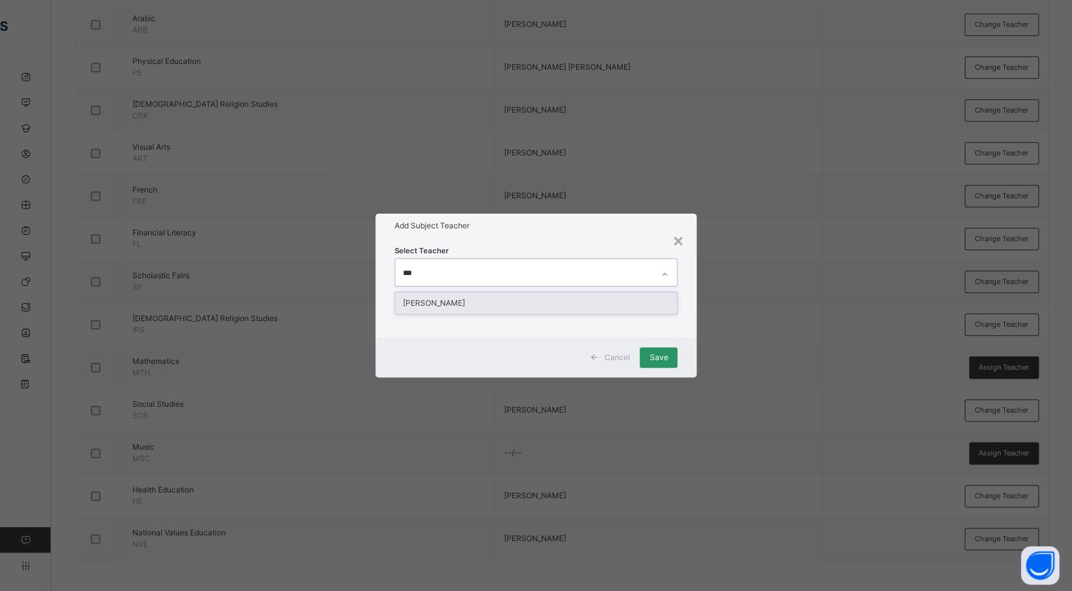
click at [528, 305] on div "[PERSON_NAME]" at bounding box center [536, 303] width 282 height 22
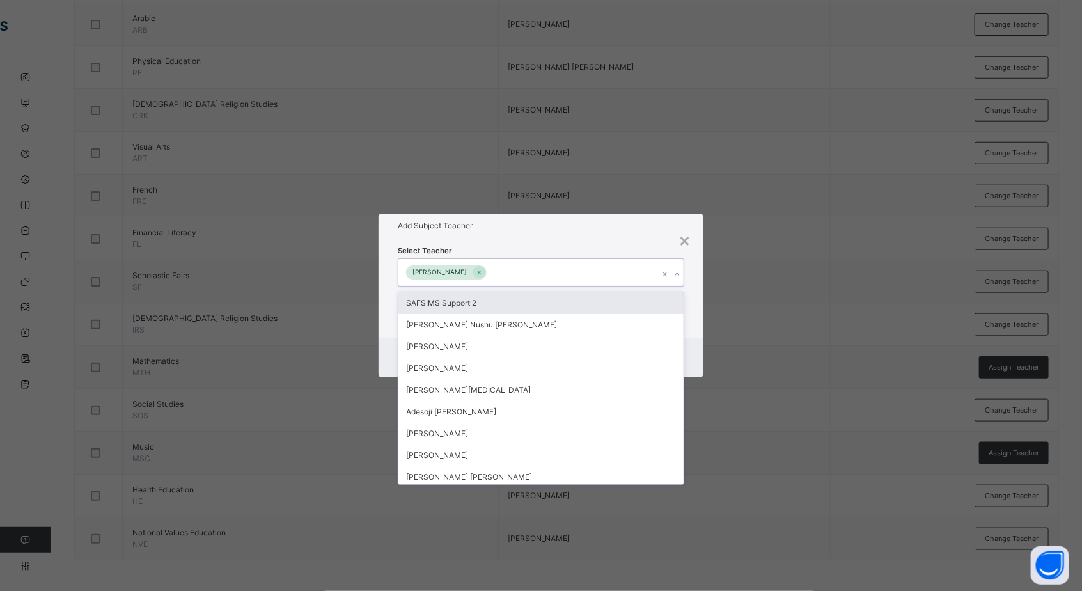
click at [558, 234] on div "Add Subject Teacher" at bounding box center [541, 226] width 325 height 24
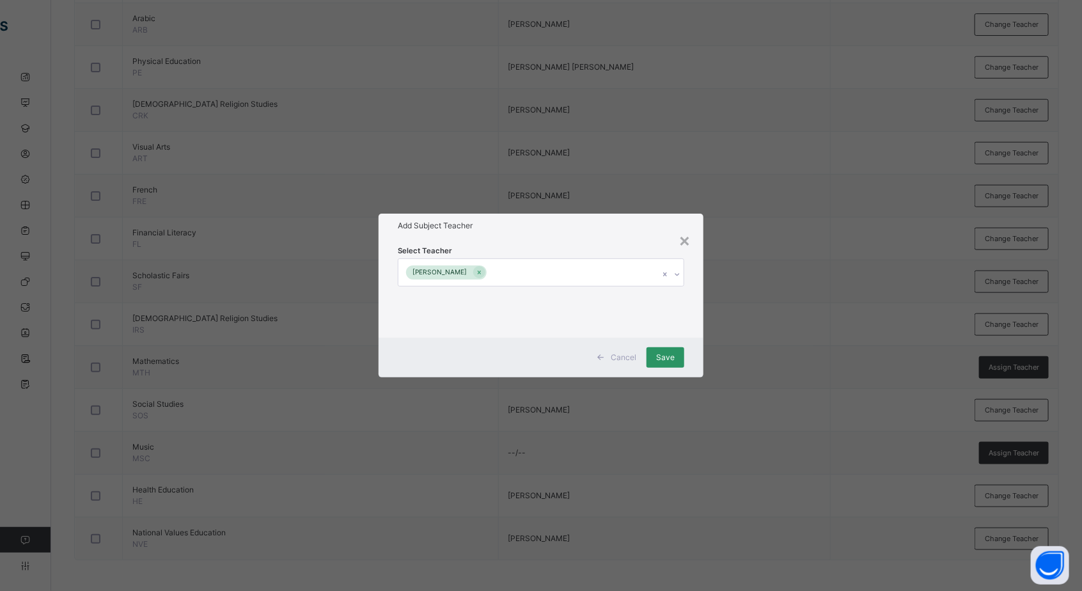
click at [667, 357] on span "Save" at bounding box center [665, 358] width 19 height 12
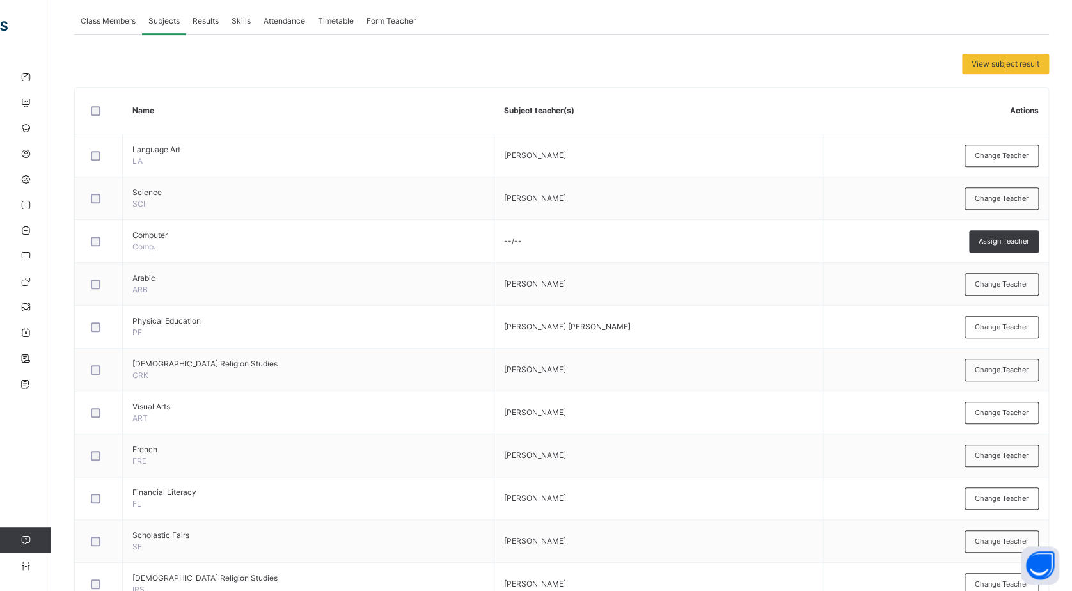
scroll to position [246, 0]
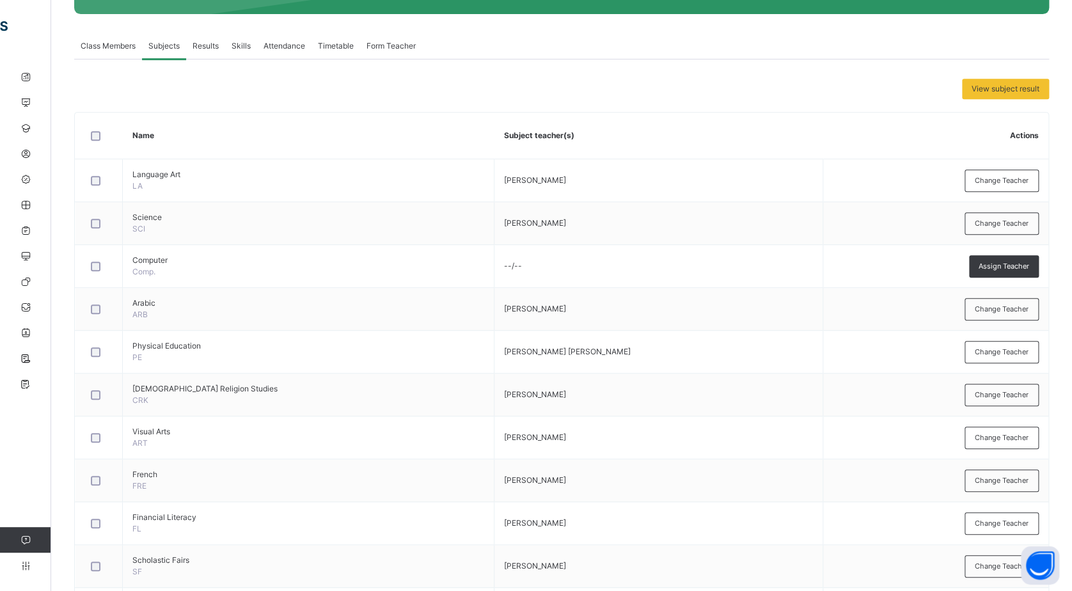
click at [1004, 262] on span "Assign Teacher" at bounding box center [1004, 266] width 51 height 11
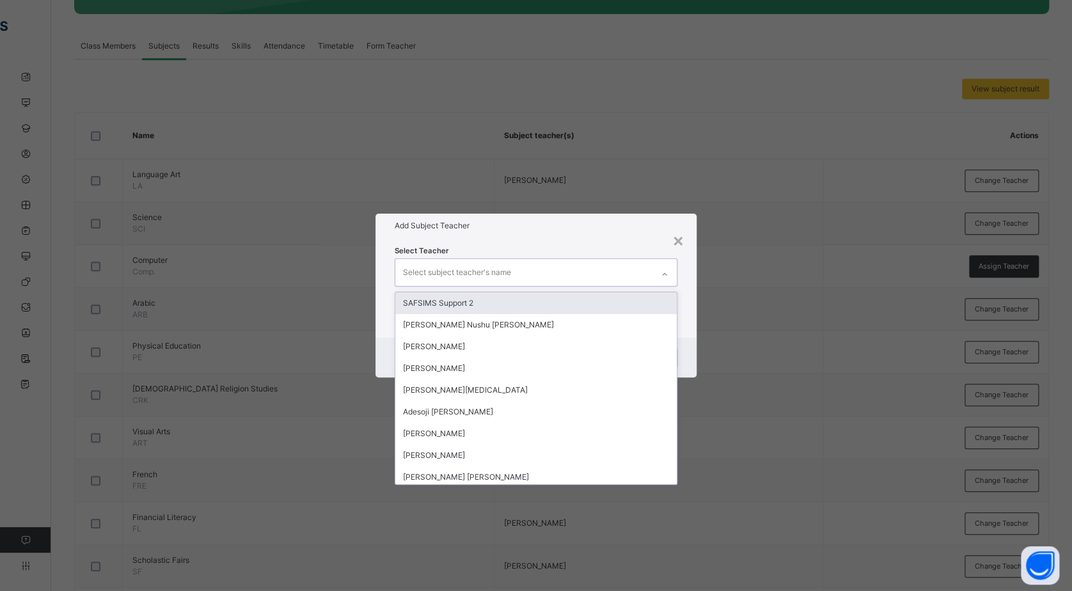
click at [601, 273] on div "Select subject teacher's name" at bounding box center [524, 272] width 258 height 27
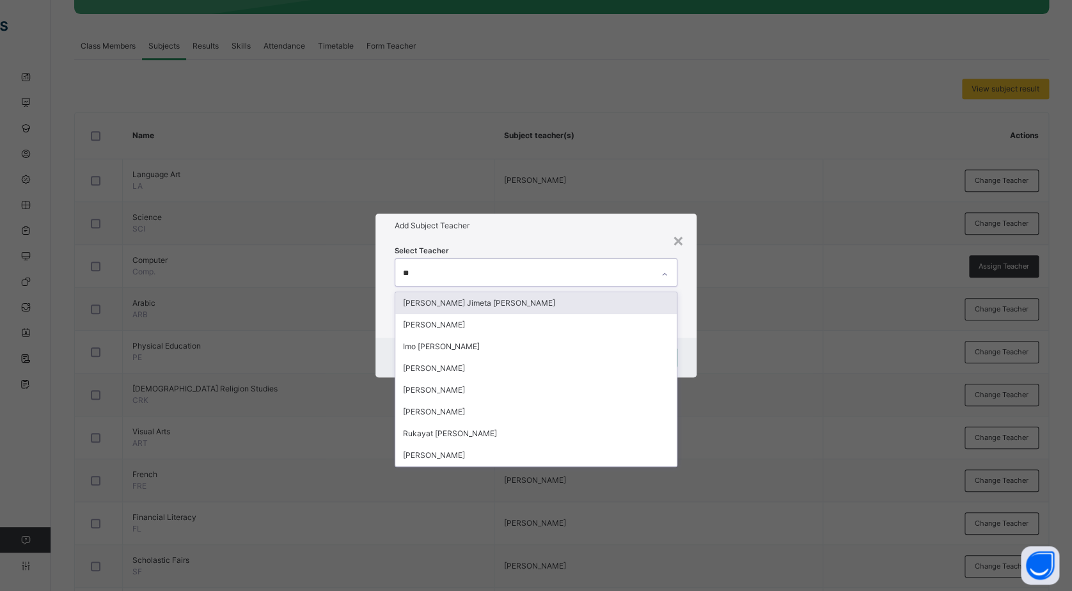
type input "***"
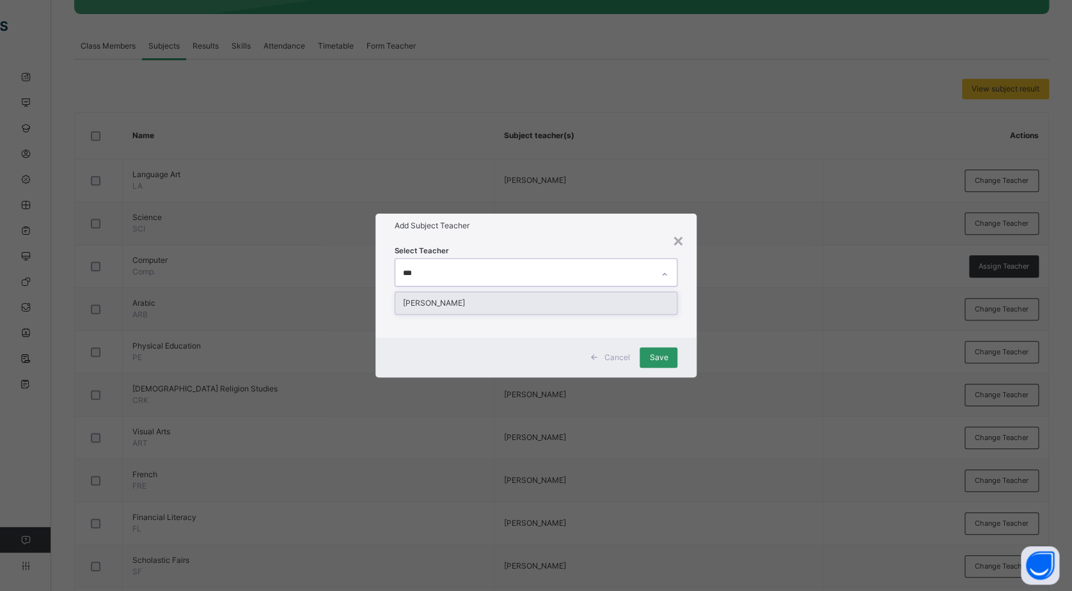
click at [558, 300] on div "[PERSON_NAME]" at bounding box center [536, 303] width 282 height 22
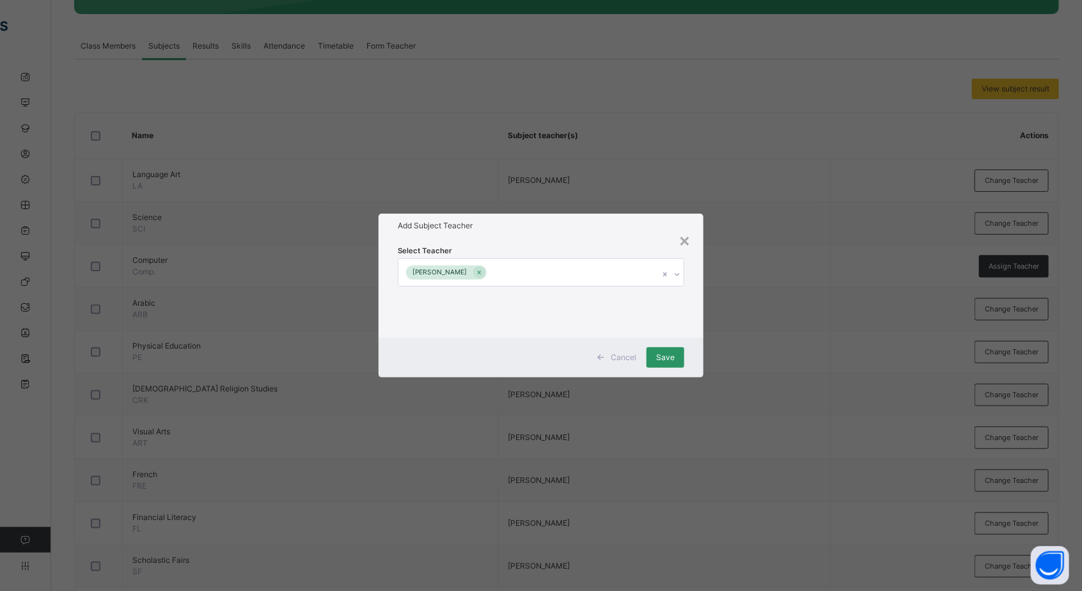
click at [646, 237] on div "Add Subject Teacher" at bounding box center [541, 226] width 325 height 24
click at [681, 351] on div "Save" at bounding box center [666, 357] width 38 height 20
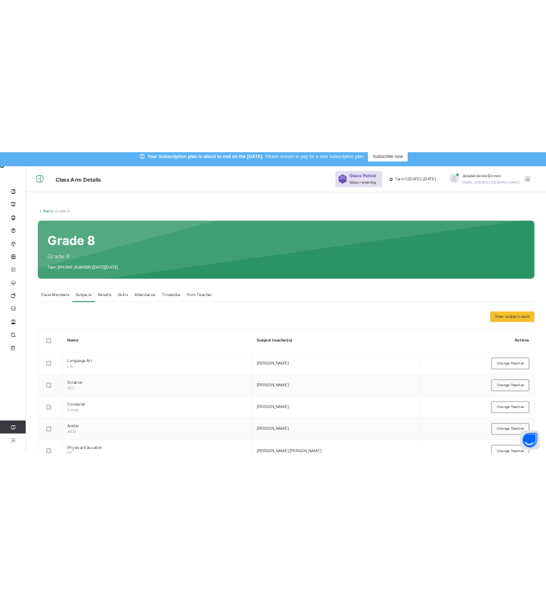
scroll to position [0, 0]
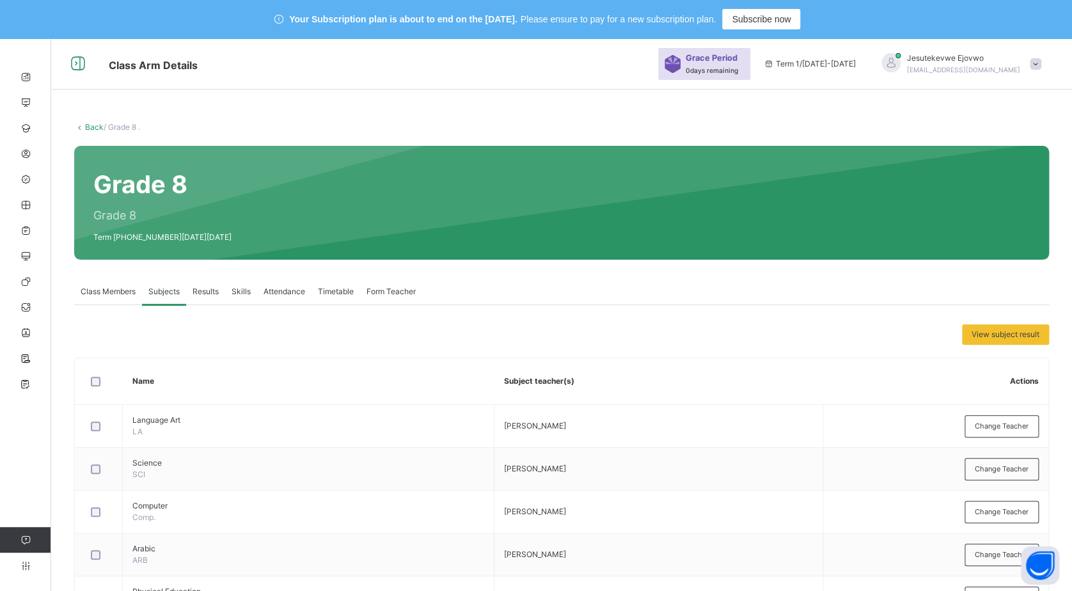
click at [89, 124] on link "Back" at bounding box center [94, 127] width 19 height 10
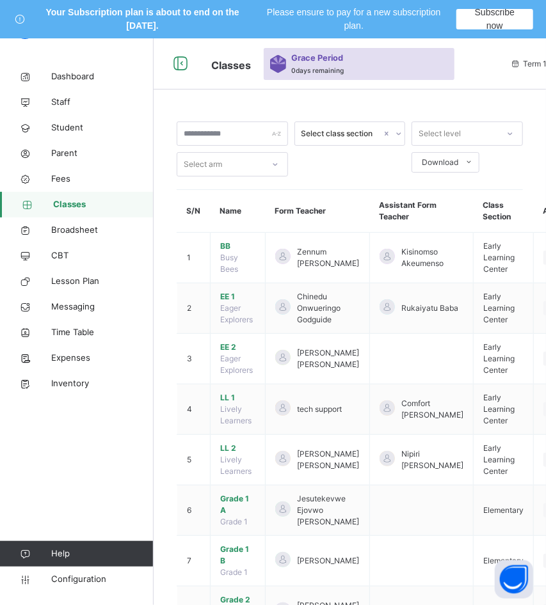
click at [184, 61] on icon at bounding box center [181, 63] width 22 height 23
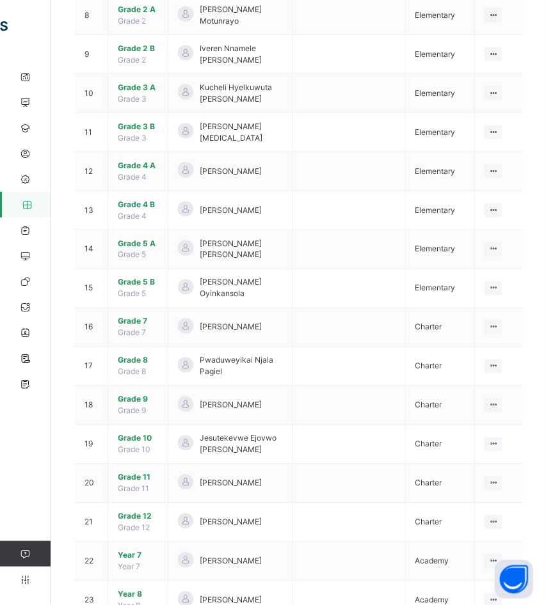
scroll to position [640, 0]
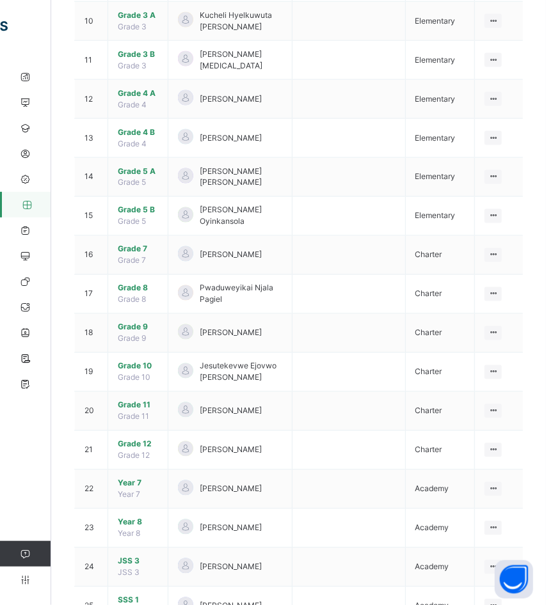
click at [133, 322] on span "Grade 9" at bounding box center [138, 328] width 40 height 12
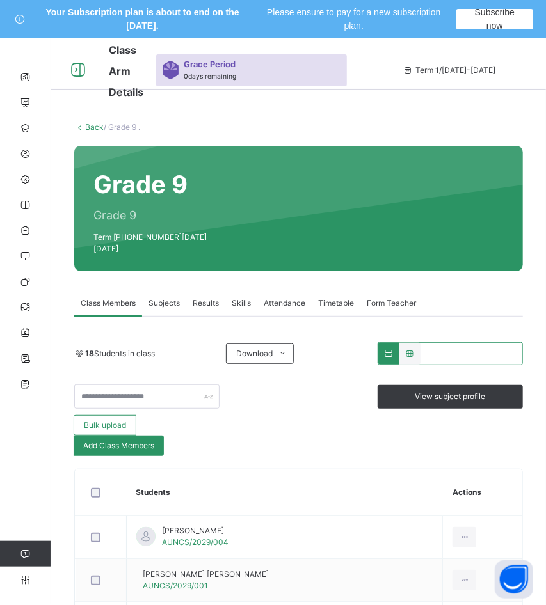
click at [174, 297] on span "Subjects" at bounding box center [163, 303] width 31 height 12
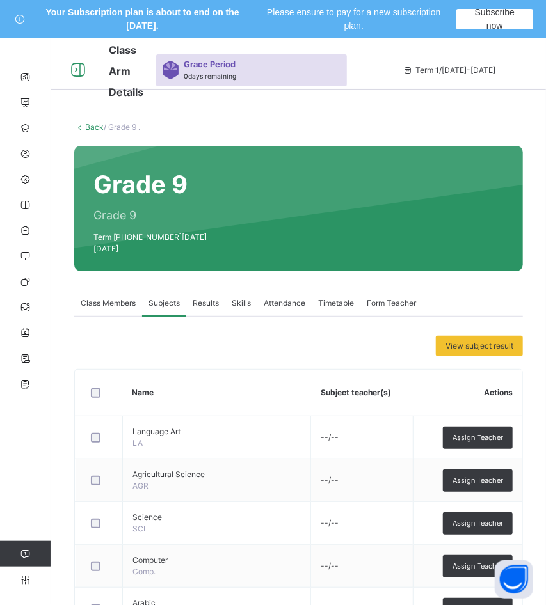
click at [95, 127] on link "Back" at bounding box center [94, 127] width 19 height 10
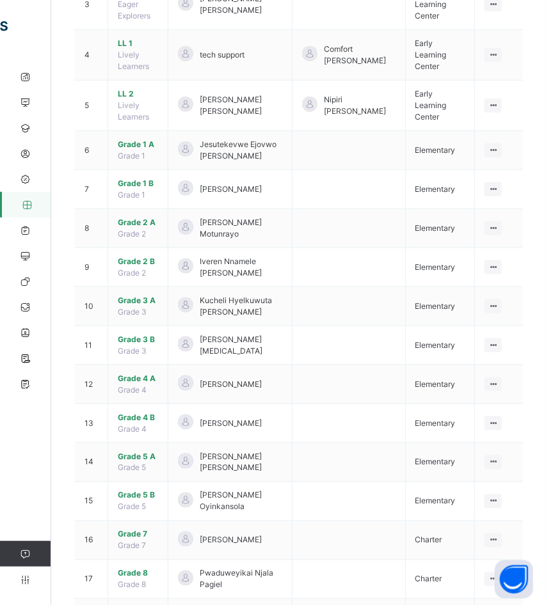
scroll to position [355, 0]
click at [143, 528] on span "Grade 7" at bounding box center [138, 534] width 40 height 12
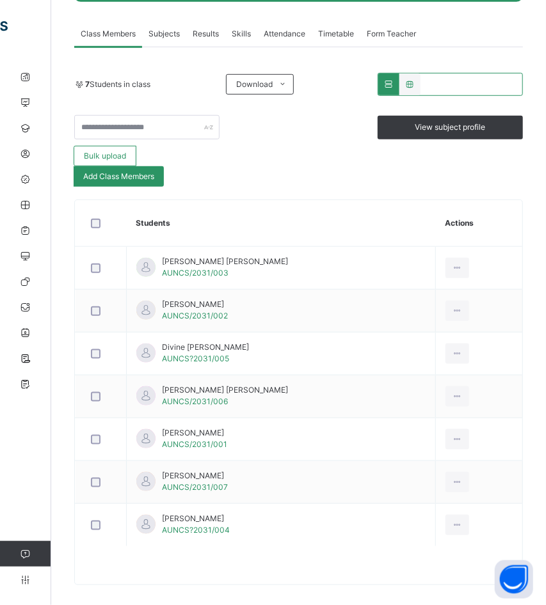
scroll to position [127, 0]
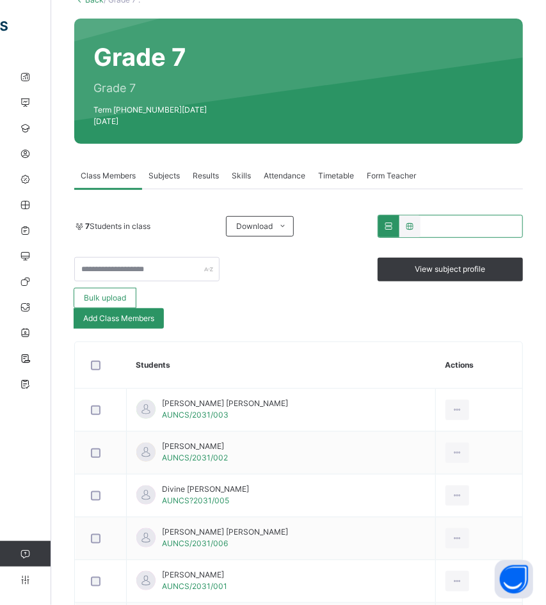
click at [177, 170] on span "Subjects" at bounding box center [163, 176] width 31 height 12
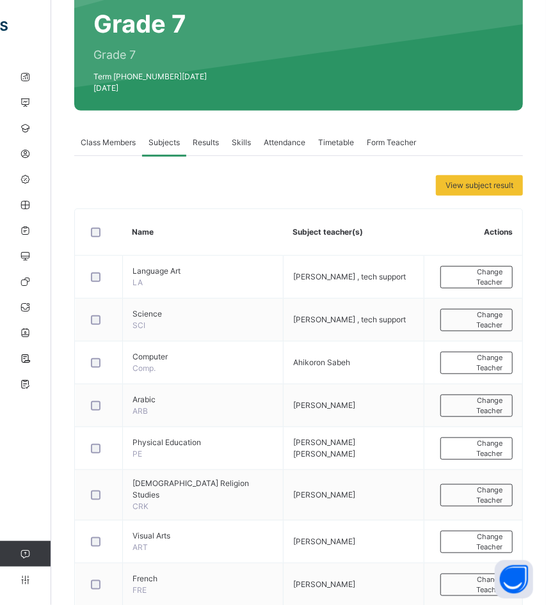
scroll to position [90, 0]
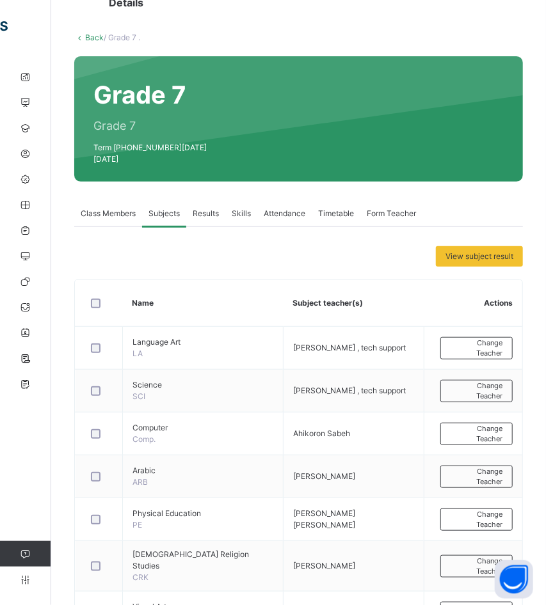
click at [97, 36] on link "Back" at bounding box center [94, 38] width 19 height 10
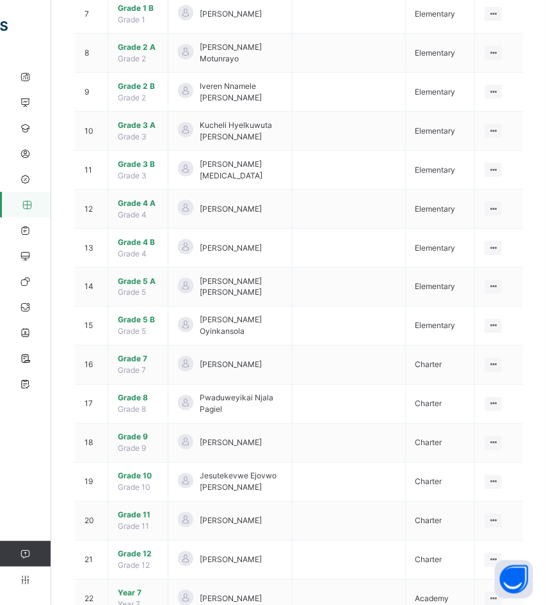
scroll to position [531, 0]
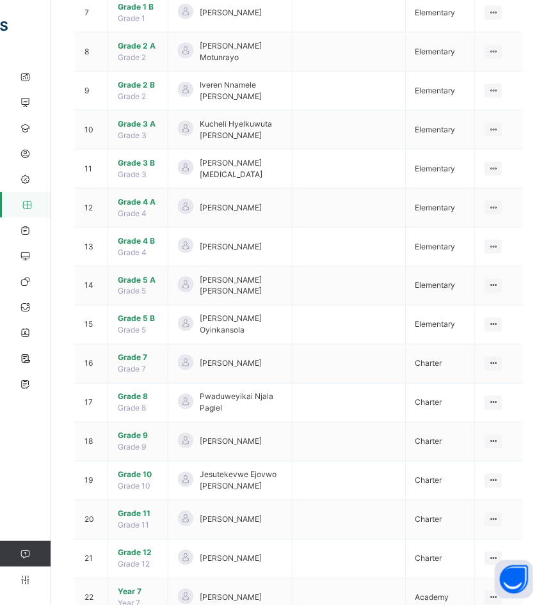
click at [139, 392] on span "Grade 8" at bounding box center [138, 398] width 40 height 12
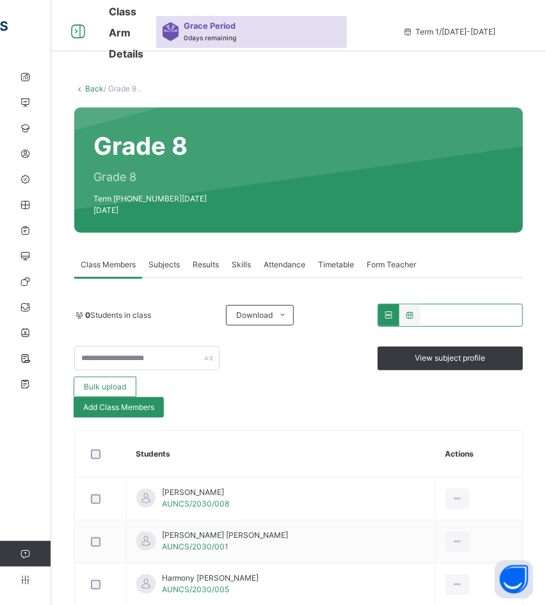
scroll to position [269, 0]
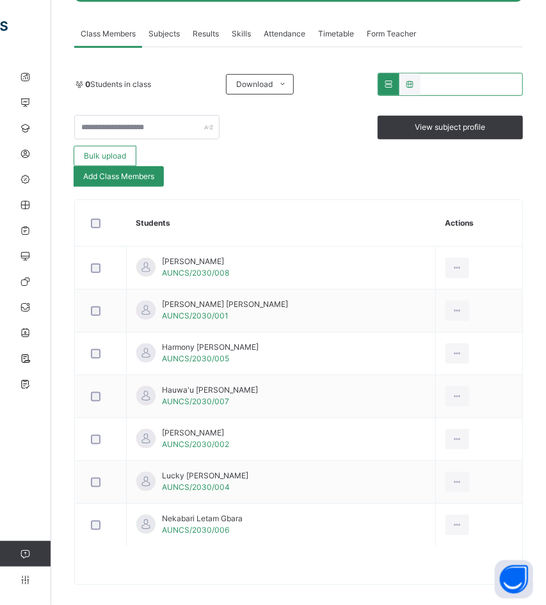
click at [167, 21] on div "Subjects" at bounding box center [164, 34] width 44 height 26
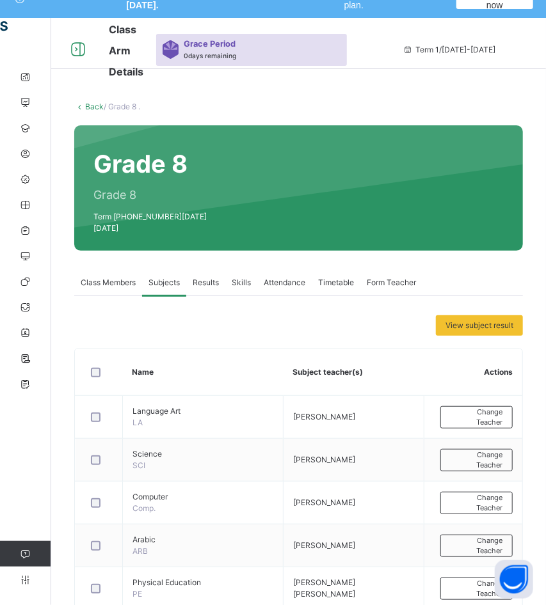
scroll to position [19, 0]
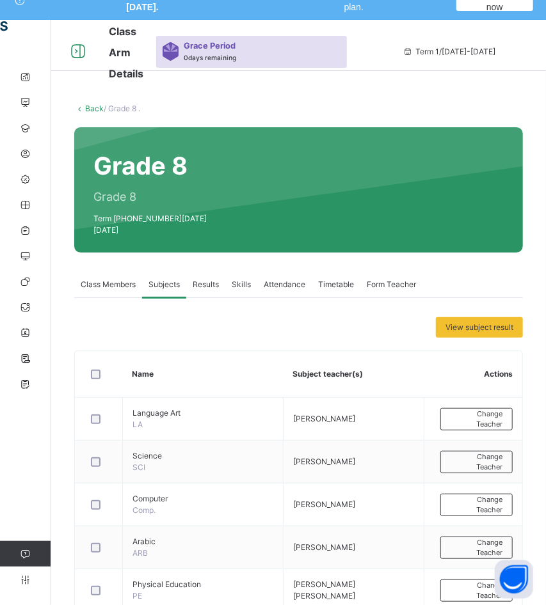
click at [93, 104] on link "Back" at bounding box center [94, 109] width 19 height 10
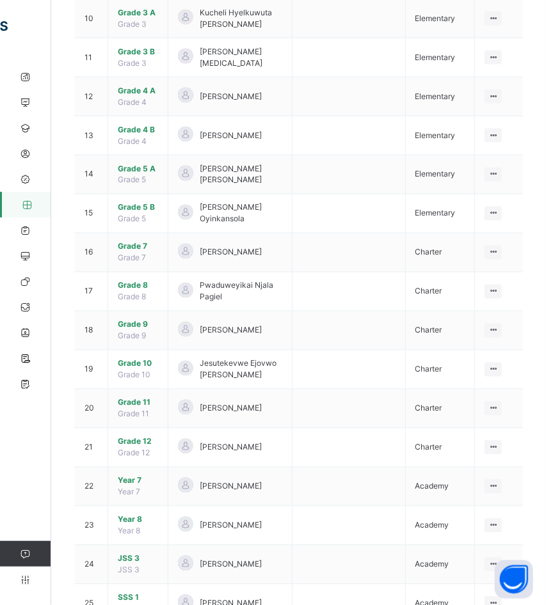
scroll to position [658, 0]
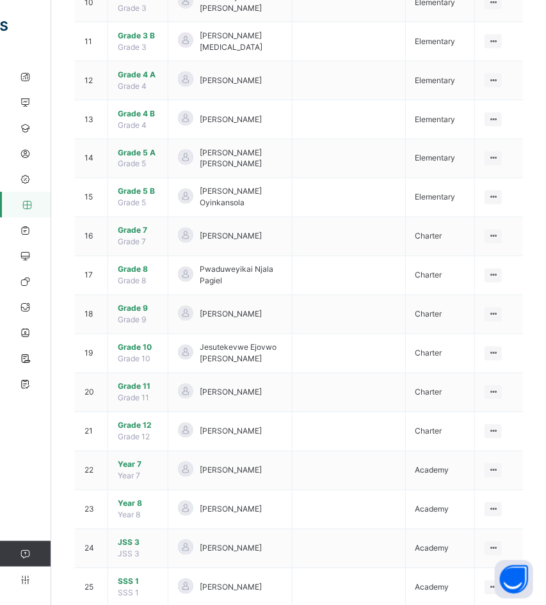
click at [141, 303] on span "Grade 9" at bounding box center [138, 309] width 40 height 12
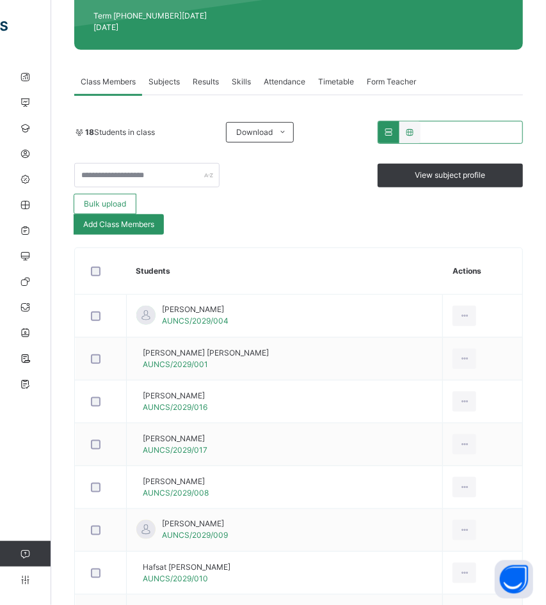
scroll to position [161, 0]
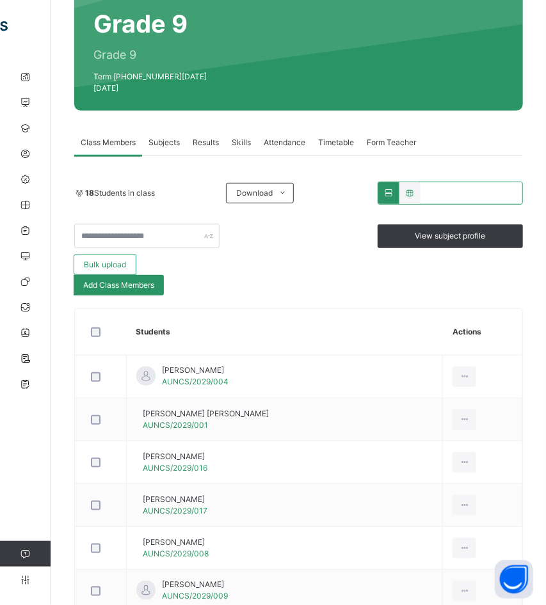
click at [156, 137] on span "Subjects" at bounding box center [163, 143] width 31 height 12
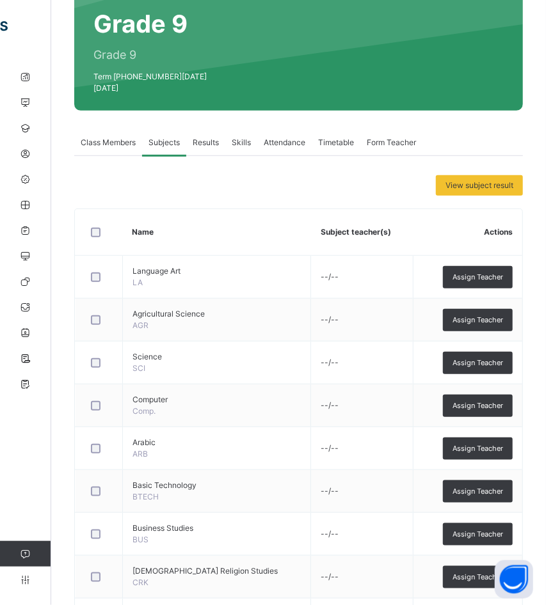
click at [487, 272] on span "Assign Teacher" at bounding box center [477, 277] width 51 height 11
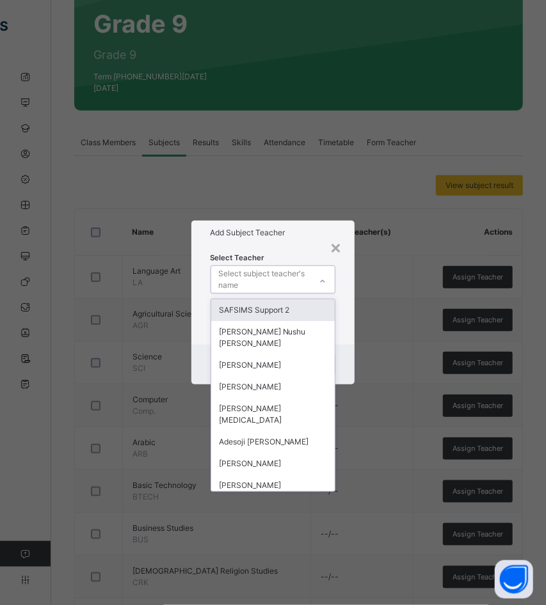
click at [243, 279] on div "Select subject teacher's name" at bounding box center [264, 279] width 91 height 24
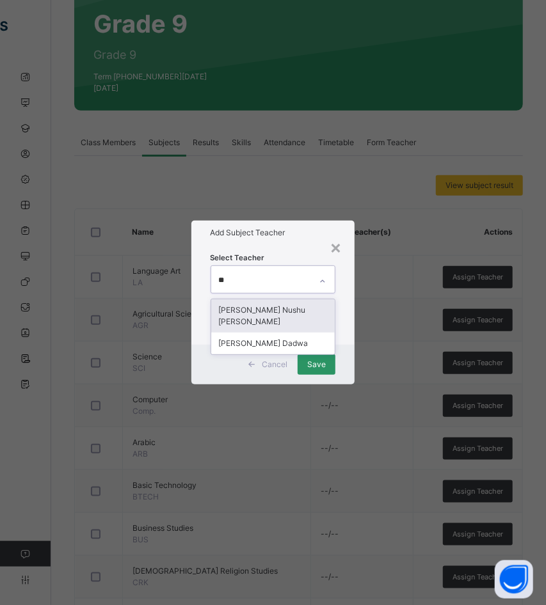
type input "***"
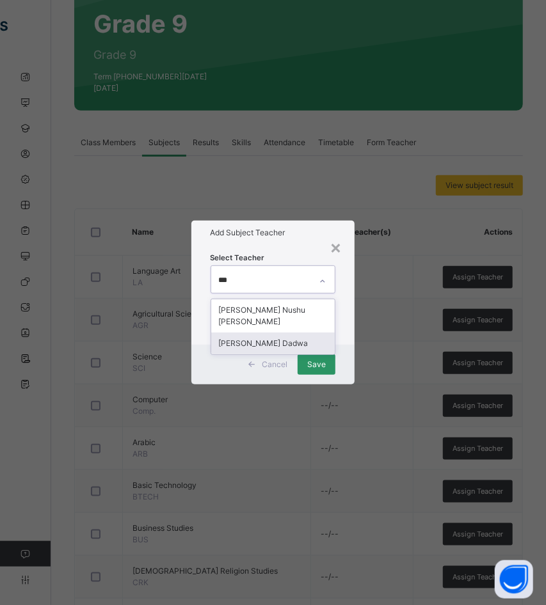
click at [268, 340] on div "[PERSON_NAME] Dadwa" at bounding box center [273, 344] width 124 height 22
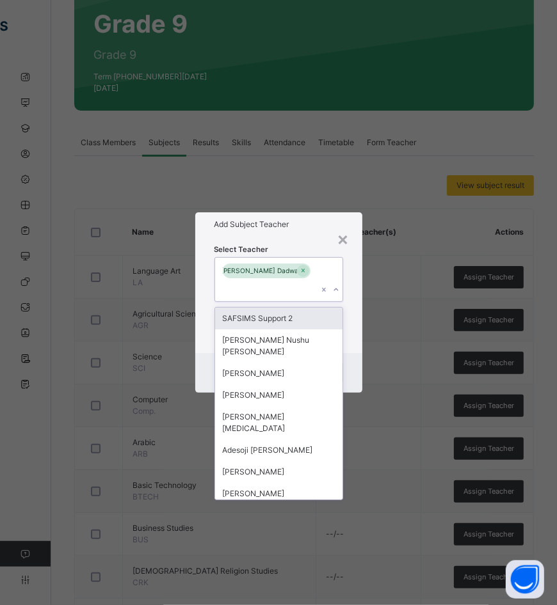
click at [287, 230] on div "Add Subject Teacher" at bounding box center [278, 224] width 167 height 24
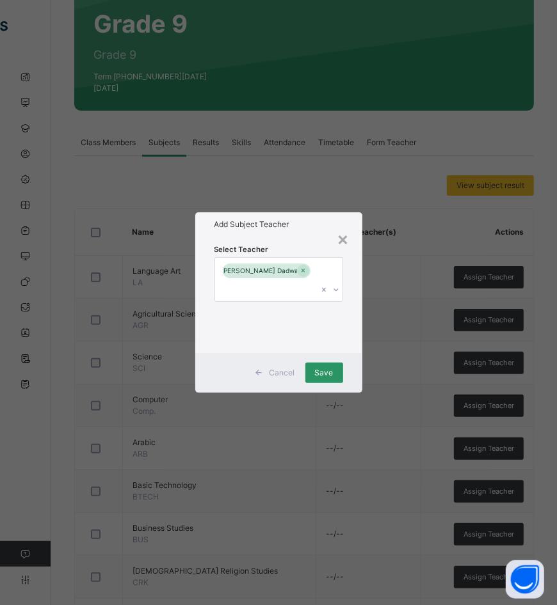
click at [326, 371] on span "Save" at bounding box center [324, 373] width 19 height 12
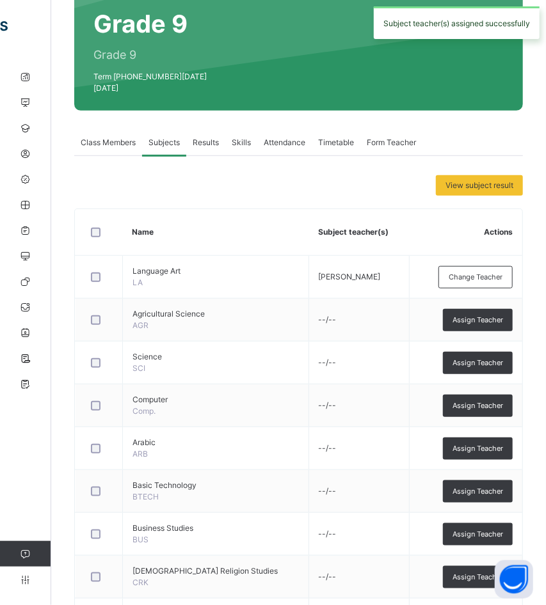
click at [498, 315] on span "Assign Teacher" at bounding box center [477, 320] width 51 height 11
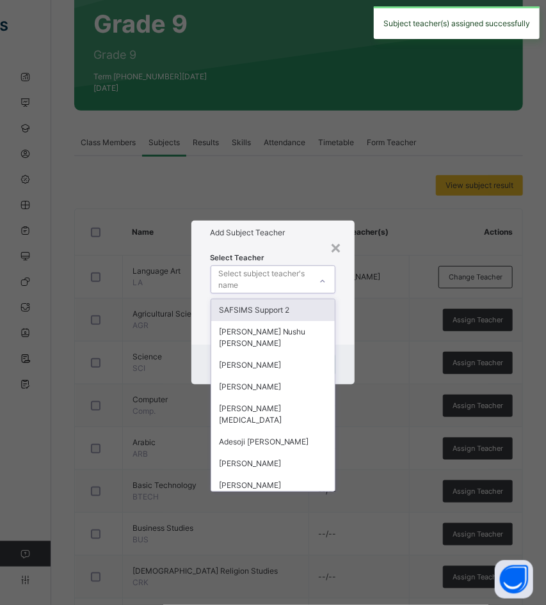
click at [294, 282] on div "Select subject teacher's name" at bounding box center [264, 279] width 91 height 24
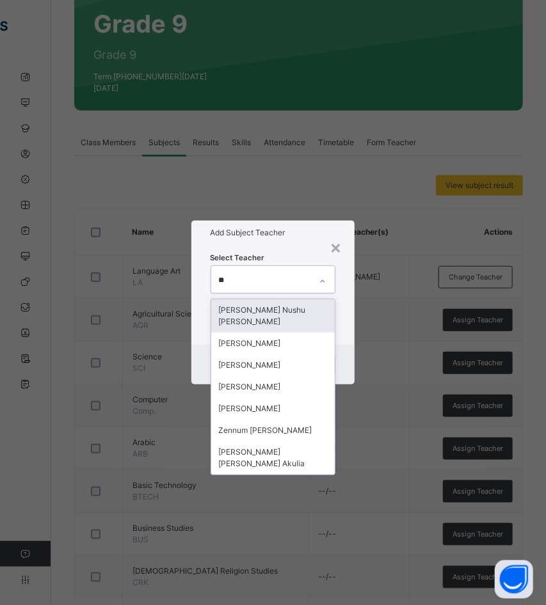
type input "***"
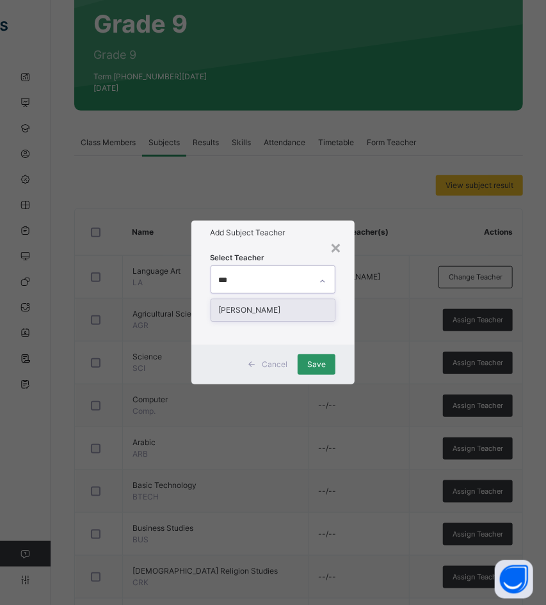
click at [274, 307] on div "[PERSON_NAME]" at bounding box center [273, 310] width 124 height 22
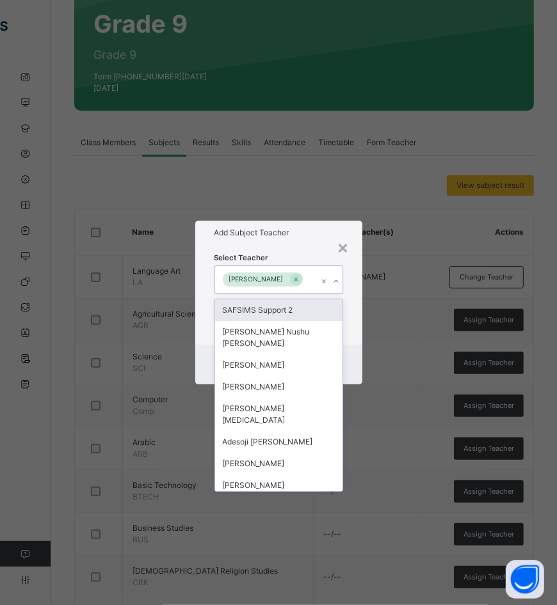
click at [312, 249] on div "Select Teacher option Nuhu Umar, selected. option SAFSIMS Support 2 focused, 1 …" at bounding box center [278, 295] width 167 height 100
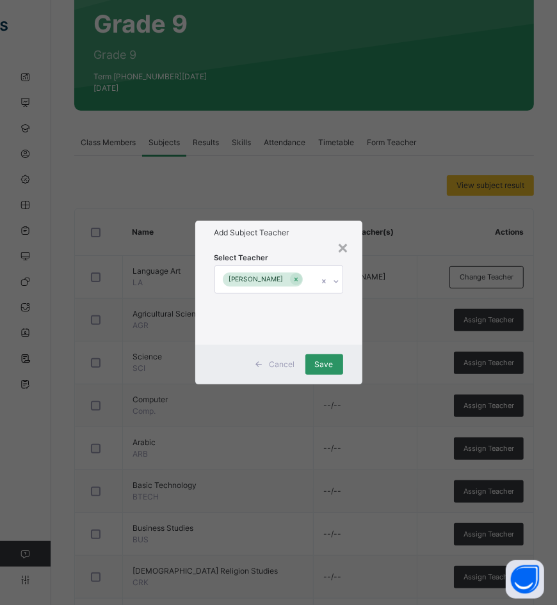
click at [322, 360] on span "Save" at bounding box center [324, 365] width 19 height 12
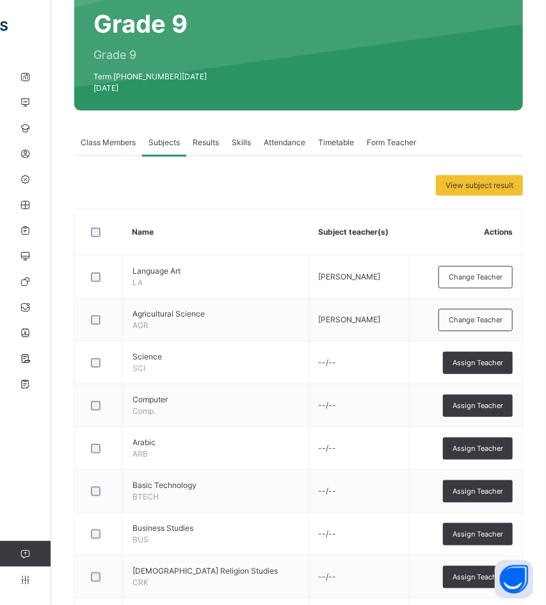
click at [491, 352] on div "Assign Teacher" at bounding box center [478, 363] width 70 height 22
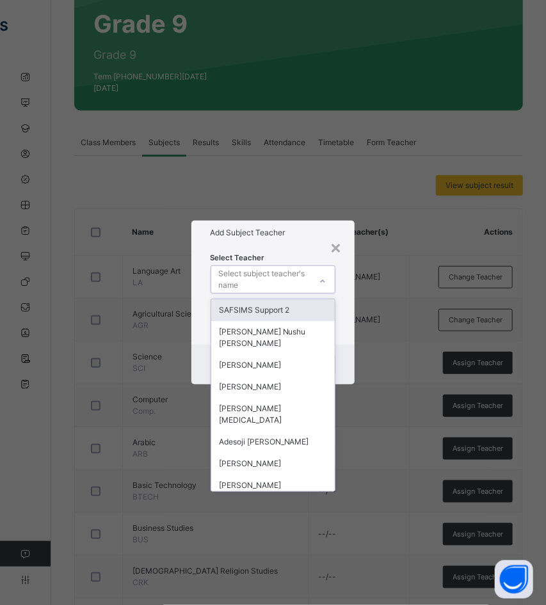
click at [267, 274] on div "Select subject teacher's name" at bounding box center [264, 279] width 91 height 24
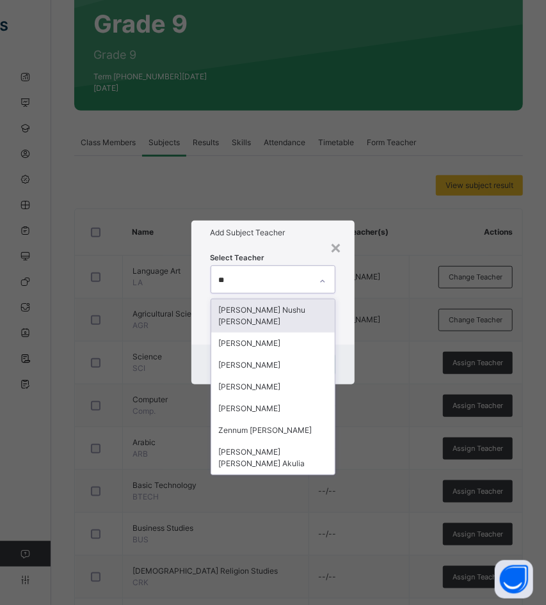
type input "***"
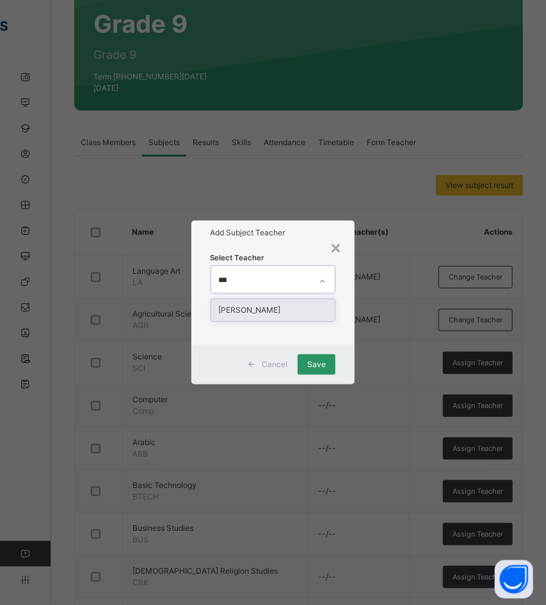
click at [258, 312] on div "[PERSON_NAME]" at bounding box center [273, 310] width 124 height 22
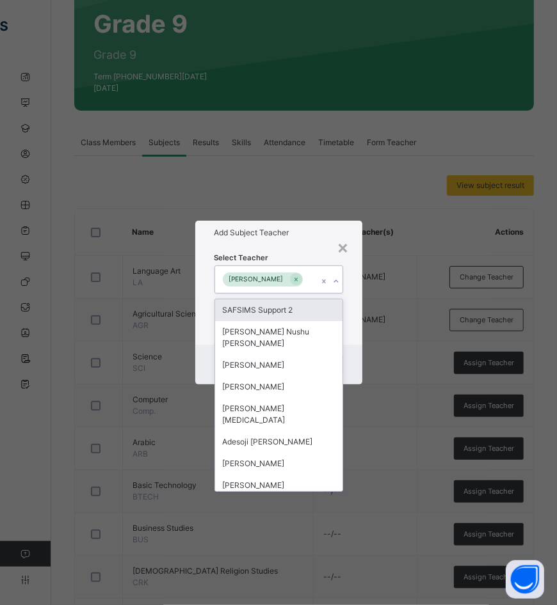
click at [307, 253] on div "Select Teacher option Nuhu Umar, selected. option SAFSIMS Support 2 focused, 1 …" at bounding box center [278, 294] width 129 height 87
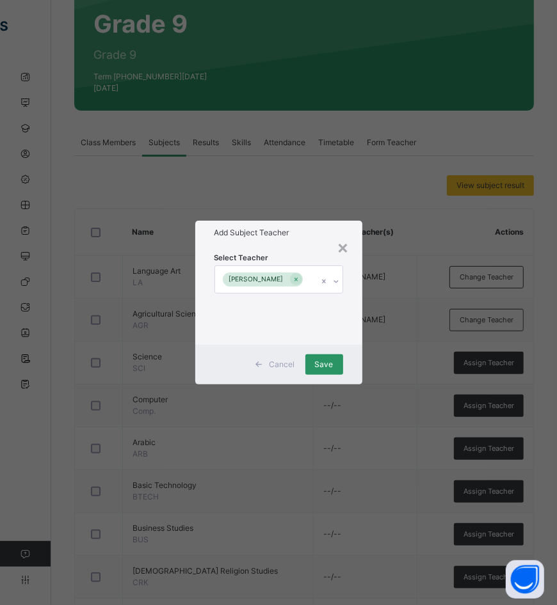
click at [323, 360] on span "Save" at bounding box center [324, 365] width 19 height 12
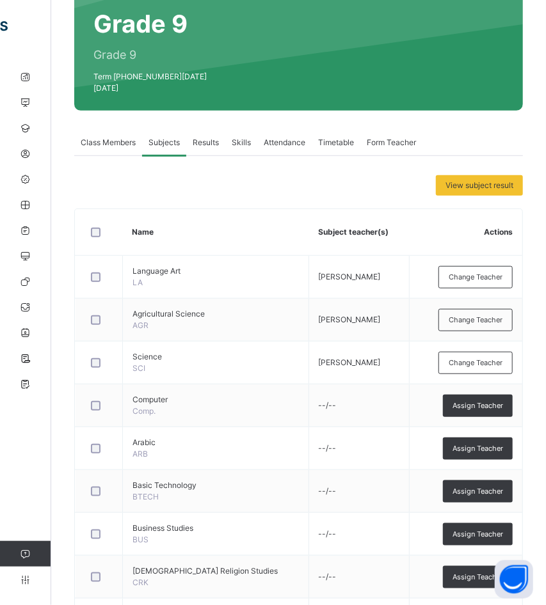
click at [466, 400] on span "Assign Teacher" at bounding box center [477, 405] width 51 height 11
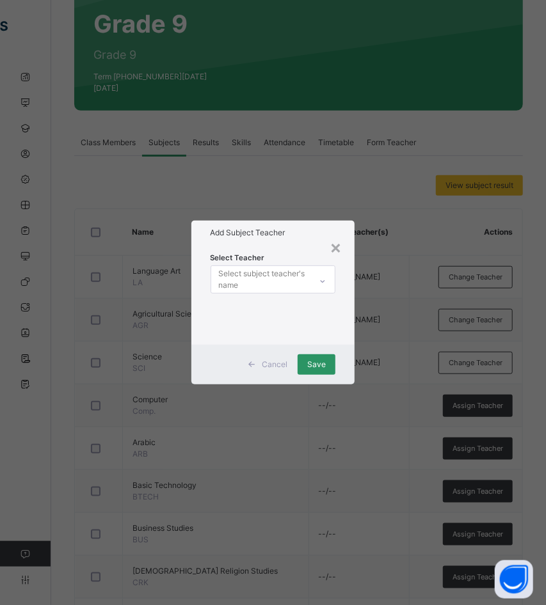
drag, startPoint x: 287, startPoint y: 257, endPoint x: 283, endPoint y: 269, distance: 12.7
click at [287, 257] on div "Select Teacher Select subject teacher's name" at bounding box center [272, 294] width 125 height 87
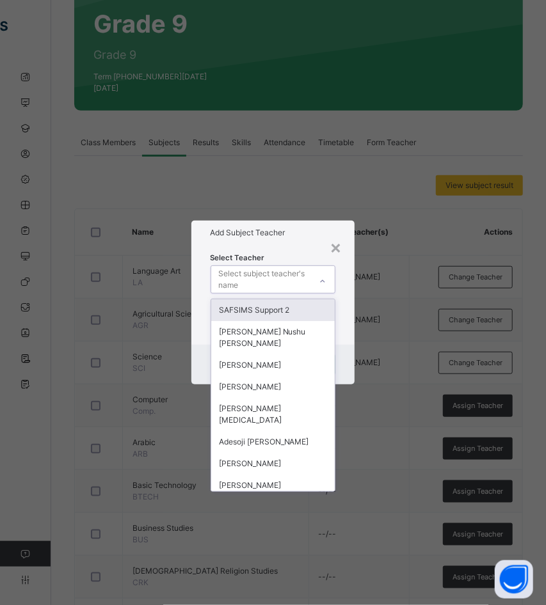
click at [283, 269] on div "Select subject teacher's name" at bounding box center [264, 279] width 91 height 24
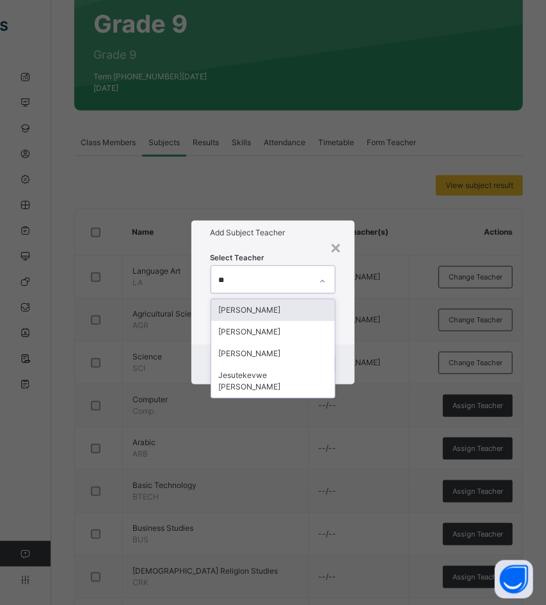
type input "***"
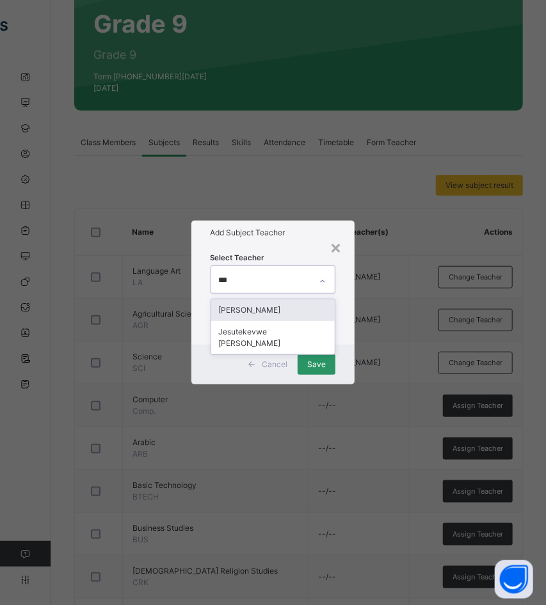
click at [281, 310] on div "[PERSON_NAME]" at bounding box center [273, 310] width 124 height 22
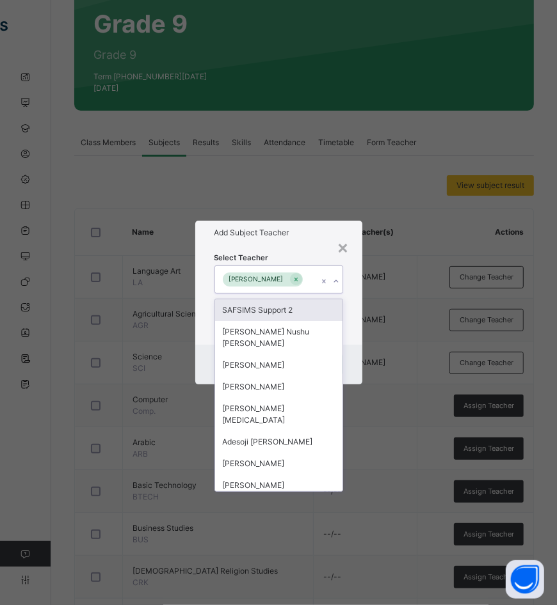
click at [310, 249] on div "Select Teacher option Peter Momoh, selected. option SAFSIMS Support 2 focused, …" at bounding box center [278, 295] width 167 height 100
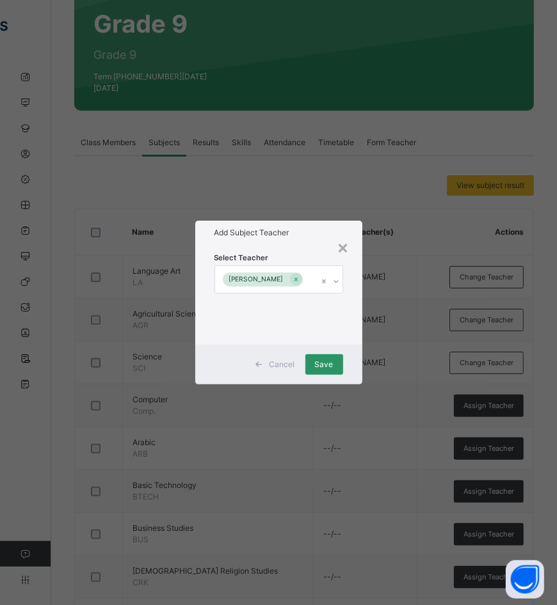
click at [326, 362] on span "Save" at bounding box center [324, 365] width 19 height 12
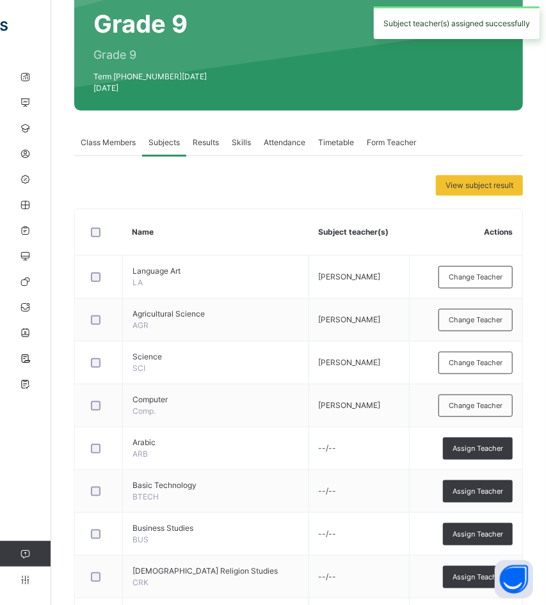
scroll to position [232, 0]
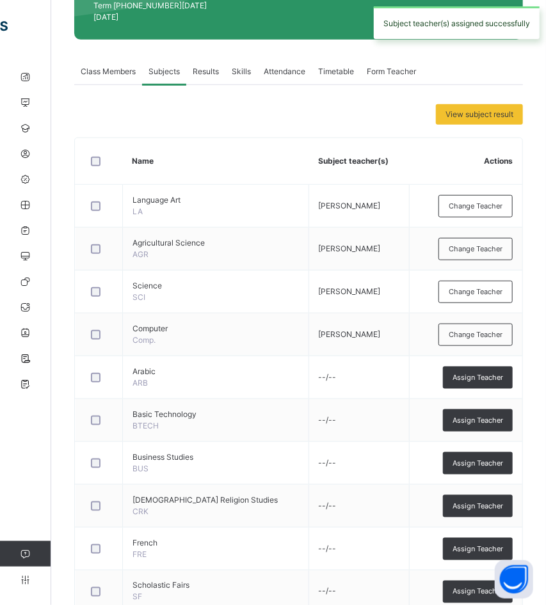
click at [471, 372] on span "Assign Teacher" at bounding box center [477, 377] width 51 height 11
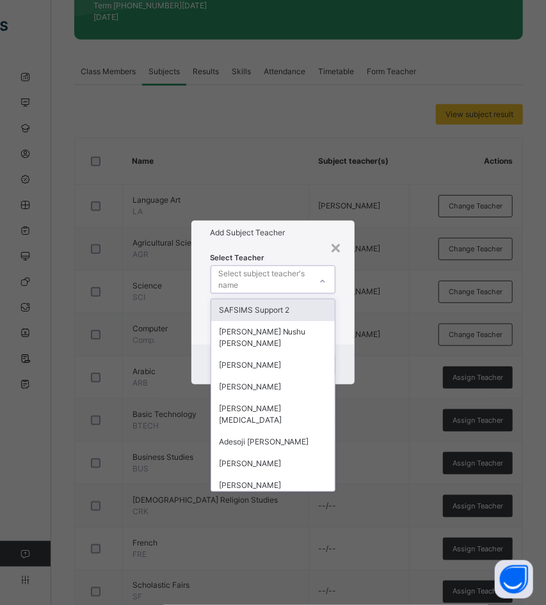
click at [281, 269] on div "Select subject teacher's name" at bounding box center [264, 279] width 91 height 24
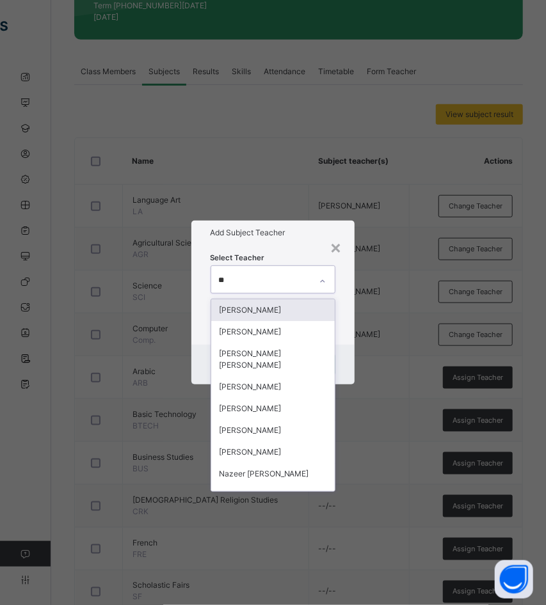
type input "***"
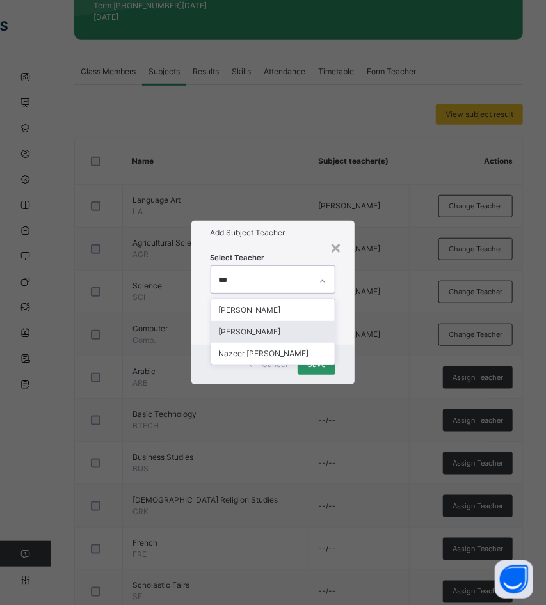
click at [265, 336] on div "[PERSON_NAME]" at bounding box center [273, 332] width 124 height 22
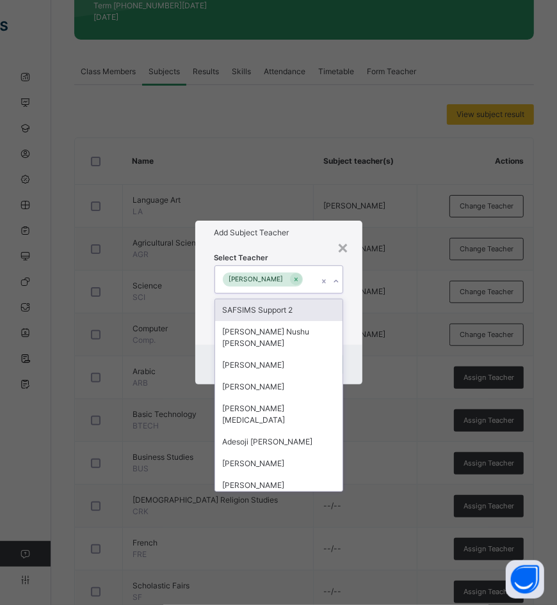
click at [304, 245] on div "Select Teacher option Muhammad Yahuza, selected. option SAFSIMS Support 2 focus…" at bounding box center [278, 295] width 167 height 100
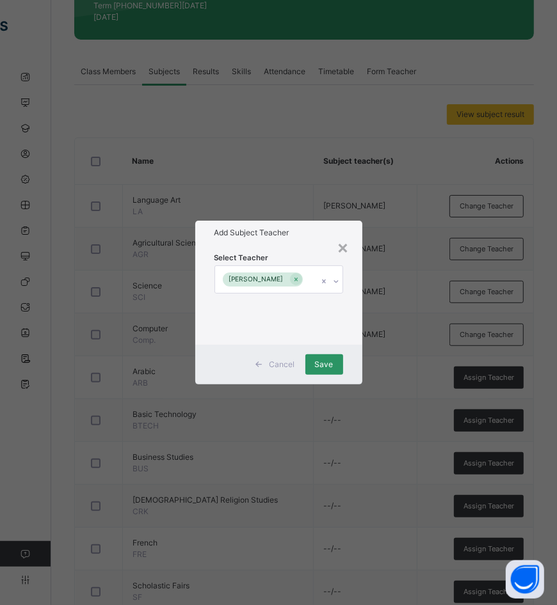
click at [309, 367] on div "Save" at bounding box center [324, 364] width 38 height 20
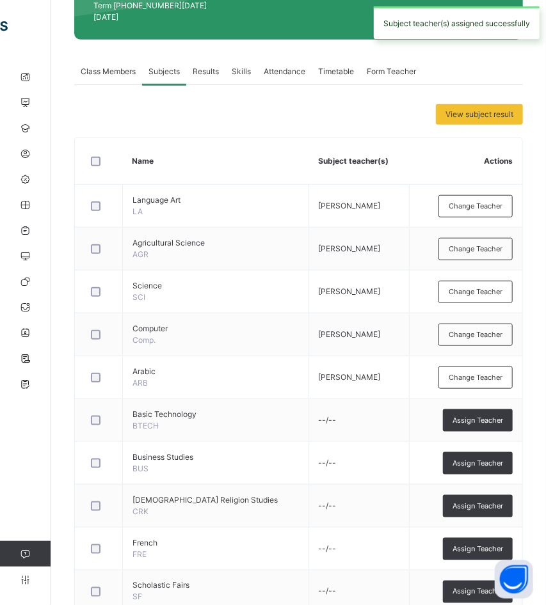
click at [502, 413] on div "Assign Teacher" at bounding box center [478, 420] width 70 height 22
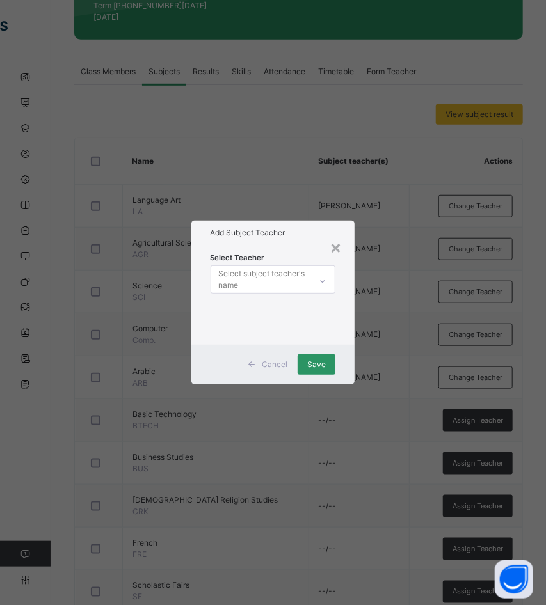
click at [267, 277] on div "Select subject teacher's name" at bounding box center [264, 279] width 91 height 24
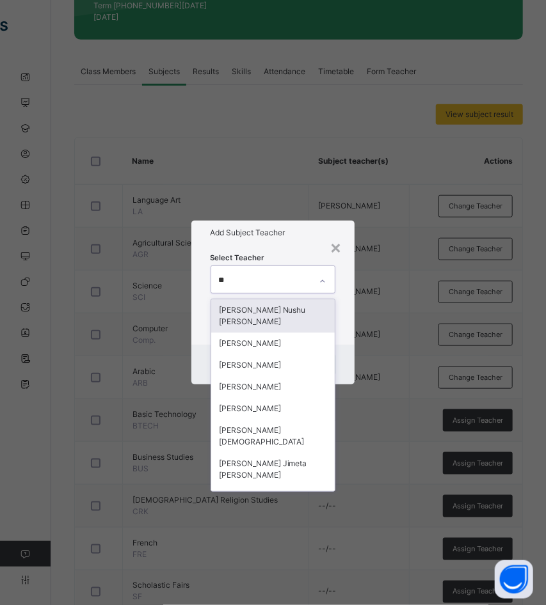
type input "***"
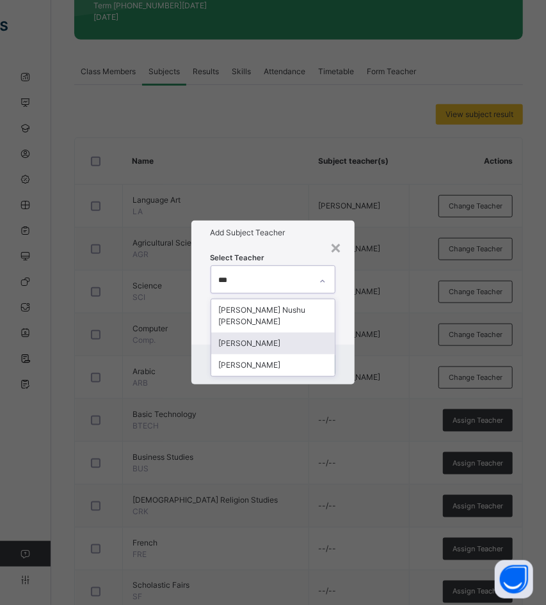
click at [257, 334] on div "[PERSON_NAME]" at bounding box center [273, 344] width 124 height 22
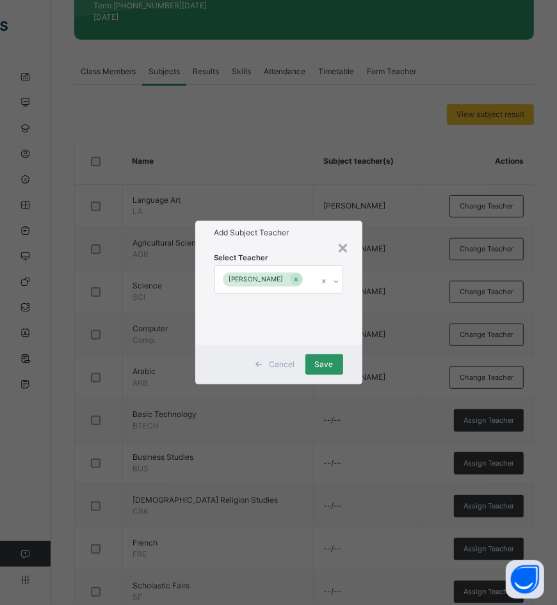
click at [294, 246] on div "Select Teacher Abraham Joseph" at bounding box center [278, 295] width 167 height 100
click at [322, 365] on span "Save" at bounding box center [324, 365] width 19 height 12
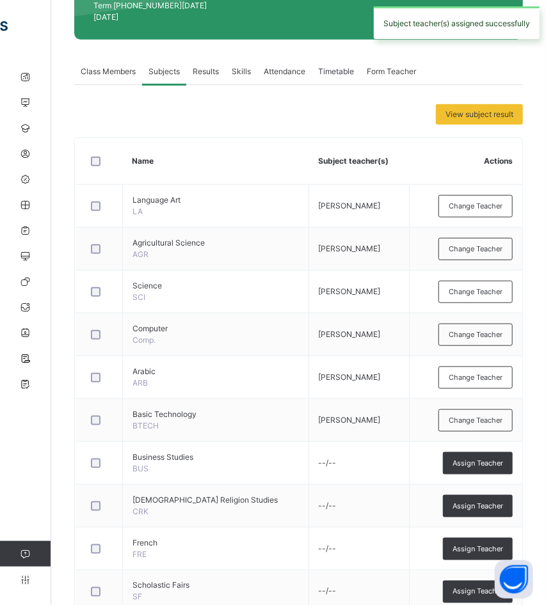
click at [479, 458] on span "Assign Teacher" at bounding box center [477, 463] width 51 height 11
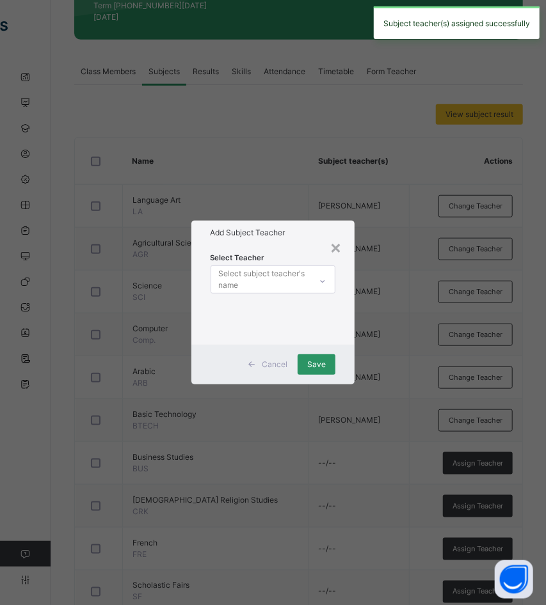
click at [273, 284] on div "Select subject teacher's name" at bounding box center [264, 279] width 91 height 24
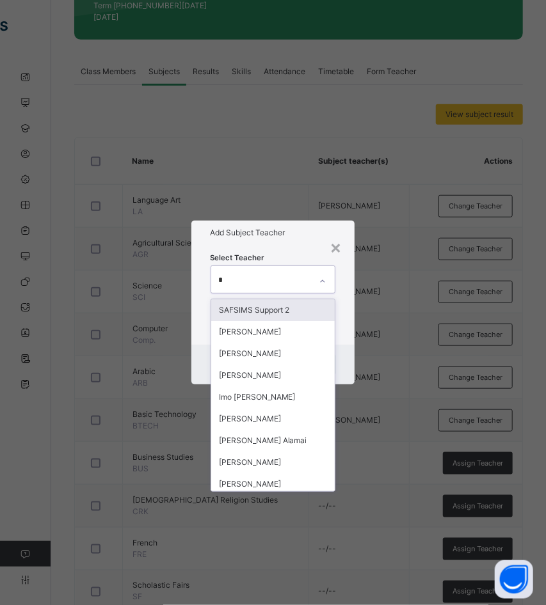
type input "**"
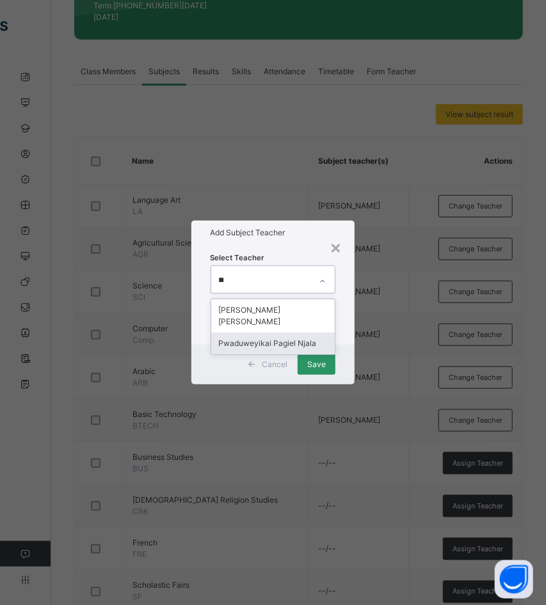
click at [254, 333] on div "Pwaduweyikai Pagiel Njala" at bounding box center [273, 344] width 124 height 22
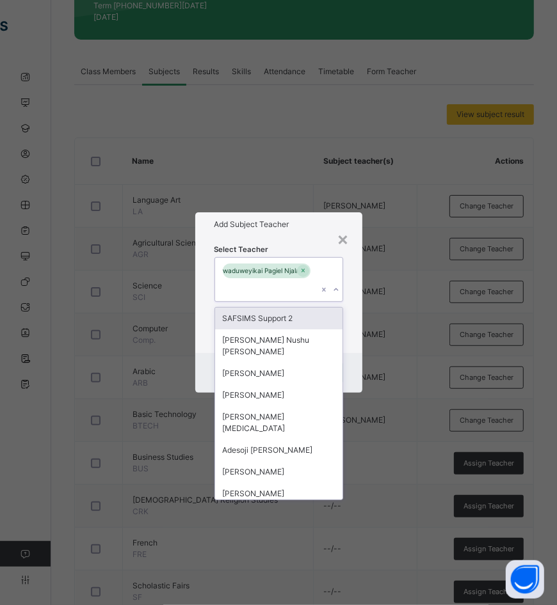
click at [317, 251] on div "Select Teacher option Pwaduweyikai Pagiel Njala, selected. option SAFSIMS Suppo…" at bounding box center [278, 295] width 129 height 104
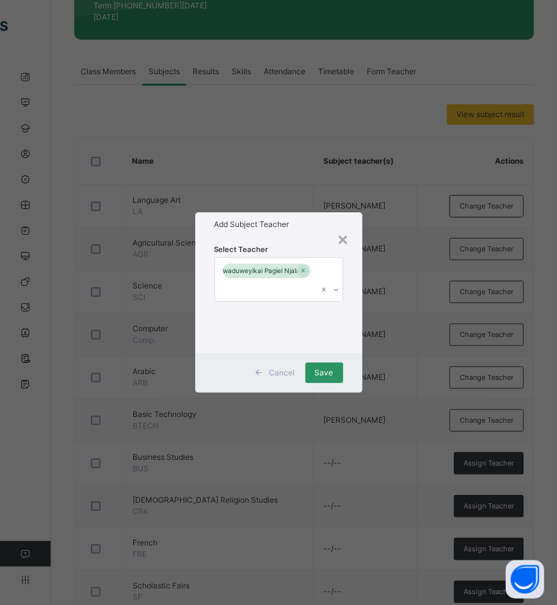
click at [326, 372] on span "Save" at bounding box center [324, 373] width 19 height 12
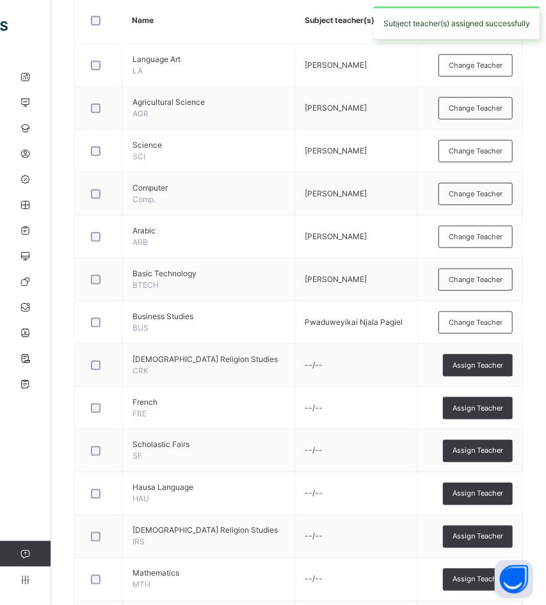
scroll to position [374, 0]
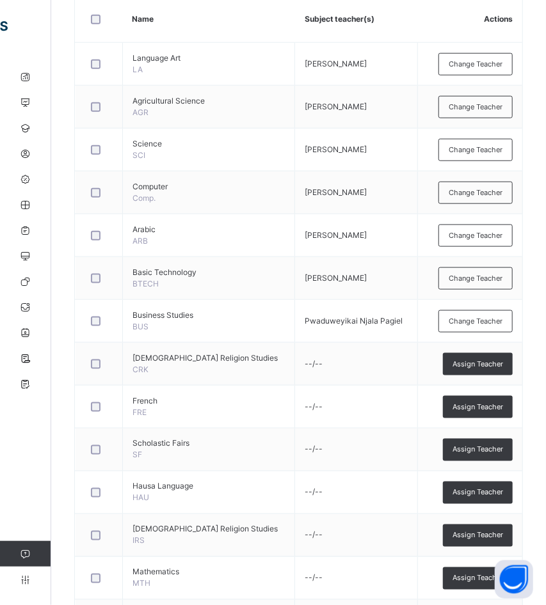
click at [482, 359] on span "Assign Teacher" at bounding box center [477, 364] width 51 height 11
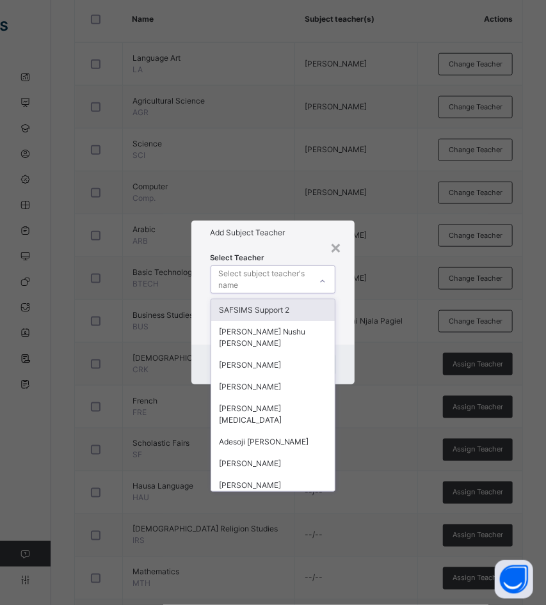
click at [274, 285] on div "Select subject teacher's name" at bounding box center [264, 279] width 91 height 24
click at [340, 246] on div "×" at bounding box center [335, 247] width 12 height 27
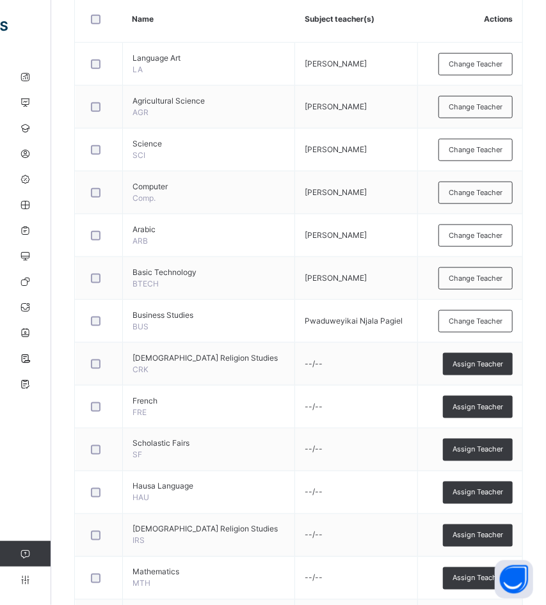
click at [483, 359] on span "Assign Teacher" at bounding box center [477, 364] width 51 height 11
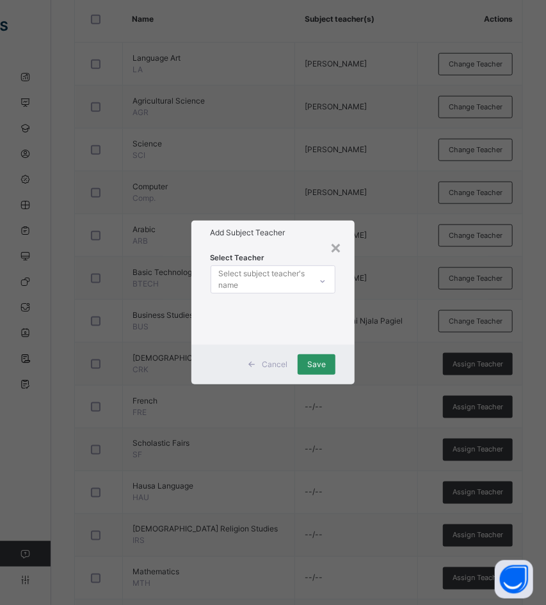
click at [301, 278] on div "Select subject teacher's name" at bounding box center [264, 279] width 91 height 24
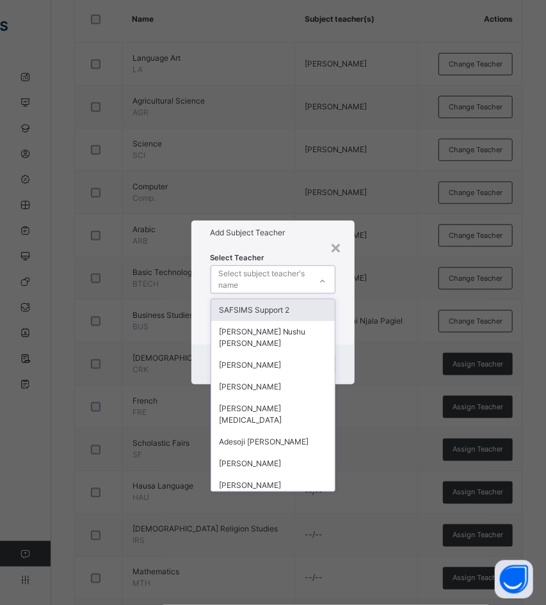
click at [276, 281] on div "Select subject teacher's name" at bounding box center [264, 279] width 91 height 24
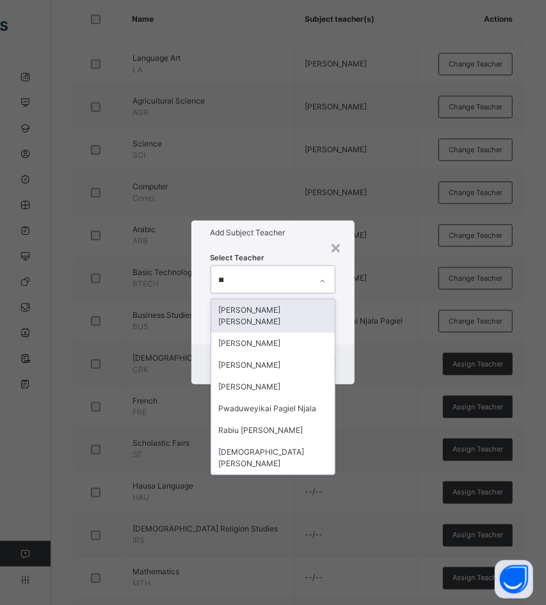
type input "***"
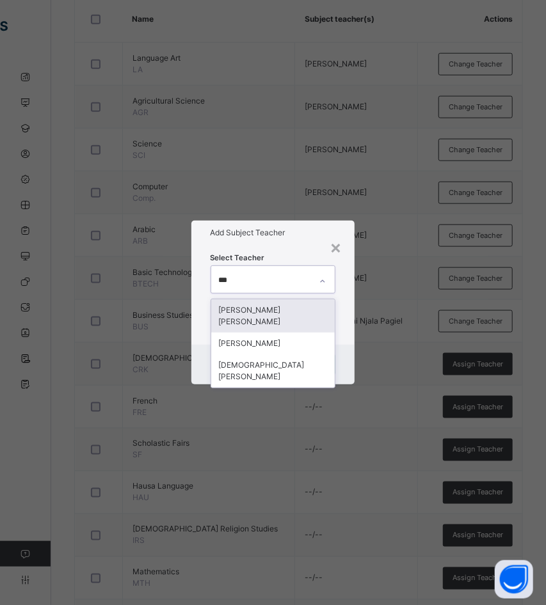
click at [276, 310] on div "[PERSON_NAME] [PERSON_NAME]" at bounding box center [273, 315] width 124 height 33
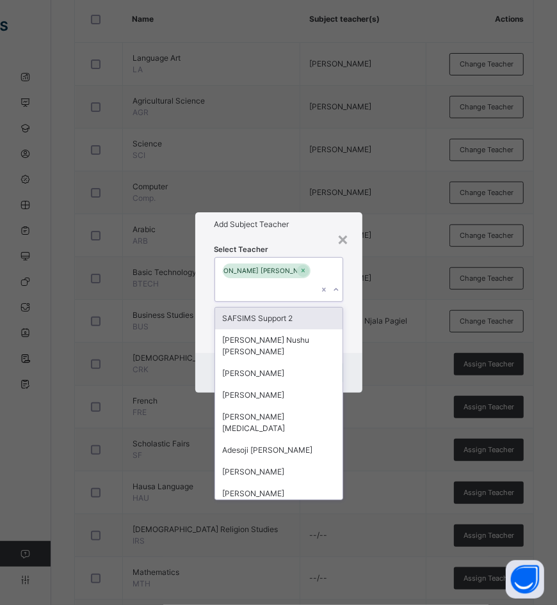
click at [297, 252] on div "Select Teacher option Jamila James Idi, selected. option SAFSIMS Support 2 focu…" at bounding box center [278, 295] width 129 height 104
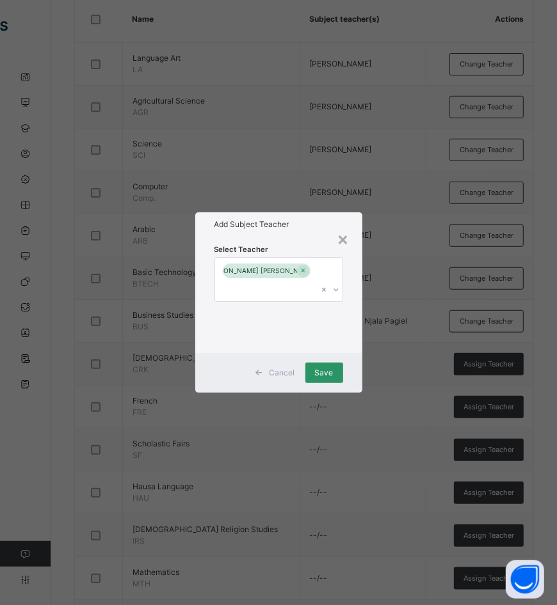
click at [312, 363] on div "Save" at bounding box center [324, 373] width 38 height 20
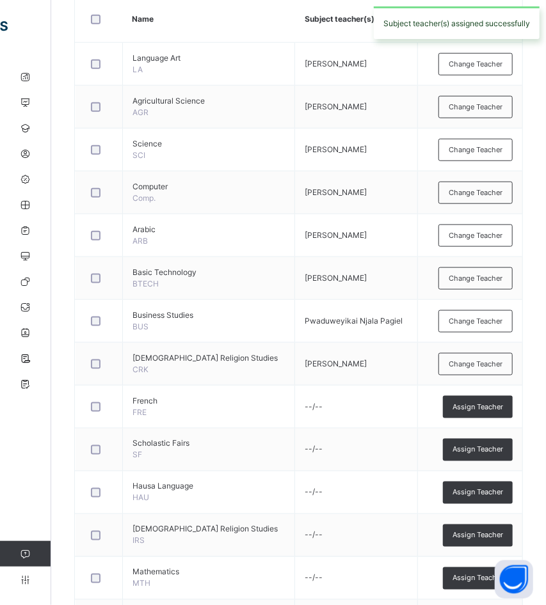
click at [484, 402] on span "Assign Teacher" at bounding box center [477, 407] width 51 height 11
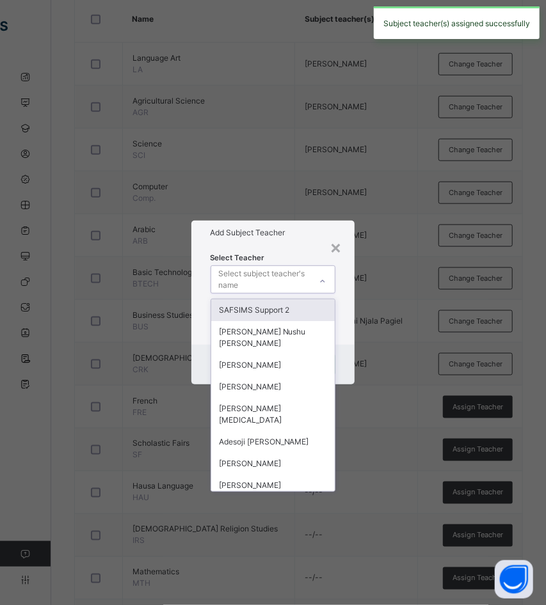
click at [261, 280] on div "Select subject teacher's name" at bounding box center [264, 279] width 91 height 24
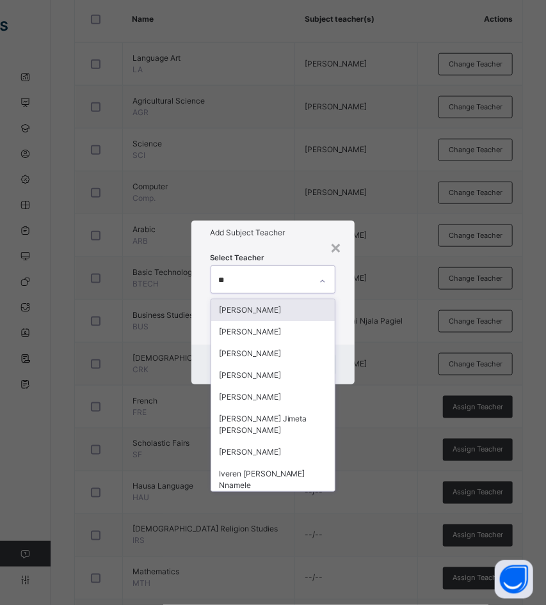
type input "***"
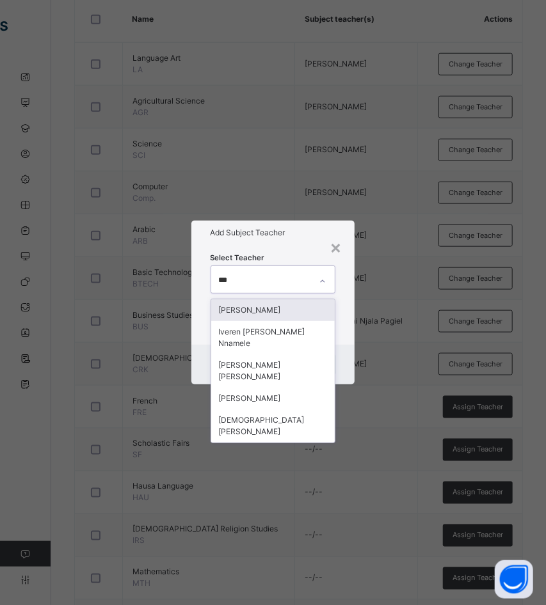
click at [258, 310] on div "[PERSON_NAME]" at bounding box center [273, 310] width 124 height 22
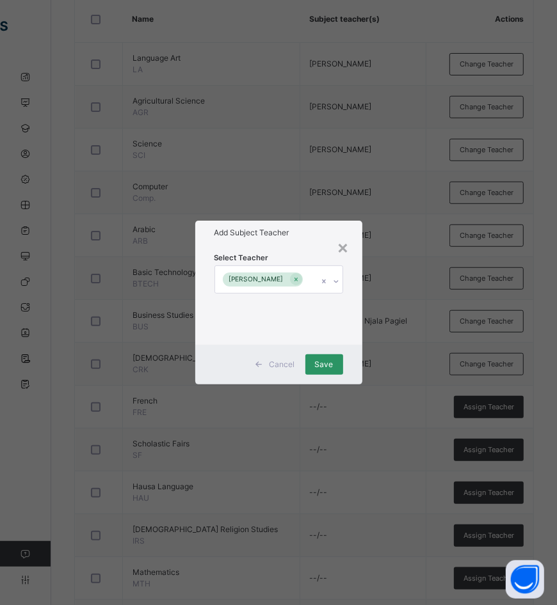
click at [280, 241] on div "Add Subject Teacher" at bounding box center [278, 233] width 167 height 24
click at [328, 356] on div "Save" at bounding box center [324, 364] width 38 height 20
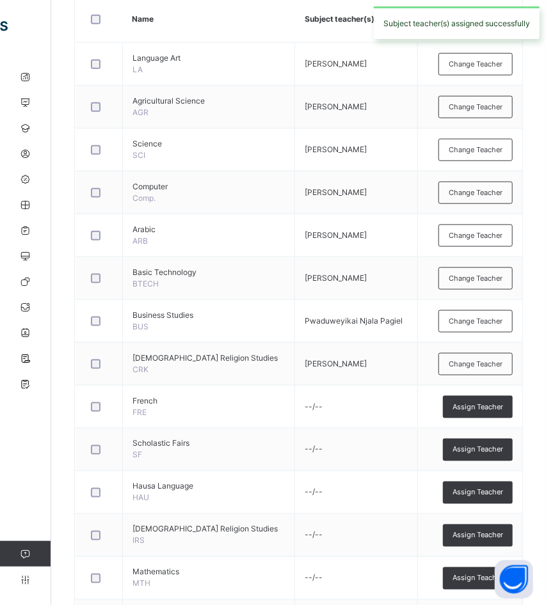
click at [487, 445] on span "Assign Teacher" at bounding box center [477, 450] width 51 height 11
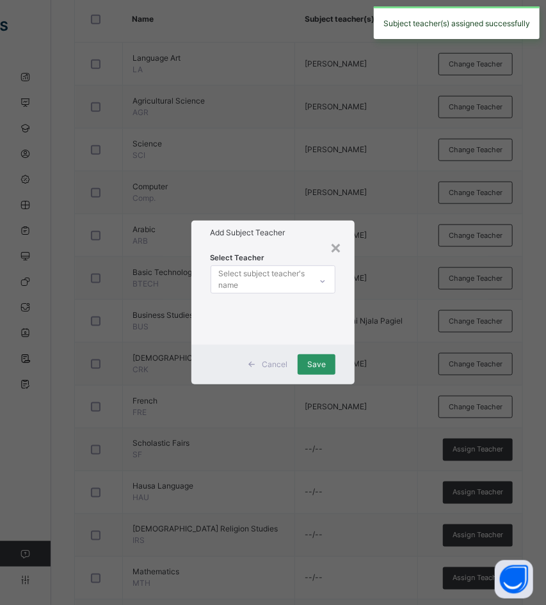
click at [231, 278] on div "Select subject teacher's name" at bounding box center [264, 279] width 91 height 24
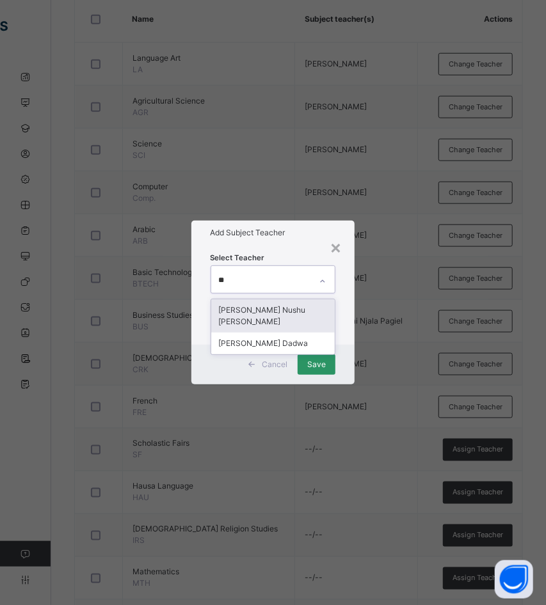
type input "***"
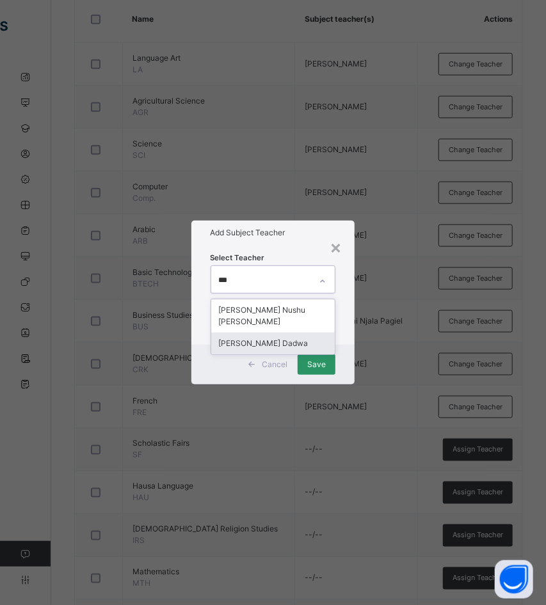
click at [259, 333] on div "[PERSON_NAME] Dadwa" at bounding box center [273, 344] width 124 height 22
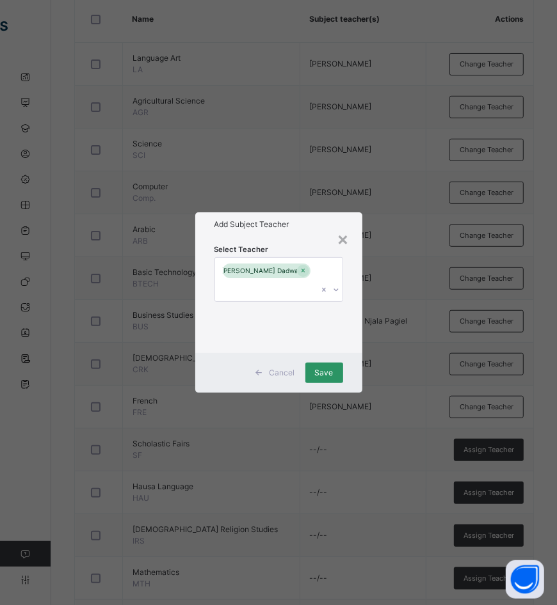
click at [331, 238] on div "Select Teacher George Wamuldu Dadwa" at bounding box center [278, 295] width 167 height 117
click at [329, 367] on span "Save" at bounding box center [324, 373] width 19 height 12
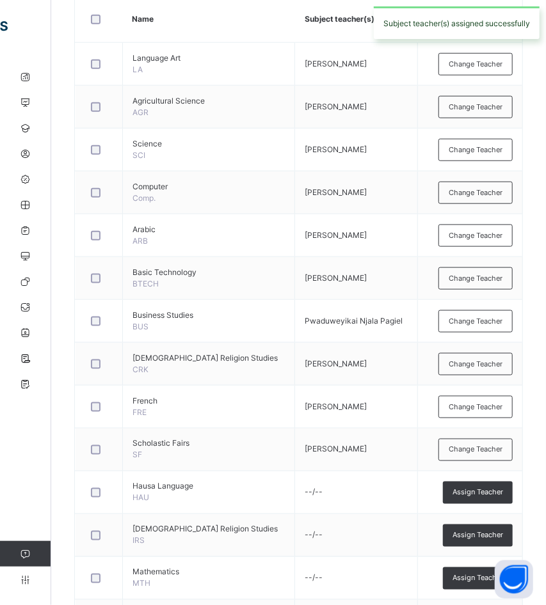
click at [496, 487] on span "Assign Teacher" at bounding box center [477, 492] width 51 height 11
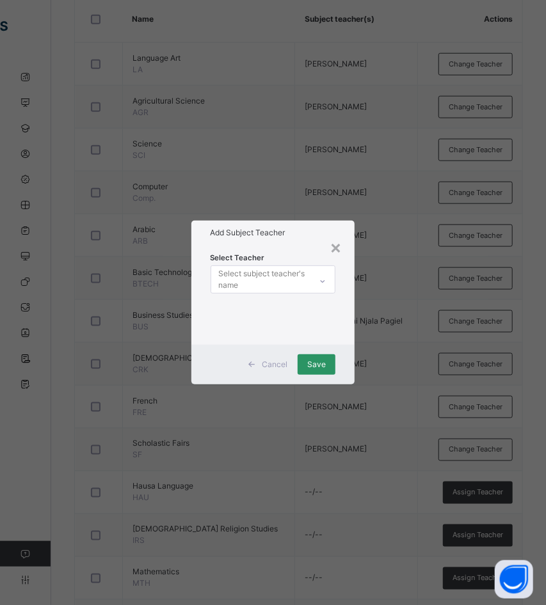
click at [292, 276] on div "Select subject teacher's name" at bounding box center [264, 279] width 91 height 24
click at [232, 278] on div "Select subject teacher's name" at bounding box center [264, 279] width 91 height 24
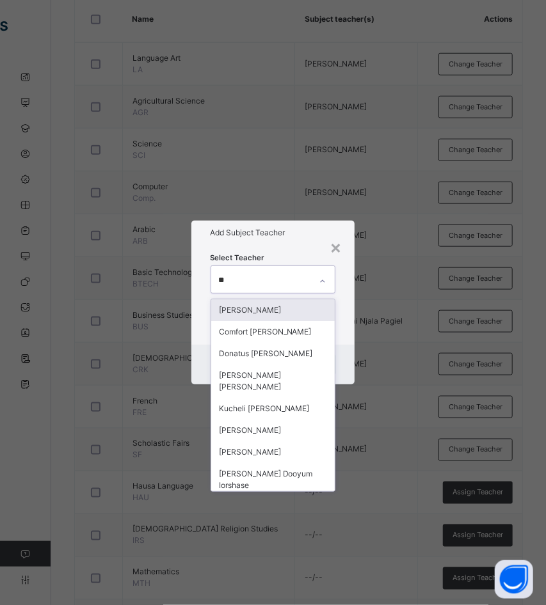
type input "***"
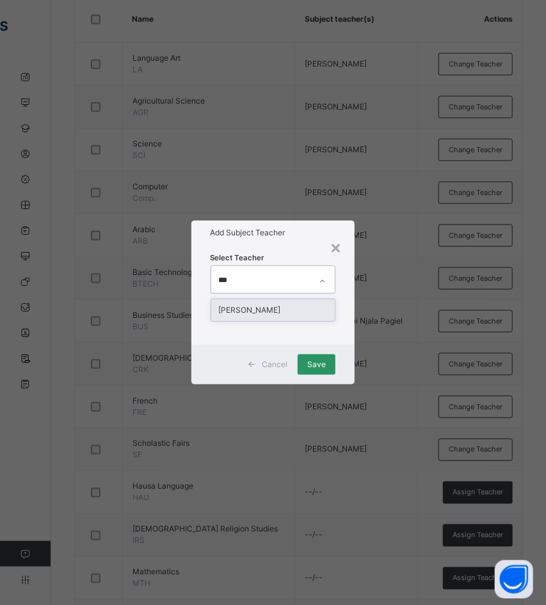
click at [233, 304] on div "[PERSON_NAME]" at bounding box center [273, 310] width 124 height 22
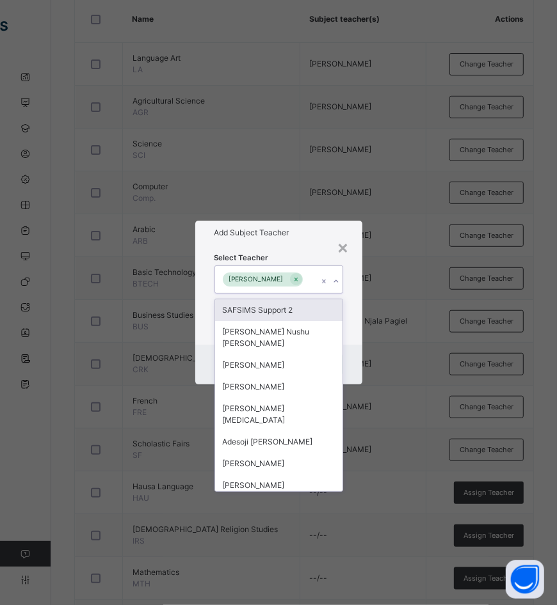
click at [299, 239] on div "Add Subject Teacher" at bounding box center [278, 233] width 167 height 24
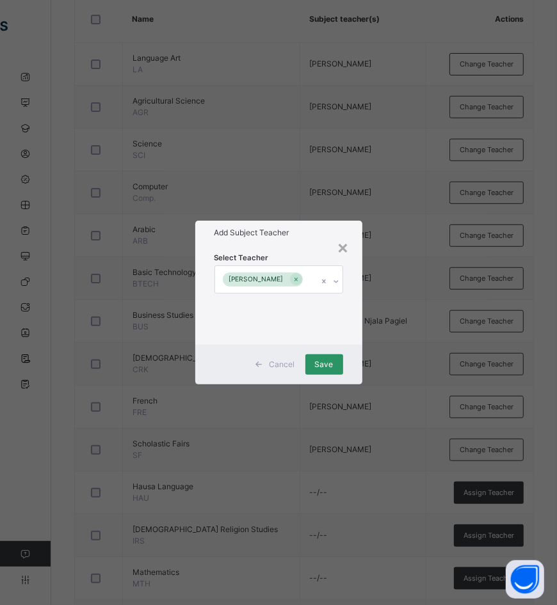
click at [328, 357] on div "Save" at bounding box center [324, 364] width 38 height 20
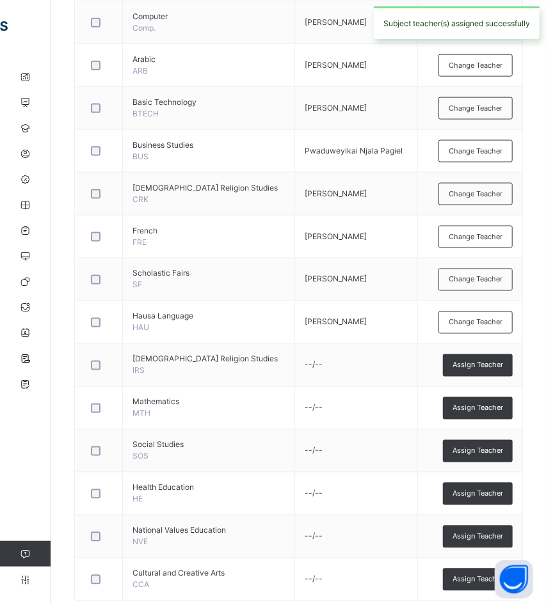
scroll to position [558, 0]
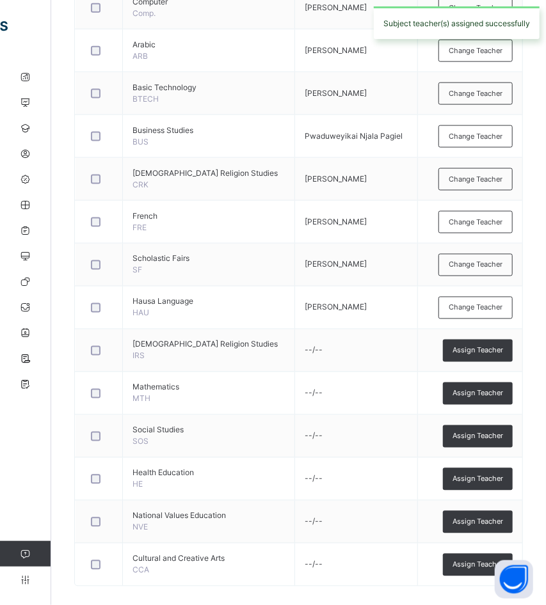
click at [468, 345] on span "Assign Teacher" at bounding box center [477, 350] width 51 height 11
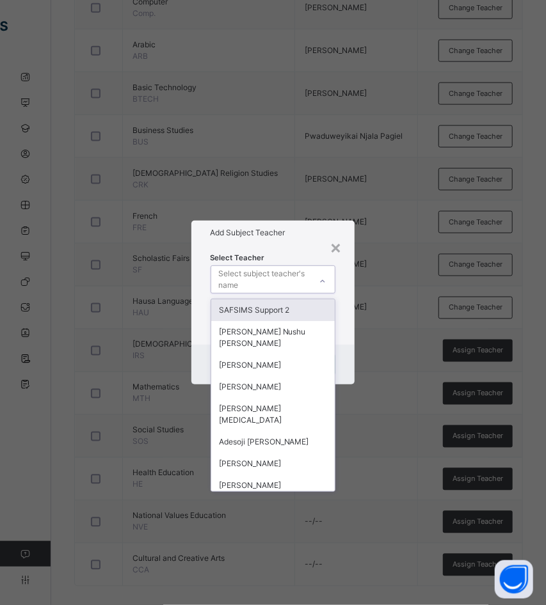
click at [264, 275] on div "Select subject teacher's name" at bounding box center [264, 279] width 91 height 24
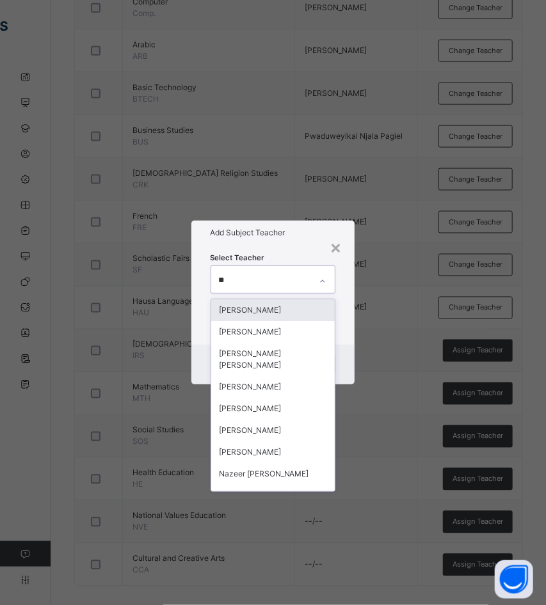
type input "***"
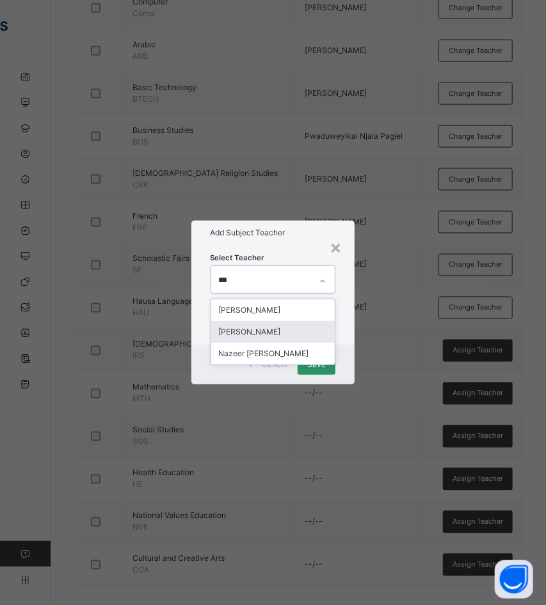
click at [257, 335] on div "[PERSON_NAME]" at bounding box center [273, 332] width 124 height 22
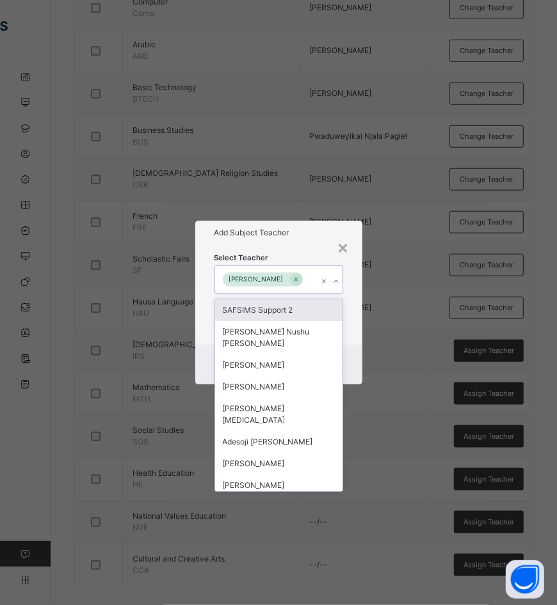
click at [324, 251] on div "Select Teacher option Muhammad Yahuza, selected. option SAFSIMS Support 2 focus…" at bounding box center [278, 294] width 129 height 87
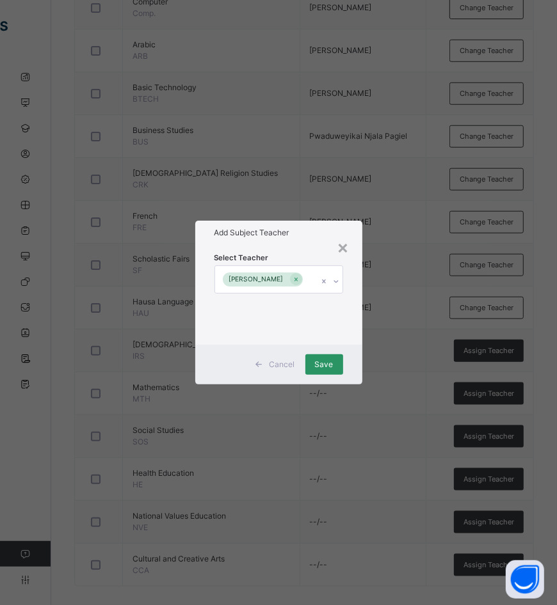
click at [328, 370] on span "Save" at bounding box center [324, 365] width 19 height 12
click at [329, 369] on div "Save" at bounding box center [324, 364] width 38 height 20
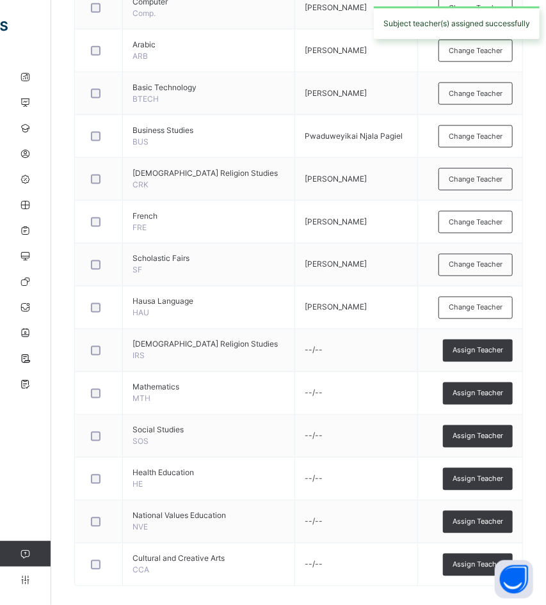
click at [481, 388] on span "Assign Teacher" at bounding box center [477, 393] width 51 height 11
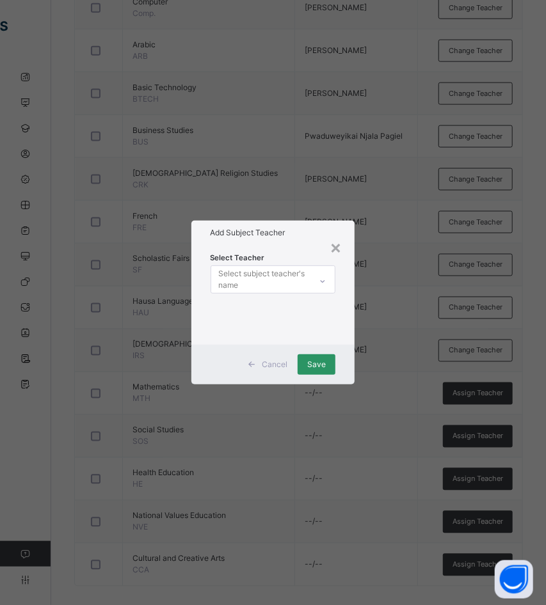
click at [276, 285] on div "Select subject teacher's name" at bounding box center [264, 279] width 91 height 24
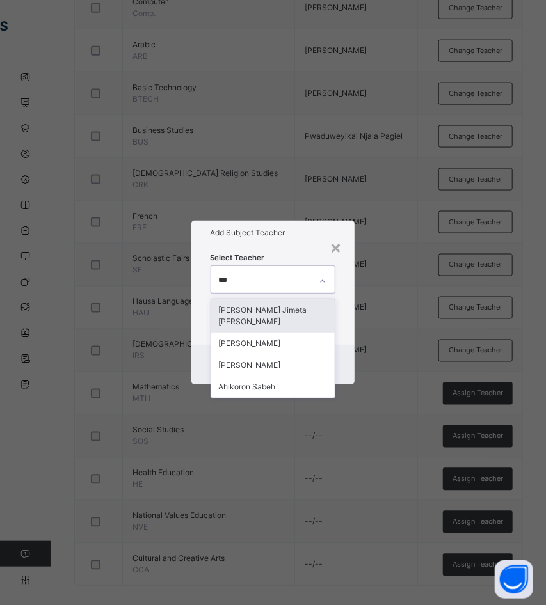
type input "****"
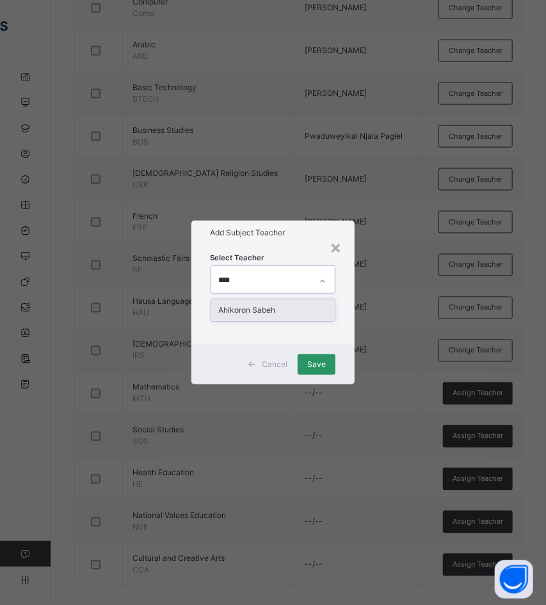
click at [272, 306] on div "Ahikoron Sabeh" at bounding box center [273, 310] width 124 height 22
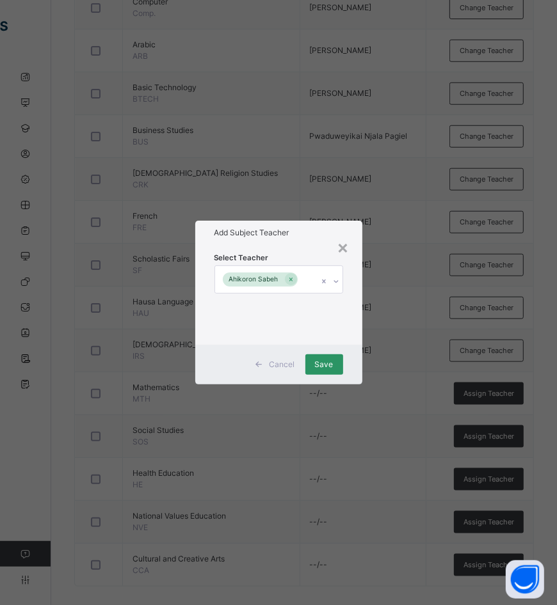
click at [324, 236] on h1 "Add Subject Teacher" at bounding box center [278, 233] width 129 height 12
click at [328, 362] on span "Save" at bounding box center [324, 365] width 19 height 12
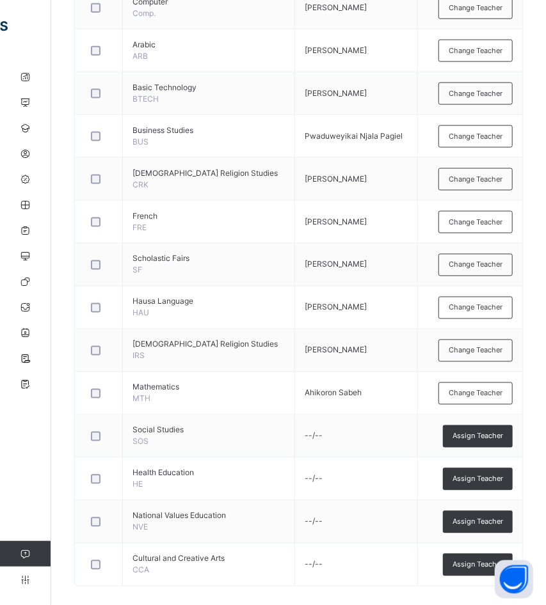
click at [473, 431] on span "Assign Teacher" at bounding box center [477, 436] width 51 height 11
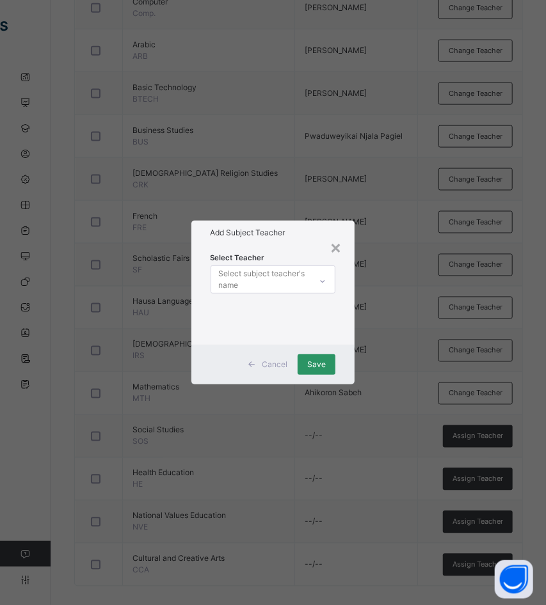
click at [288, 280] on div "Select subject teacher's name" at bounding box center [264, 279] width 91 height 24
type input "***"
click at [274, 315] on div "[PERSON_NAME]" at bounding box center [273, 310] width 124 height 22
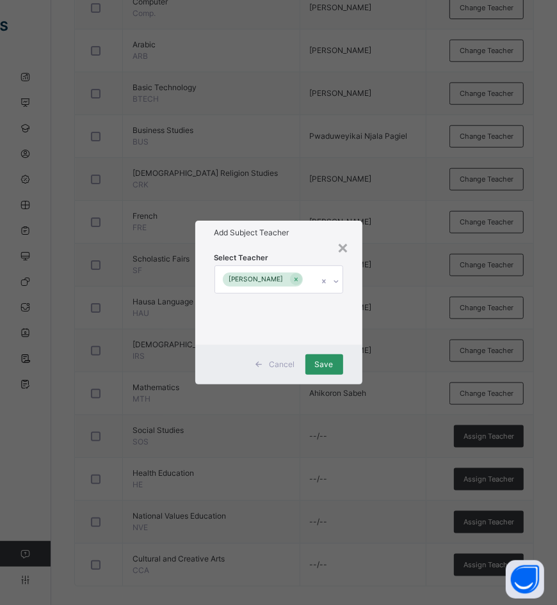
click at [293, 239] on div "Add Subject Teacher" at bounding box center [278, 233] width 167 height 24
click at [318, 365] on span "Save" at bounding box center [324, 365] width 19 height 12
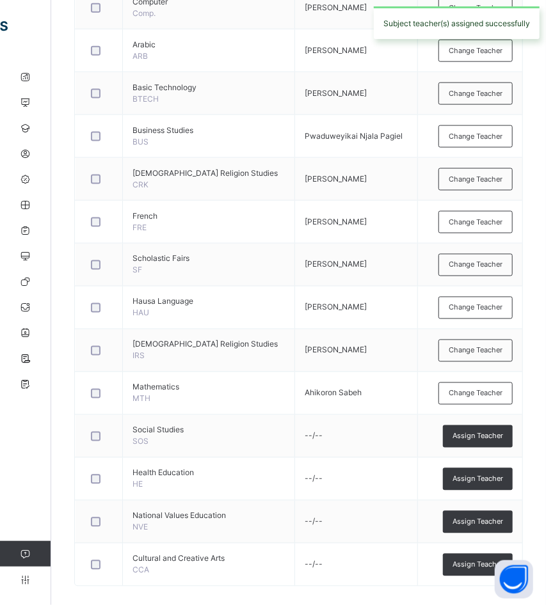
click at [479, 474] on span "Assign Teacher" at bounding box center [477, 479] width 51 height 11
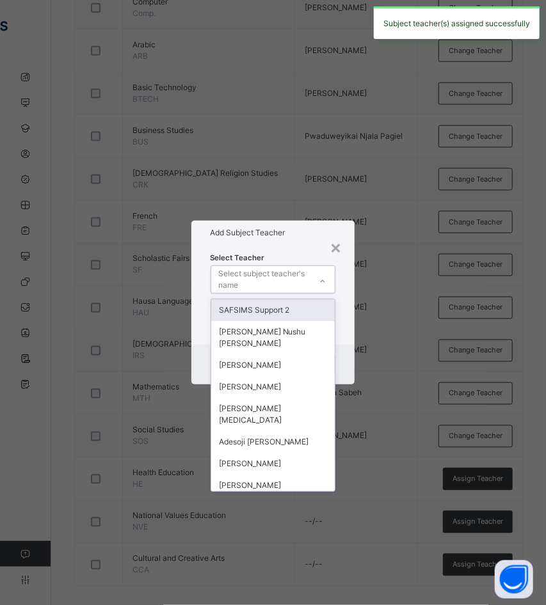
click at [307, 269] on div "Select subject teacher's name" at bounding box center [264, 279] width 91 height 24
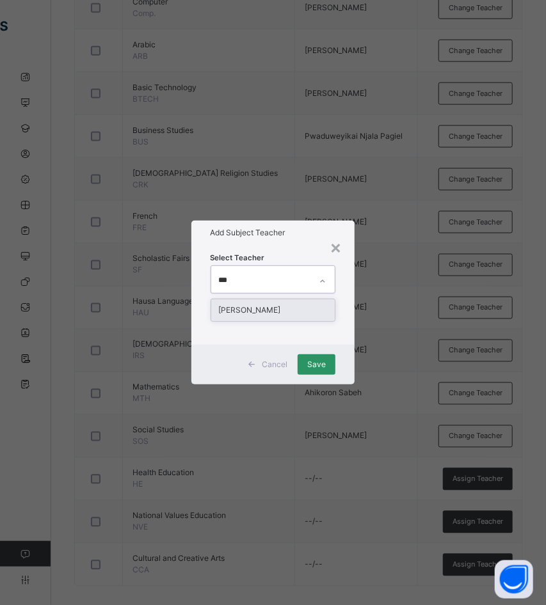
type input "****"
click at [303, 309] on div "[PERSON_NAME]" at bounding box center [273, 310] width 124 height 22
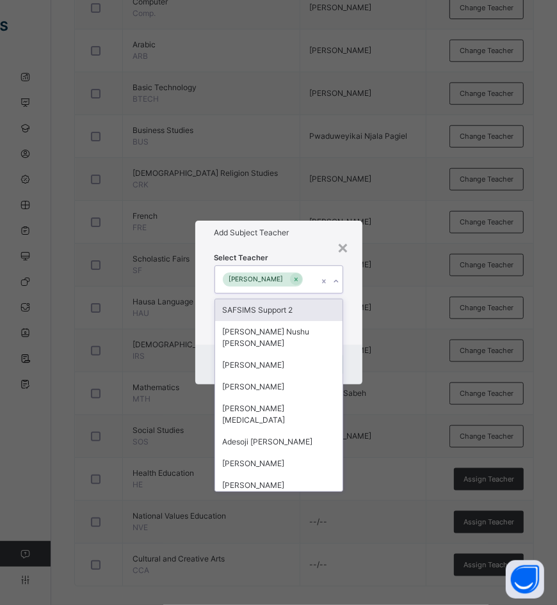
click at [312, 248] on div "Select Teacher option Nuhu Umar, selected. option SAFSIMS Support 2 focused, 1 …" at bounding box center [278, 295] width 167 height 100
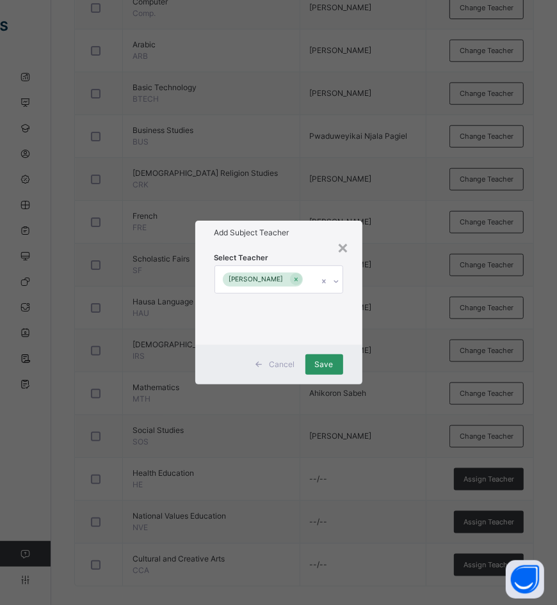
click at [330, 363] on span "Save" at bounding box center [324, 365] width 19 height 12
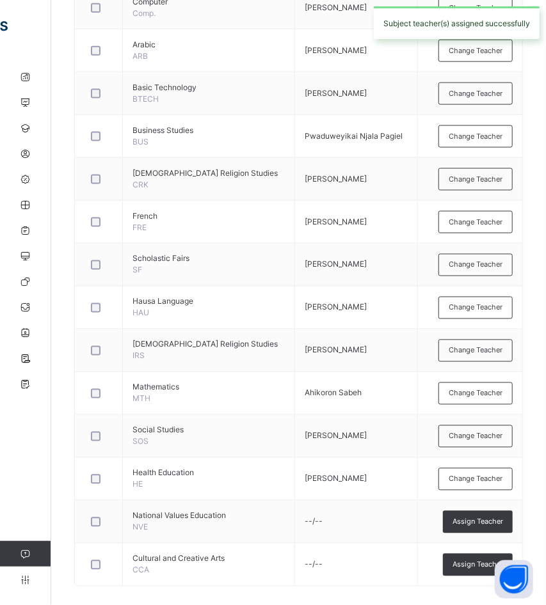
click at [493, 517] on span "Assign Teacher" at bounding box center [477, 522] width 51 height 11
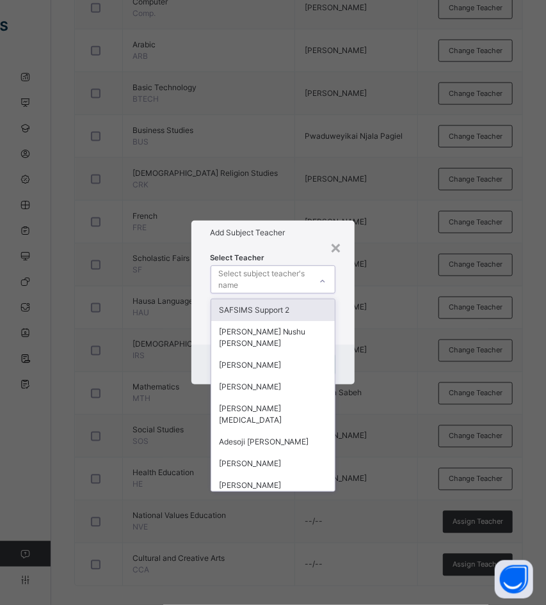
click at [302, 280] on div "Select subject teacher's name" at bounding box center [264, 279] width 91 height 24
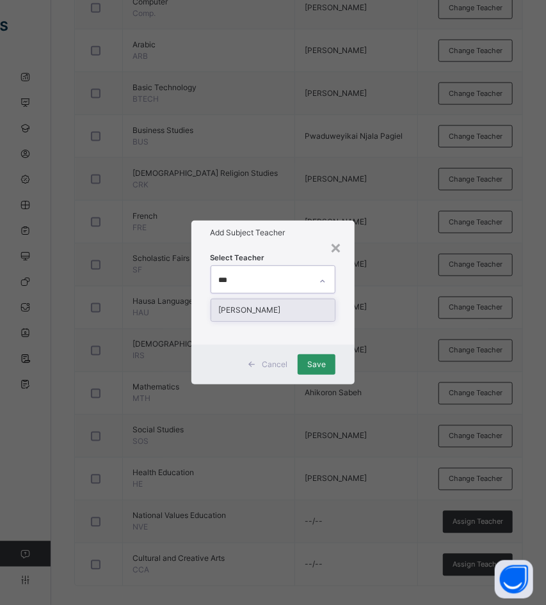
type input "****"
click at [271, 317] on div "[PERSON_NAME]" at bounding box center [273, 310] width 124 height 22
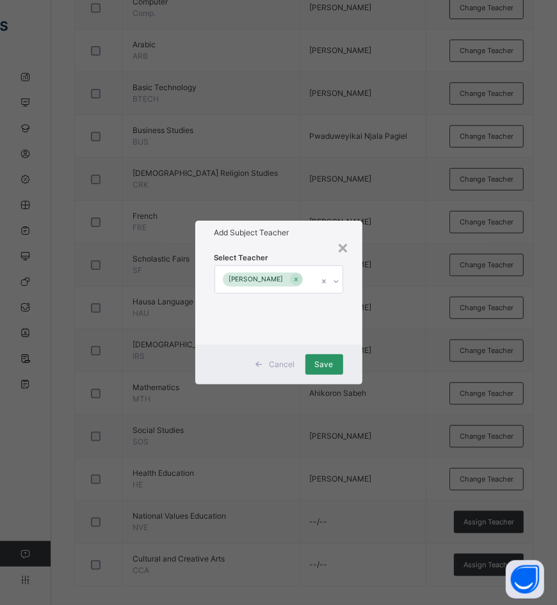
click at [296, 247] on div "Select Teacher Nuhu Umar" at bounding box center [278, 295] width 167 height 100
click at [322, 364] on span "Save" at bounding box center [324, 365] width 19 height 12
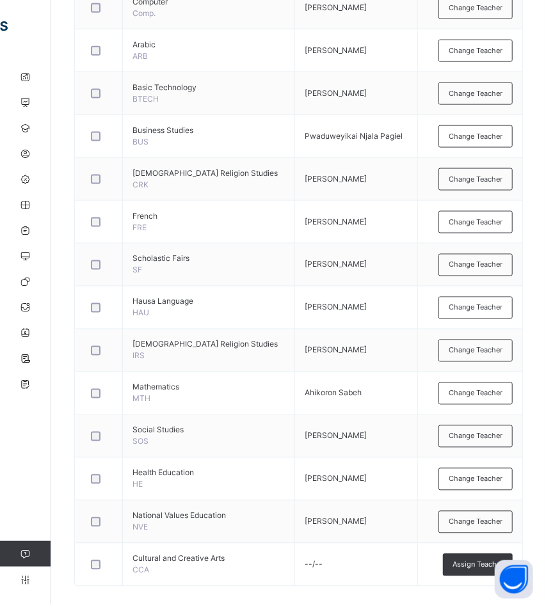
click at [482, 560] on span "Assign Teacher" at bounding box center [477, 565] width 51 height 11
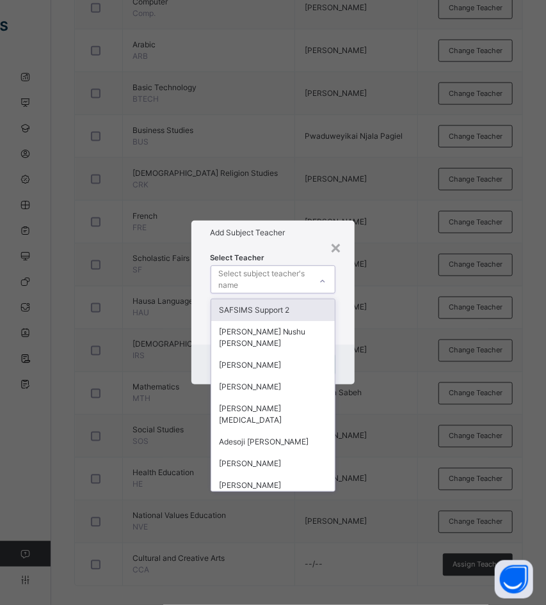
click at [258, 274] on div "Select subject teacher's name" at bounding box center [264, 279] width 91 height 24
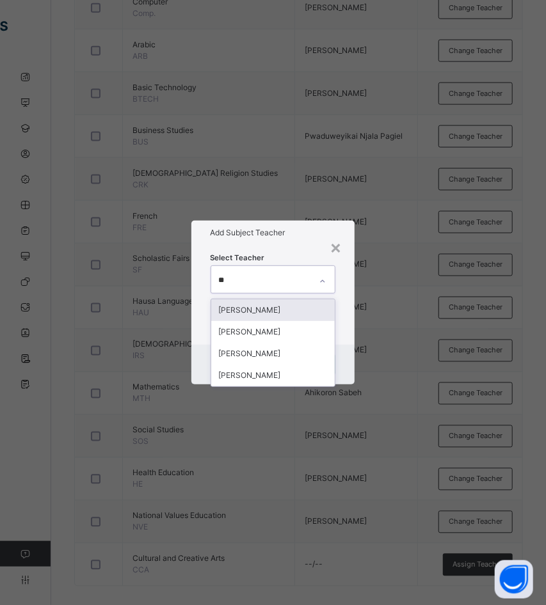
type input "***"
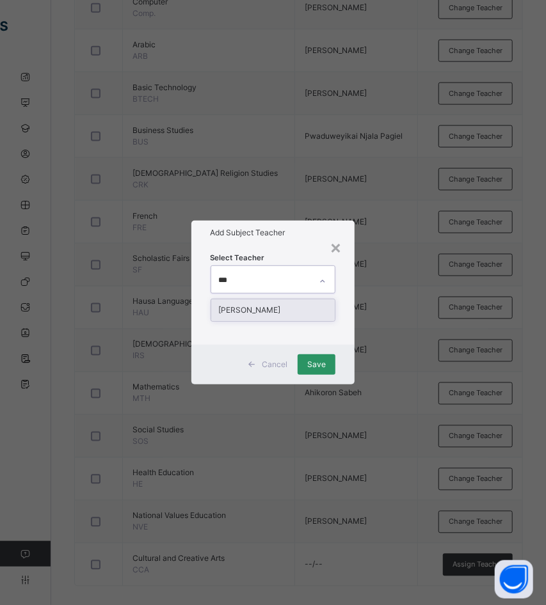
click at [240, 313] on div "[PERSON_NAME]" at bounding box center [273, 310] width 124 height 22
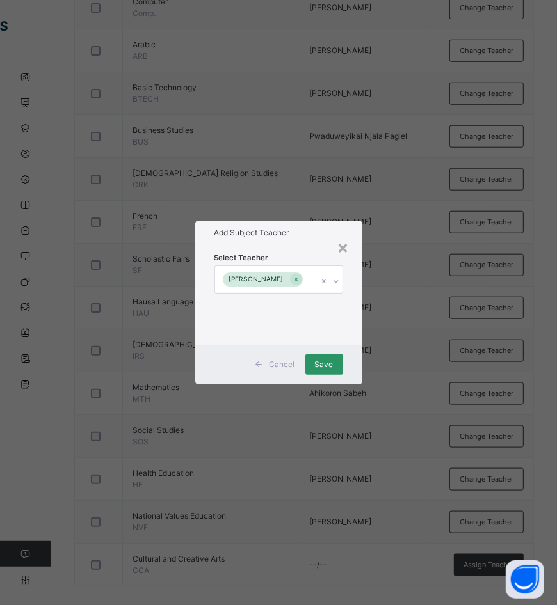
click at [292, 248] on div "Select Teacher Vincent Odeh" at bounding box center [278, 295] width 167 height 100
click at [323, 367] on span "Save" at bounding box center [324, 365] width 19 height 12
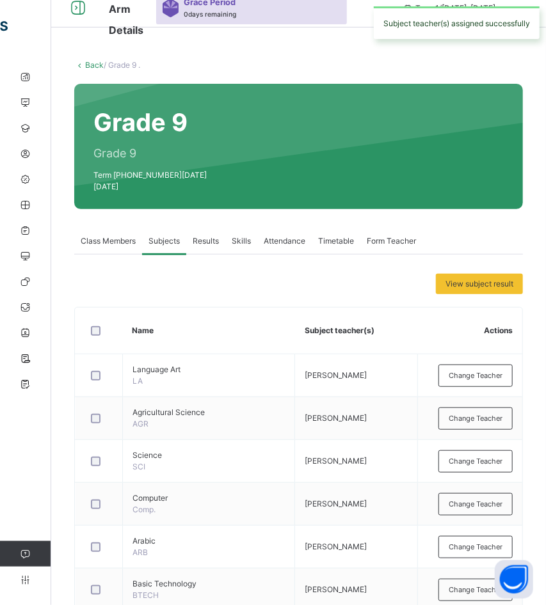
scroll to position [61, 0]
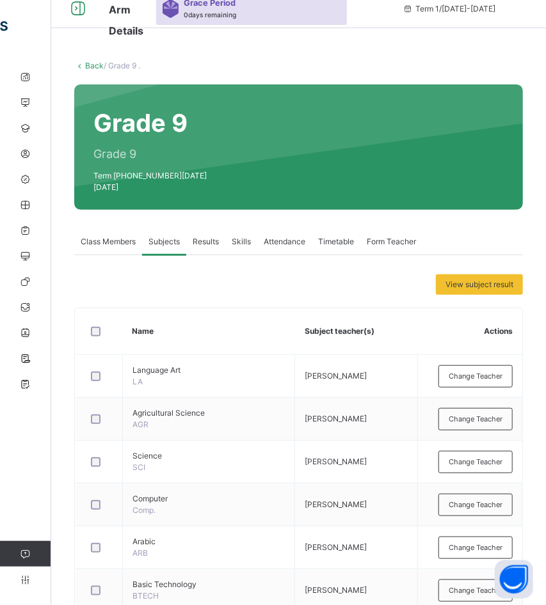
click at [95, 67] on link "Back" at bounding box center [94, 66] width 19 height 10
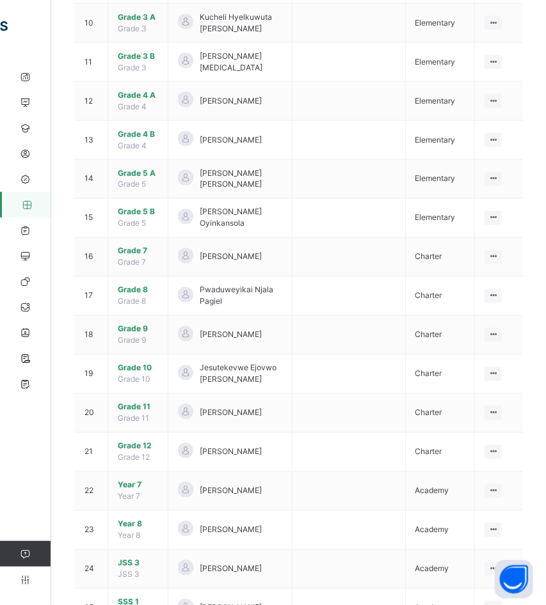
scroll to position [640, 0]
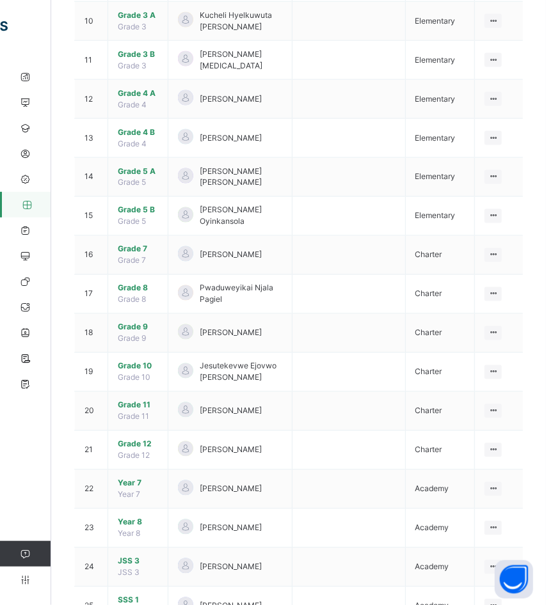
click at [137, 361] on span "Grade 10" at bounding box center [138, 367] width 40 height 12
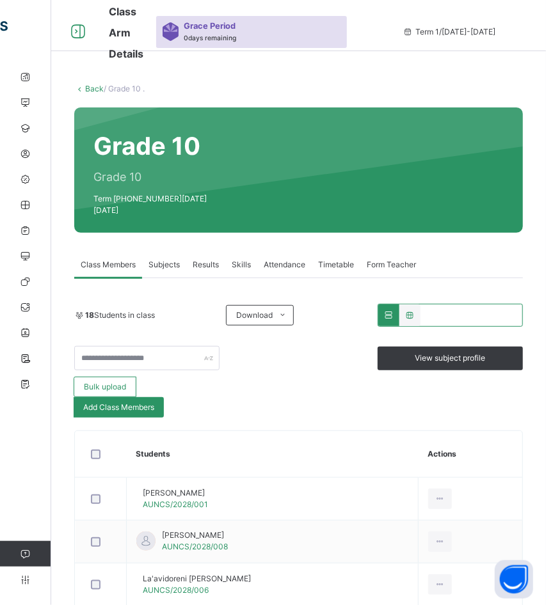
scroll to position [184, 0]
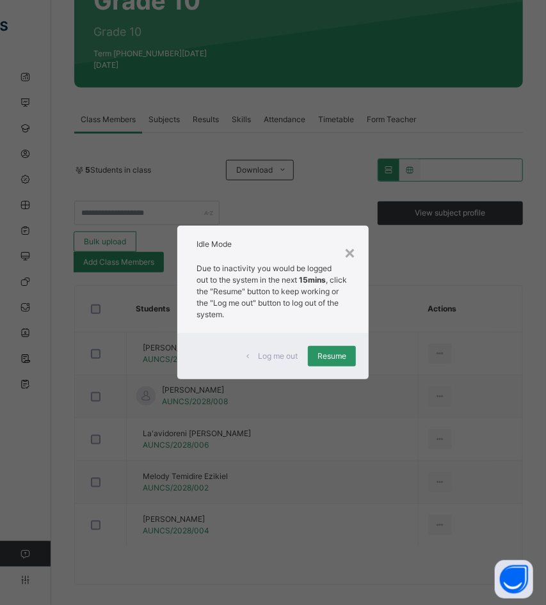
click at [337, 354] on span "Resume" at bounding box center [331, 357] width 29 height 12
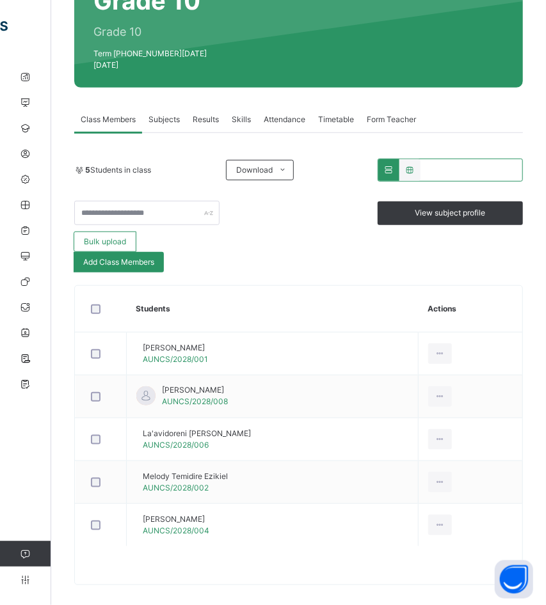
click at [169, 114] on span "Subjects" at bounding box center [163, 120] width 31 height 12
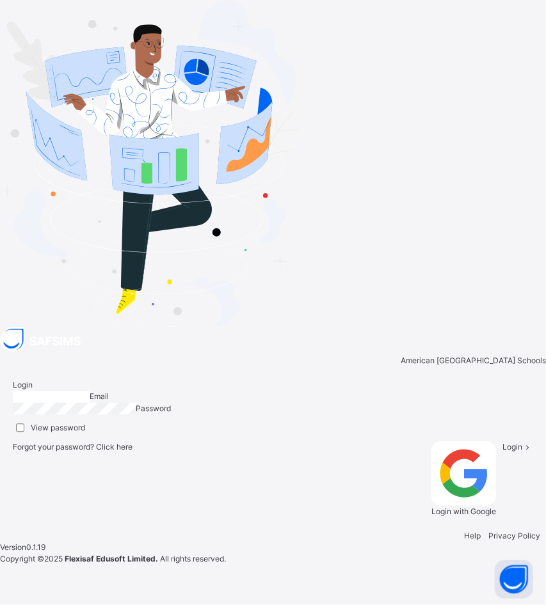
type input "**********"
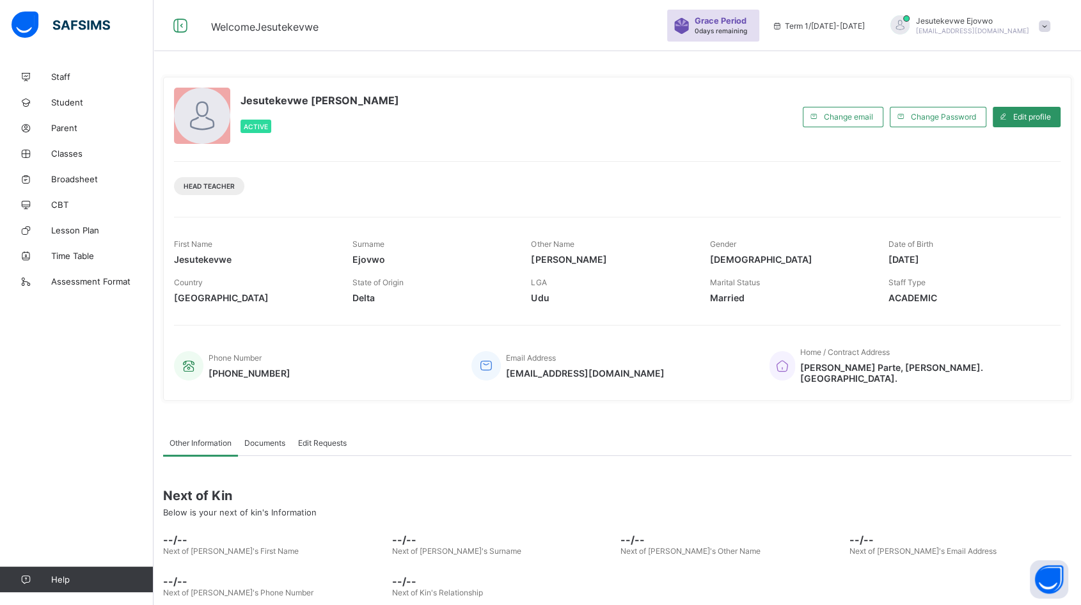
click at [77, 152] on span "Classes" at bounding box center [102, 153] width 102 height 10
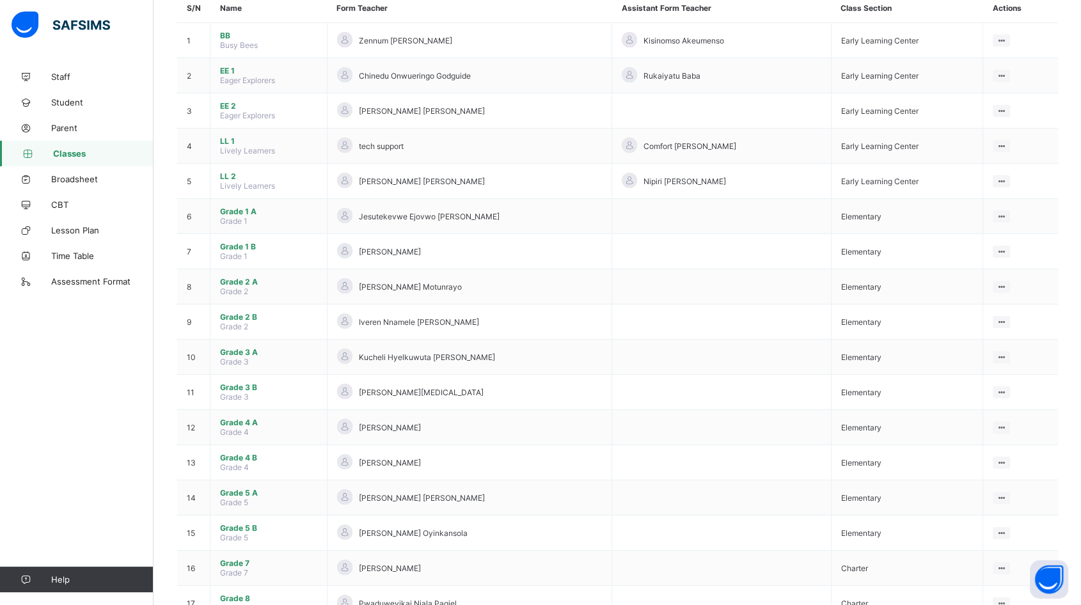
scroll to position [142, 0]
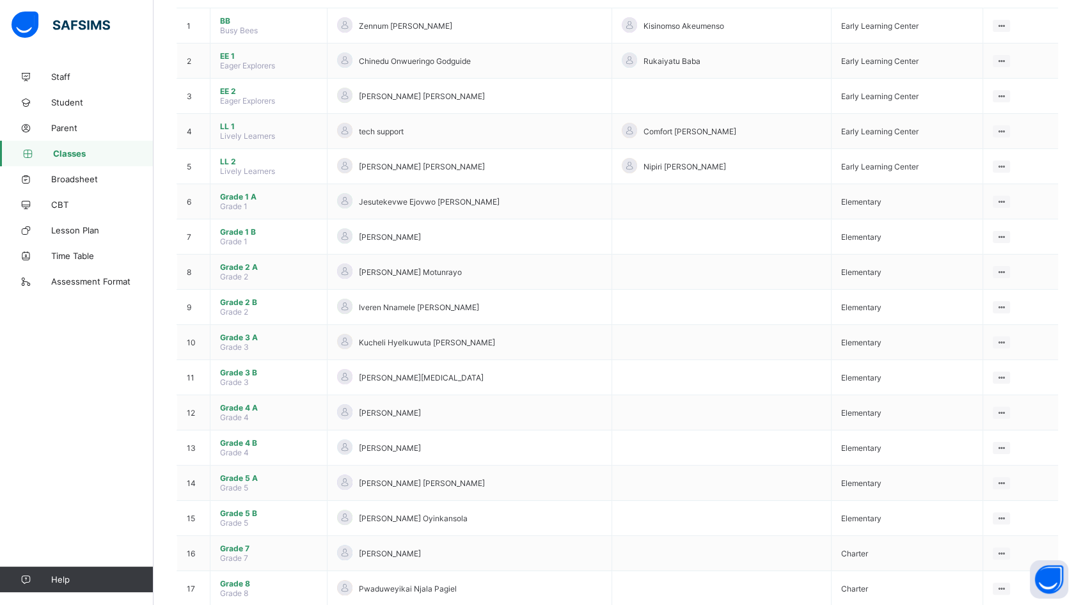
click at [241, 333] on span "Grade 3 A" at bounding box center [268, 338] width 97 height 10
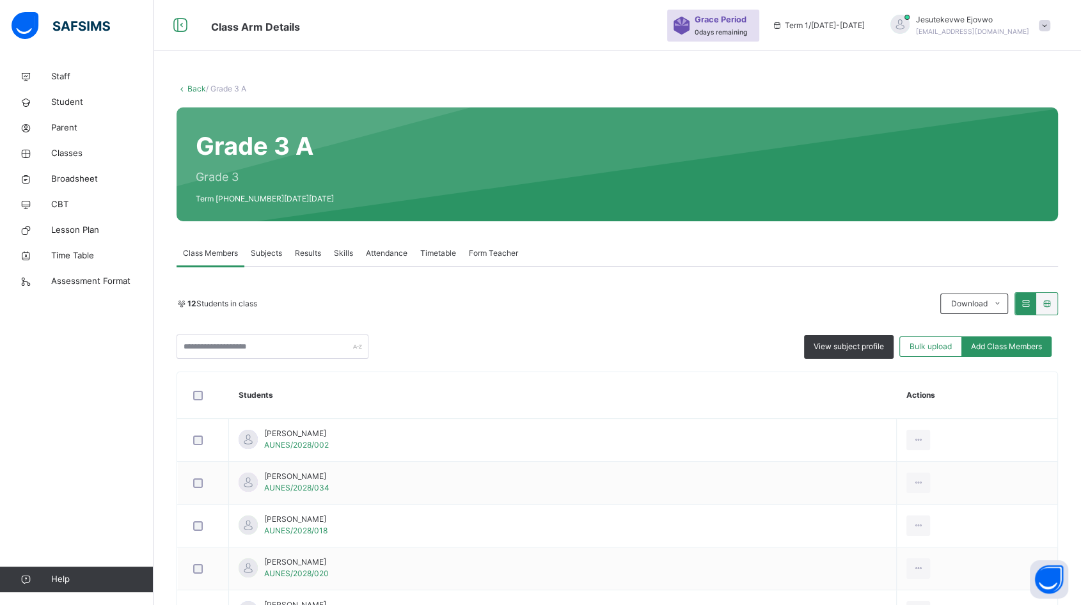
click at [271, 251] on span "Subjects" at bounding box center [266, 254] width 31 height 12
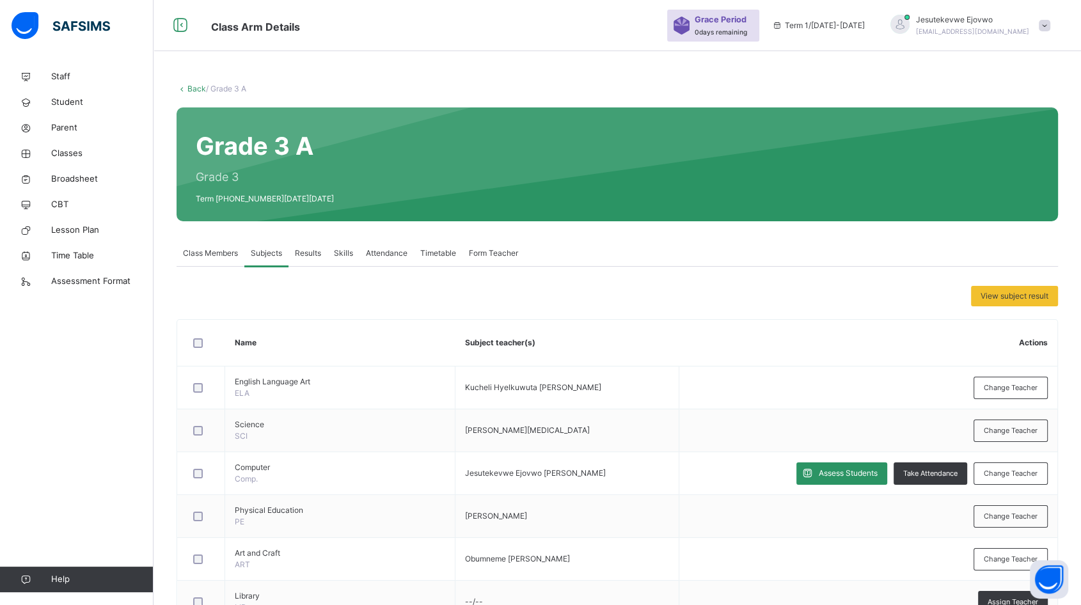
click at [847, 480] on div "Assess Students" at bounding box center [841, 474] width 91 height 22
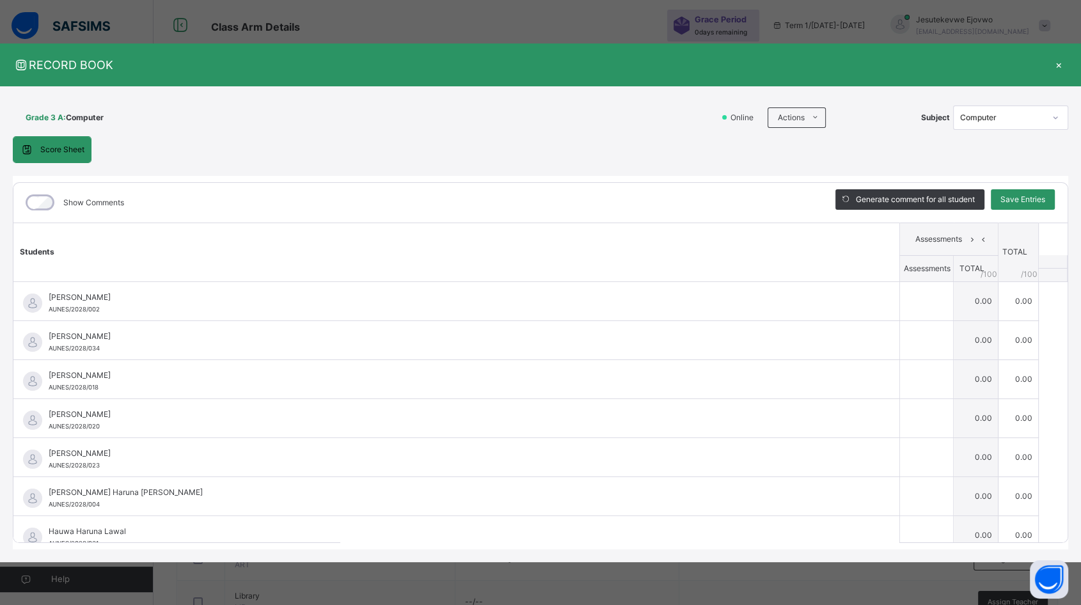
click at [0, 0] on li "Download Empty Score Sheet" at bounding box center [0, 0] width 0 height 0
click at [1056, 68] on div "×" at bounding box center [1058, 64] width 19 height 17
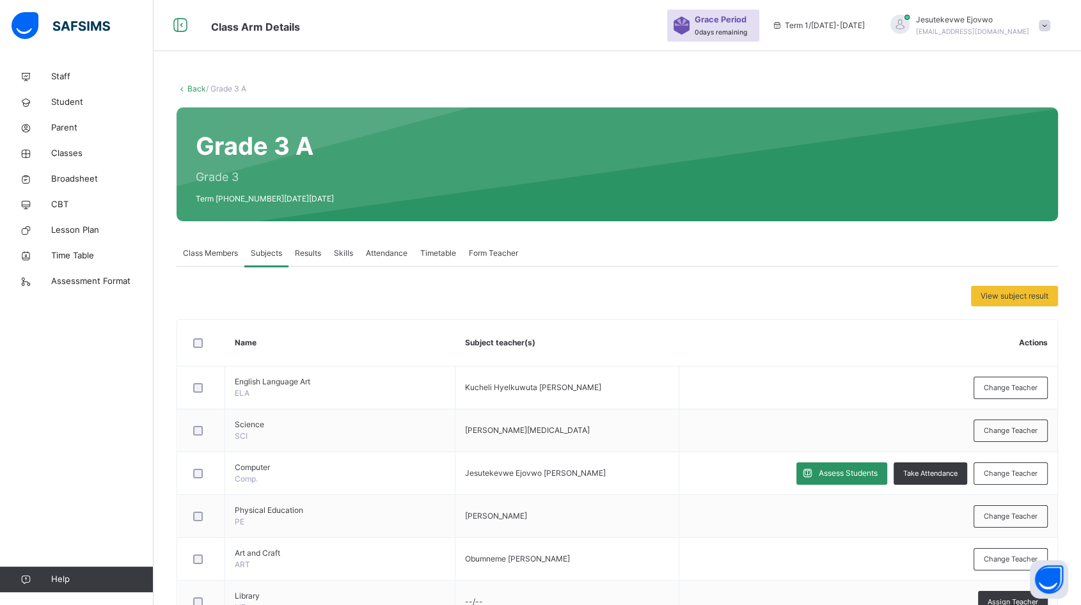
click at [192, 86] on link "Back" at bounding box center [196, 89] width 19 height 10
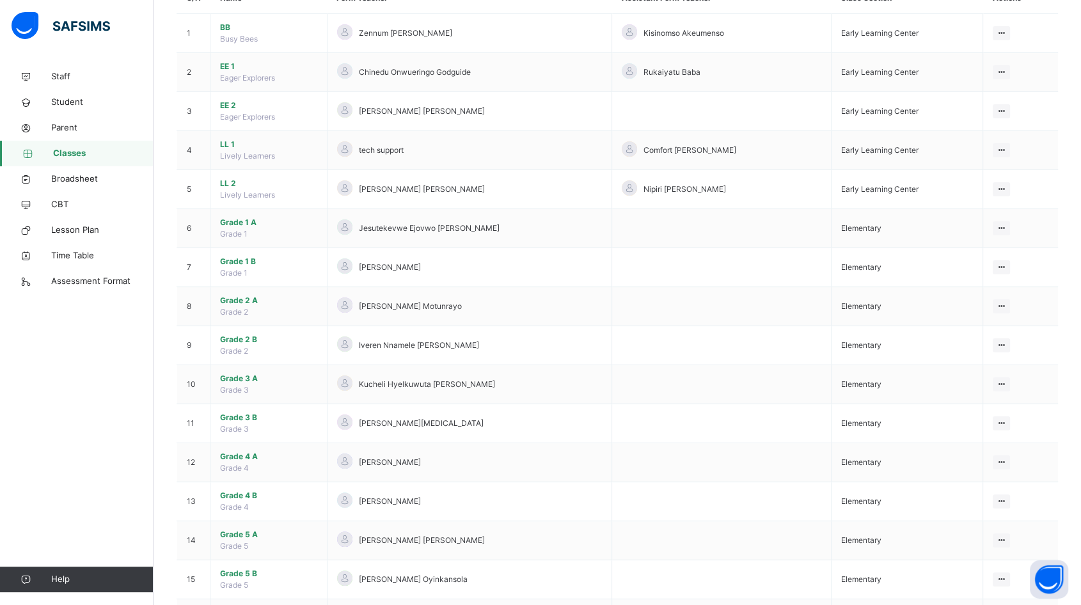
scroll to position [142, 0]
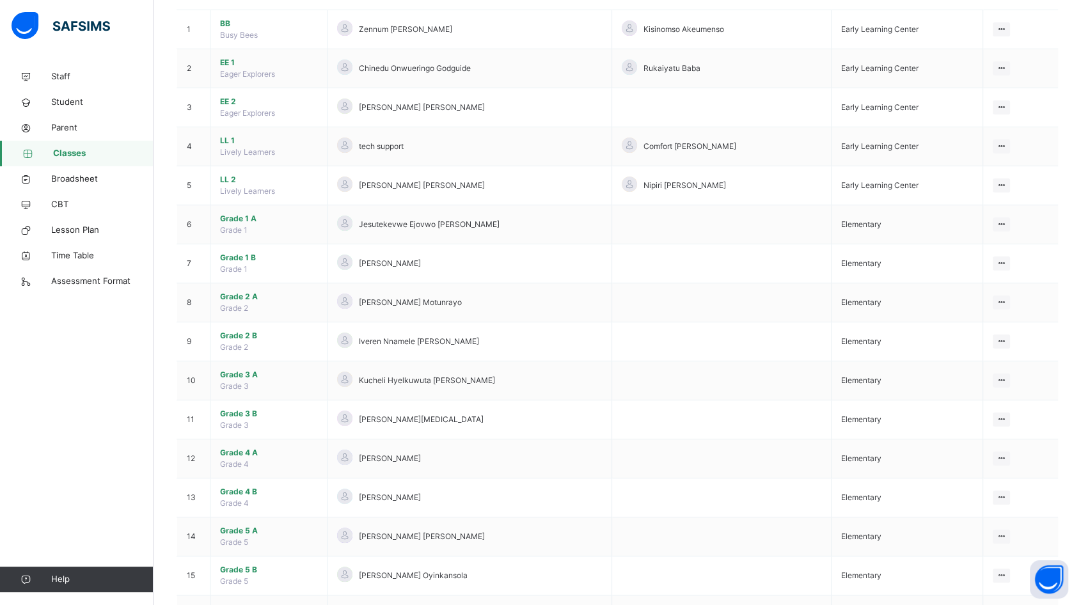
click at [236, 413] on span "Grade 3 B" at bounding box center [268, 414] width 97 height 12
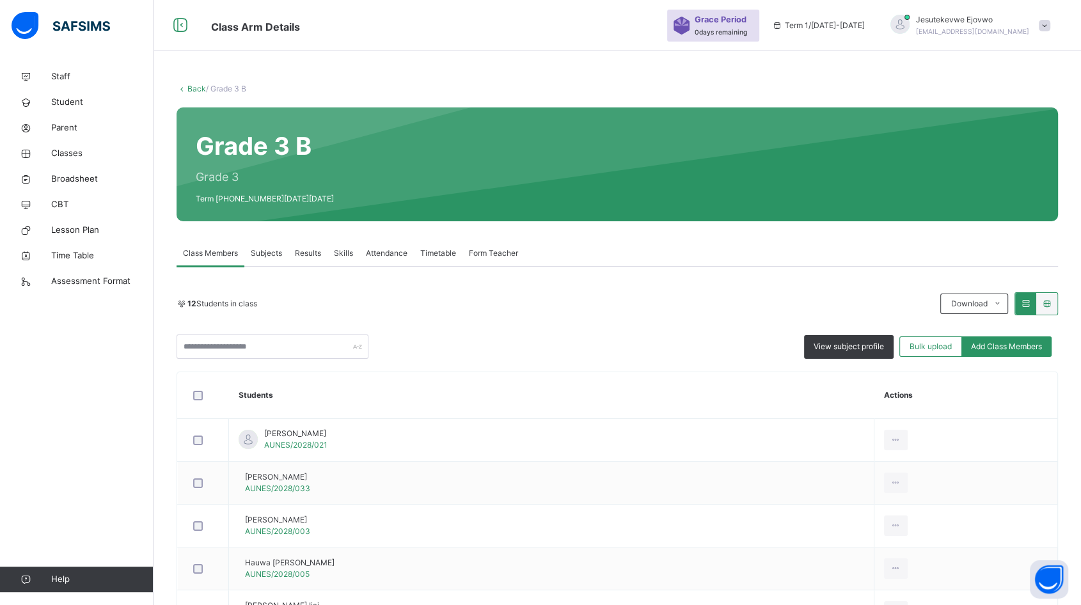
click at [276, 253] on span "Subjects" at bounding box center [266, 254] width 31 height 12
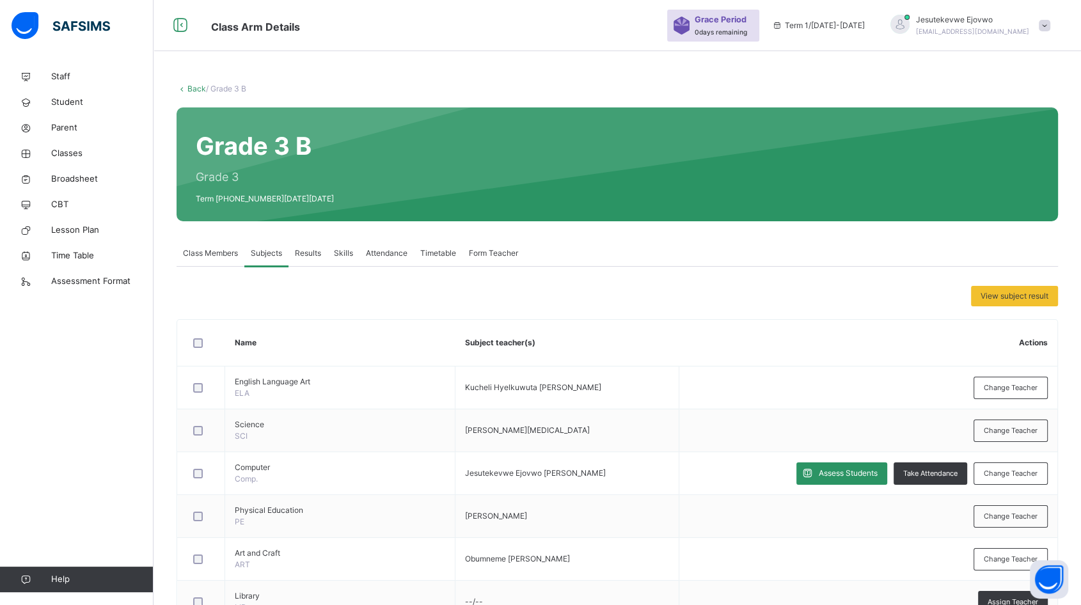
click at [859, 479] on span "Assess Students" at bounding box center [848, 474] width 59 height 12
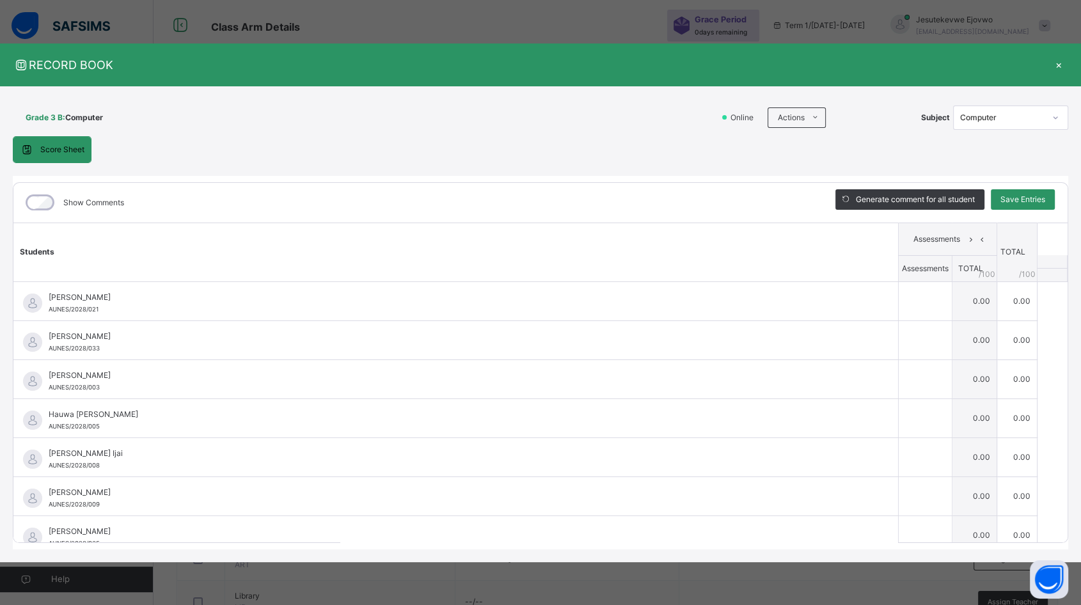
click at [807, 109] on span at bounding box center [815, 117] width 20 height 20
click at [0, 0] on li "Download Empty Score Sheet" at bounding box center [0, 0] width 0 height 0
click at [1061, 60] on div "×" at bounding box center [1058, 64] width 19 height 17
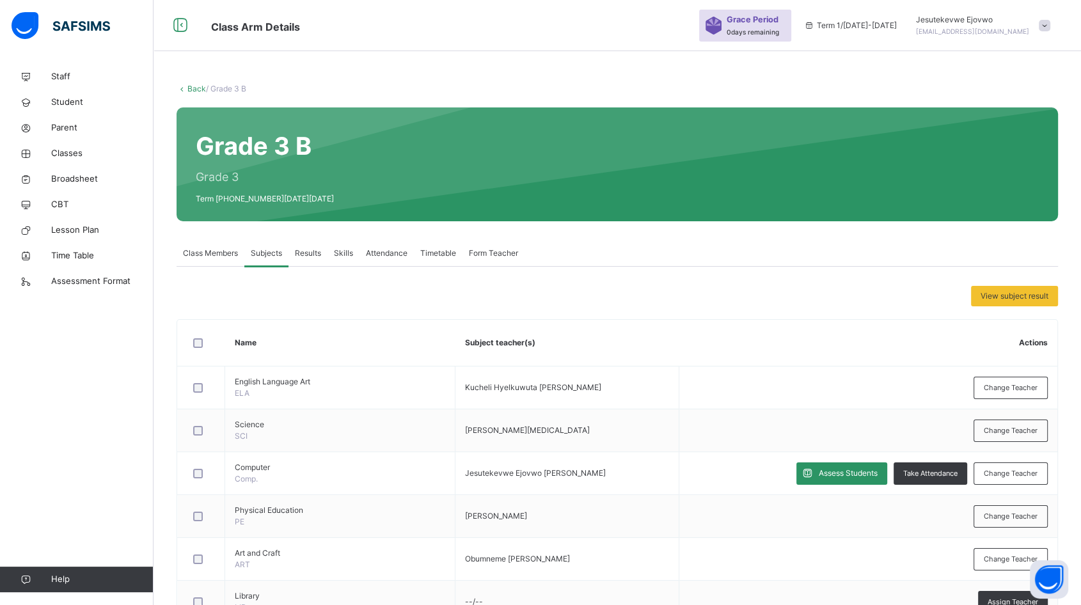
click at [184, 86] on icon at bounding box center [182, 89] width 11 height 10
click at [203, 86] on link "Back" at bounding box center [196, 89] width 19 height 10
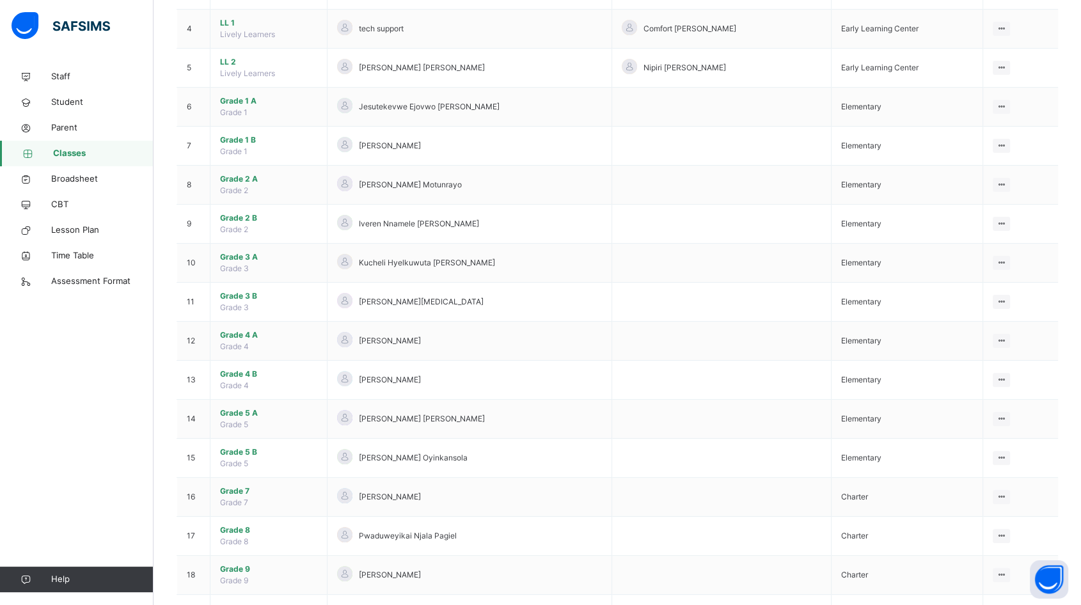
scroll to position [284, 0]
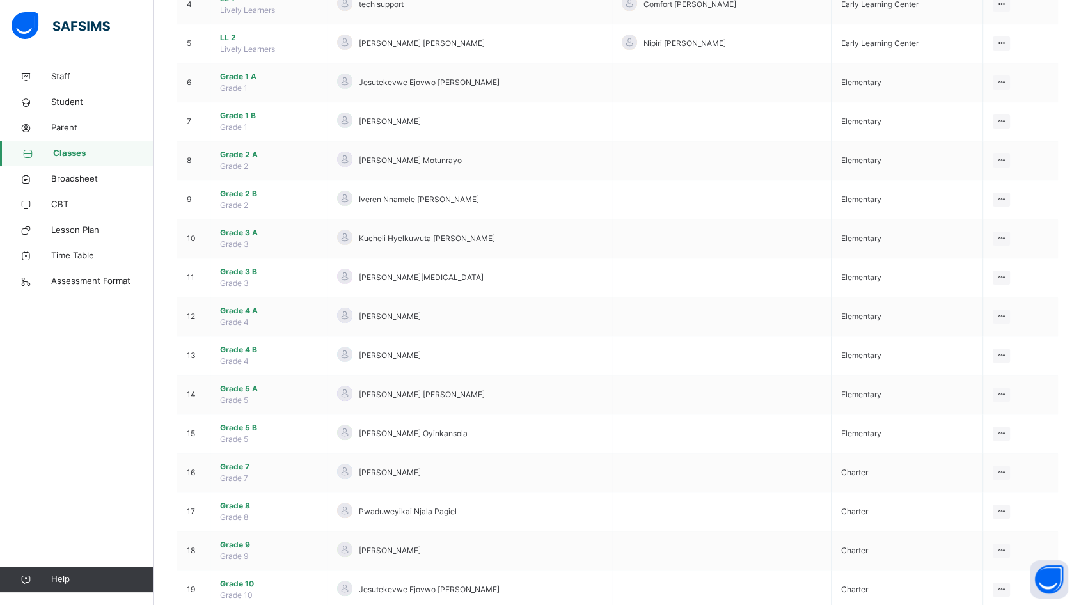
click at [225, 308] on span "Grade 4 A" at bounding box center [268, 311] width 97 height 12
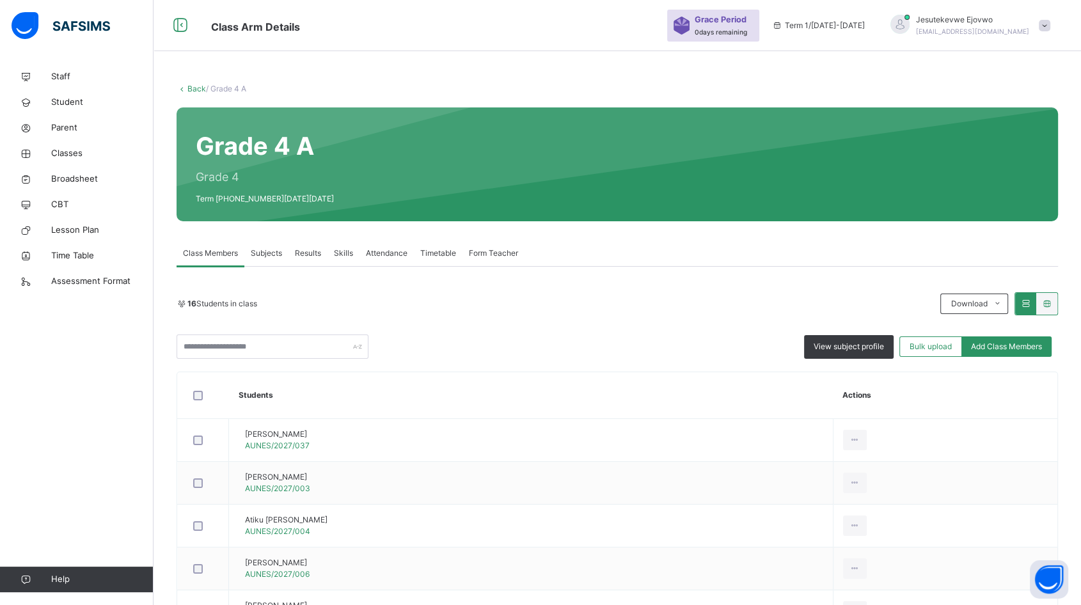
click at [272, 257] on span "Subjects" at bounding box center [266, 254] width 31 height 12
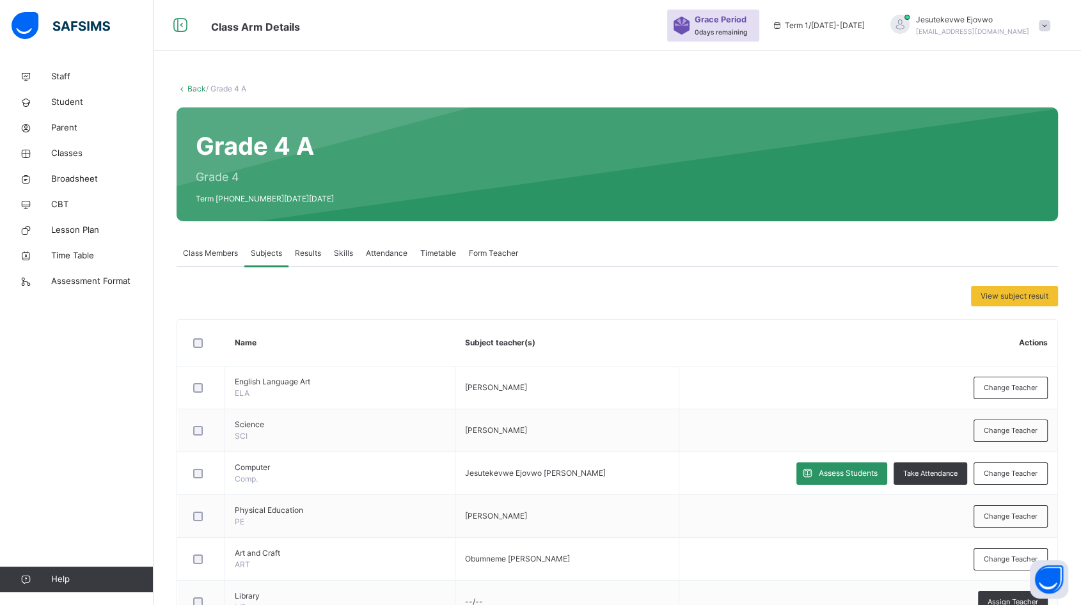
click at [850, 470] on span "Assess Students" at bounding box center [848, 474] width 59 height 12
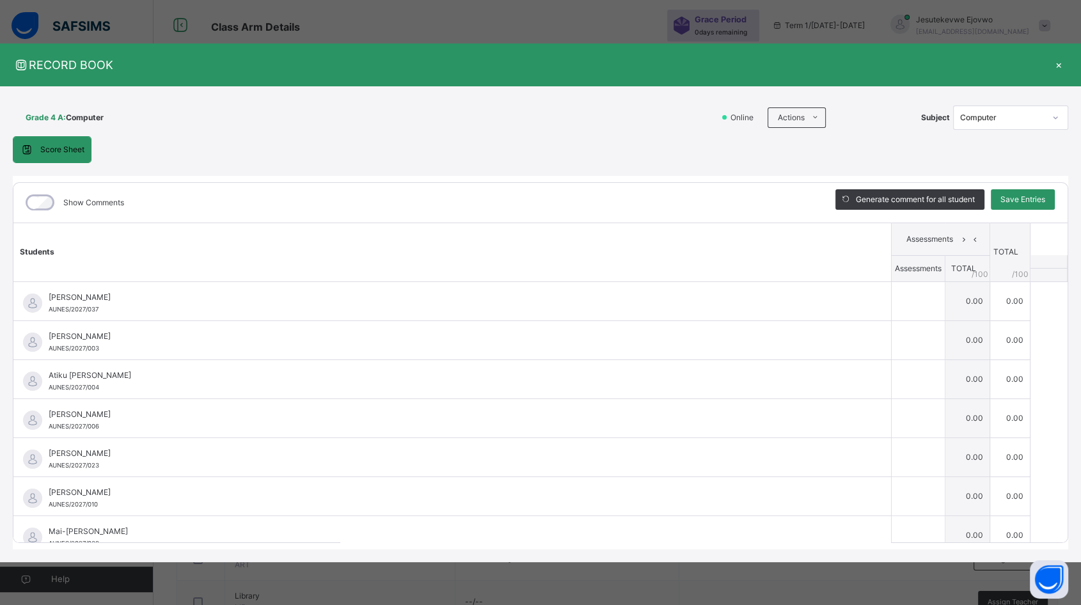
click at [0, 0] on ul "Download Empty Score Sheet Upload/map score sheet" at bounding box center [0, 0] width 0 height 0
click at [0, 0] on li "Download Empty Score Sheet" at bounding box center [0, 0] width 0 height 0
click at [1061, 65] on div "×" at bounding box center [1058, 64] width 19 height 17
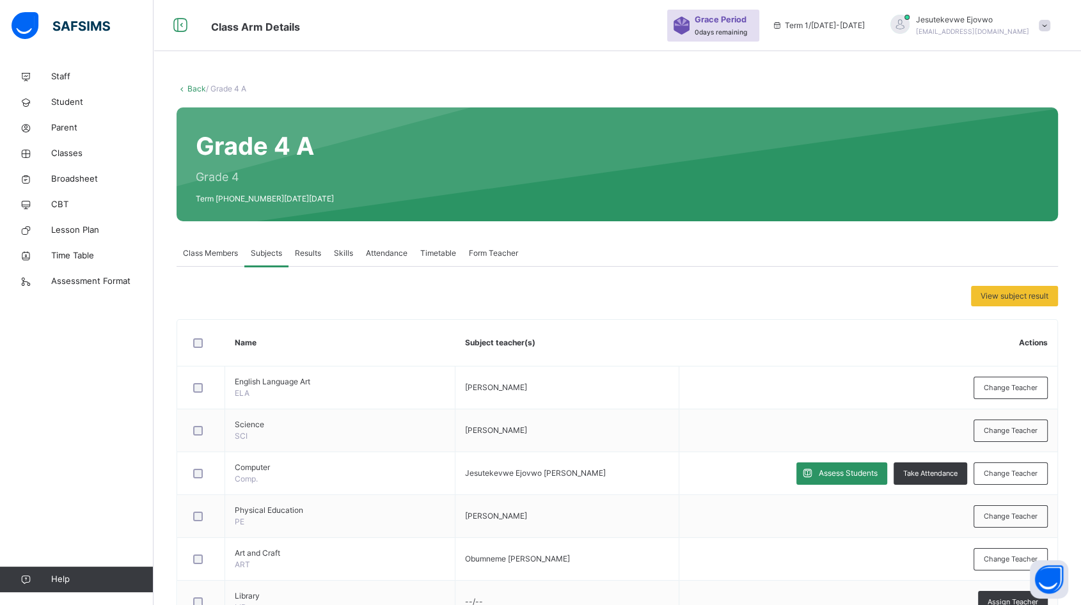
click at [203, 86] on link "Back" at bounding box center [196, 89] width 19 height 10
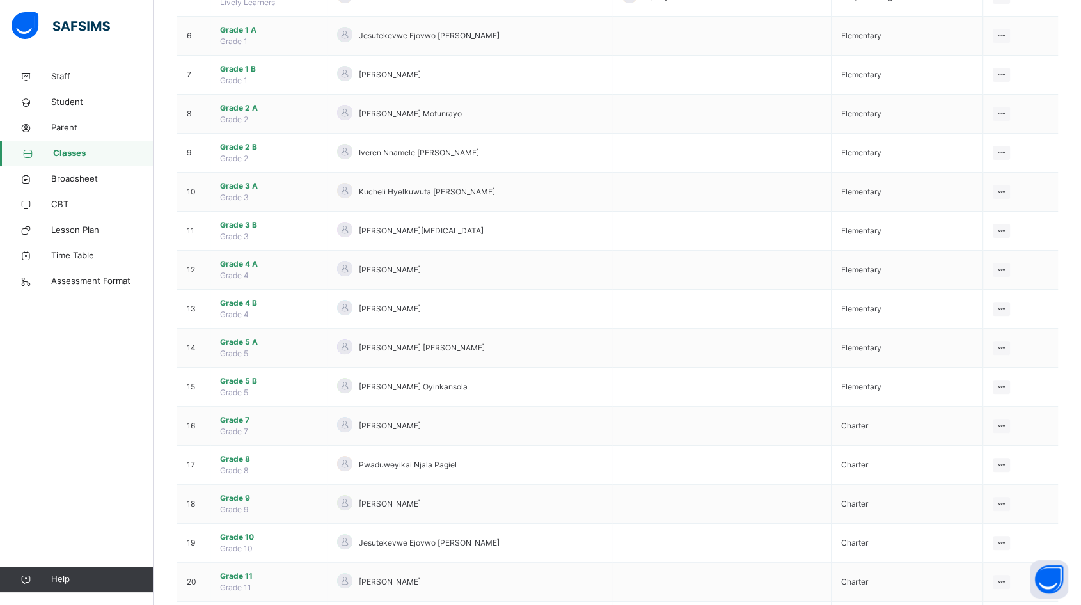
scroll to position [355, 0]
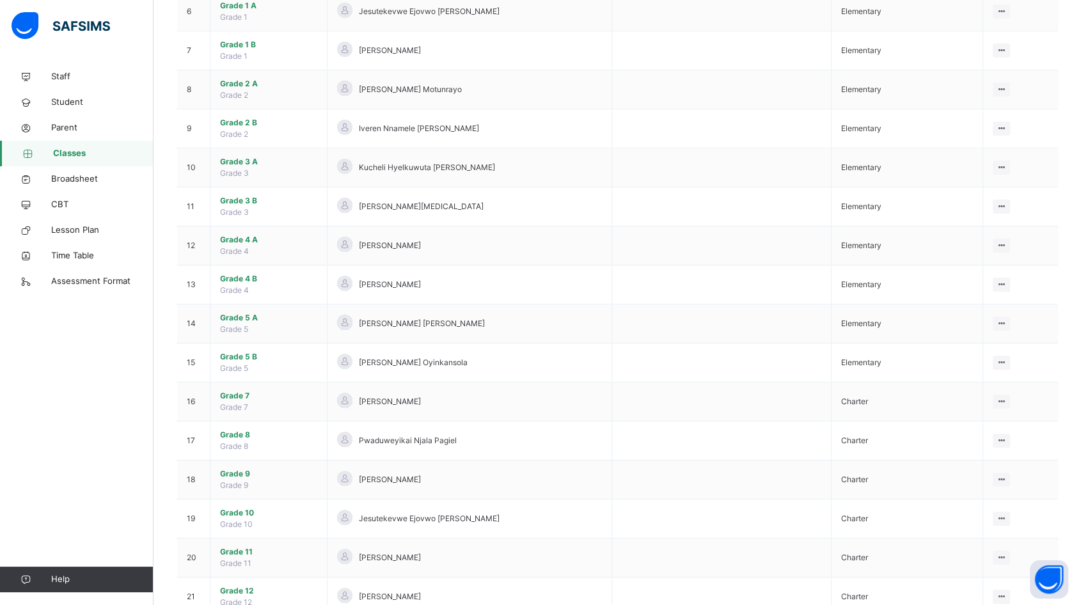
click at [236, 276] on span "Grade 4 B" at bounding box center [268, 279] width 97 height 12
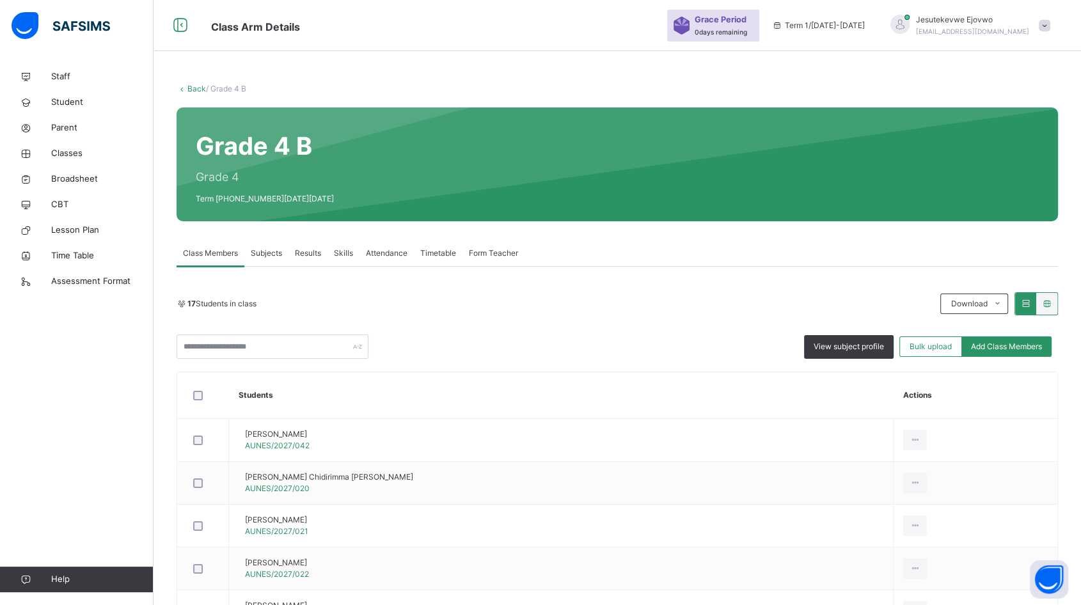
click at [278, 255] on span "Subjects" at bounding box center [266, 254] width 31 height 12
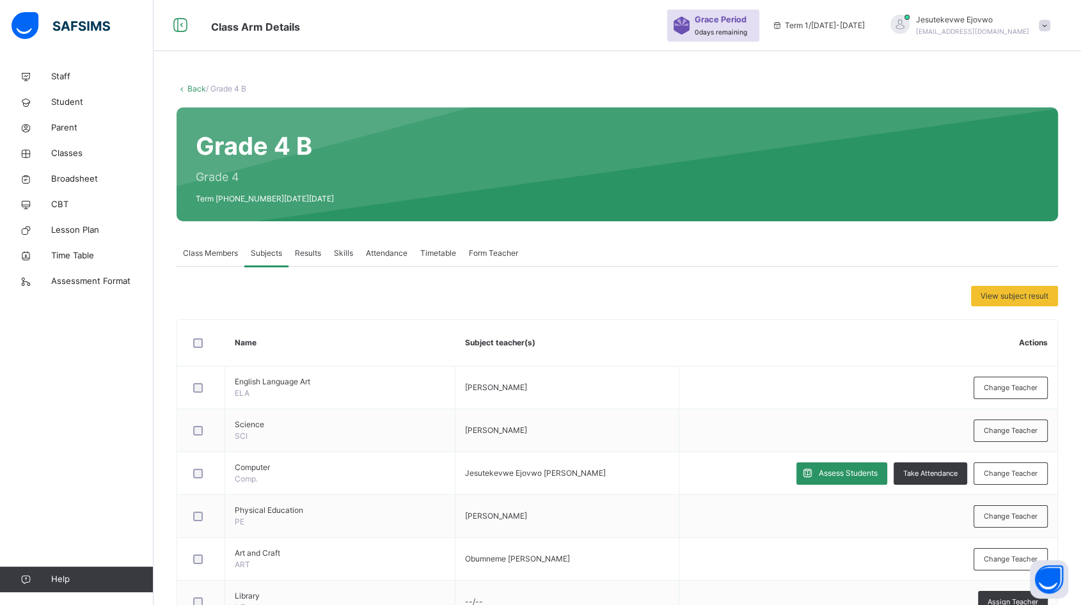
click at [274, 253] on span "Subjects" at bounding box center [266, 254] width 31 height 12
click at [831, 473] on span "Assess Students" at bounding box center [848, 474] width 59 height 12
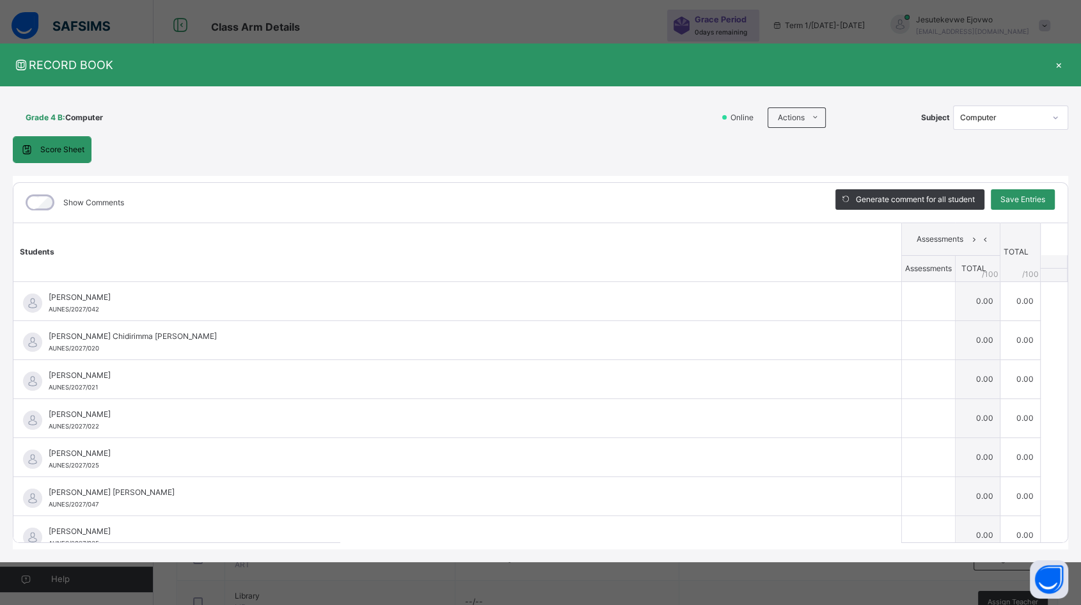
click at [809, 111] on span at bounding box center [815, 117] width 20 height 20
click at [0, 0] on li "Download Empty Score Sheet" at bounding box center [0, 0] width 0 height 0
click at [1059, 68] on div "×" at bounding box center [1058, 64] width 19 height 17
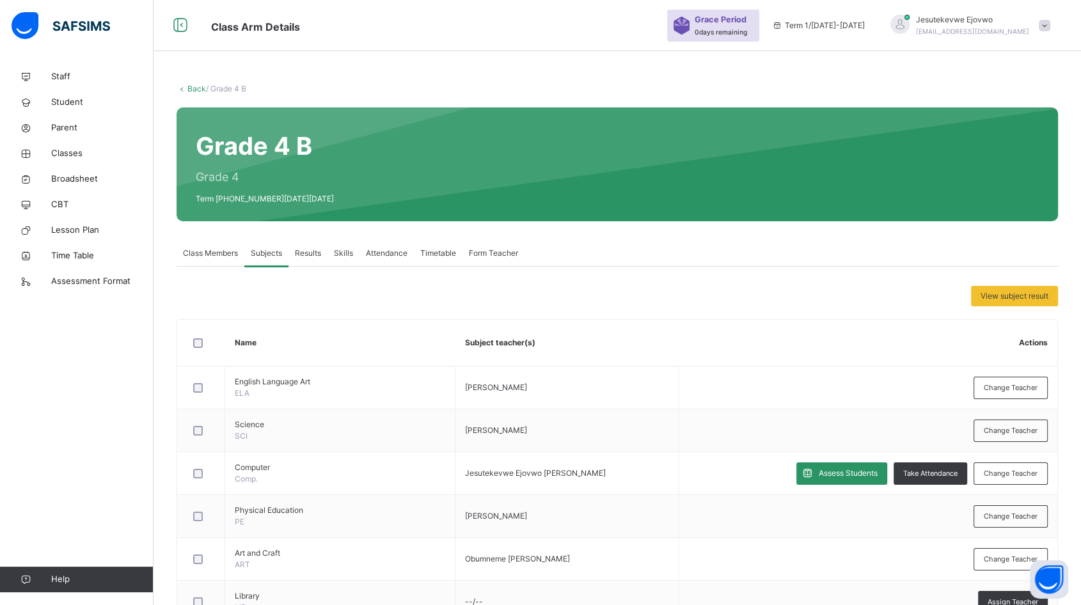
click at [201, 91] on link "Back" at bounding box center [196, 89] width 19 height 10
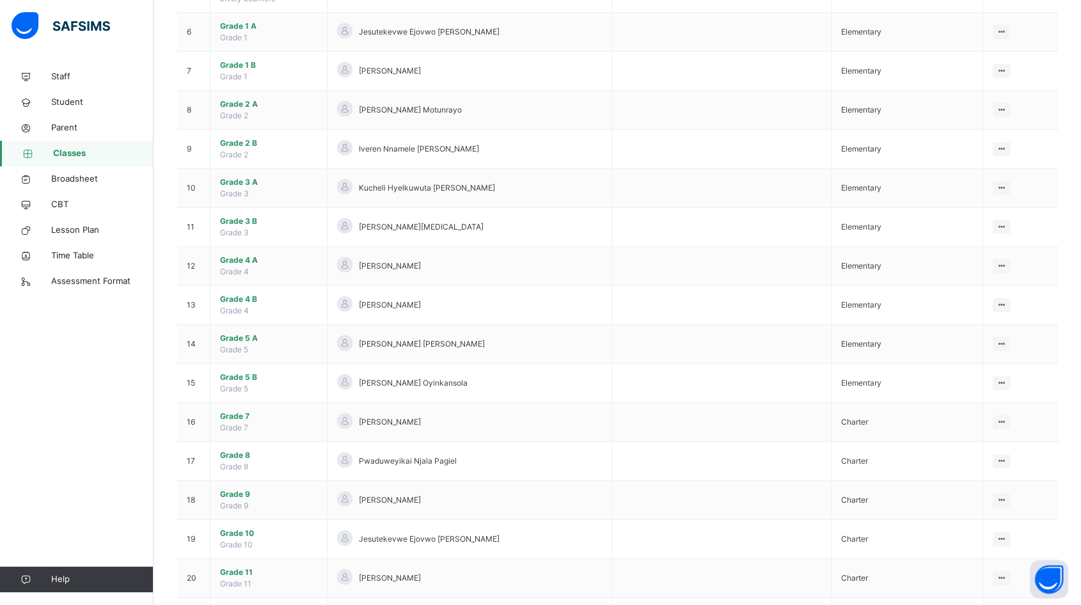
scroll to position [355, 0]
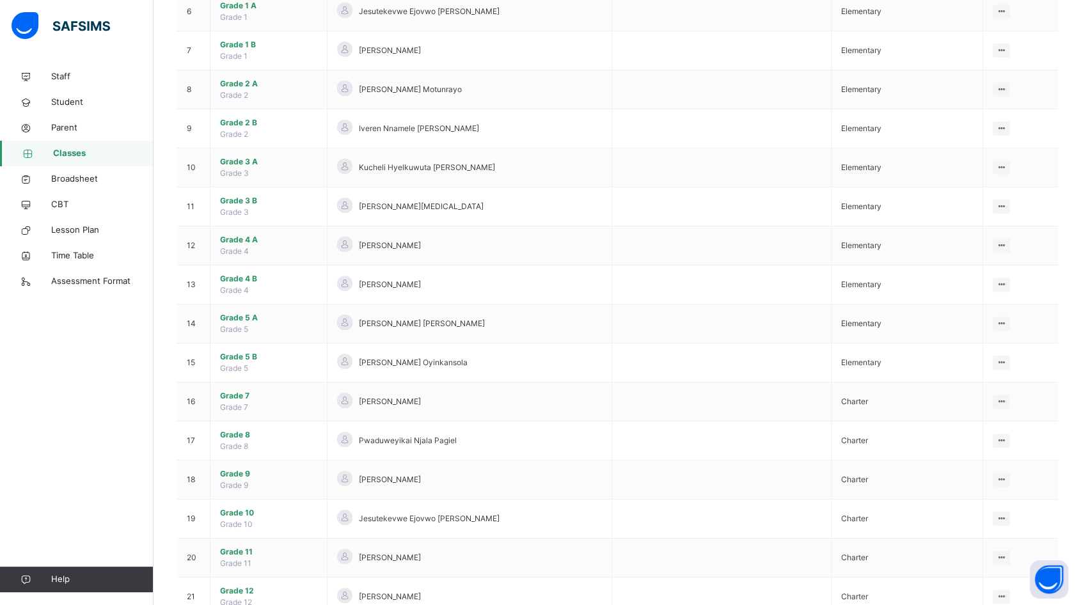
click at [230, 317] on span "Grade 5 A" at bounding box center [268, 318] width 97 height 12
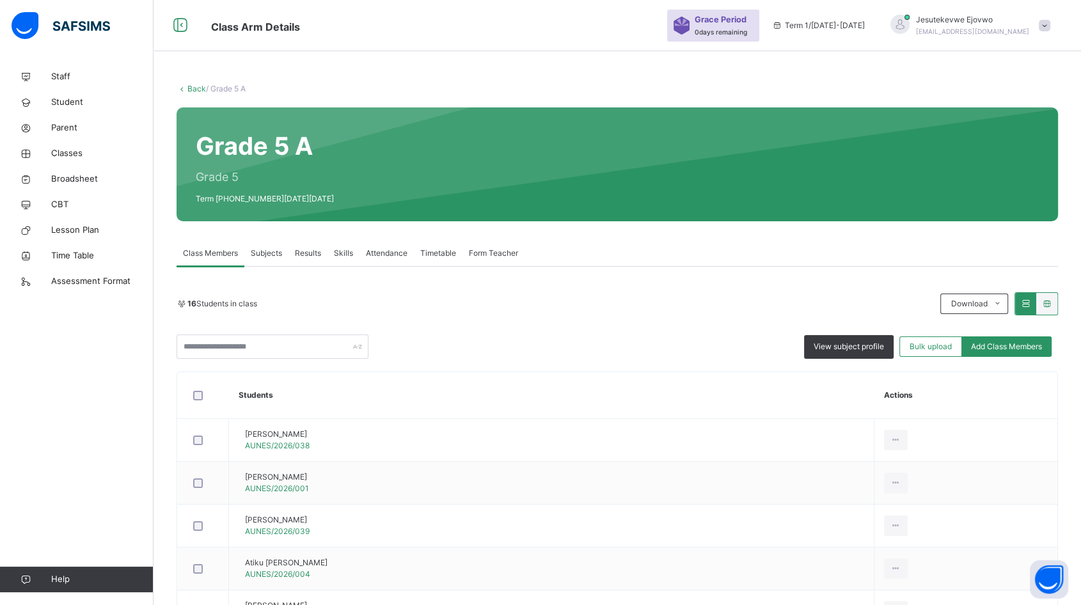
click at [278, 246] on div "Subjects" at bounding box center [266, 254] width 44 height 26
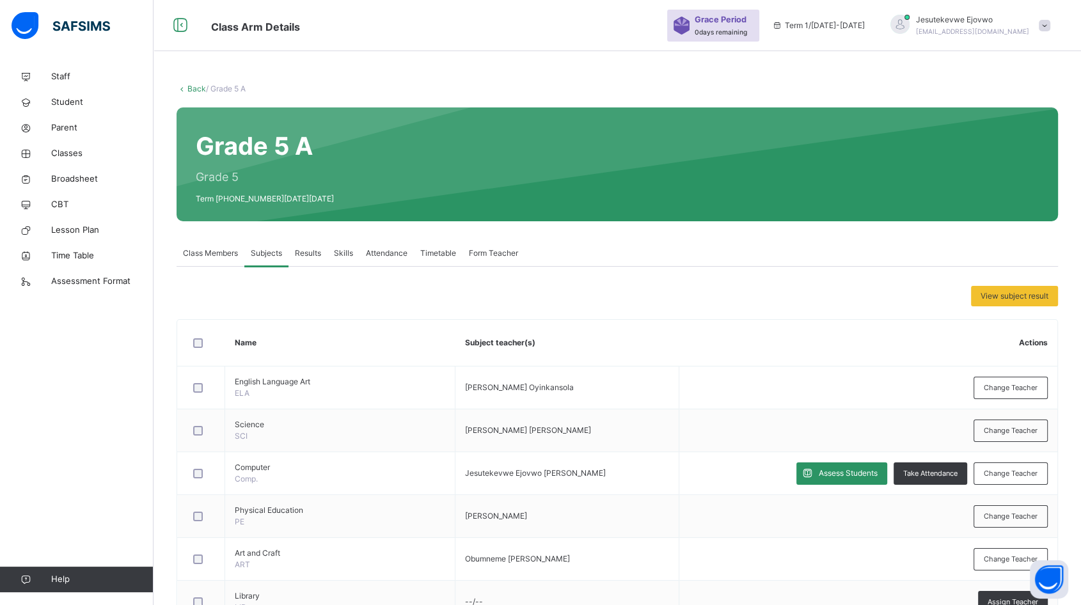
click at [837, 468] on span "Assess Students" at bounding box center [848, 474] width 59 height 12
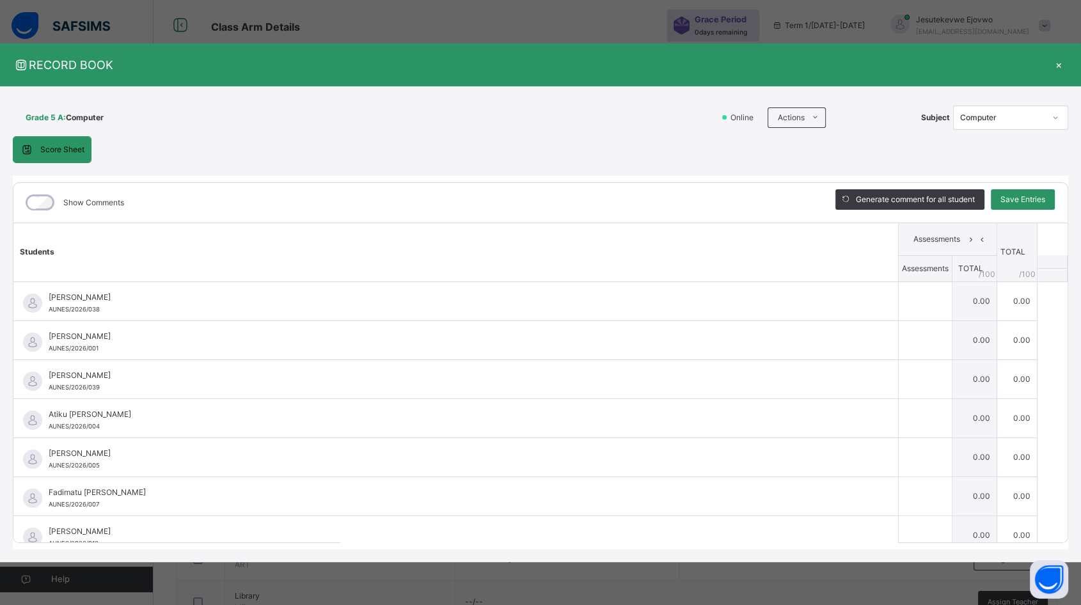
click at [0, 0] on li "Download Empty Score Sheet" at bounding box center [0, 0] width 0 height 0
click at [1057, 66] on div "×" at bounding box center [1058, 64] width 19 height 17
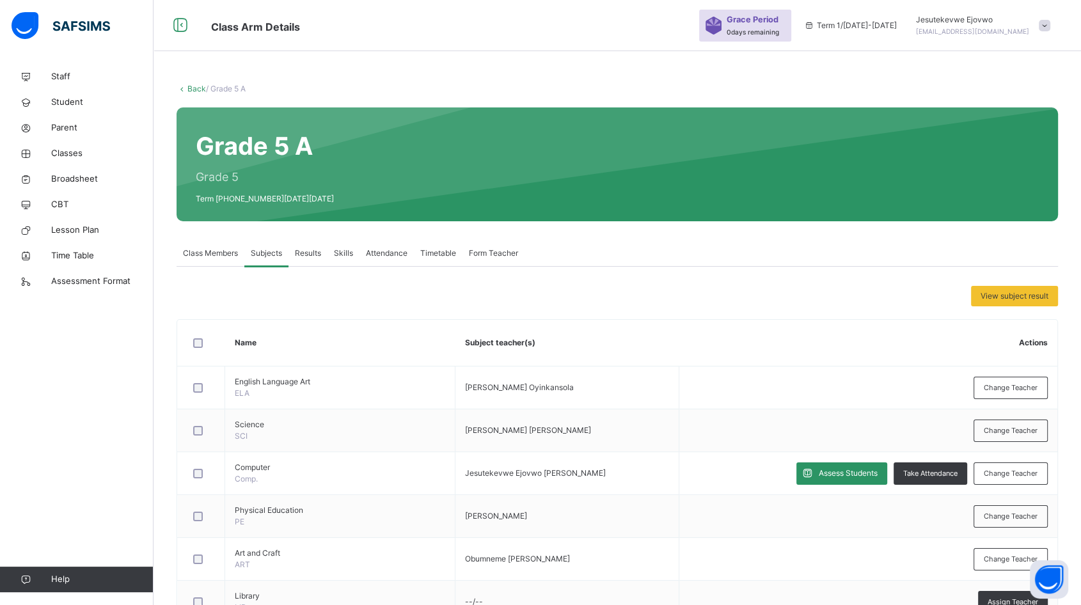
click at [194, 85] on link "Back" at bounding box center [196, 89] width 19 height 10
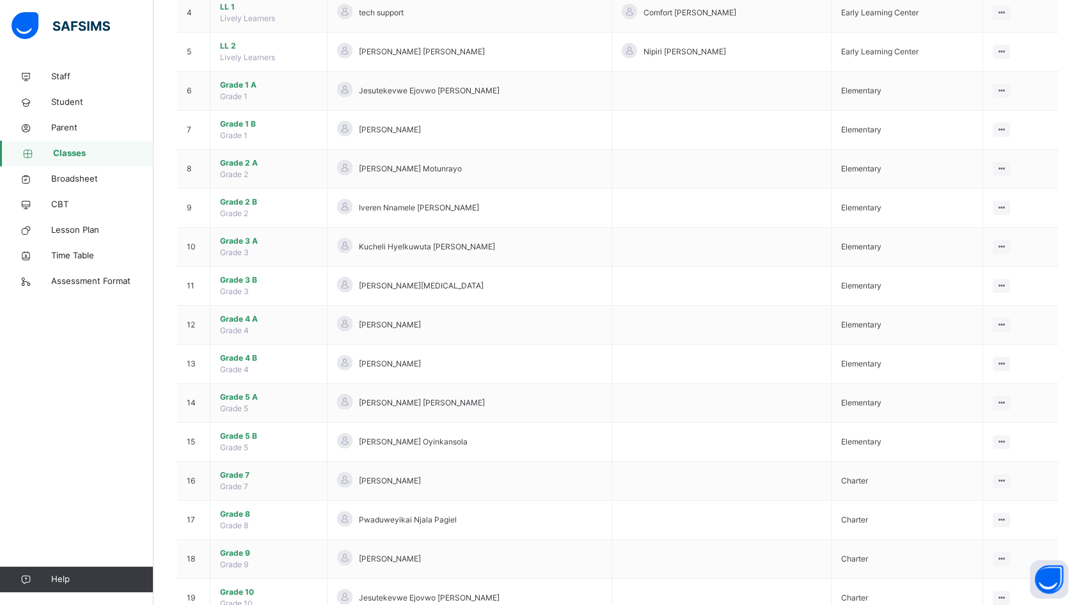
scroll to position [284, 0]
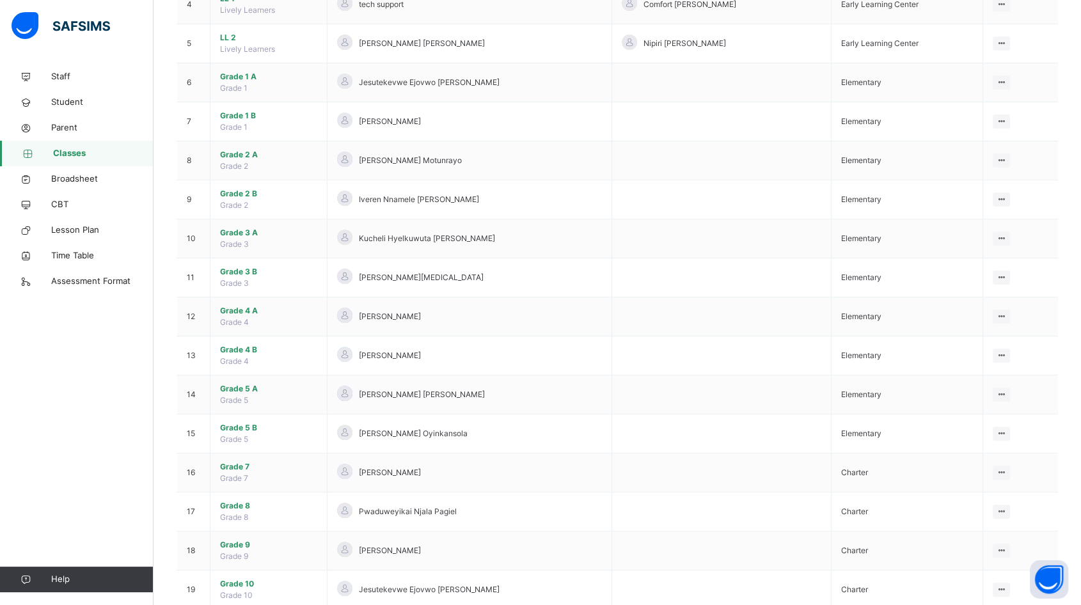
click at [246, 423] on span "Grade 5 B" at bounding box center [268, 428] width 97 height 12
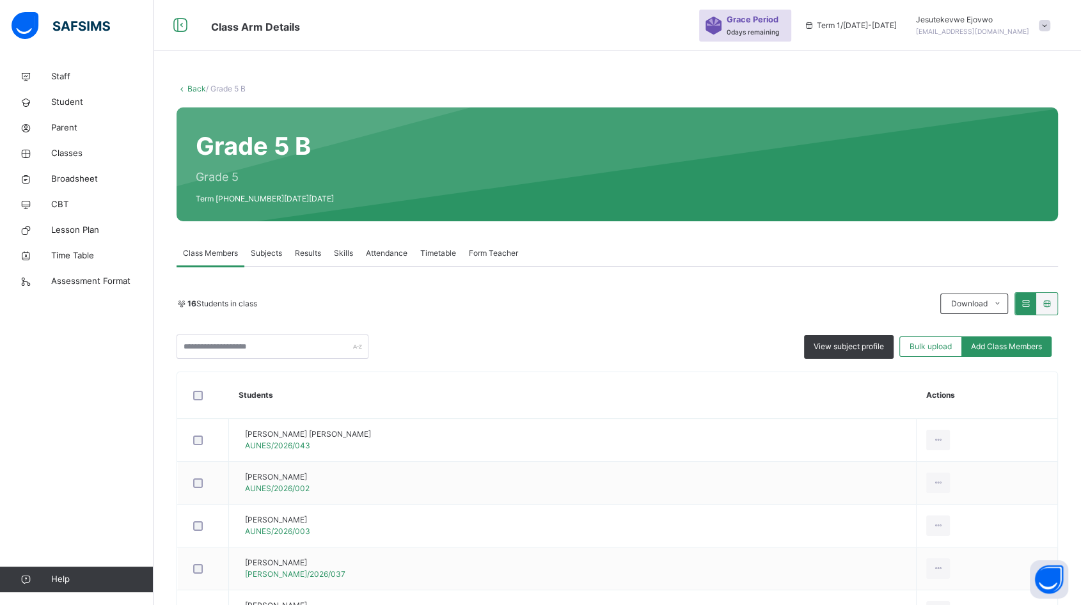
click at [276, 251] on span "Subjects" at bounding box center [266, 254] width 31 height 12
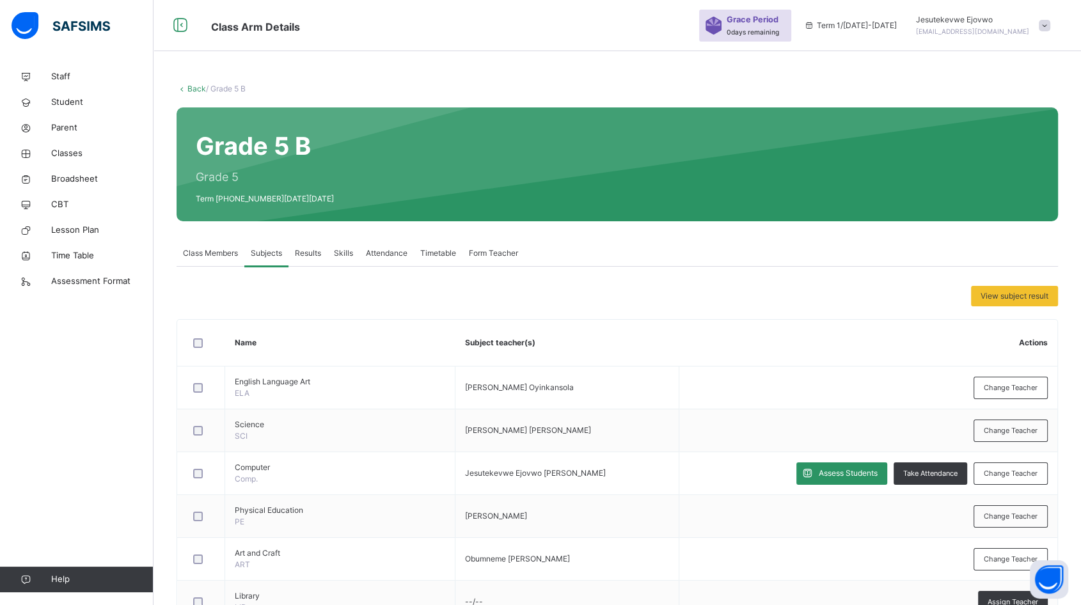
click at [839, 470] on span "Assess Students" at bounding box center [848, 474] width 59 height 12
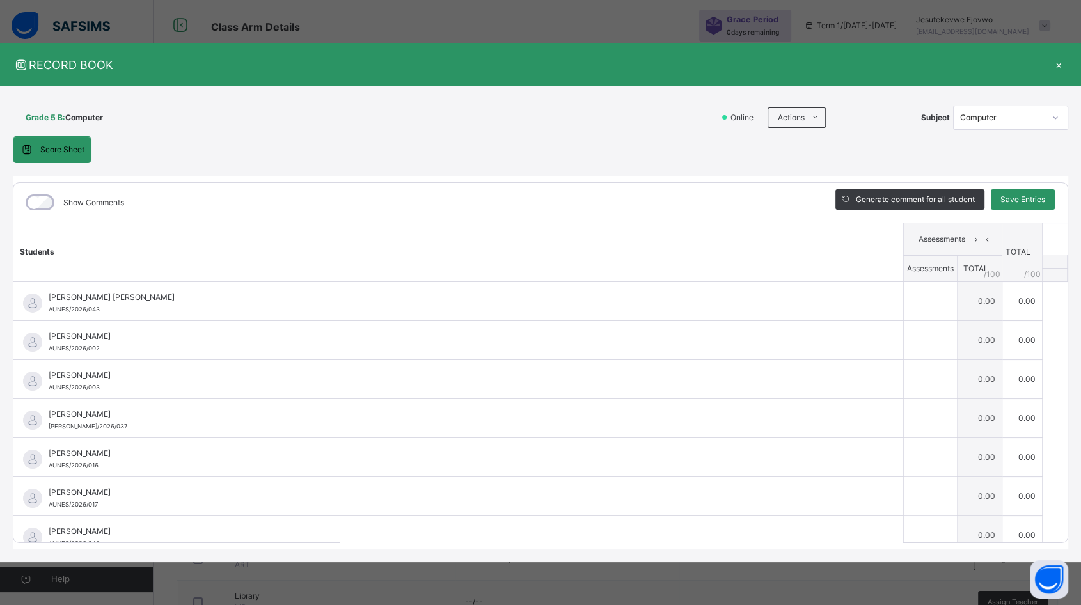
click at [802, 115] on span "Actions" at bounding box center [791, 118] width 27 height 12
click at [0, 0] on li "Download Empty Score Sheet" at bounding box center [0, 0] width 0 height 0
click at [1063, 66] on div "×" at bounding box center [1058, 64] width 19 height 17
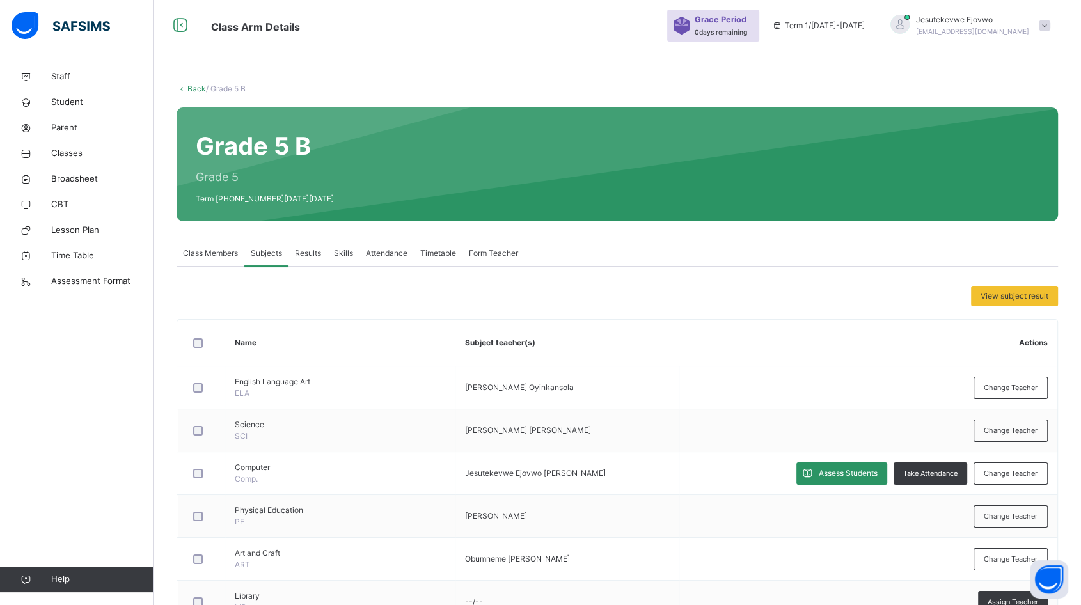
click at [199, 86] on link "Back" at bounding box center [196, 89] width 19 height 10
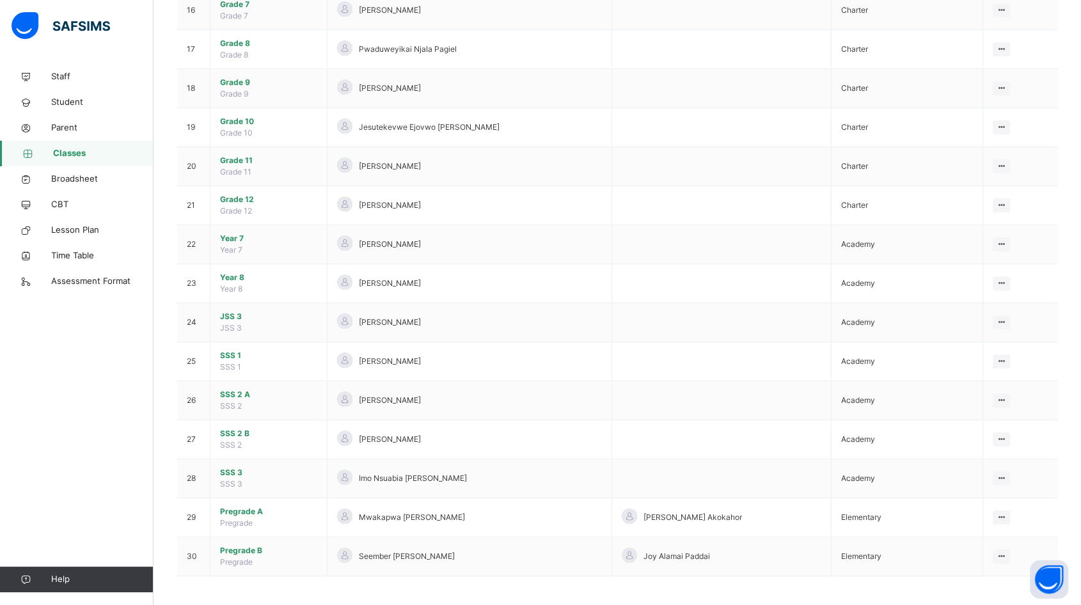
scroll to position [747, 0]
click at [248, 507] on span "Pregrade A" at bounding box center [268, 511] width 97 height 12
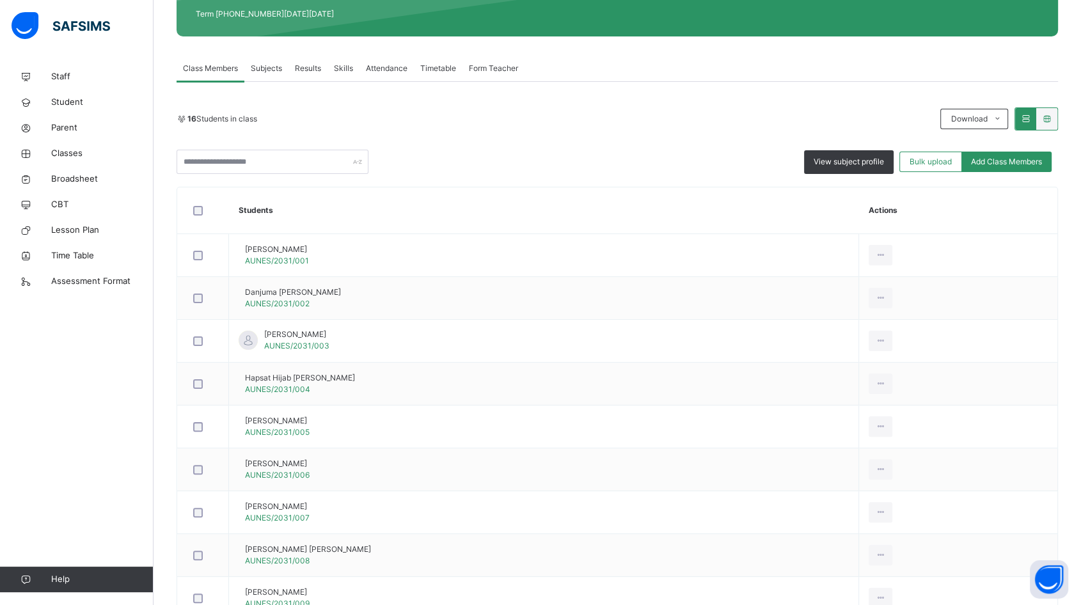
scroll to position [213, 0]
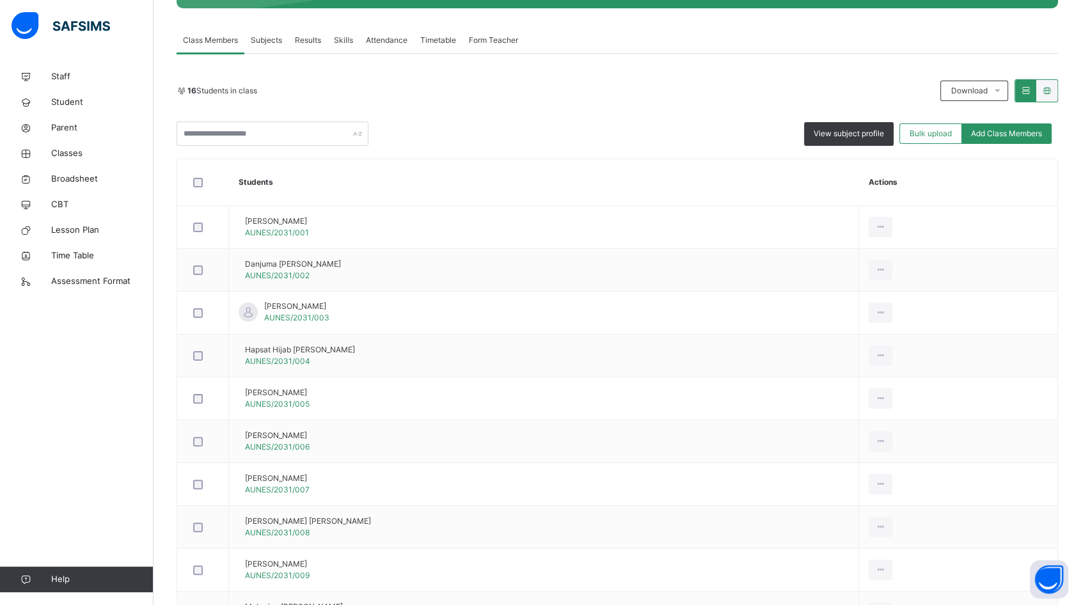
click at [281, 44] on span "Subjects" at bounding box center [266, 41] width 31 height 12
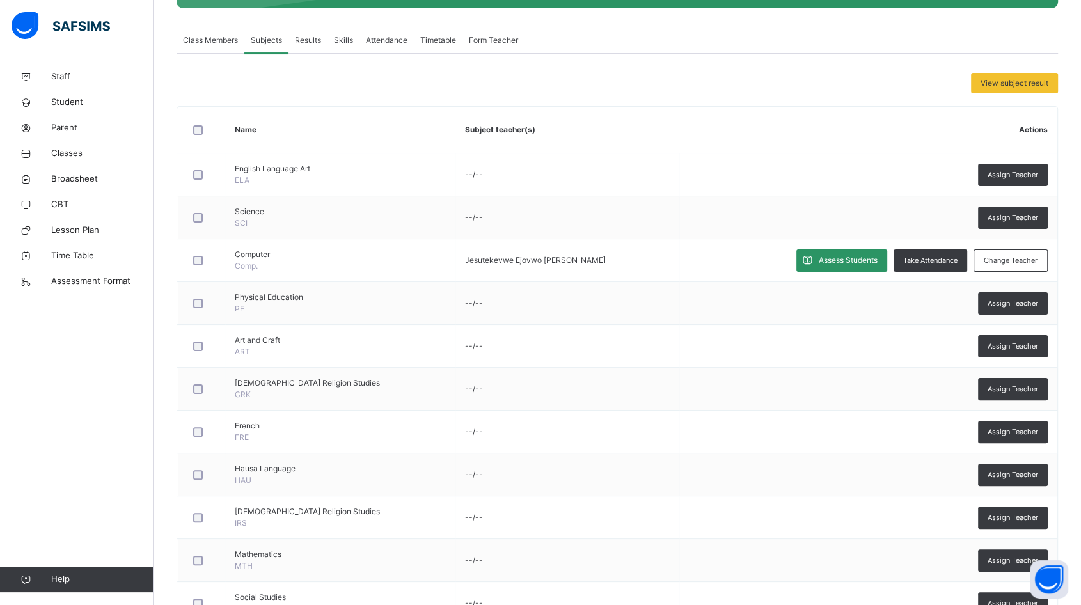
click at [828, 263] on span "Assess Students" at bounding box center [848, 261] width 59 height 12
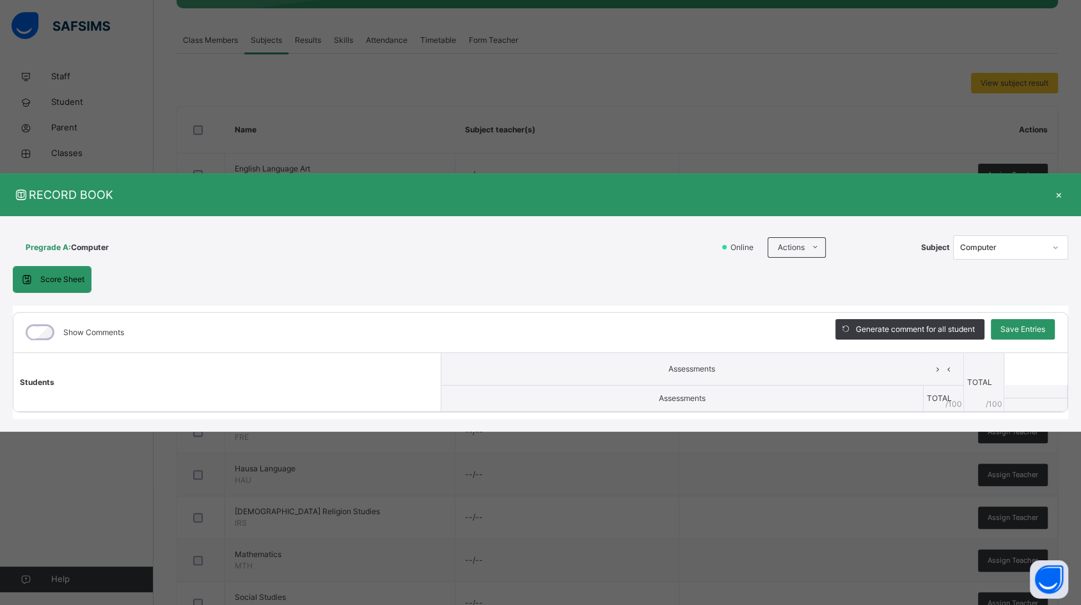
click at [1060, 193] on div "×" at bounding box center [1058, 194] width 19 height 17
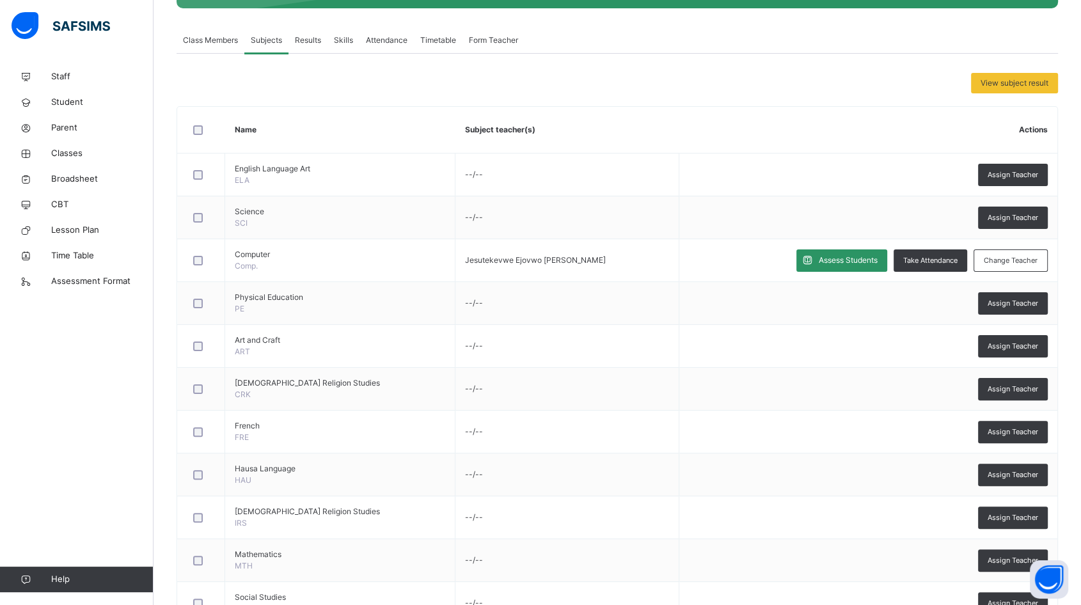
click at [1038, 170] on span "Assign Teacher" at bounding box center [1013, 175] width 51 height 11
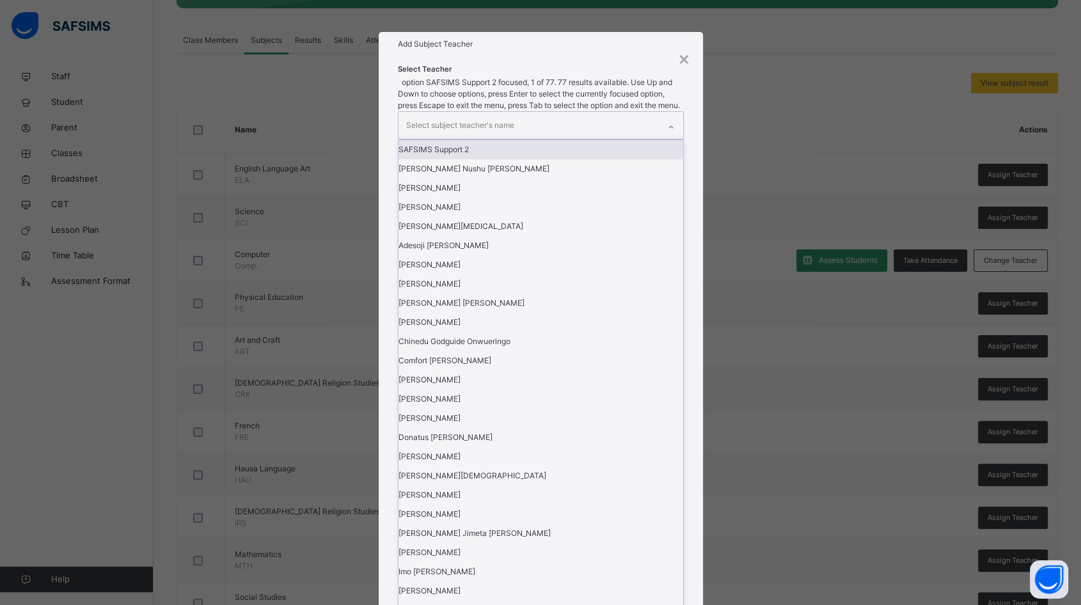
click at [594, 139] on div "Select subject teacher's name" at bounding box center [529, 125] width 260 height 27
click at [644, 155] on div "× Add Subject Teacher Select Teacher option SAFSIMS Support 2 focused, 1 of 77.…" at bounding box center [540, 302] width 1081 height 605
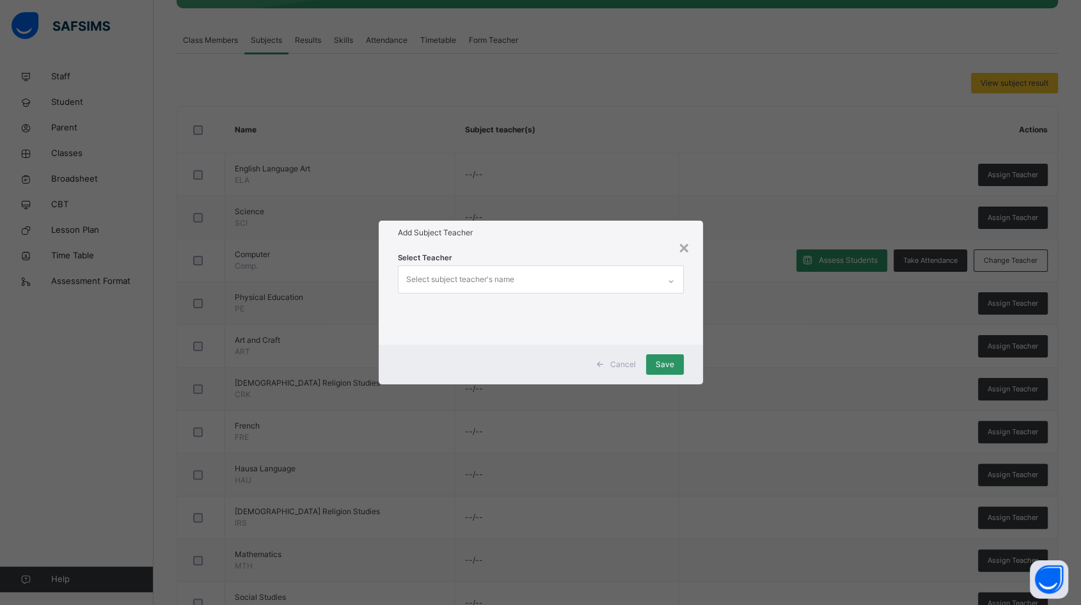
click at [682, 249] on div "×" at bounding box center [684, 247] width 12 height 27
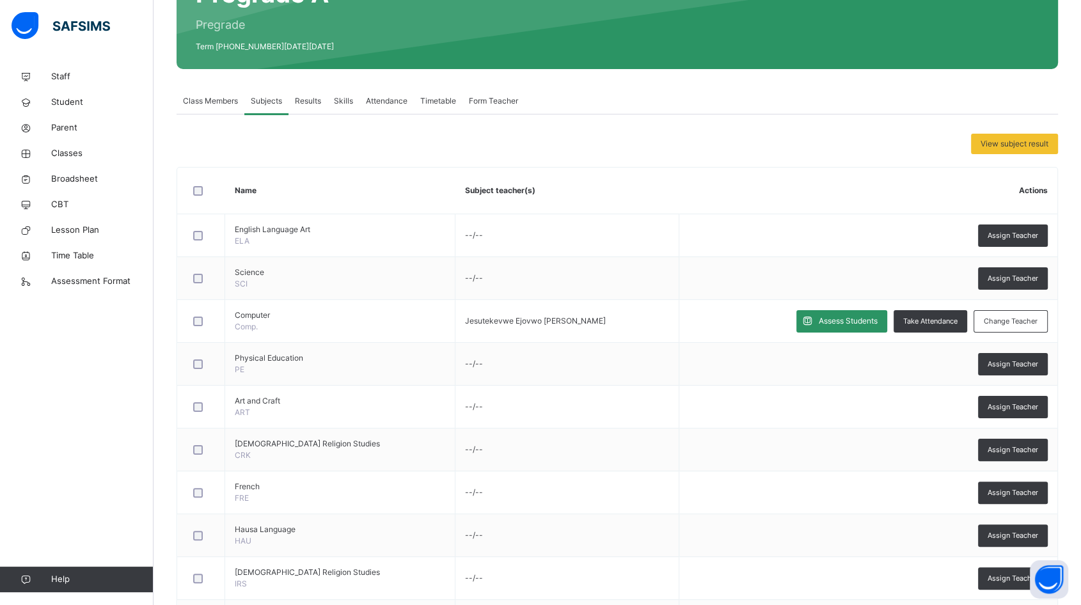
scroll to position [51, 0]
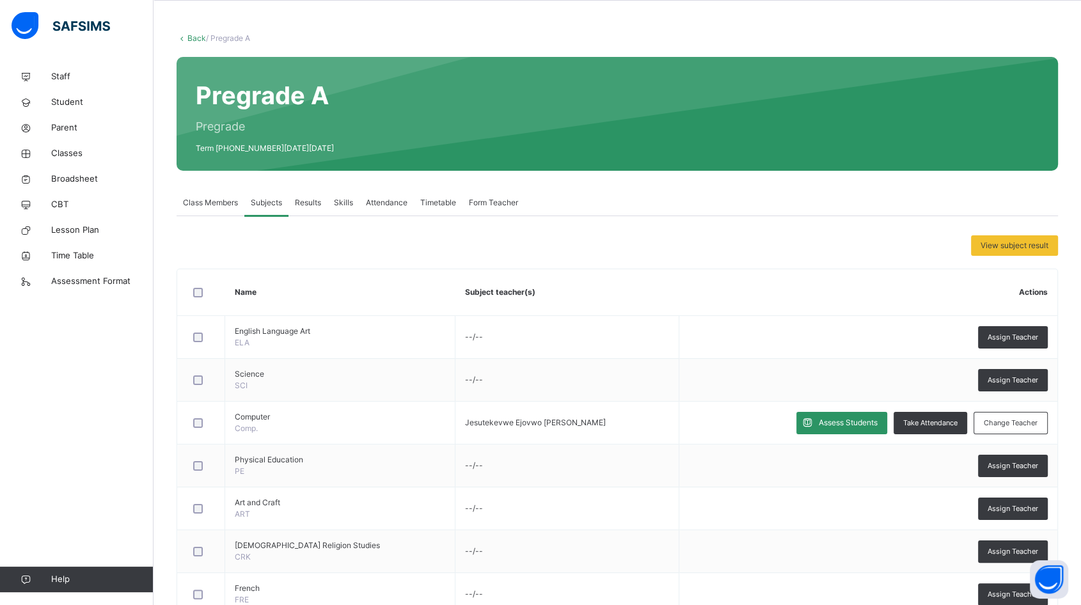
click at [1038, 335] on span "Assign Teacher" at bounding box center [1013, 337] width 51 height 11
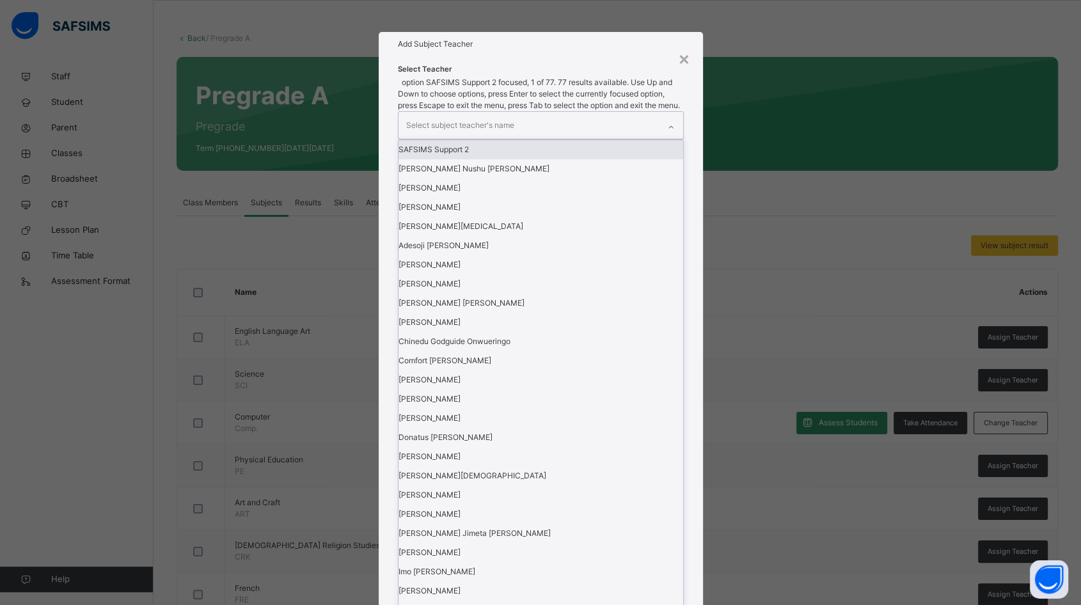
click at [624, 139] on div "Select subject teacher's name" at bounding box center [529, 125] width 260 height 27
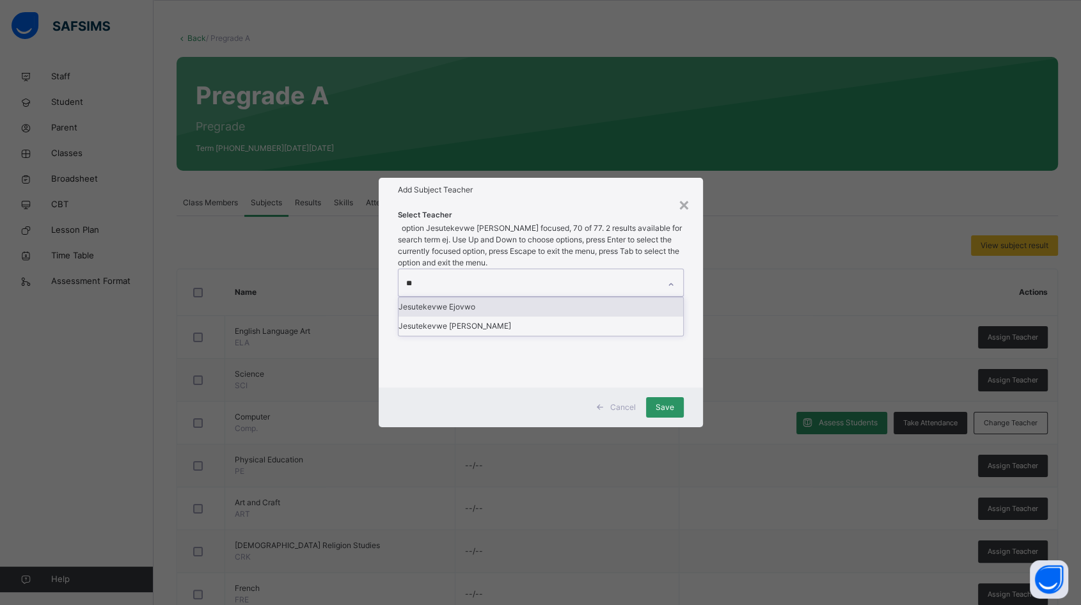
type input "***"
click at [583, 336] on div "Jesutekevwe [PERSON_NAME]" at bounding box center [541, 326] width 285 height 19
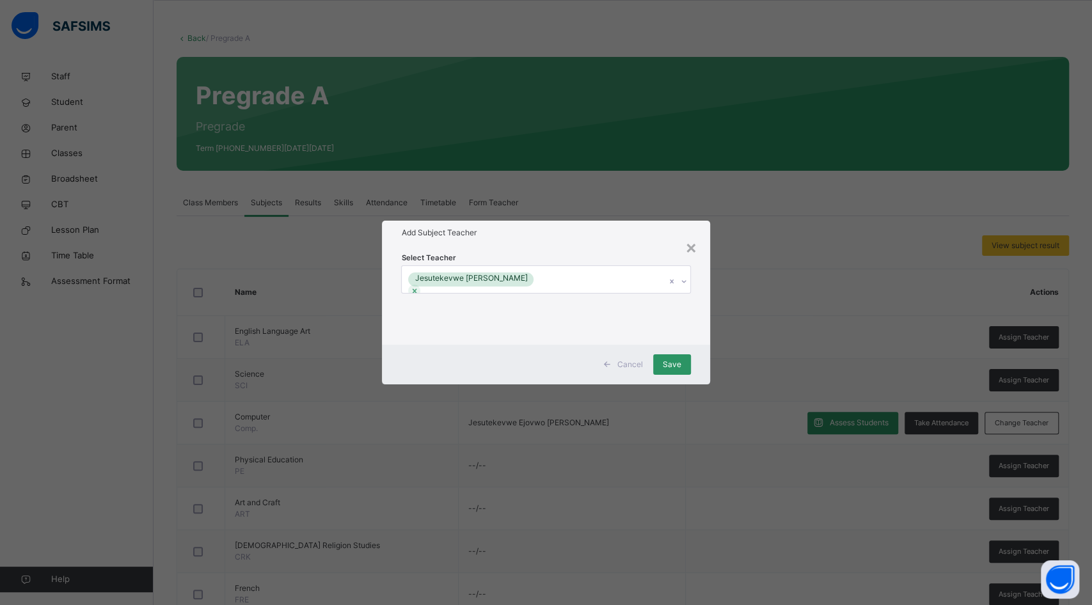
click at [669, 368] on span "Save" at bounding box center [672, 365] width 19 height 12
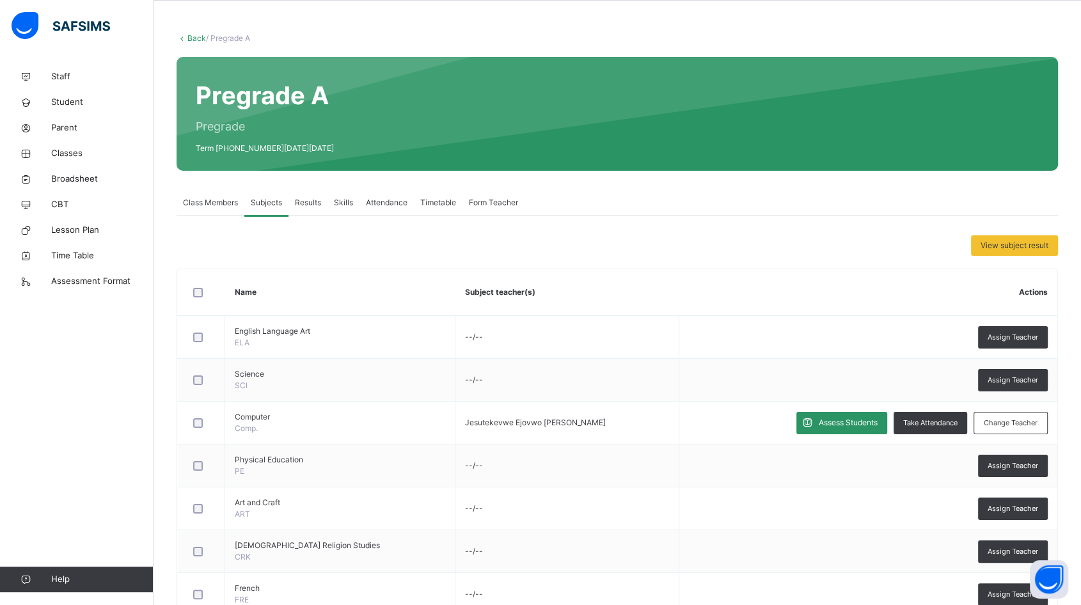
click at [198, 39] on link "Back" at bounding box center [196, 38] width 19 height 10
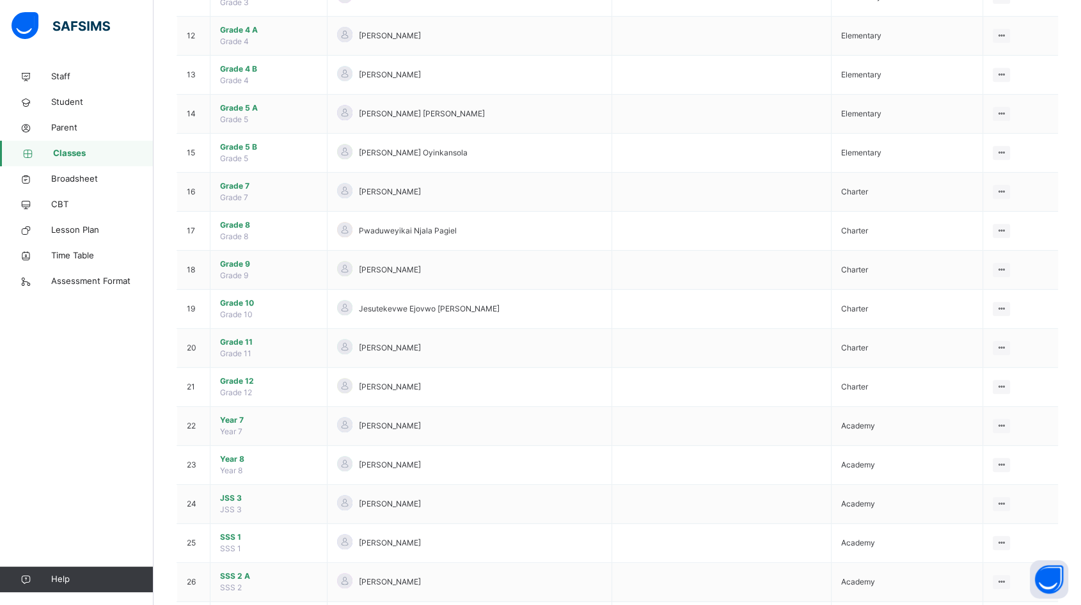
scroll to position [747, 0]
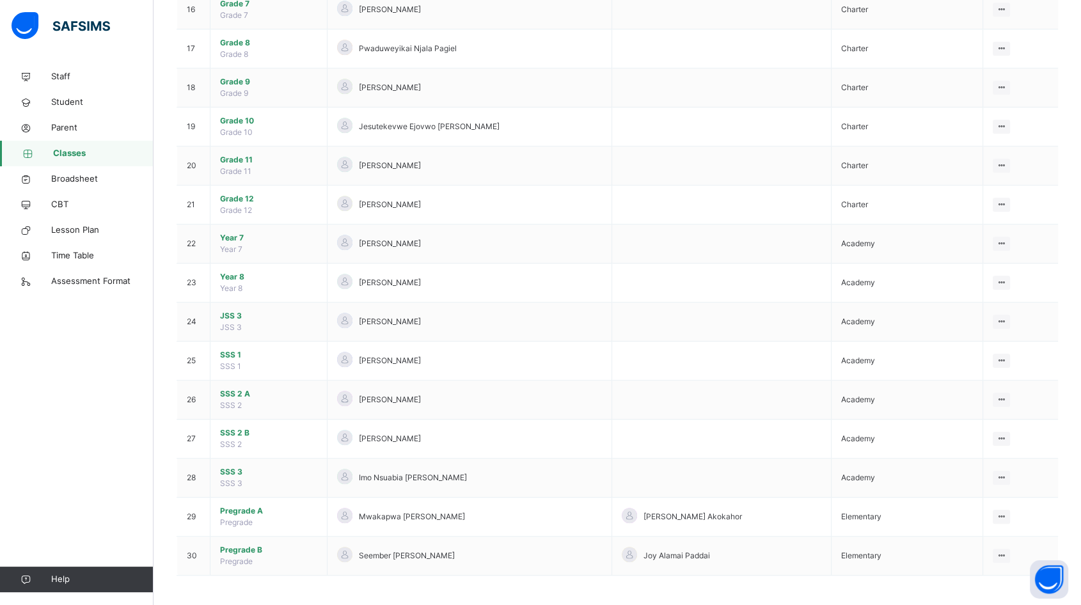
click at [250, 546] on span "Pregrade B" at bounding box center [268, 550] width 97 height 12
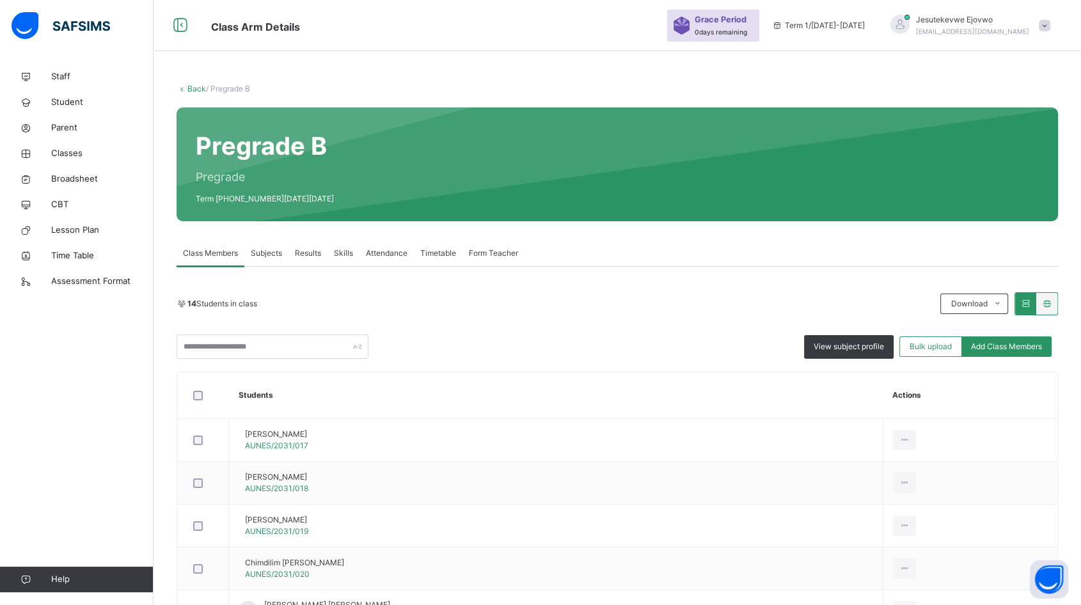
click at [264, 255] on span "Subjects" at bounding box center [266, 254] width 31 height 12
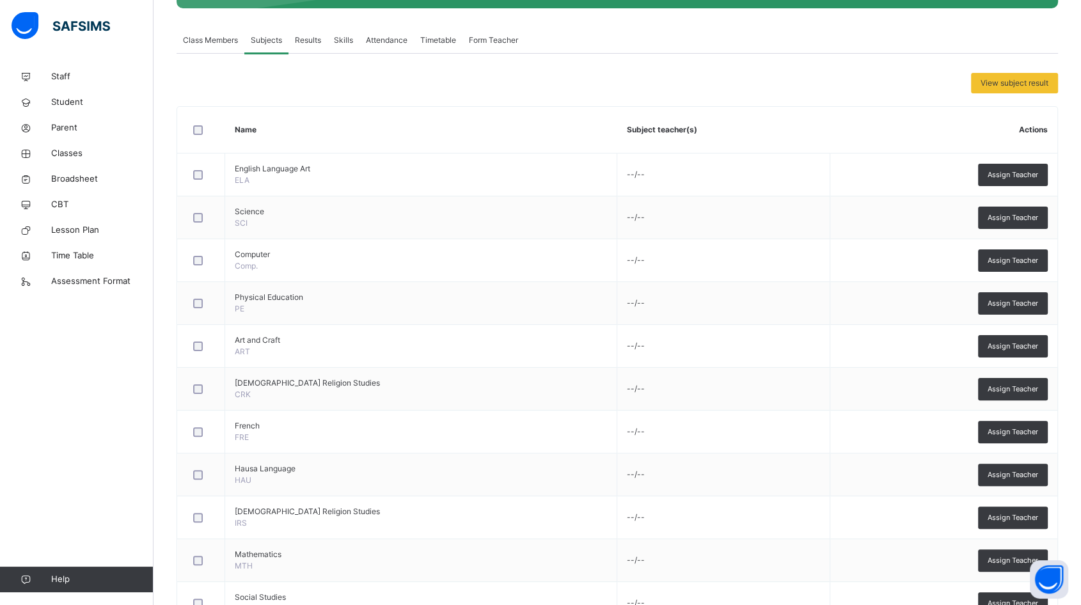
scroll to position [264, 0]
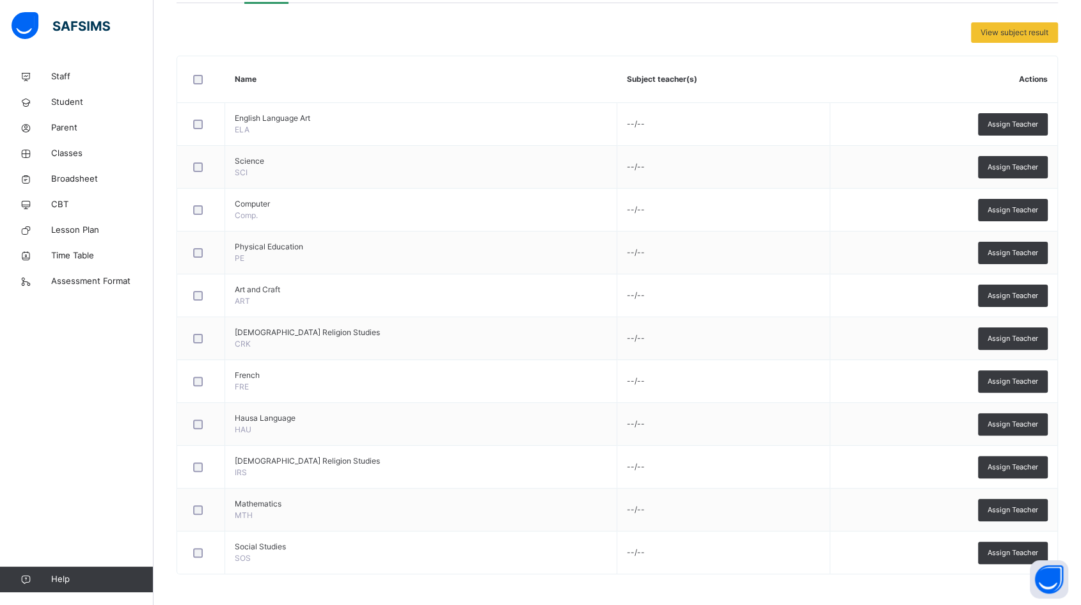
click at [1023, 125] on span "Assign Teacher" at bounding box center [1013, 124] width 51 height 11
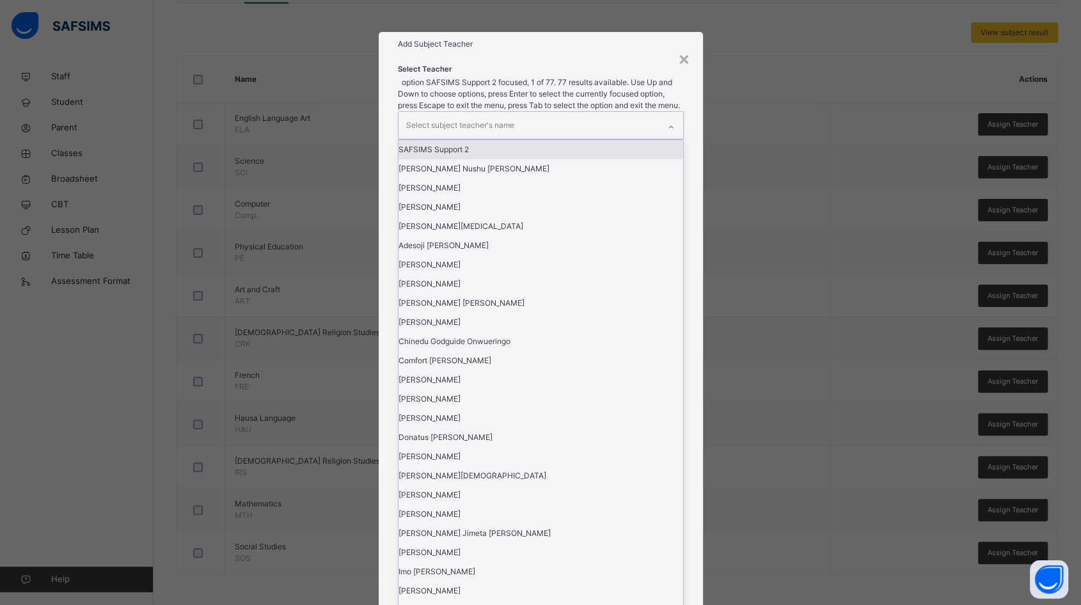
click at [585, 139] on div "Select subject teacher's name" at bounding box center [529, 125] width 260 height 27
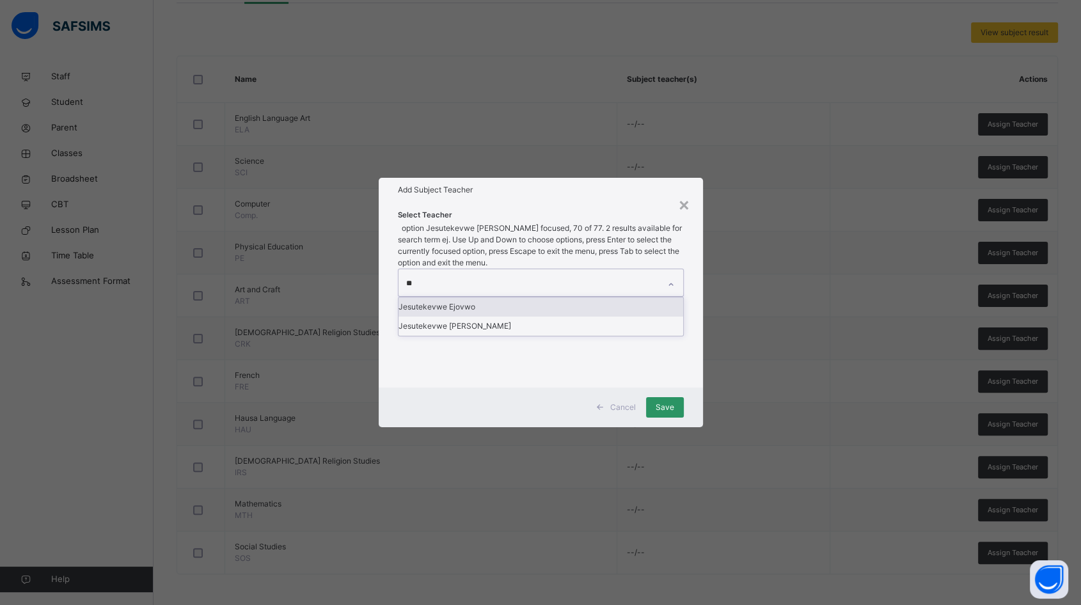
type input "***"
click at [523, 336] on div "Jesutekevwe [PERSON_NAME]" at bounding box center [541, 326] width 285 height 19
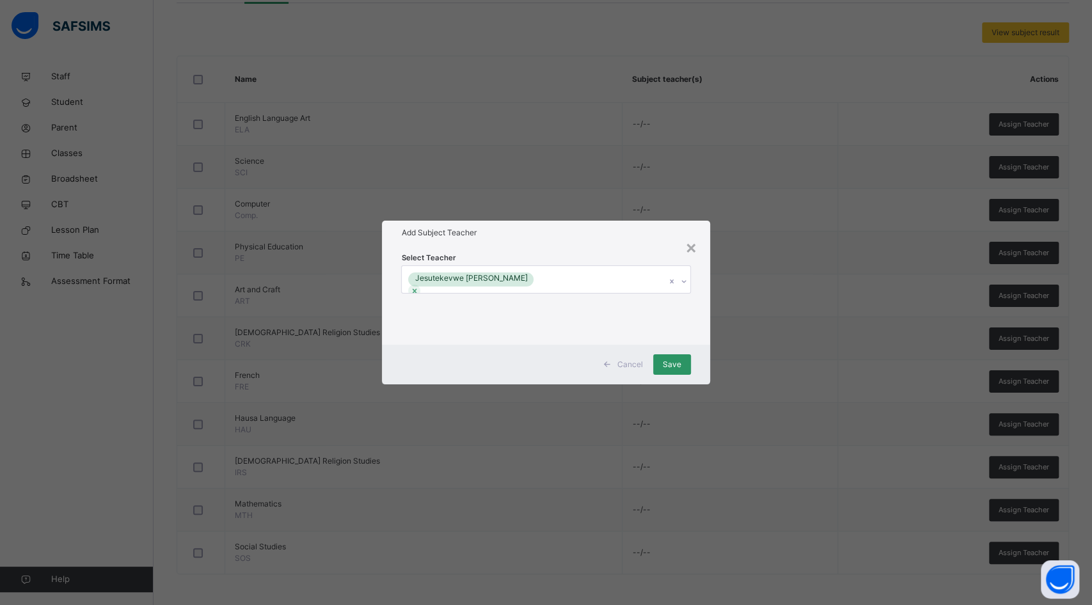
click at [649, 235] on h1 "Add Subject Teacher" at bounding box center [545, 233] width 289 height 12
click at [672, 357] on div "Save" at bounding box center [672, 364] width 38 height 20
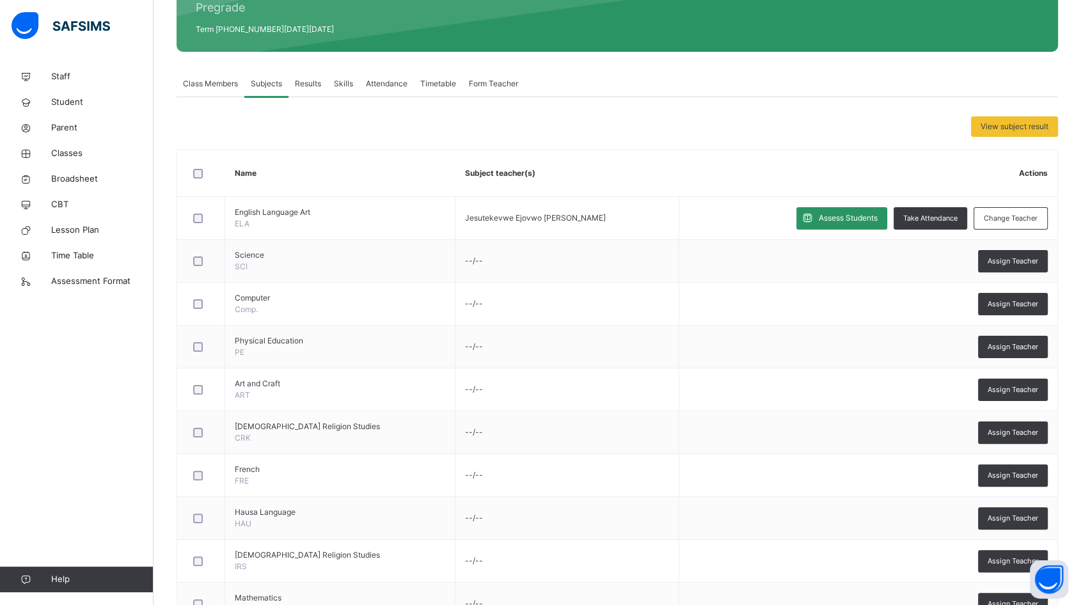
scroll to position [51, 0]
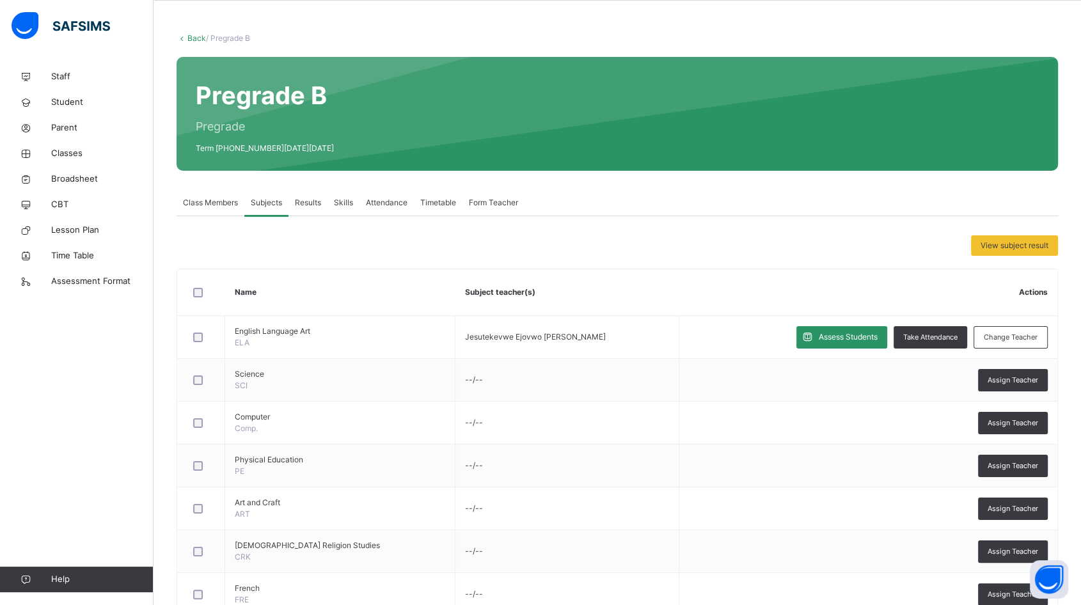
click at [873, 333] on span "Assess Students" at bounding box center [848, 337] width 59 height 12
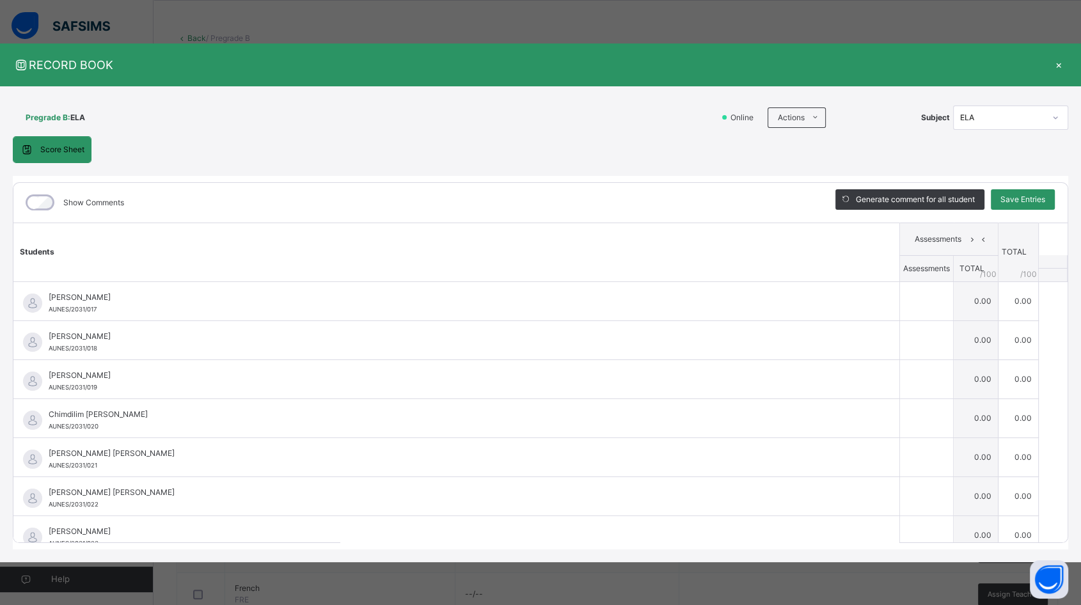
click at [809, 115] on span at bounding box center [815, 117] width 20 height 20
click at [0, 0] on ul "Download Empty Score Sheet Upload/map score sheet" at bounding box center [0, 0] width 0 height 0
click at [0, 0] on li "Download Empty Score Sheet" at bounding box center [0, 0] width 0 height 0
click at [1063, 65] on div "×" at bounding box center [1058, 64] width 19 height 17
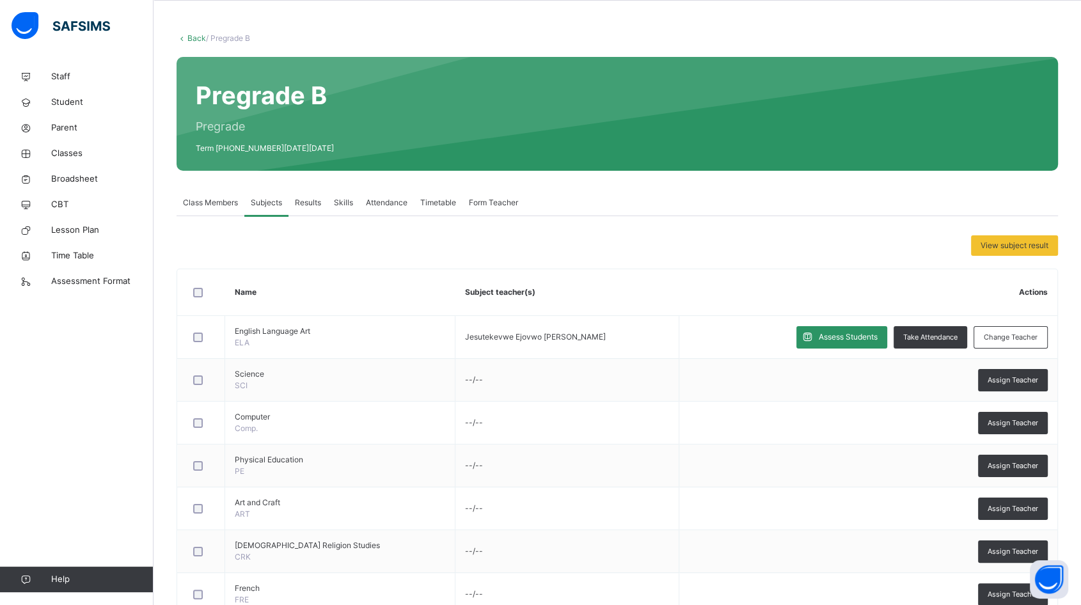
click at [196, 35] on link "Back" at bounding box center [196, 38] width 19 height 10
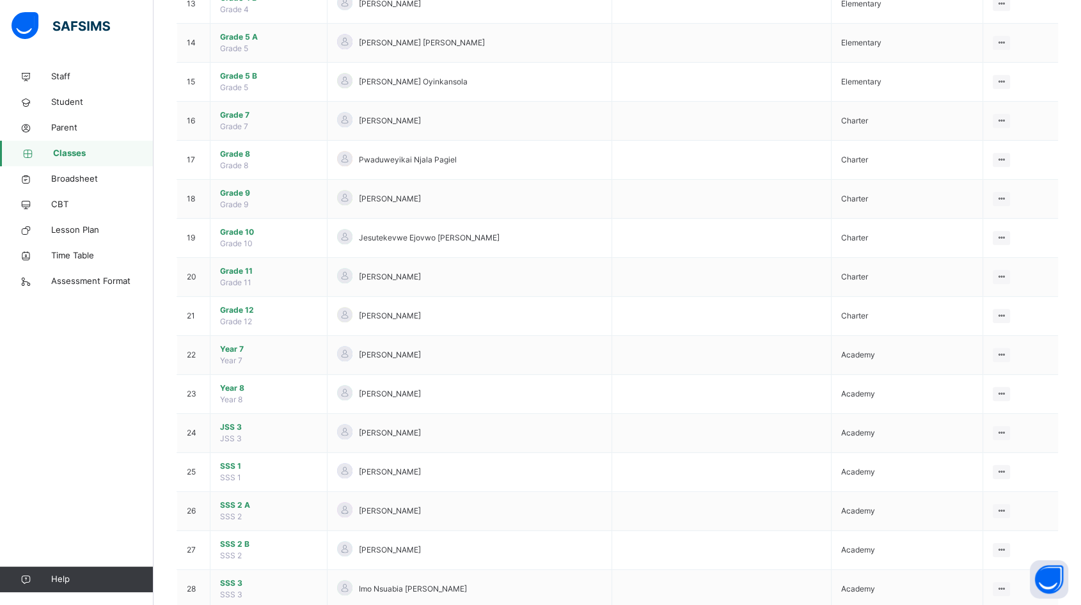
scroll to position [747, 0]
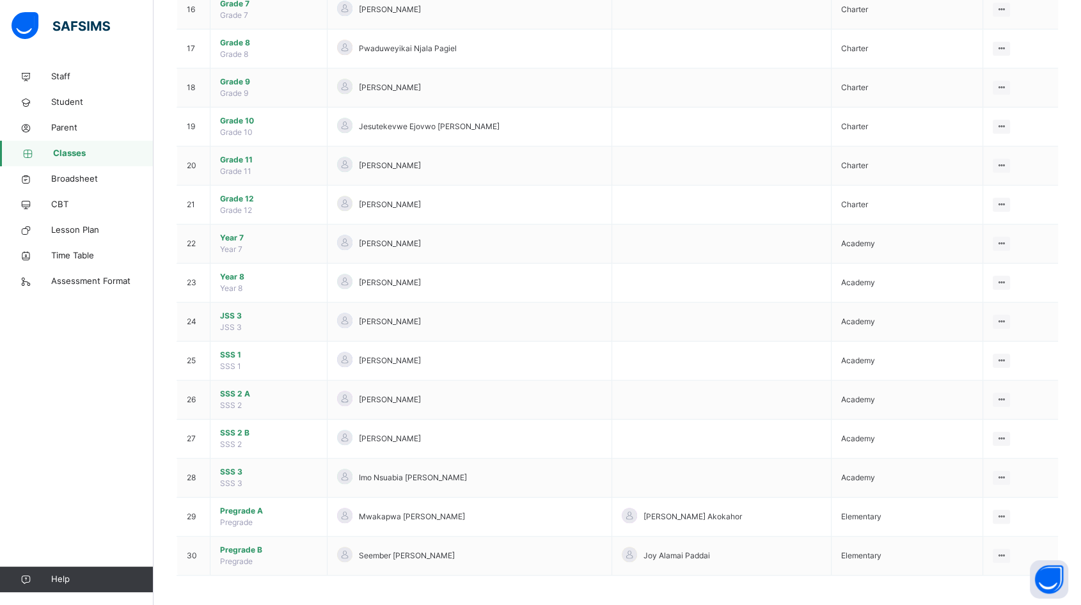
click at [271, 508] on span "Pregrade A" at bounding box center [268, 511] width 97 height 12
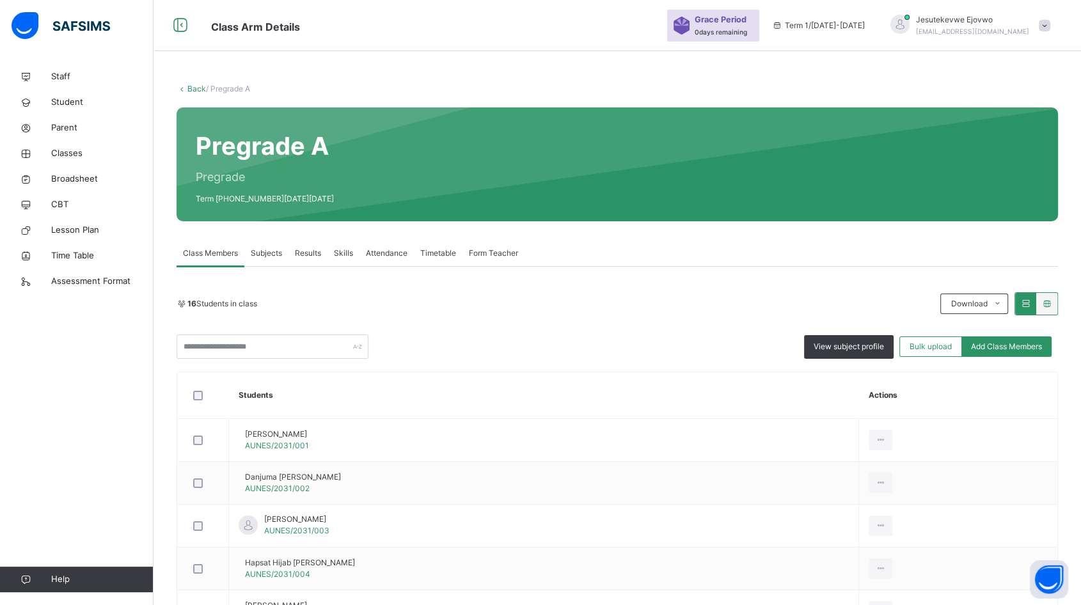
scroll to position [355, 0]
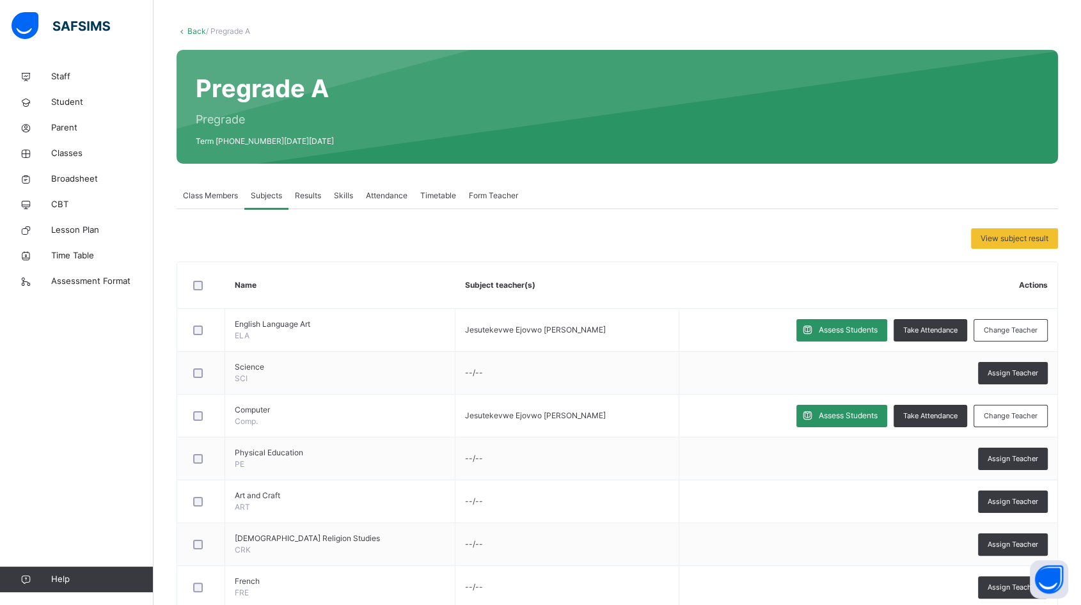
scroll to position [213, 0]
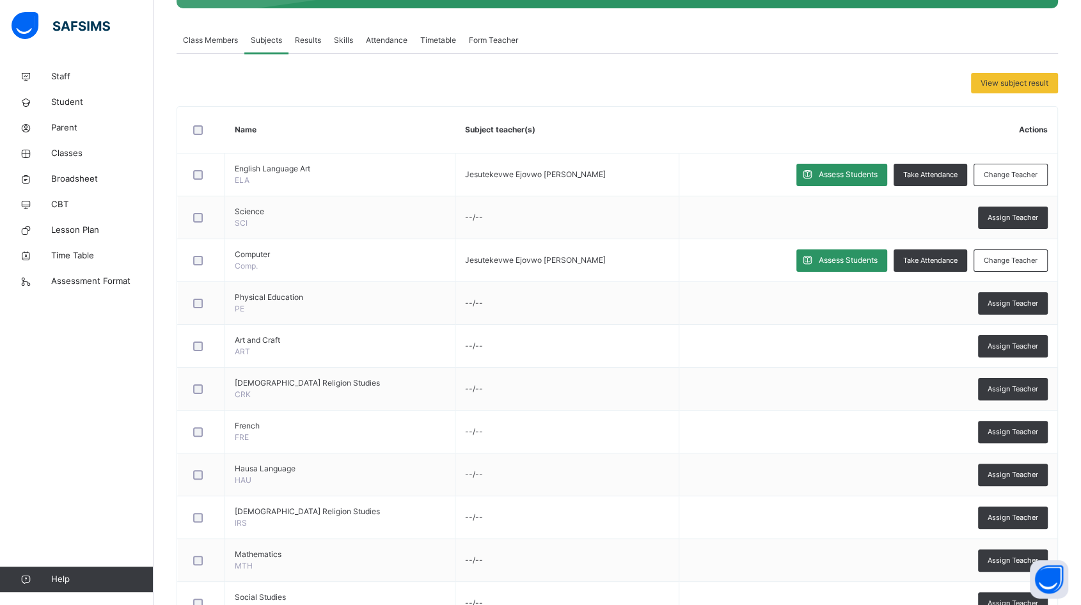
click at [871, 173] on span "Assess Students" at bounding box center [848, 175] width 59 height 12
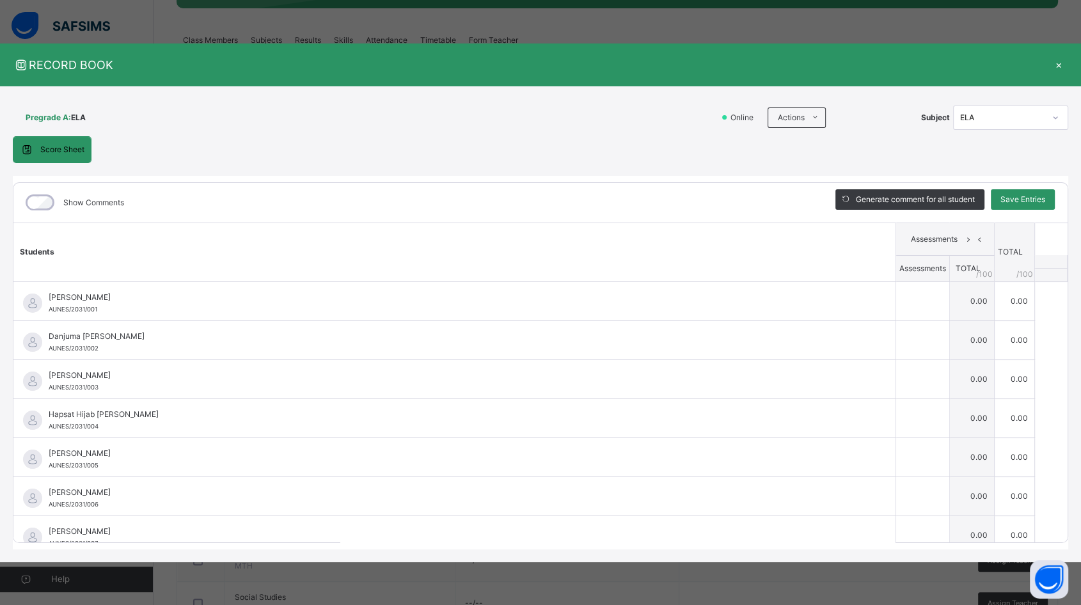
click at [0, 0] on li "Download Empty Score Sheet" at bounding box center [0, 0] width 0 height 0
click at [1052, 61] on div "×" at bounding box center [1058, 64] width 19 height 17
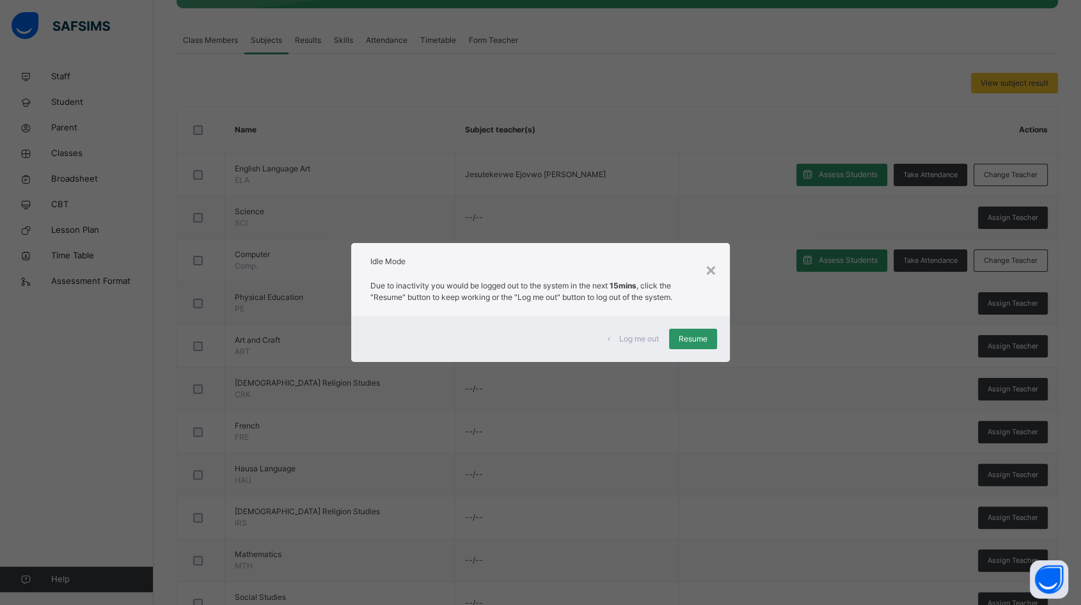
click at [702, 336] on span "Resume" at bounding box center [693, 339] width 29 height 12
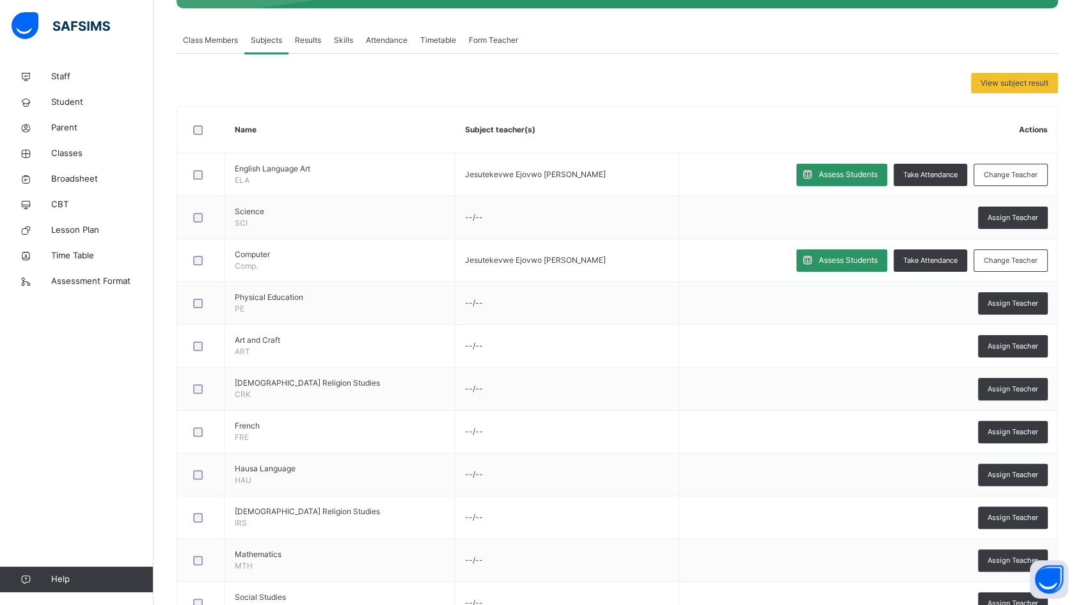
click at [1024, 177] on span "Change Teacher" at bounding box center [1011, 175] width 54 height 11
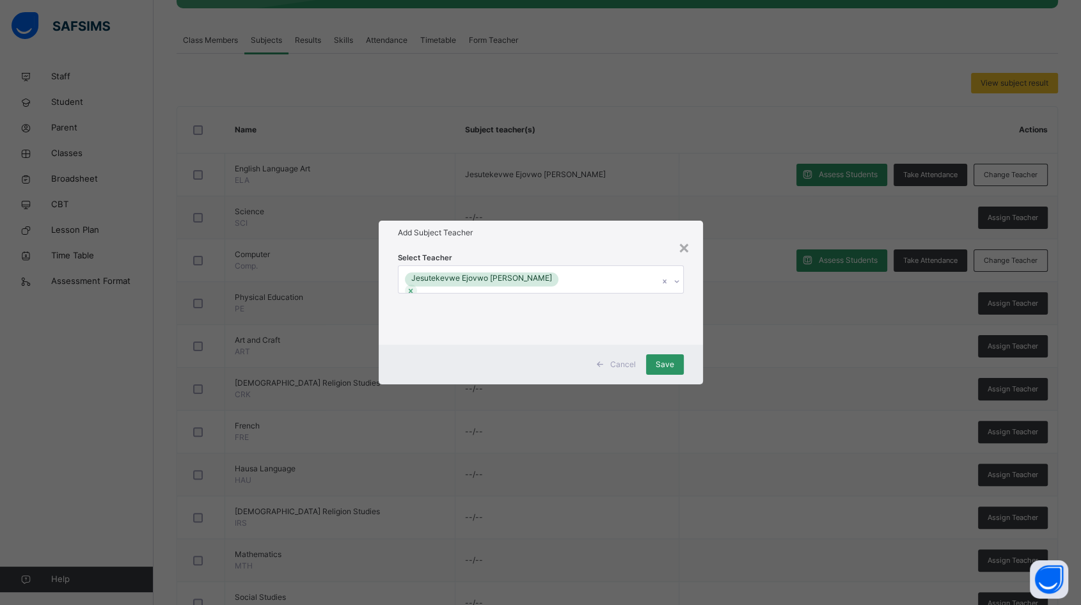
click at [415, 287] on icon at bounding box center [410, 291] width 9 height 9
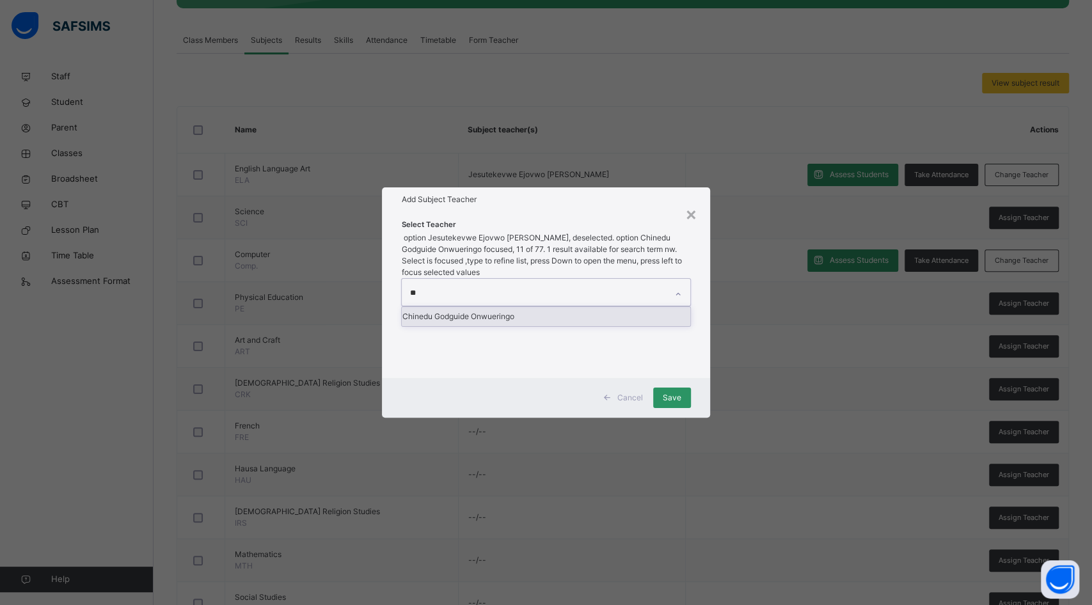
type input "*"
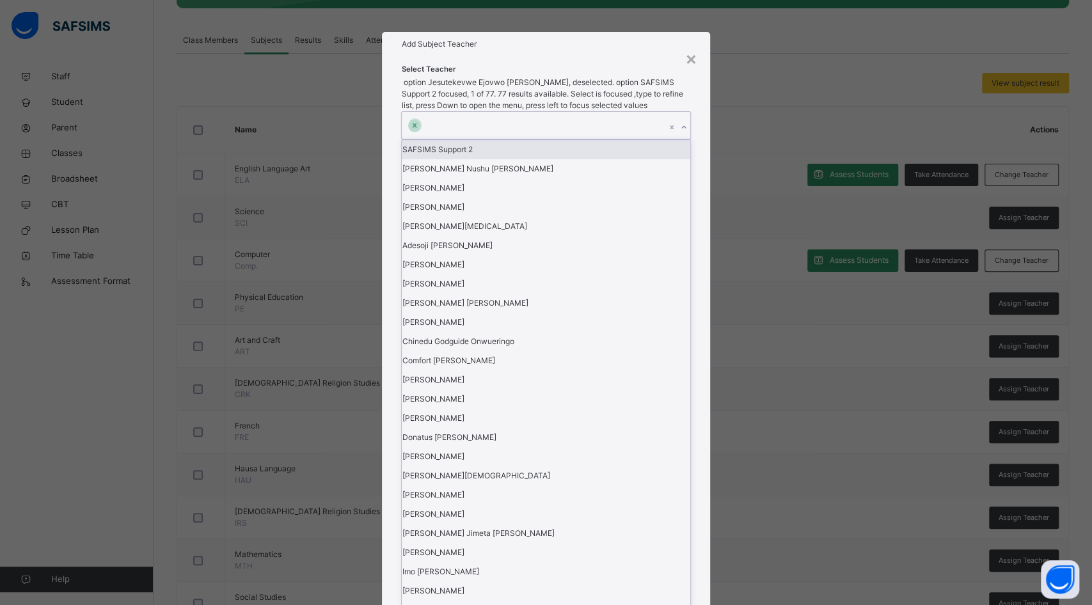
click at [419, 130] on icon at bounding box center [414, 125] width 9 height 9
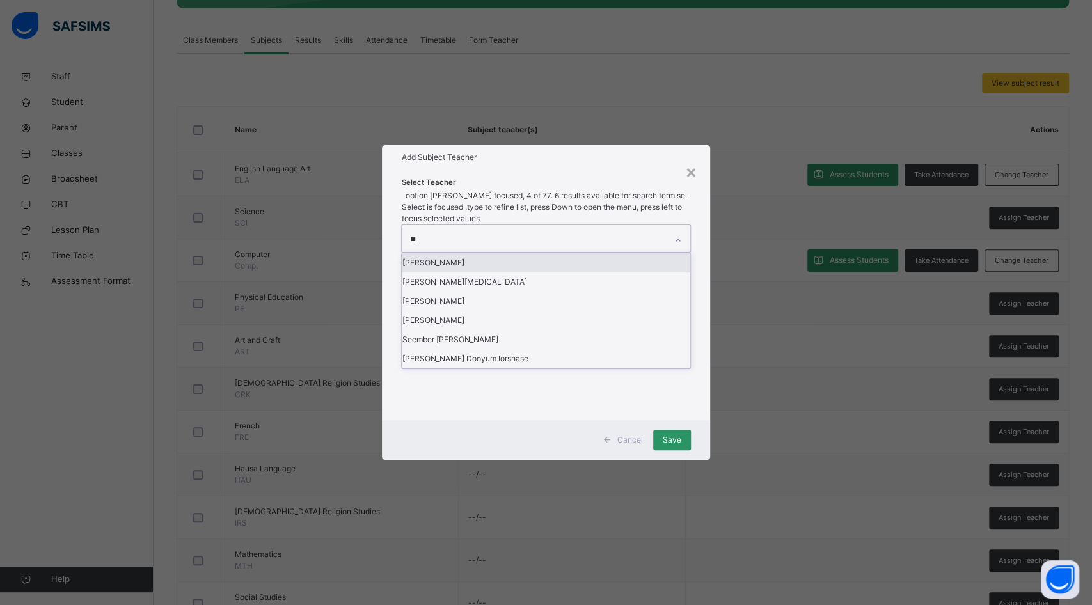
type input "*"
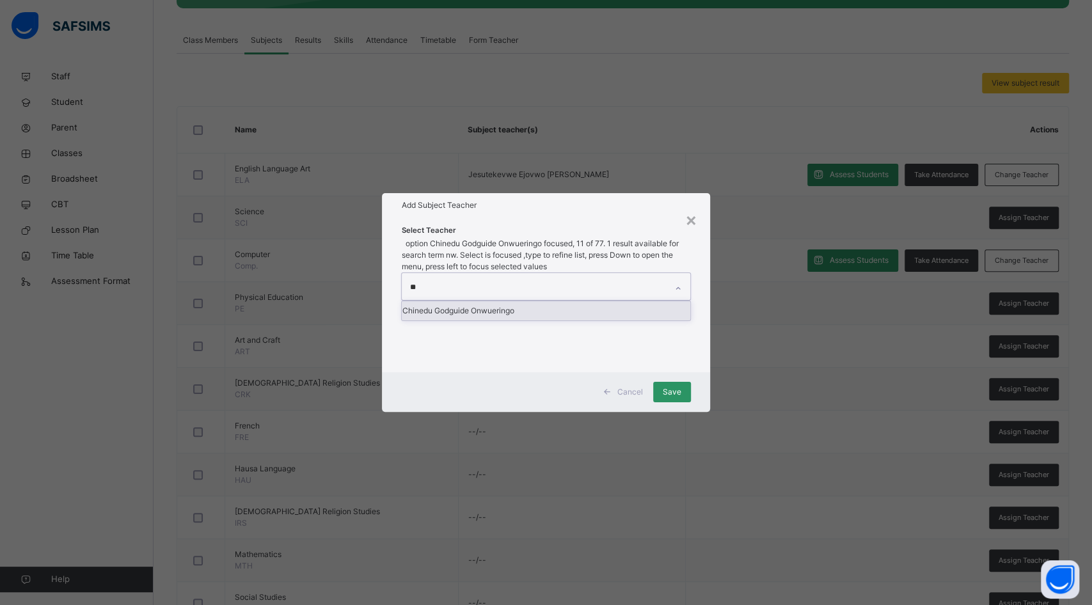
type input "*"
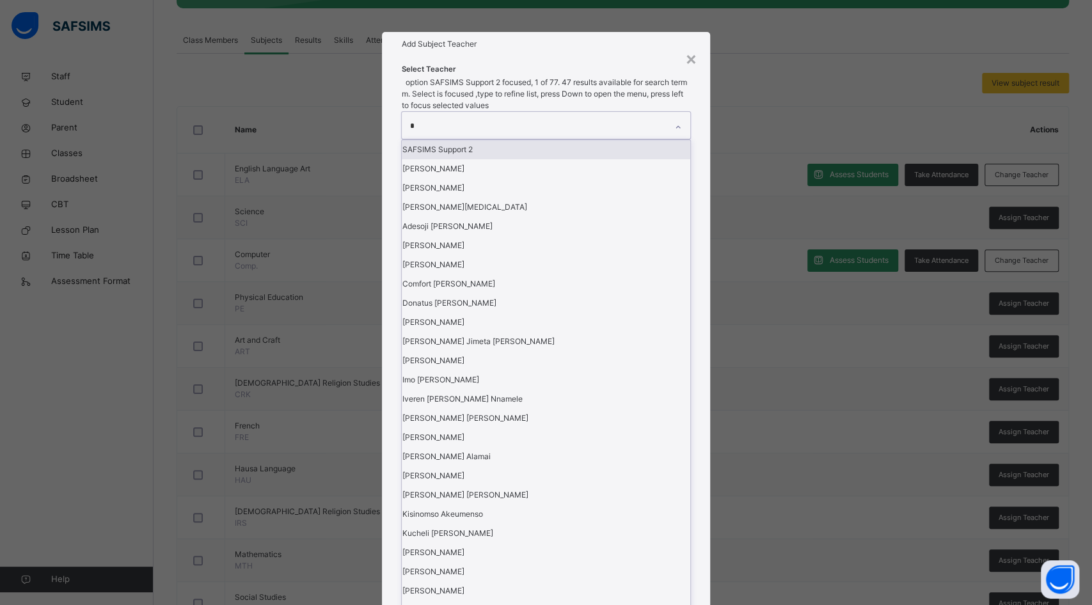
type input "**"
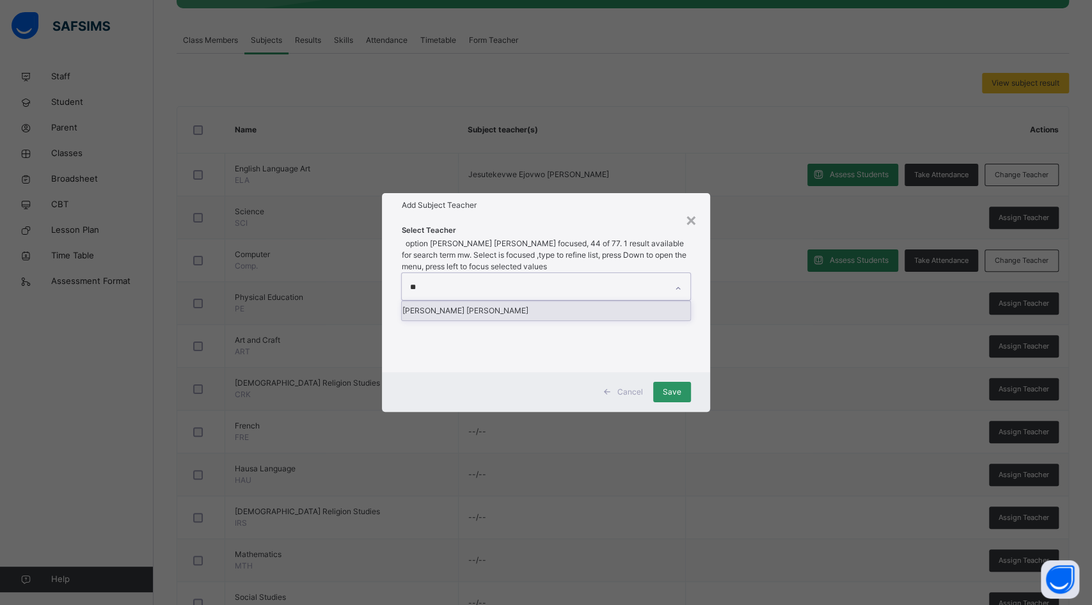
click at [507, 313] on div "Mwakapwa Ngamwa Philip" at bounding box center [546, 310] width 288 height 19
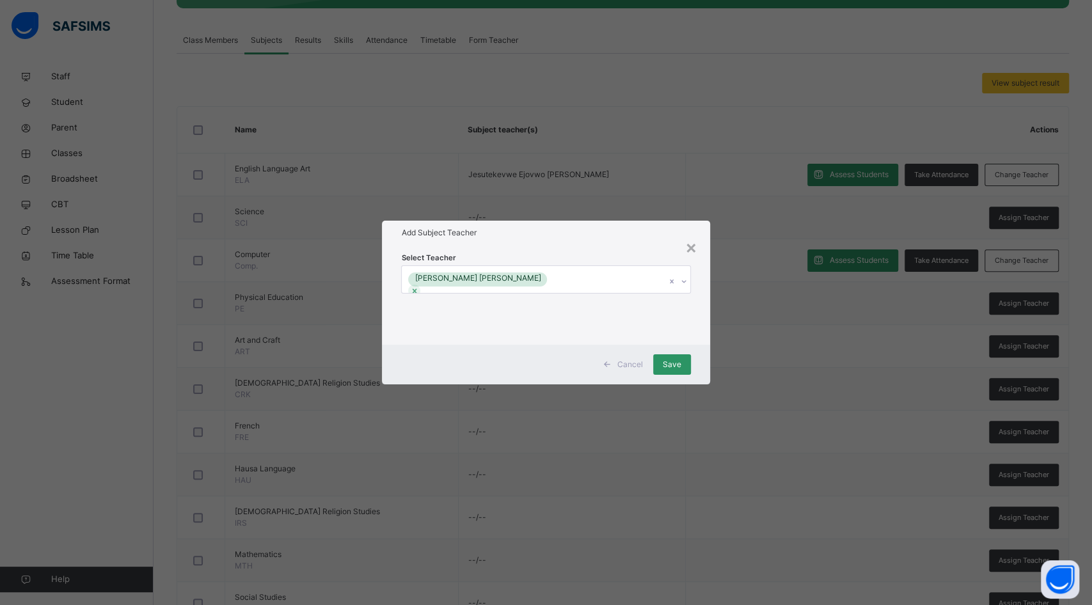
click at [594, 233] on h1 "Add Subject Teacher" at bounding box center [545, 233] width 289 height 12
click at [676, 361] on span "Save" at bounding box center [672, 365] width 19 height 12
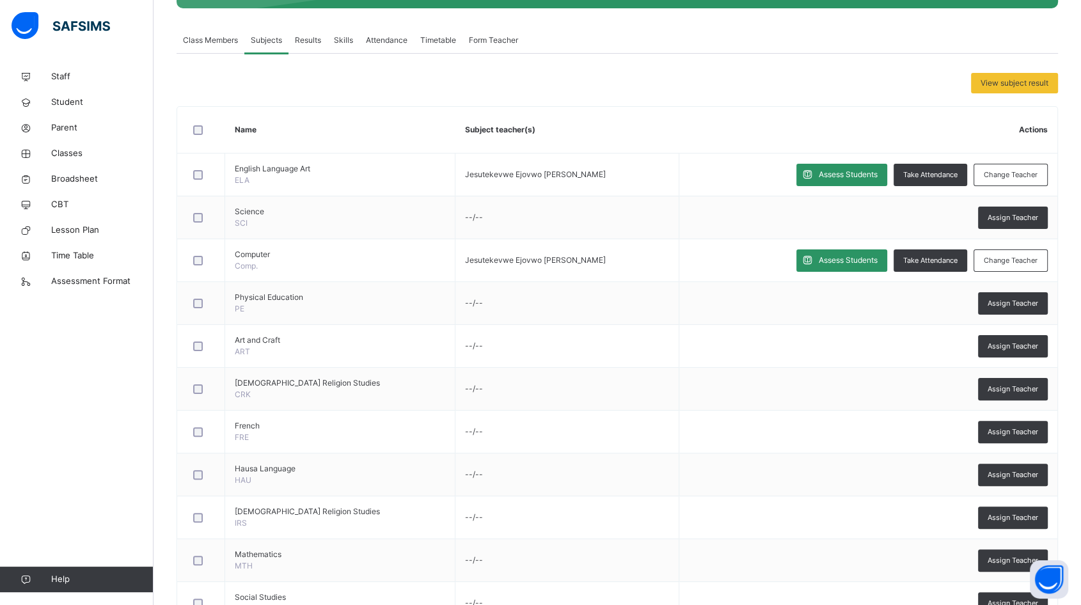
click at [1003, 219] on span "Assign Teacher" at bounding box center [1013, 217] width 51 height 11
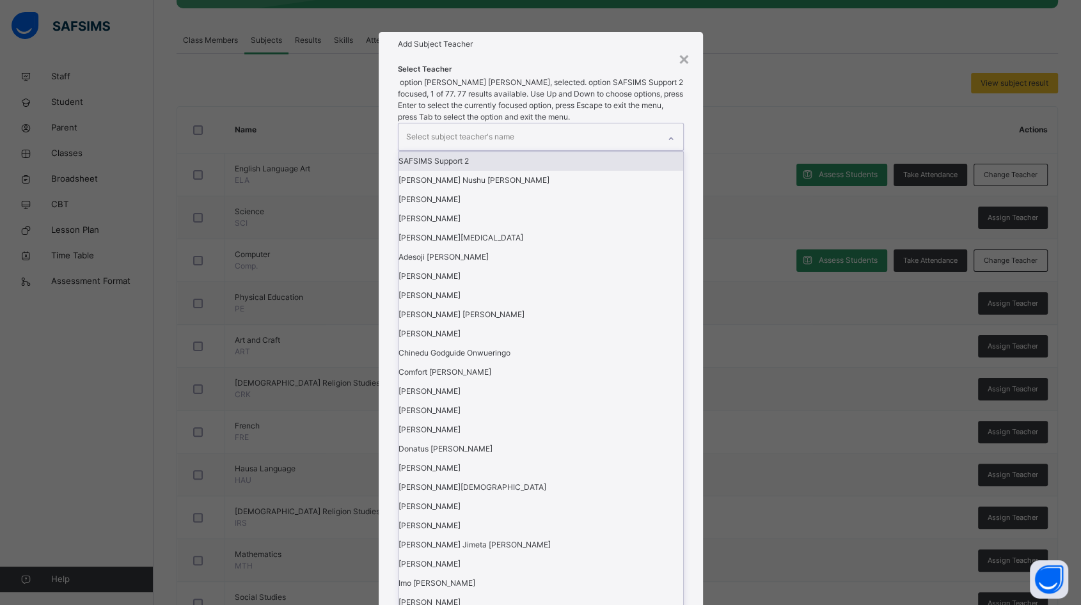
click at [624, 150] on div "Select subject teacher's name" at bounding box center [529, 136] width 260 height 27
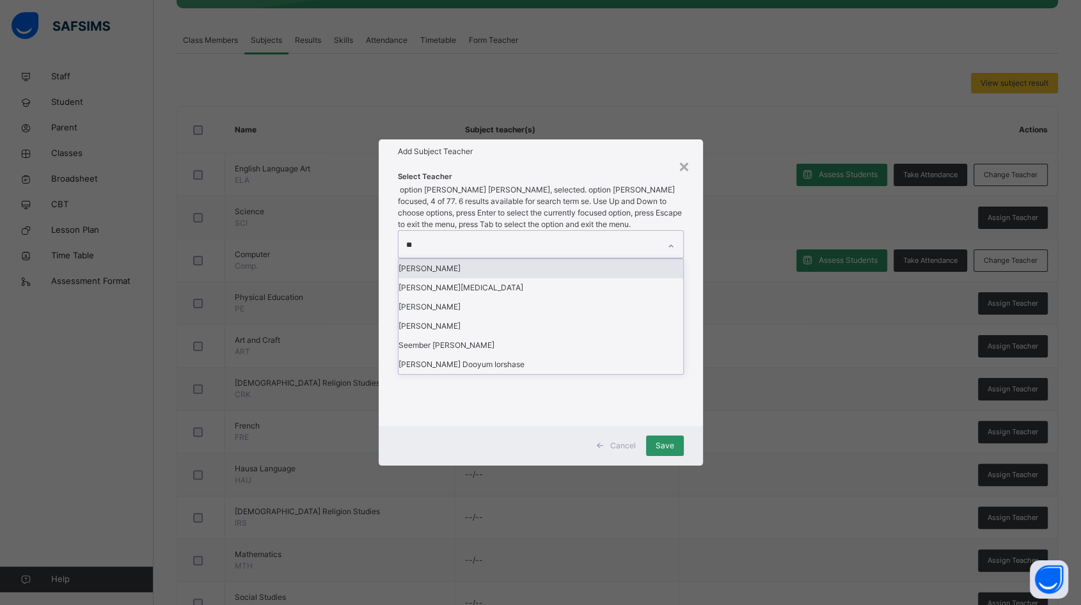
type input "***"
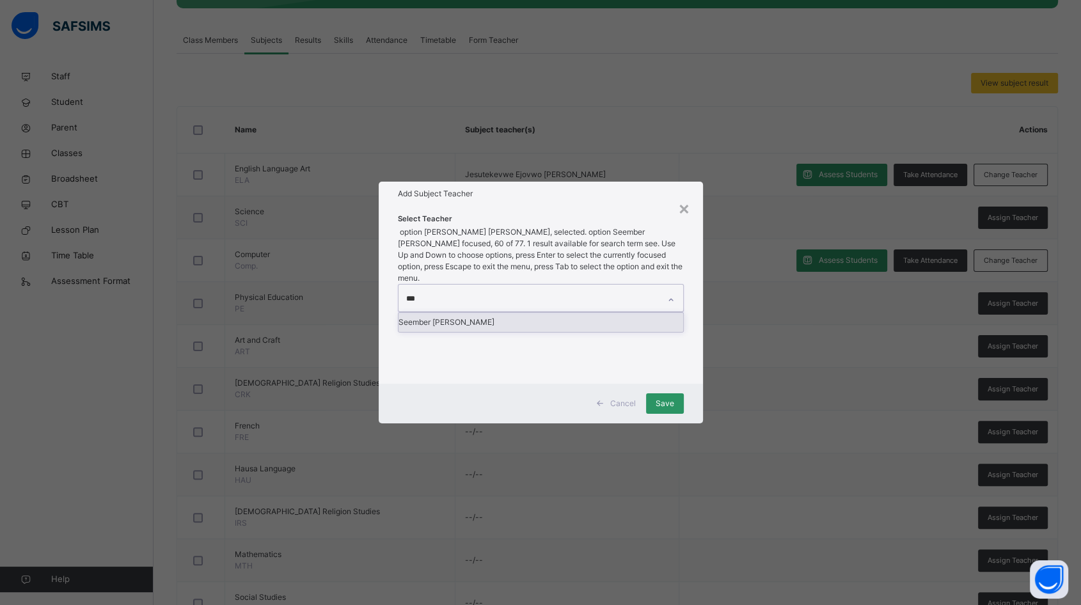
click at [514, 313] on div "Seember Joy Agor" at bounding box center [541, 322] width 285 height 19
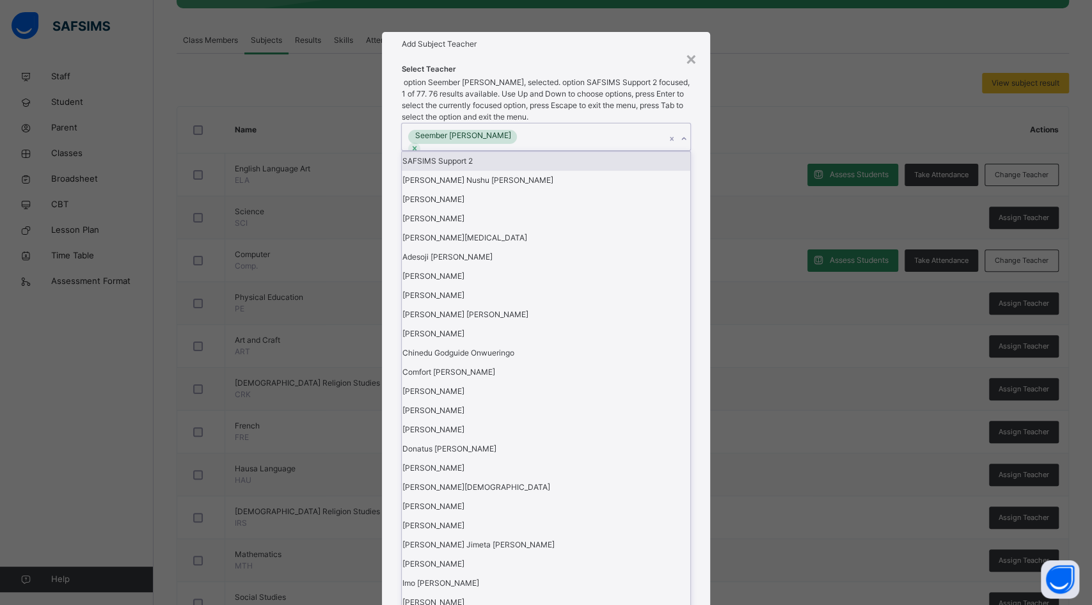
click at [609, 219] on div "× Add Subject Teacher Select Teacher option Seember Joy Agor, selected. option …" at bounding box center [546, 302] width 1092 height 605
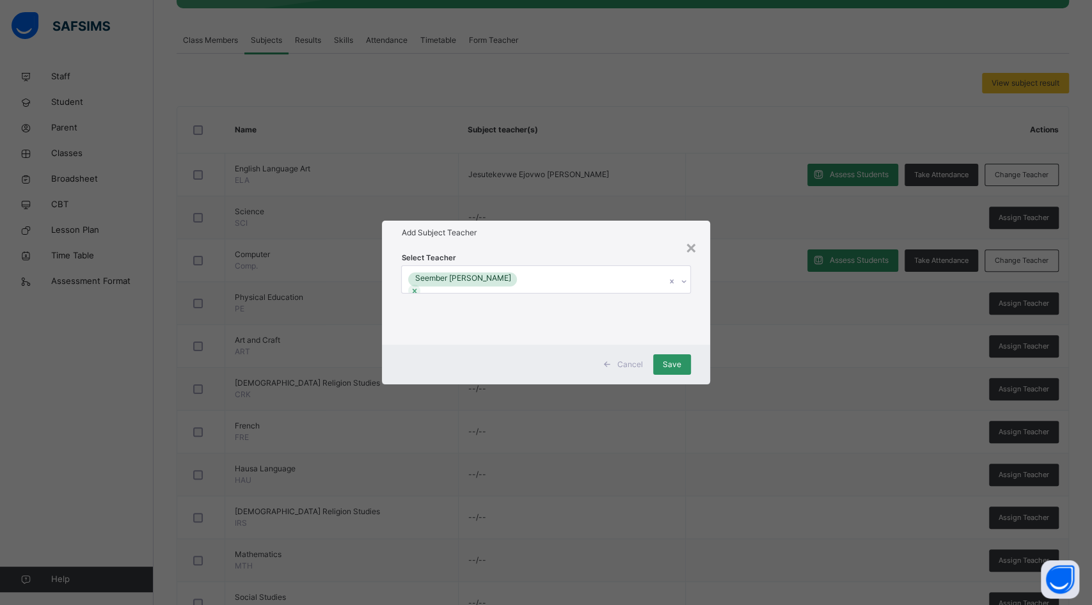
click at [679, 361] on span "Save" at bounding box center [672, 365] width 19 height 12
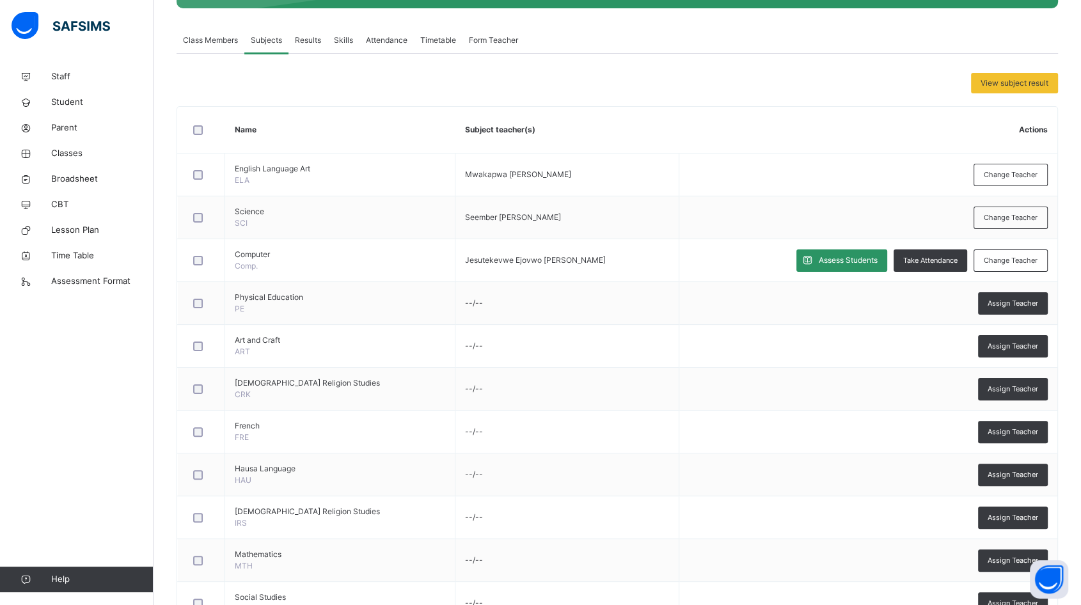
click at [1013, 300] on span "Assign Teacher" at bounding box center [1013, 303] width 51 height 11
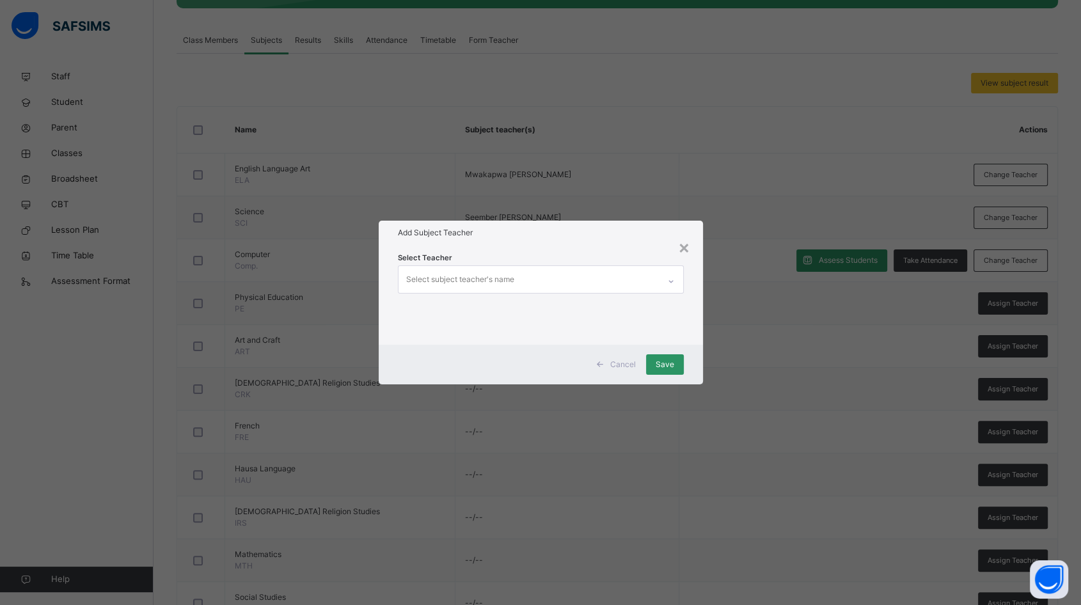
click at [515, 278] on div "Select subject teacher's name" at bounding box center [529, 279] width 260 height 27
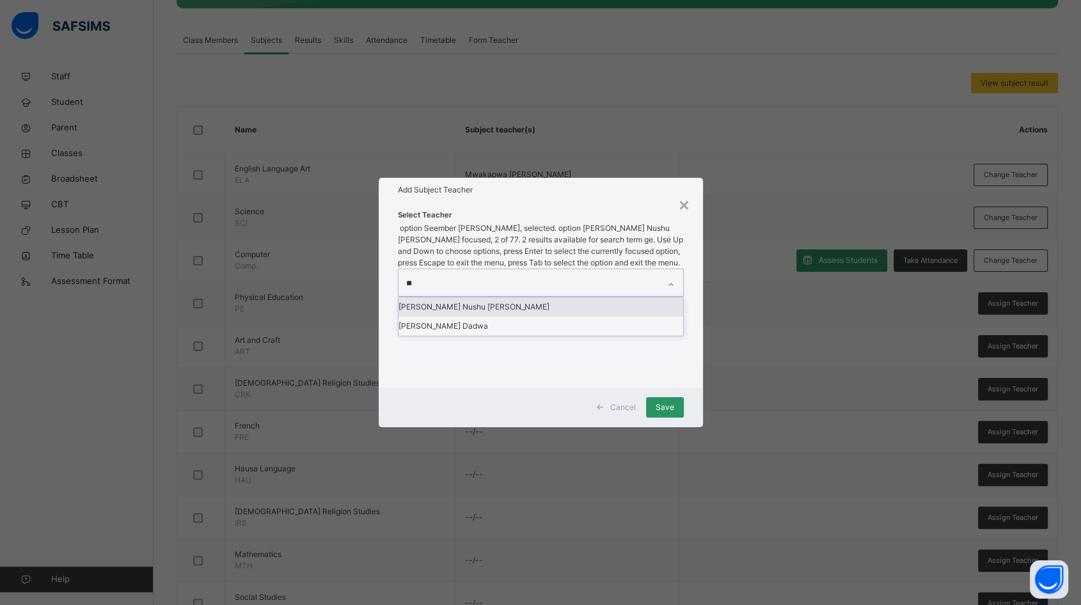
type input "***"
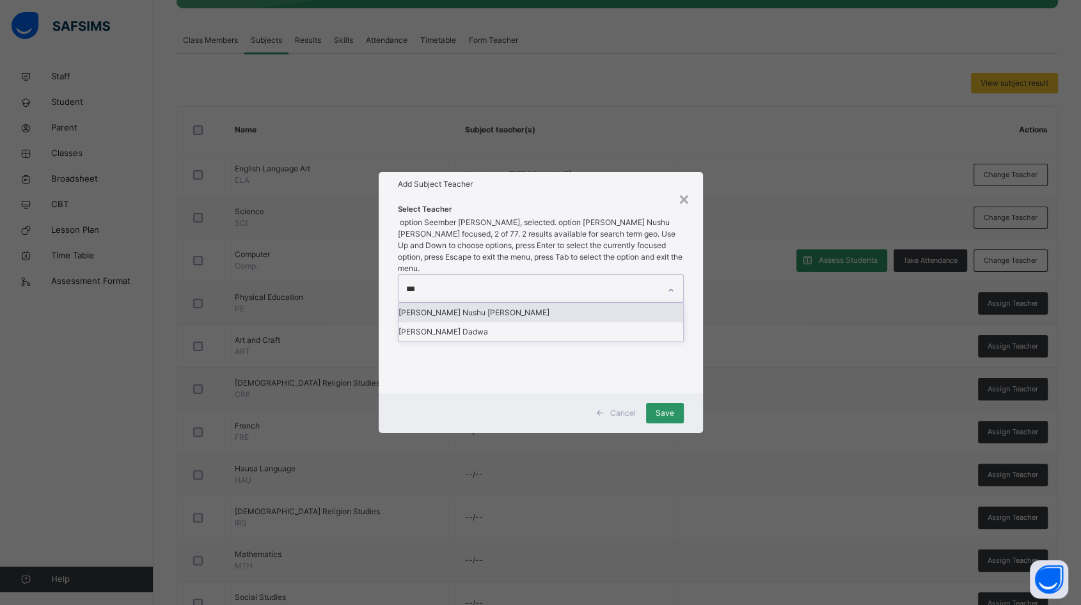
click at [509, 314] on div "Geoffrey Nushu Gabriel" at bounding box center [541, 312] width 285 height 19
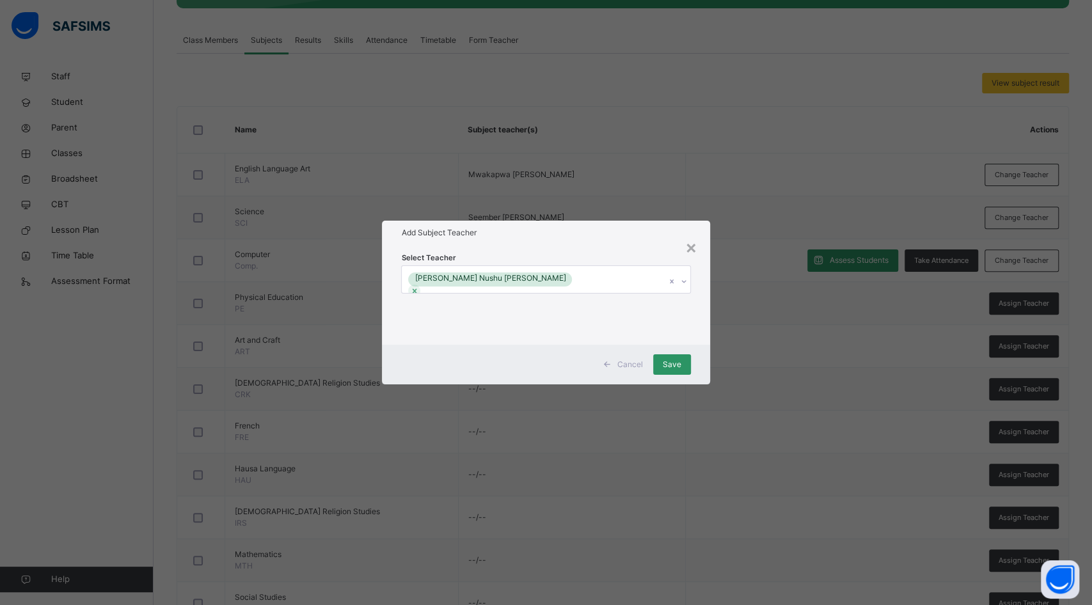
click at [620, 244] on div "Add Subject Teacher" at bounding box center [546, 233] width 328 height 24
click at [668, 360] on span "Save" at bounding box center [672, 365] width 19 height 12
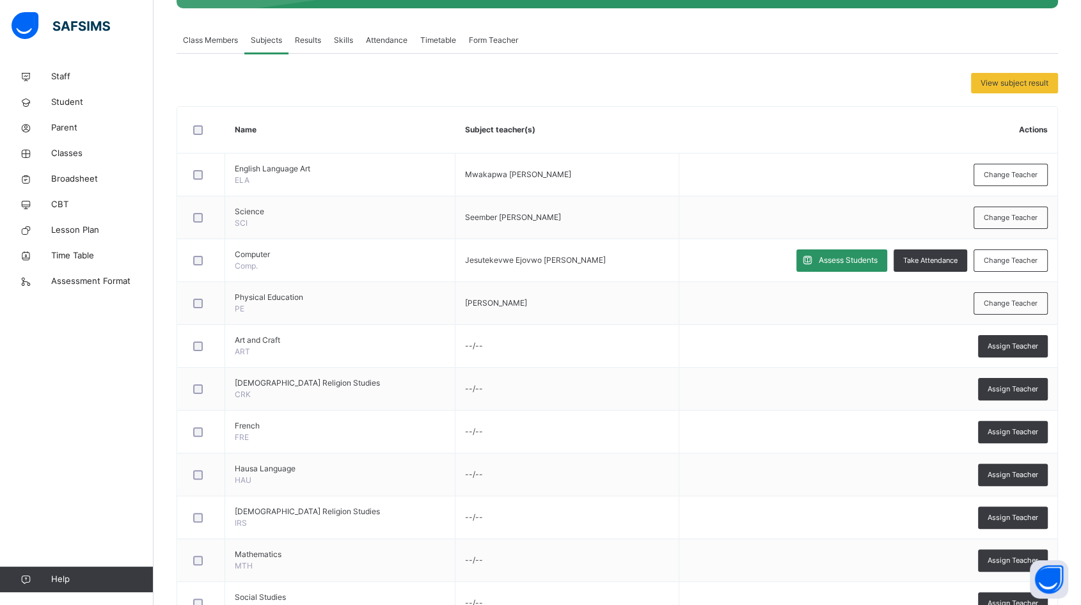
click at [1034, 338] on div "Assign Teacher" at bounding box center [1013, 346] width 70 height 22
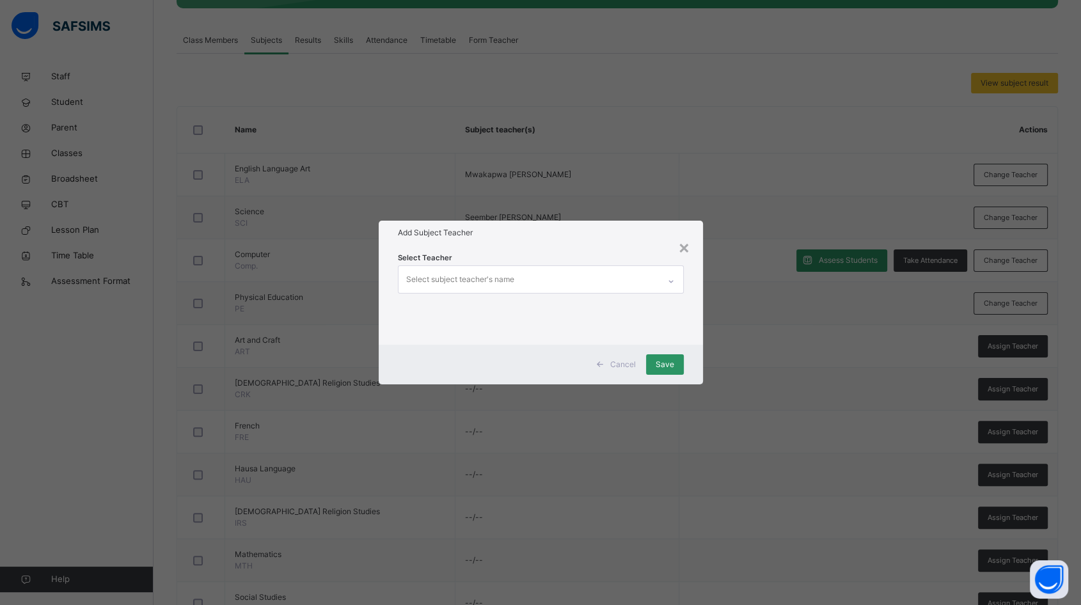
click at [642, 271] on div "Select subject teacher's name" at bounding box center [529, 279] width 260 height 27
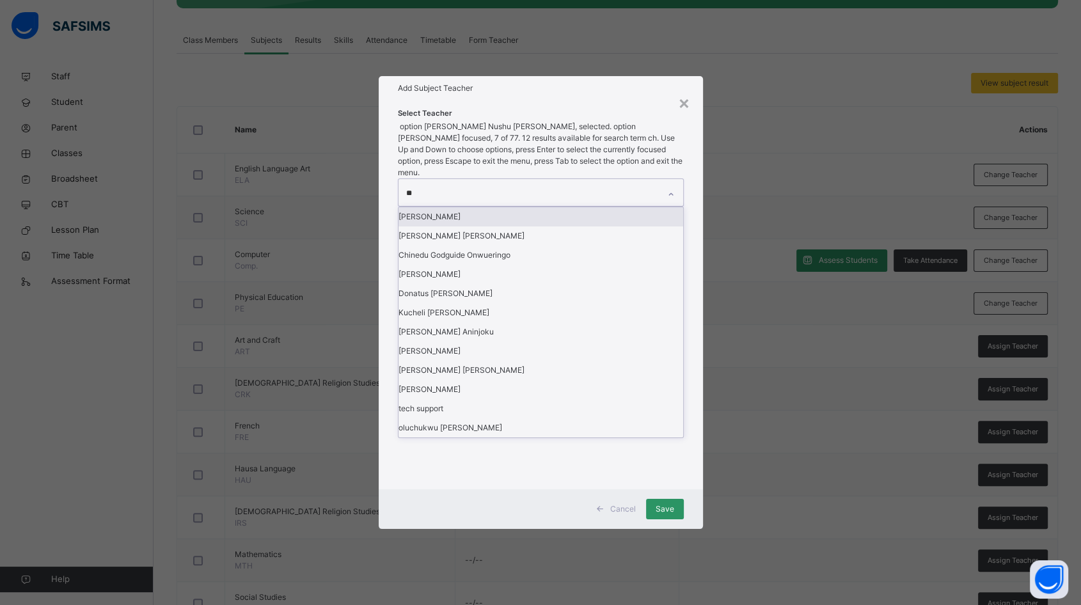
type input "***"
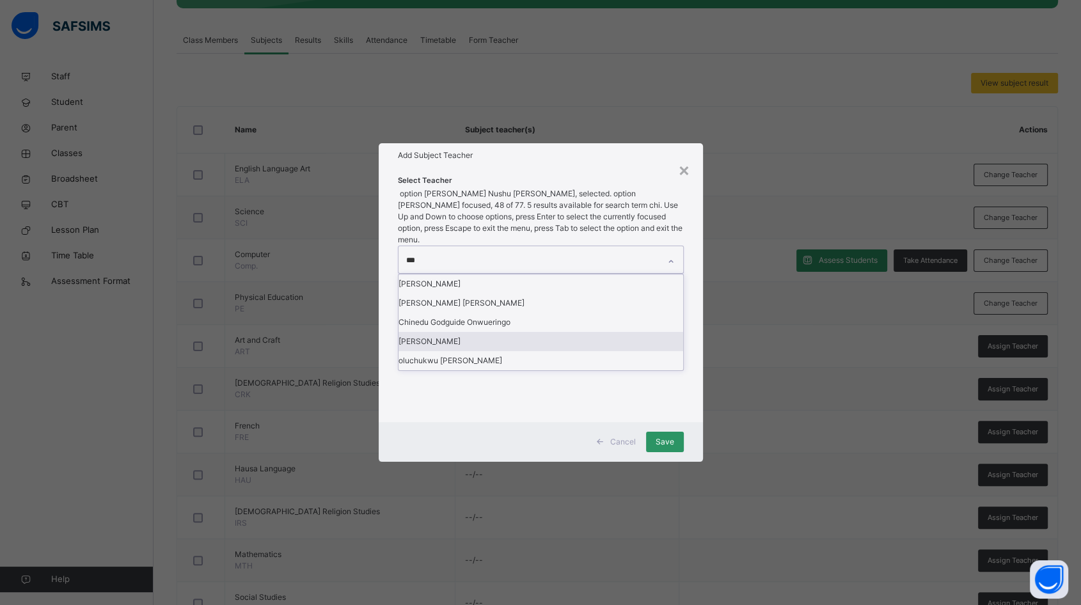
click at [517, 351] on div "Obumneme Chidi Okwuanaso" at bounding box center [541, 341] width 285 height 19
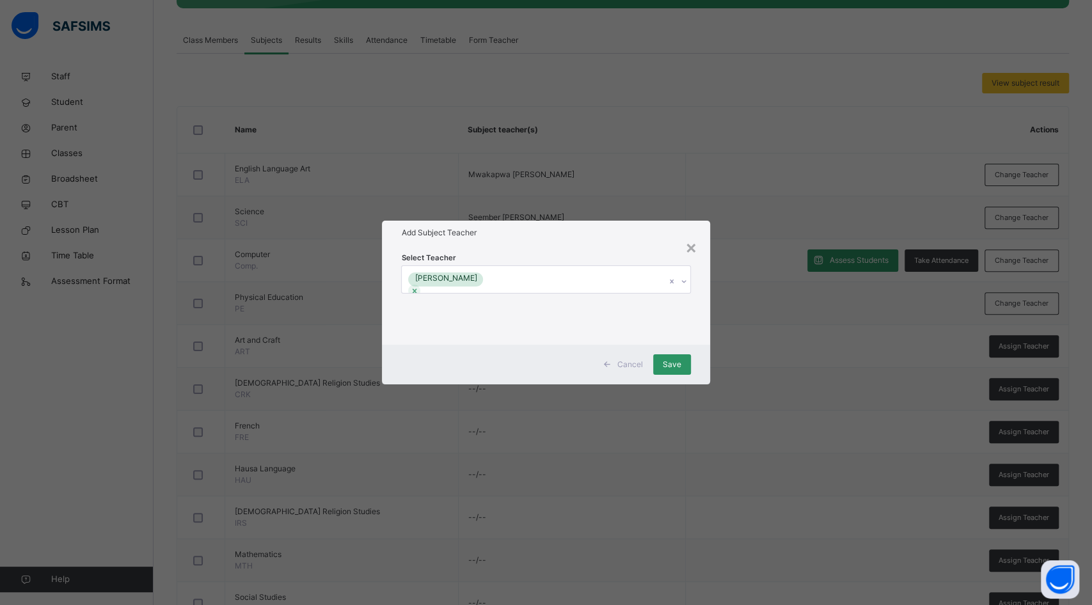
click at [642, 255] on div "Select Teacher Obumneme Chidi Okwuanaso" at bounding box center [545, 294] width 289 height 87
click at [676, 362] on span "Save" at bounding box center [672, 365] width 19 height 12
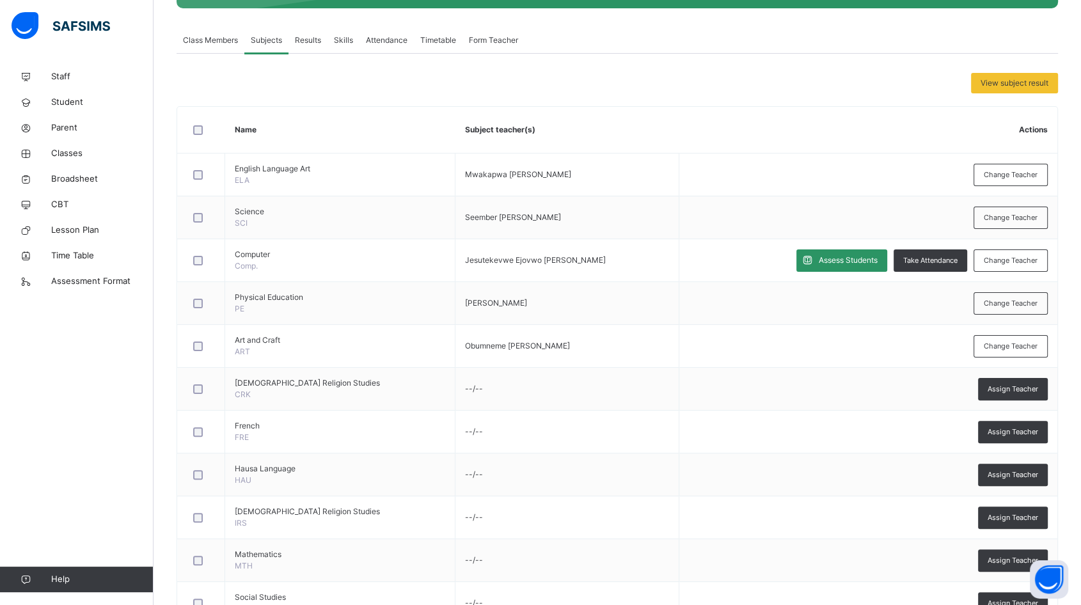
click at [542, 399] on td "--/--" at bounding box center [567, 389] width 224 height 43
click at [1015, 390] on span "Assign Teacher" at bounding box center [1013, 389] width 51 height 11
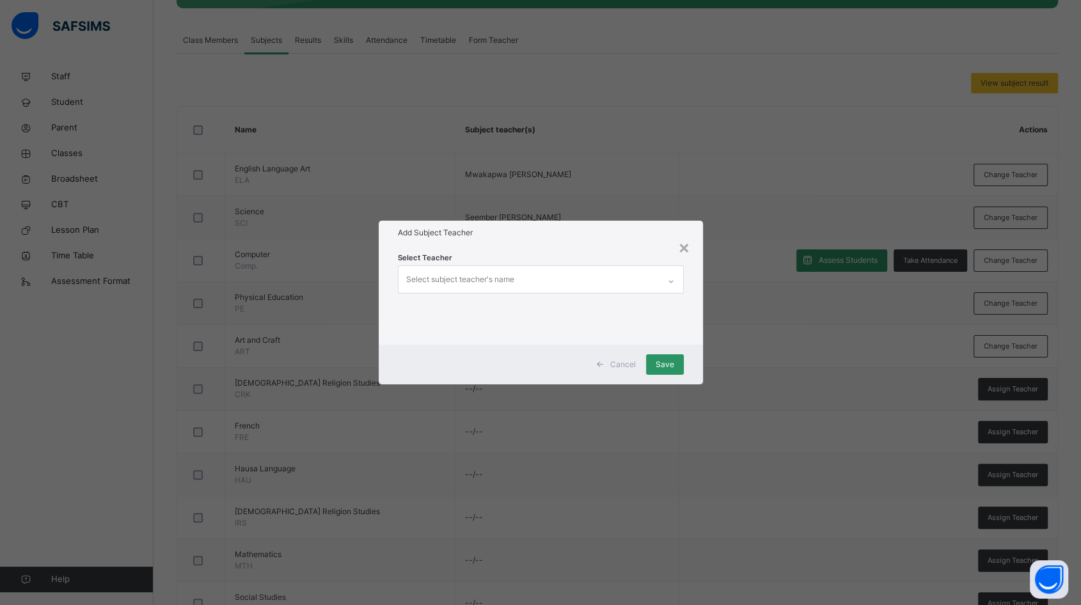
click at [562, 278] on div "Select subject teacher's name" at bounding box center [529, 279] width 260 height 27
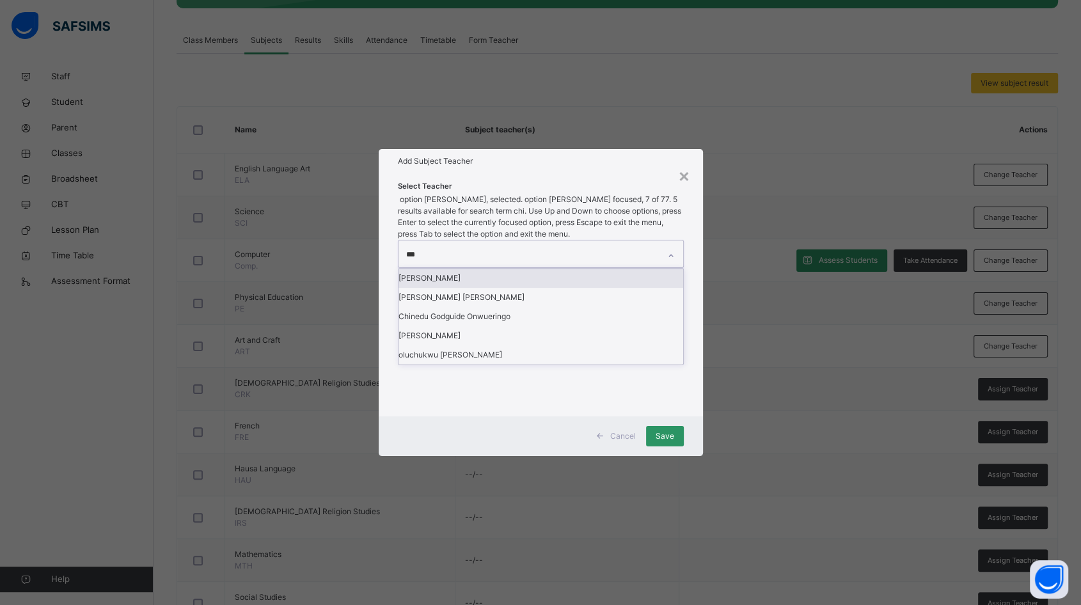
type input "****"
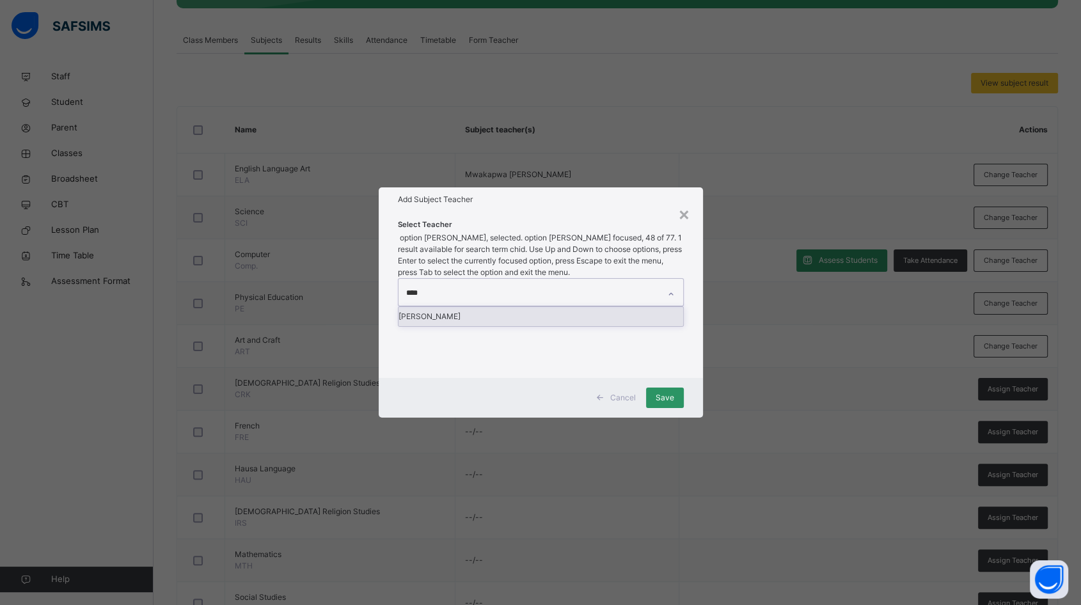
click at [537, 311] on div "Obumneme Chidi Okwuanaso" at bounding box center [541, 316] width 285 height 19
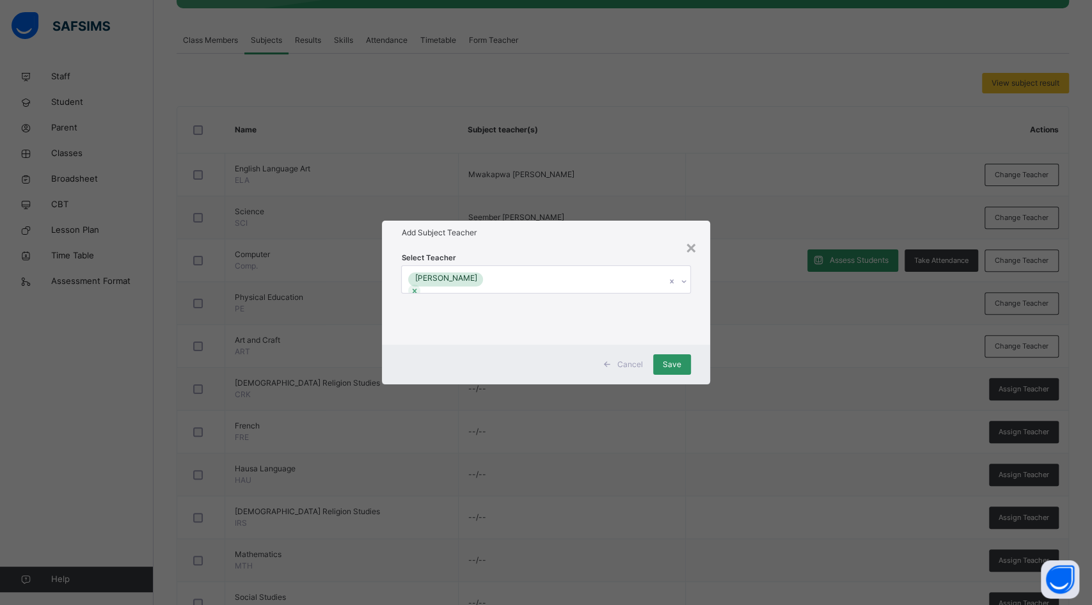
click at [647, 242] on div "Add Subject Teacher" at bounding box center [546, 233] width 328 height 24
click at [677, 358] on div "Save" at bounding box center [672, 364] width 38 height 20
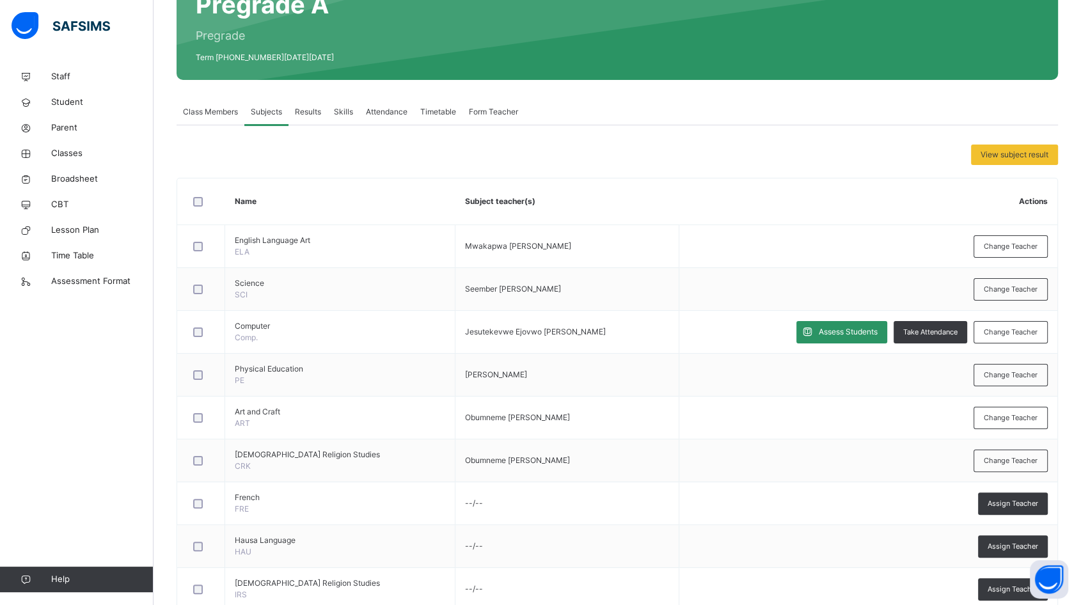
scroll to position [0, 0]
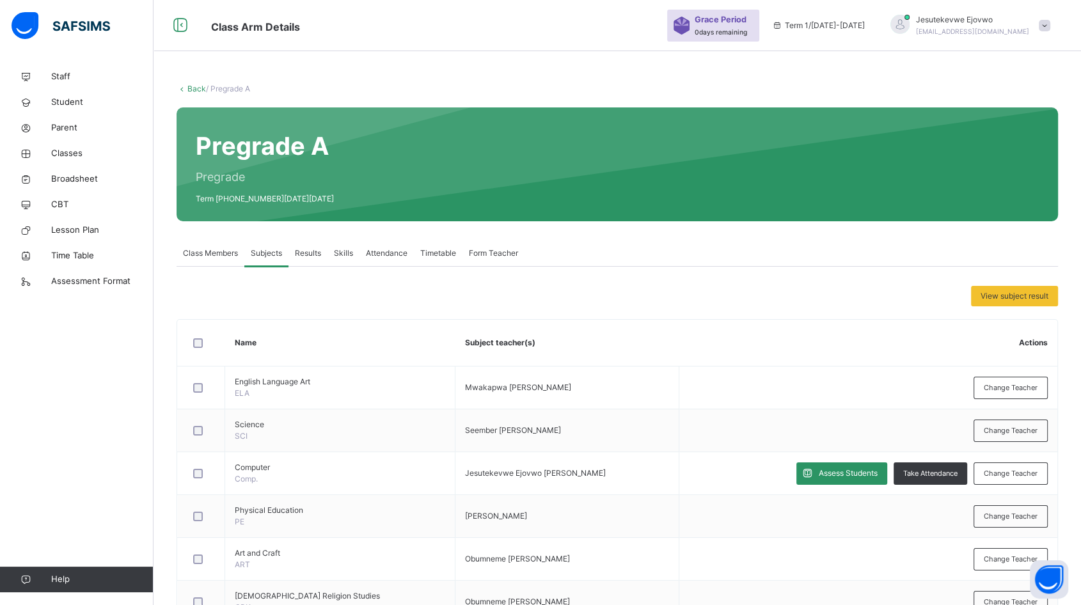
click at [79, 19] on img at bounding box center [61, 25] width 99 height 27
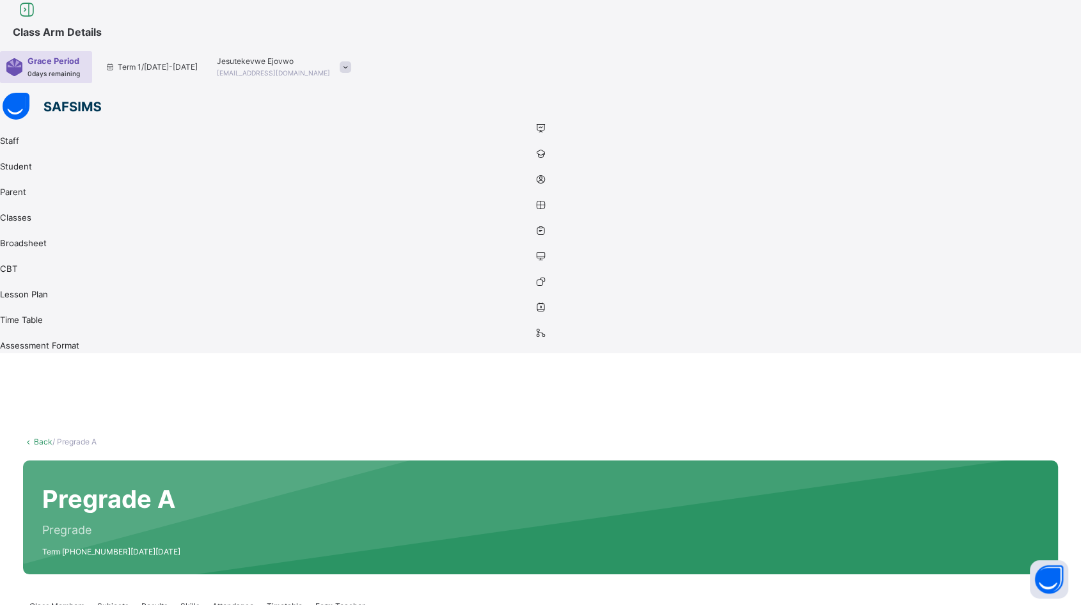
click at [38, 22] on icon at bounding box center [27, 10] width 22 height 23
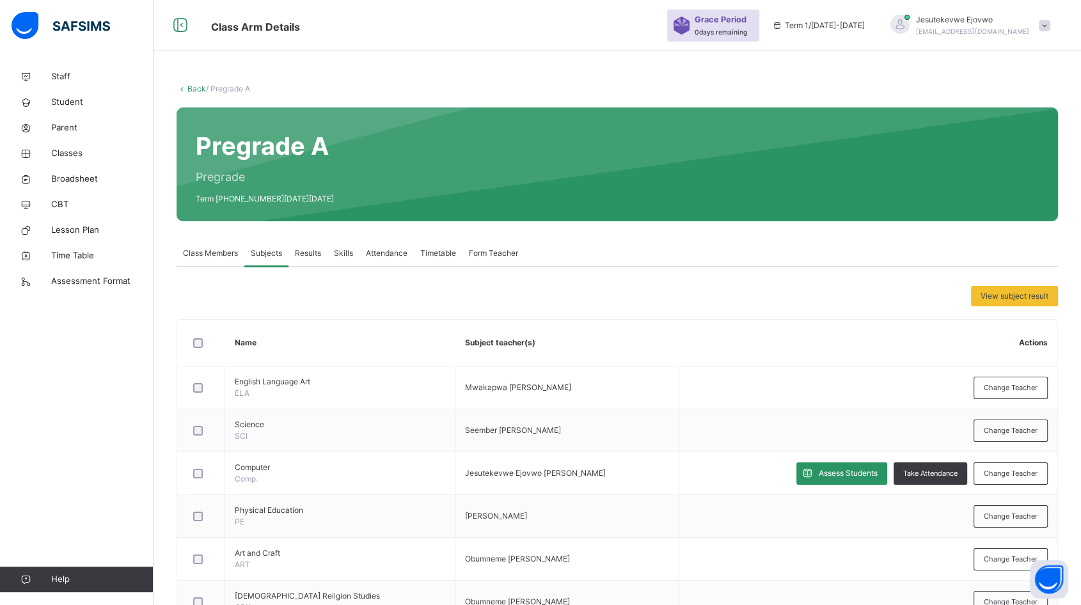
click at [1050, 28] on span at bounding box center [1045, 26] width 12 height 12
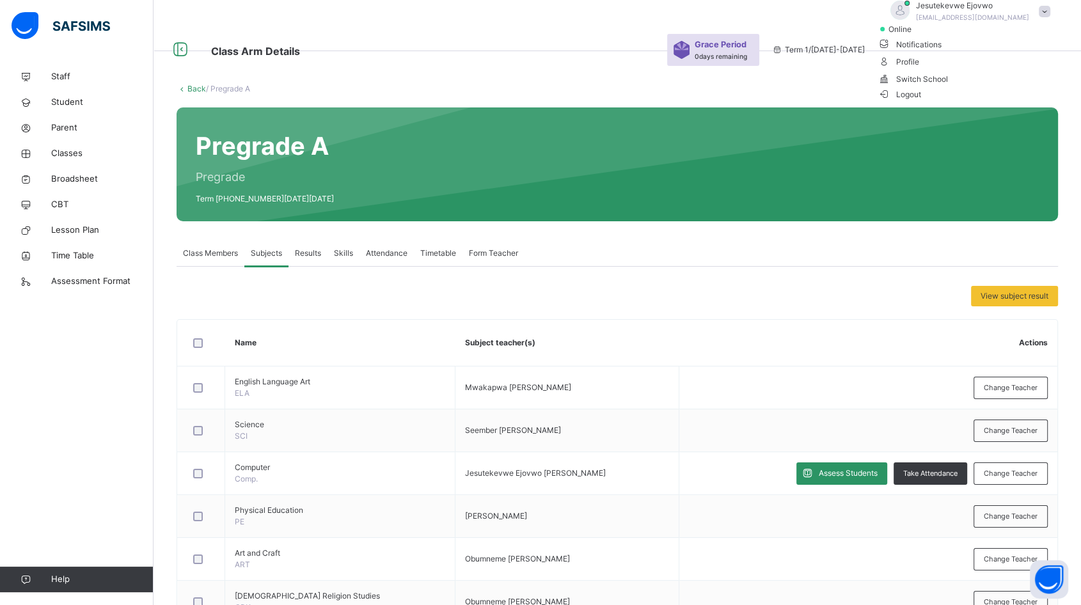
click at [922, 101] on span "Logout" at bounding box center [900, 94] width 44 height 13
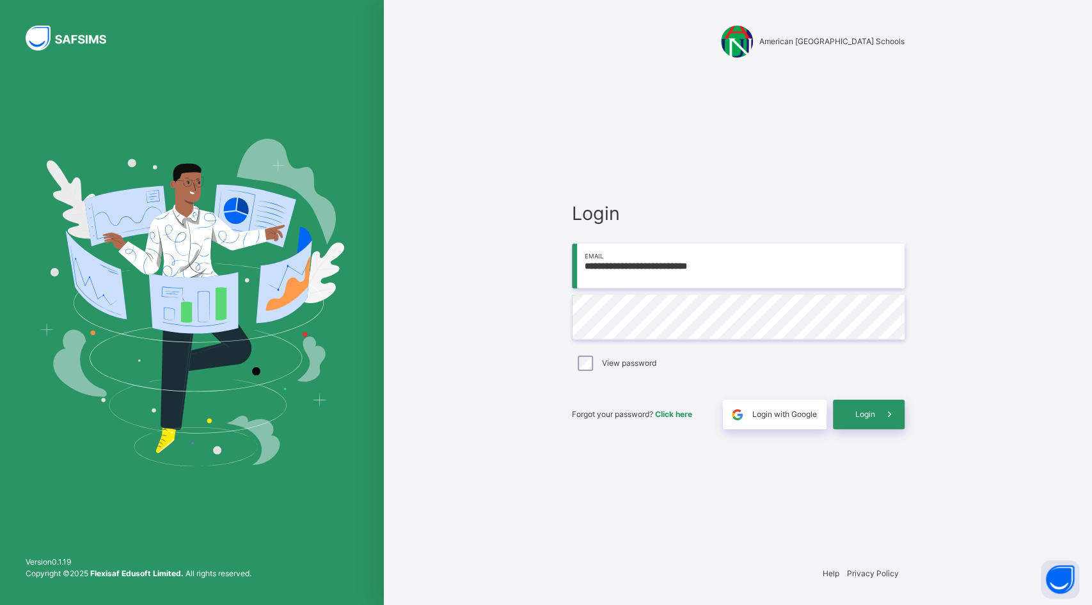
click at [875, 415] on span at bounding box center [889, 414] width 29 height 29
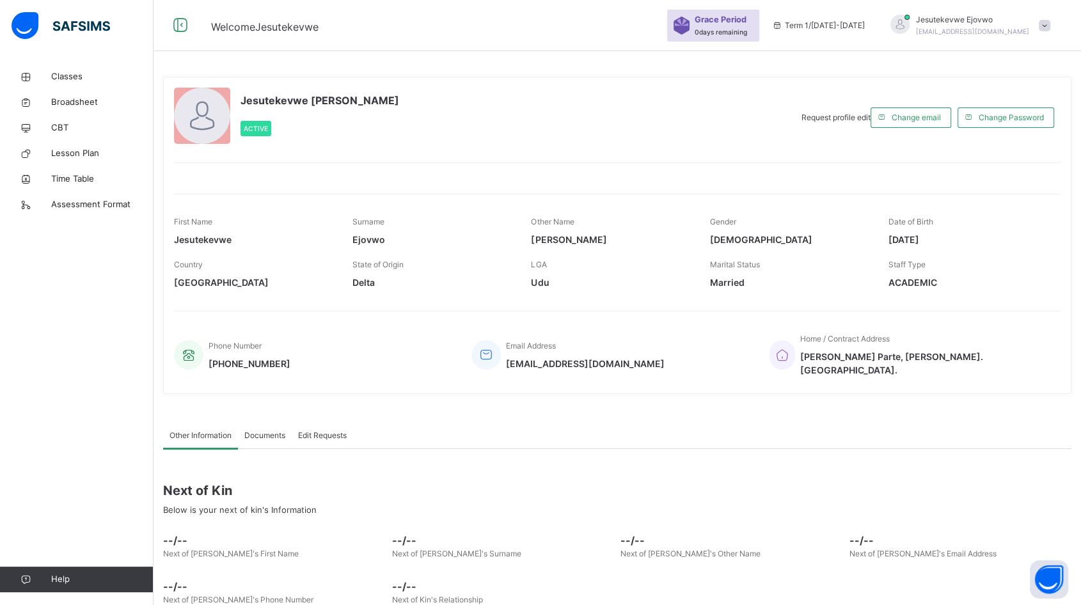
click at [84, 97] on span "Broadsheet" at bounding box center [102, 102] width 102 height 13
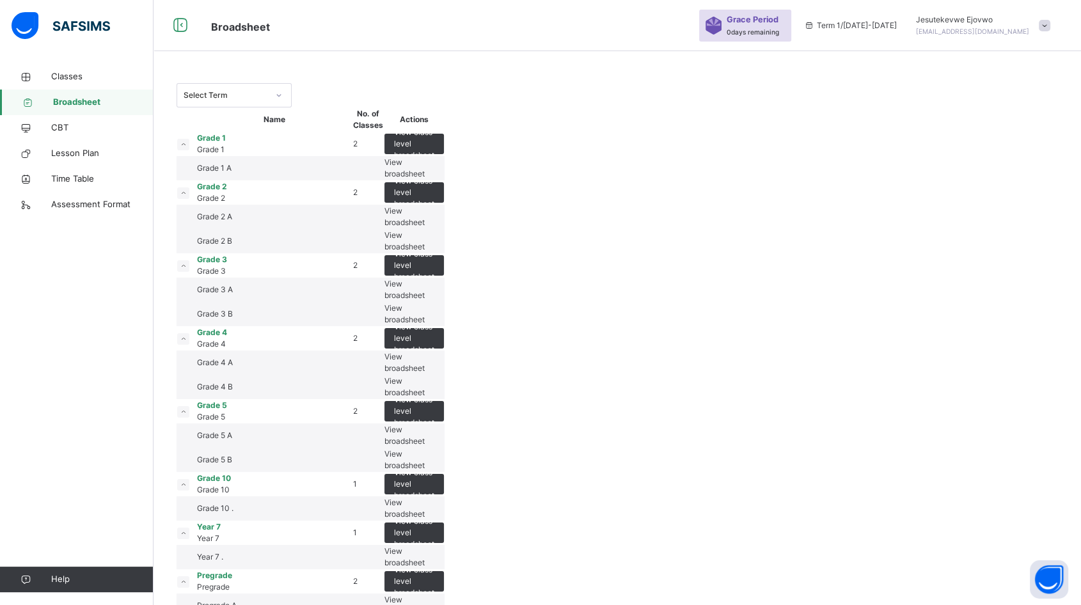
click at [425, 178] on span "View broadsheet" at bounding box center [404, 167] width 40 height 21
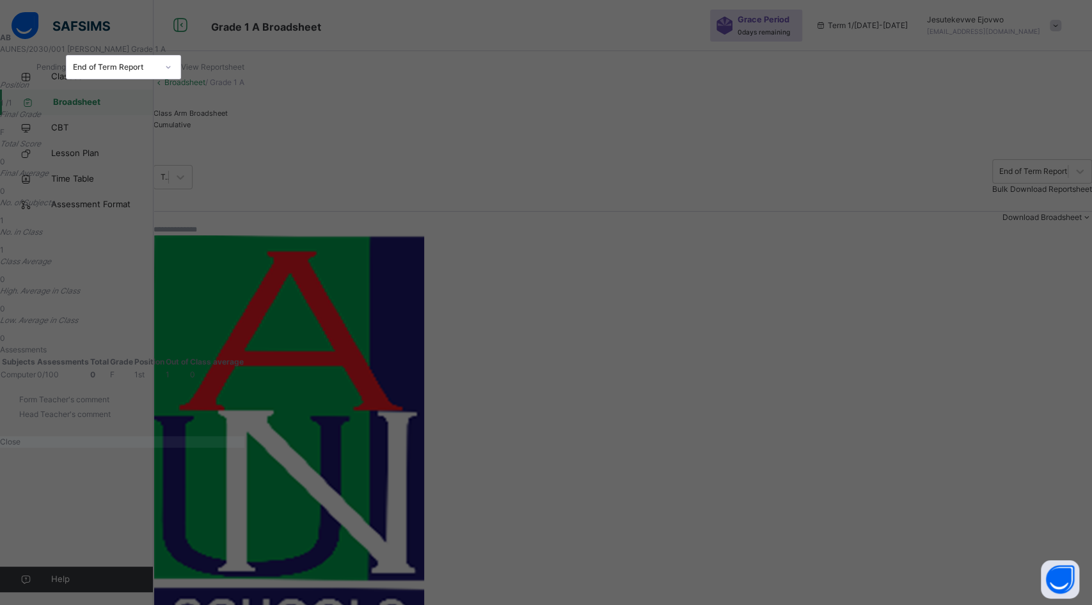
click at [20, 447] on span "Close" at bounding box center [10, 442] width 20 height 10
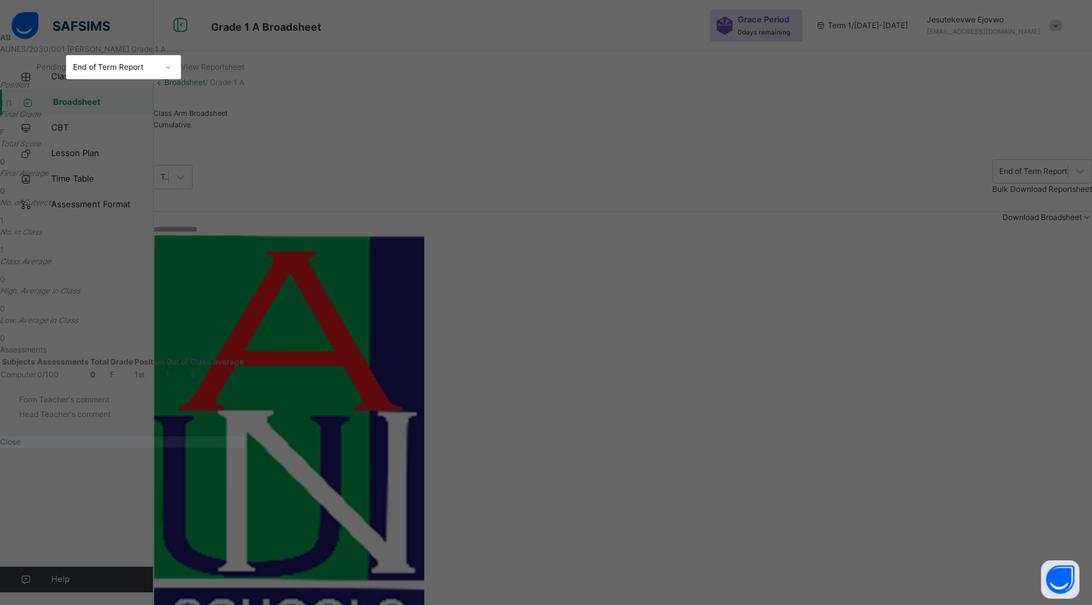
click at [244, 72] on span "View Reportsheet" at bounding box center [212, 67] width 63 height 10
click at [20, 447] on span "Close" at bounding box center [10, 442] width 20 height 10
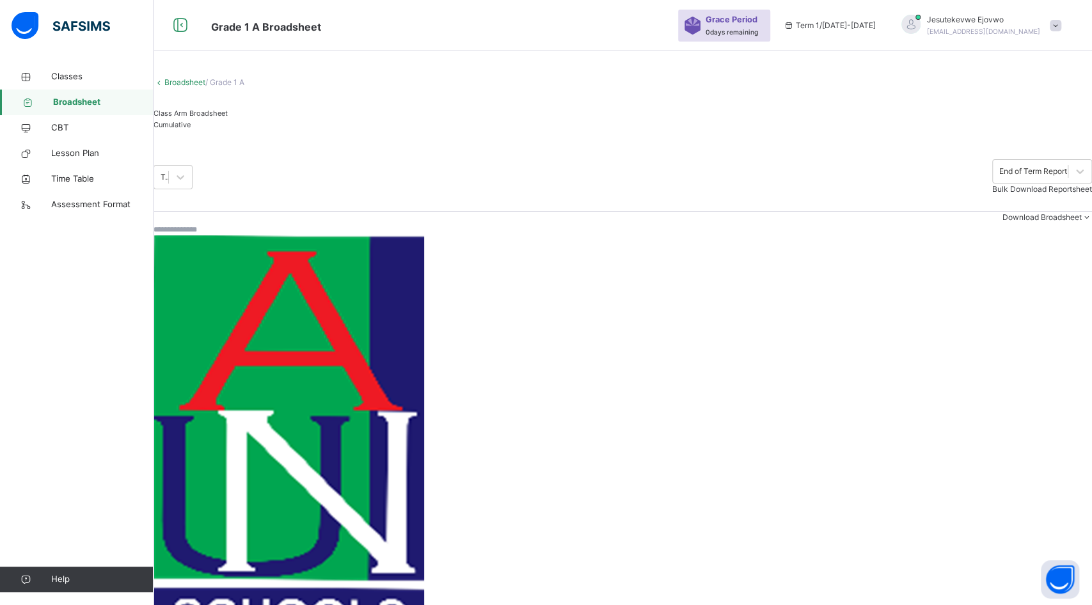
click at [95, 152] on span "Lesson Plan" at bounding box center [102, 153] width 102 height 13
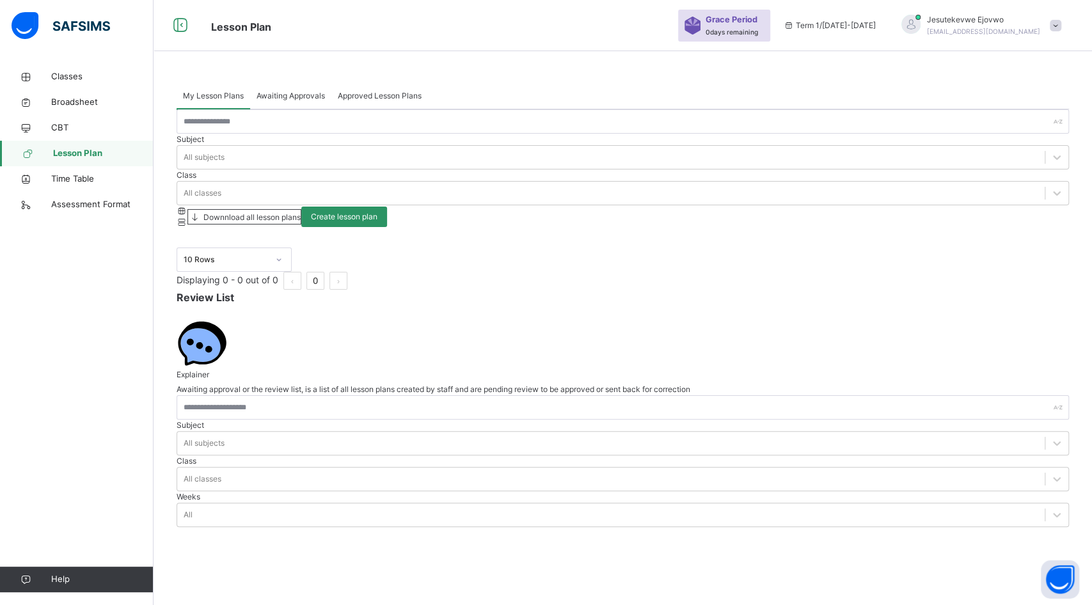
click at [57, 180] on span "Time Table" at bounding box center [102, 179] width 102 height 13
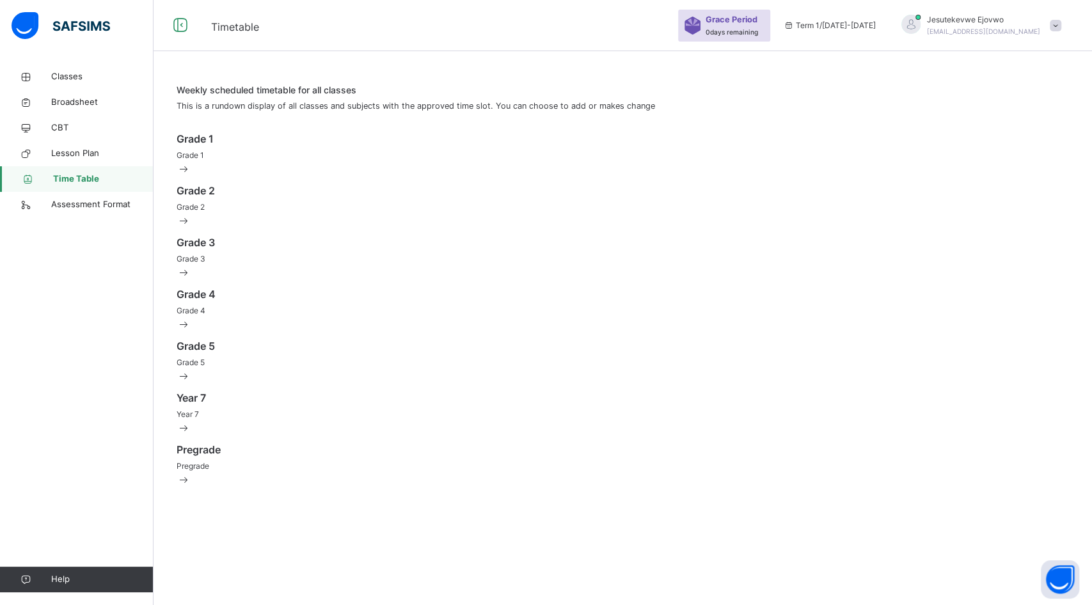
click at [293, 161] on div "Grade 1 Grade 1" at bounding box center [623, 146] width 892 height 30
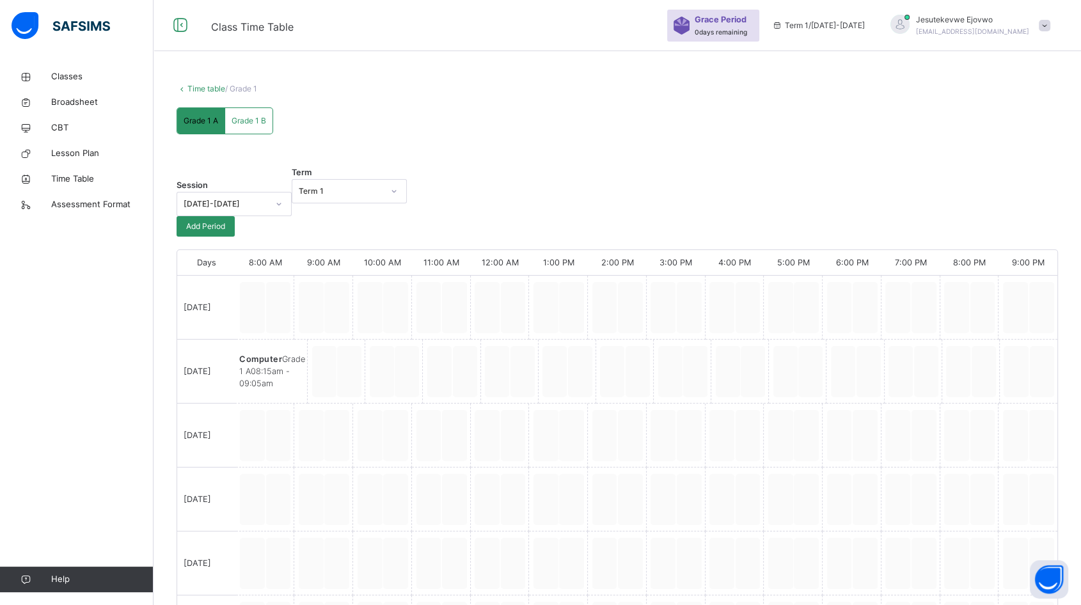
click at [246, 127] on span "Grade 1 B" at bounding box center [249, 121] width 35 height 12
click at [206, 127] on span "Grade 1 A" at bounding box center [201, 121] width 35 height 12
click at [91, 200] on span "Assessment Format" at bounding box center [102, 204] width 102 height 13
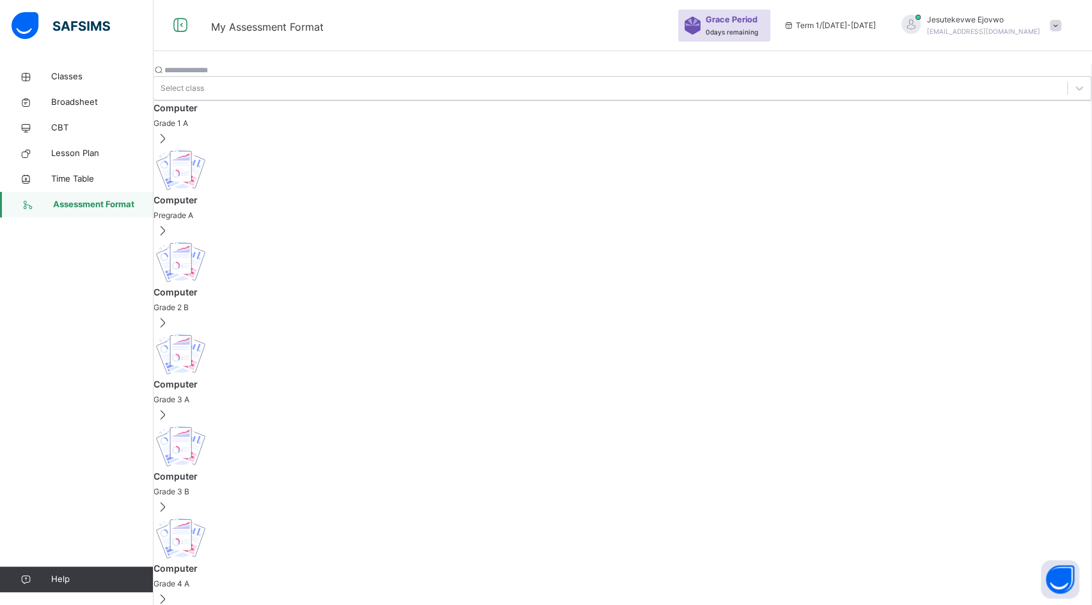
click at [265, 110] on span "Computer" at bounding box center [623, 107] width 938 height 13
click at [247, 193] on span "Computer" at bounding box center [623, 199] width 938 height 13
click at [246, 285] on span "Computer" at bounding box center [623, 291] width 938 height 13
drag, startPoint x: 107, startPoint y: 86, endPoint x: 491, endPoint y: 459, distance: 535.7
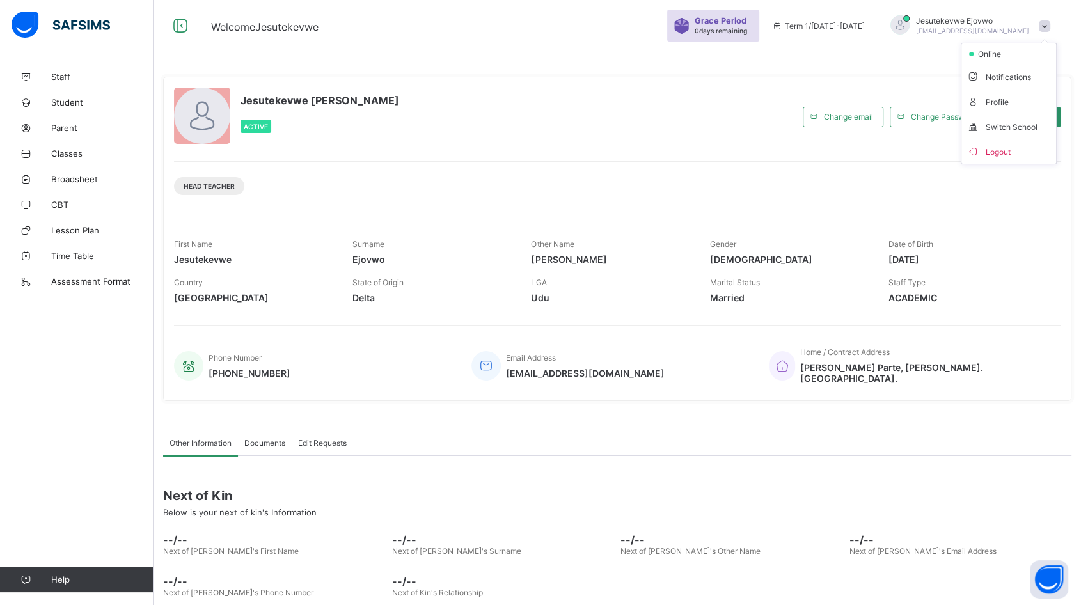
click at [997, 154] on span "Logout" at bounding box center [1009, 151] width 84 height 15
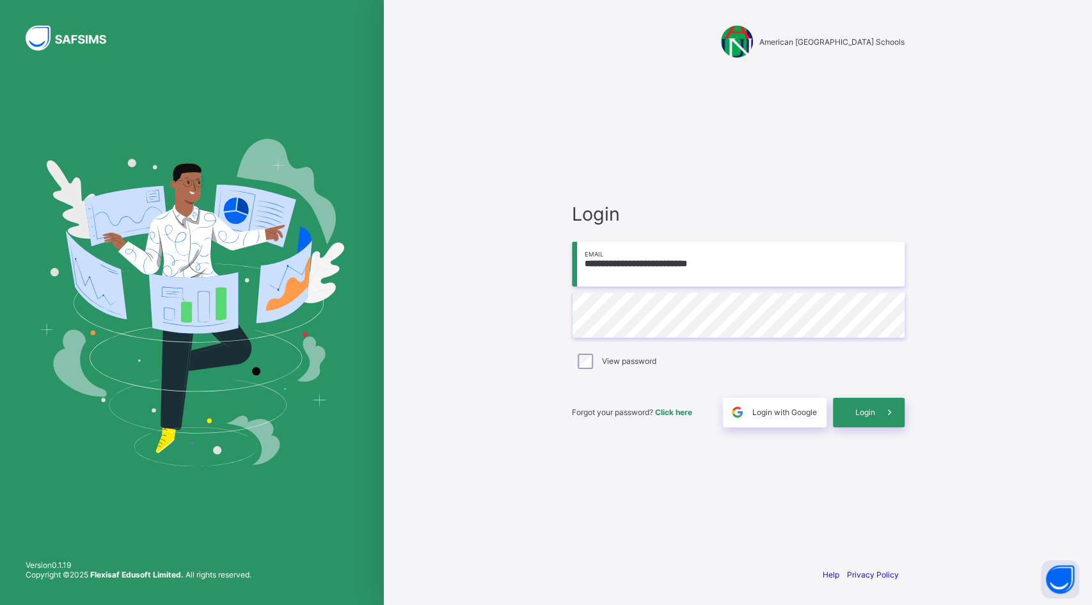
click at [758, 270] on input "**********" at bounding box center [738, 264] width 333 height 45
type input "**********"
click at [842, 407] on div "Login" at bounding box center [869, 412] width 72 height 29
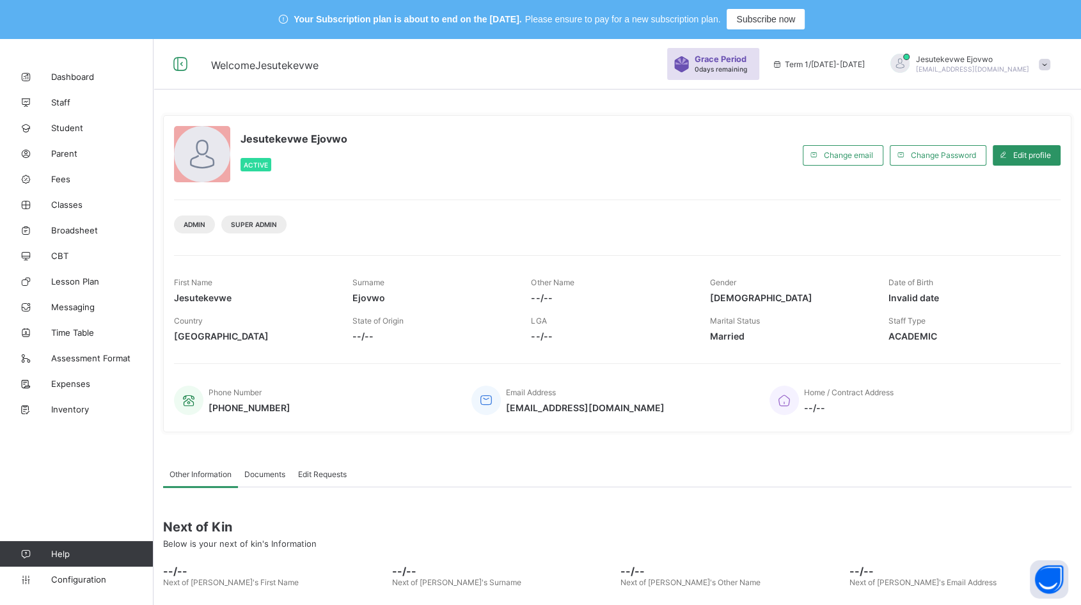
click at [63, 576] on span "Configuration" at bounding box center [102, 579] width 102 height 10
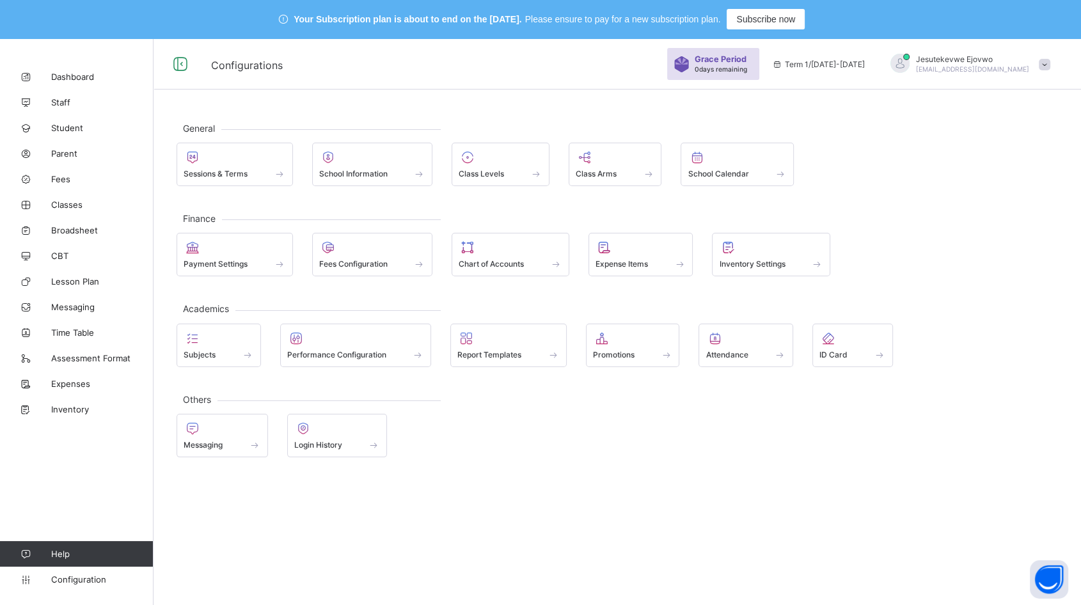
click at [730, 165] on span at bounding box center [737, 166] width 99 height 3
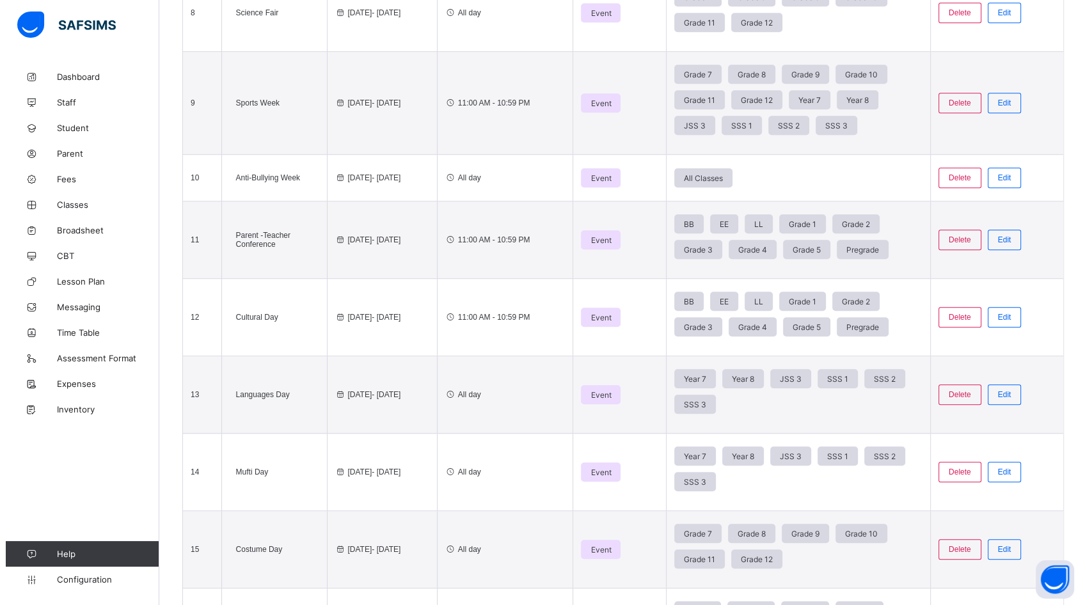
scroll to position [853, 0]
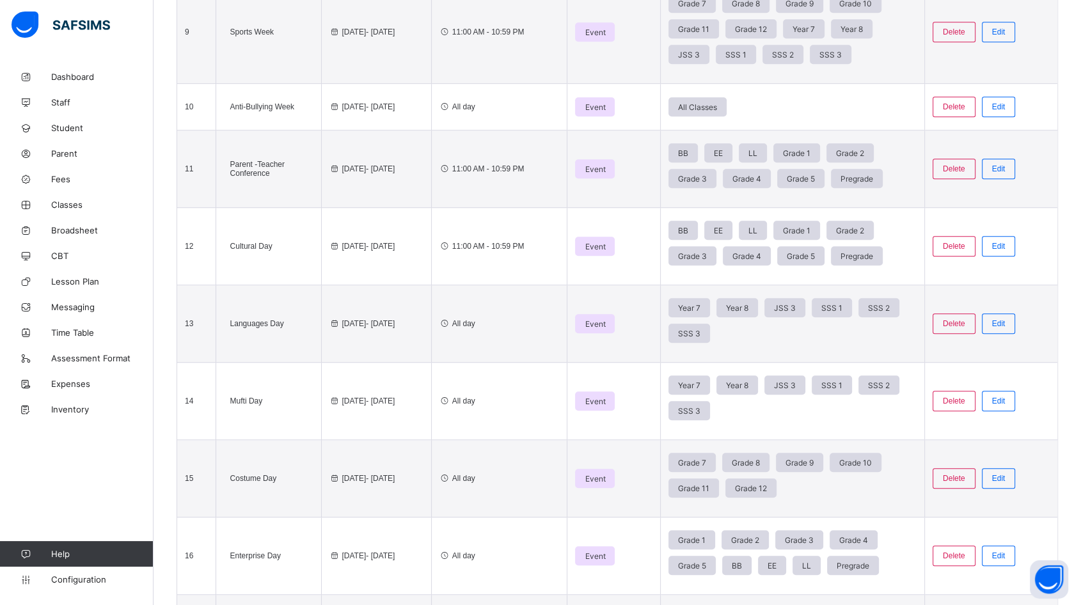
click at [1006, 245] on span "Edit" at bounding box center [998, 246] width 13 height 9
type input "**********"
type input "*"
type input "**"
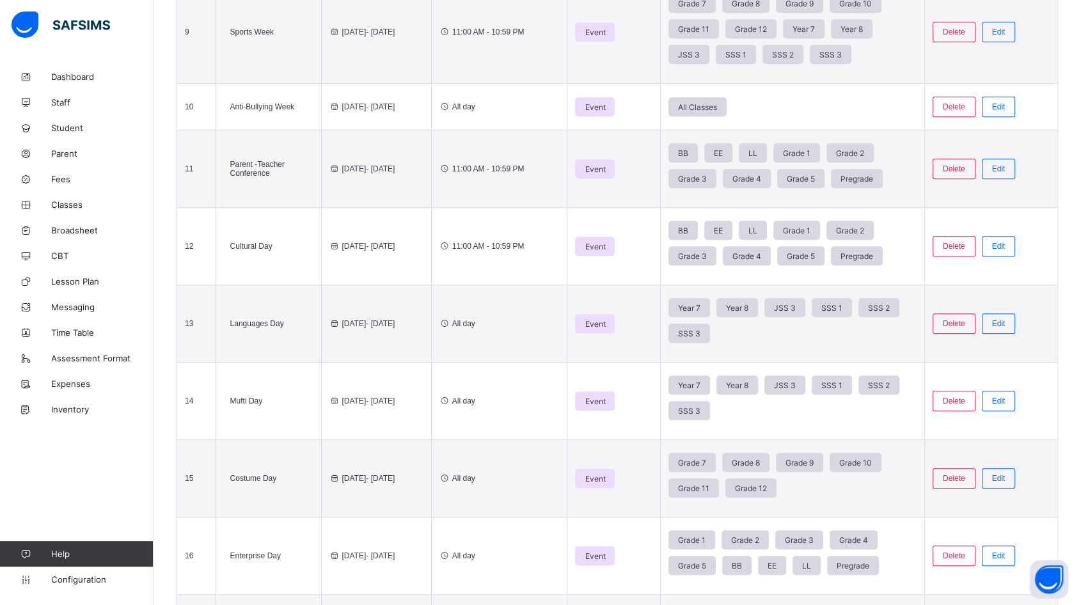
type input "**********"
type input "*"
type input "**"
type input "****"
type input "**"
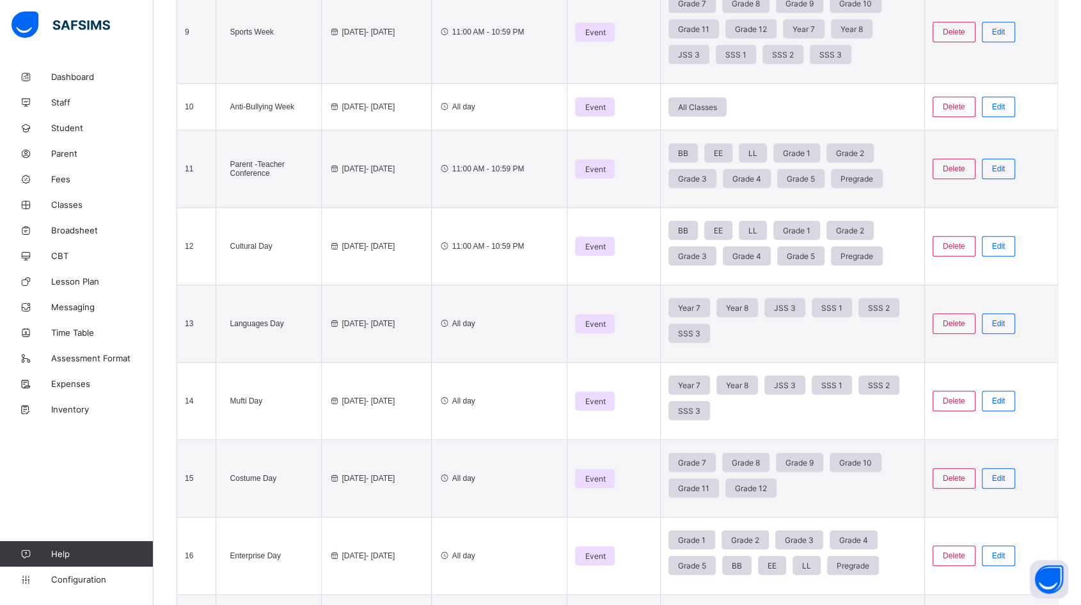
type input "**"
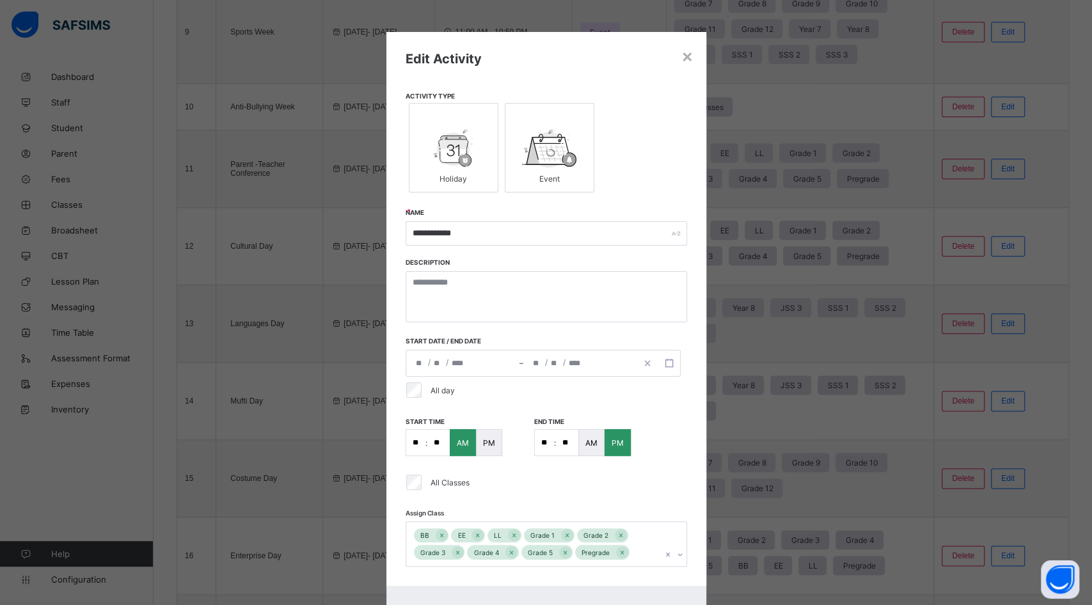
click at [415, 360] on div "**********" at bounding box center [543, 363] width 275 height 27
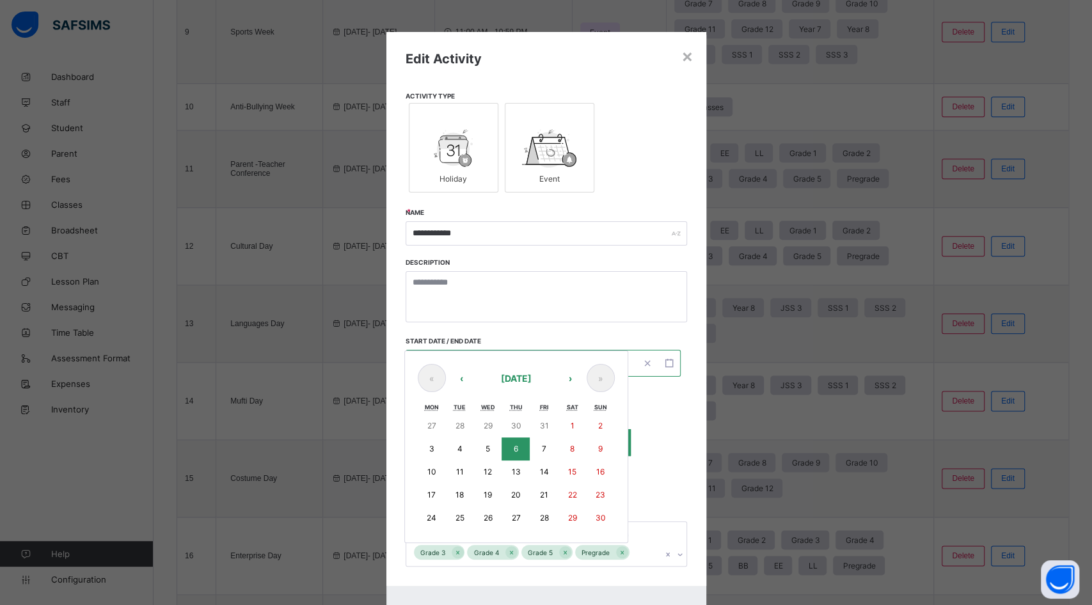
click at [542, 447] on abbr "7" at bounding box center [544, 449] width 4 height 10
type input "**********"
type input "*"
type input "**********"
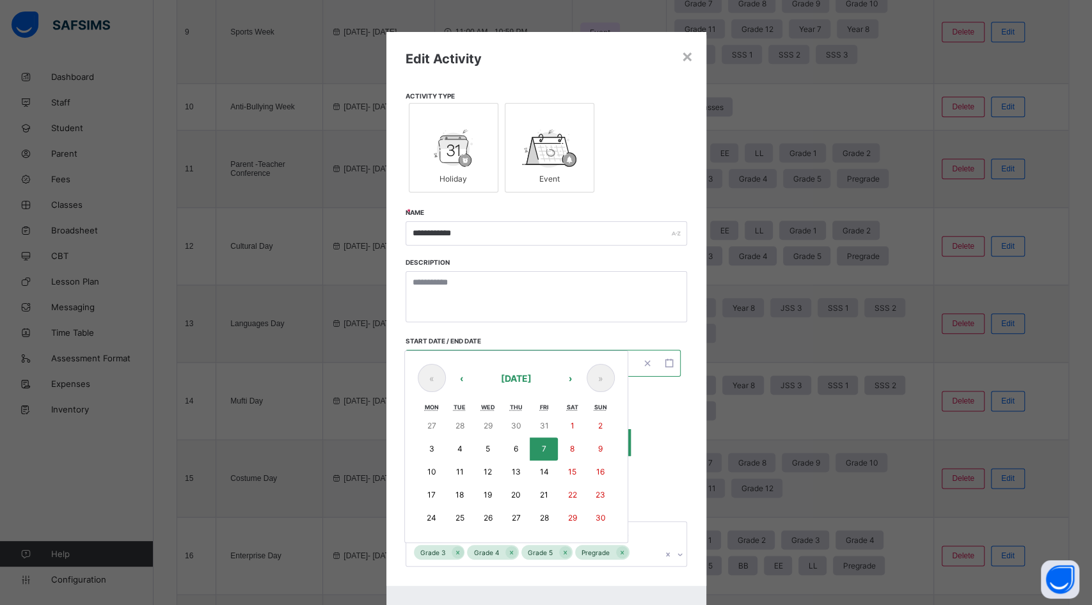
type input "*"
type input "**"
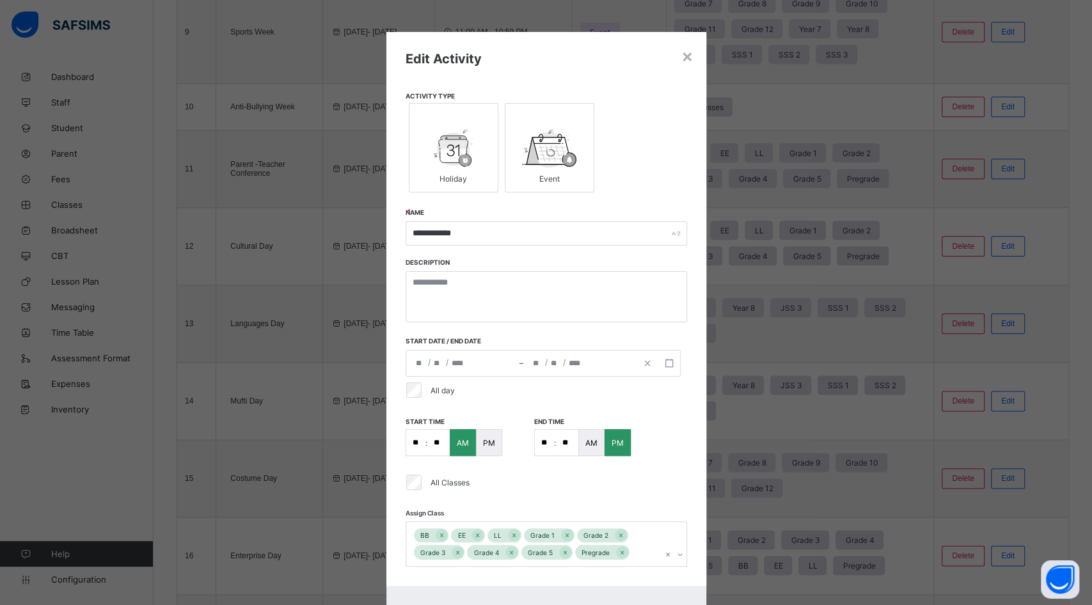
click at [415, 439] on input "**" at bounding box center [415, 443] width 19 height 26
type input "*"
type input "**"
click at [554, 443] on p ":" at bounding box center [555, 443] width 2 height 10
click at [547, 441] on input "**" at bounding box center [544, 443] width 19 height 26
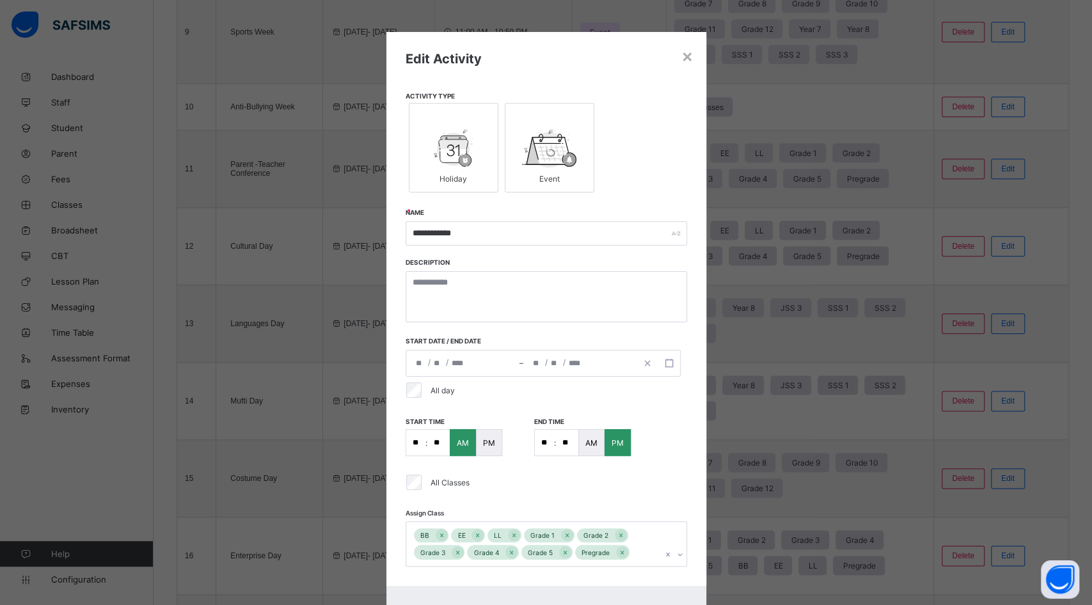
type input "*"
type input "**"
click at [548, 438] on input "**" at bounding box center [544, 443] width 19 height 26
type input "*"
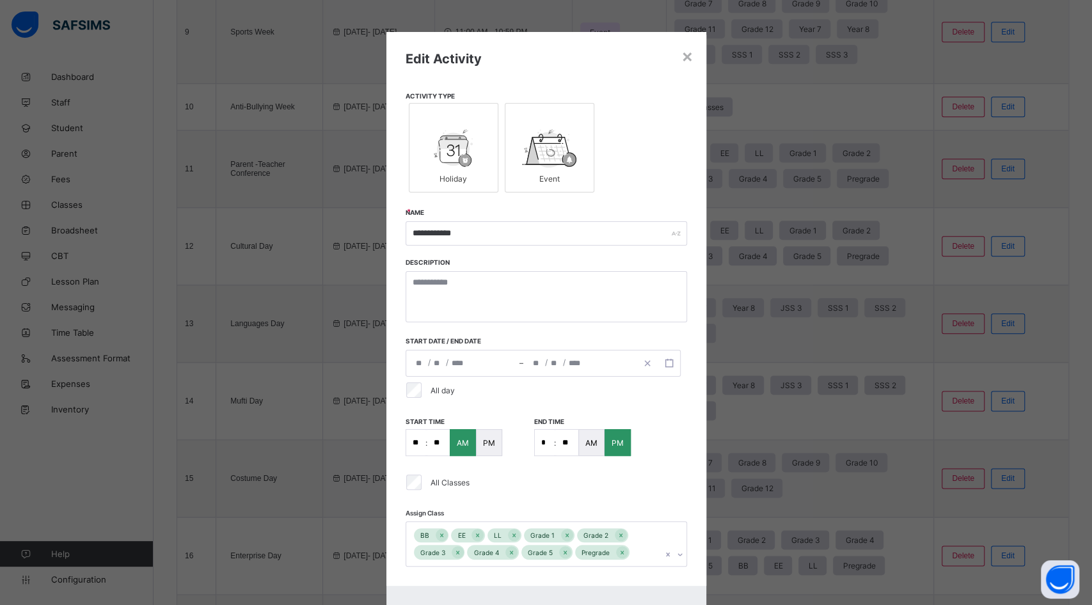
click at [571, 444] on input "**" at bounding box center [567, 443] width 22 height 26
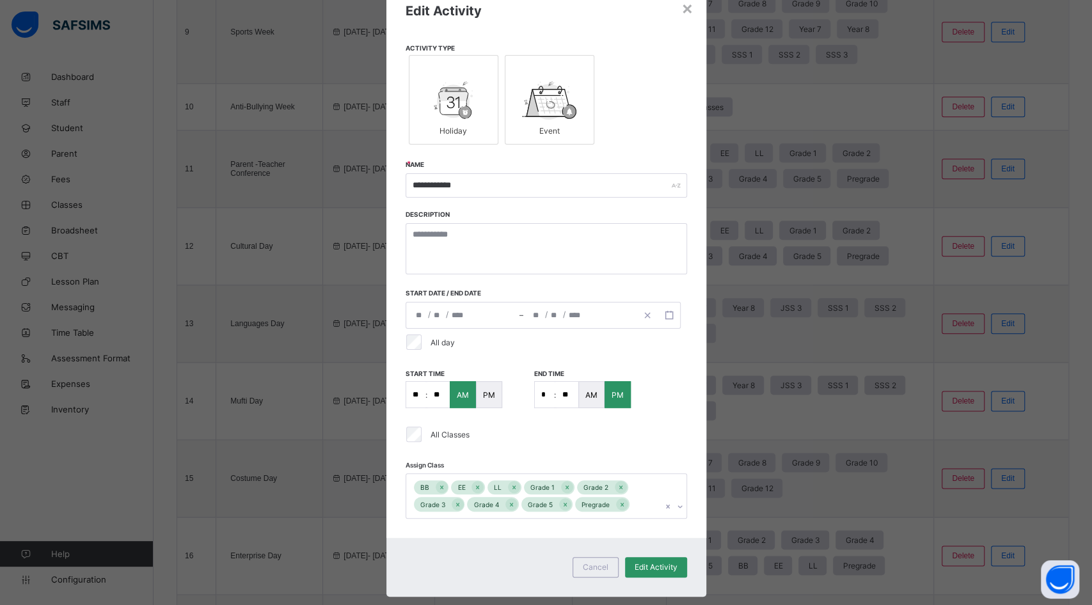
scroll to position [71, 0]
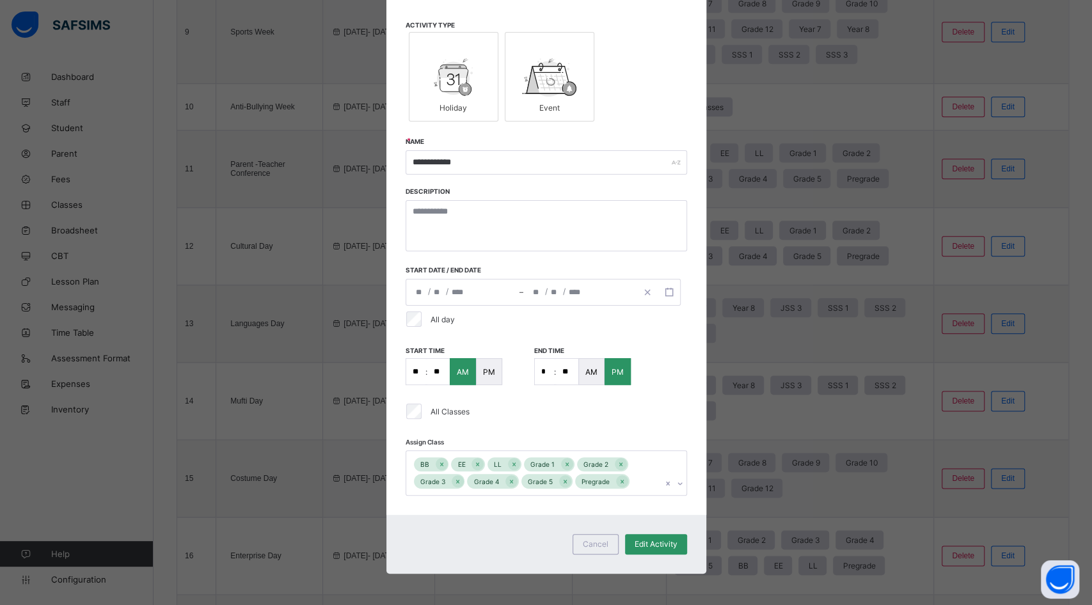
type input "**"
click at [654, 541] on span "Edit Activity" at bounding box center [656, 544] width 43 height 10
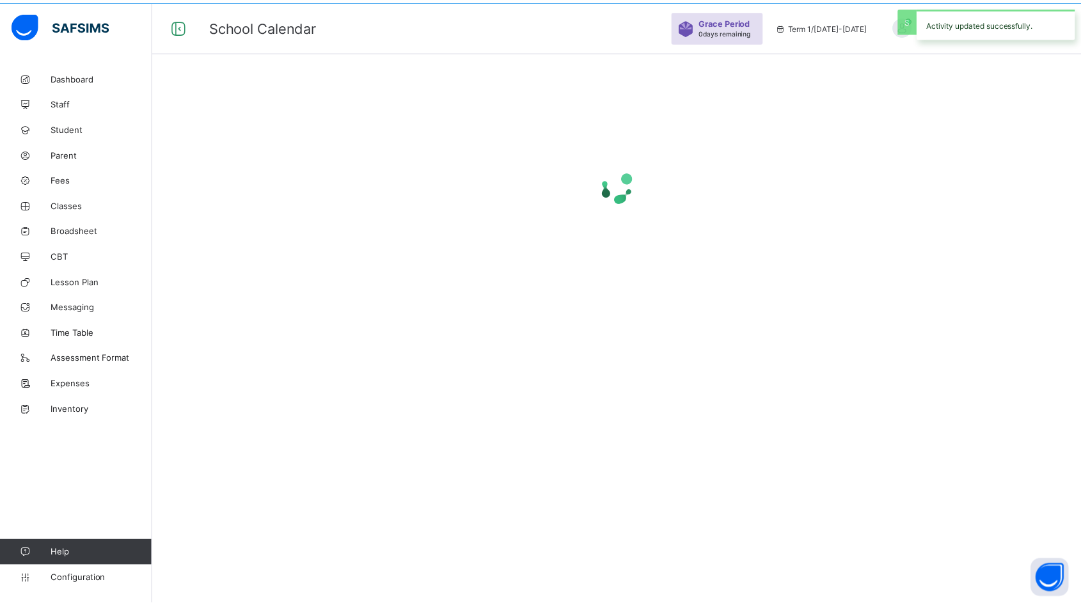
scroll to position [38, 0]
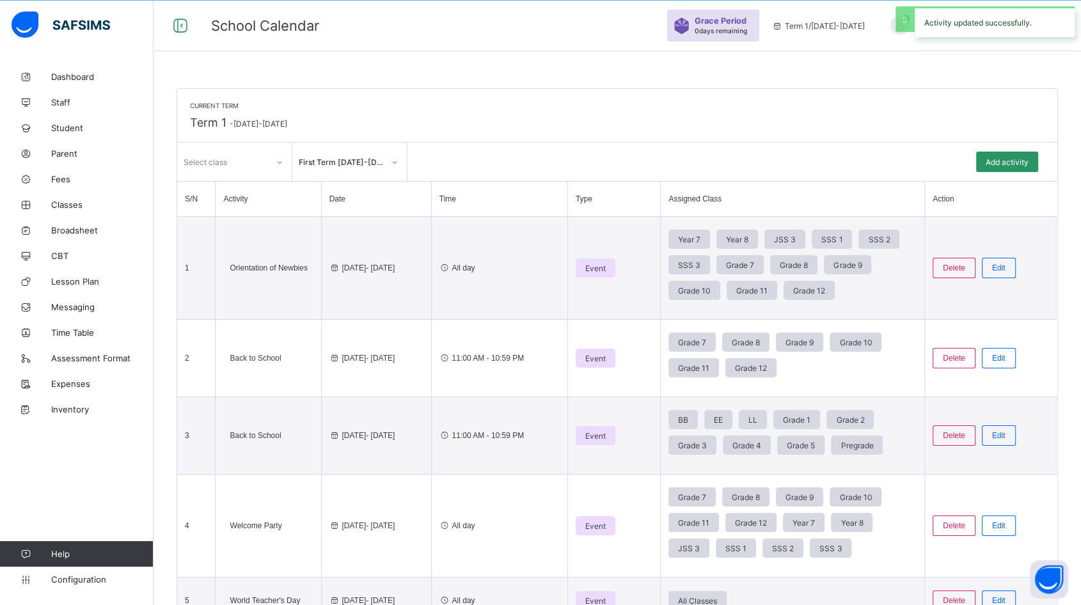
click at [83, 209] on span "Classes" at bounding box center [102, 205] width 102 height 10
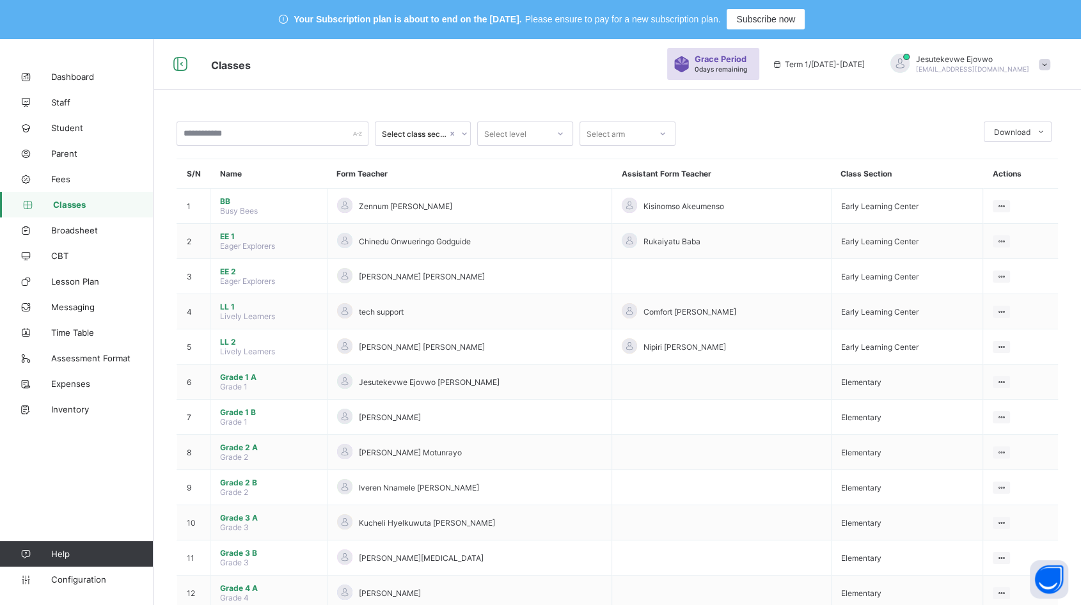
click at [74, 106] on span "Staff" at bounding box center [102, 102] width 102 height 10
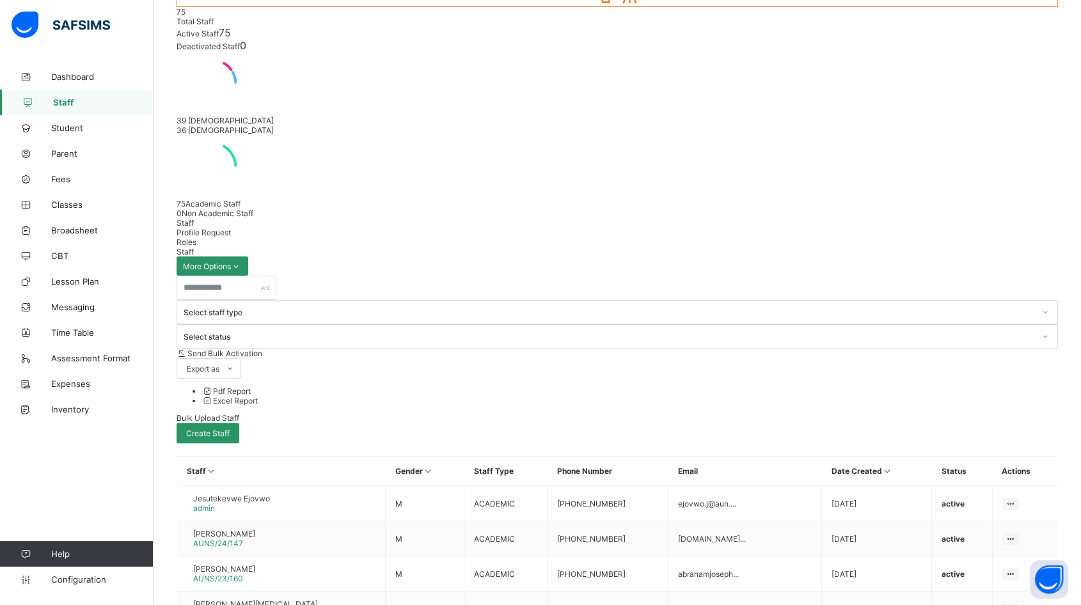
scroll to position [198, 0]
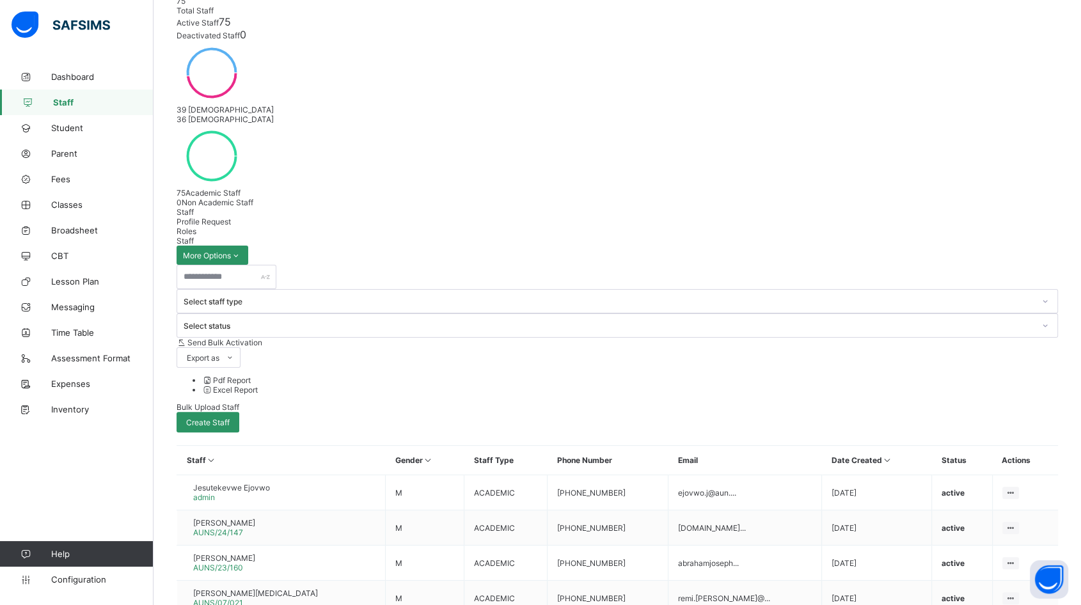
click at [196, 226] on span "Roles" at bounding box center [187, 231] width 20 height 10
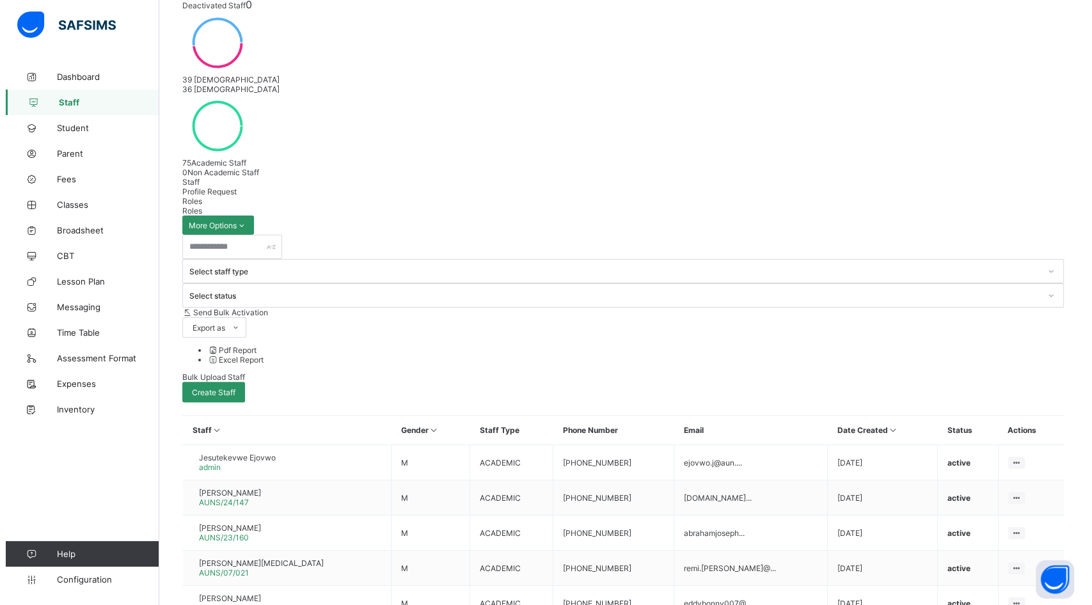
scroll to position [255, 0]
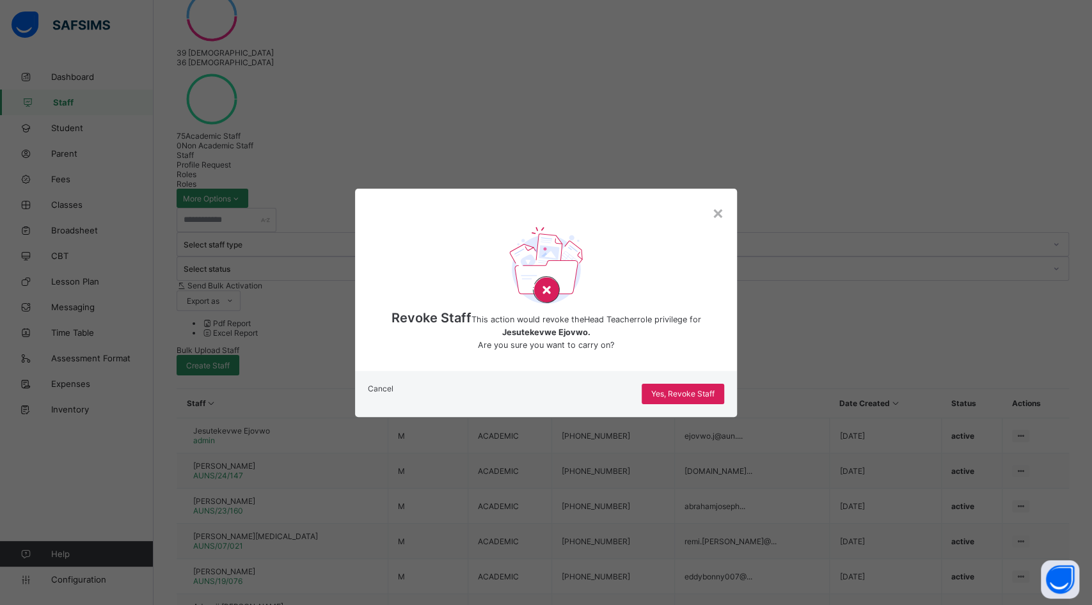
click at [685, 399] on span "Yes, Revoke Staff" at bounding box center [682, 394] width 63 height 10
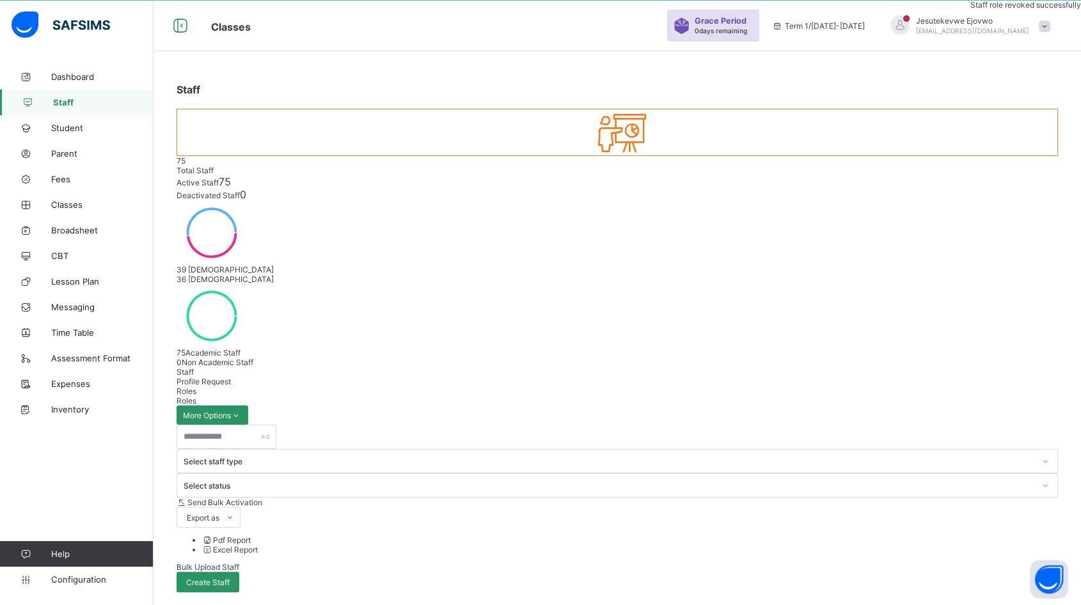
scroll to position [205, 0]
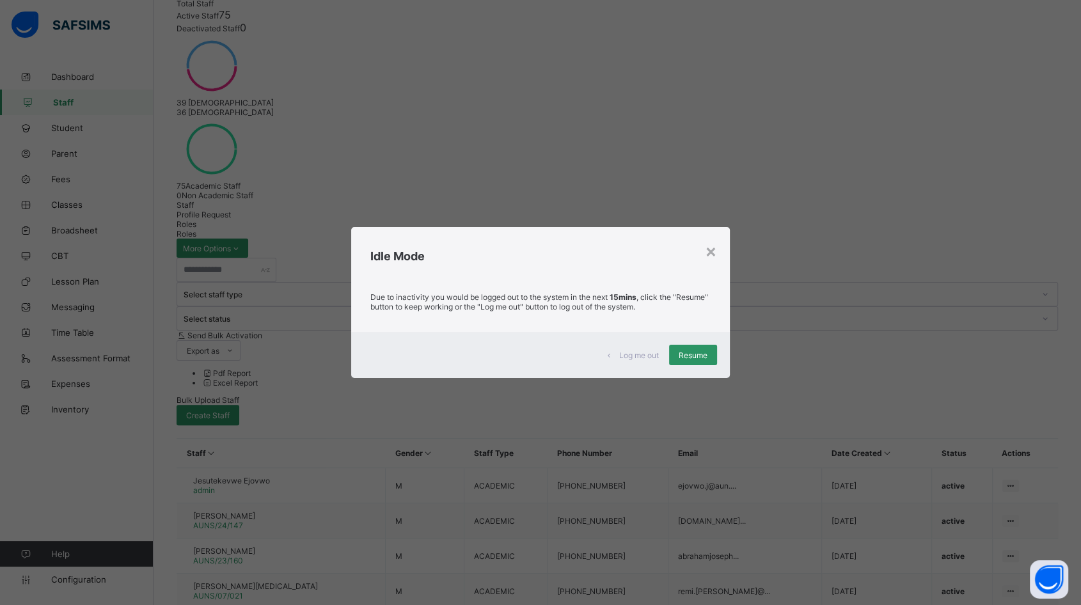
click at [693, 354] on span "Resume" at bounding box center [693, 356] width 29 height 10
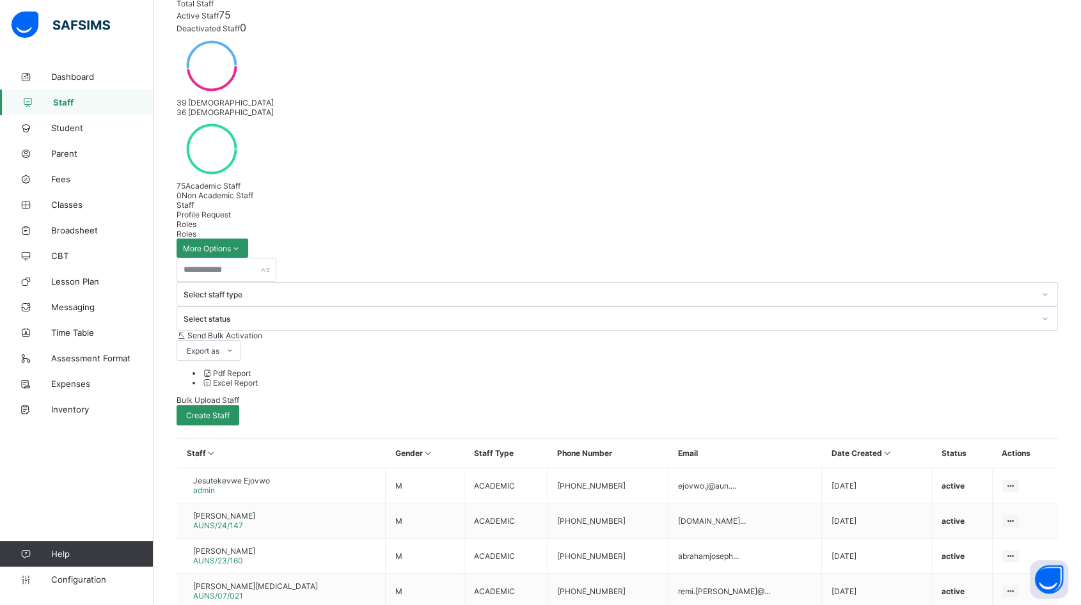
click at [123, 102] on span "Staff" at bounding box center [103, 102] width 100 height 10
click at [194, 200] on span "Staff" at bounding box center [185, 205] width 17 height 10
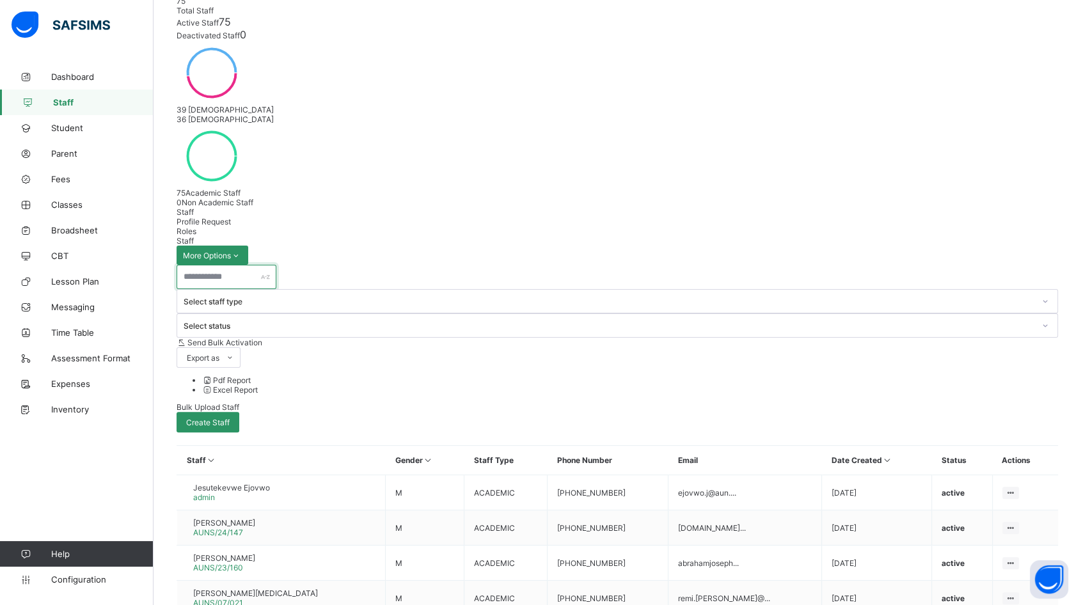
click at [251, 265] on input "text" at bounding box center [227, 277] width 100 height 24
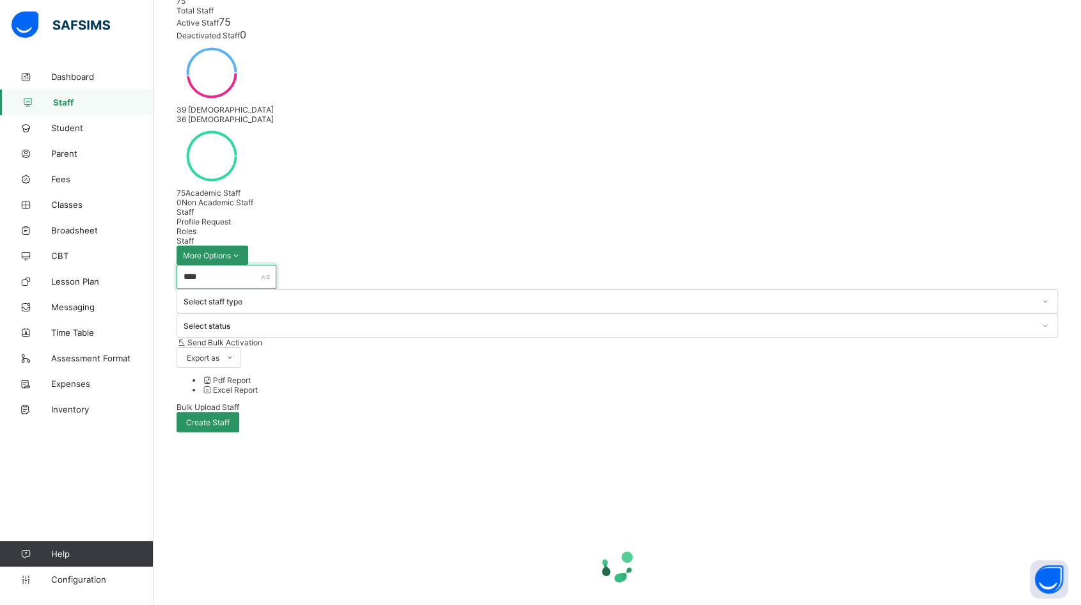
scroll to position [38, 0]
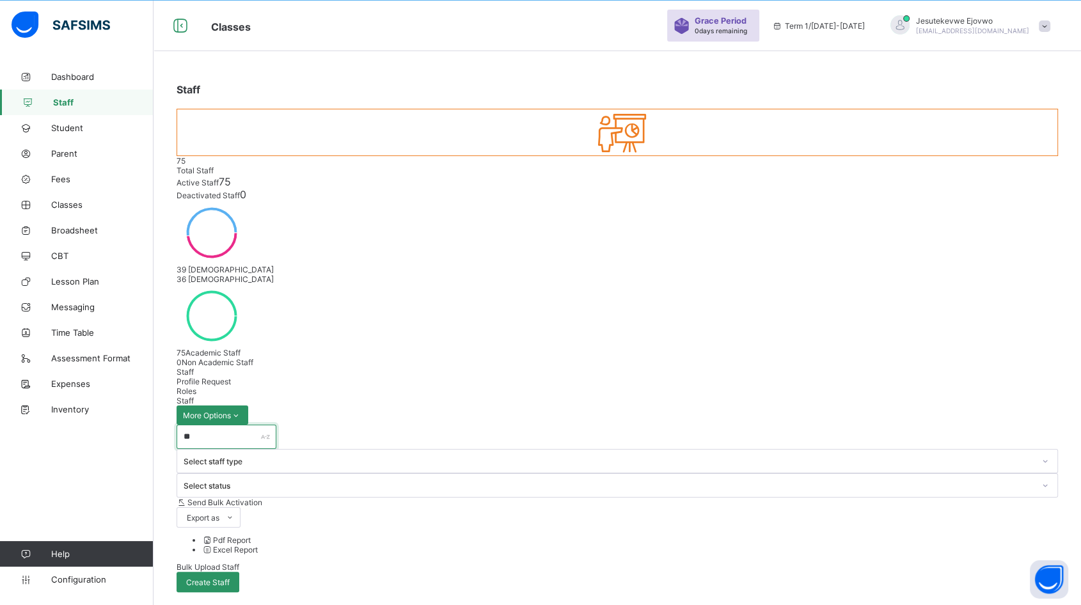
type input "*"
type input "****"
click at [0, 0] on div "Resend Activation Link" at bounding box center [0, 0] width 0 height 0
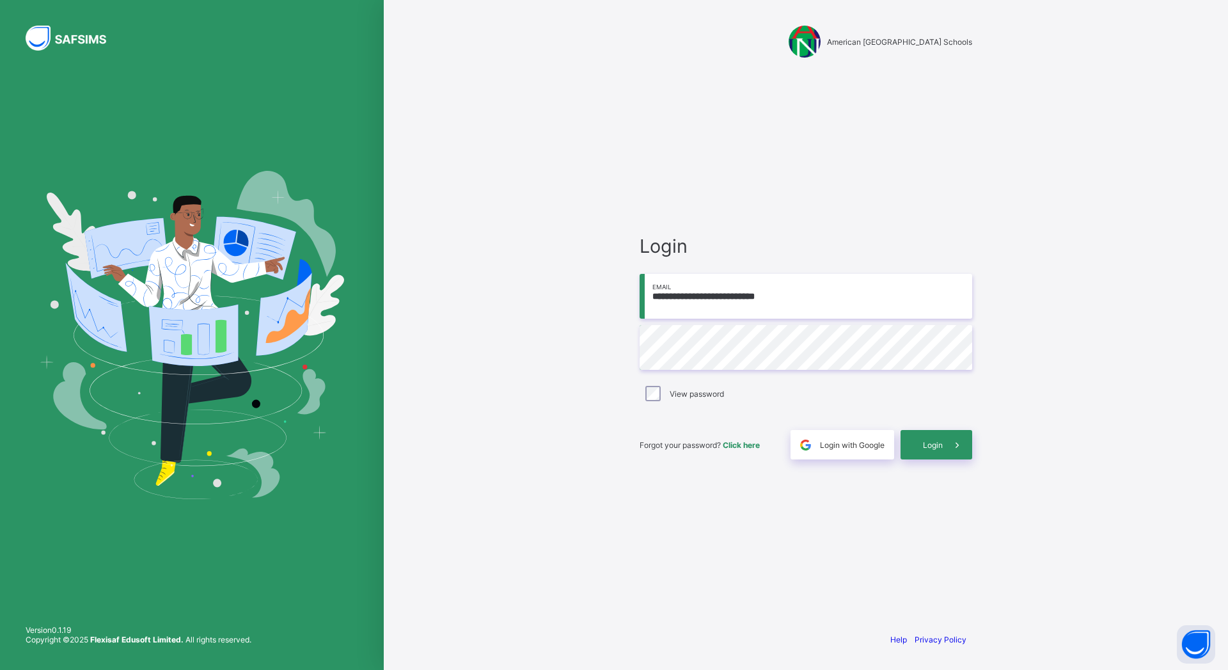
click at [851, 285] on input "**********" at bounding box center [806, 296] width 333 height 45
type input "**********"
click at [929, 449] on span "Login" at bounding box center [933, 445] width 20 height 10
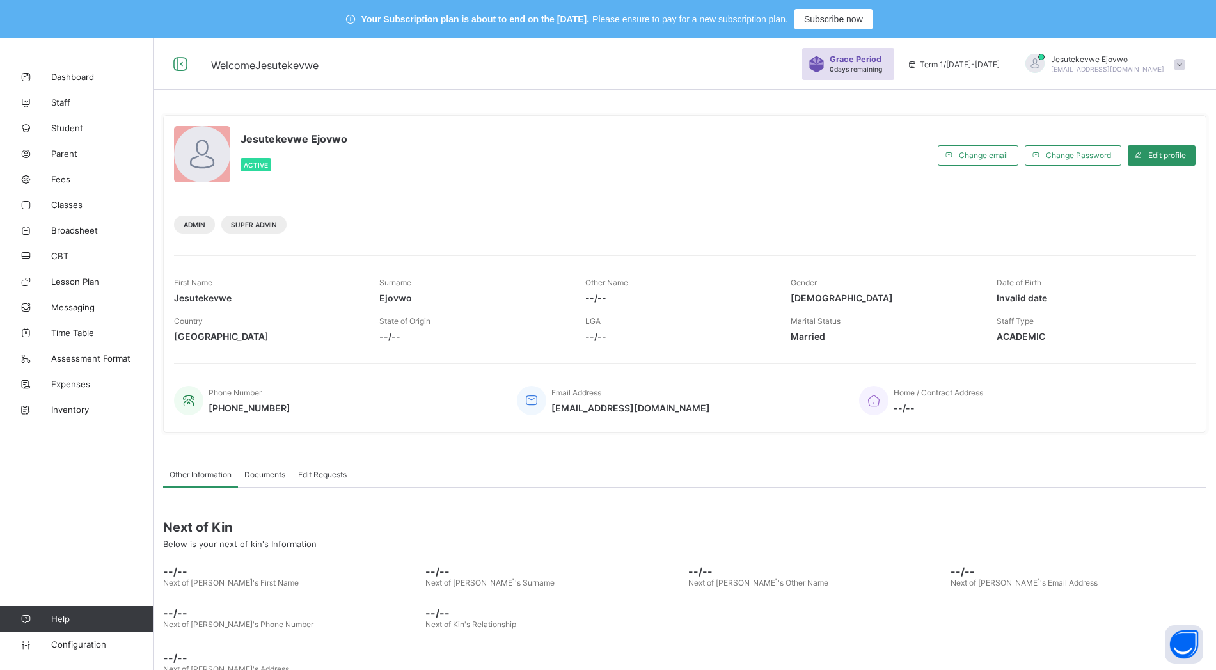
click at [58, 200] on span "Classes" at bounding box center [102, 205] width 102 height 10
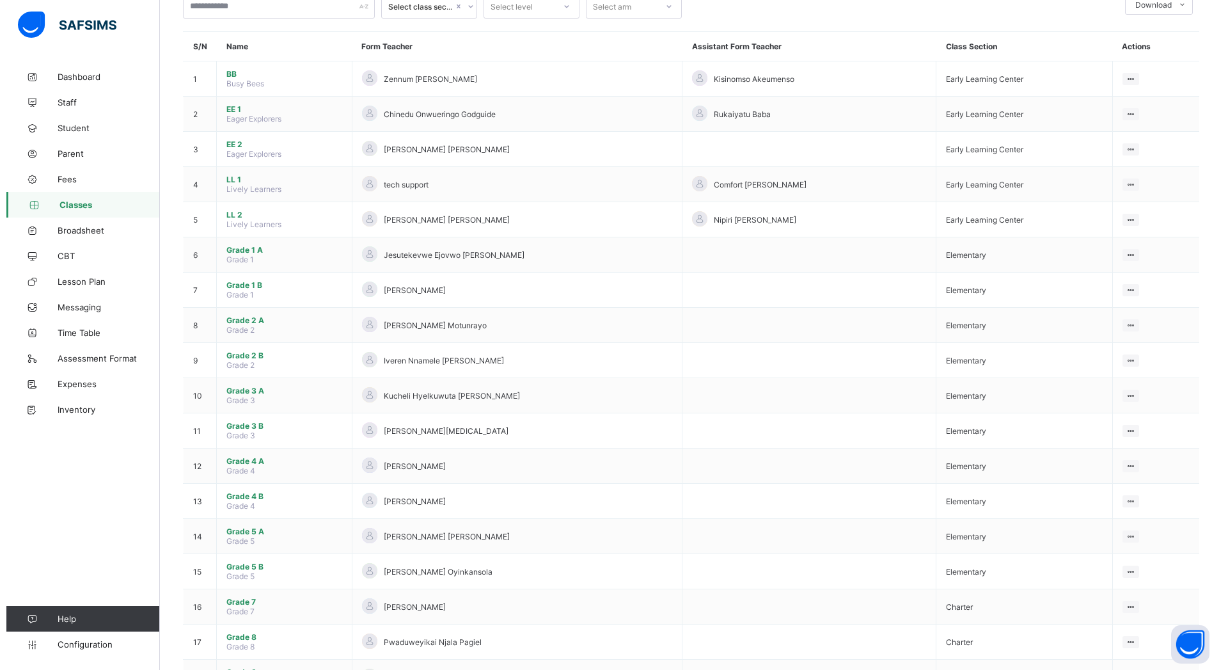
scroll to position [127, 0]
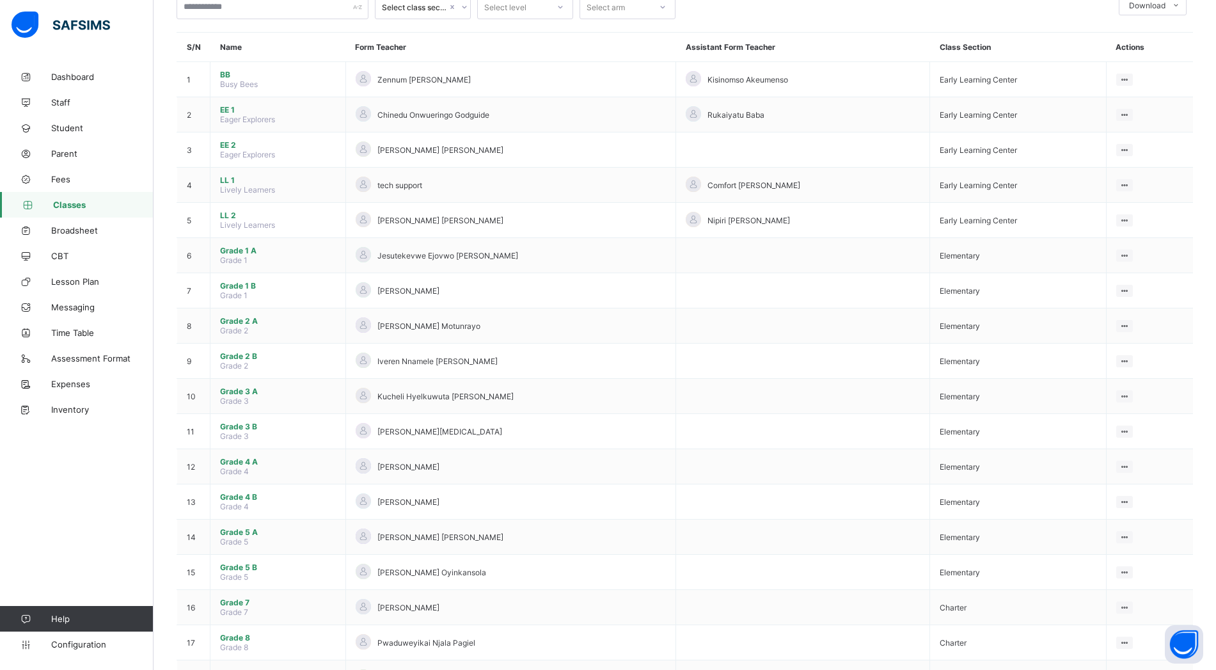
click at [0, 0] on div "Assign form Teacher" at bounding box center [0, 0] width 0 height 0
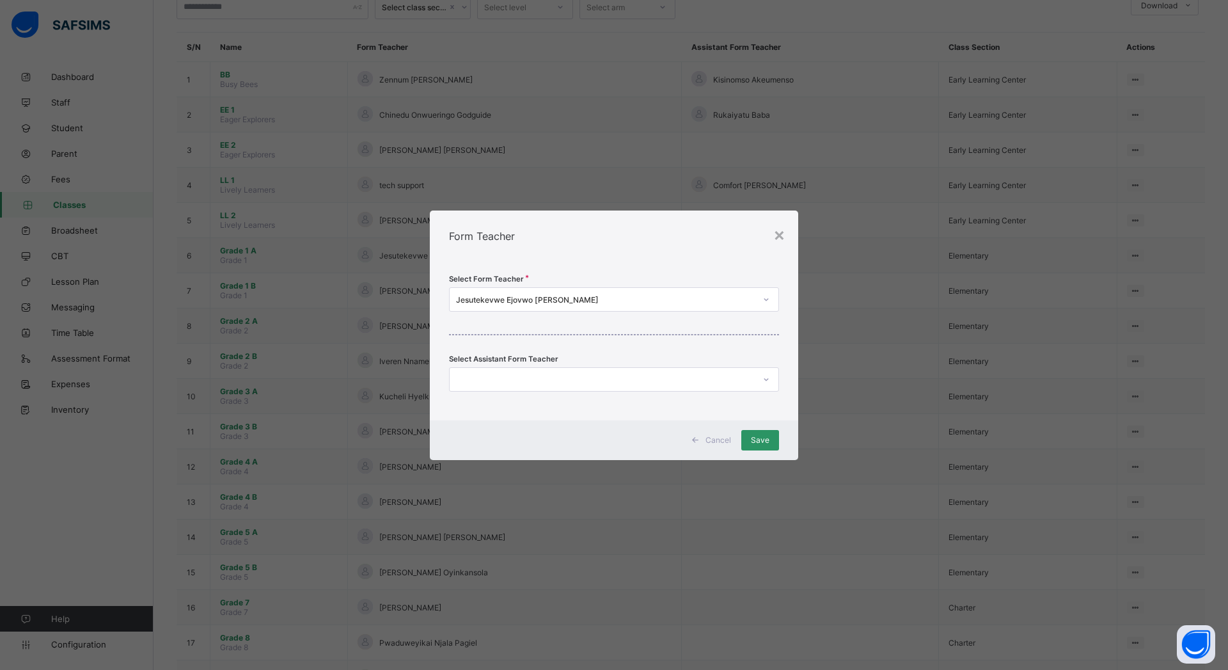
click at [573, 298] on div "Jesutekevwe Ejovwo [PERSON_NAME]" at bounding box center [605, 299] width 299 height 10
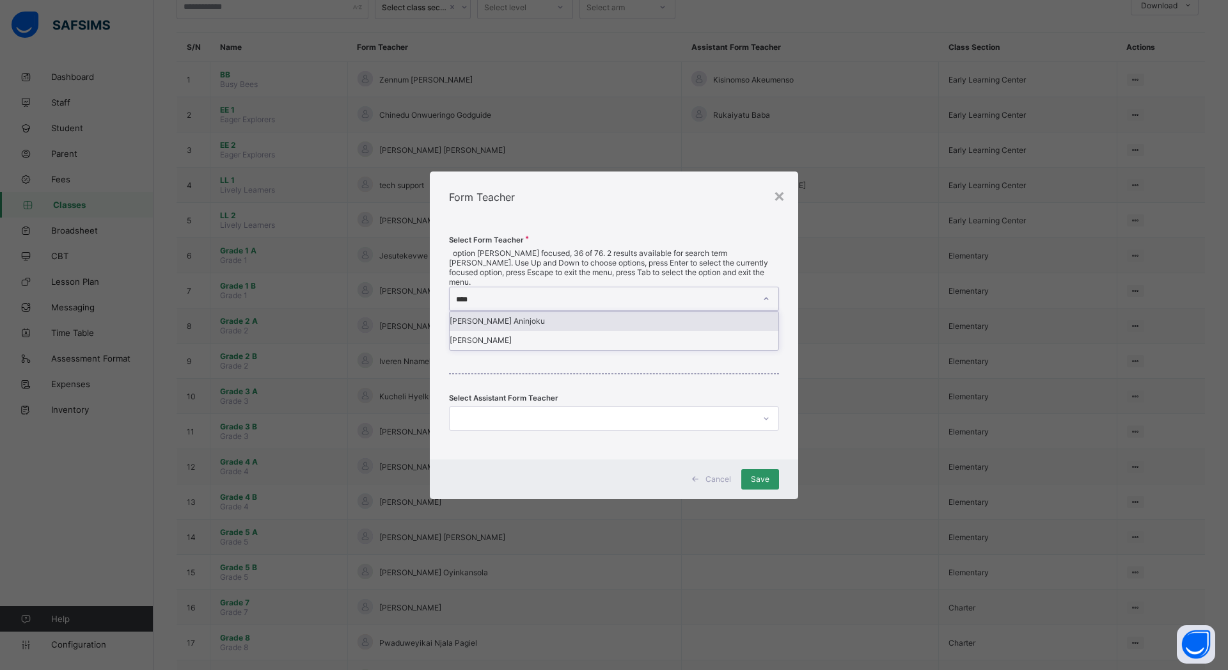
type input "*****"
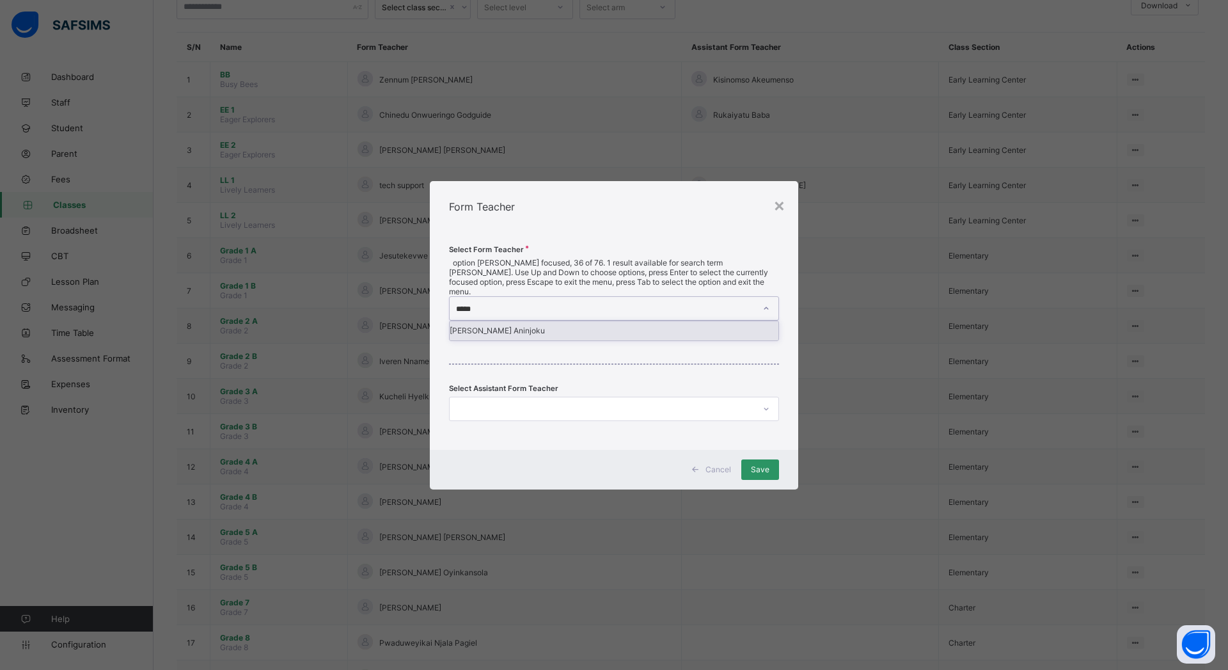
click at [587, 328] on div "Linda Elochukwu Aninjoku" at bounding box center [614, 330] width 329 height 19
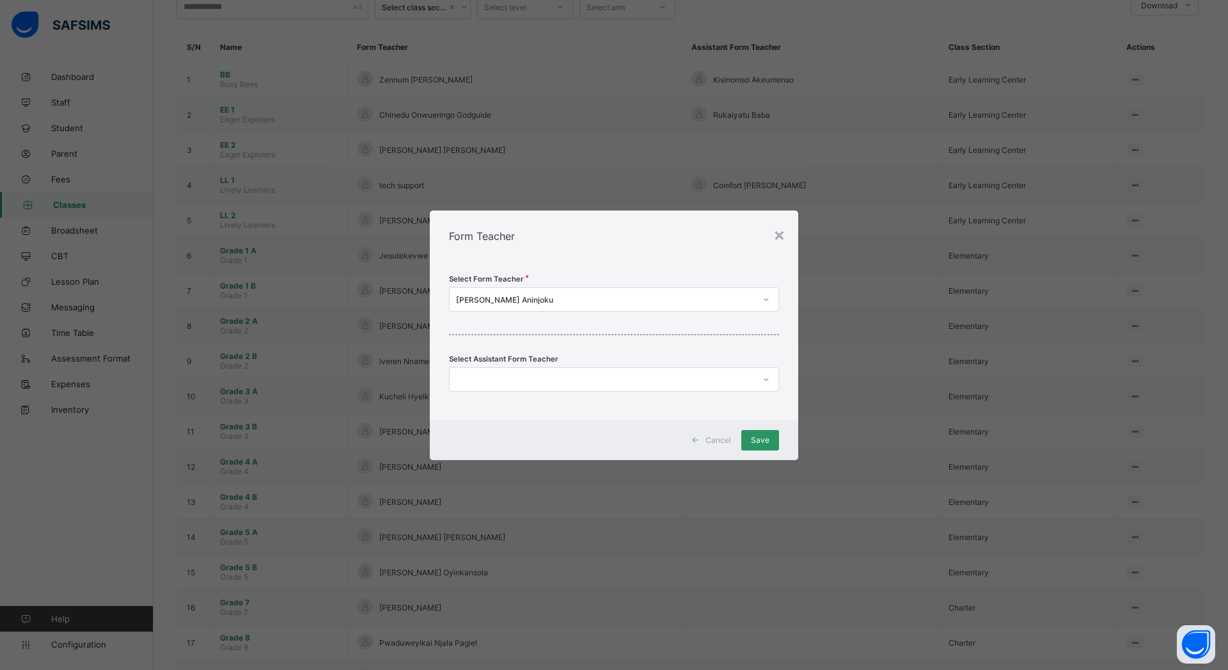
click at [755, 438] on span "Save" at bounding box center [760, 440] width 19 height 10
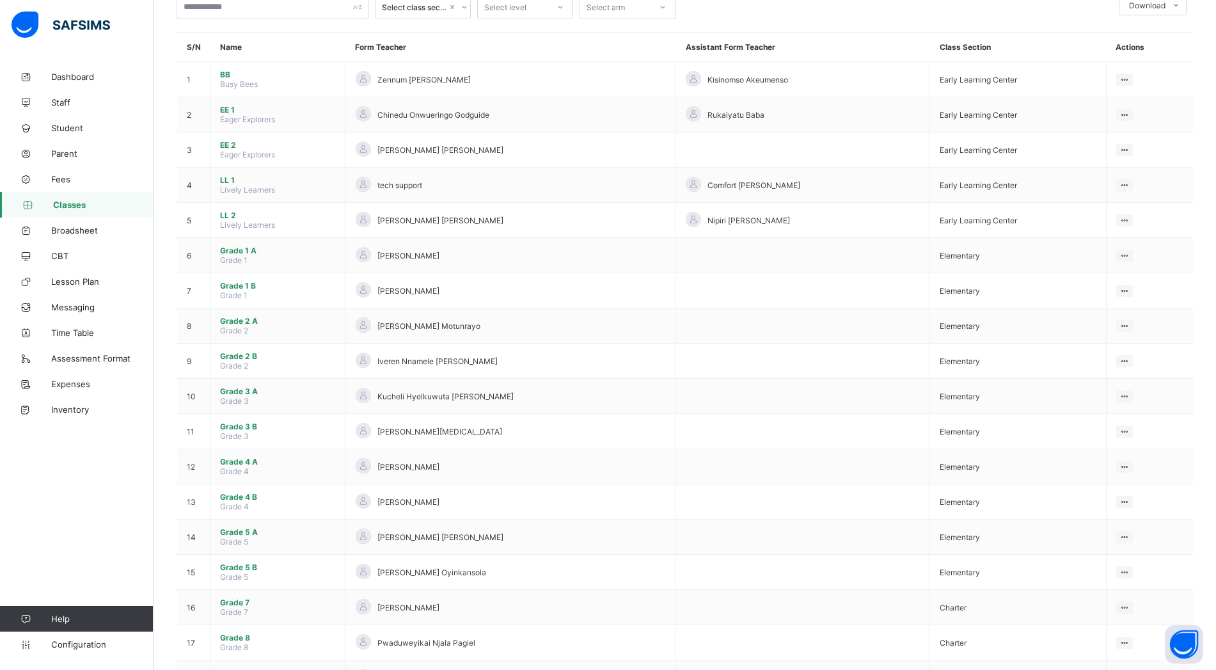
click at [0, 0] on div "Assign form Teacher" at bounding box center [0, 0] width 0 height 0
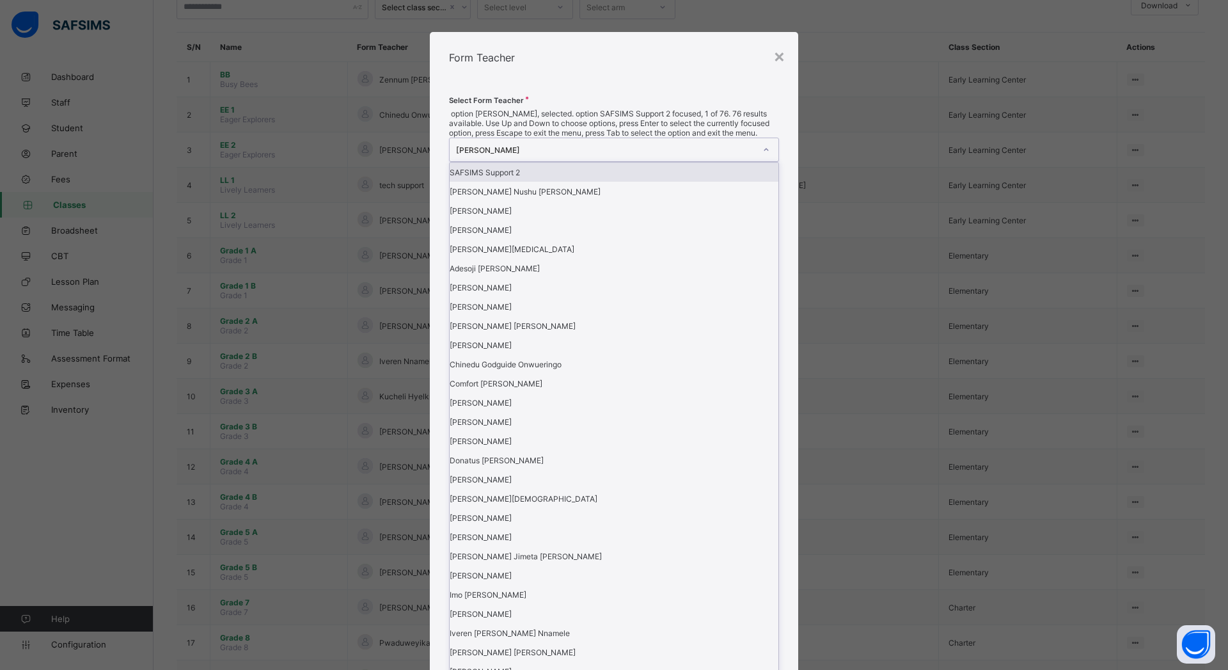
click at [604, 155] on div "[PERSON_NAME]" at bounding box center [605, 150] width 299 height 10
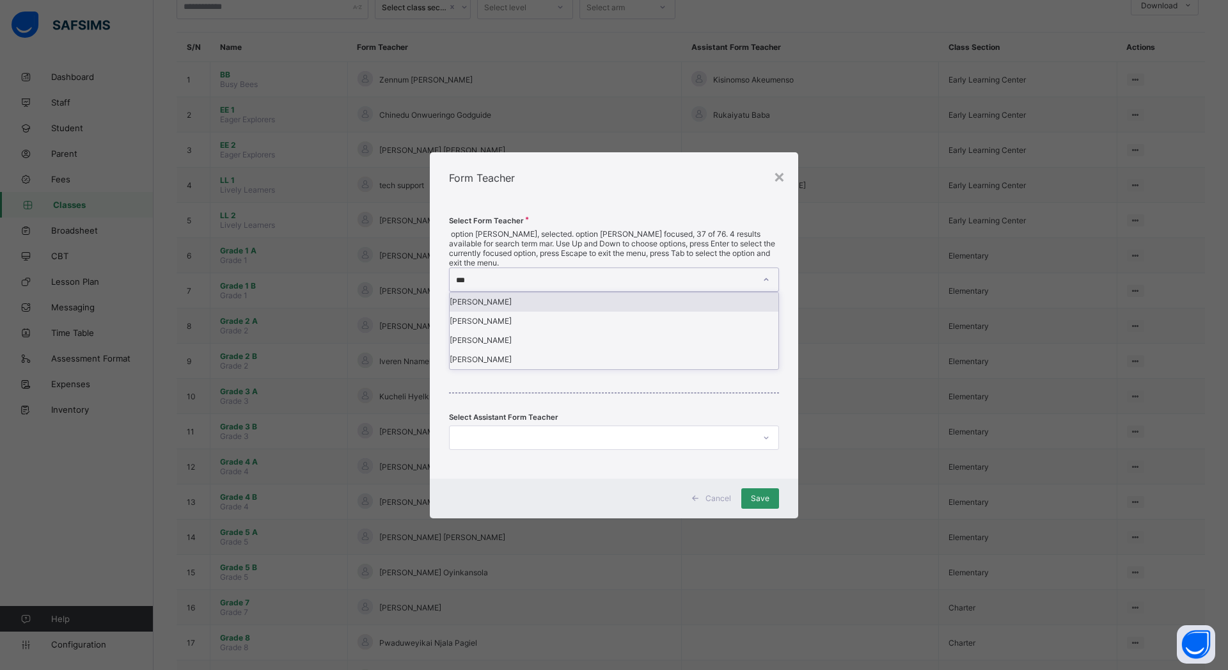
type input "****"
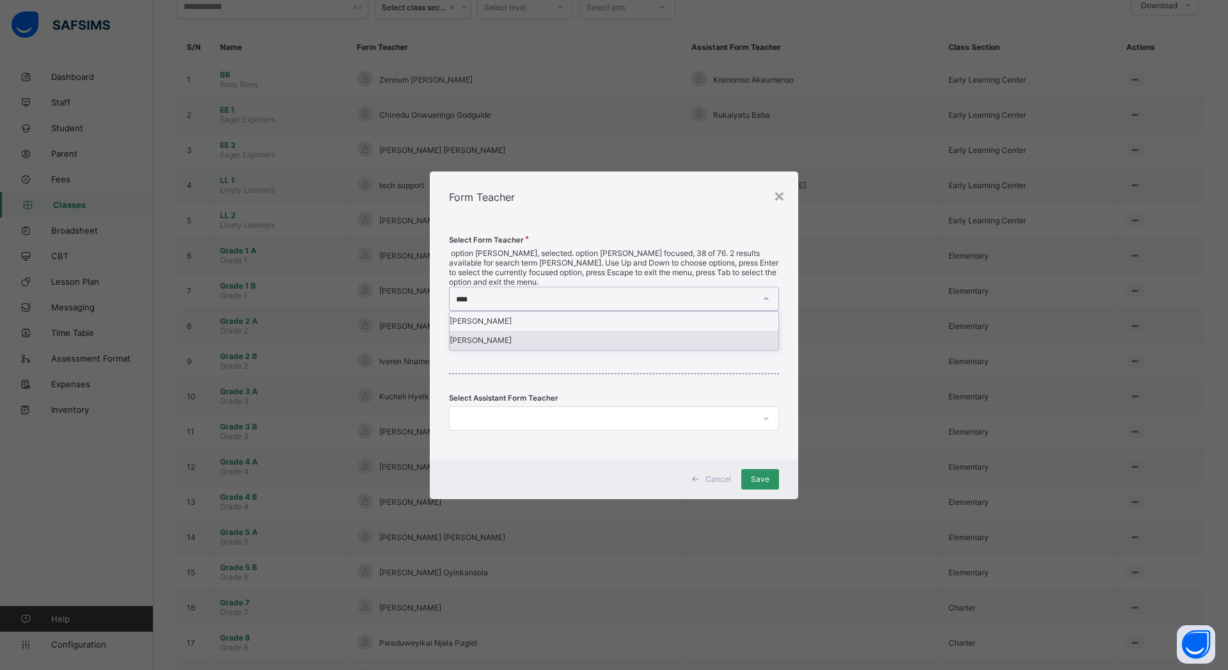
click at [555, 348] on div "Maryam Njidda" at bounding box center [614, 340] width 329 height 19
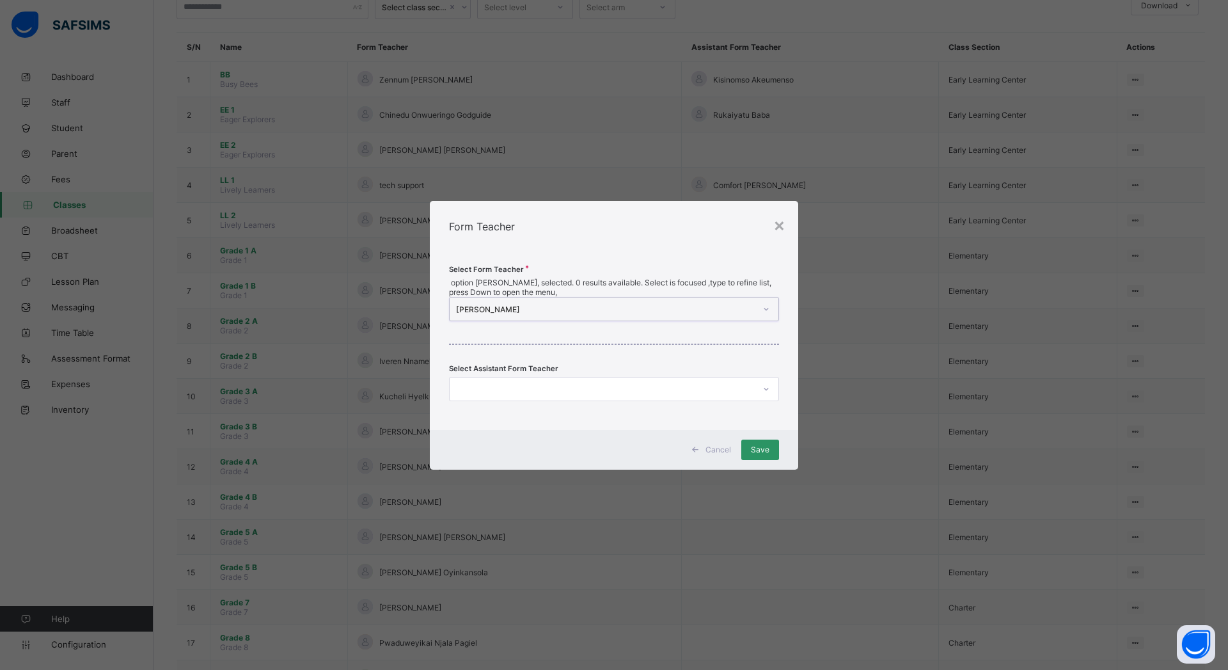
click at [765, 445] on span "Save" at bounding box center [760, 450] width 19 height 10
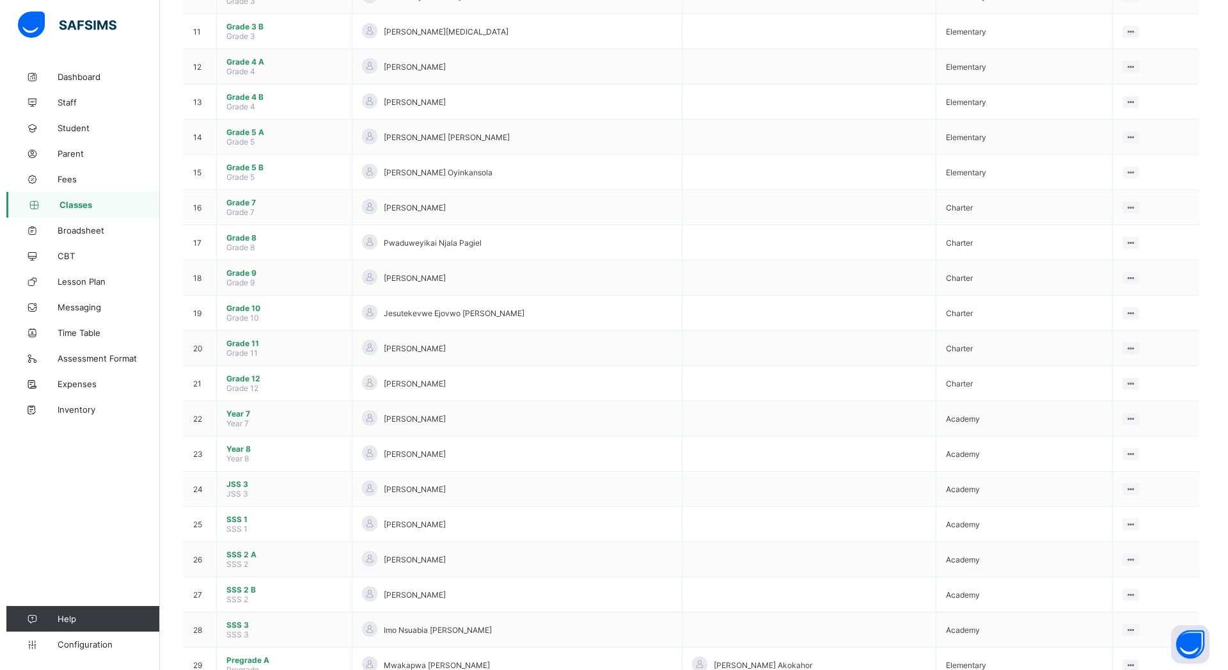
scroll to position [606, 0]
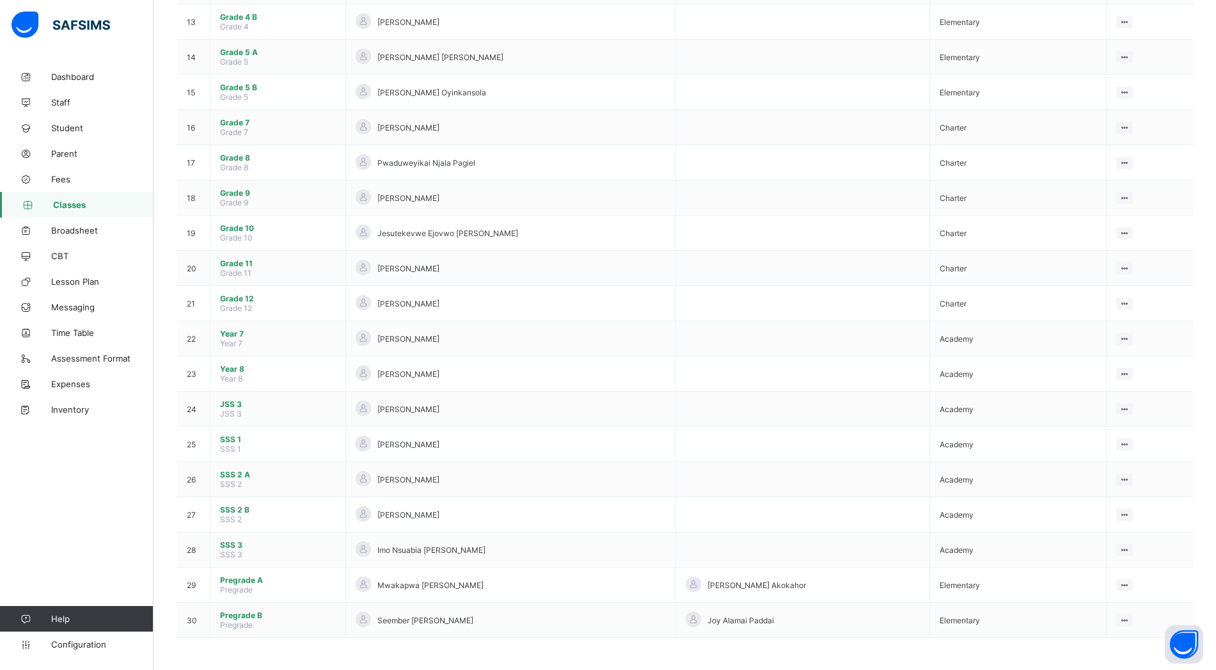
click at [0, 0] on div "Assign form Teacher" at bounding box center [0, 0] width 0 height 0
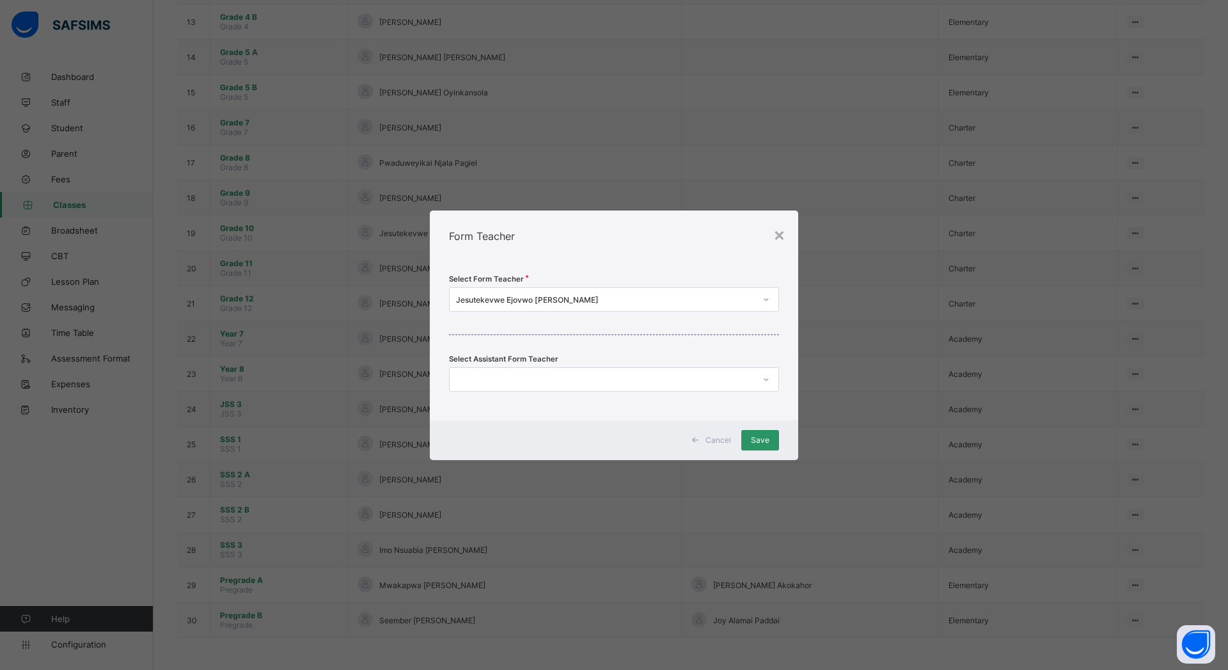
click at [556, 299] on div "Jesutekevwe Ejovwo [PERSON_NAME]" at bounding box center [605, 299] width 299 height 10
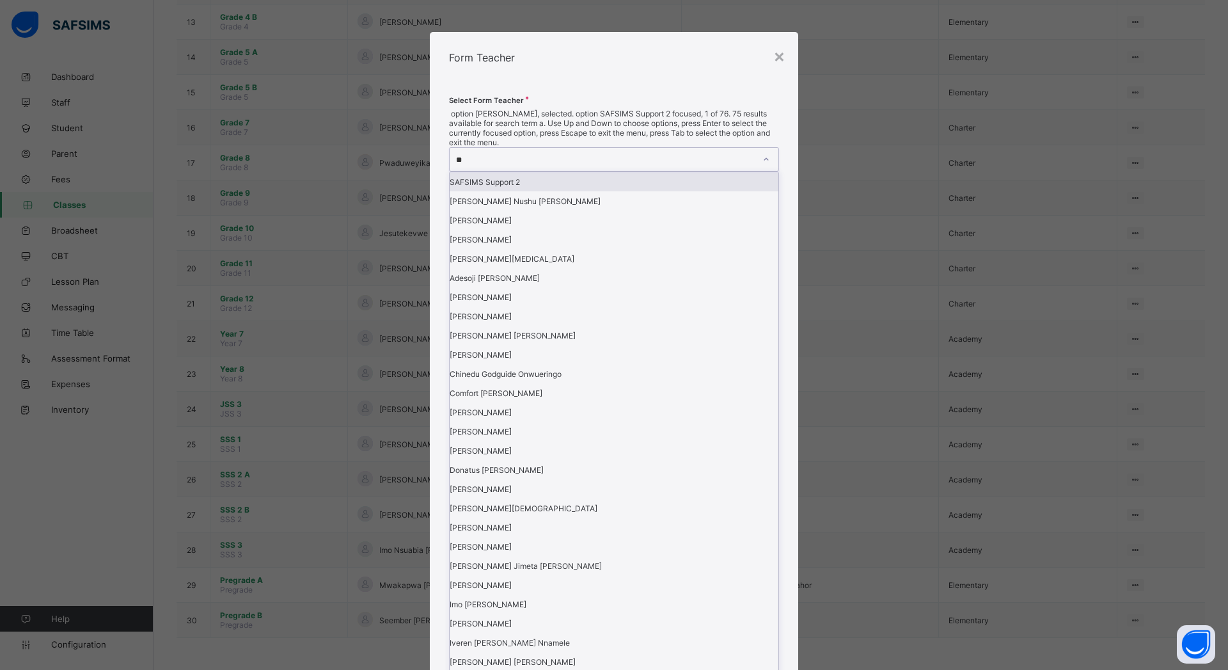
type input "***"
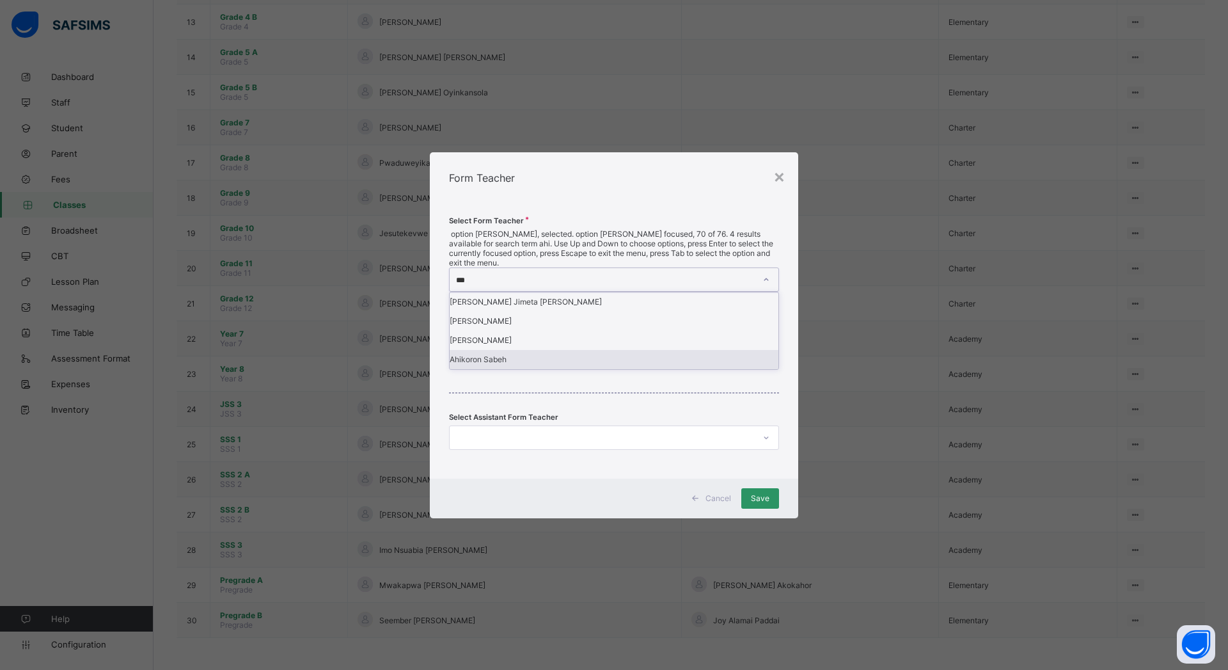
click at [542, 369] on div "Ahikoron Sabeh" at bounding box center [614, 359] width 329 height 19
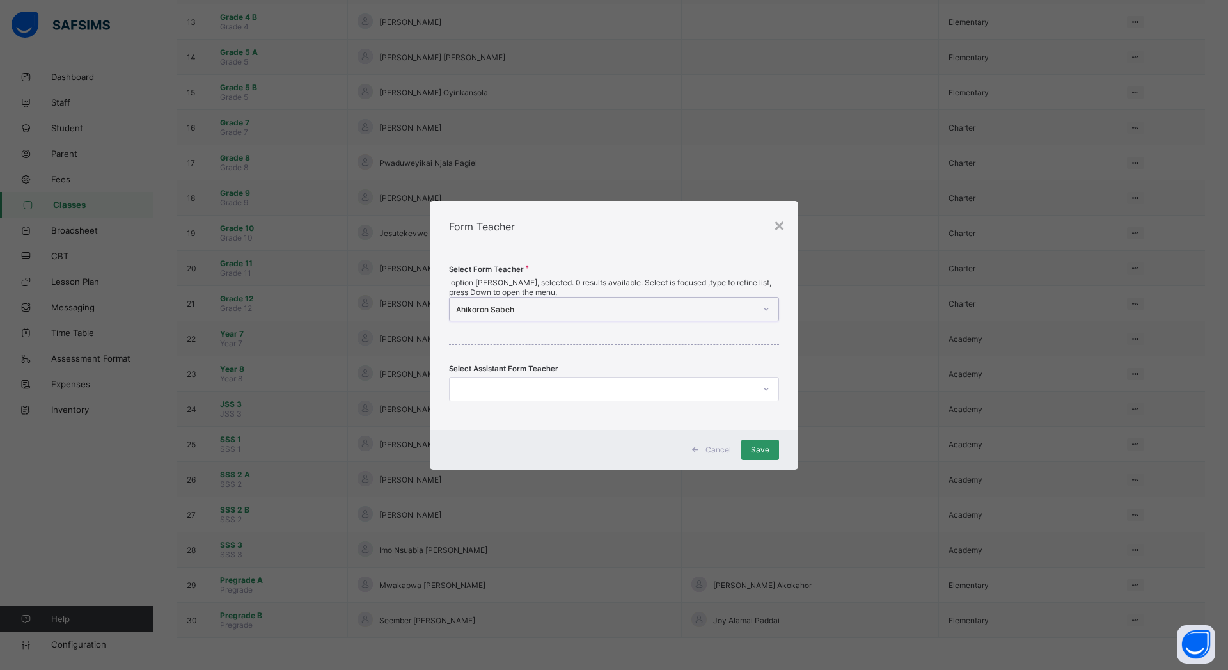
click at [762, 447] on div "Save" at bounding box center [760, 449] width 38 height 20
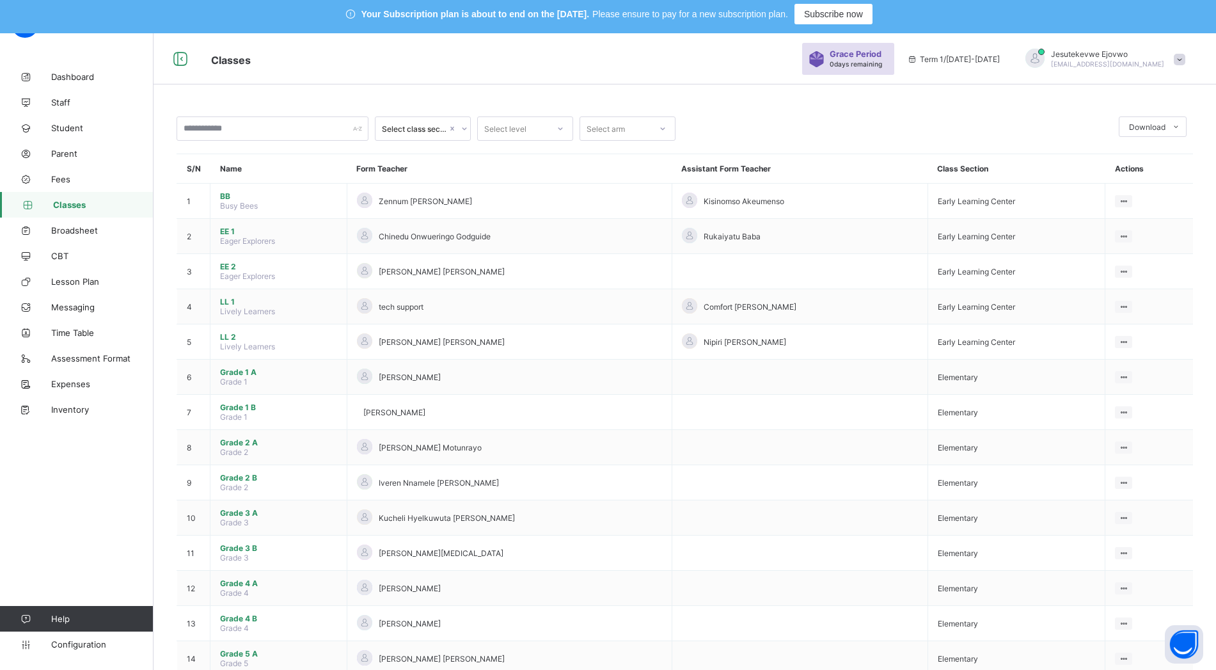
scroll to position [0, 0]
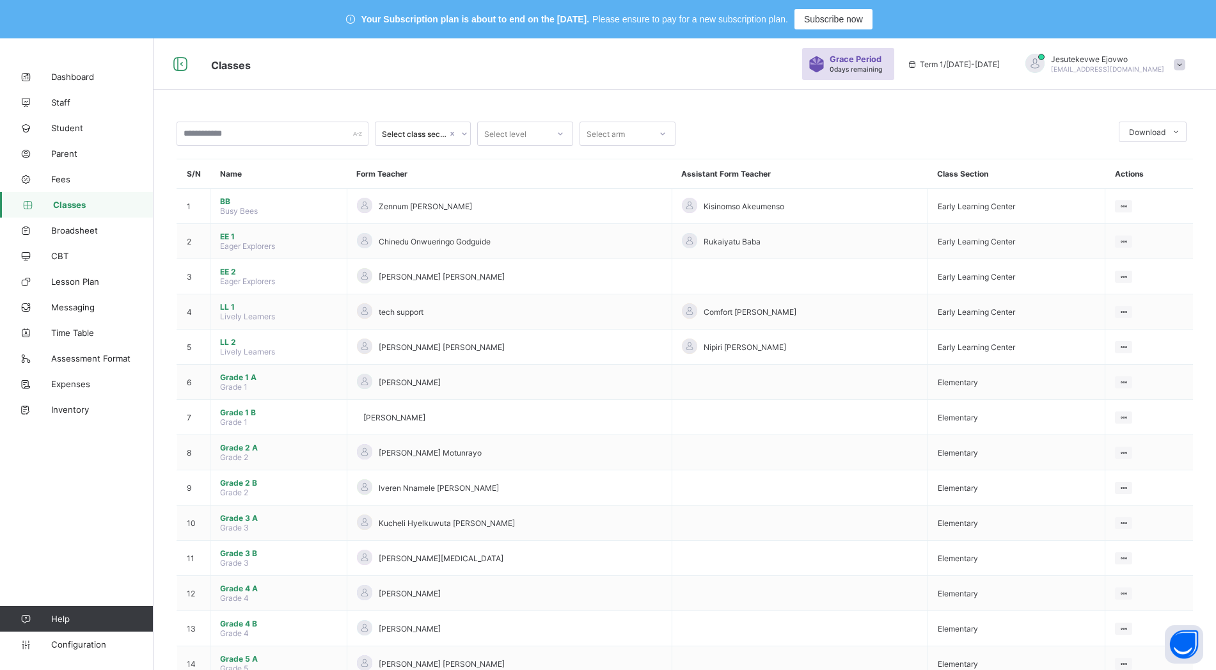
click at [0, 0] on div "Assign form Teacher" at bounding box center [0, 0] width 0 height 0
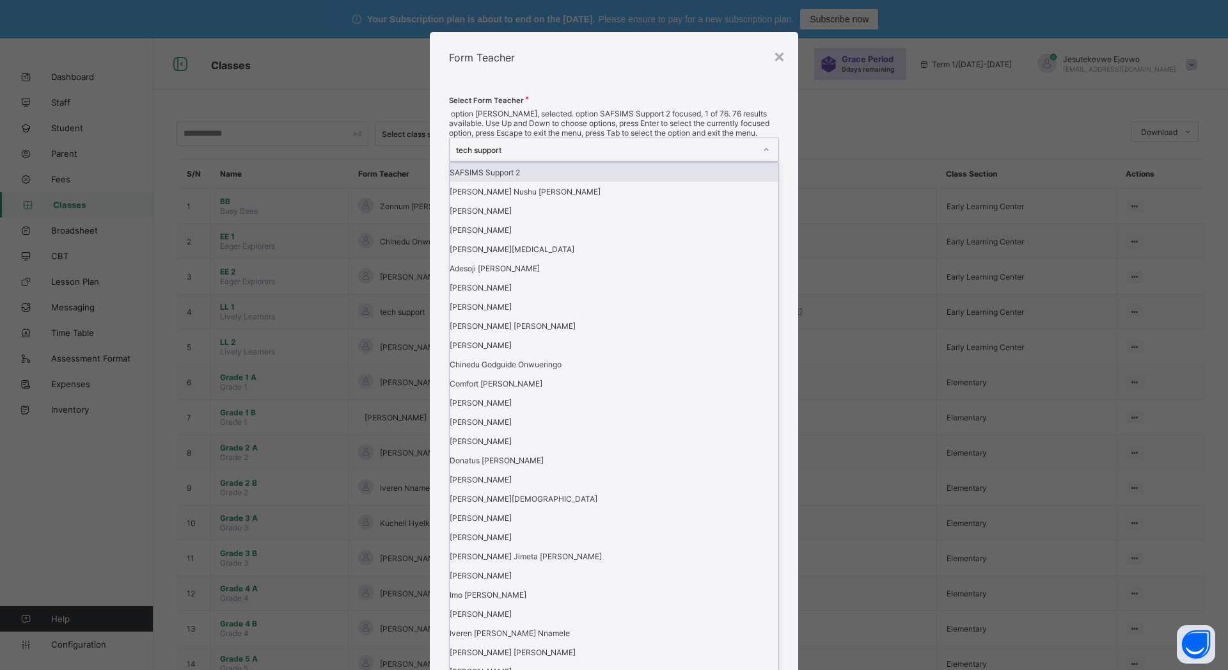
click at [560, 155] on div "tech support" at bounding box center [605, 150] width 299 height 10
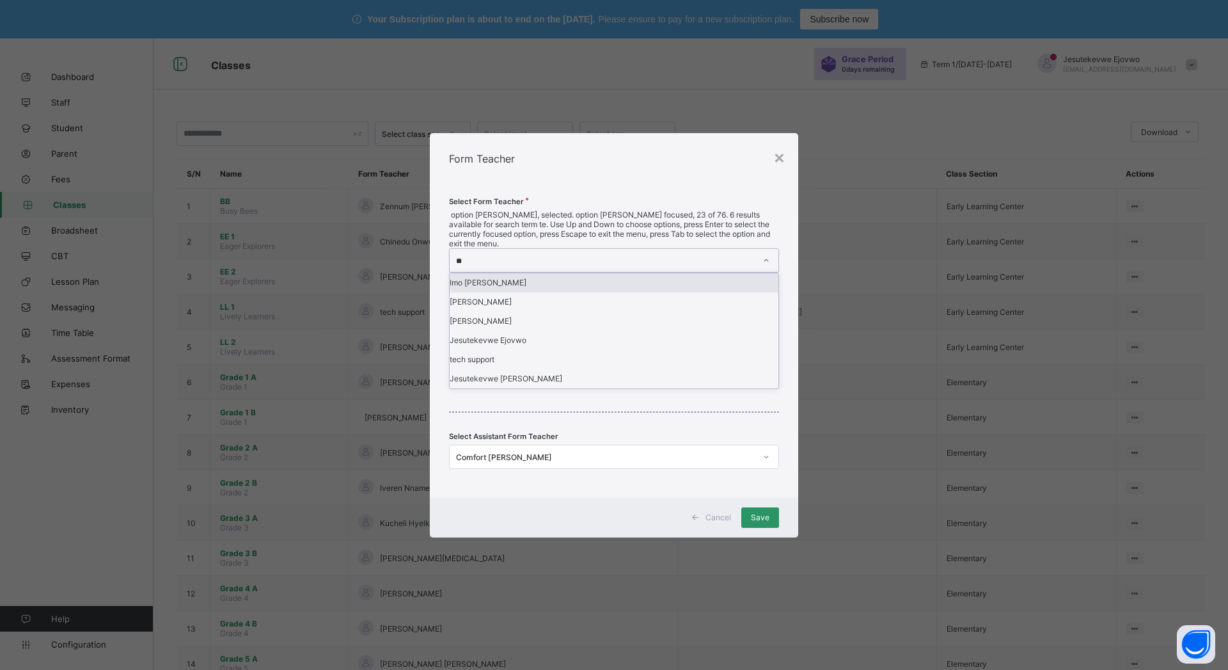
type input "*"
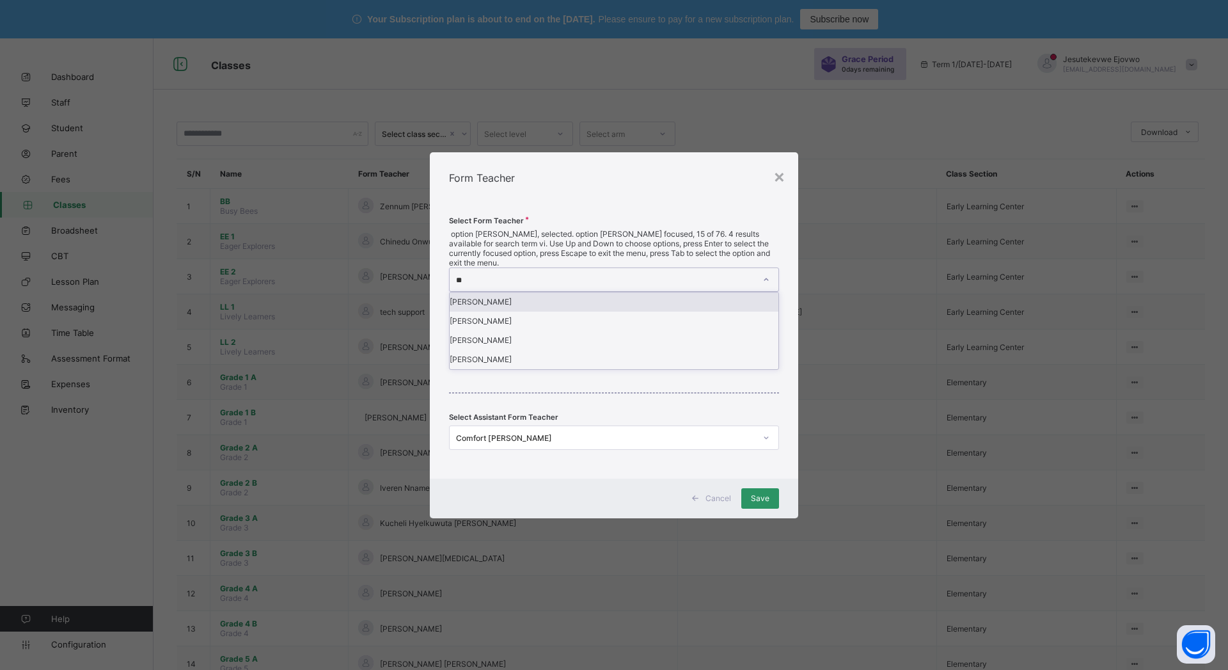
type input "***"
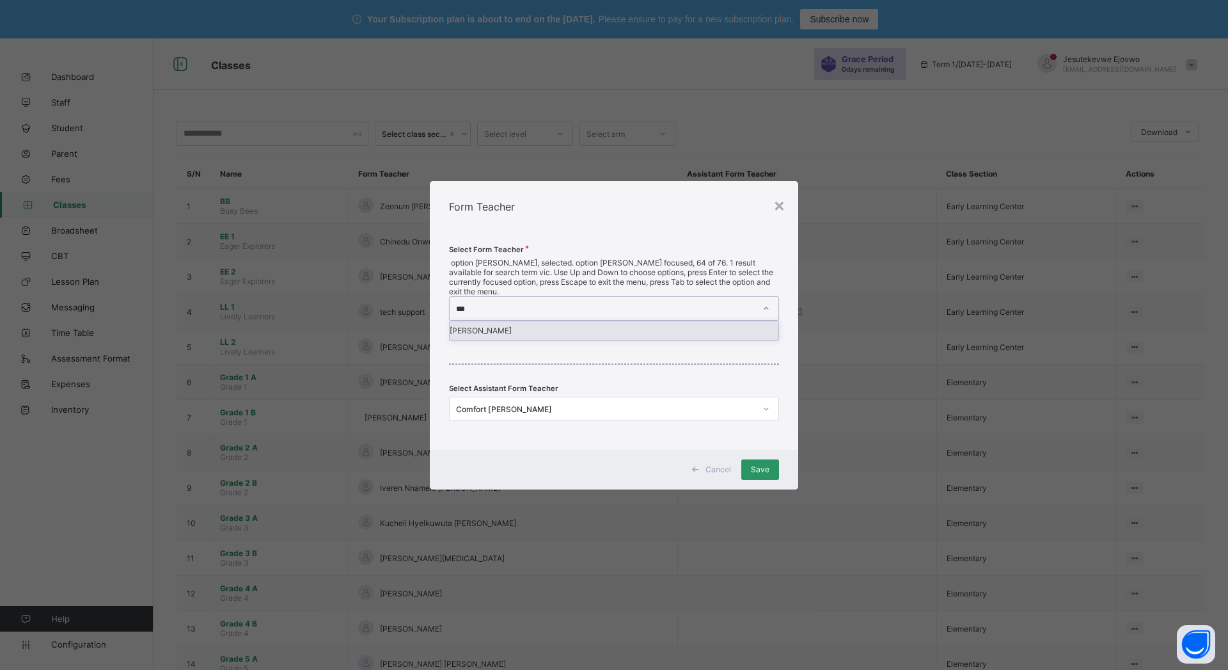
click at [548, 328] on div "Victoria Hussain" at bounding box center [614, 330] width 329 height 19
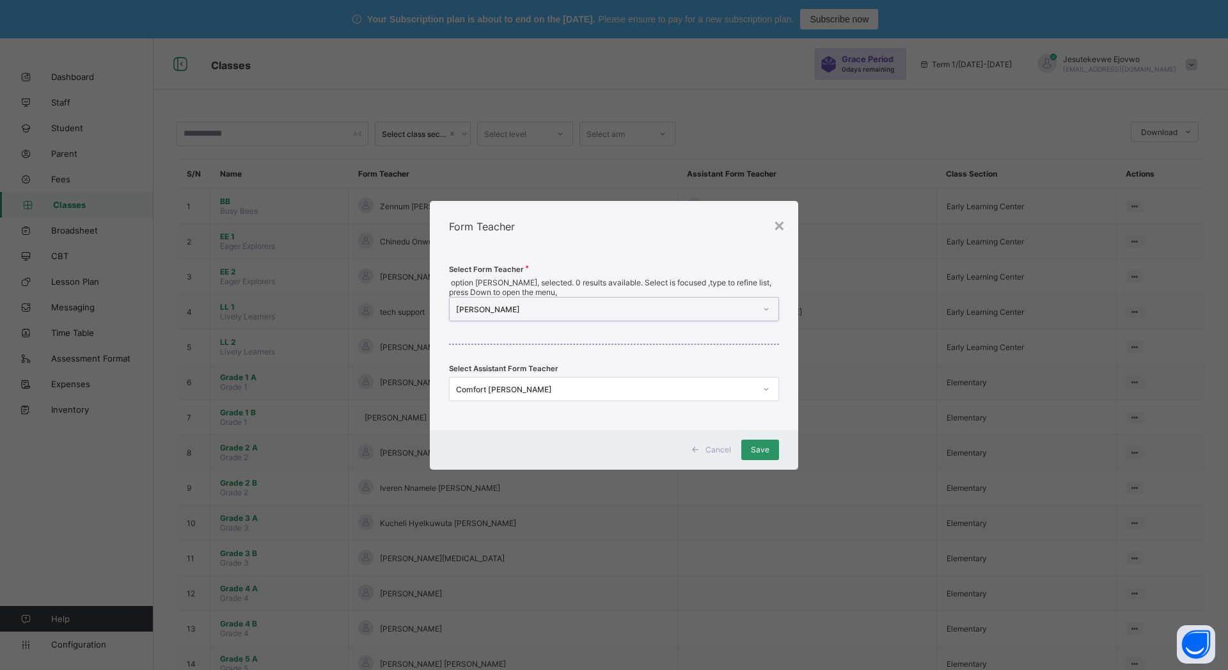
click at [764, 445] on span "Save" at bounding box center [760, 450] width 19 height 10
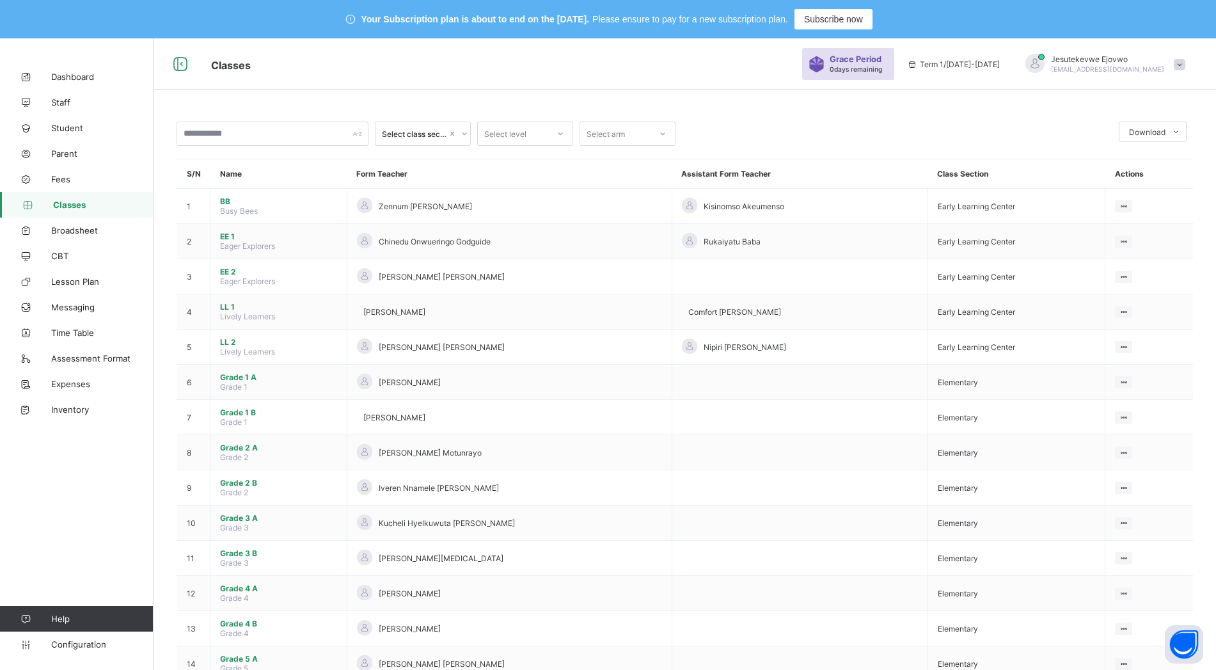
click at [70, 107] on link "Staff" at bounding box center [77, 103] width 154 height 26
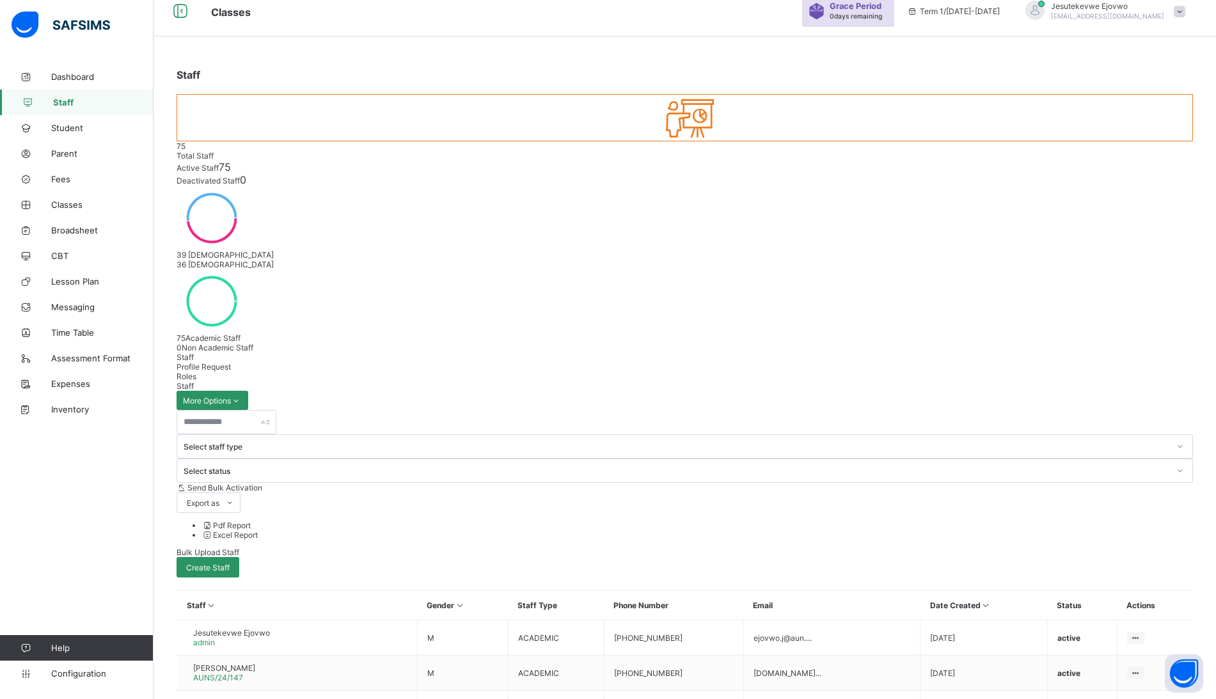
scroll to position [114, 0]
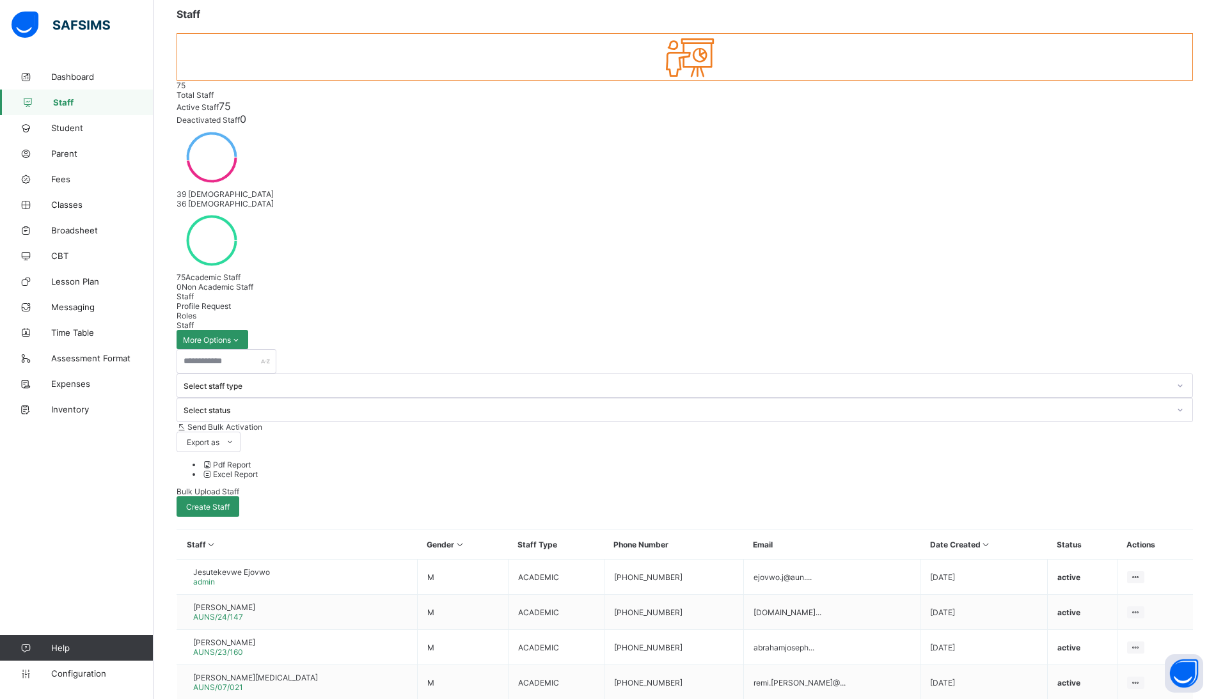
click at [79, 124] on span "Student" at bounding box center [102, 128] width 102 height 10
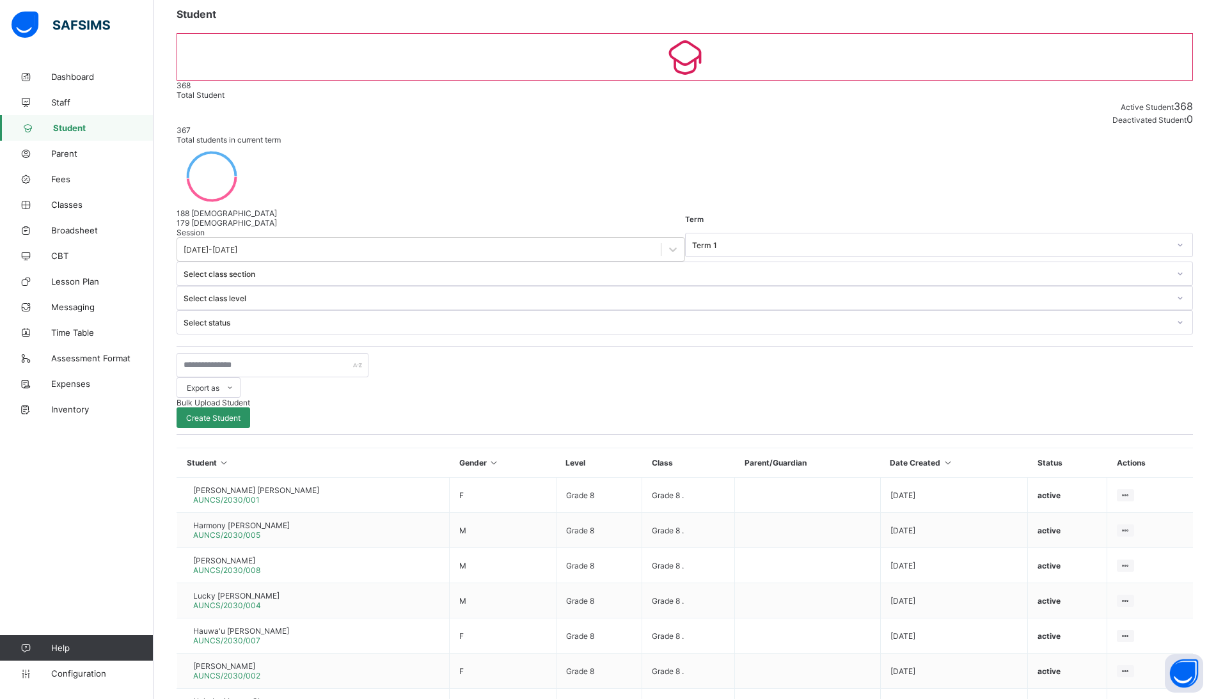
scroll to position [115, 0]
click at [70, 153] on span "Parent" at bounding box center [102, 153] width 102 height 10
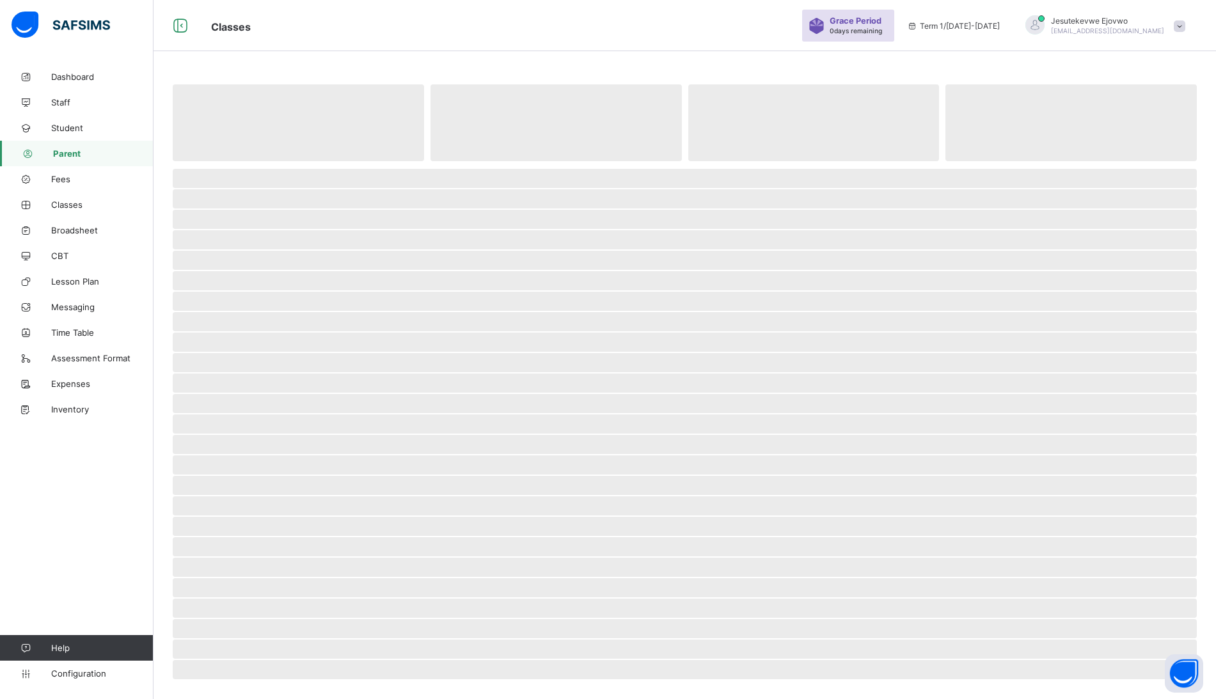
scroll to position [38, 0]
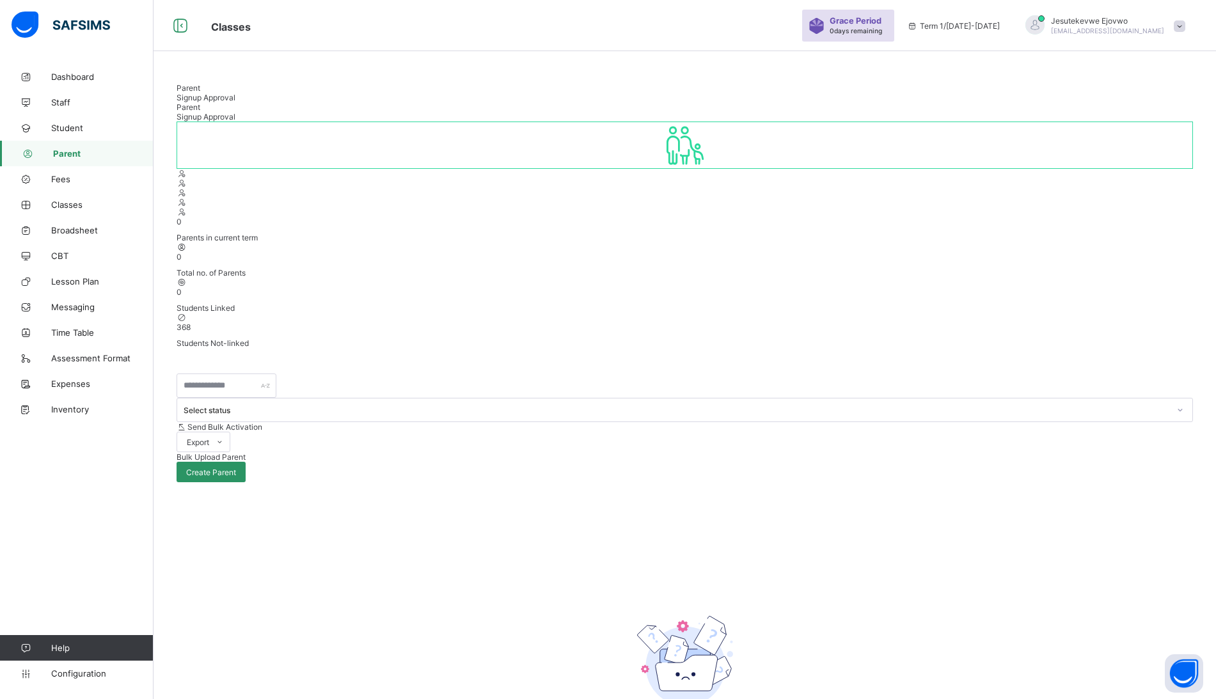
click at [69, 208] on span "Classes" at bounding box center [102, 205] width 102 height 10
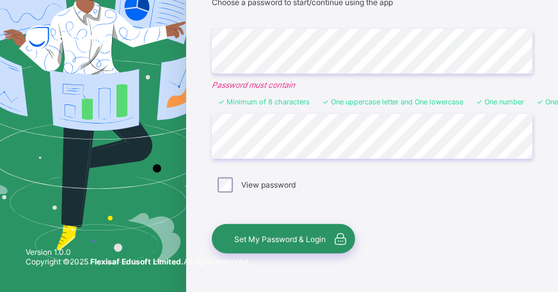
scroll to position [142, 0]
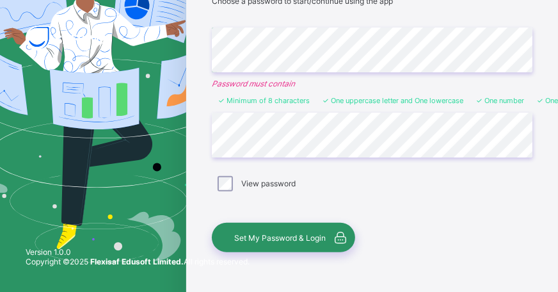
click at [290, 233] on span "Set My Password & Login" at bounding box center [279, 238] width 91 height 10
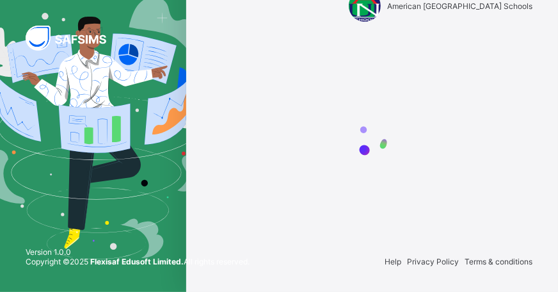
scroll to position [35, 0]
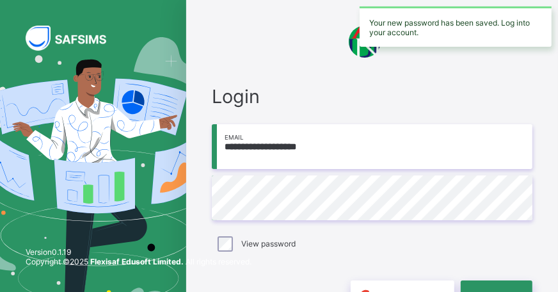
scroll to position [71, 0]
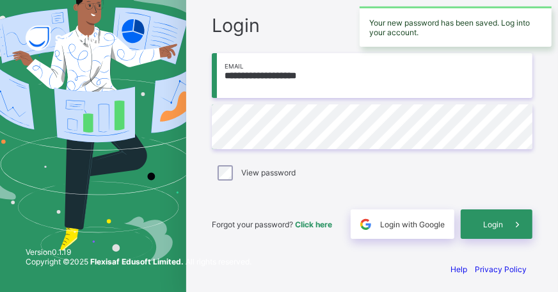
click at [356, 78] on input "**********" at bounding box center [372, 75] width 321 height 45
type input "**********"
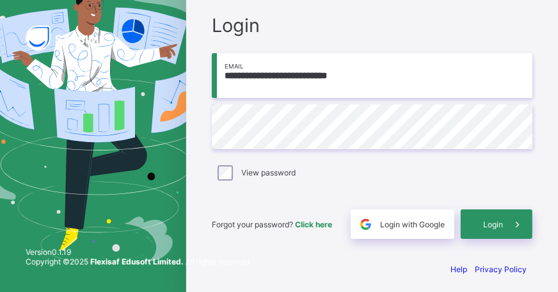
click at [503, 221] on span "Login" at bounding box center [493, 224] width 20 height 10
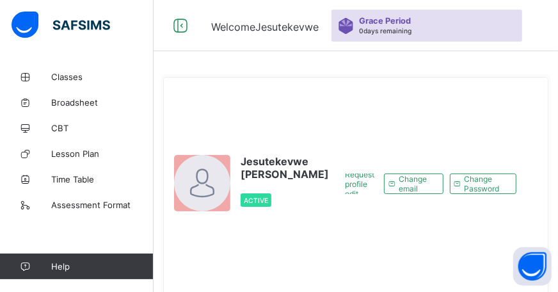
click at [61, 79] on span "Classes" at bounding box center [102, 77] width 102 height 10
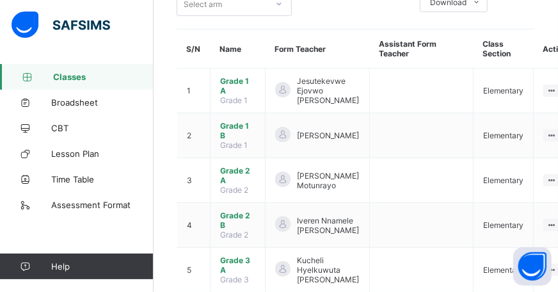
scroll to position [98, 0]
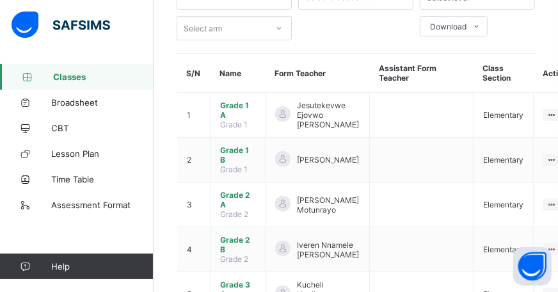
click at [225, 104] on span "Grade 1 A" at bounding box center [237, 109] width 35 height 19
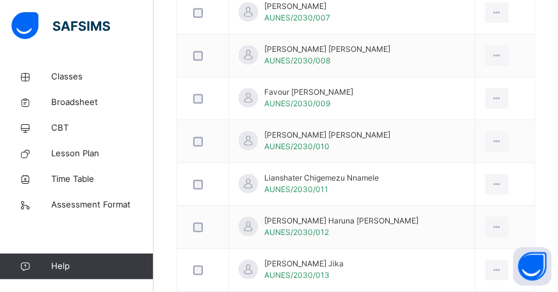
scroll to position [240, 0]
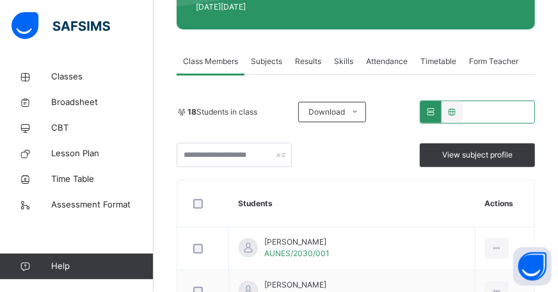
click at [463, 149] on span "View subject profile" at bounding box center [477, 155] width 70 height 12
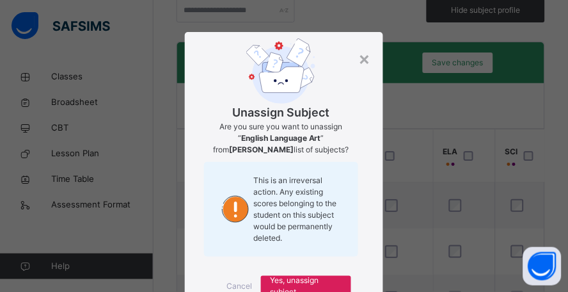
scroll to position [61, 0]
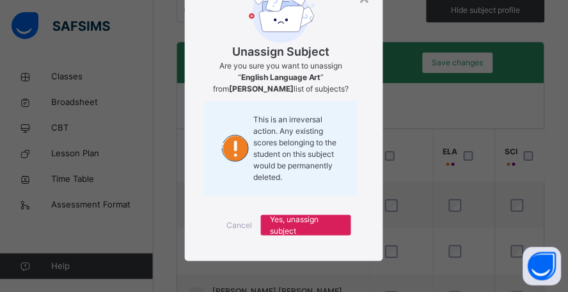
click at [429, 82] on div "× Unassign Subject Are you sure you want to unassign “ English Language Art ” f…" at bounding box center [284, 146] width 568 height 292
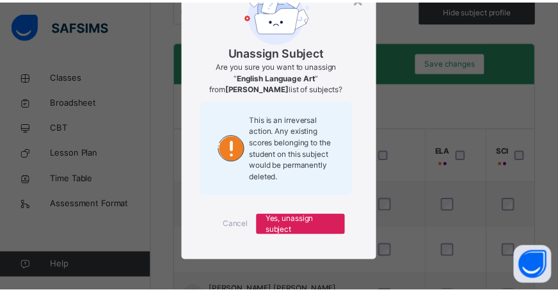
scroll to position [0, 0]
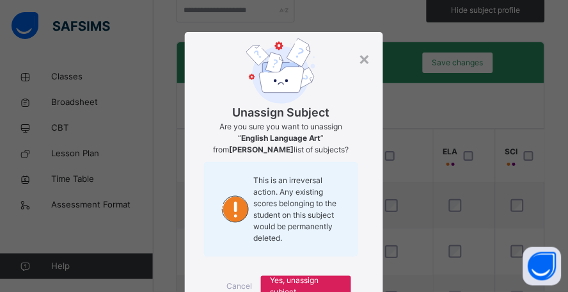
click at [360, 59] on div "×" at bounding box center [364, 58] width 12 height 27
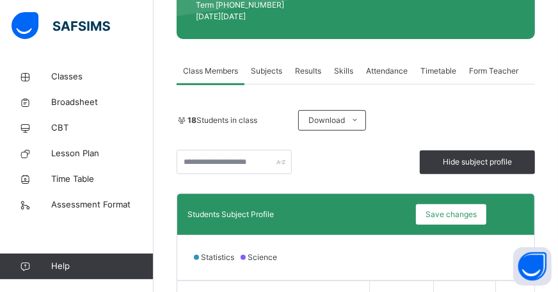
scroll to position [240, 0]
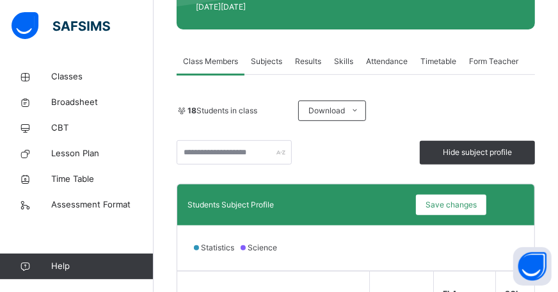
click at [279, 56] on span "Subjects" at bounding box center [266, 62] width 31 height 12
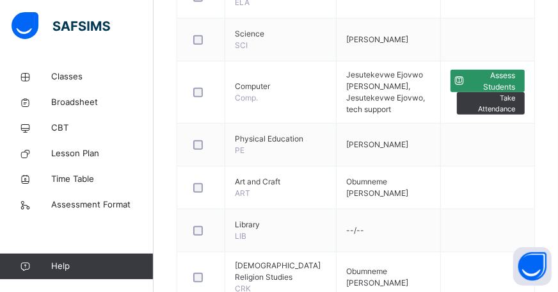
scroll to position [422, 0]
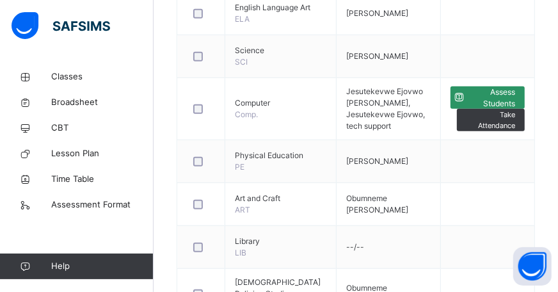
click at [515, 93] on span "Assess Students" at bounding box center [491, 97] width 47 height 23
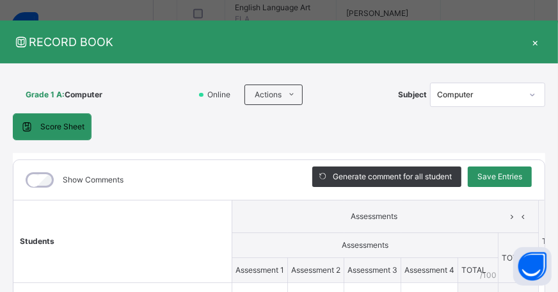
scroll to position [0, 0]
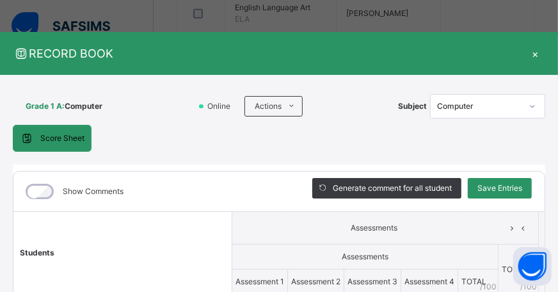
click at [545, 53] on div "×" at bounding box center [535, 53] width 19 height 17
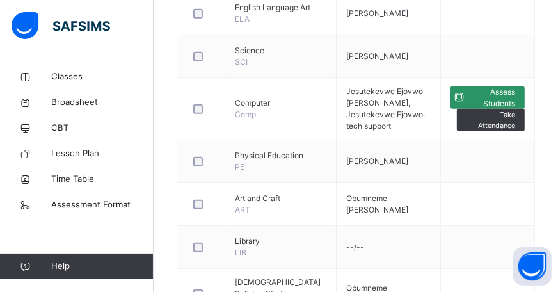
click at [77, 74] on span "Classes" at bounding box center [102, 76] width 102 height 13
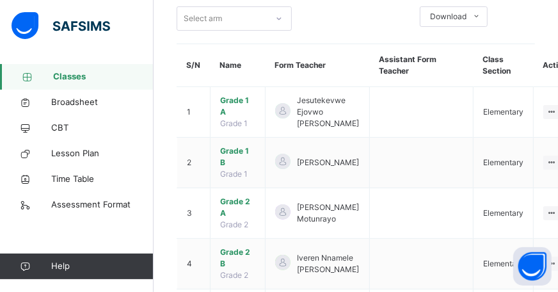
scroll to position [422, 0]
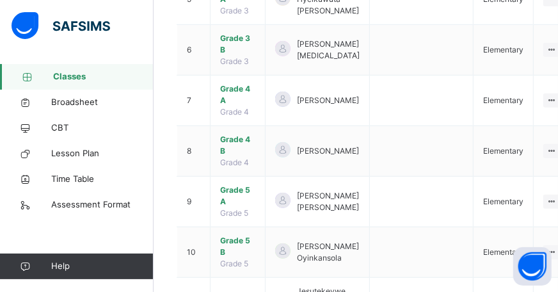
click at [239, 84] on span "Grade 4 A" at bounding box center [237, 94] width 35 height 23
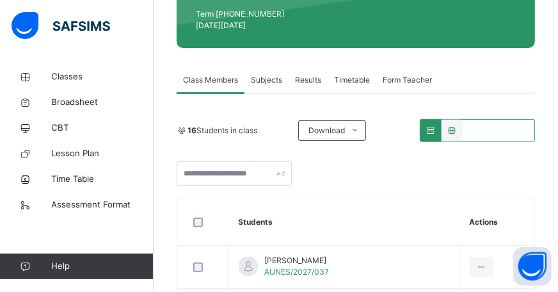
scroll to position [209, 0]
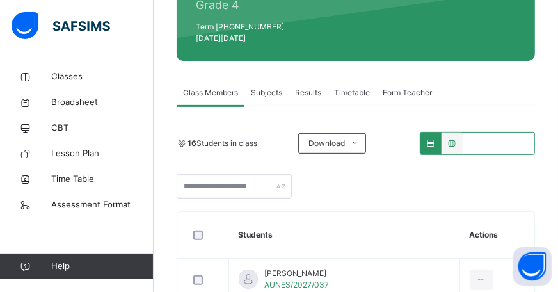
click at [262, 87] on span "Subjects" at bounding box center [266, 93] width 31 height 12
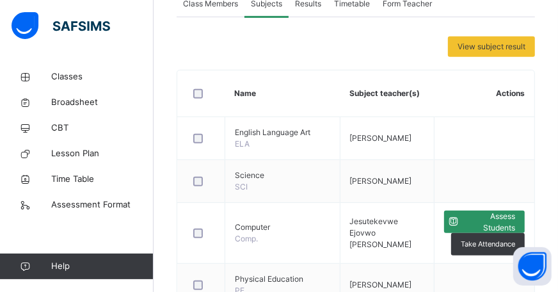
scroll to position [351, 0]
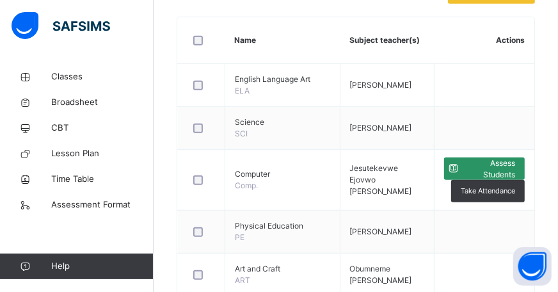
click at [500, 167] on span "Assess Students" at bounding box center [489, 168] width 52 height 23
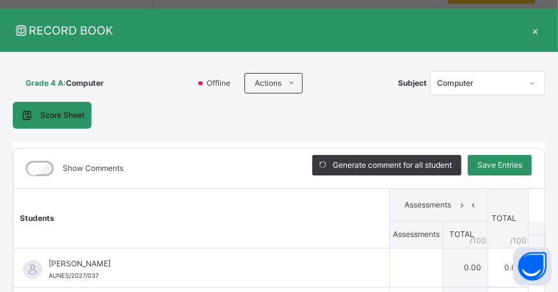
scroll to position [0, 0]
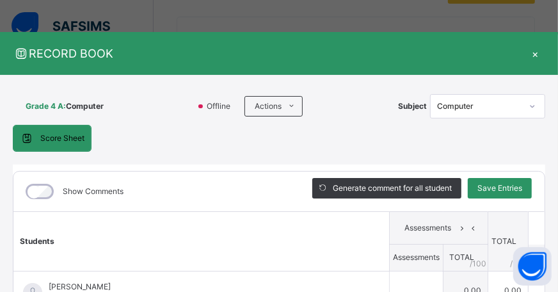
click at [526, 56] on div "×" at bounding box center [535, 53] width 19 height 17
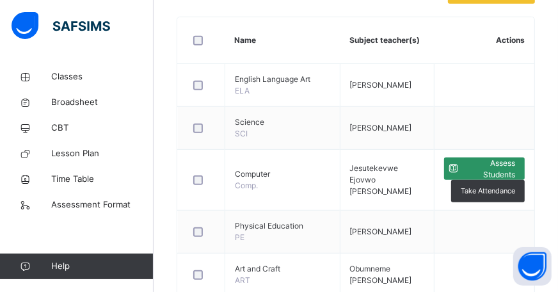
click at [70, 203] on span "Assessment Format" at bounding box center [102, 204] width 102 height 13
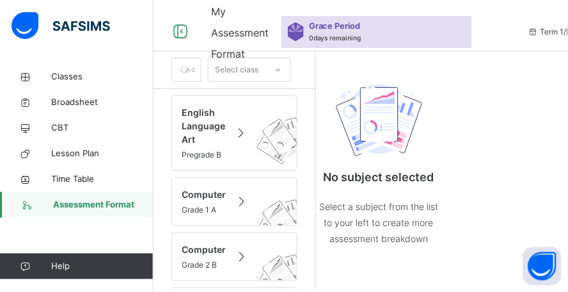
click at [206, 196] on span "Computer" at bounding box center [204, 193] width 44 height 13
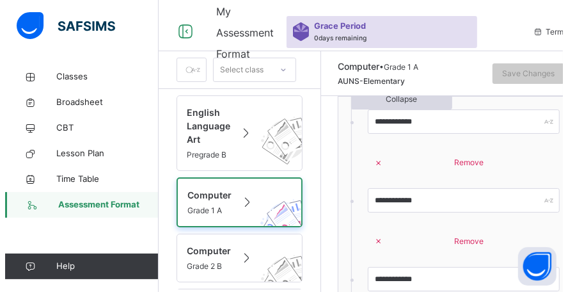
scroll to position [71, 0]
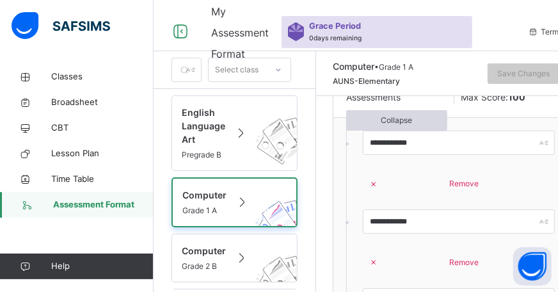
click at [222, 244] on span "Computer" at bounding box center [204, 250] width 44 height 13
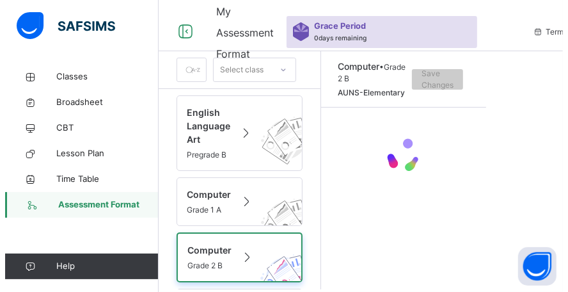
scroll to position [0, 0]
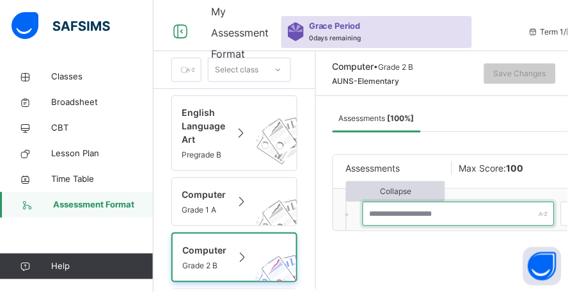
click at [440, 212] on input "text" at bounding box center [459, 214] width 192 height 24
type input "**********"
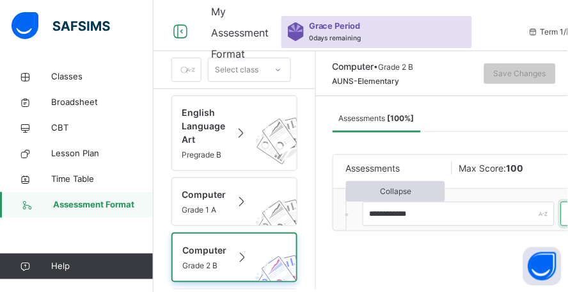
scroll to position [0, 75]
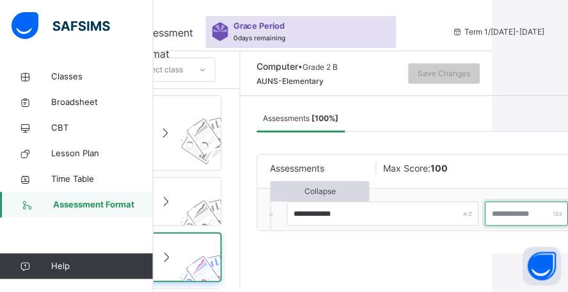
type input "**"
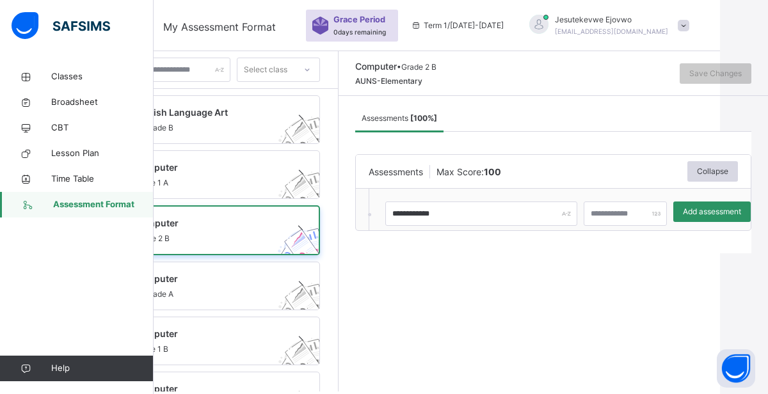
click at [557, 219] on div "Add assessment" at bounding box center [711, 212] width 77 height 20
type input "*"
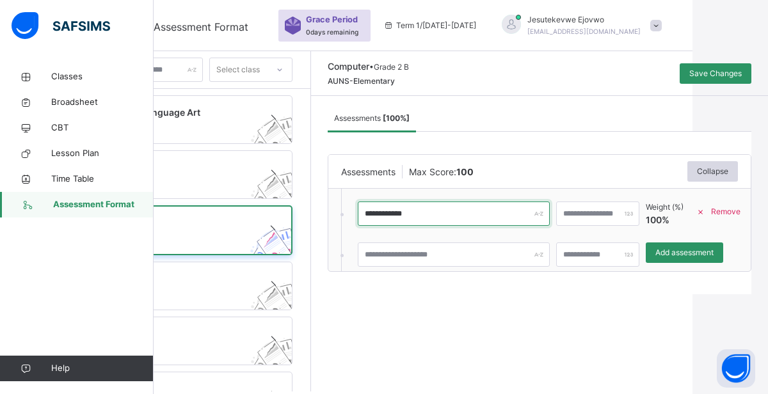
drag, startPoint x: 471, startPoint y: 215, endPoint x: 344, endPoint y: 219, distance: 126.7
click at [344, 219] on div "**********" at bounding box center [539, 200] width 457 height 208
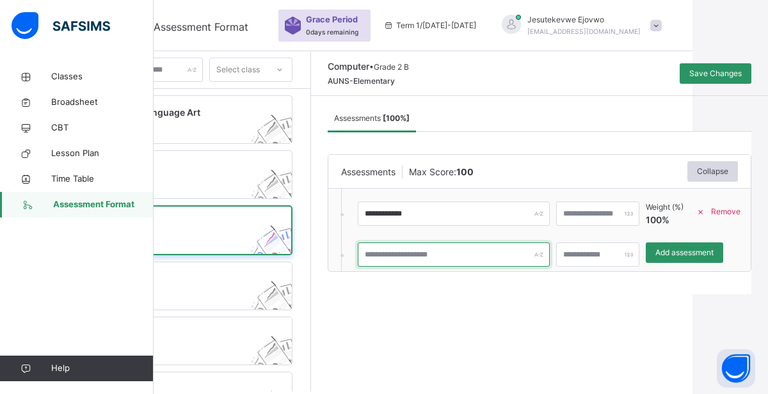
click at [532, 261] on input "text" at bounding box center [454, 254] width 192 height 24
paste input "**********"
type input "**********"
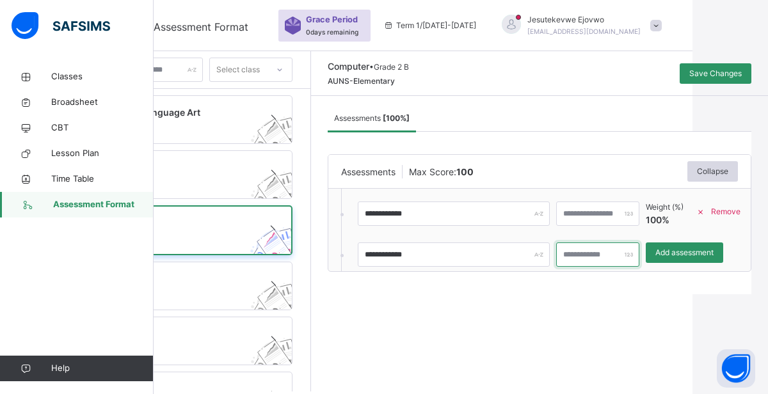
click at [557, 252] on input "*" at bounding box center [597, 254] width 83 height 24
type input "**"
click at [557, 253] on span "Add assessment" at bounding box center [684, 253] width 58 height 12
type input "*"
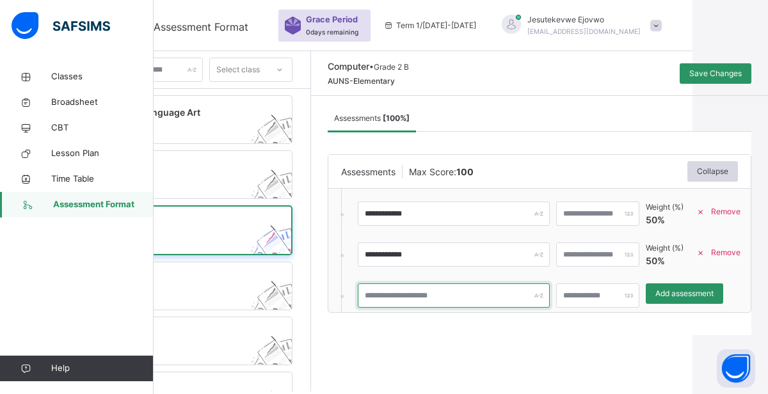
click at [488, 291] on input "text" at bounding box center [454, 295] width 192 height 24
paste input "**********"
type input "**********"
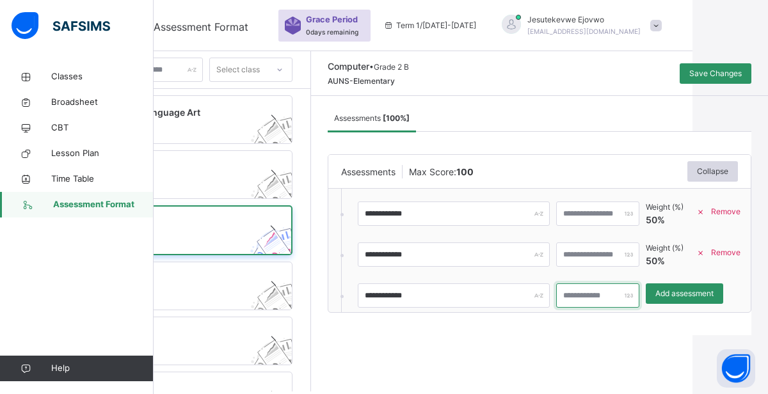
type input "**"
click at [557, 282] on ol "**********" at bounding box center [520, 250] width 359 height 123
click at [557, 291] on span "Add assessment" at bounding box center [684, 294] width 58 height 12
type input "*"
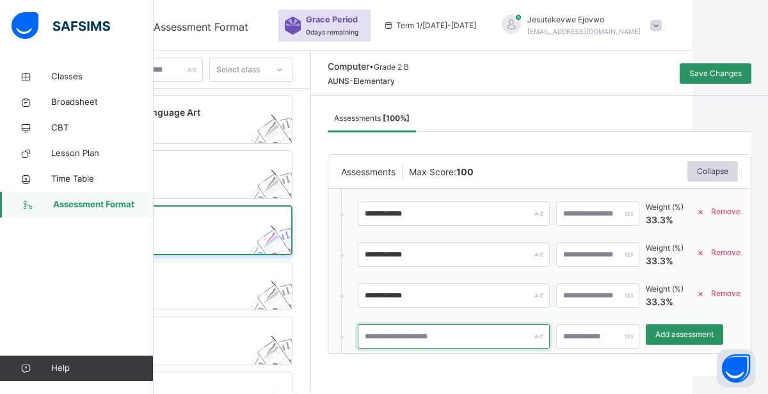
click at [518, 291] on input "text" at bounding box center [454, 336] width 192 height 24
paste input "**********"
type input "**********"
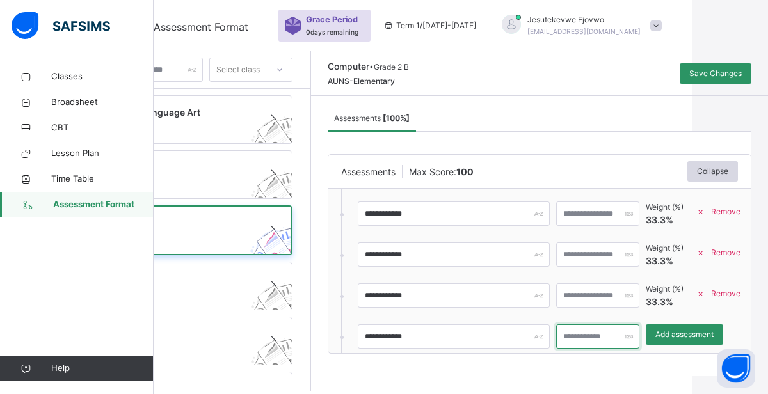
type input "**"
click at [557, 291] on div "Add assessment" at bounding box center [683, 334] width 77 height 20
type input "*"
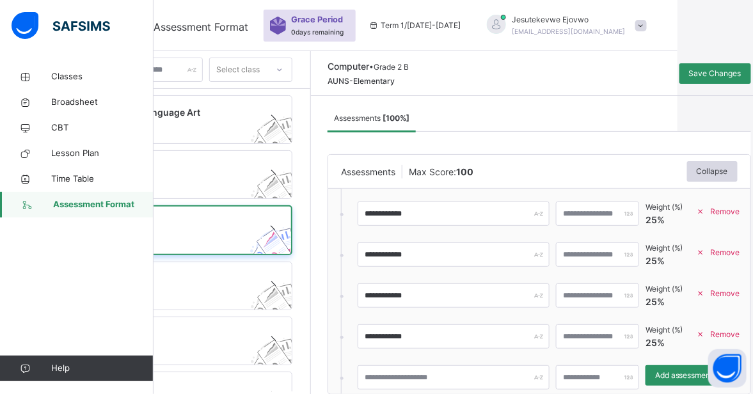
scroll to position [29, 0]
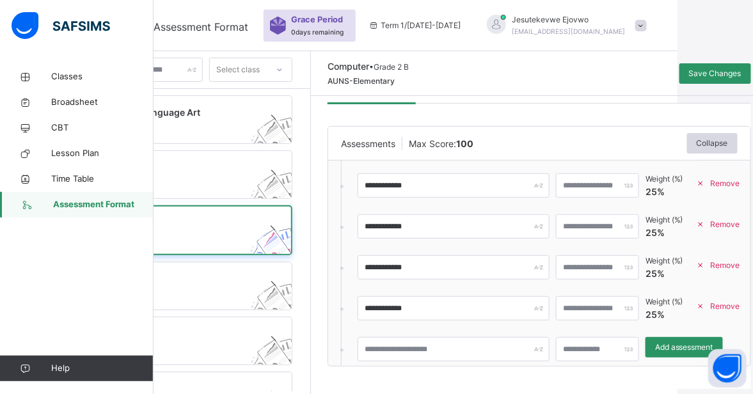
click at [557, 66] on div "Save Changes" at bounding box center [715, 73] width 72 height 20
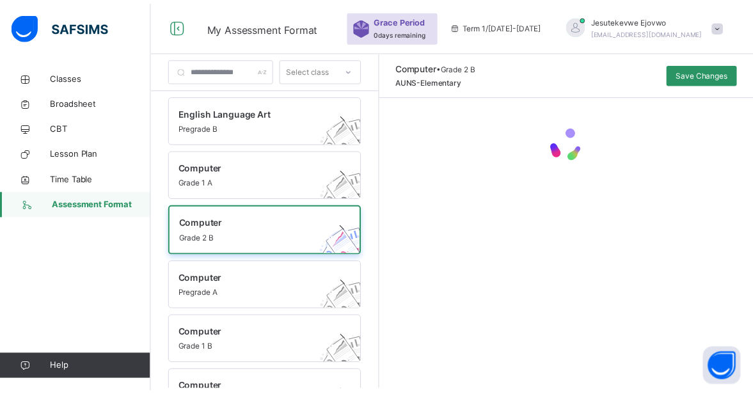
scroll to position [0, 0]
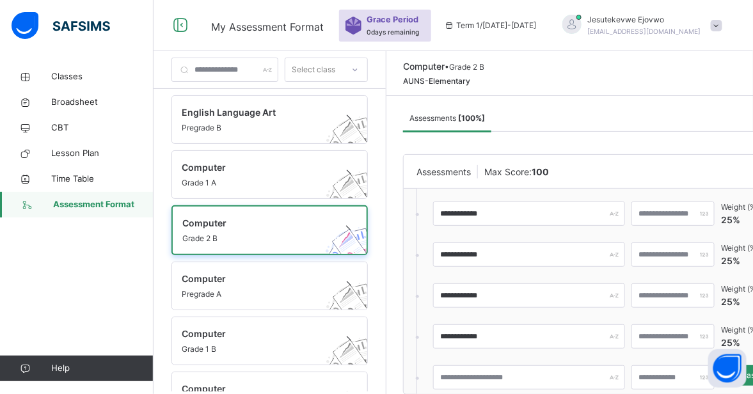
click at [69, 83] on link "Classes" at bounding box center [77, 77] width 154 height 26
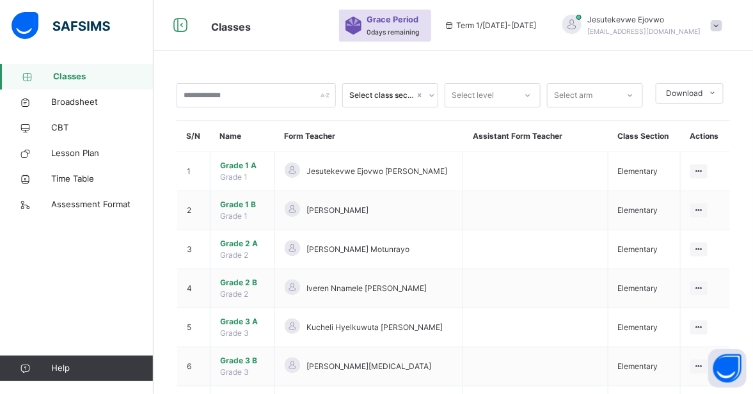
scroll to position [96, 0]
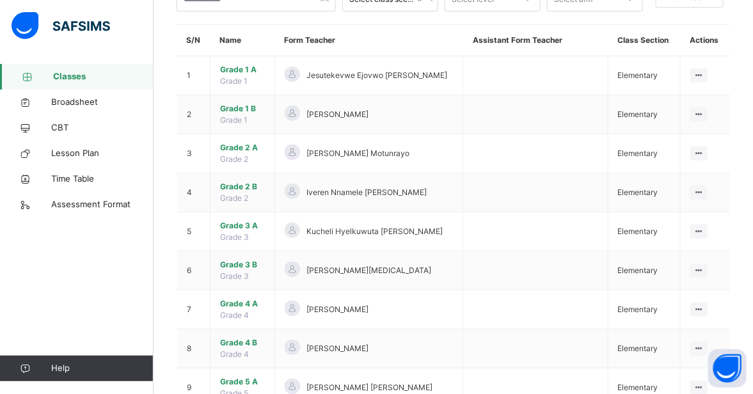
click at [226, 190] on span "Grade 2 B" at bounding box center [242, 187] width 45 height 12
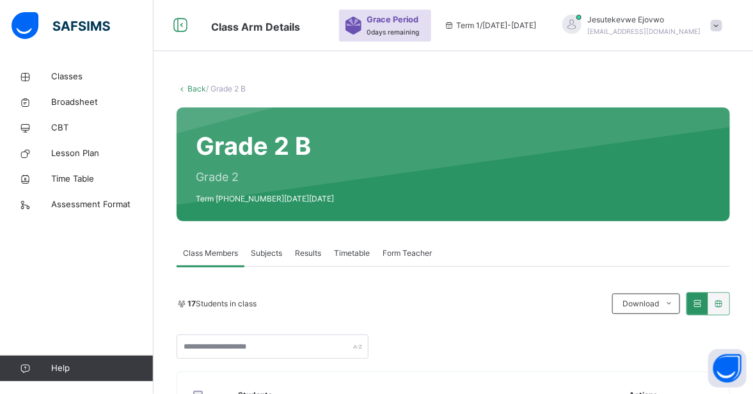
scroll to position [192, 0]
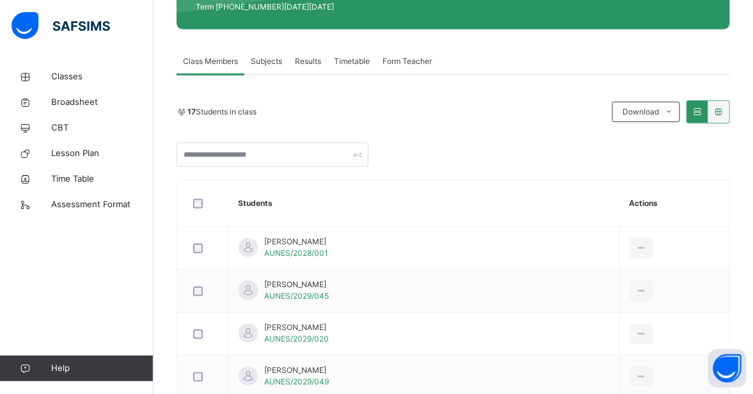
click at [267, 54] on div "Subjects" at bounding box center [266, 62] width 44 height 26
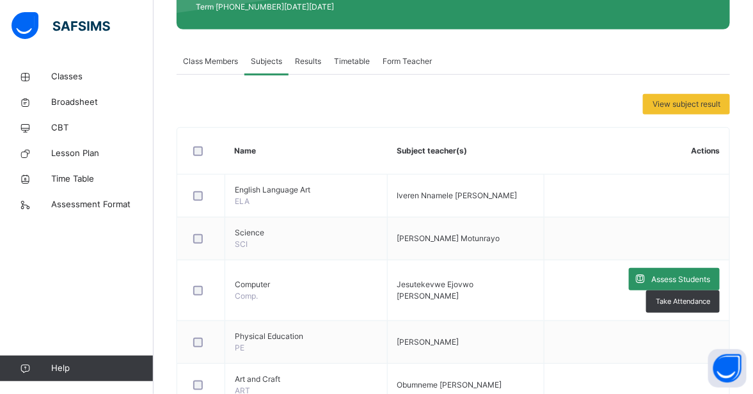
click at [557, 280] on span "Assess Students" at bounding box center [680, 280] width 59 height 12
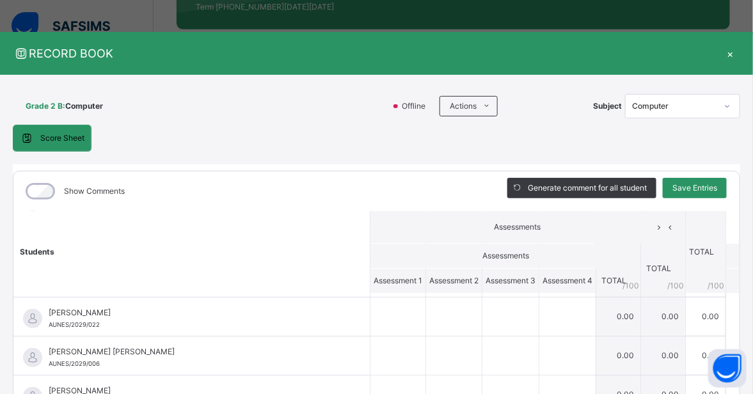
scroll to position [0, 0]
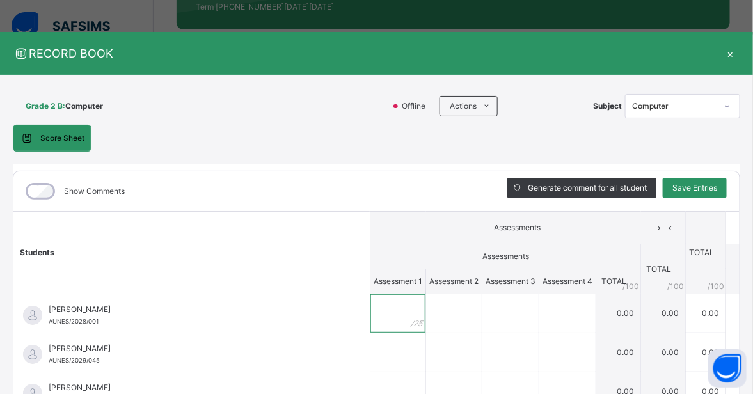
click at [374, 291] on input "text" at bounding box center [397, 313] width 55 height 38
type input "**"
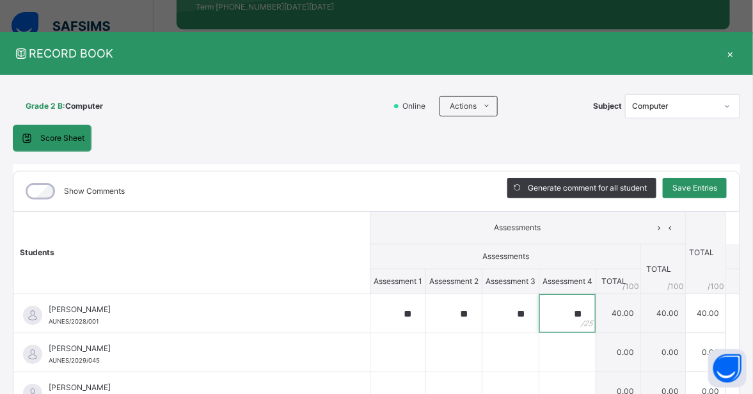
type input "**"
click at [557, 190] on span "Save Entries" at bounding box center [694, 188] width 45 height 12
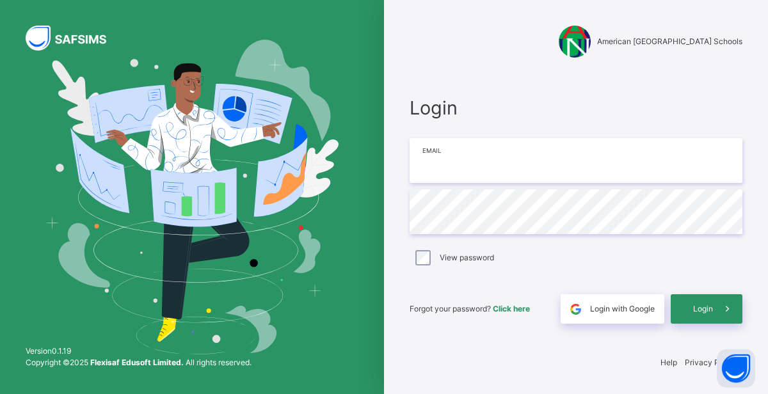
type input "**********"
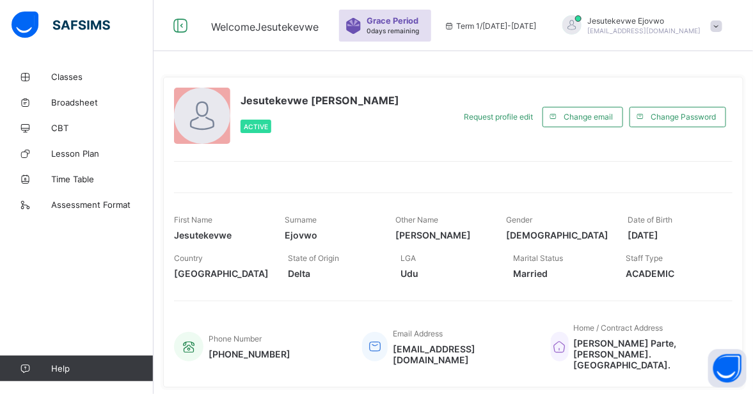
click at [79, 74] on span "Classes" at bounding box center [102, 77] width 102 height 10
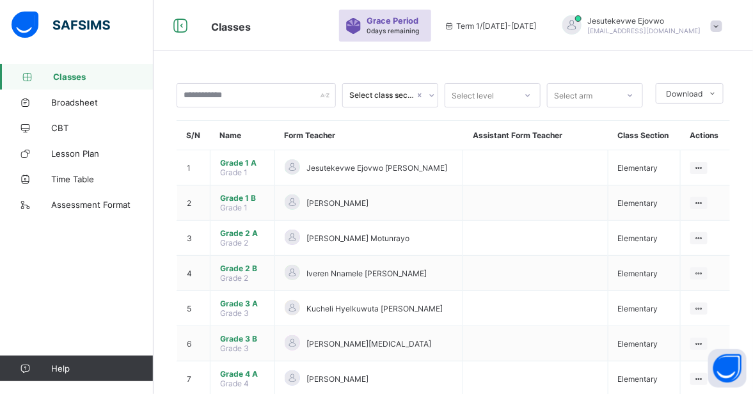
click at [234, 271] on span "Grade 2 B" at bounding box center [242, 269] width 45 height 10
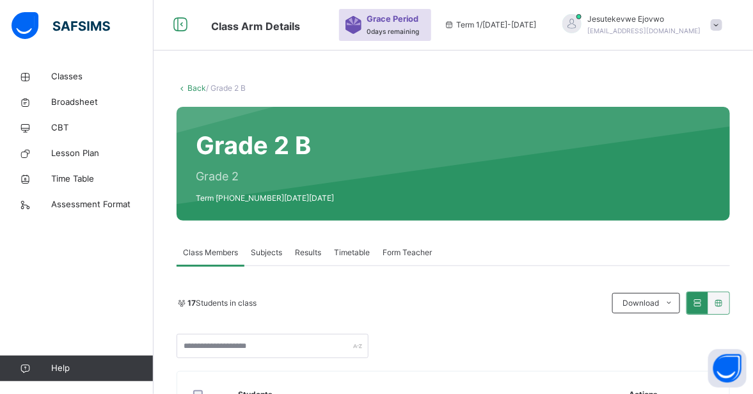
scroll to position [96, 0]
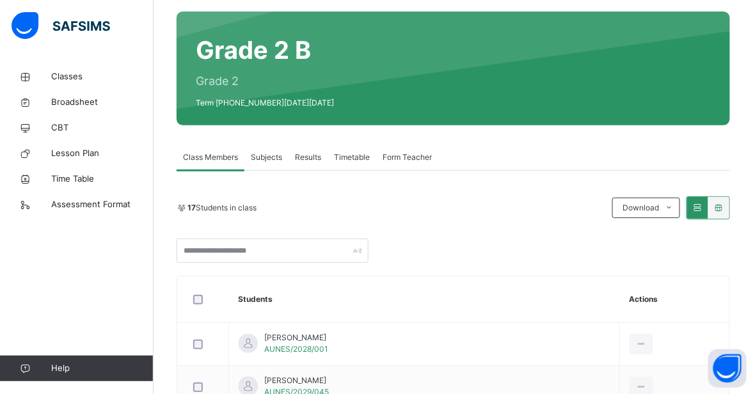
click at [267, 154] on span "Subjects" at bounding box center [266, 158] width 31 height 12
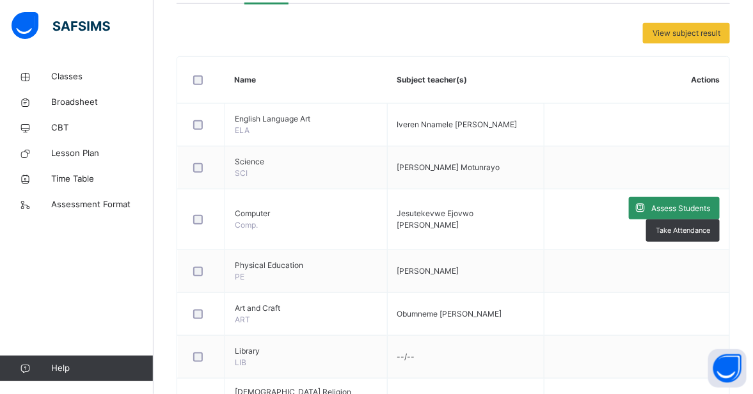
scroll to position [288, 0]
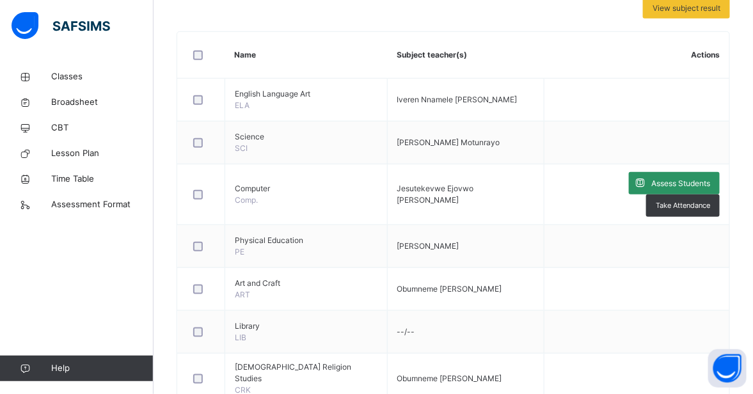
click at [629, 185] on span at bounding box center [640, 183] width 22 height 22
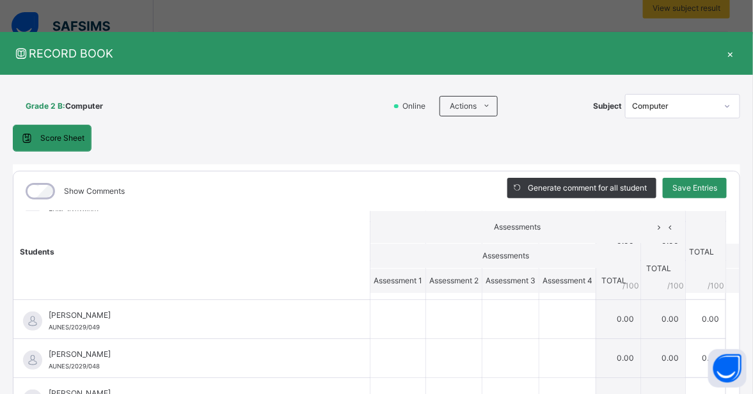
scroll to position [0, 0]
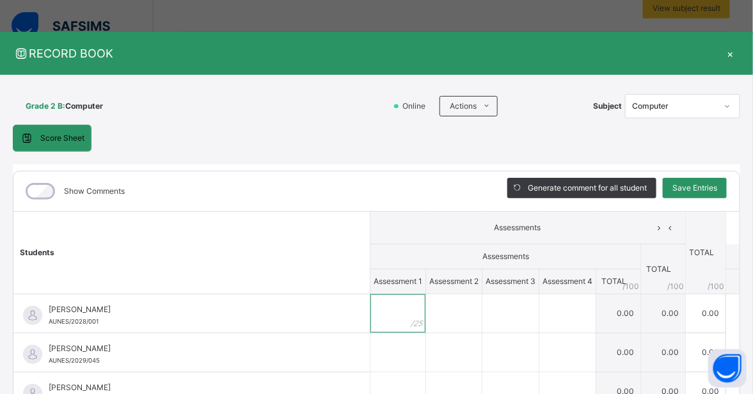
click at [370, 319] on input "text" at bounding box center [397, 313] width 55 height 38
type input "**"
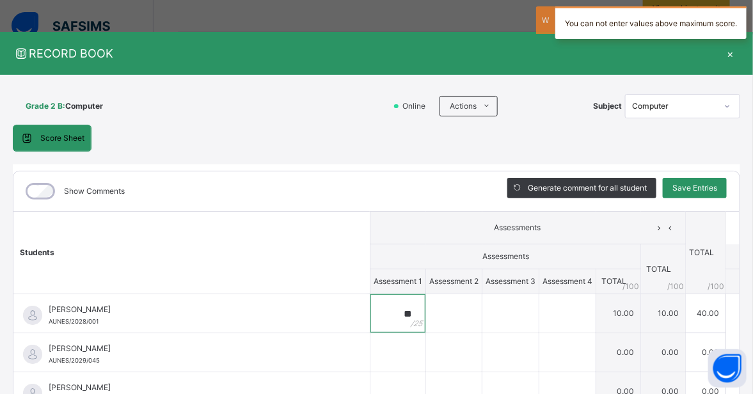
type input "**"
click at [426, 322] on input "text" at bounding box center [454, 313] width 56 height 38
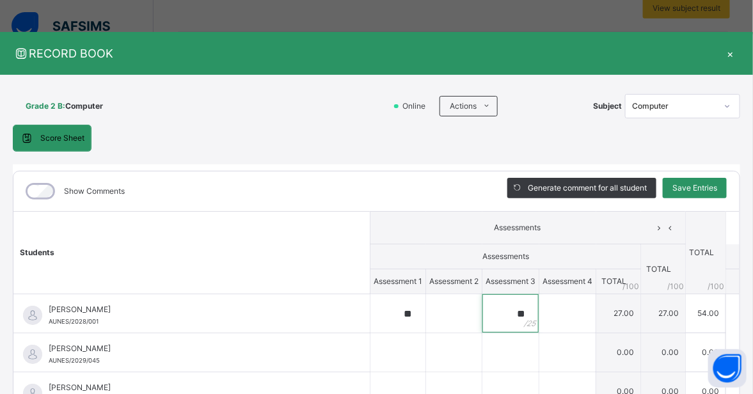
type input "**"
click at [426, 309] on input "text" at bounding box center [454, 313] width 56 height 38
type input "*"
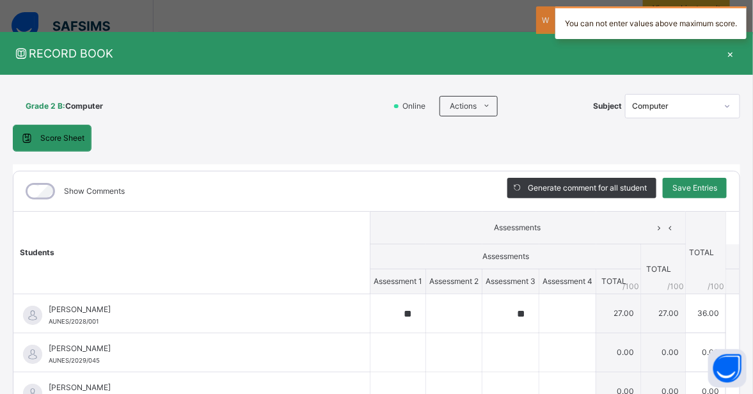
click at [438, 315] on div at bounding box center [454, 313] width 56 height 38
click at [432, 321] on input "text" at bounding box center [454, 313] width 56 height 38
type input "**"
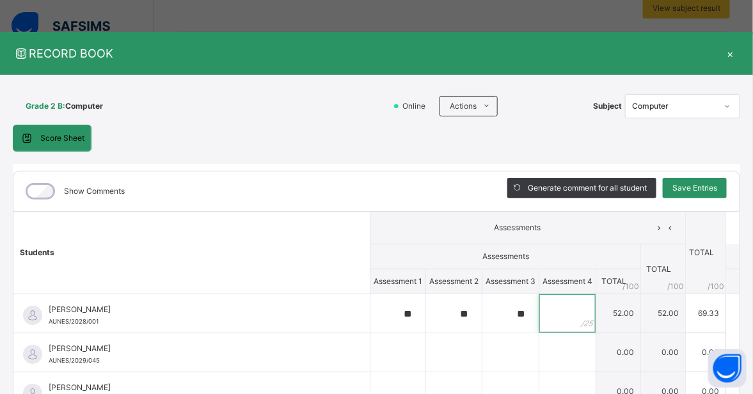
click at [539, 308] on input "text" at bounding box center [567, 313] width 56 height 38
type input "**"
click at [685, 187] on span "Save Entries" at bounding box center [694, 188] width 45 height 12
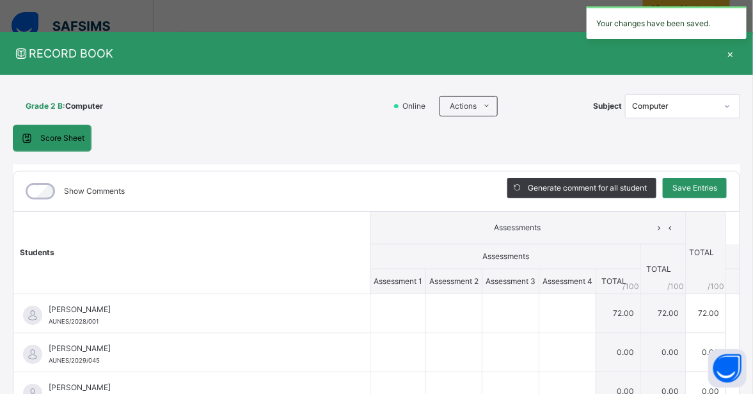
type input "**"
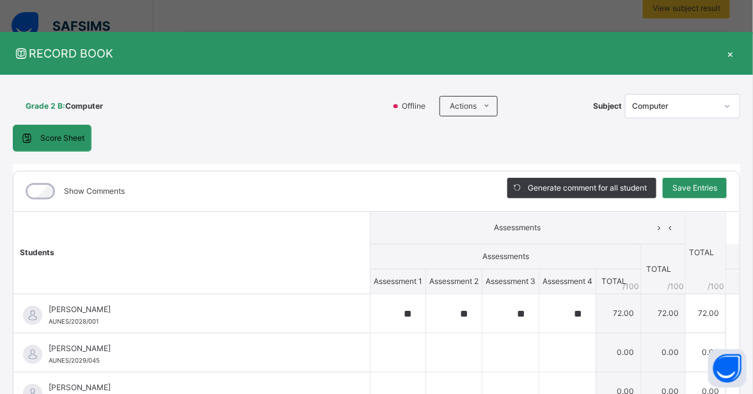
click at [551, 194] on div "Generate comment for all student" at bounding box center [581, 188] width 149 height 20
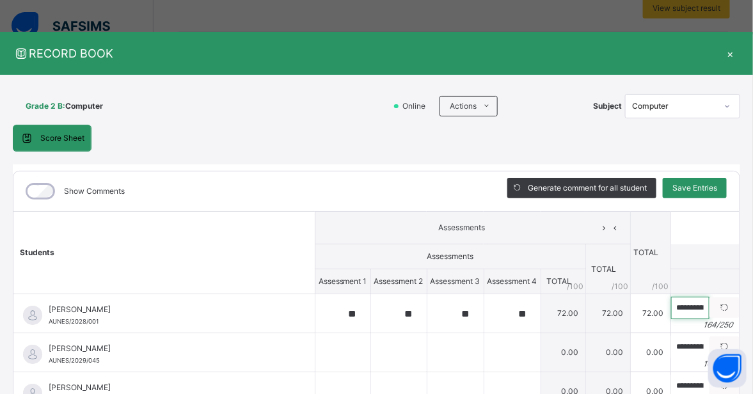
click at [671, 313] on input "**********" at bounding box center [690, 308] width 38 height 22
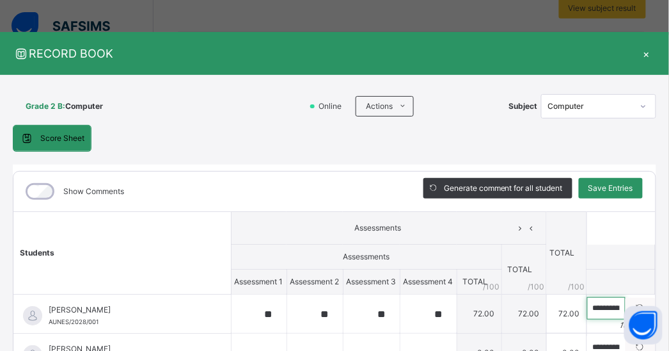
scroll to position [0, 19]
click at [599, 310] on input "**********" at bounding box center [606, 308] width 38 height 22
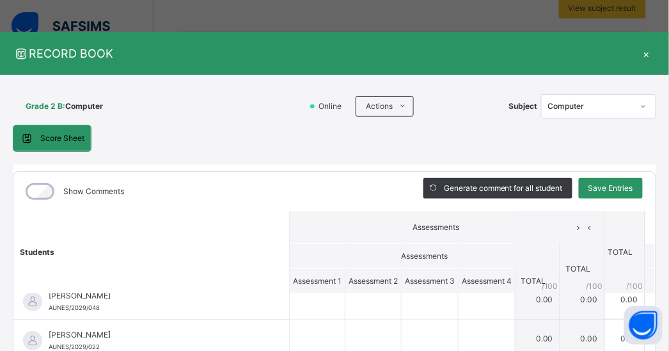
scroll to position [0, 0]
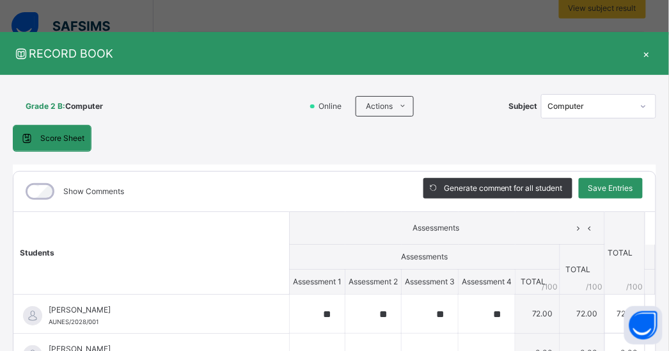
click at [645, 49] on div "×" at bounding box center [646, 53] width 19 height 17
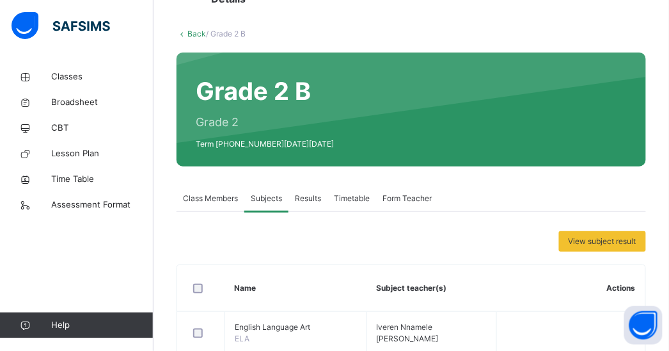
scroll to position [85, 0]
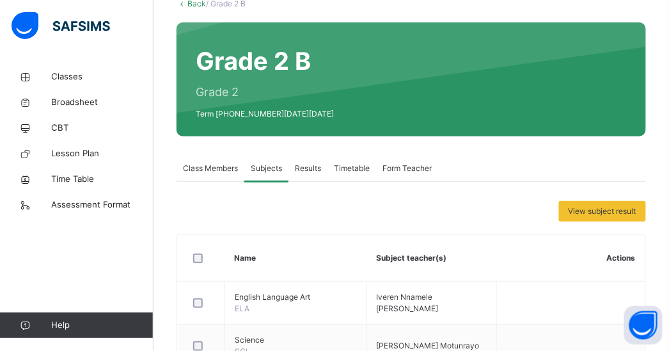
click at [296, 168] on span "Results" at bounding box center [308, 168] width 26 height 12
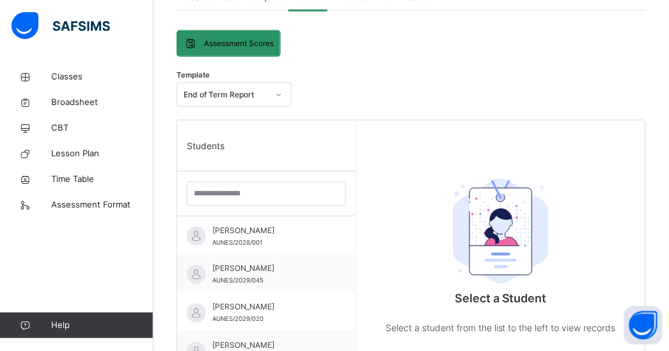
scroll to position [0, 0]
click at [287, 237] on span "Abdullahi Ibrahim Danburam" at bounding box center [269, 232] width 115 height 12
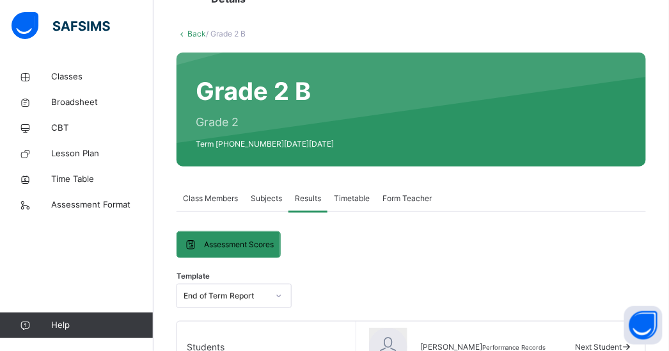
scroll to position [85, 0]
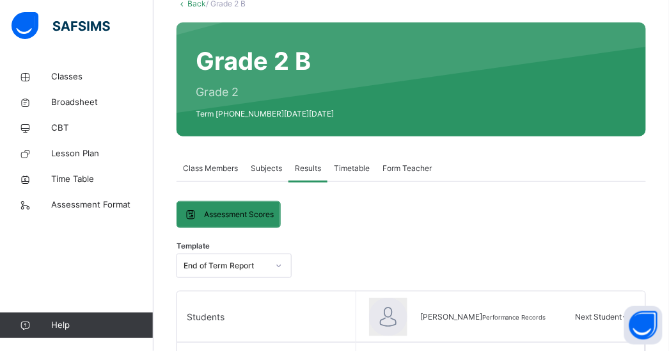
click at [342, 169] on span "Timetable" at bounding box center [352, 168] width 36 height 12
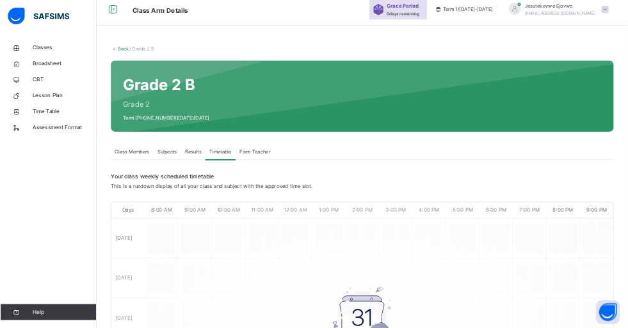
scroll to position [0, 0]
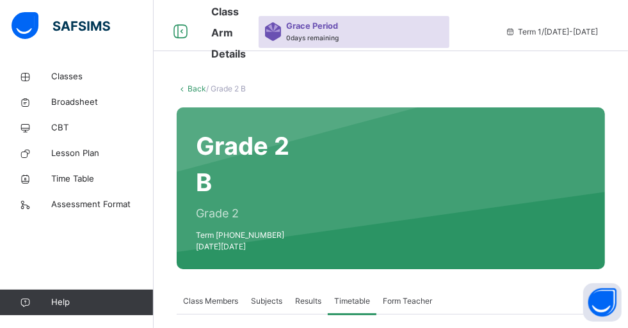
click at [381, 289] on div "Form Teacher" at bounding box center [407, 302] width 62 height 26
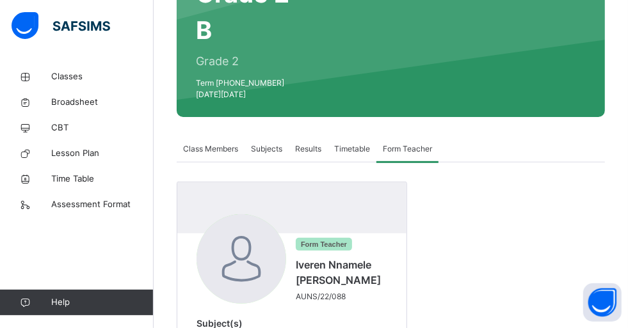
scroll to position [127, 0]
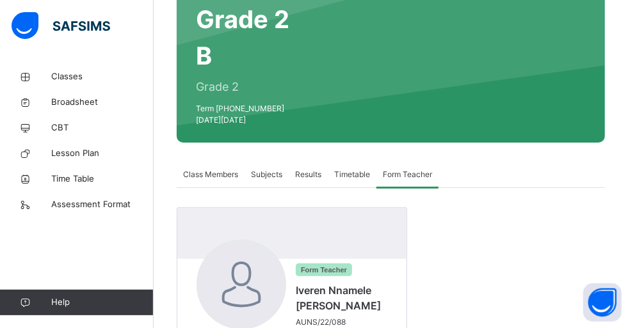
click at [212, 169] on span "Class Members" at bounding box center [210, 175] width 55 height 12
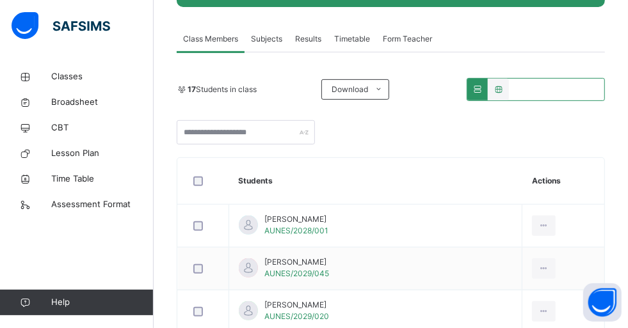
scroll to position [287, 0]
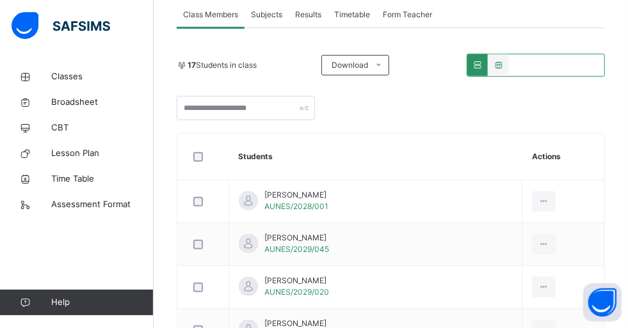
click at [536, 191] on div at bounding box center [544, 201] width 24 height 20
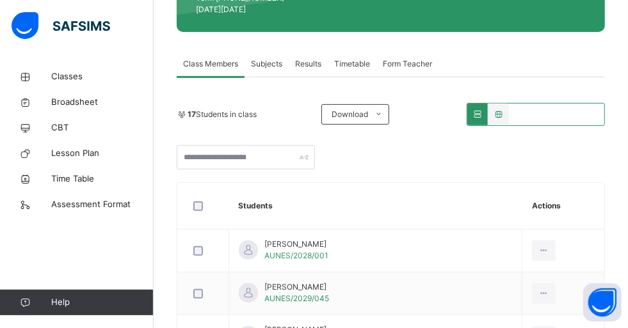
scroll to position [207, 0]
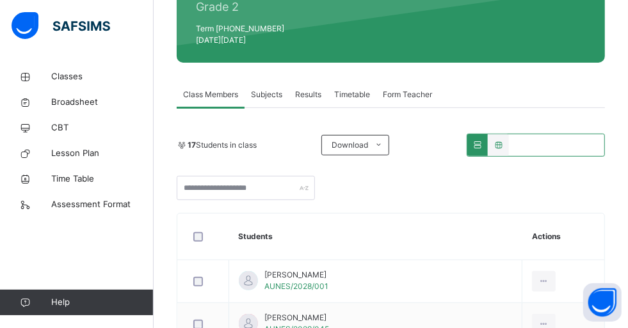
click at [77, 77] on span "Classes" at bounding box center [102, 76] width 102 height 13
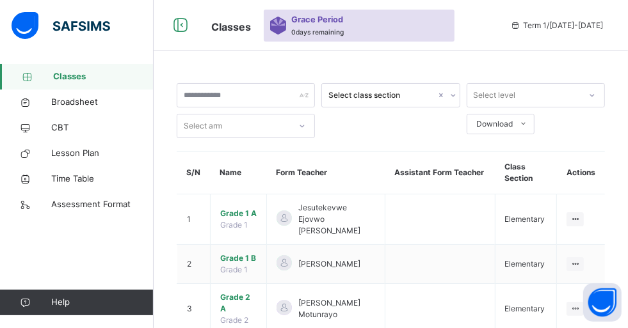
click at [224, 208] on span "Grade 1 A" at bounding box center [238, 214] width 36 height 12
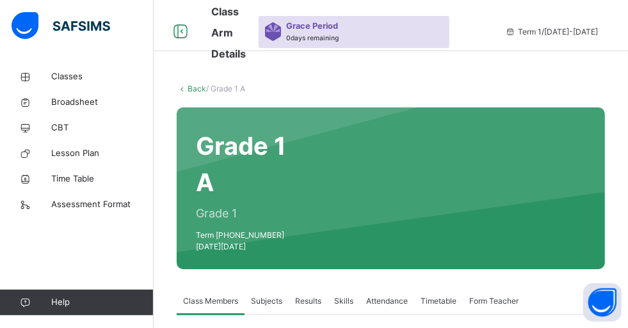
scroll to position [80, 0]
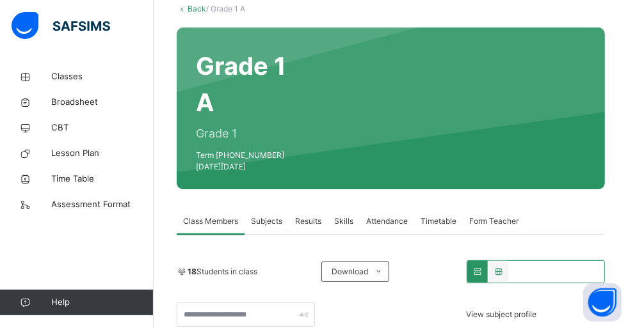
click at [341, 216] on span "Skills" at bounding box center [343, 222] width 19 height 12
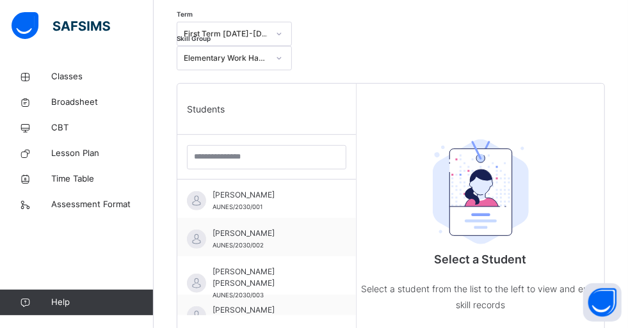
scroll to position [320, 0]
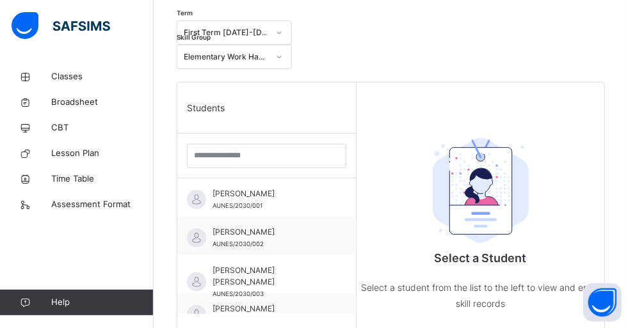
click at [225, 202] on span "AUNES/2030/001" at bounding box center [237, 205] width 50 height 7
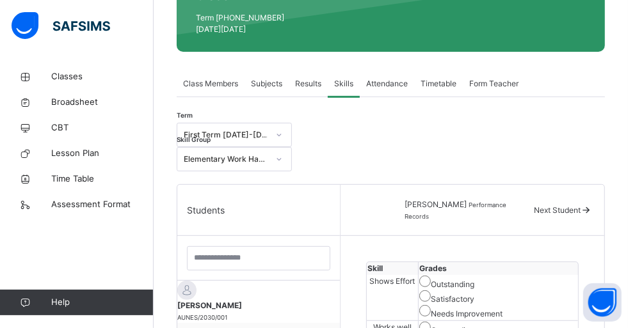
scroll to position [160, 0]
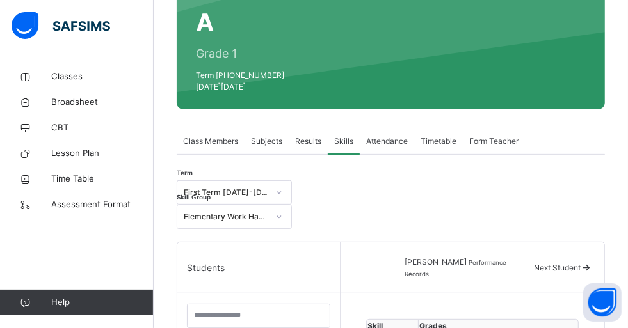
click at [395, 136] on span "Attendance" at bounding box center [387, 142] width 42 height 12
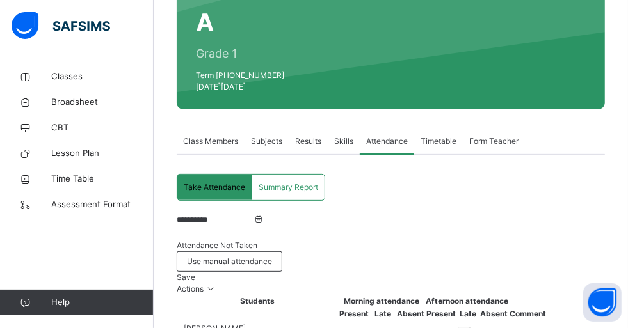
click at [253, 214] on input "**********" at bounding box center [215, 220] width 77 height 12
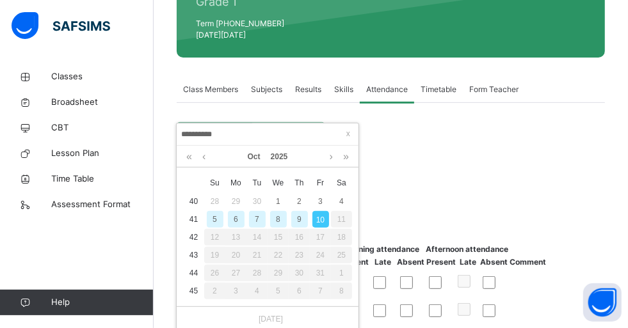
scroll to position [240, 0]
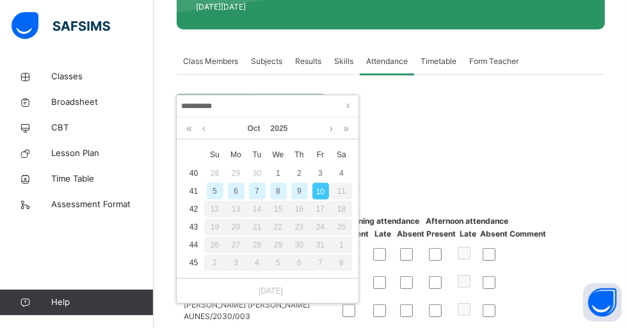
click at [207, 123] on link at bounding box center [204, 129] width 10 height 22
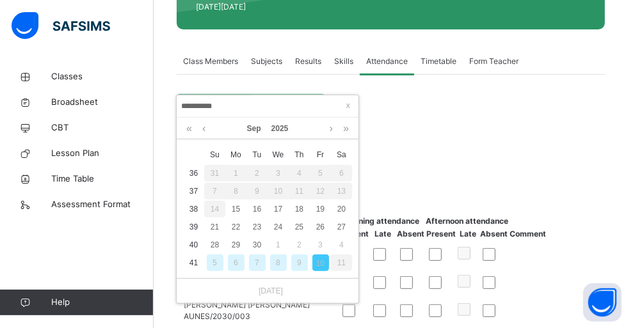
click at [207, 123] on link at bounding box center [204, 129] width 10 height 22
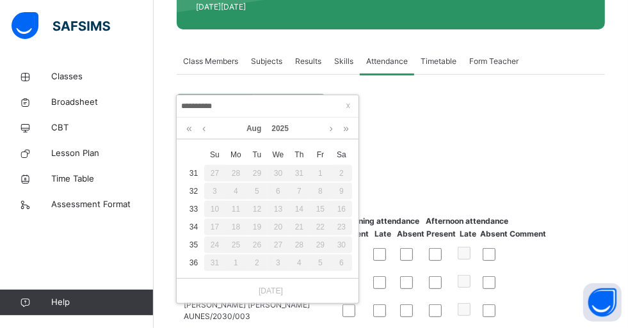
click at [479, 269] on td at bounding box center [468, 283] width 22 height 28
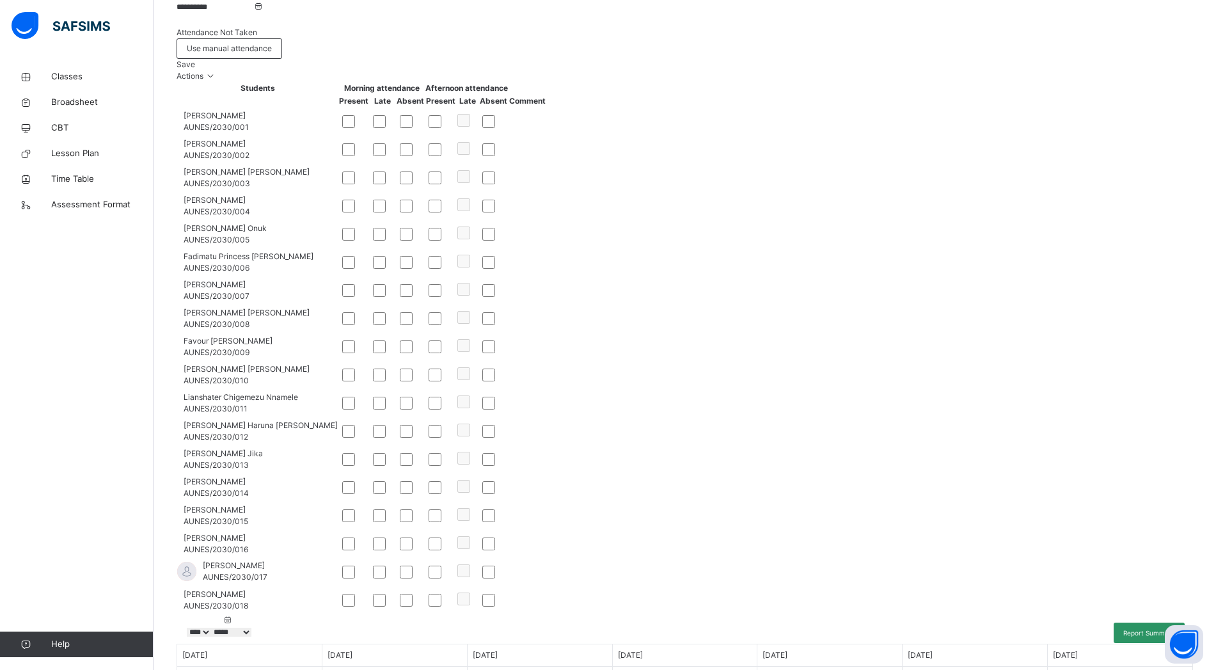
scroll to position [239, 0]
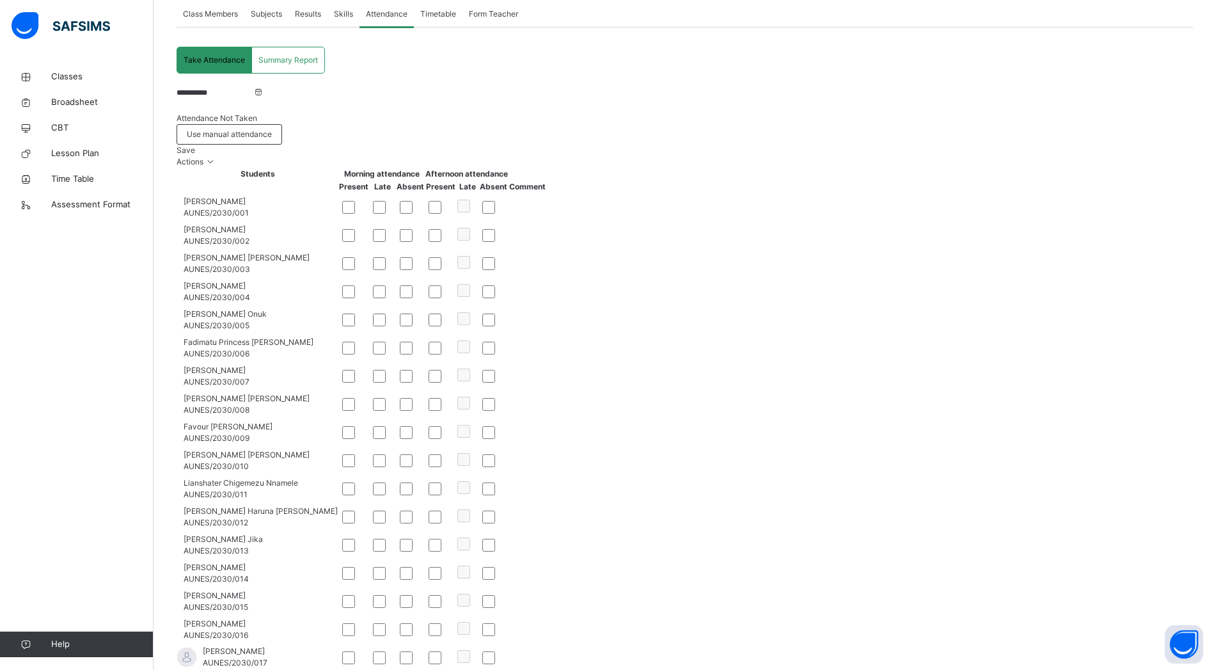
click at [272, 129] on span "Use manual attendance" at bounding box center [229, 135] width 85 height 12
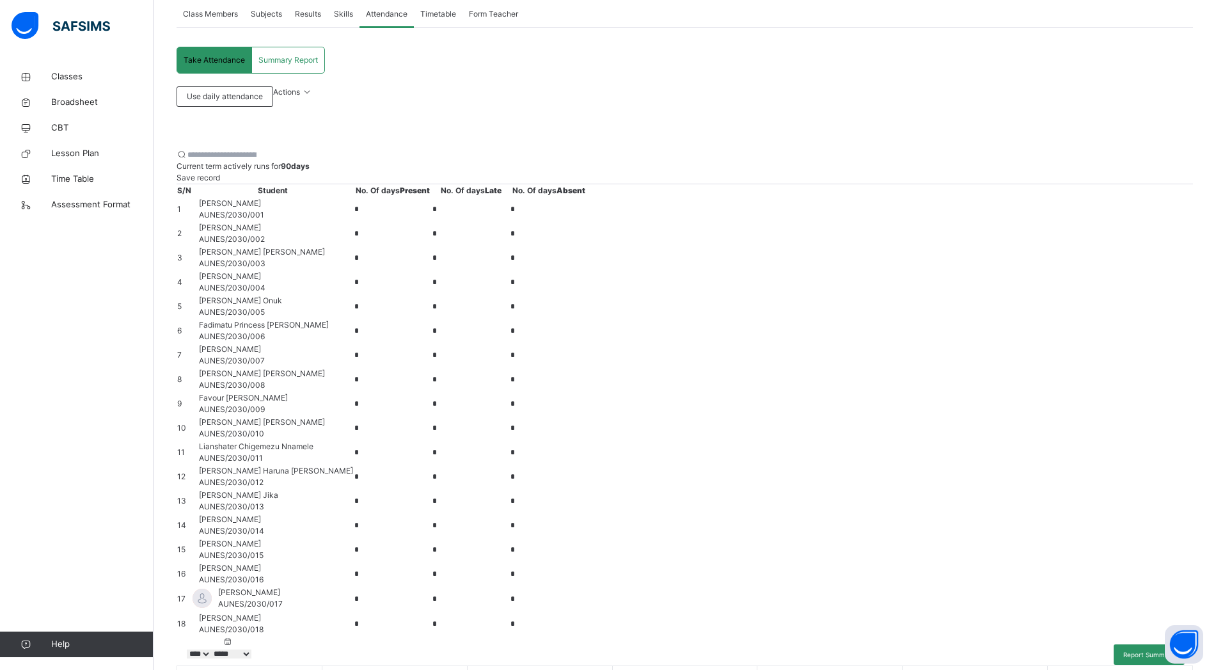
click at [431, 218] on input "*" at bounding box center [392, 209] width 77 height 18
click at [752, 86] on div at bounding box center [685, 86] width 1017 height 0
click at [292, 61] on span "Summary Report" at bounding box center [287, 60] width 59 height 12
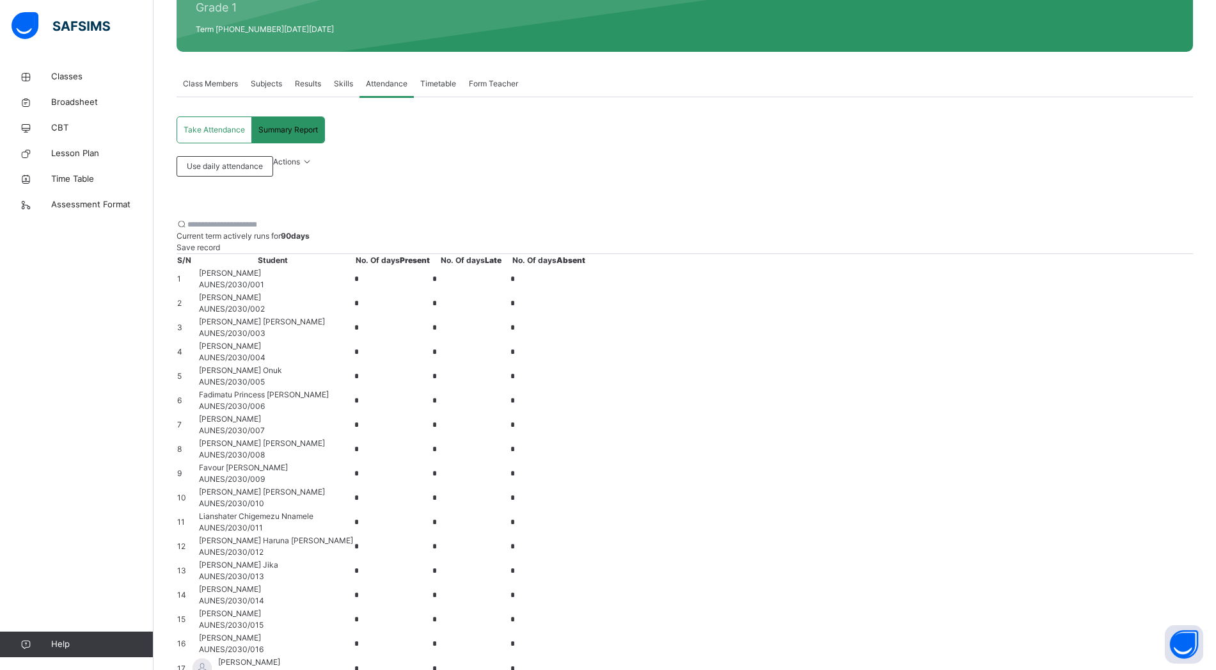
click at [211, 132] on span "Take Attendance" at bounding box center [214, 130] width 61 height 12
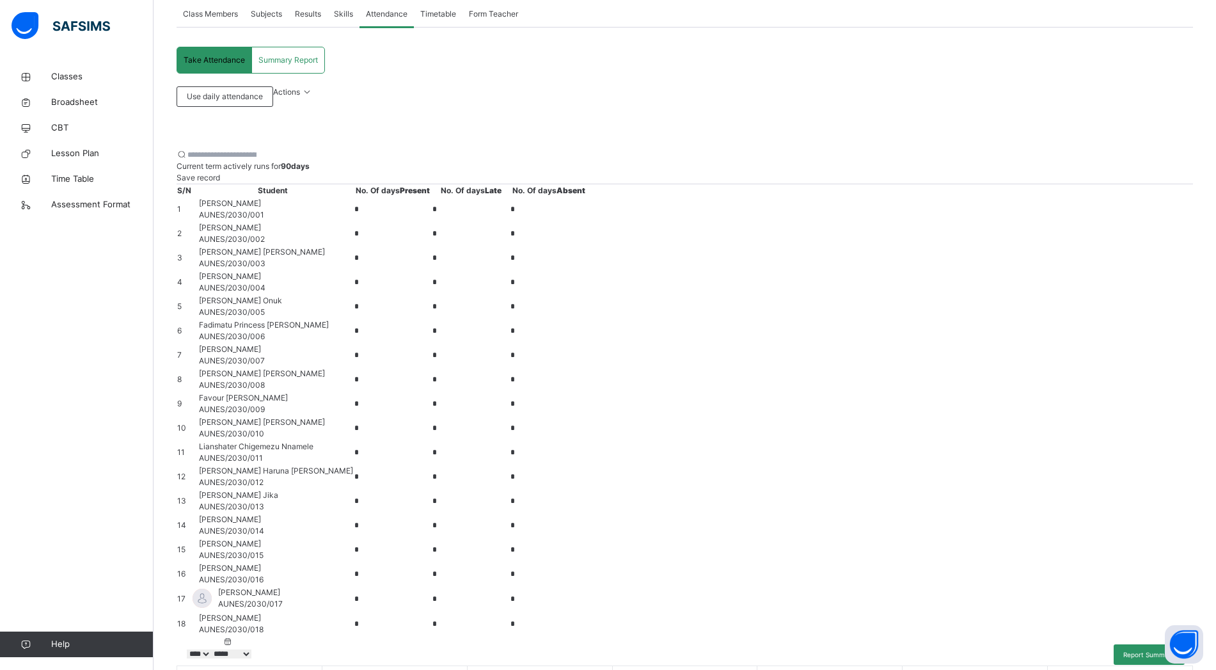
click at [486, 86] on div at bounding box center [685, 86] width 1017 height 0
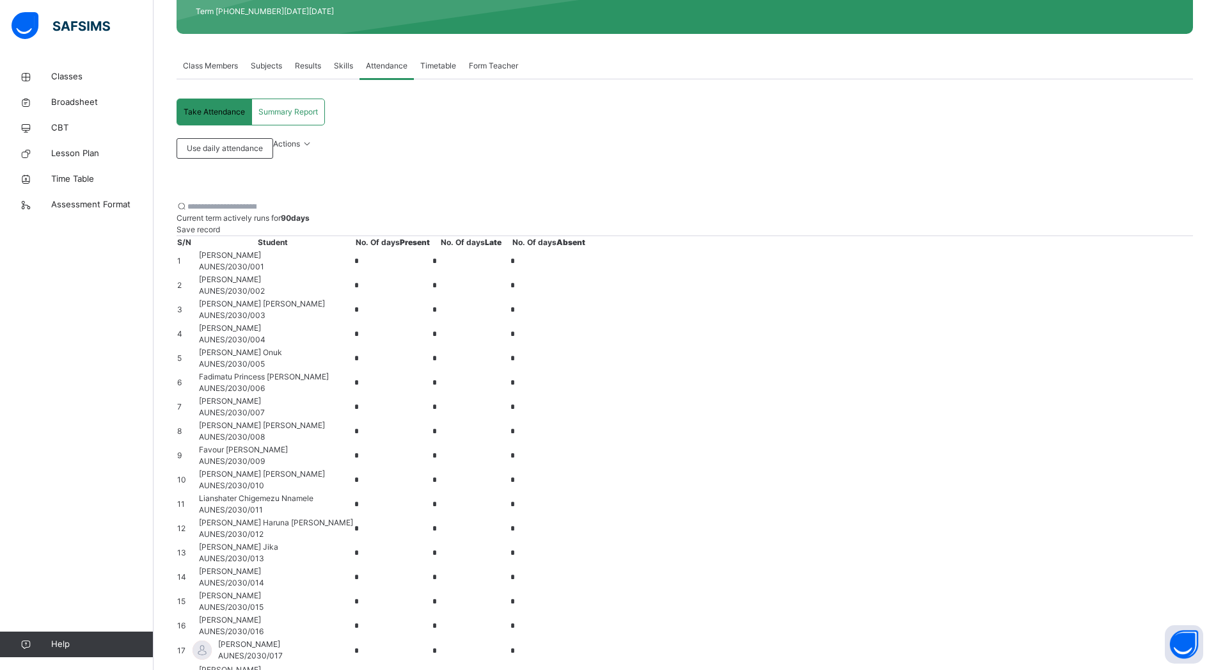
scroll to position [184, 0]
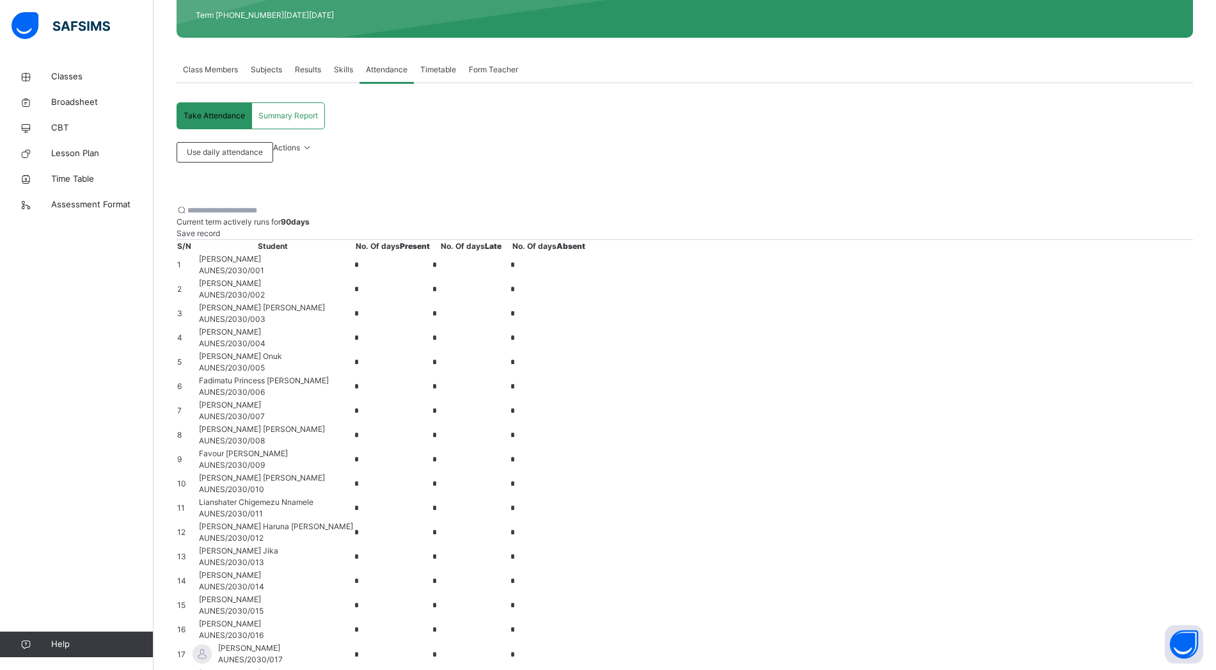
click at [263, 158] on span "Use daily attendance" at bounding box center [225, 152] width 76 height 12
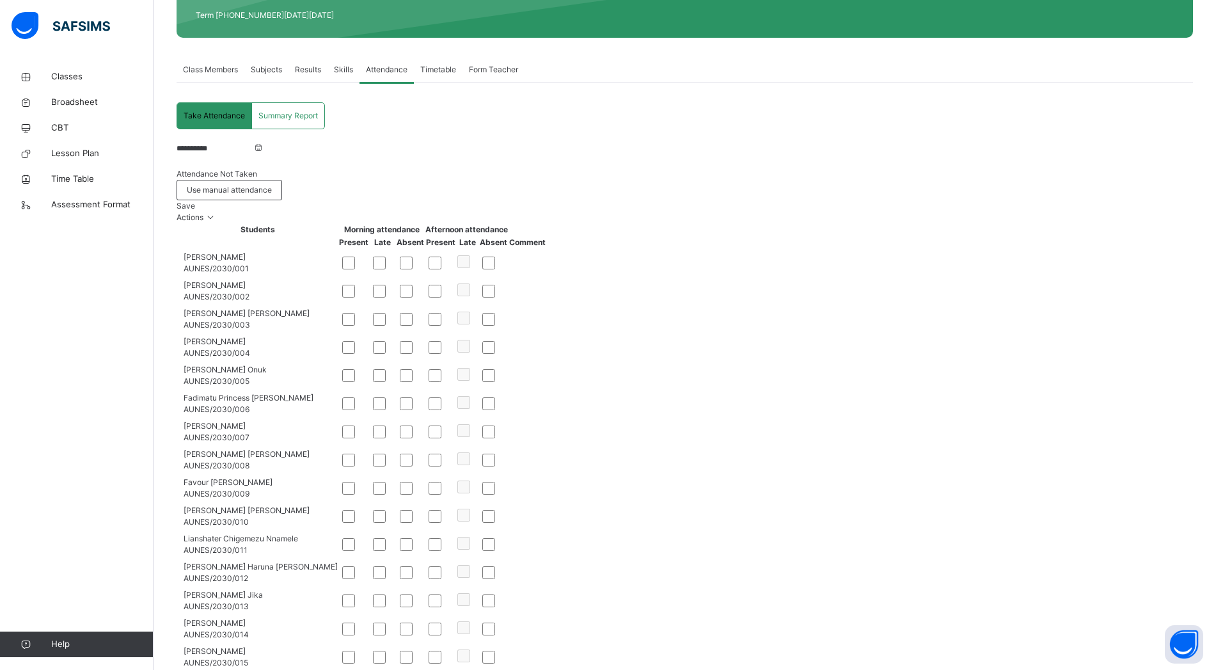
click at [272, 184] on span "Use manual attendance" at bounding box center [229, 190] width 85 height 12
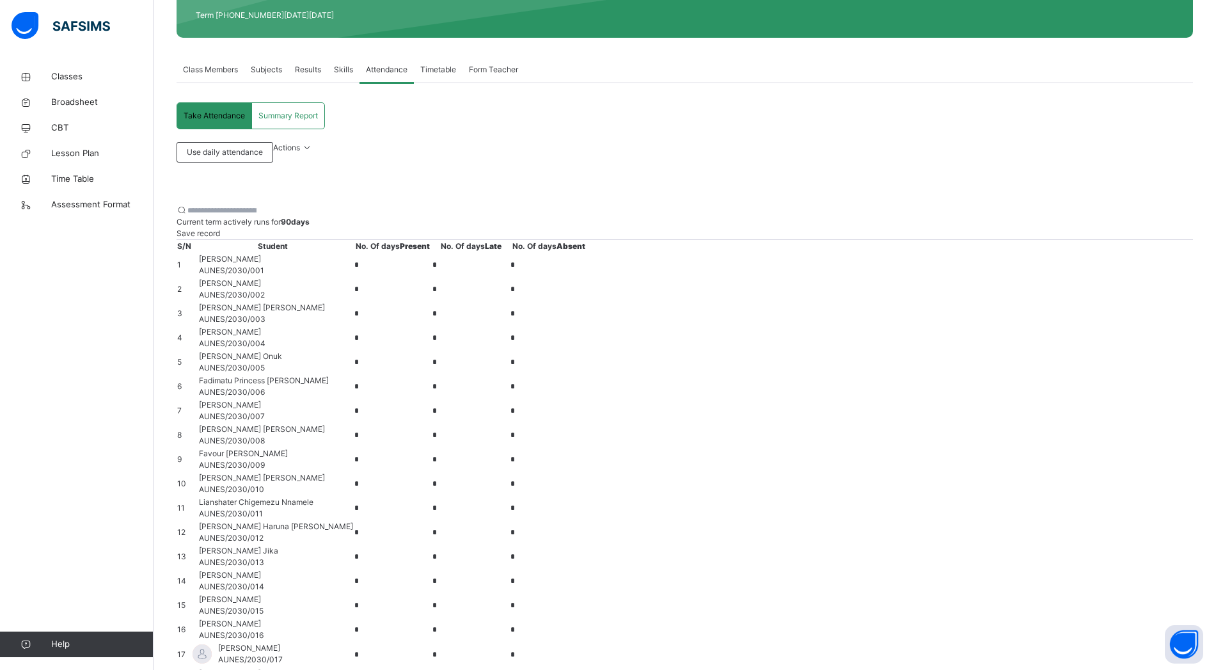
click at [431, 274] on input "*" at bounding box center [392, 265] width 77 height 18
click at [752, 142] on div at bounding box center [685, 142] width 1017 height 0
click at [273, 162] on div "Use daily attendance" at bounding box center [225, 152] width 97 height 20
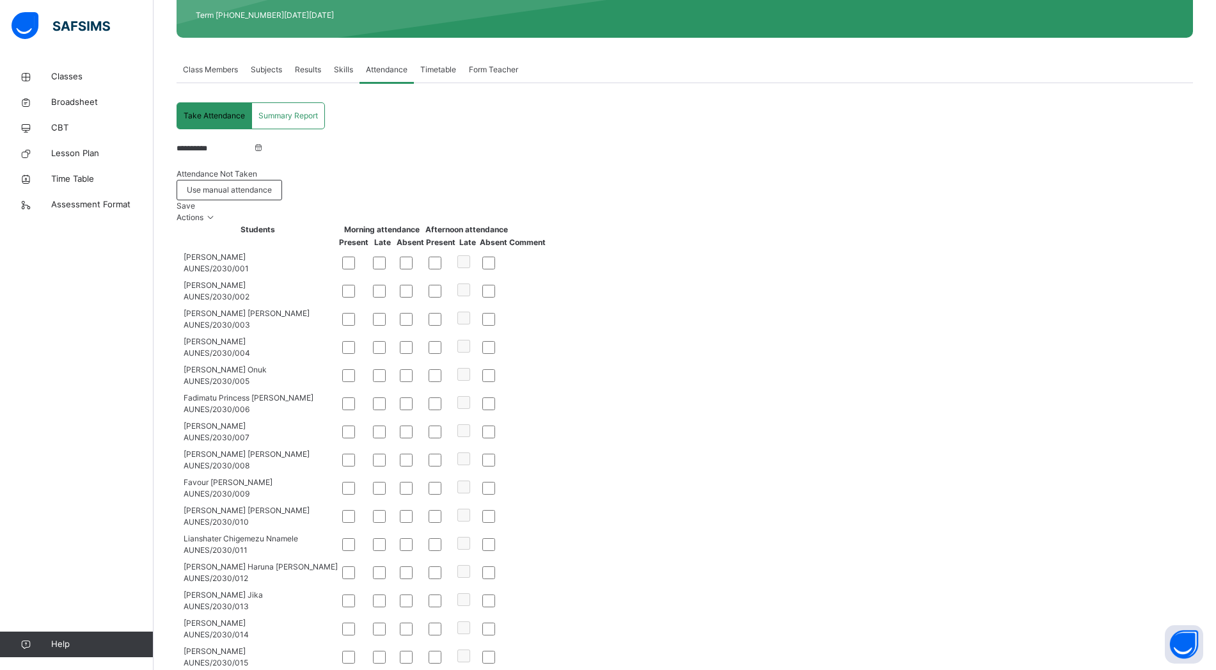
click at [205, 212] on span "Actions" at bounding box center [191, 217] width 29 height 10
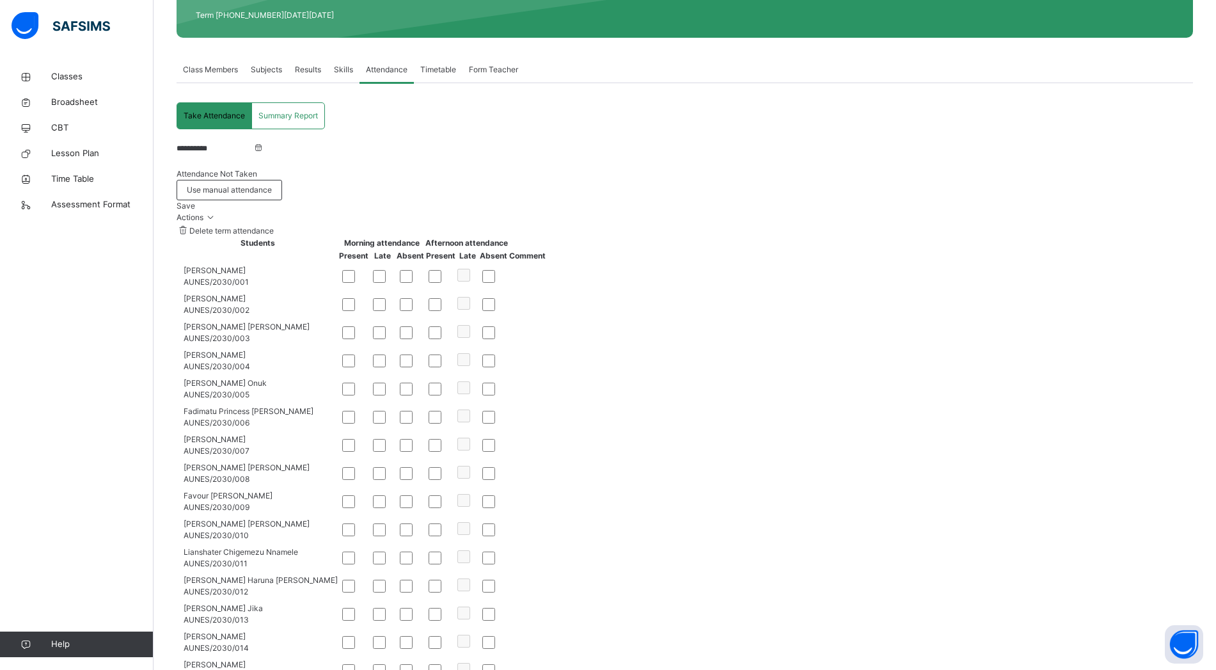
click at [752, 180] on div at bounding box center [685, 180] width 1017 height 0
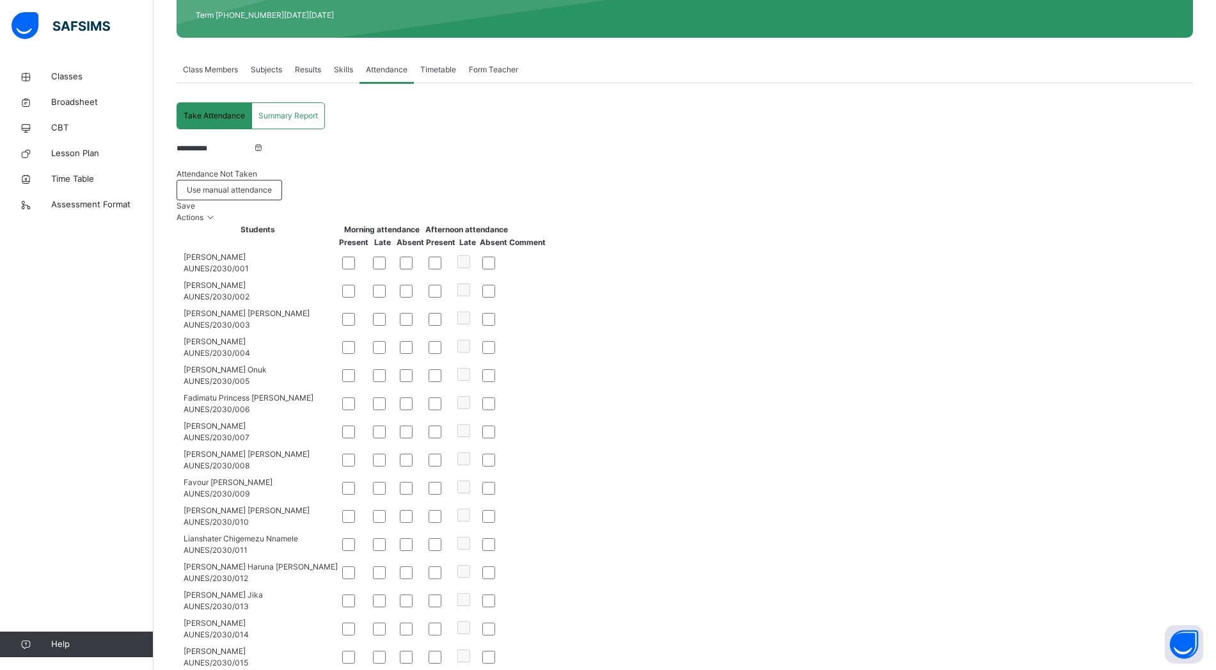
click at [67, 206] on span "Assessment Format" at bounding box center [102, 204] width 102 height 13
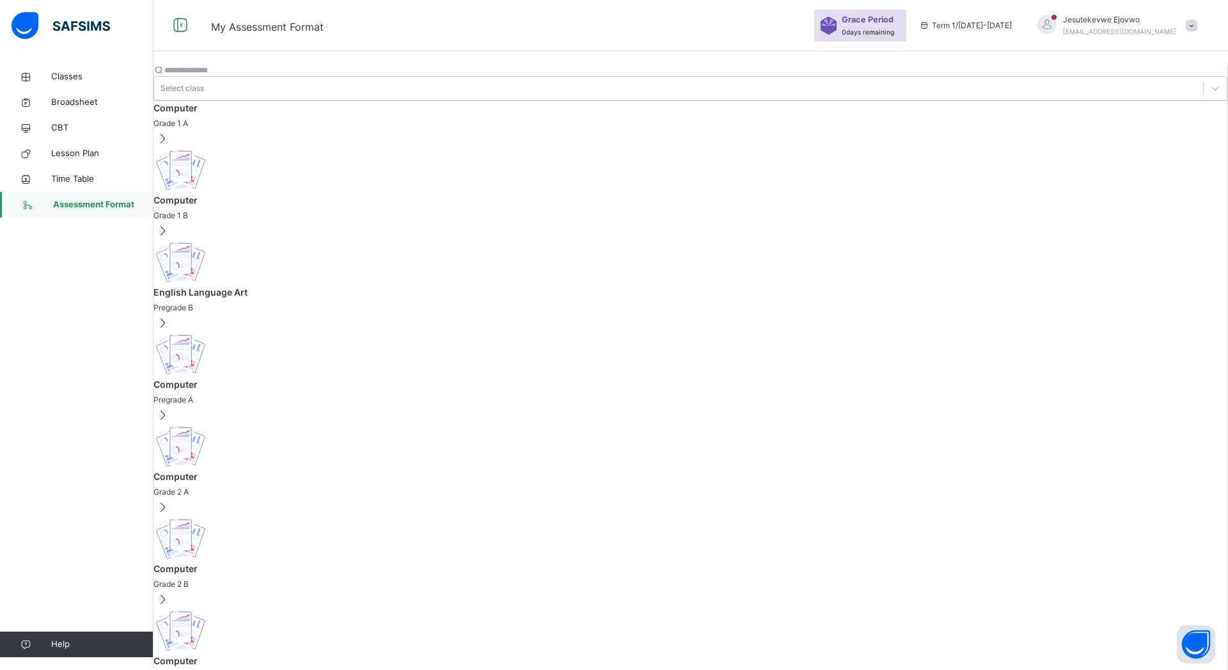
click at [77, 74] on span "Classes" at bounding box center [102, 76] width 102 height 13
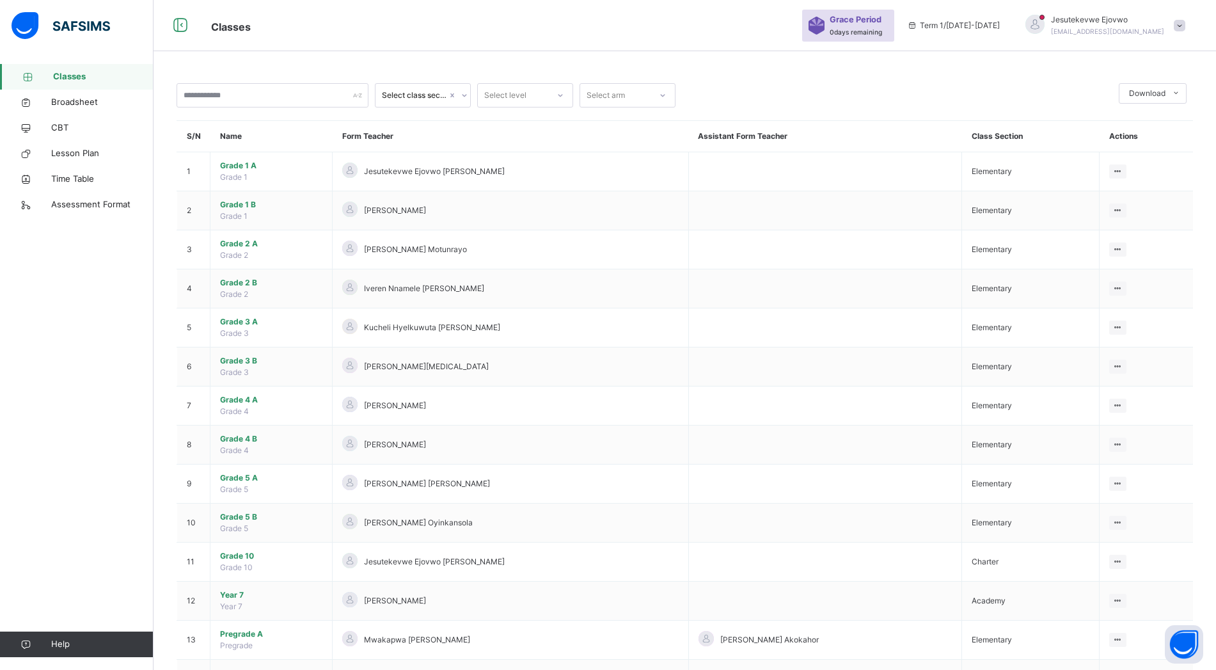
click at [75, 107] on span "Broadsheet" at bounding box center [102, 102] width 102 height 13
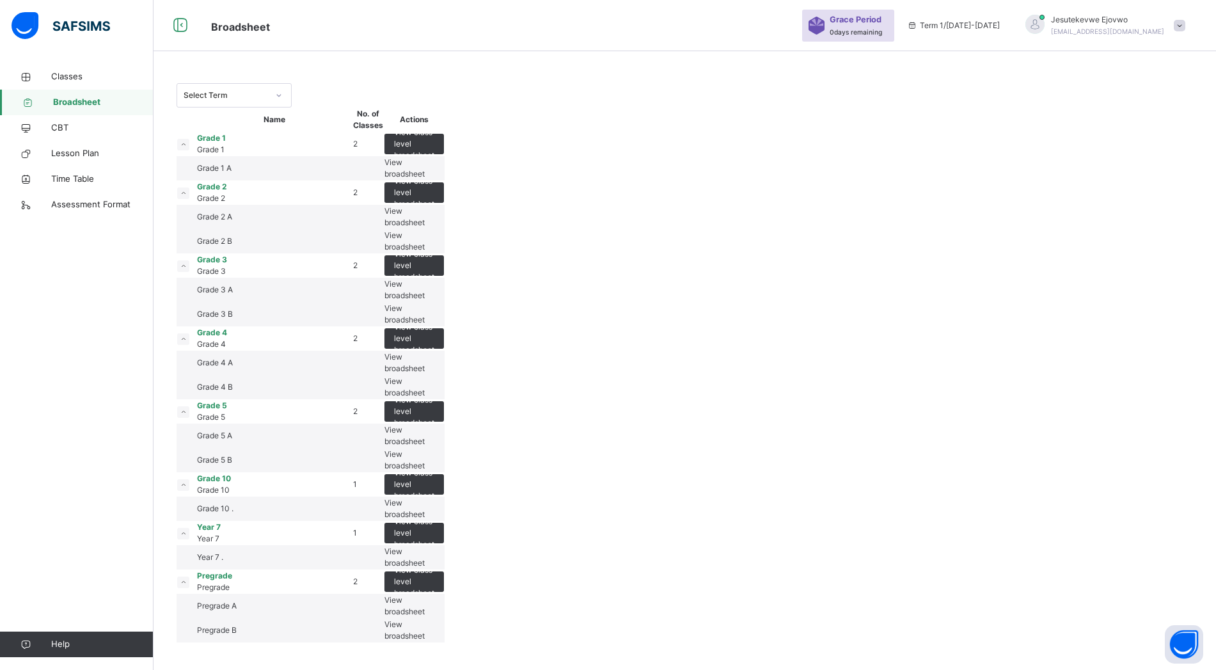
click at [94, 135] on link "CBT" at bounding box center [77, 128] width 154 height 26
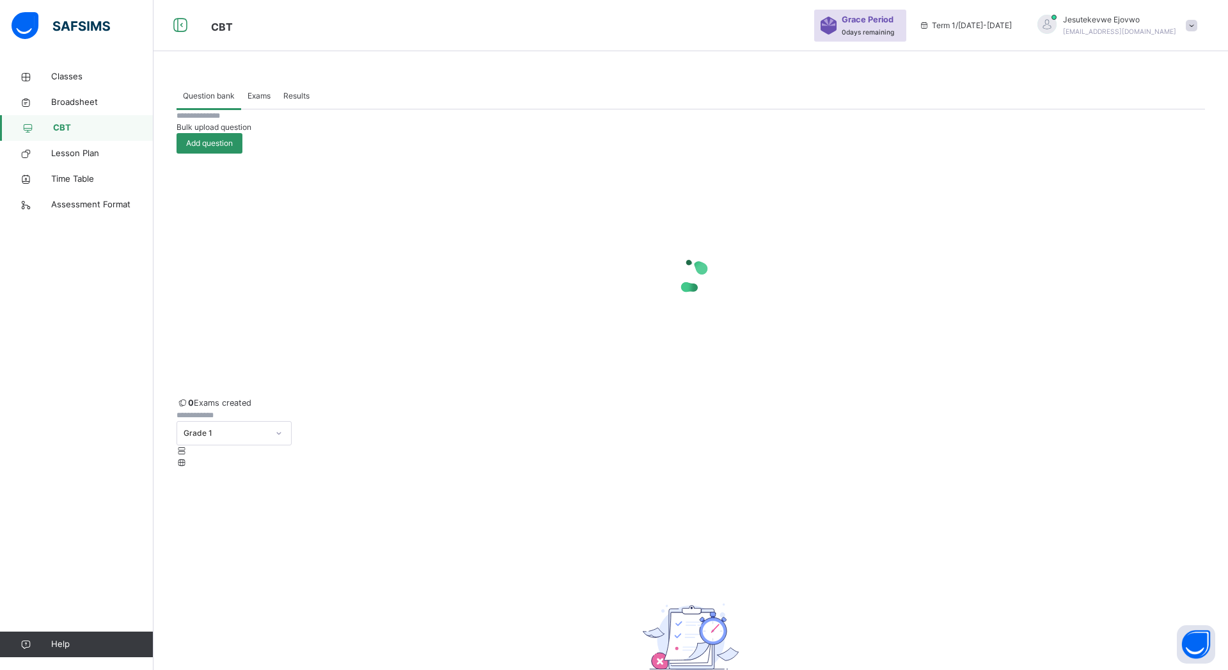
click at [72, 79] on span "Classes" at bounding box center [102, 76] width 102 height 13
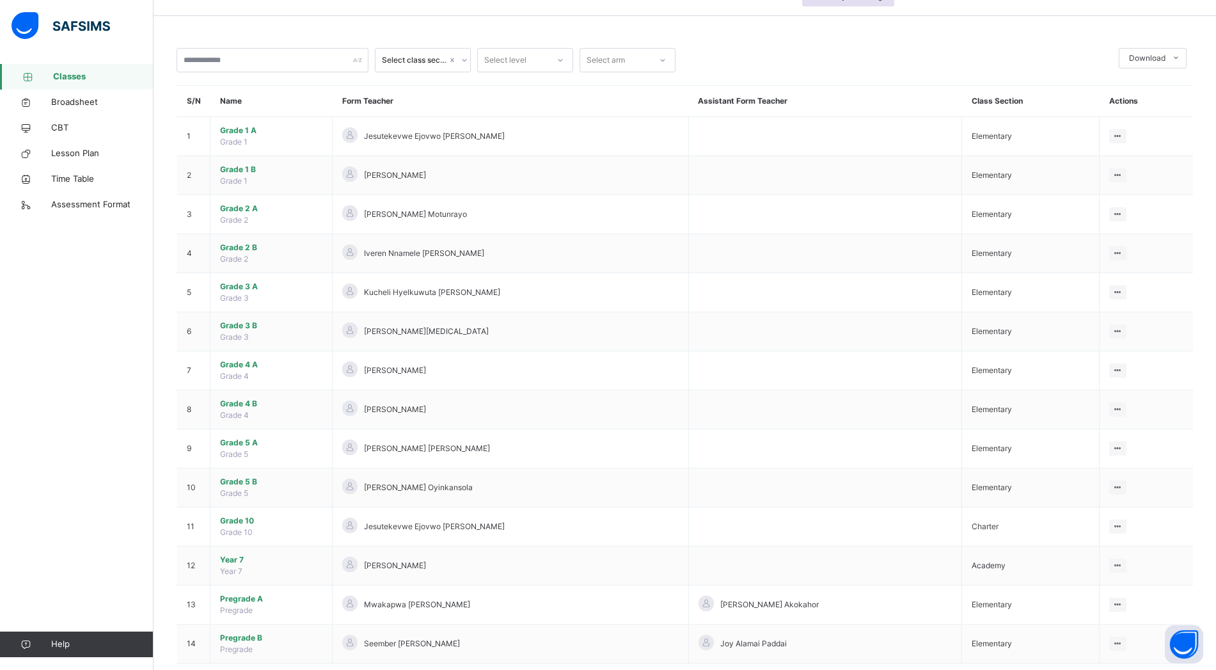
scroll to position [61, 0]
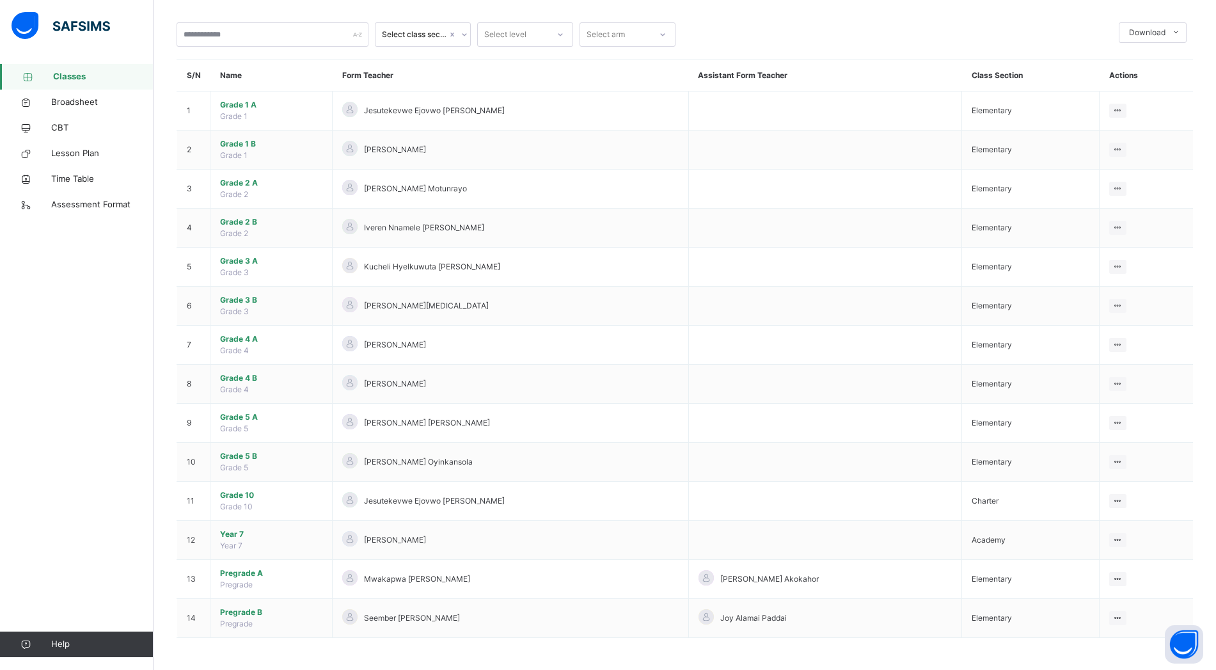
click at [752, 393] on icon at bounding box center [1118, 501] width 11 height 10
click at [0, 0] on li "View Class" at bounding box center [0, 0] width 0 height 0
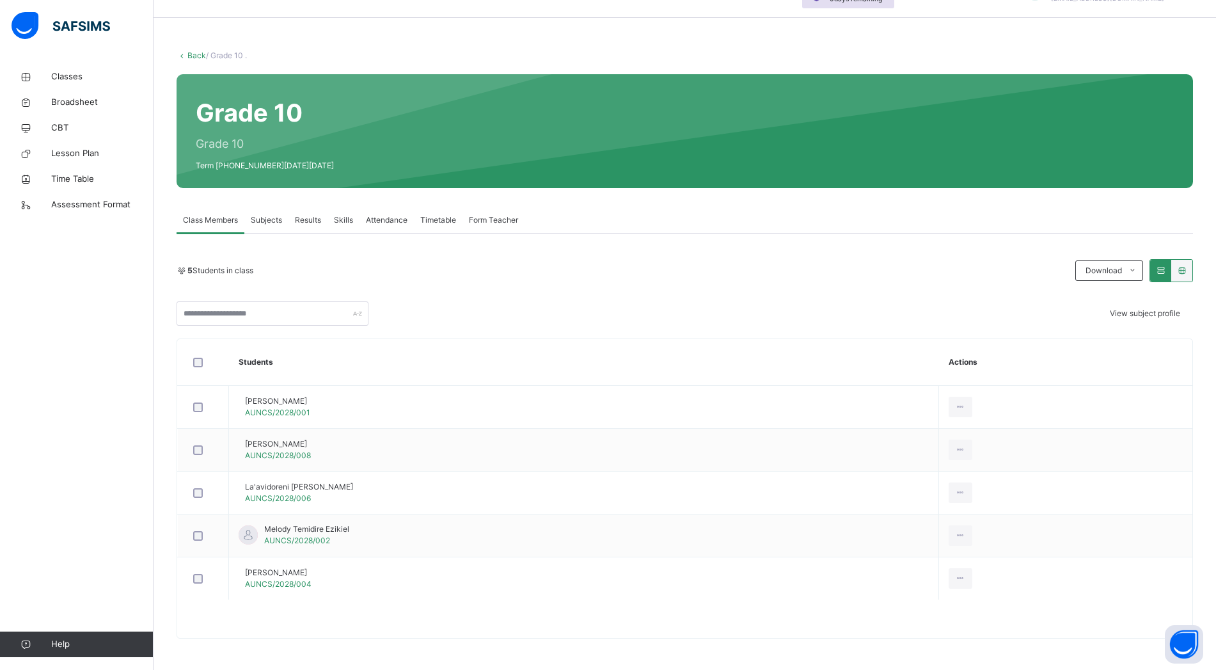
scroll to position [34, 0]
click at [510, 228] on div "Form Teacher" at bounding box center [494, 220] width 62 height 26
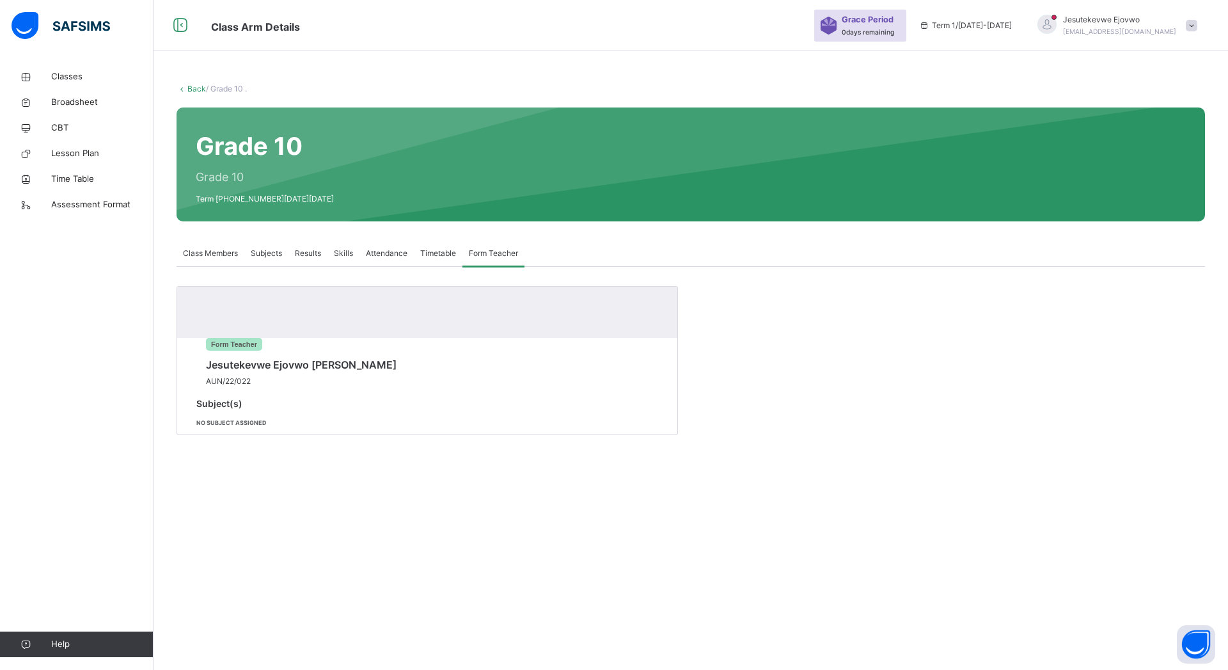
click at [81, 86] on link "Classes" at bounding box center [77, 77] width 154 height 26
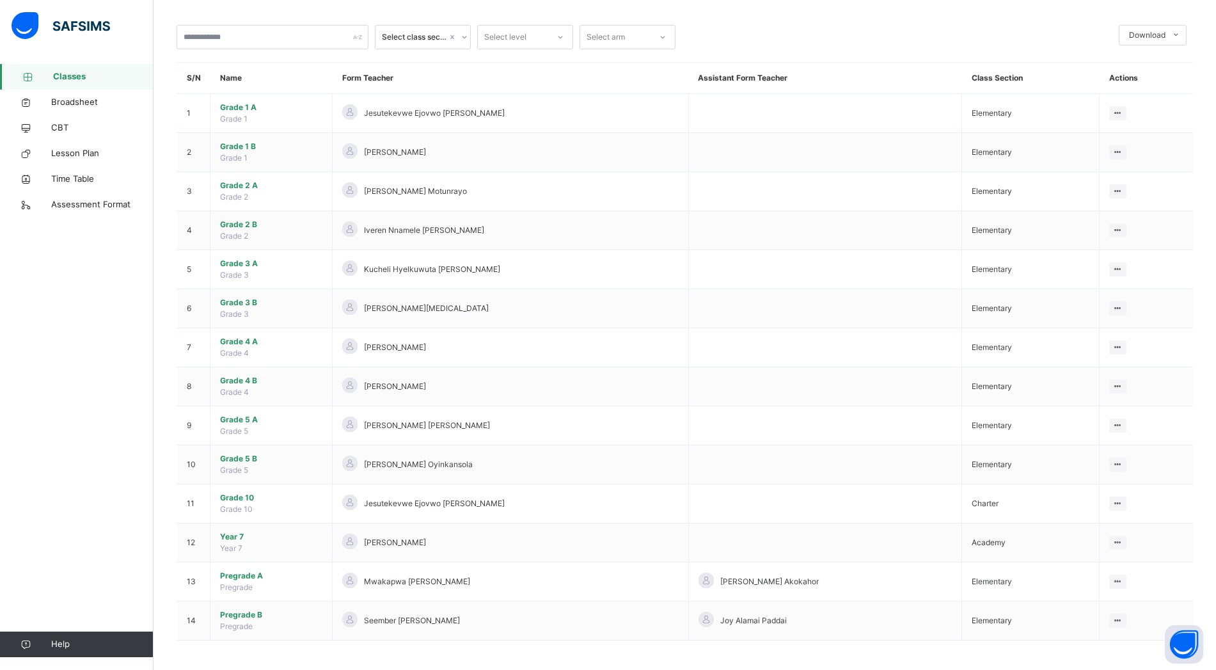
scroll to position [61, 0]
click at [0, 0] on div "View Class" at bounding box center [0, 0] width 0 height 0
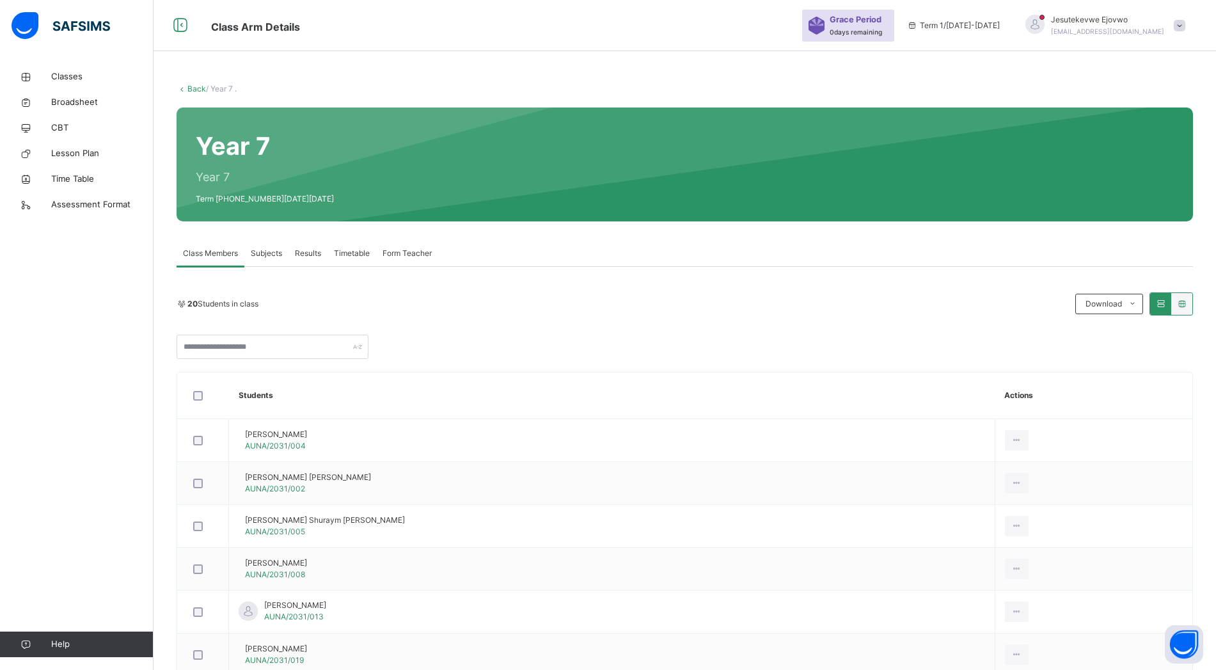
click at [269, 253] on span "Subjects" at bounding box center [266, 254] width 31 height 12
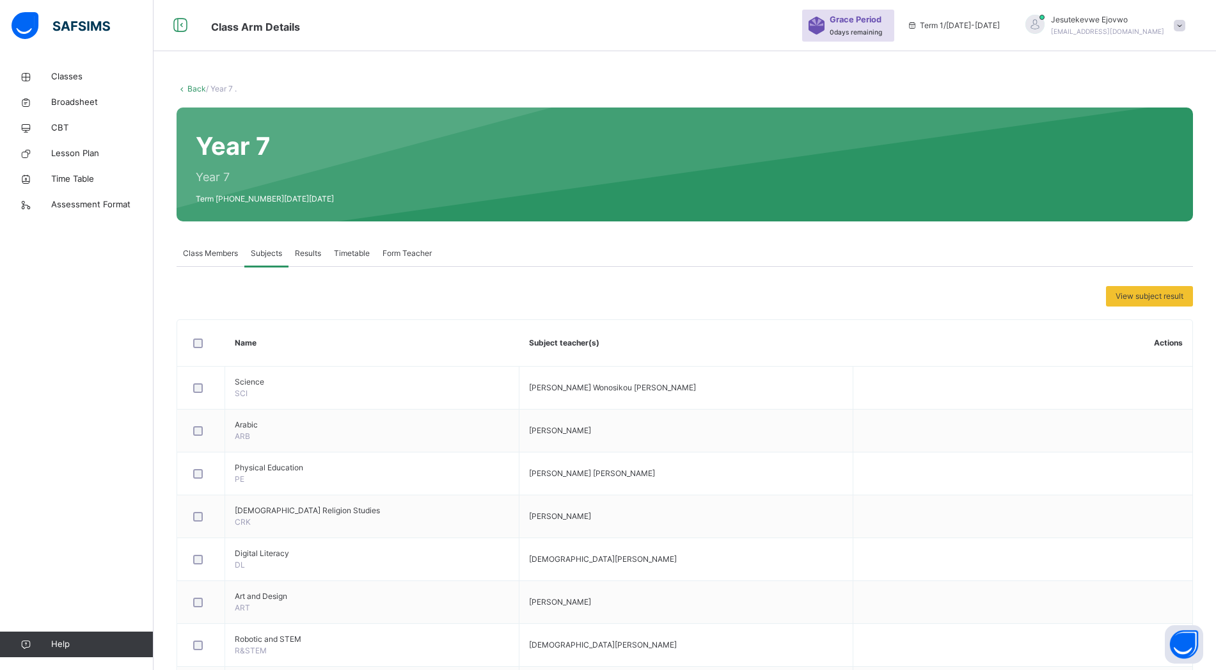
click at [313, 258] on span "Results" at bounding box center [308, 254] width 26 height 12
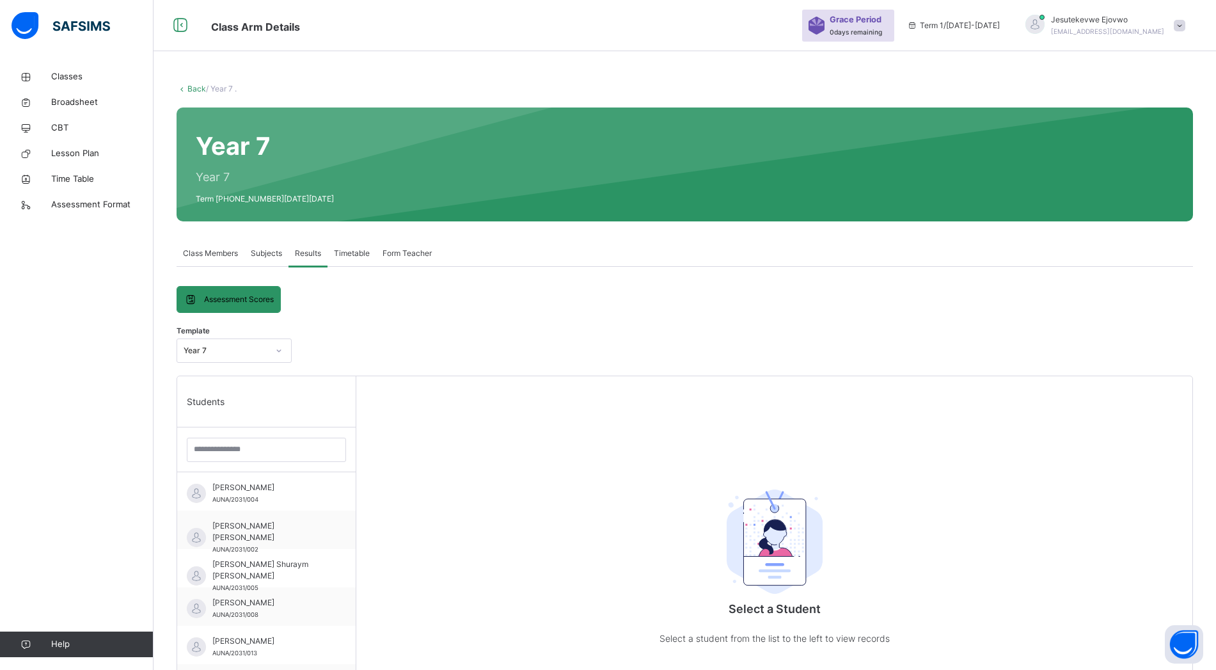
click at [277, 255] on span "Subjects" at bounding box center [266, 254] width 31 height 12
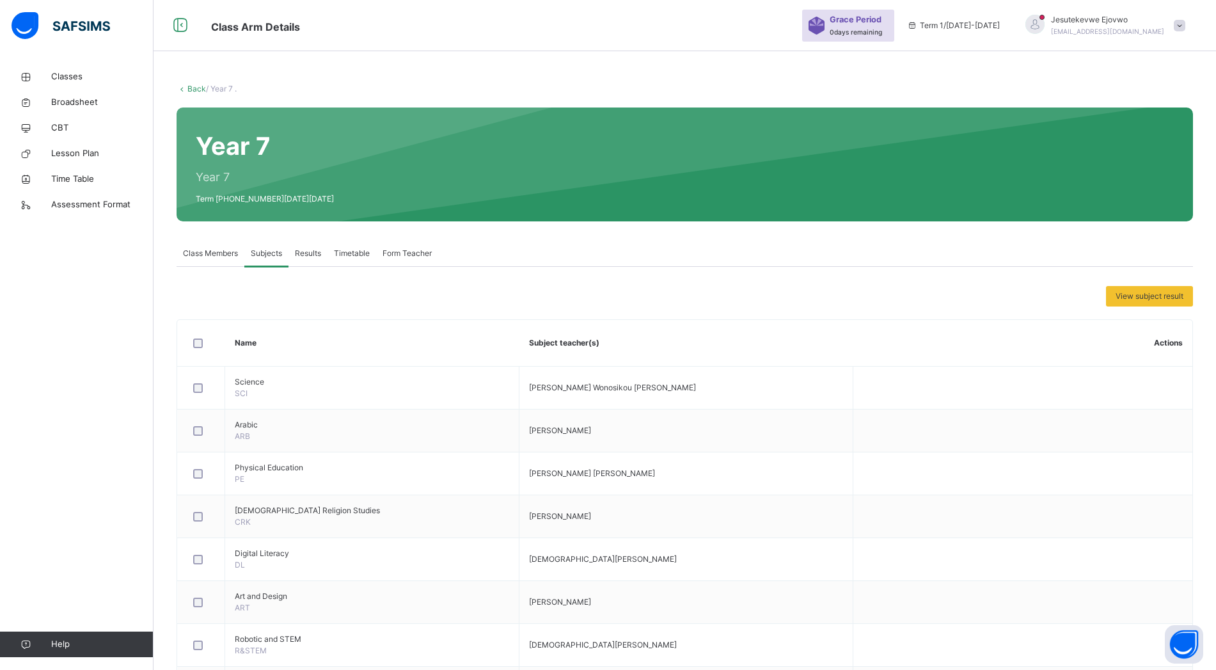
click at [191, 90] on link "Back" at bounding box center [196, 89] width 19 height 10
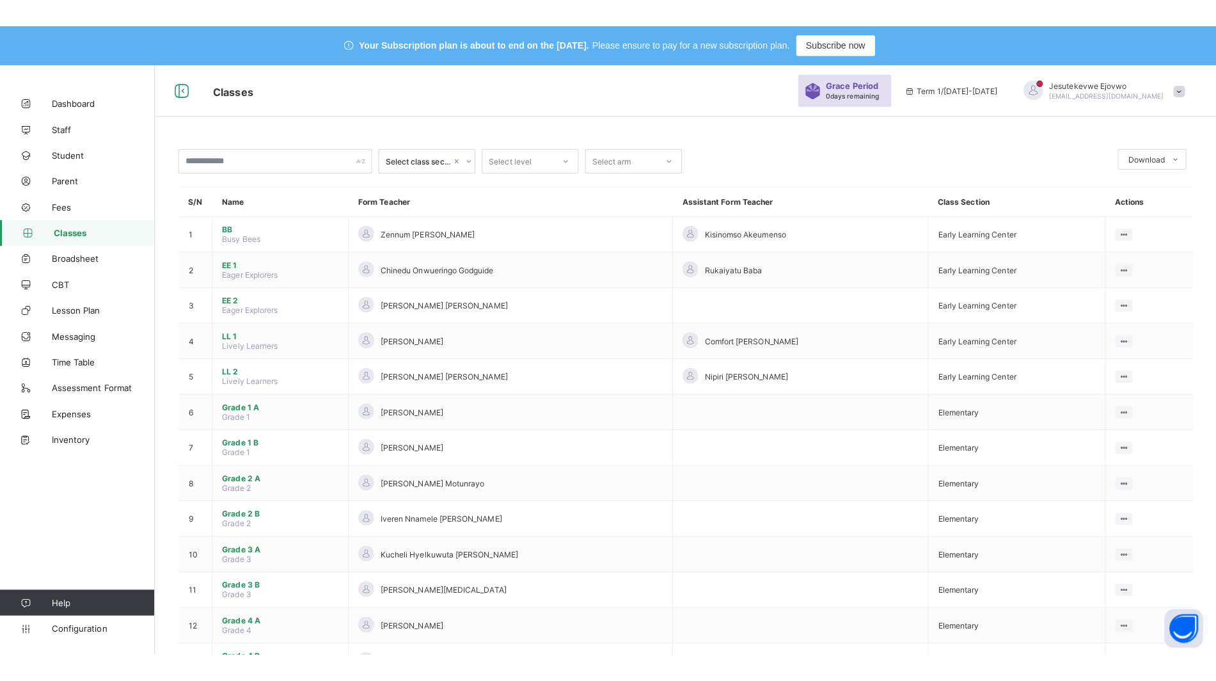
scroll to position [38, 0]
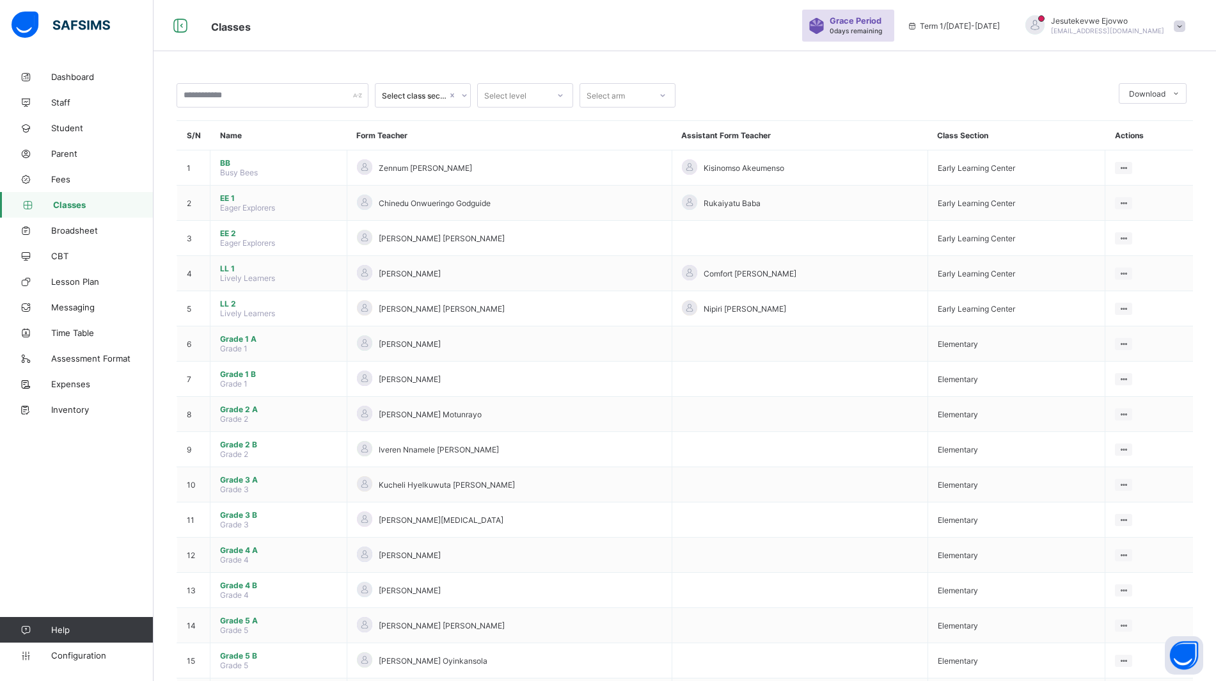
click at [70, 101] on span "Staff" at bounding box center [102, 102] width 102 height 10
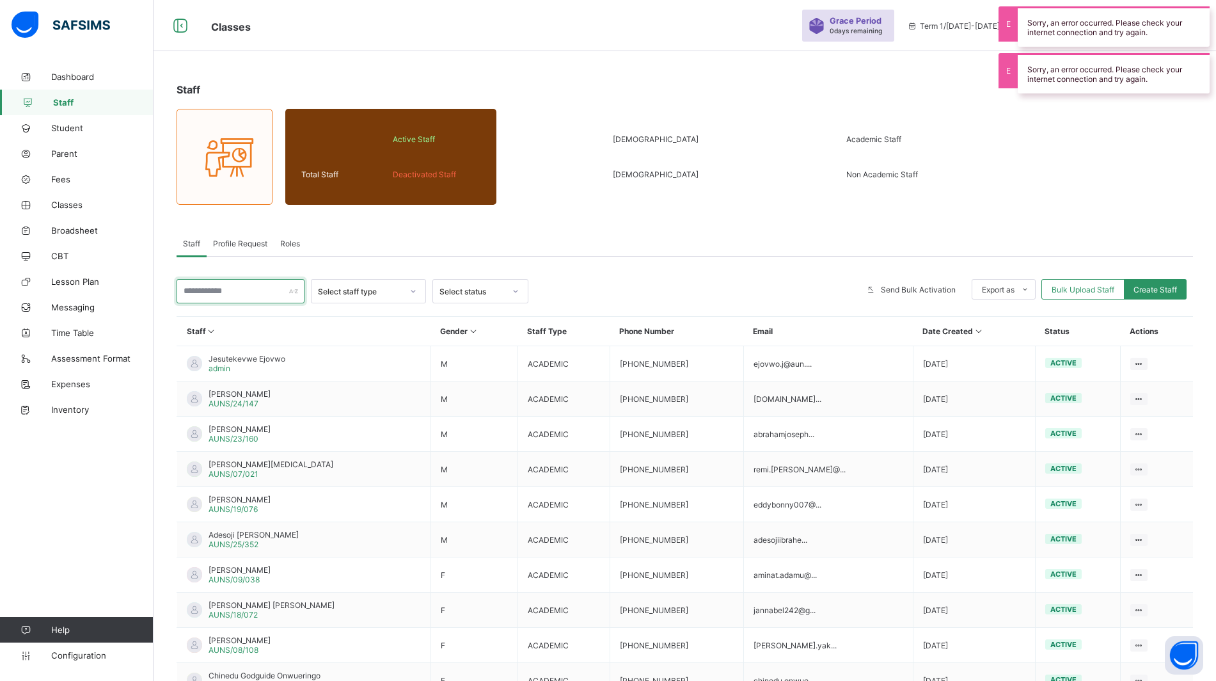
click at [253, 288] on input "text" at bounding box center [241, 291] width 128 height 24
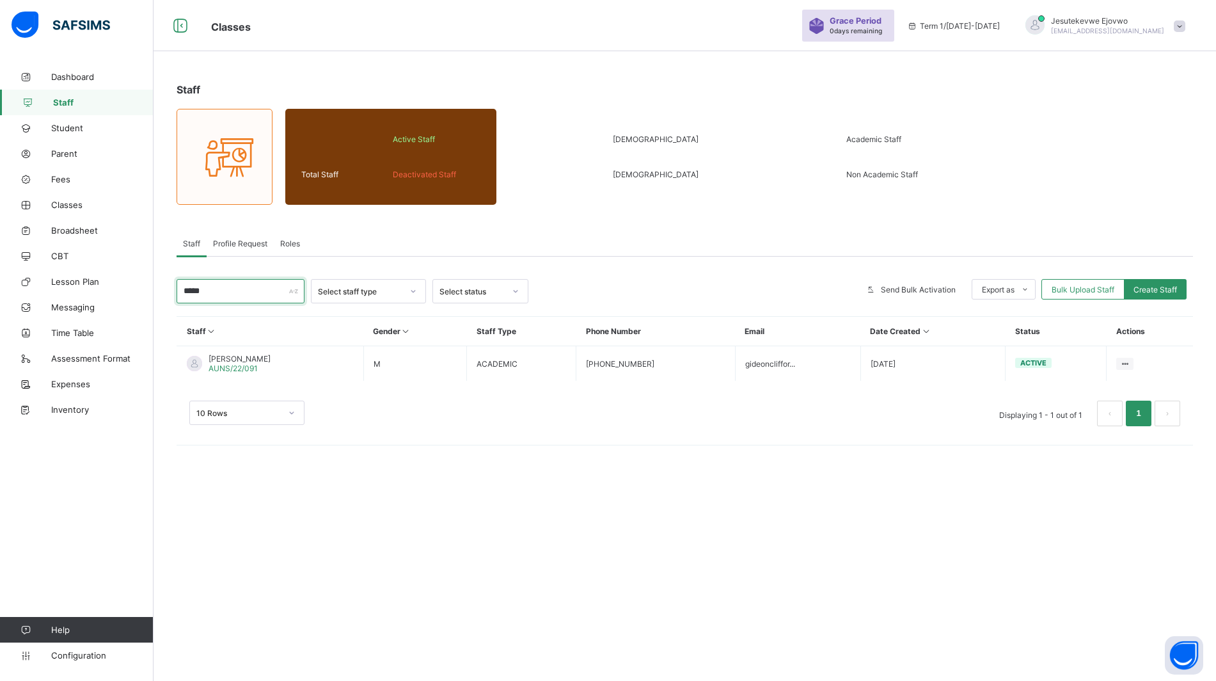
type input "*****"
click at [0, 0] on ul "View Profile Edit Staff Reset Password Resend Activation Link Change Email Dele…" at bounding box center [0, 0] width 0 height 0
click at [0, 0] on div "Resend Activation Link" at bounding box center [0, 0] width 0 height 0
drag, startPoint x: 251, startPoint y: 292, endPoint x: 83, endPoint y: 294, distance: 168.9
click at [83, 294] on div "Classes Grace Period 0 days remaining Term 1 / [DATE]-[DATE] Jesutekevwe Ejovwo…" at bounding box center [608, 340] width 1216 height 681
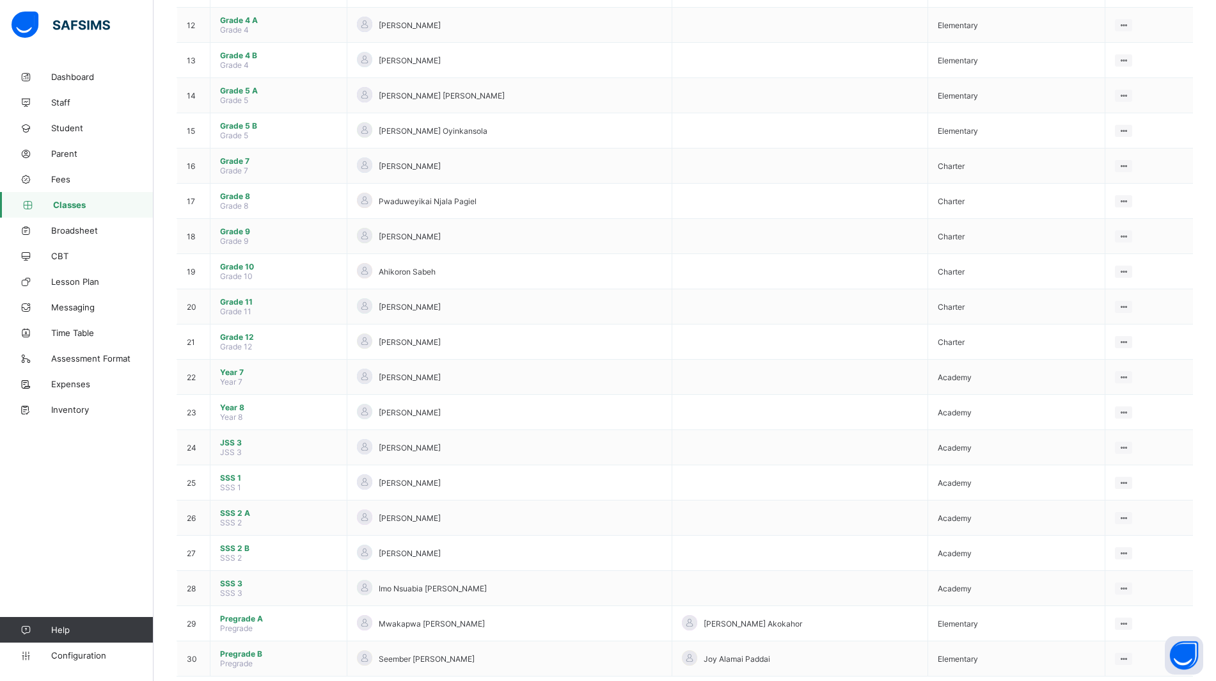
scroll to position [596, 0]
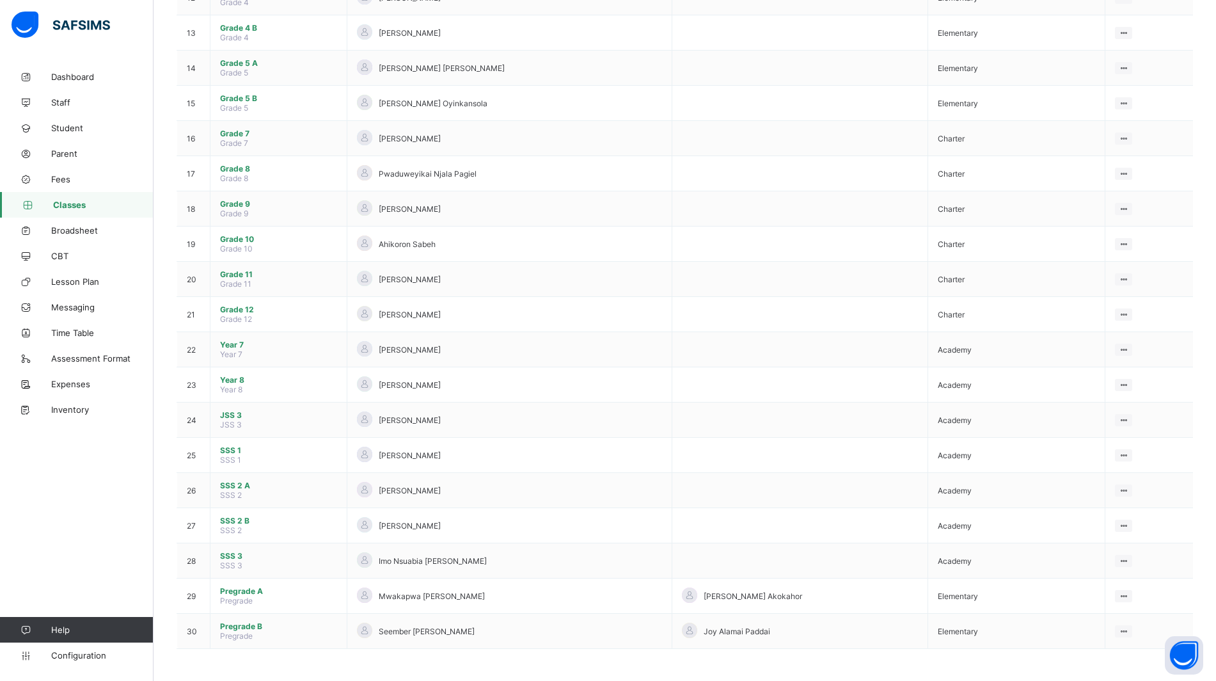
click at [101, 351] on link "Assessment Format" at bounding box center [77, 358] width 154 height 26
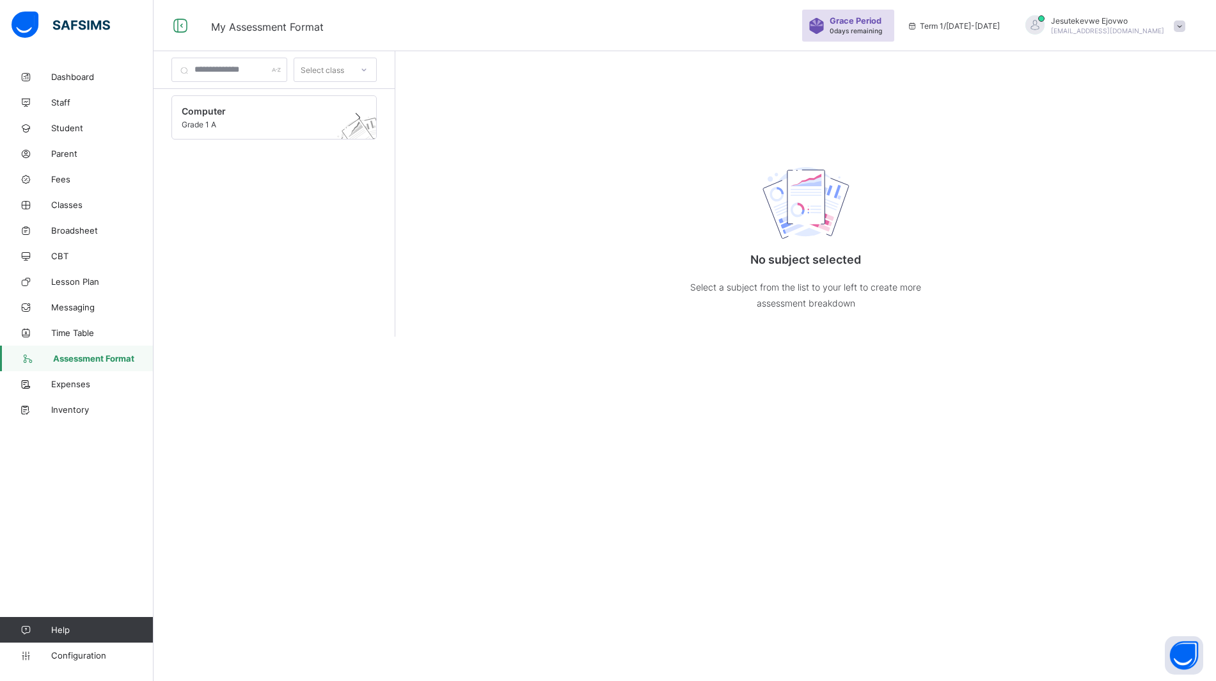
scroll to position [38, 0]
click at [321, 120] on span "Grade 1 A" at bounding box center [262, 125] width 161 height 10
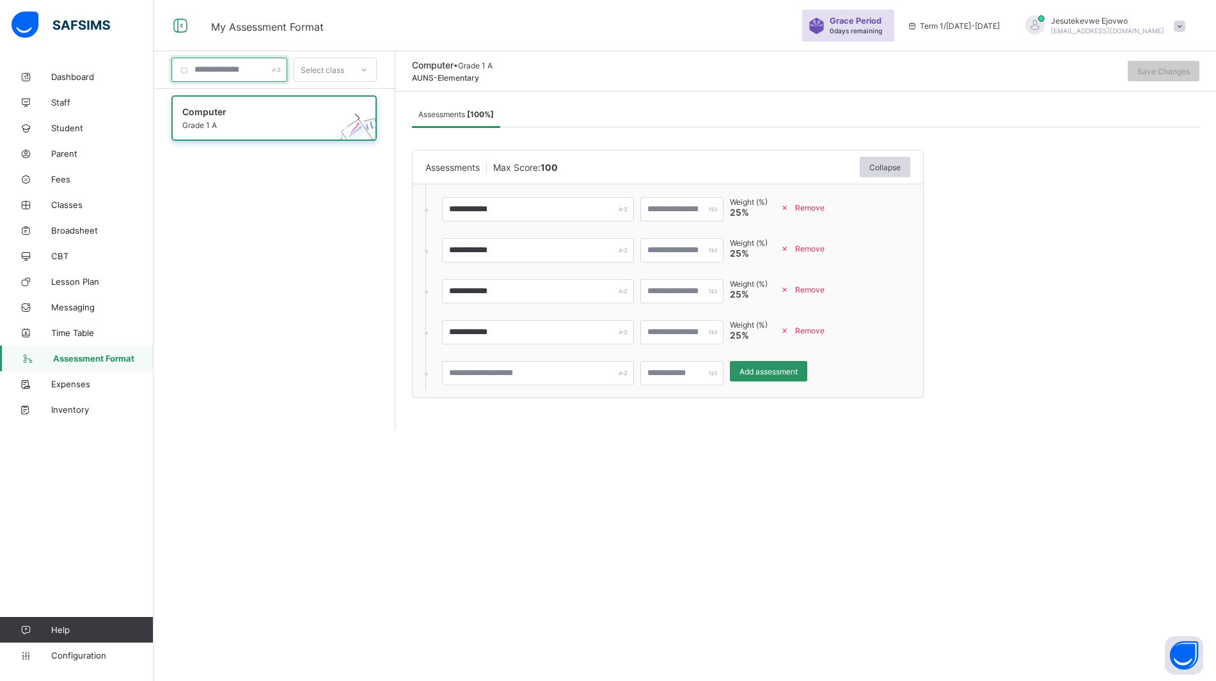
click at [205, 72] on input "text" at bounding box center [229, 70] width 116 height 24
click at [344, 70] on div "Select class" at bounding box center [323, 70] width 44 height 24
click at [301, 182] on div "Computer Grade 1 A" at bounding box center [274, 278] width 241 height 379
click at [68, 206] on span "Classes" at bounding box center [102, 205] width 102 height 10
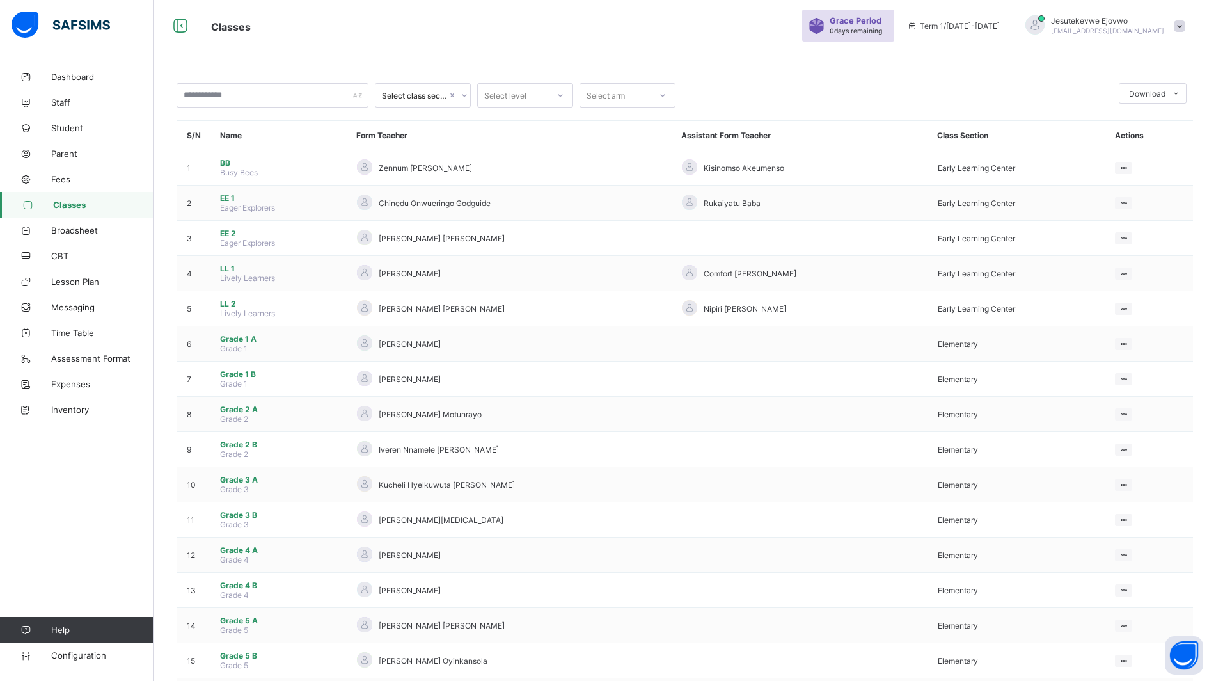
click at [252, 344] on td "Grade 1 A Grade 1" at bounding box center [278, 343] width 137 height 35
click at [240, 338] on span "Grade 1 A" at bounding box center [278, 339] width 117 height 10
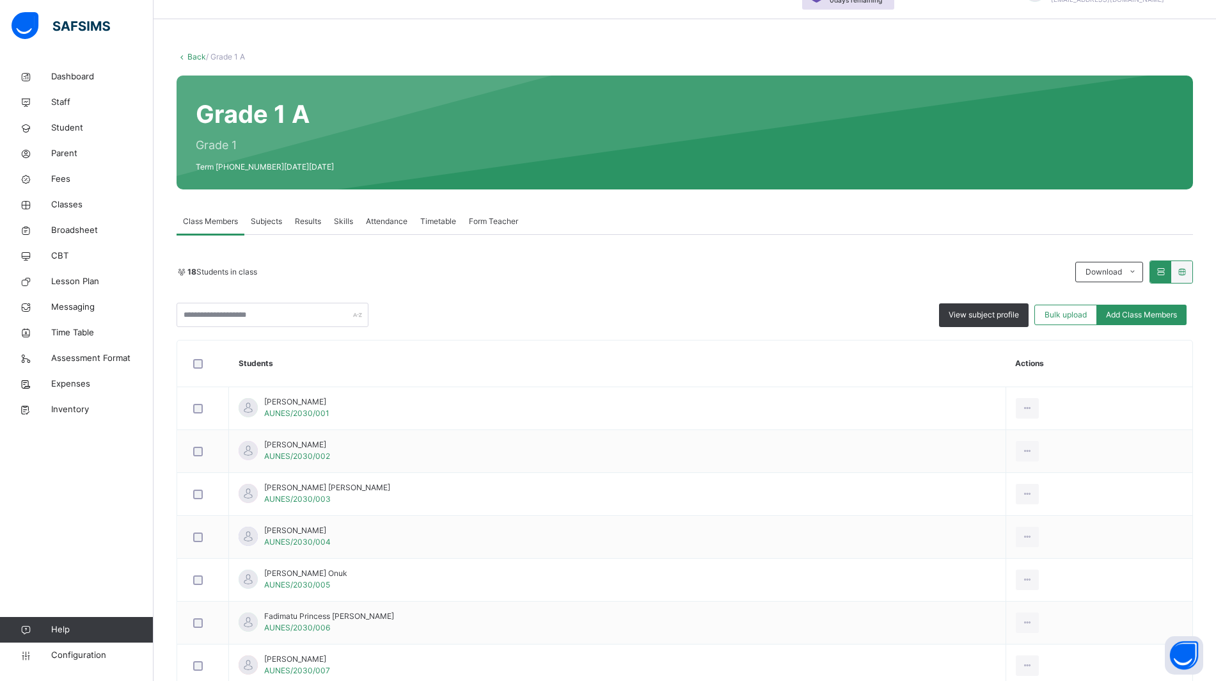
scroll to position [38, 0]
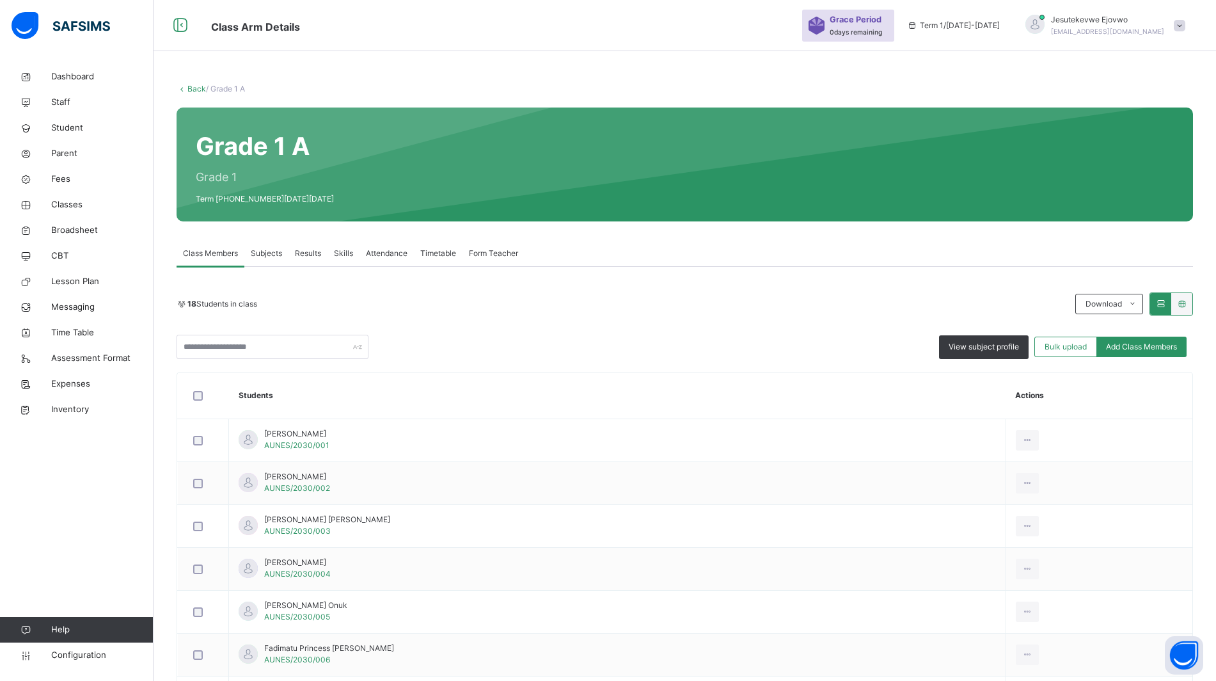
click at [264, 253] on span "Subjects" at bounding box center [266, 254] width 31 height 12
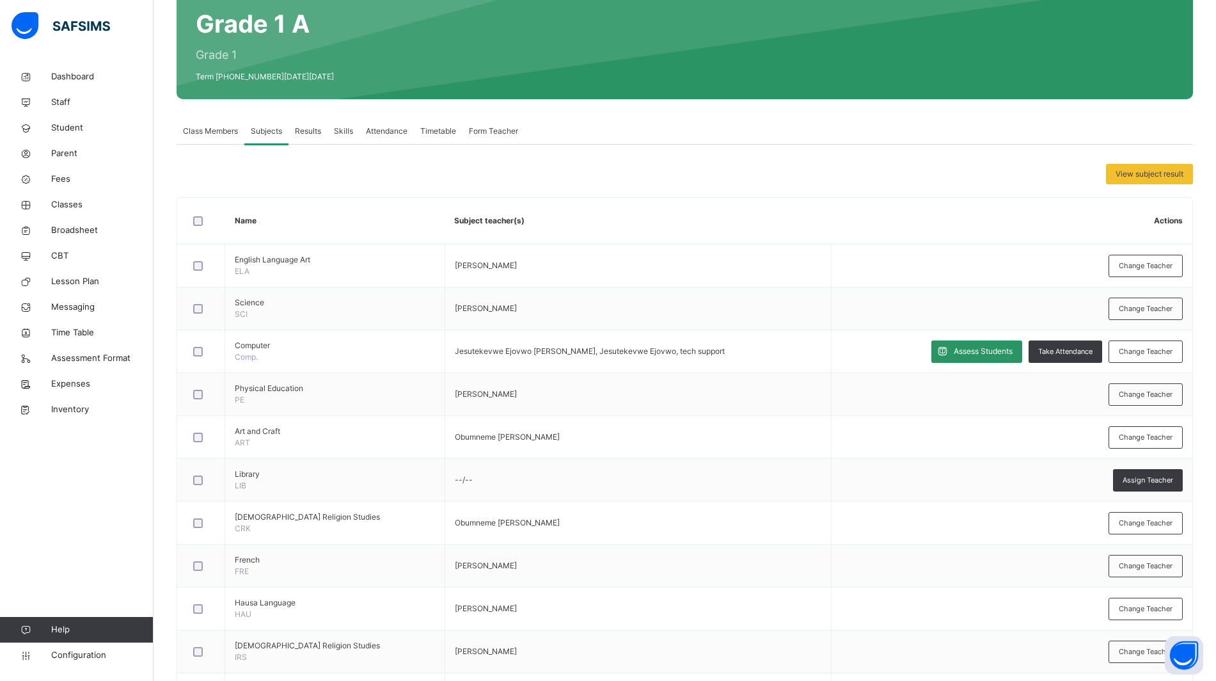
scroll to position [198, 0]
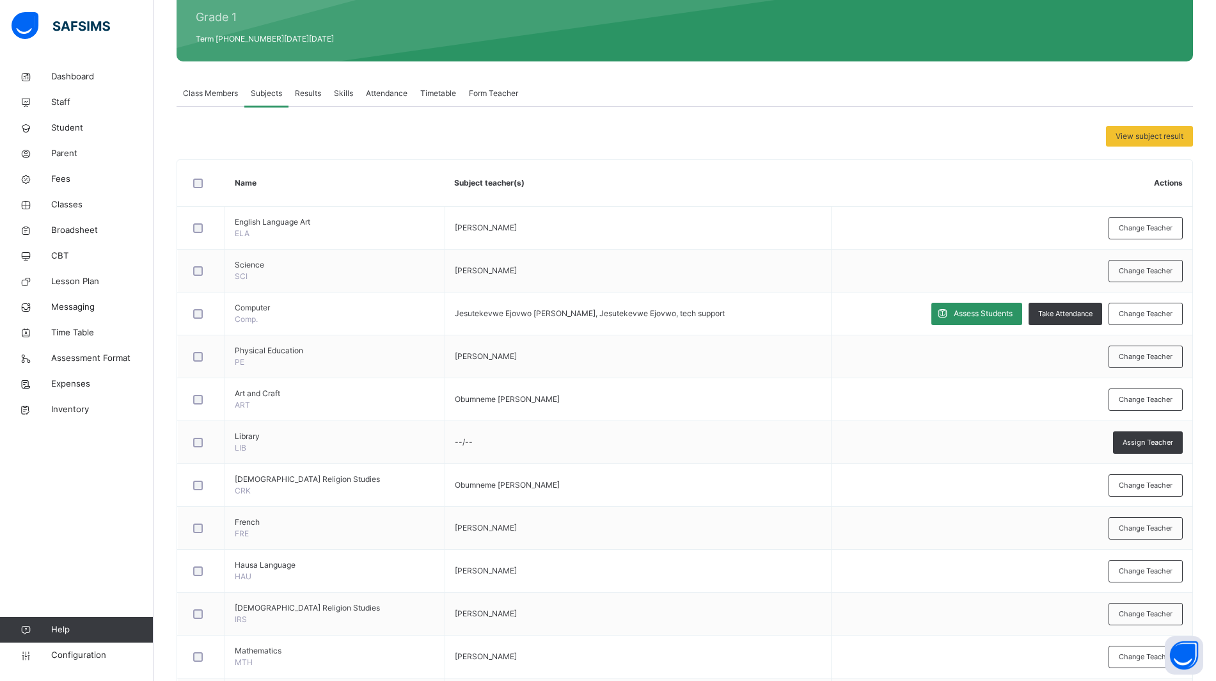
click at [1169, 315] on span "Change Teacher" at bounding box center [1146, 313] width 54 height 11
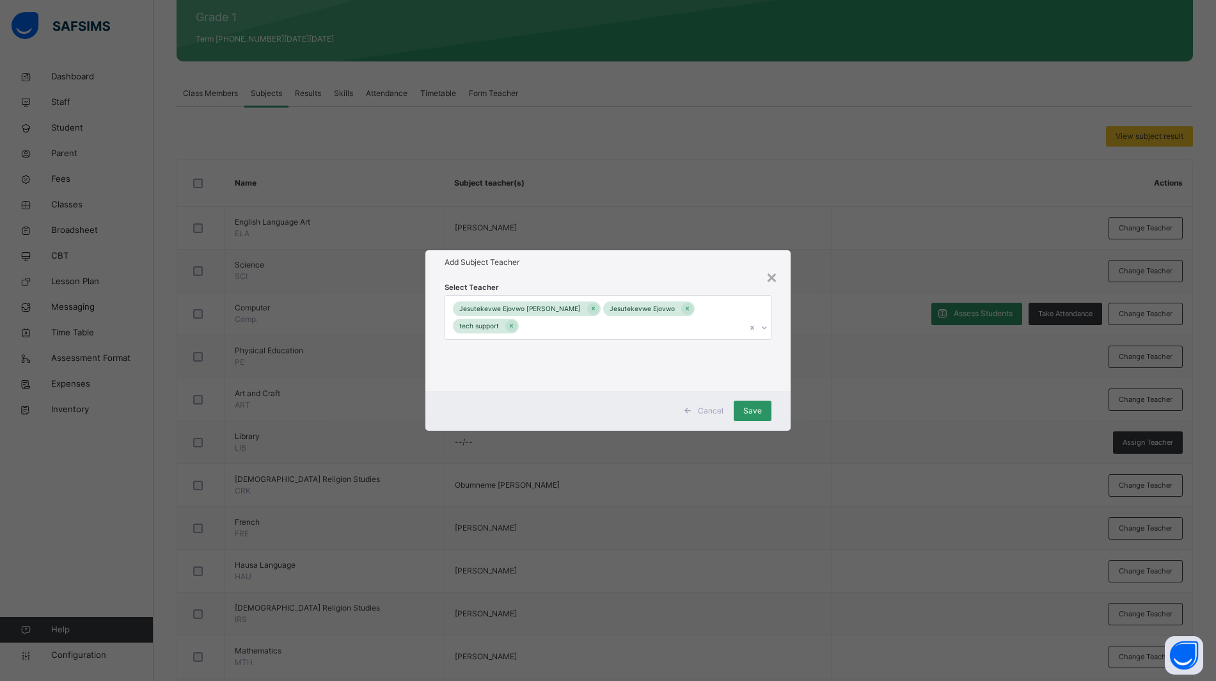
click at [590, 313] on icon at bounding box center [593, 308] width 7 height 9
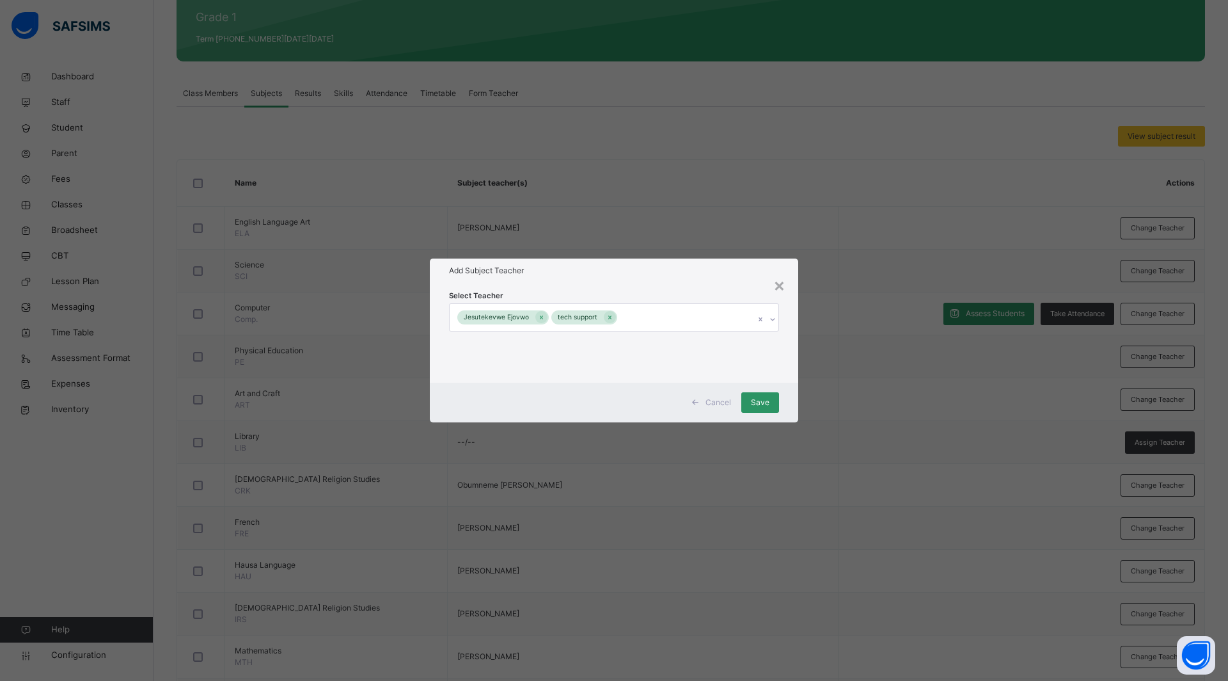
click at [754, 404] on span "Save" at bounding box center [760, 403] width 19 height 12
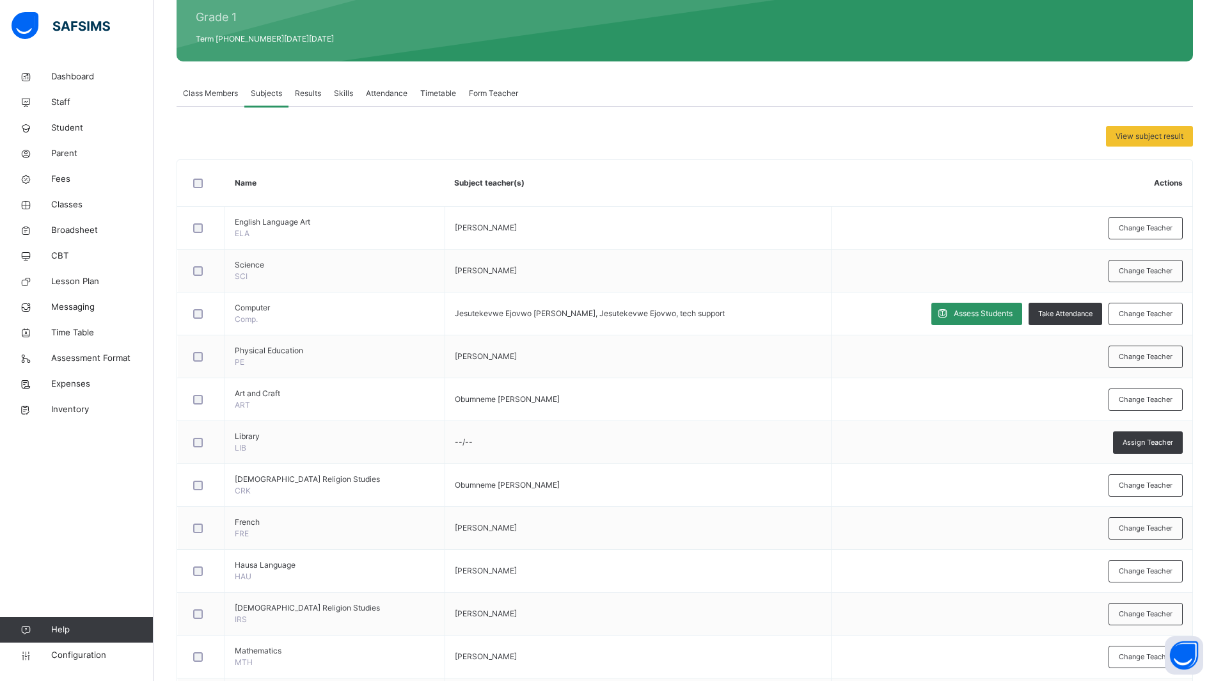
click at [1165, 308] on span "Change Teacher" at bounding box center [1146, 313] width 54 height 11
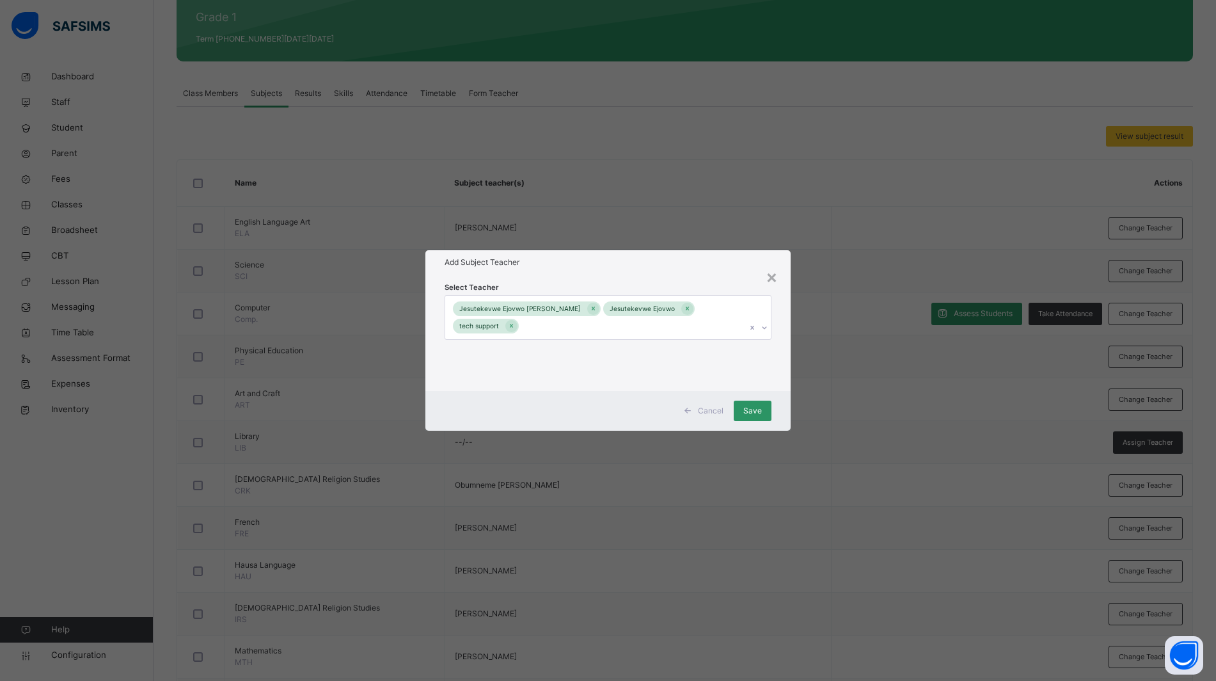
click at [590, 313] on icon at bounding box center [593, 308] width 7 height 9
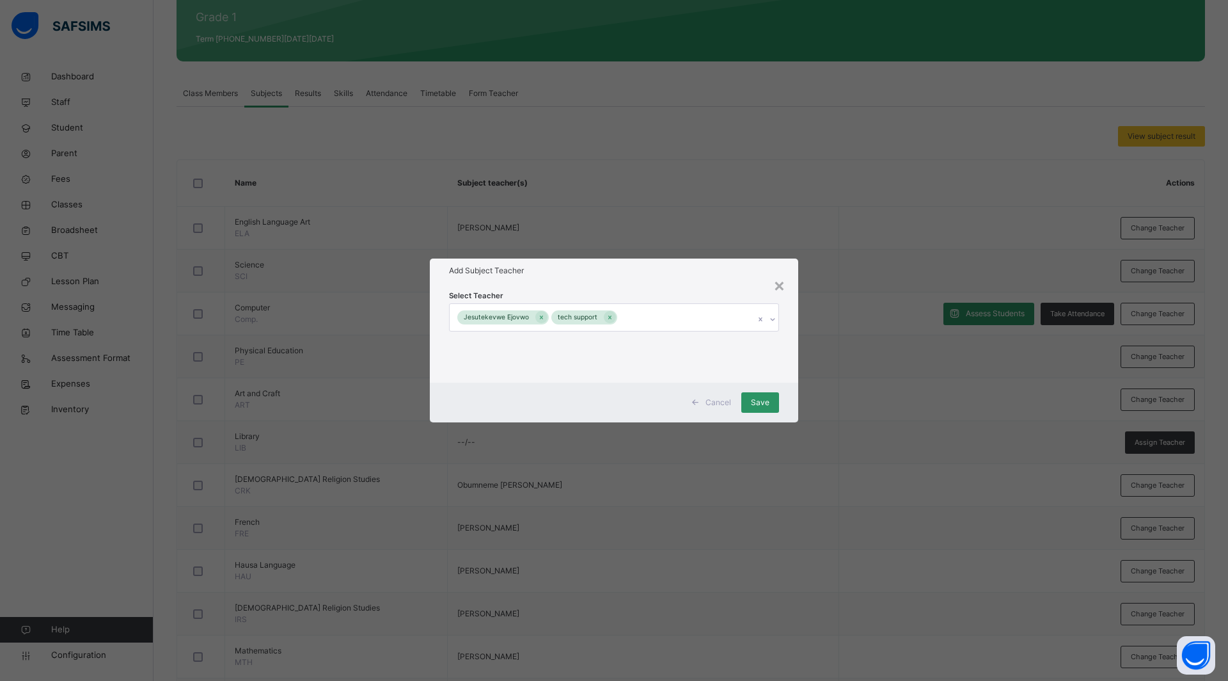
click at [753, 401] on span "Save" at bounding box center [760, 403] width 19 height 12
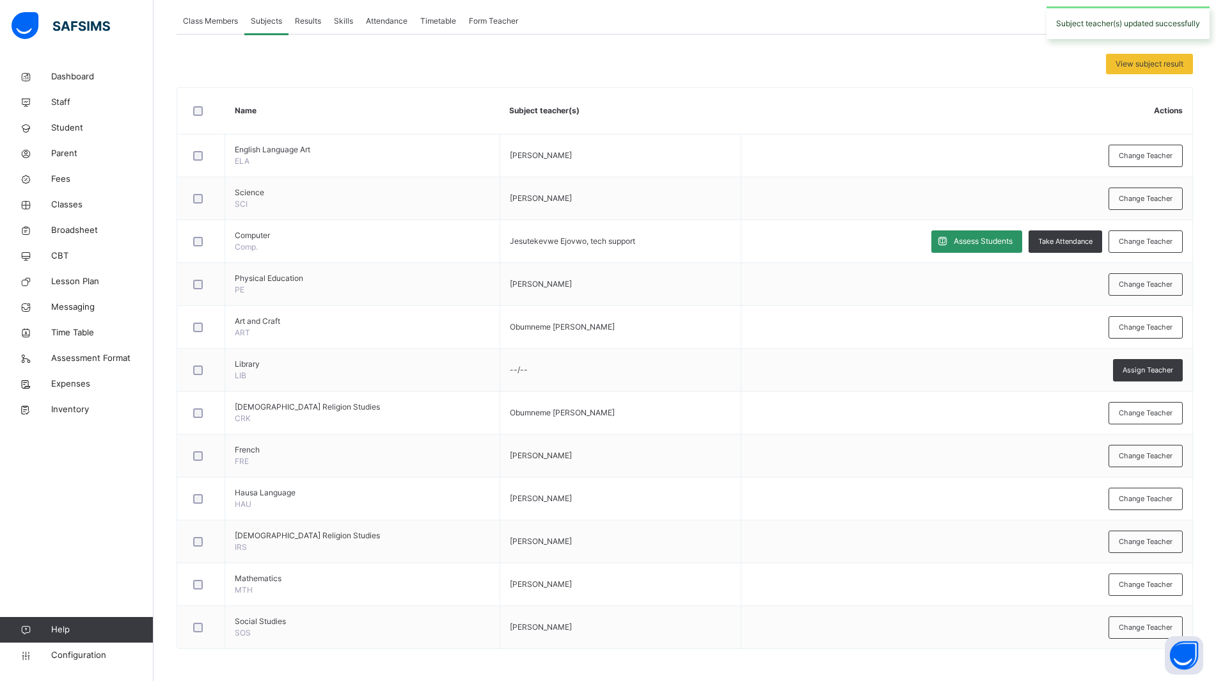
scroll to position [0, 0]
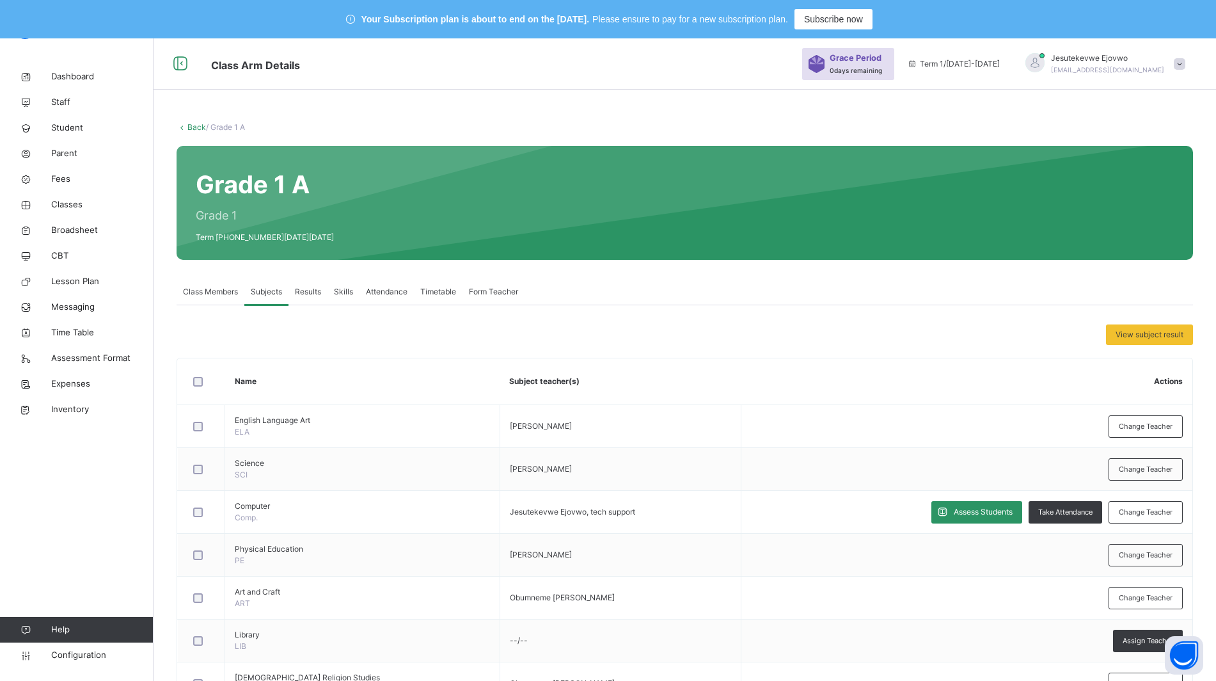
click at [303, 286] on span "Results" at bounding box center [308, 292] width 26 height 12
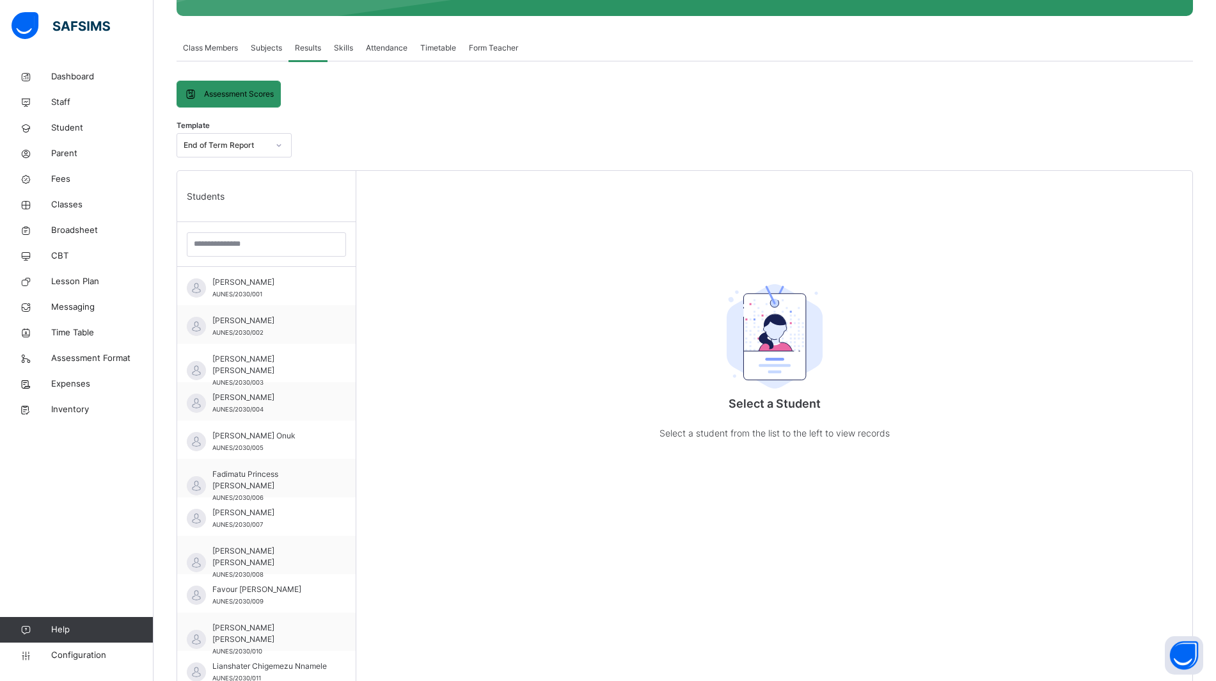
scroll to position [240, 0]
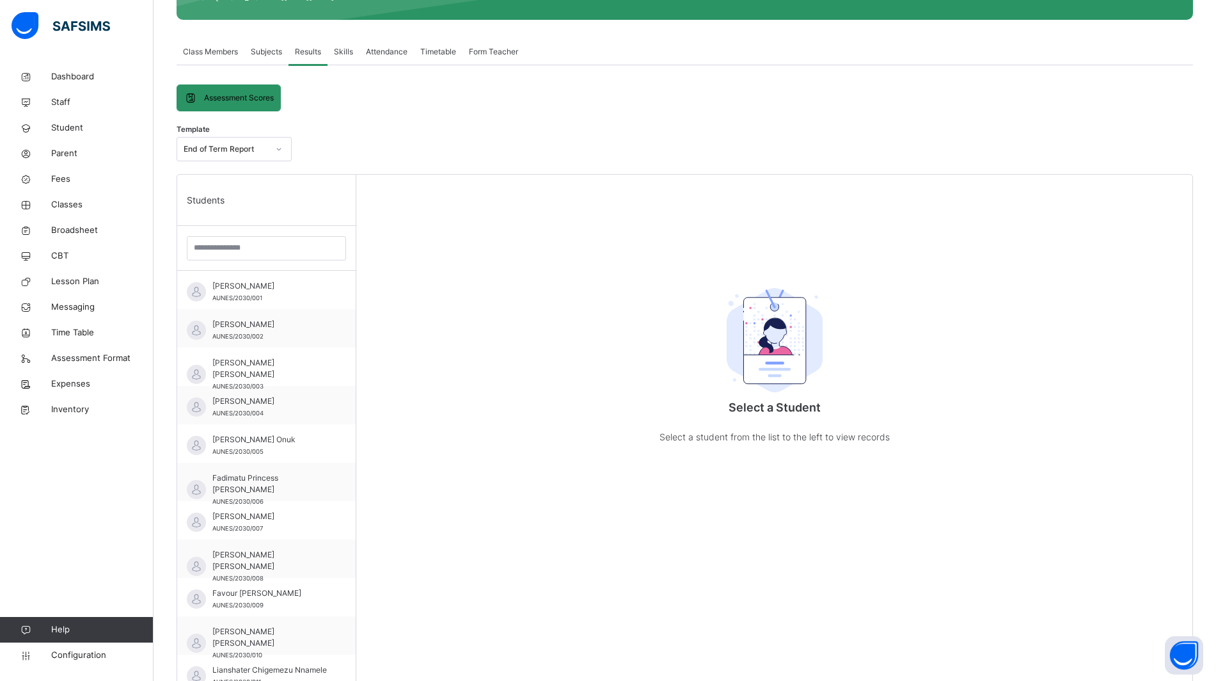
click at [297, 294] on div "[PERSON_NAME] AUNES/2030/001" at bounding box center [269, 291] width 115 height 23
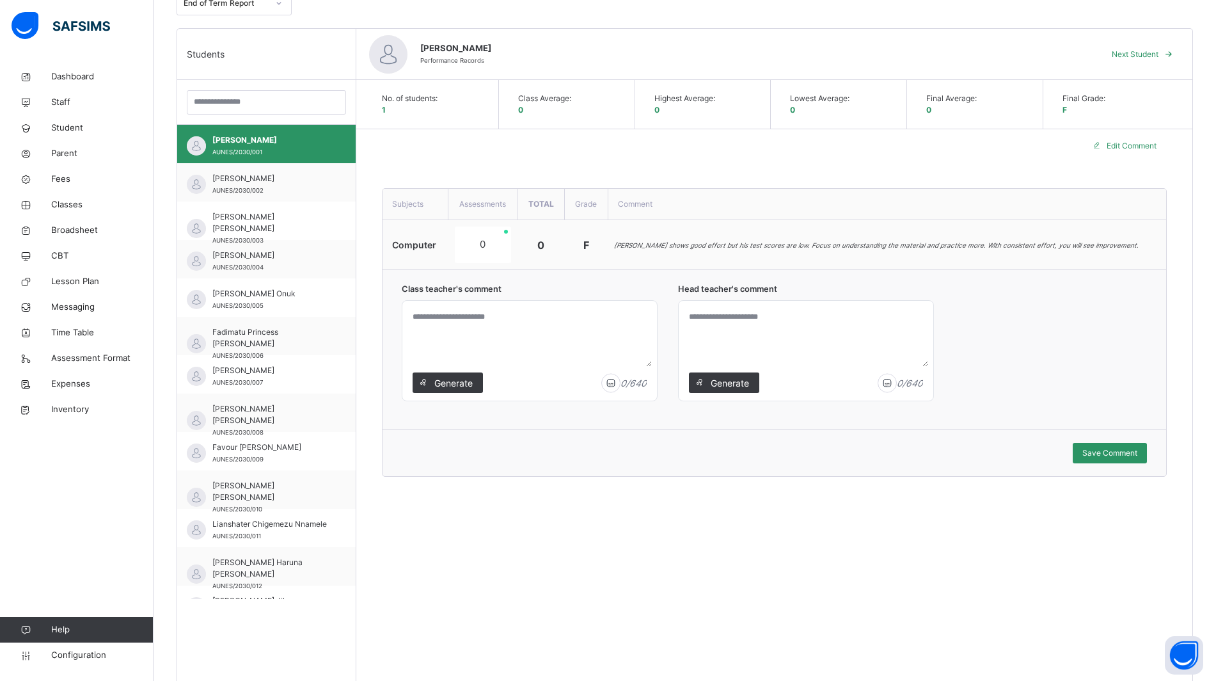
scroll to position [400, 0]
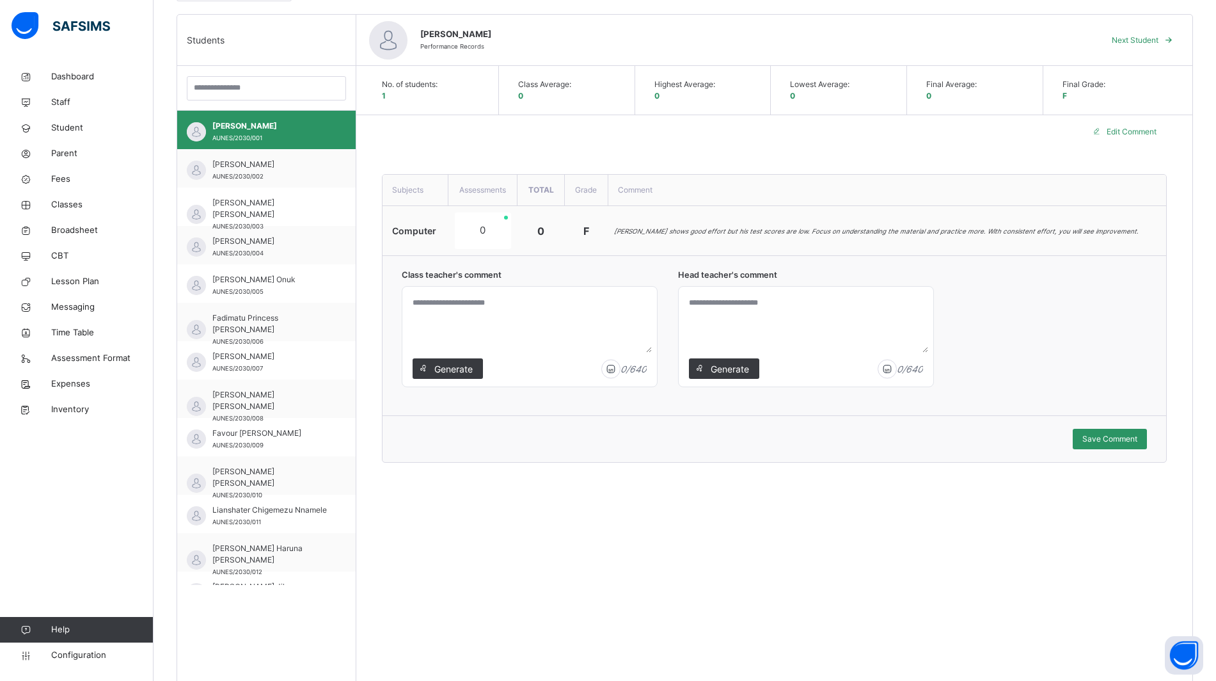
click at [482, 307] on textarea at bounding box center [530, 322] width 244 height 61
click at [464, 367] on span "Generate" at bounding box center [453, 368] width 40 height 13
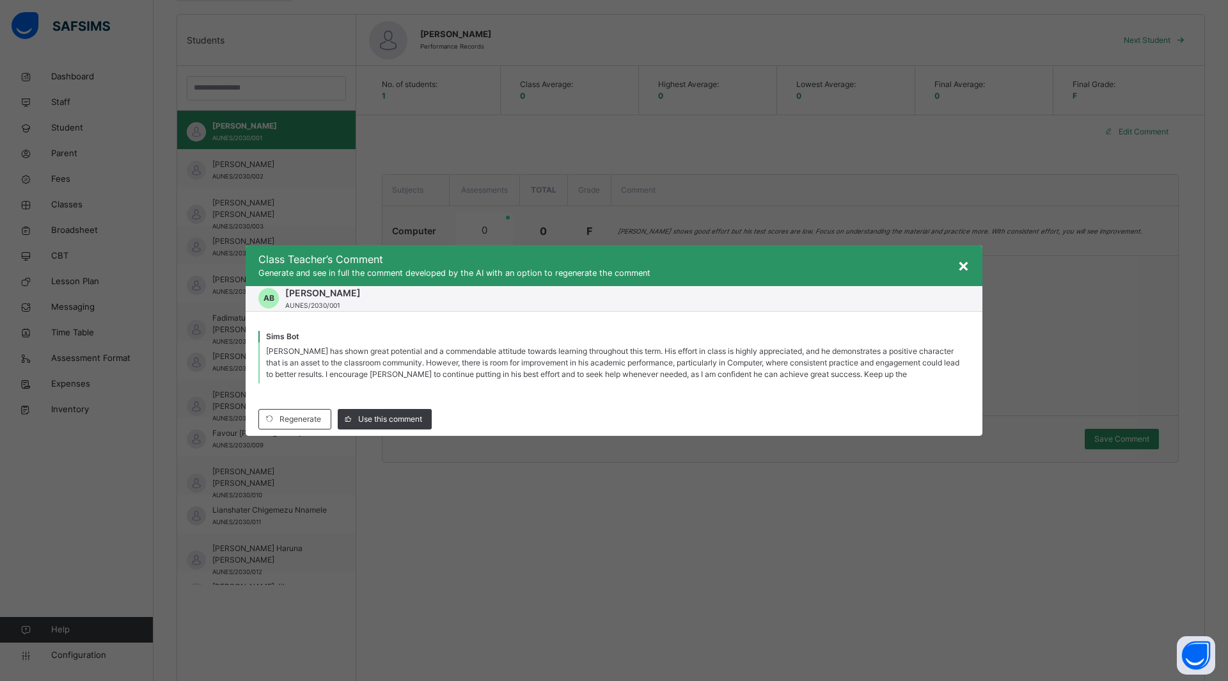
click at [320, 417] on div "Regenerate" at bounding box center [294, 419] width 73 height 20
click at [312, 420] on span "Regenerate" at bounding box center [301, 419] width 42 height 12
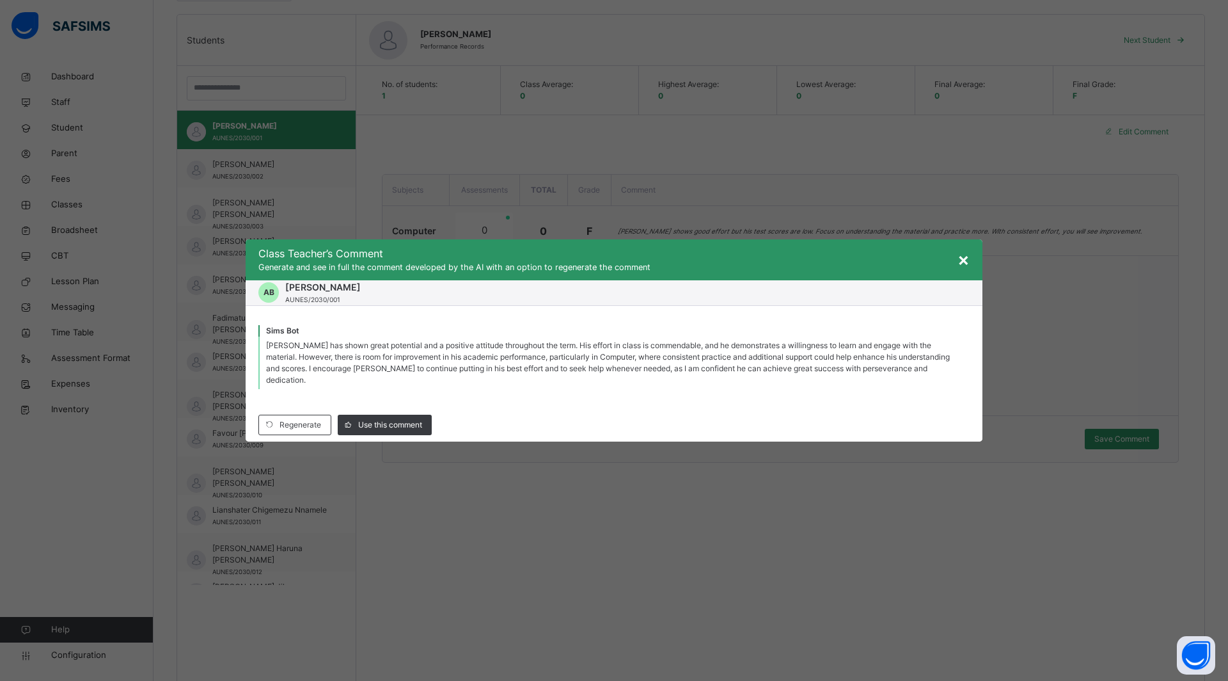
click at [969, 255] on span "×" at bounding box center [964, 259] width 12 height 22
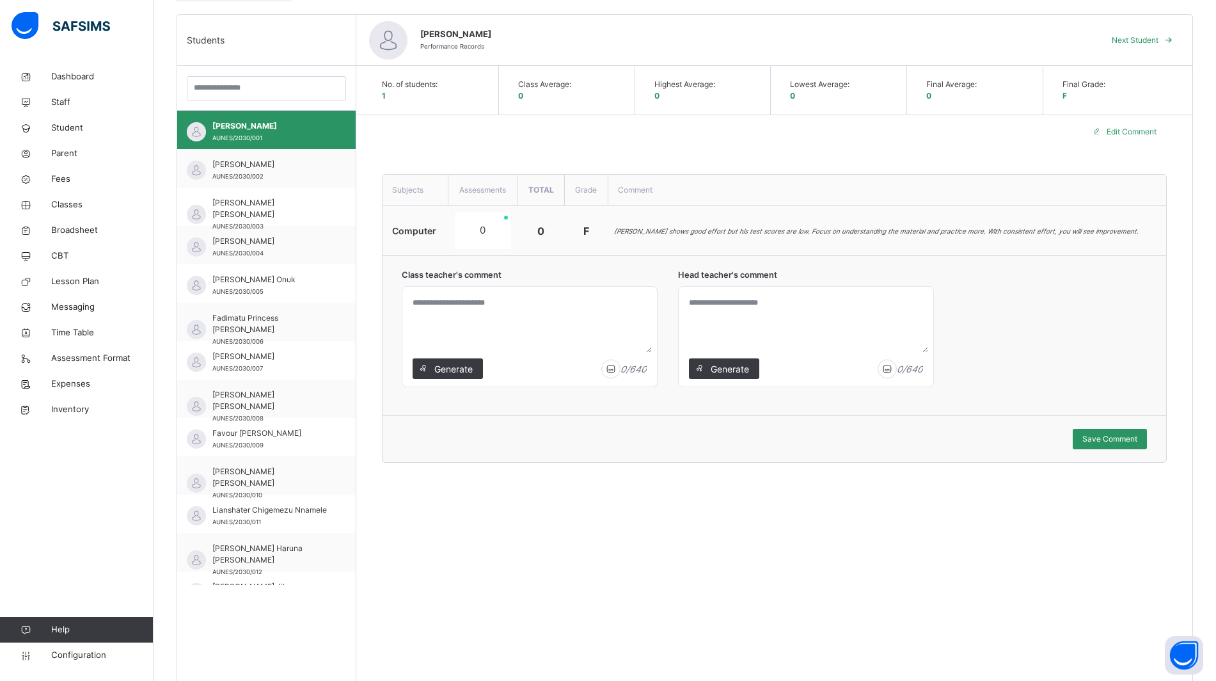
click at [542, 467] on div "No. of students: 1 Class Average: 0 Highest Average: 0 Lowest Average: 0 Final …" at bounding box center [774, 380] width 836 height 629
click at [608, 315] on textarea at bounding box center [530, 322] width 244 height 61
